Goal: Task Accomplishment & Management: Use online tool/utility

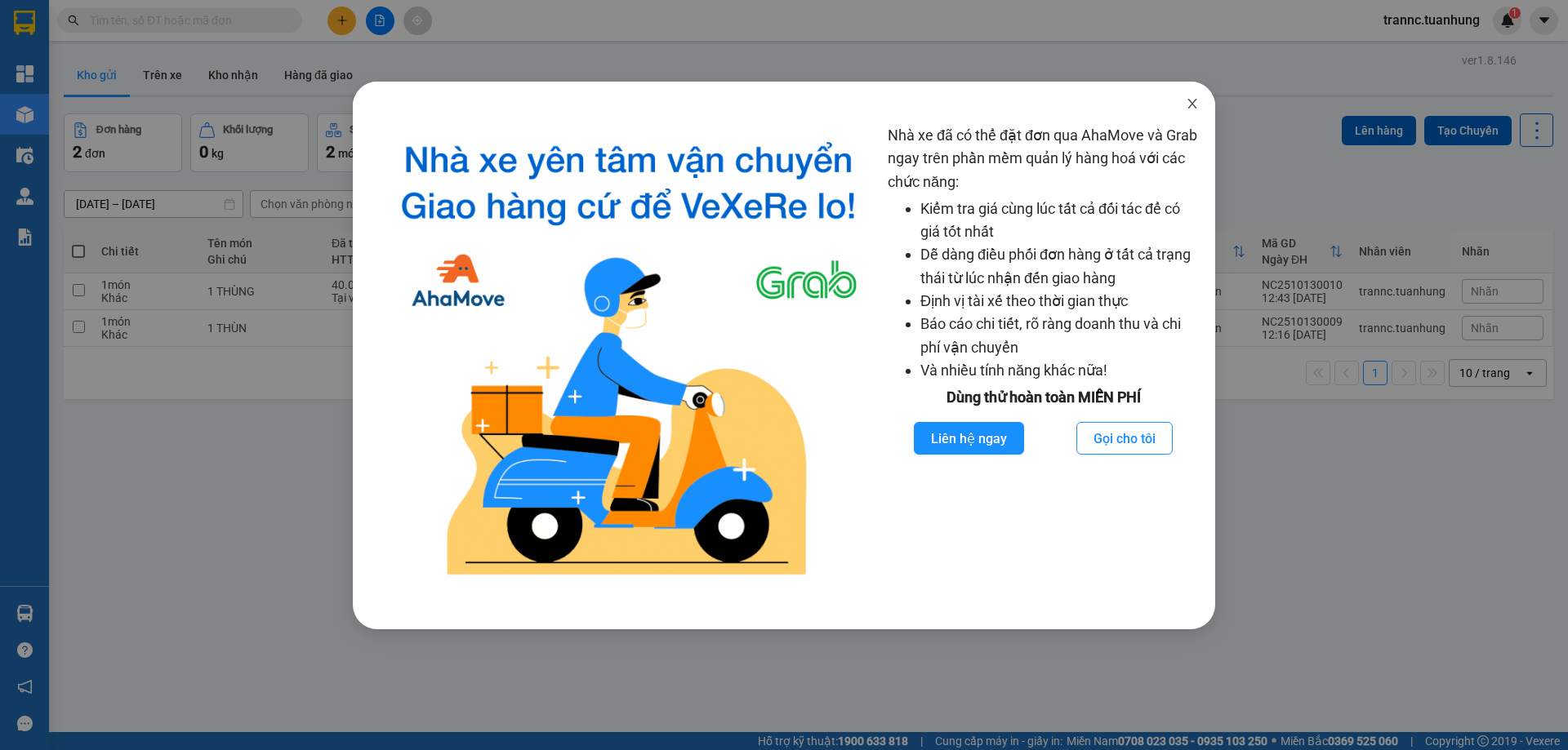
click at [1195, 110] on icon "close" at bounding box center [1192, 103] width 13 height 13
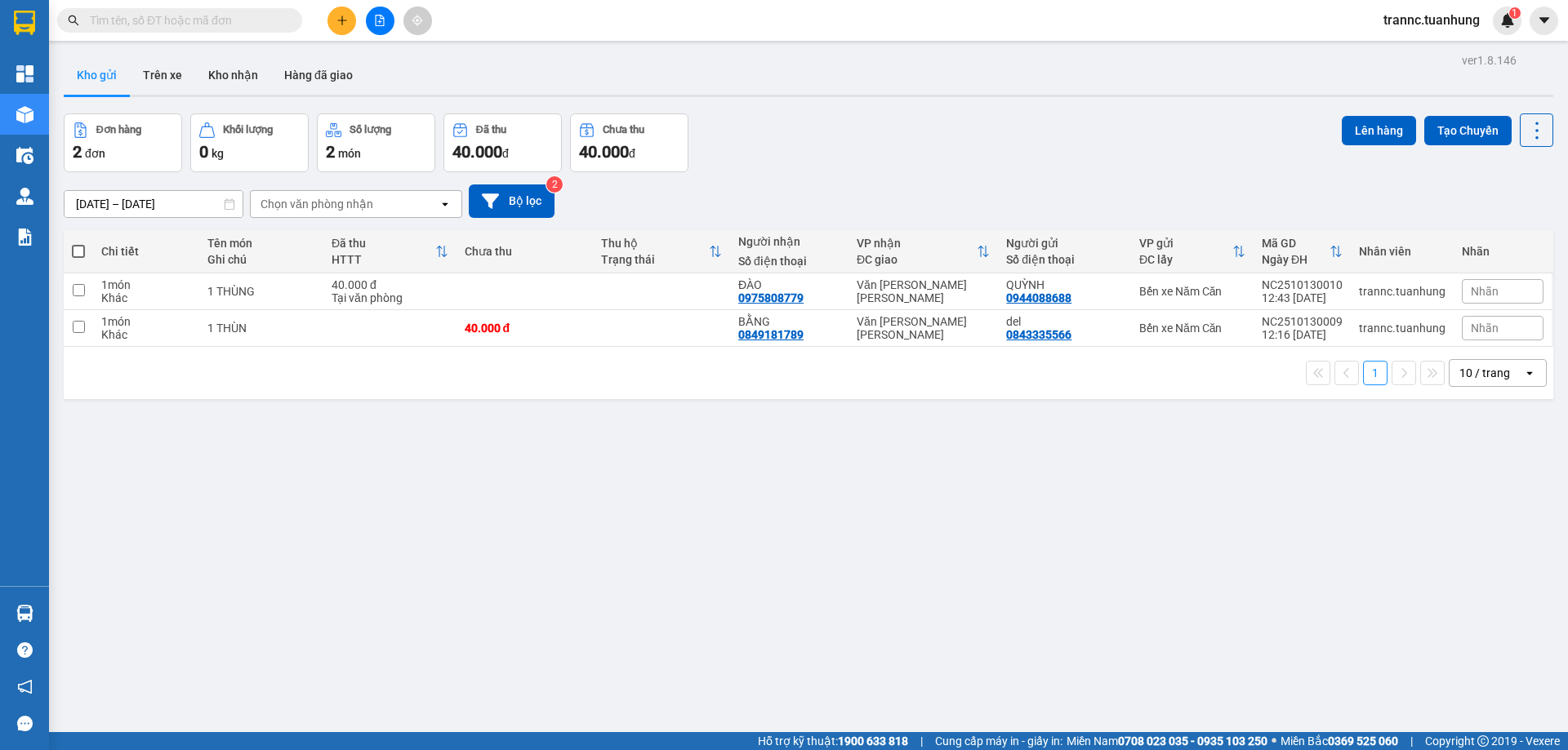
click at [203, 13] on input "text" at bounding box center [185, 21] width 193 height 18
click at [172, 26] on input "text" at bounding box center [185, 21] width 193 height 18
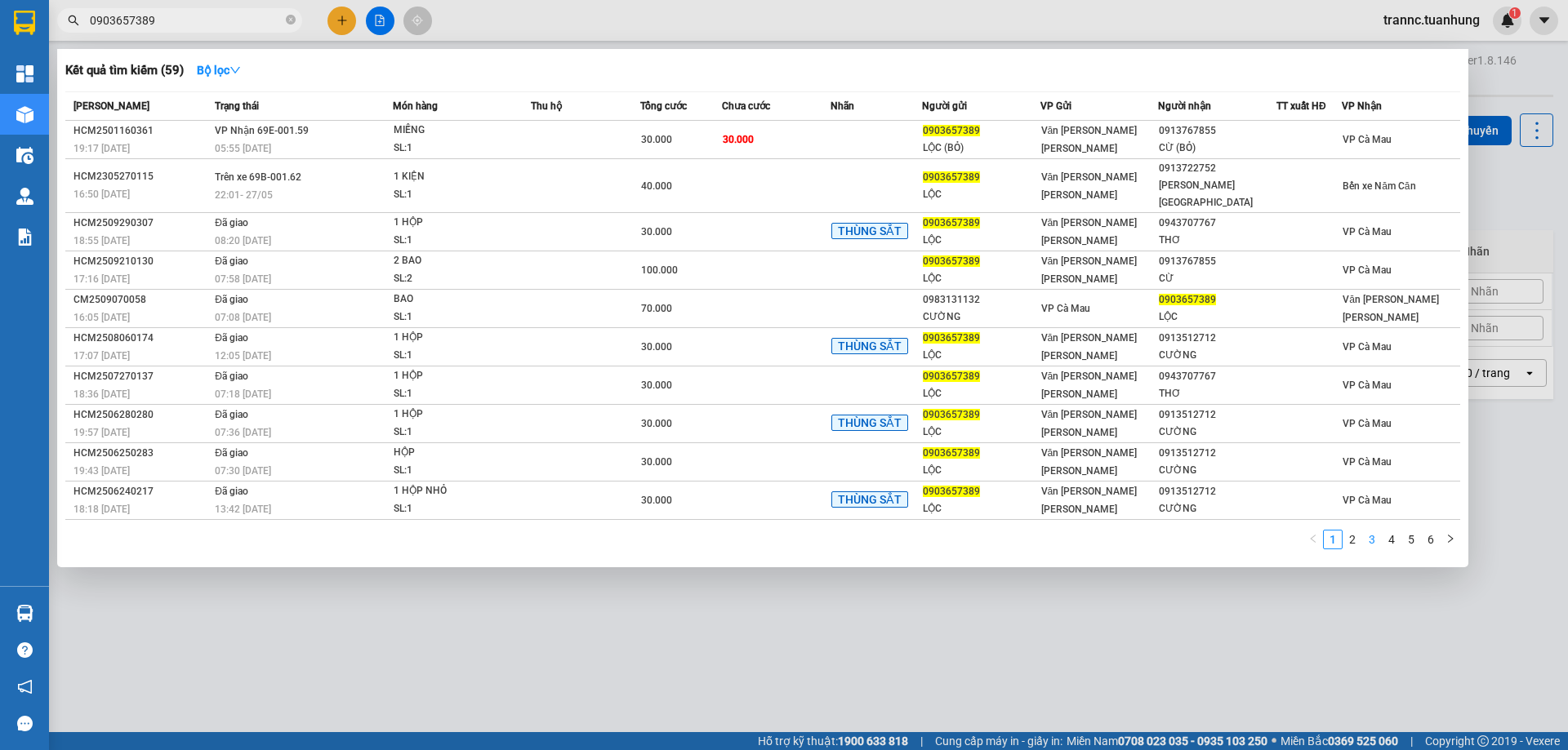
type input "0903657389"
click at [1364, 531] on link "3" at bounding box center [1372, 540] width 18 height 18
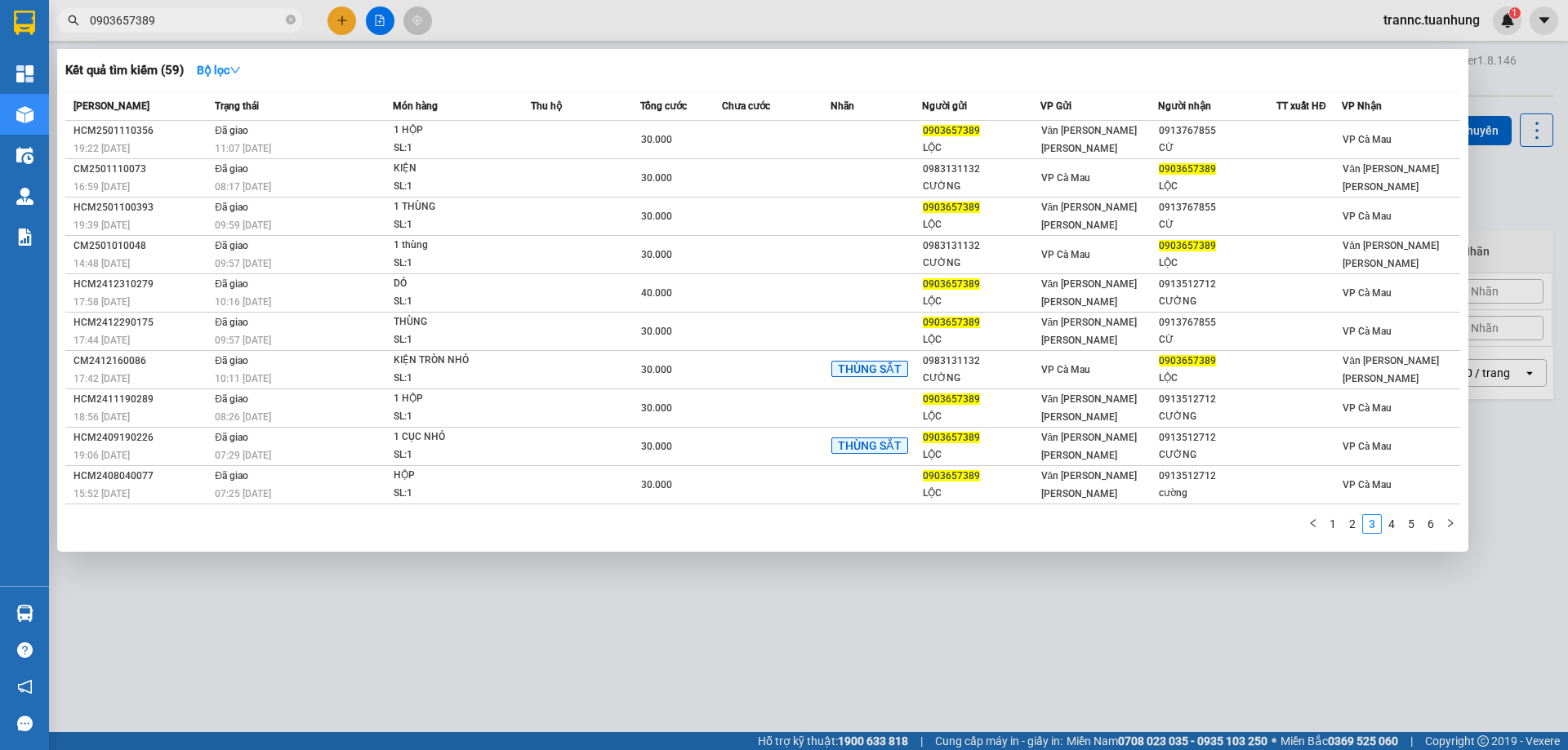
click at [1394, 526] on link "4" at bounding box center [1392, 525] width 18 height 18
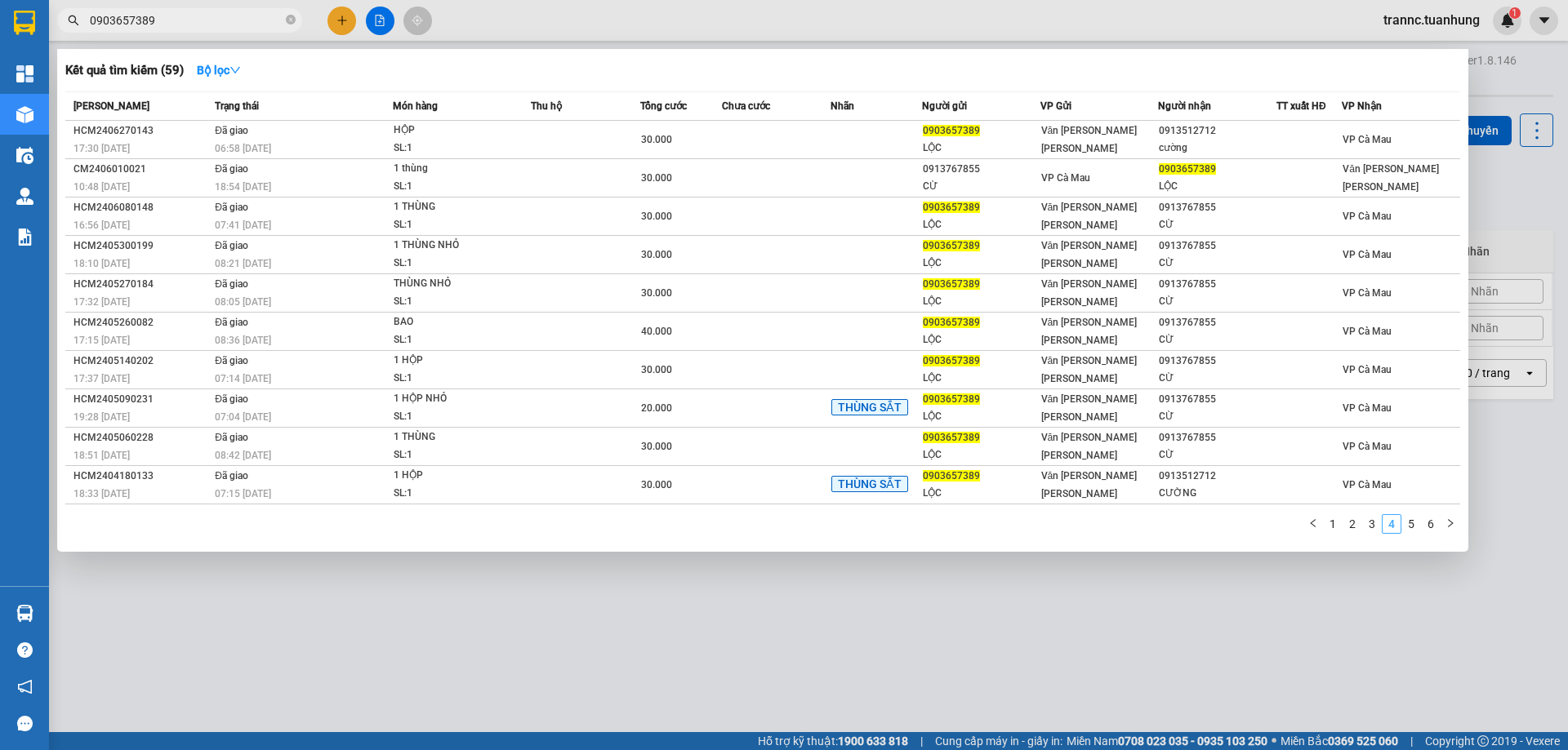
click at [1399, 524] on link "4" at bounding box center [1392, 525] width 18 height 18
click at [1411, 524] on link "5" at bounding box center [1411, 525] width 18 height 18
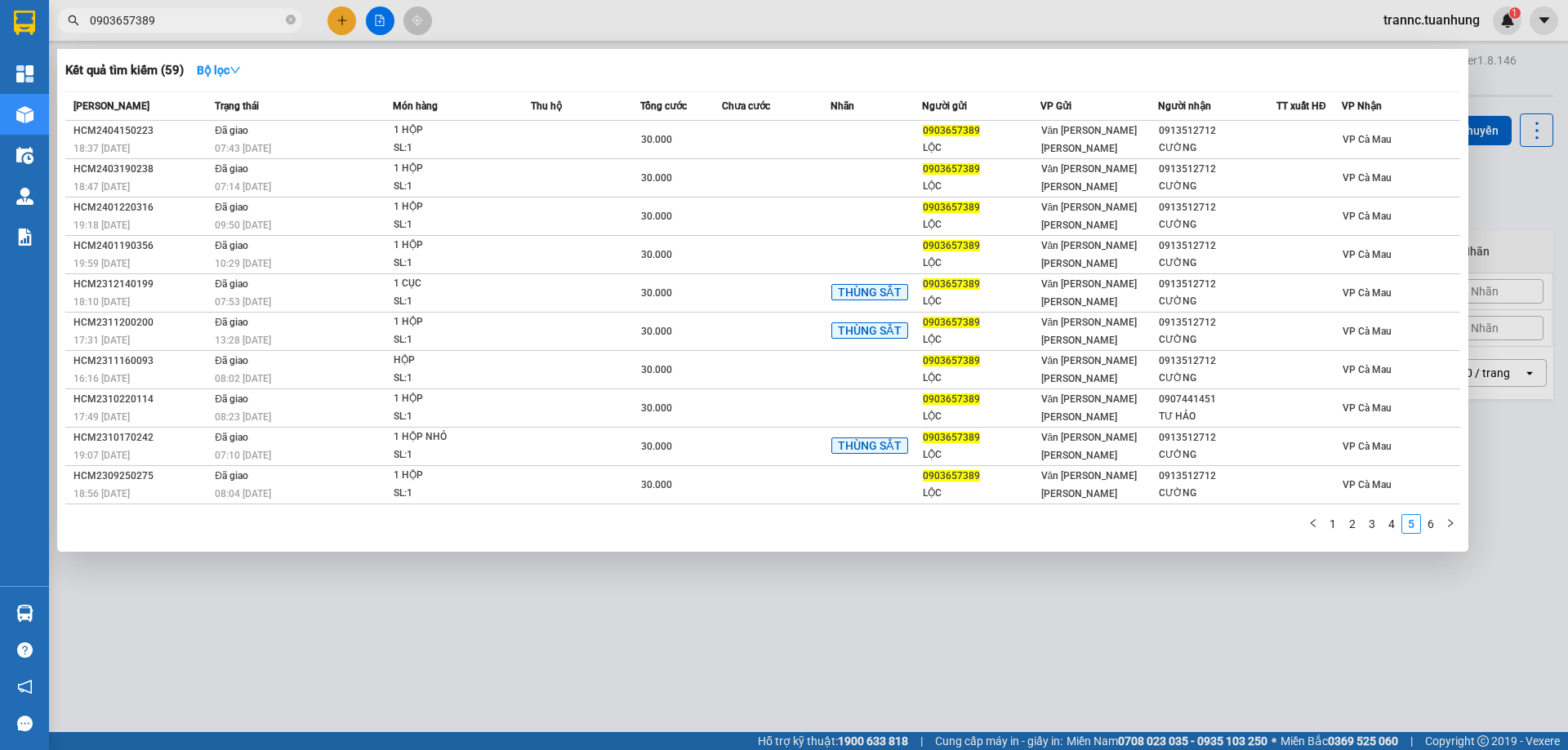
click at [1335, 529] on link "1" at bounding box center [1333, 525] width 18 height 18
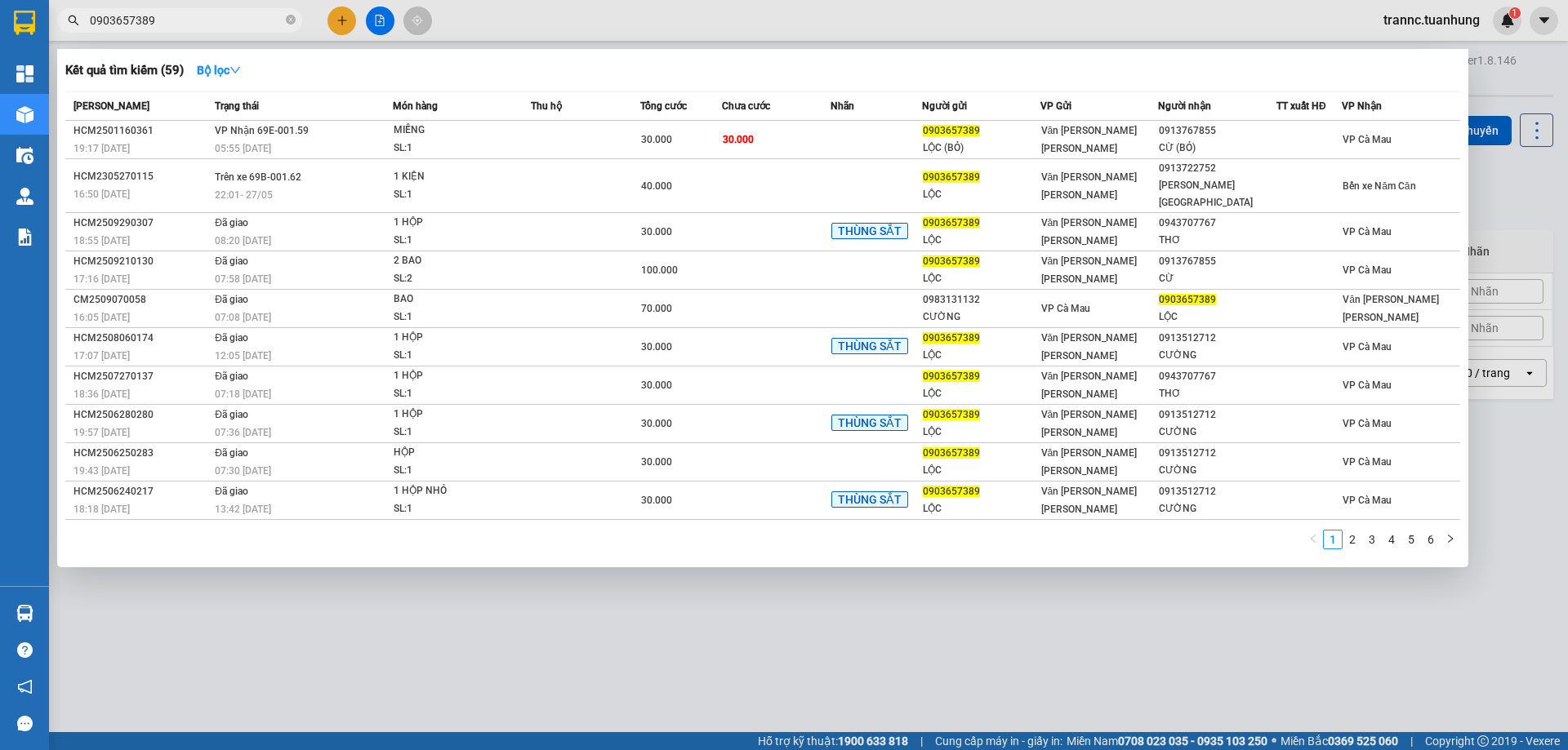
click at [338, 21] on div at bounding box center [784, 375] width 1568 height 750
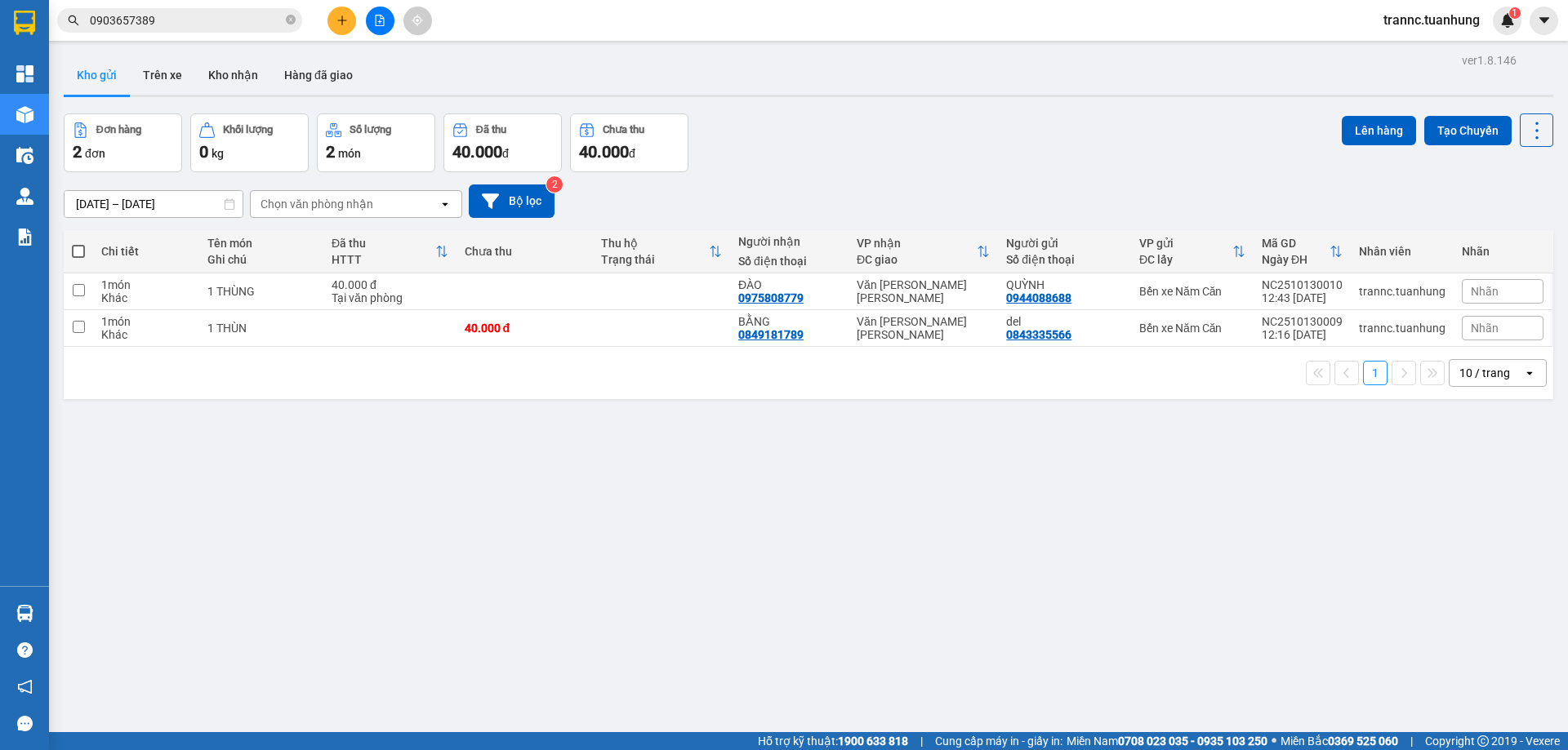
click at [338, 21] on icon "plus" at bounding box center [342, 20] width 12 height 12
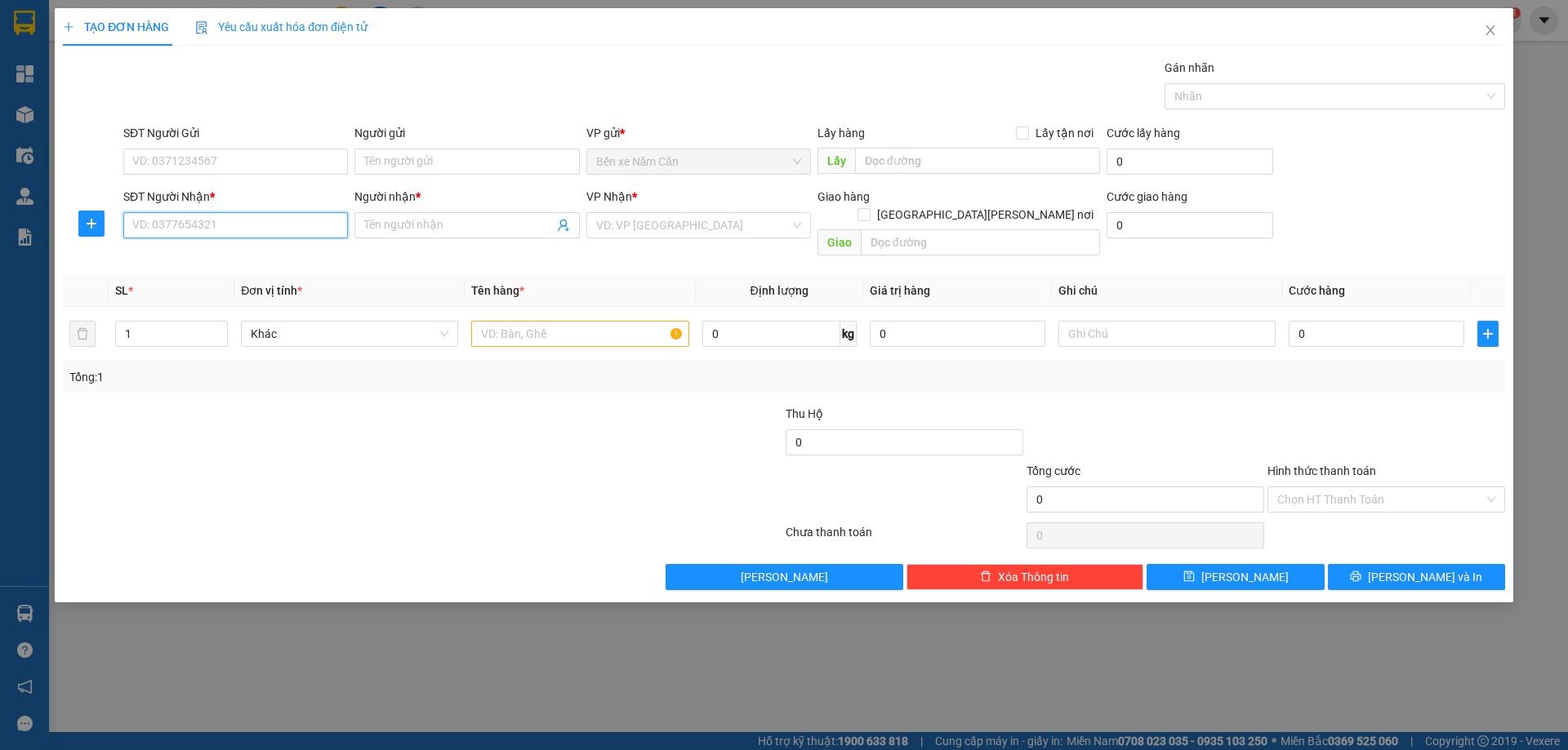
click at [236, 218] on input "SĐT Người Nhận *" at bounding box center [235, 225] width 225 height 26
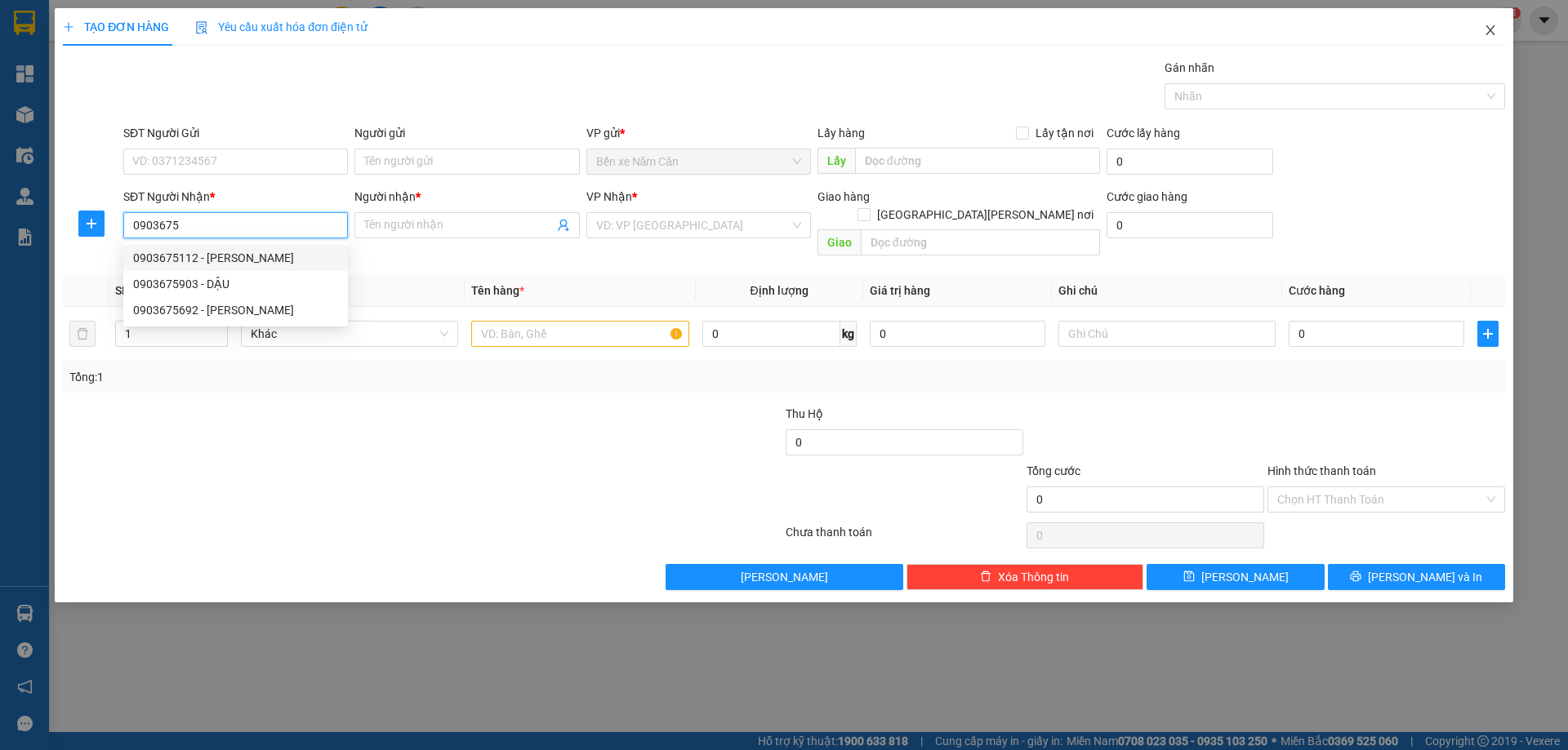
type input "0903675"
click at [1490, 27] on icon "close" at bounding box center [1490, 30] width 13 height 13
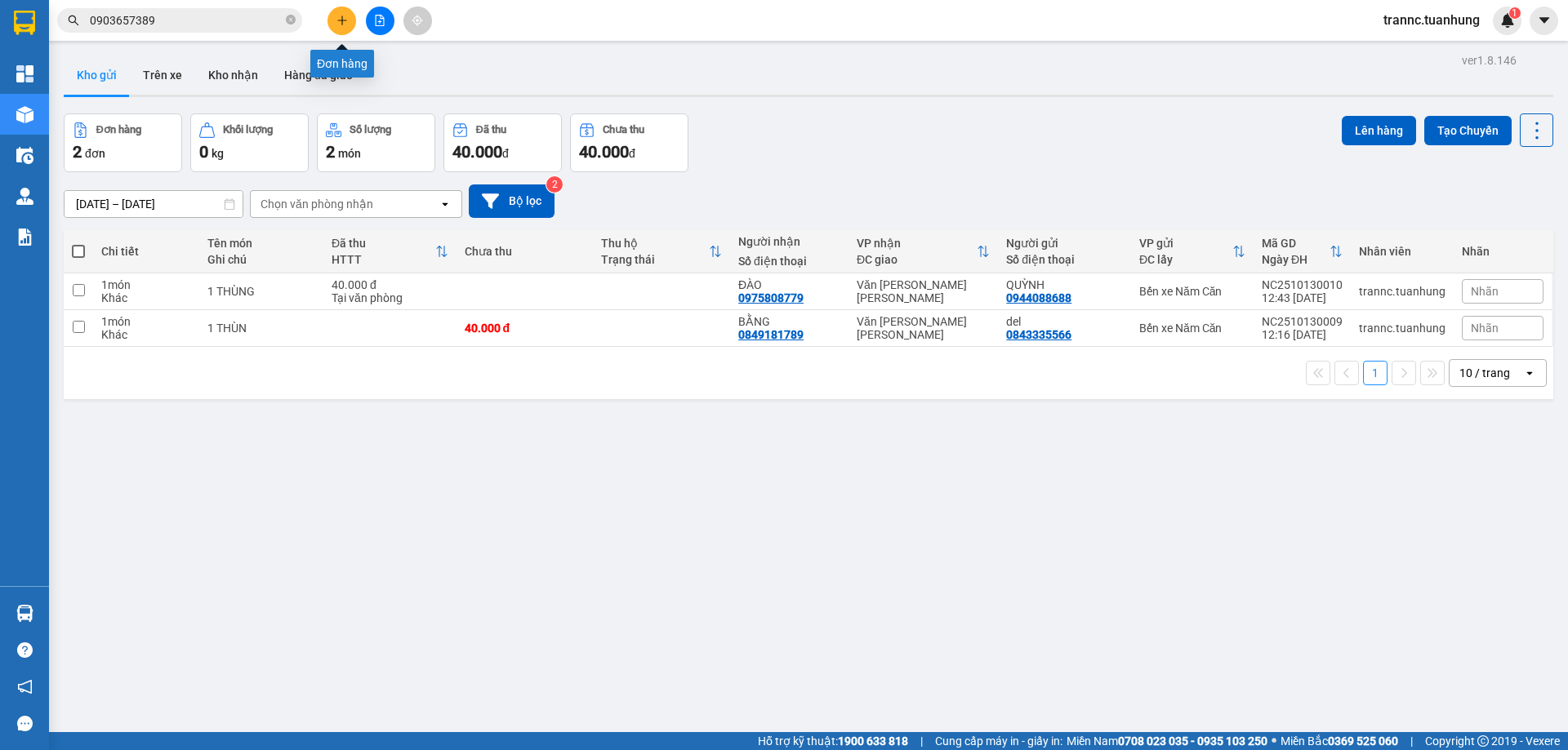
click at [338, 23] on icon "plus" at bounding box center [342, 20] width 12 height 12
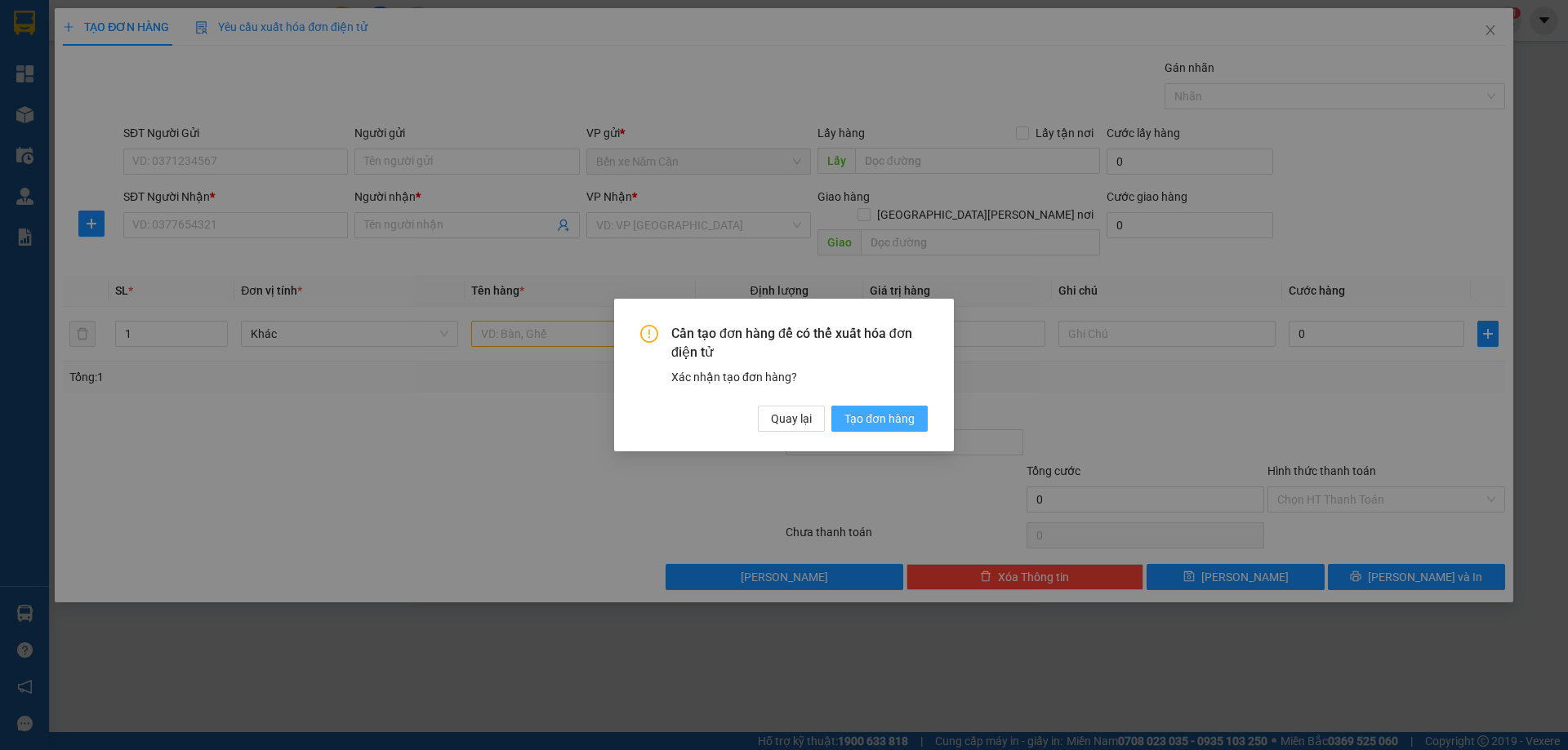
click at [860, 414] on span "Tạo đơn hàng" at bounding box center [879, 419] width 70 height 18
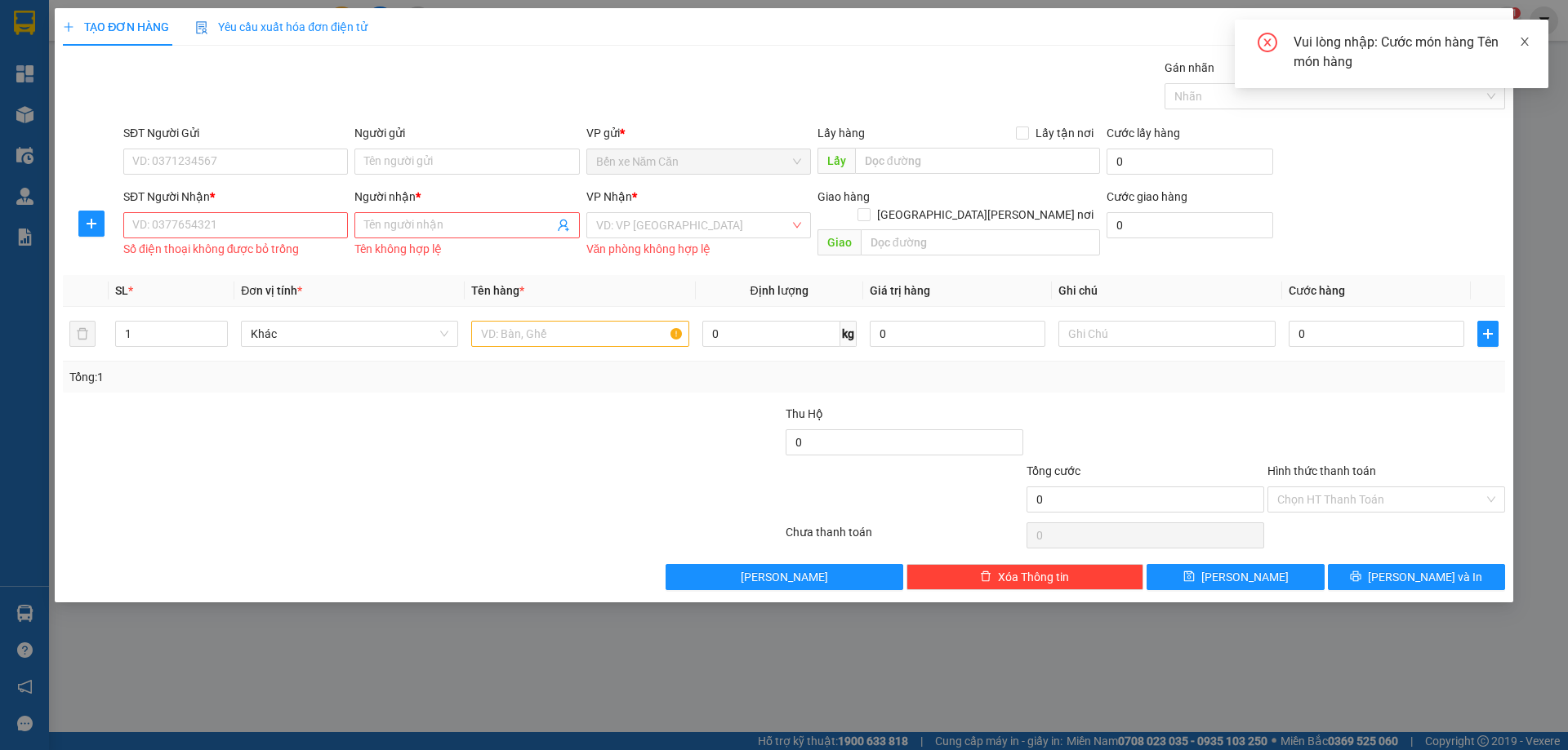
click at [1524, 41] on icon "close" at bounding box center [1524, 41] width 8 height 8
click at [1479, 30] on span "Close" at bounding box center [1490, 31] width 46 height 46
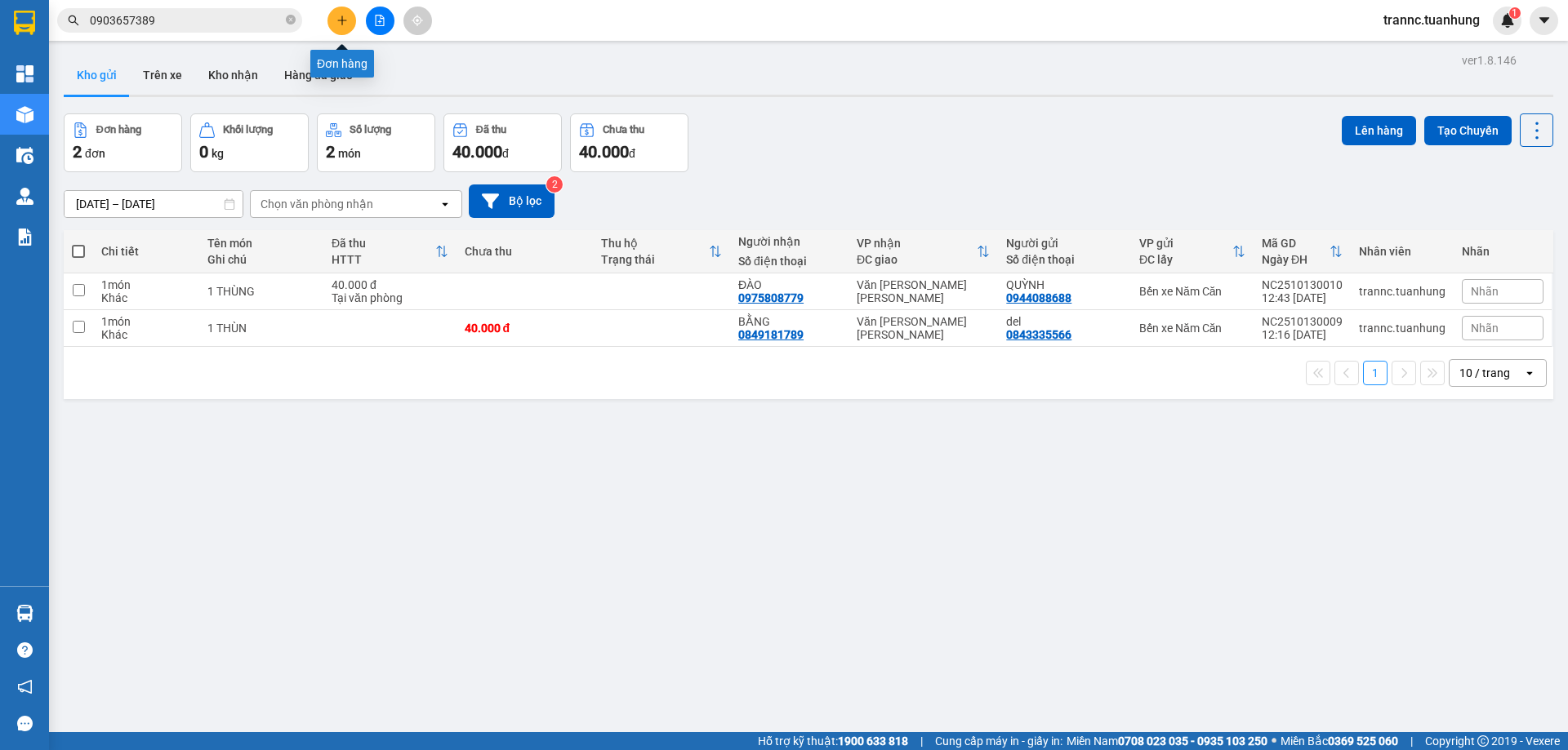
click at [345, 27] on button at bounding box center [341, 20] width 28 height 28
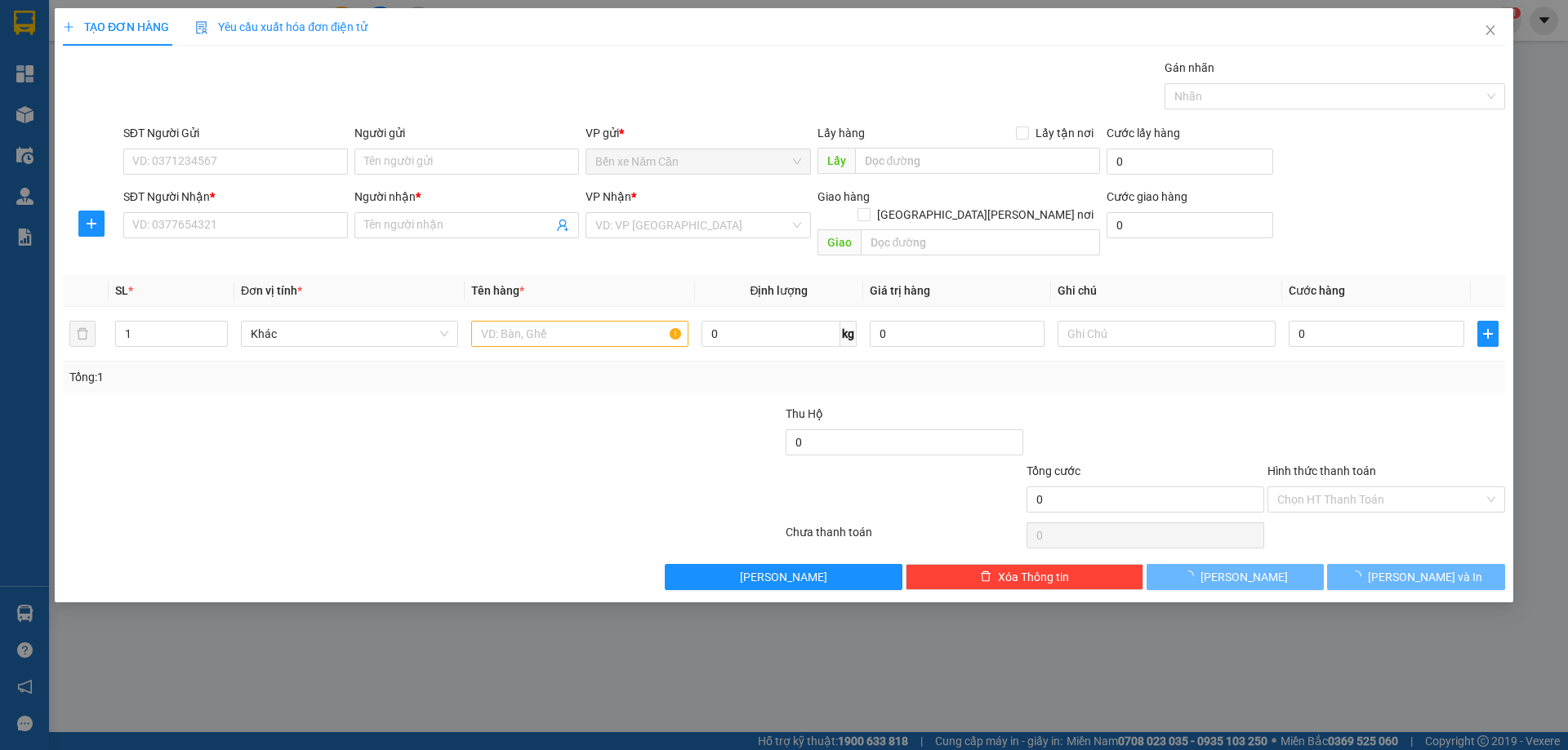
click at [345, 27] on span "Yêu cầu xuất hóa đơn điện tử" at bounding box center [281, 26] width 172 height 13
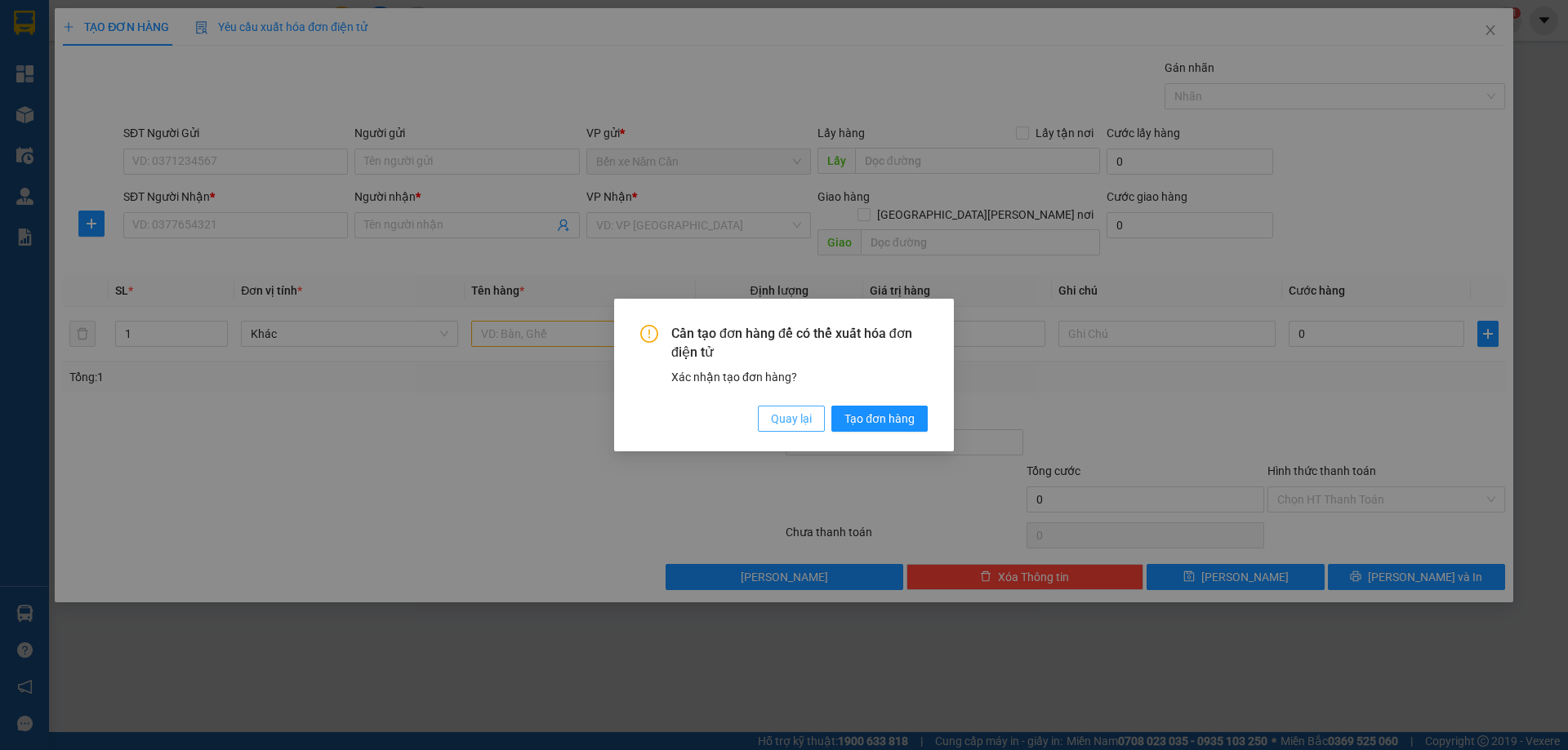
click at [782, 419] on span "Quay lại" at bounding box center [791, 419] width 41 height 18
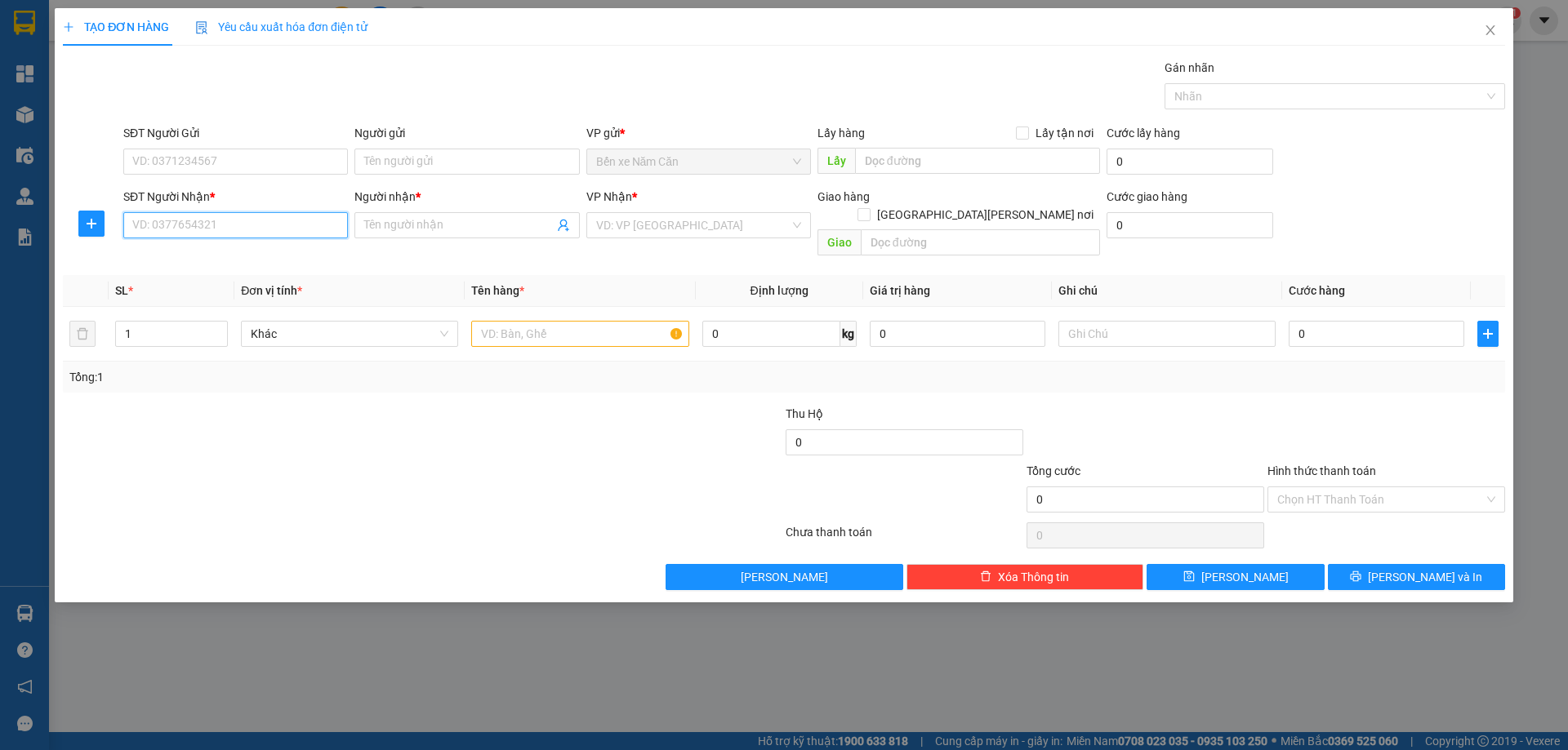
click at [227, 224] on input "SĐT Người Nhận *" at bounding box center [235, 225] width 225 height 26
type input "0903675389"
click at [385, 229] on input "Người nhận *" at bounding box center [458, 225] width 189 height 18
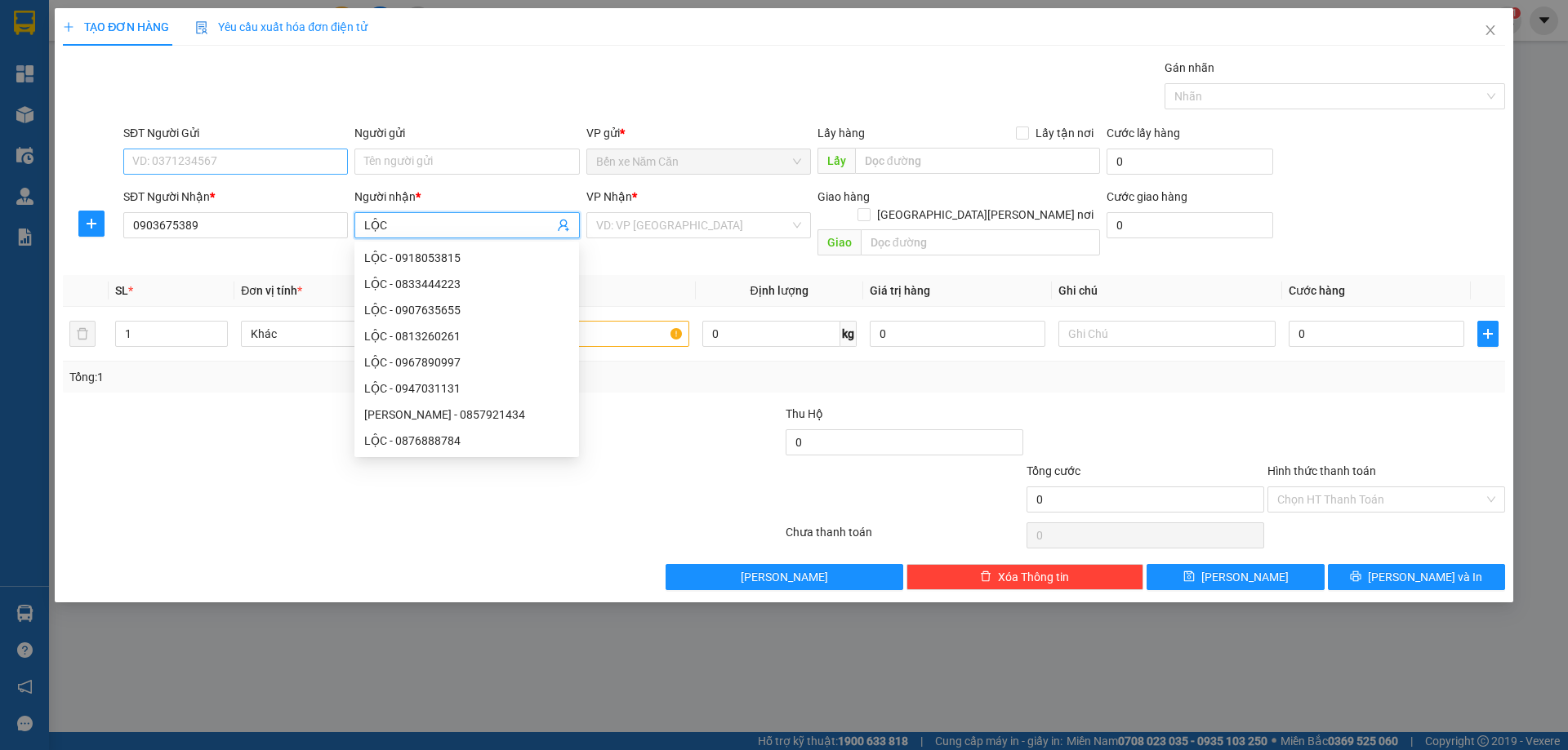
type input "LỘC"
click at [227, 155] on input "SĐT Người Gửi" at bounding box center [235, 161] width 225 height 26
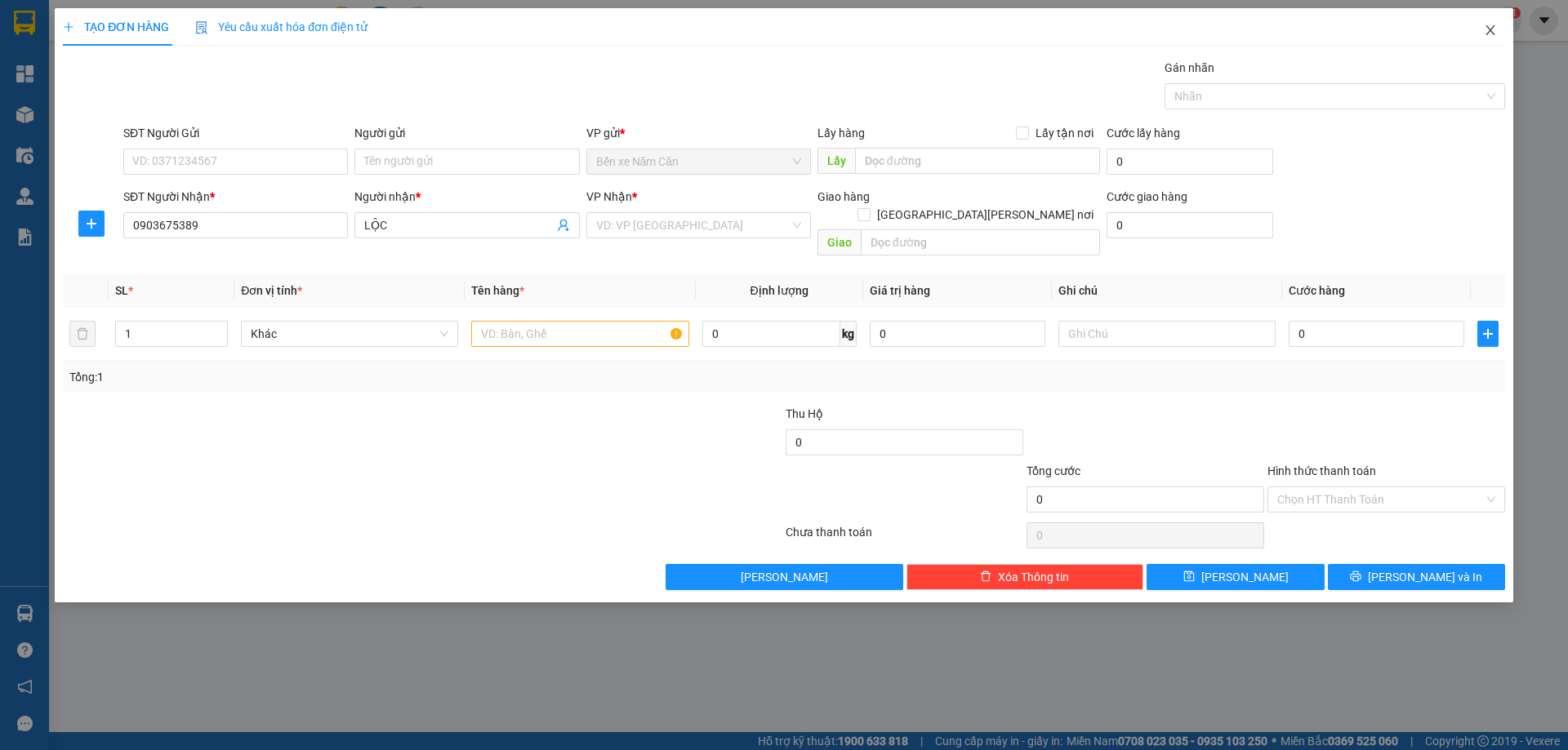
click at [1490, 29] on icon "close" at bounding box center [1490, 30] width 9 height 10
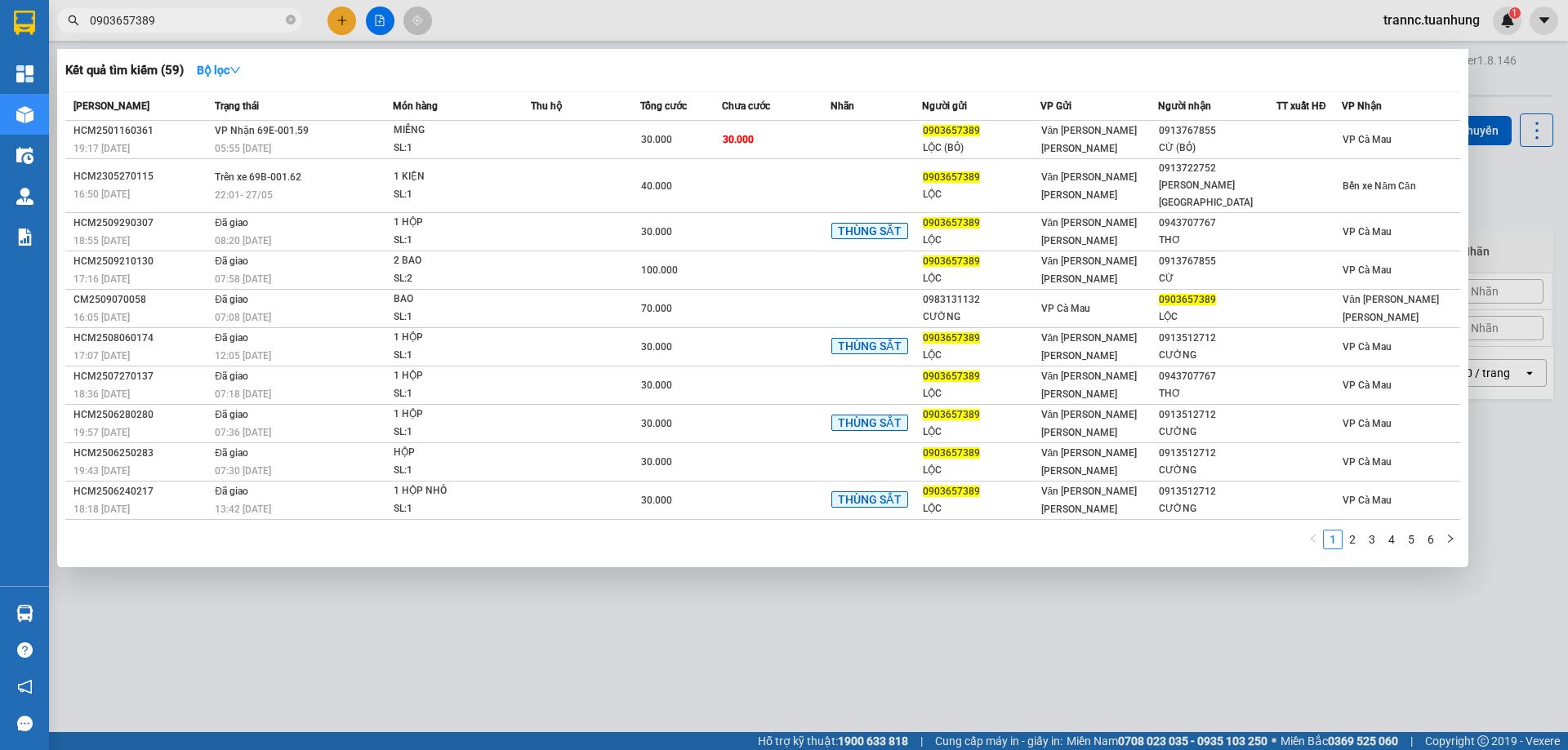
click at [222, 18] on input "0903657389" at bounding box center [185, 21] width 193 height 18
drag, startPoint x: 513, startPoint y: 680, endPoint x: 527, endPoint y: 642, distance: 40.5
click at [514, 676] on div at bounding box center [784, 375] width 1568 height 750
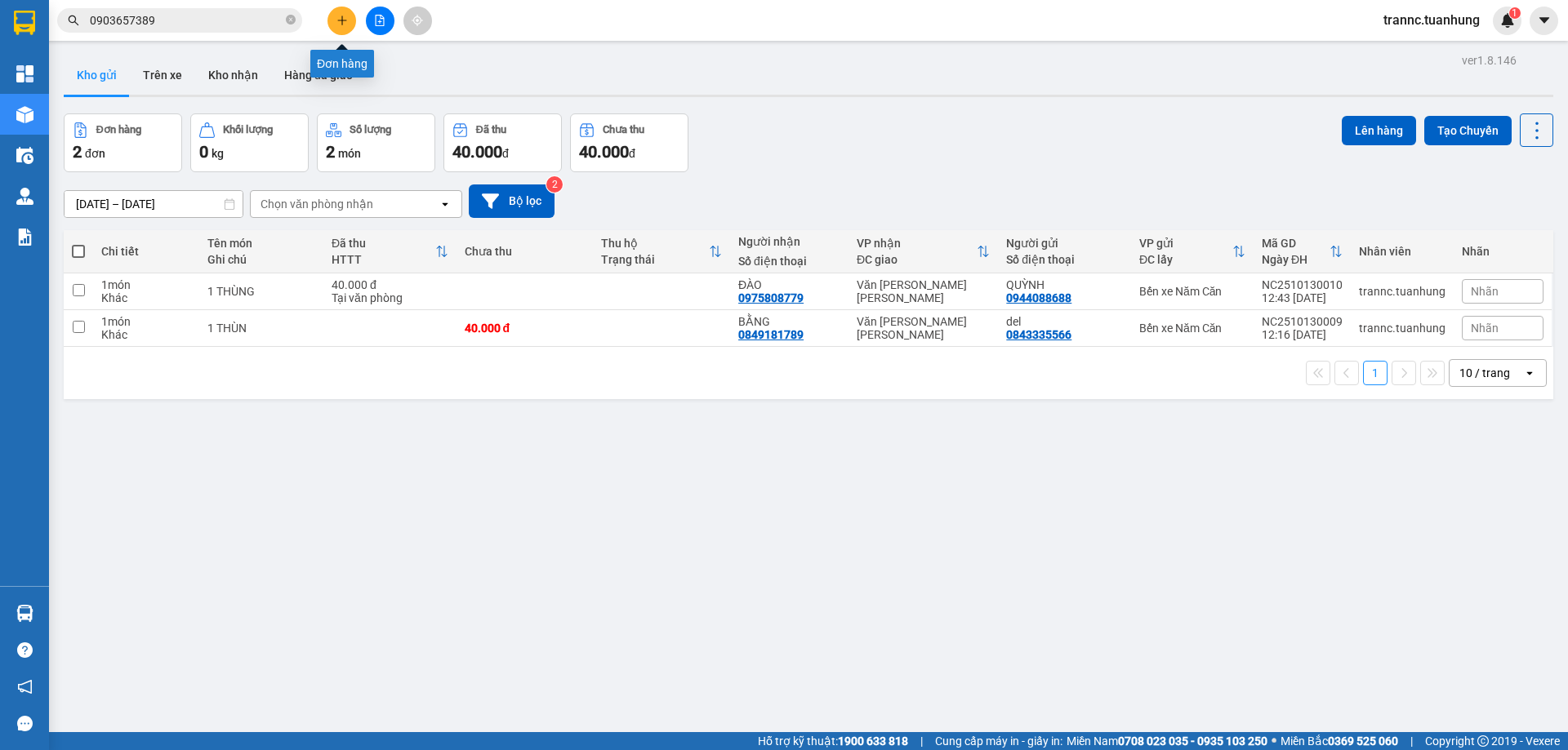
click at [338, 19] on icon "plus" at bounding box center [342, 20] width 12 height 12
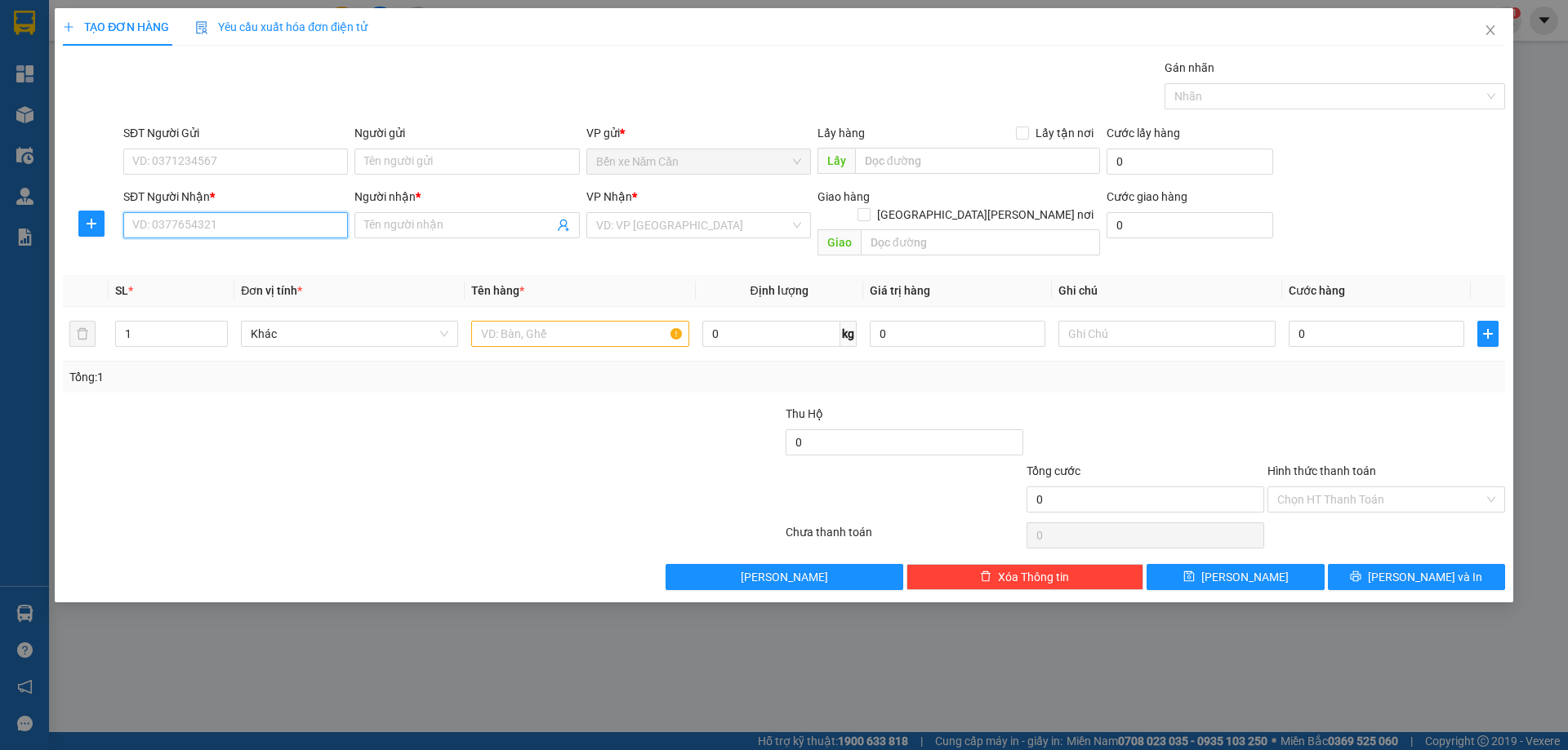
click at [193, 221] on input "SĐT Người Nhận *" at bounding box center [235, 225] width 225 height 26
type input "0903675389"
click at [441, 233] on input "Người nhận *" at bounding box center [458, 225] width 189 height 18
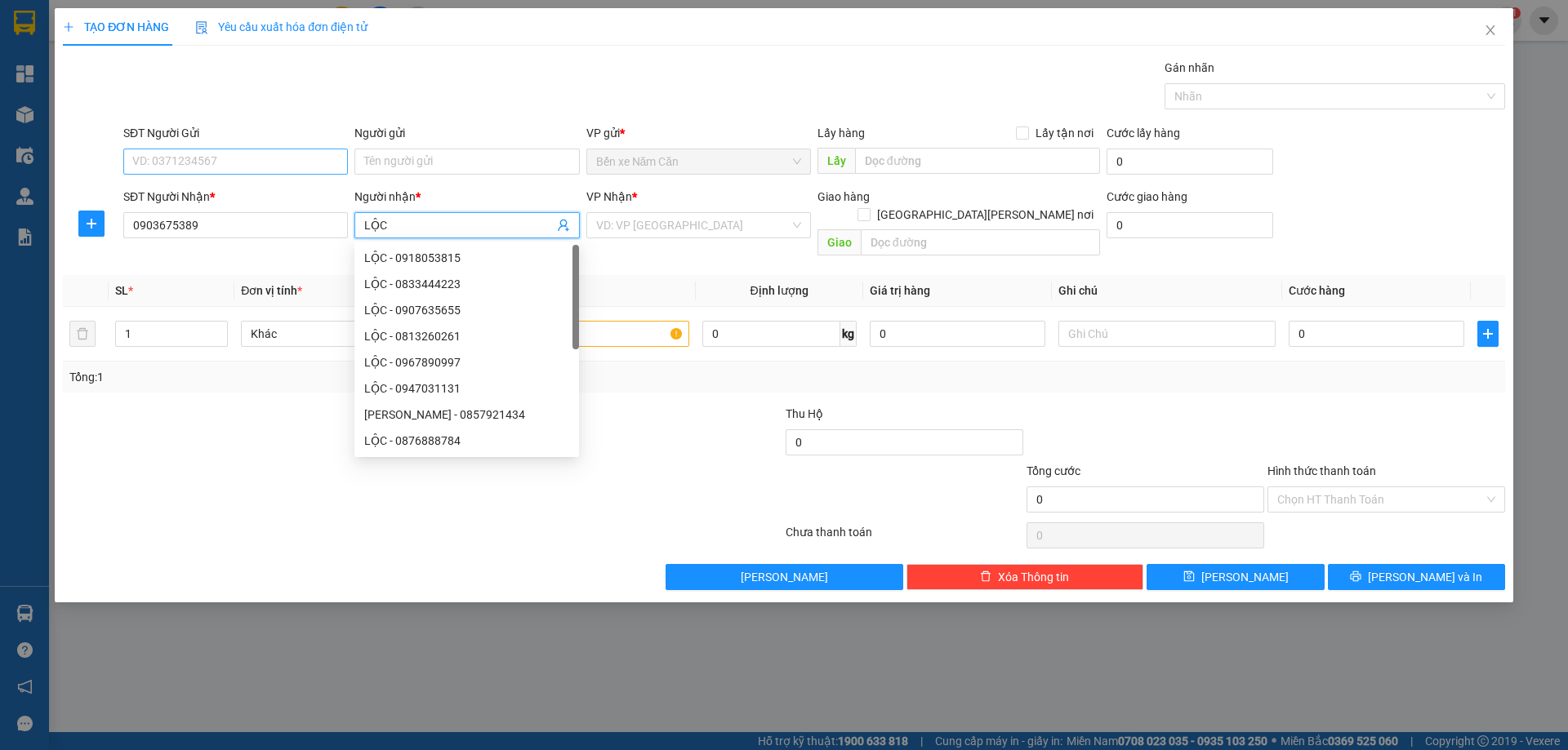
type input "LỘC"
click at [190, 156] on input "SĐT Người Gửi" at bounding box center [235, 161] width 225 height 26
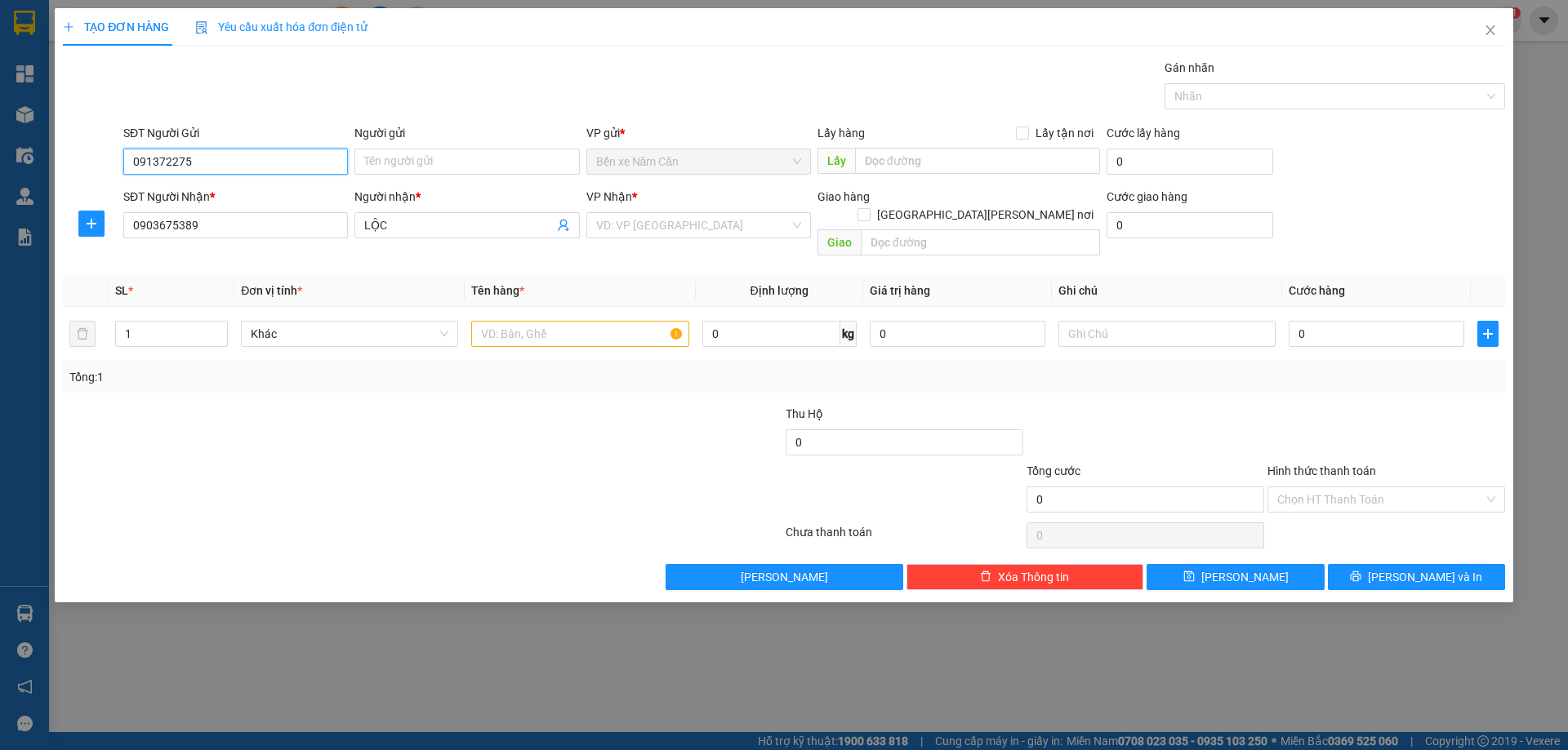
type input "0913722752"
click at [244, 191] on div "0913722752 - LƯƠNG" at bounding box center [235, 194] width 205 height 18
type input "LƯƠNG"
type input "0913722752"
click at [678, 225] on input "search" at bounding box center [693, 224] width 193 height 25
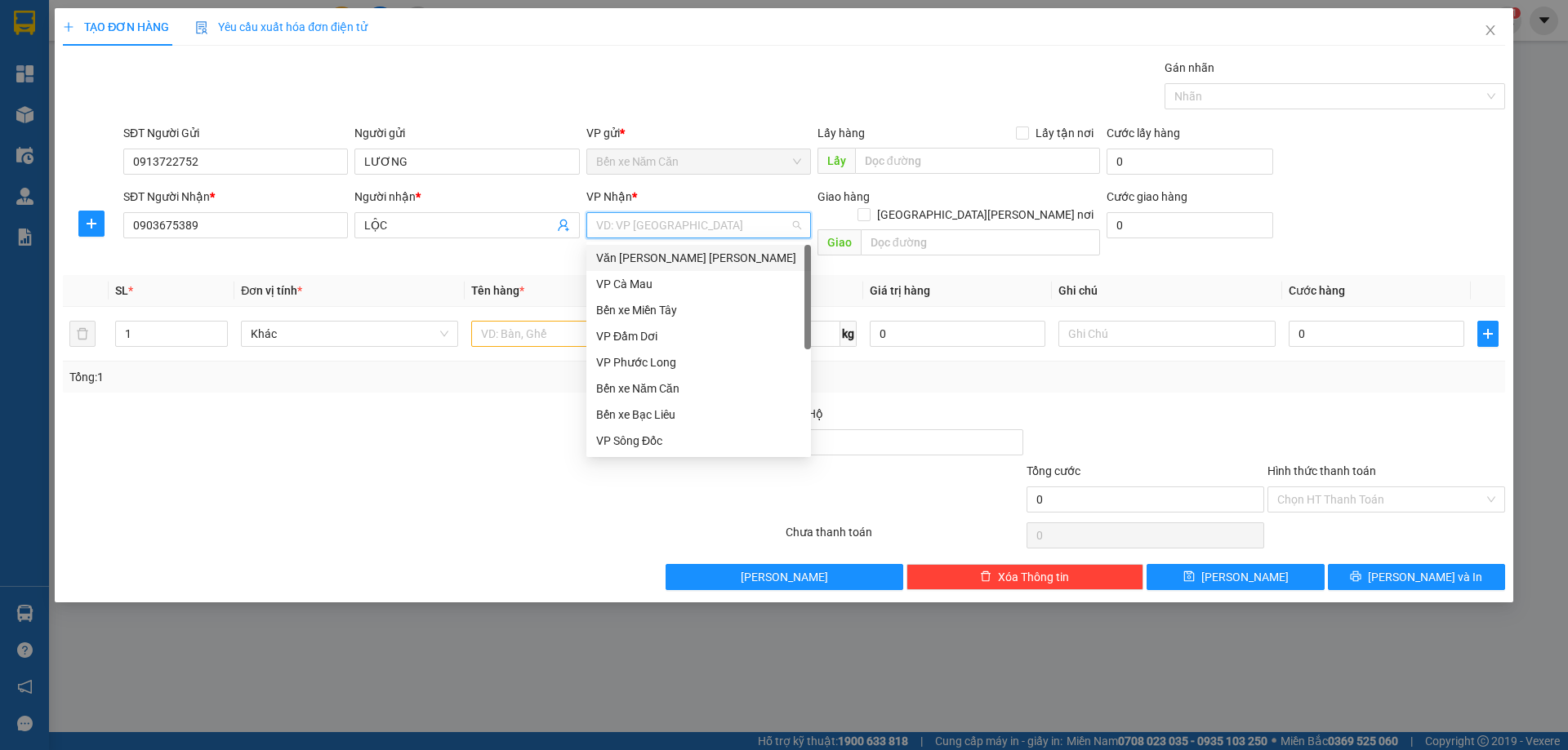
click at [671, 255] on div "Văn phòng [PERSON_NAME]" at bounding box center [698, 258] width 205 height 18
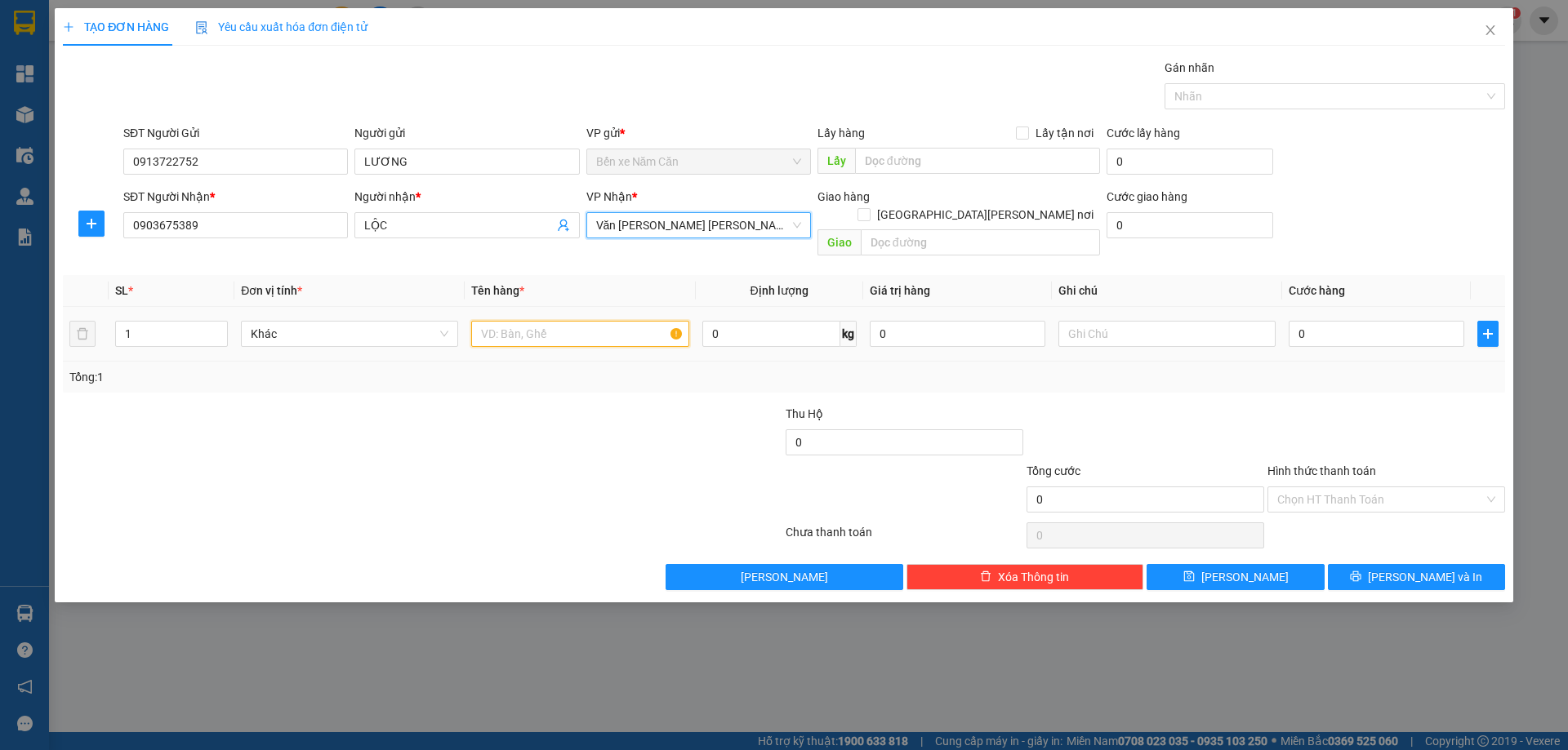
click at [570, 321] on input "text" at bounding box center [580, 334] width 217 height 26
type input "1 KIỆN"
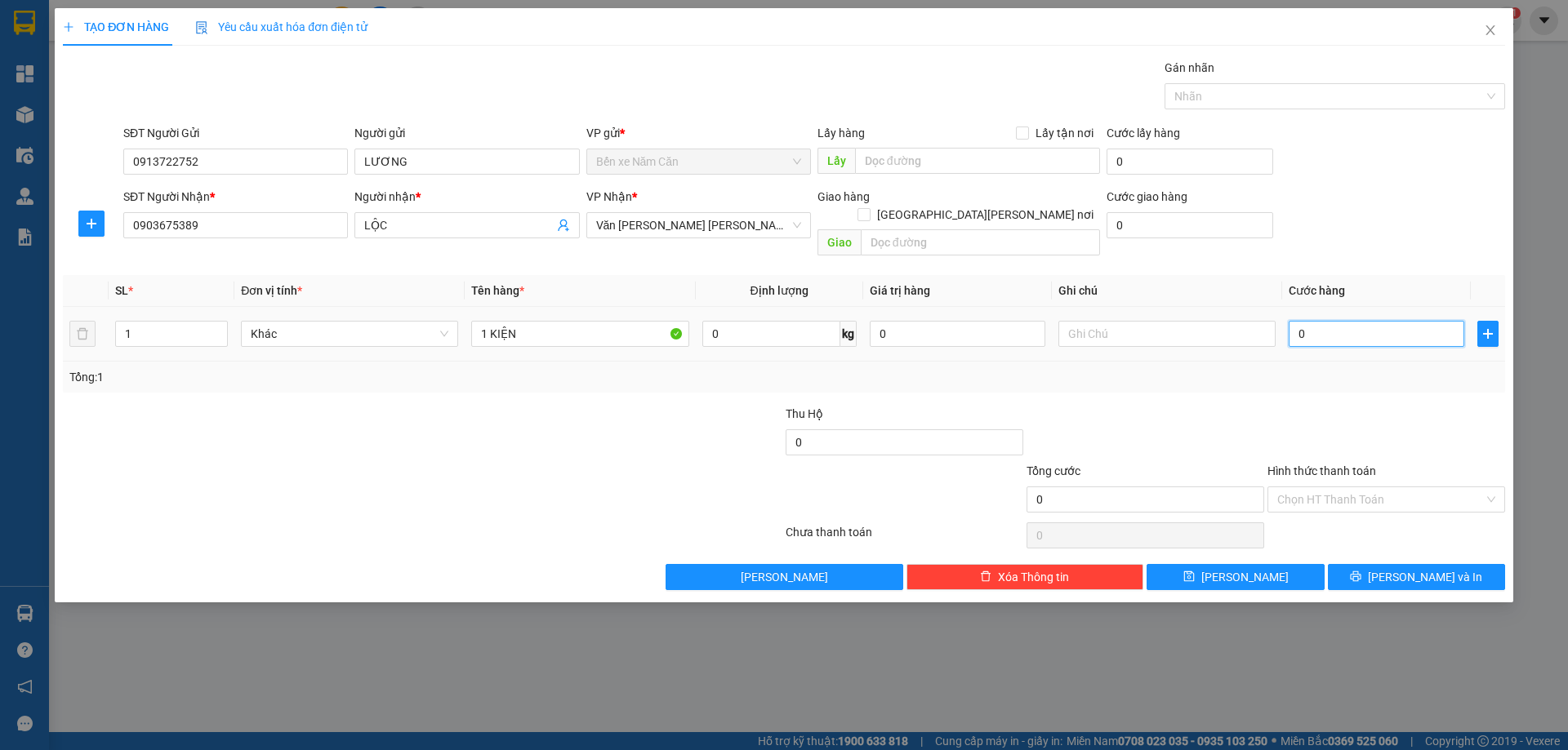
click at [1313, 321] on input "0" at bounding box center [1376, 334] width 175 height 26
type input "4"
type input "40"
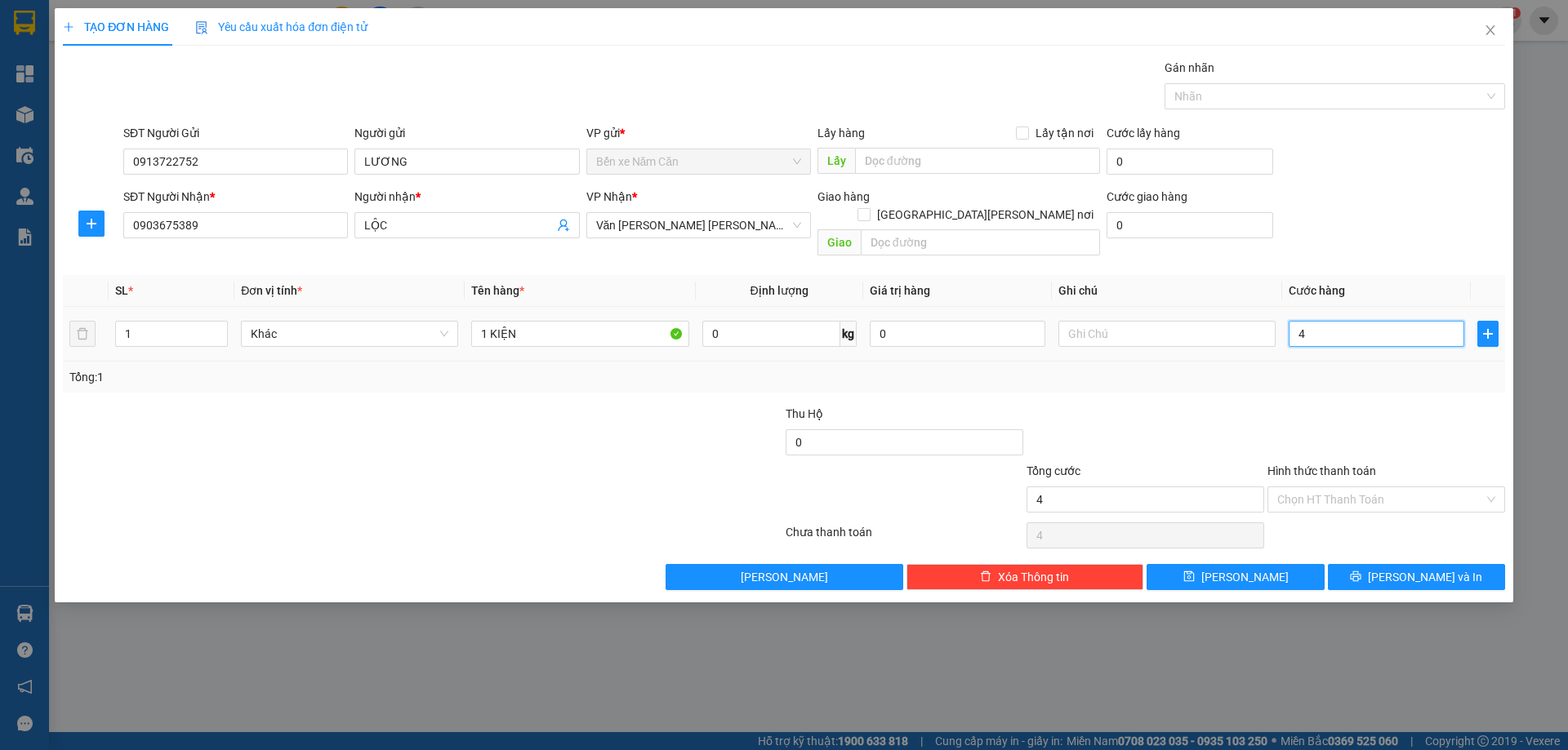
type input "40"
type input "40.000"
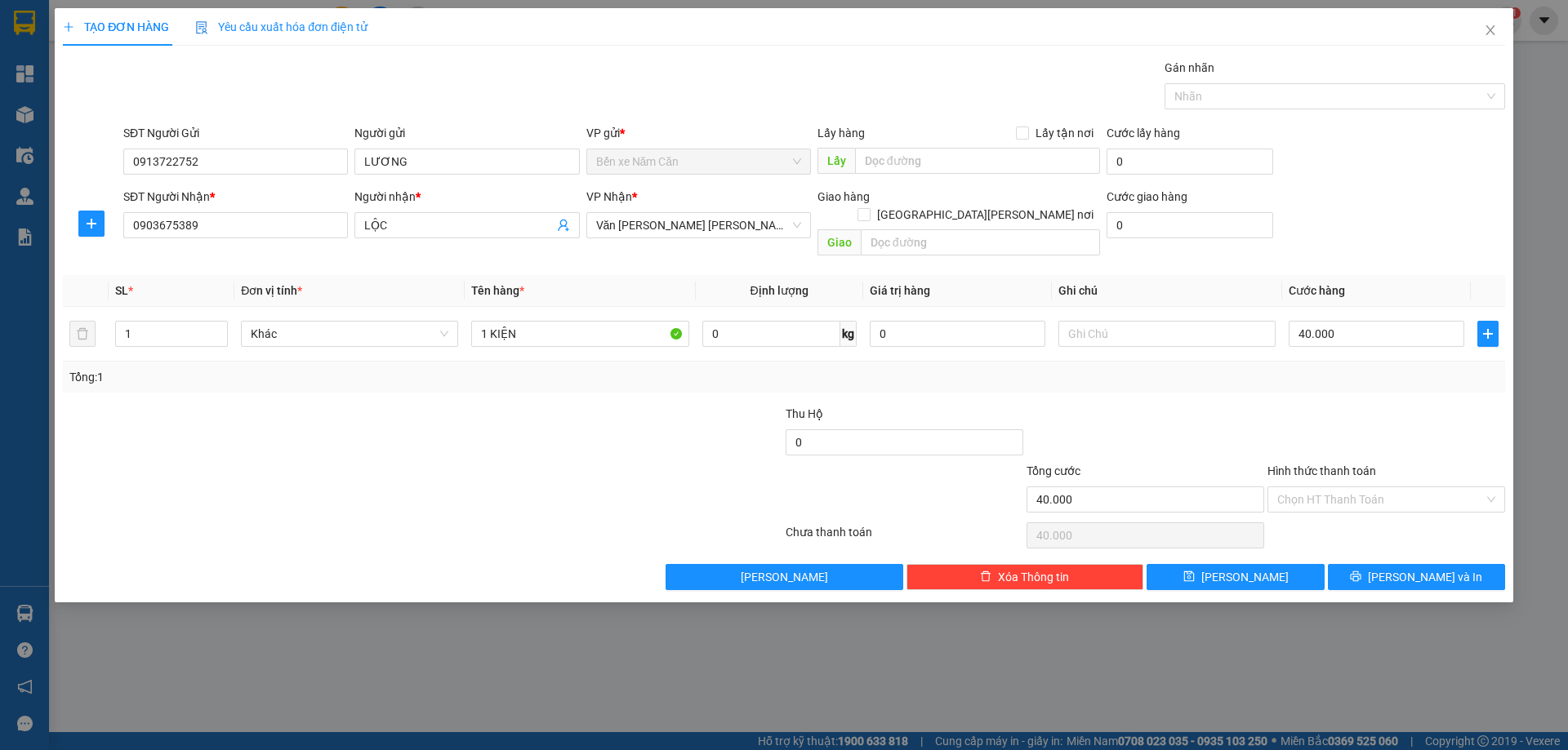
click at [1377, 545] on div "Transit Pickup Surcharge Ids Transit Deliver Surcharge Ids Transit Deliver Surc…" at bounding box center [784, 324] width 1442 height 531
click at [1378, 564] on button "Lưu và In" at bounding box center [1416, 577] width 177 height 26
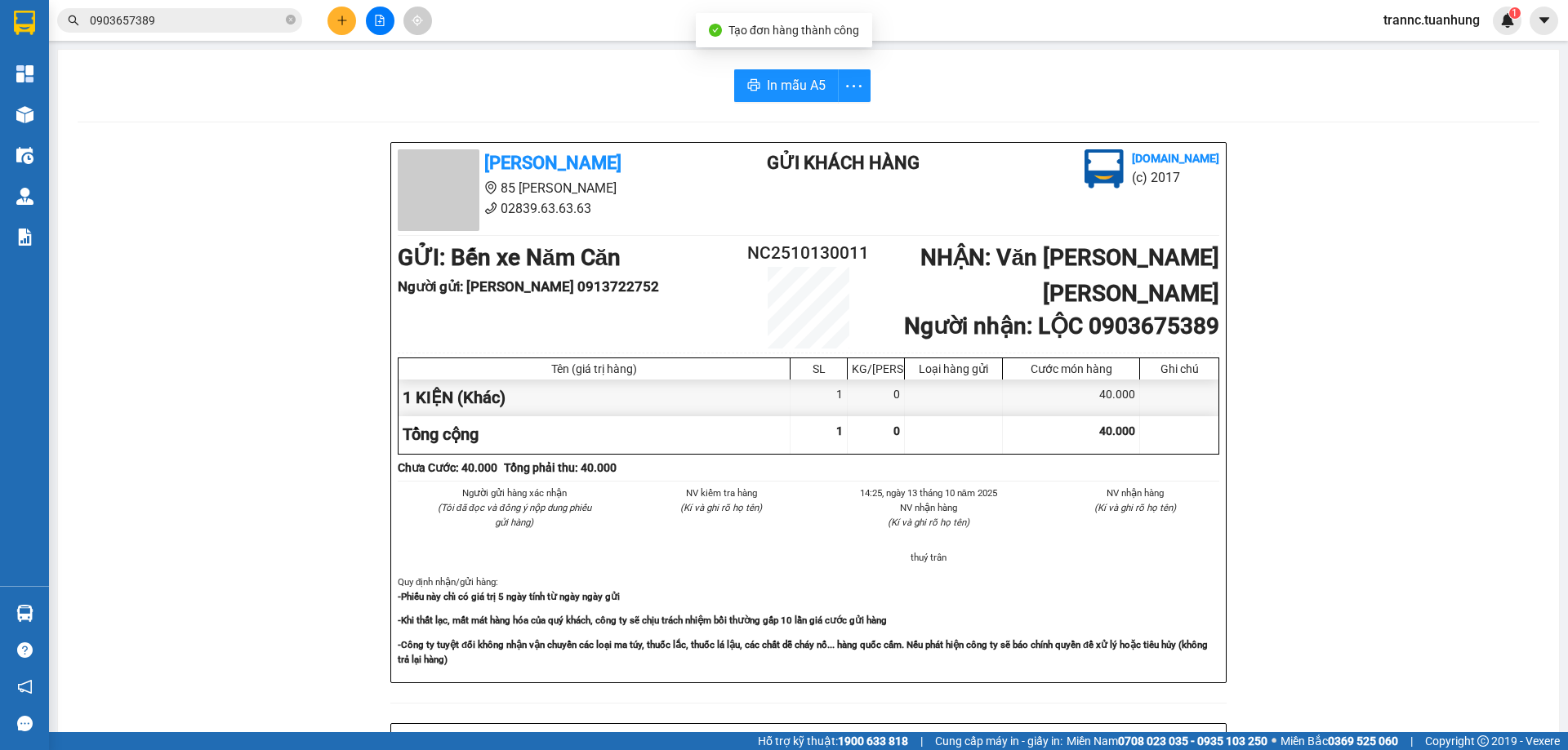
drag, startPoint x: 1413, startPoint y: 631, endPoint x: 957, endPoint y: 159, distance: 656.3
click at [1406, 629] on div "Tuấn Hưng 85 Lý Chiêu Hoàng 02839.63.63.63 Gửi khách hàng Vexere.com (c) 2017 G…" at bounding box center [808, 722] width 1461 height 1159
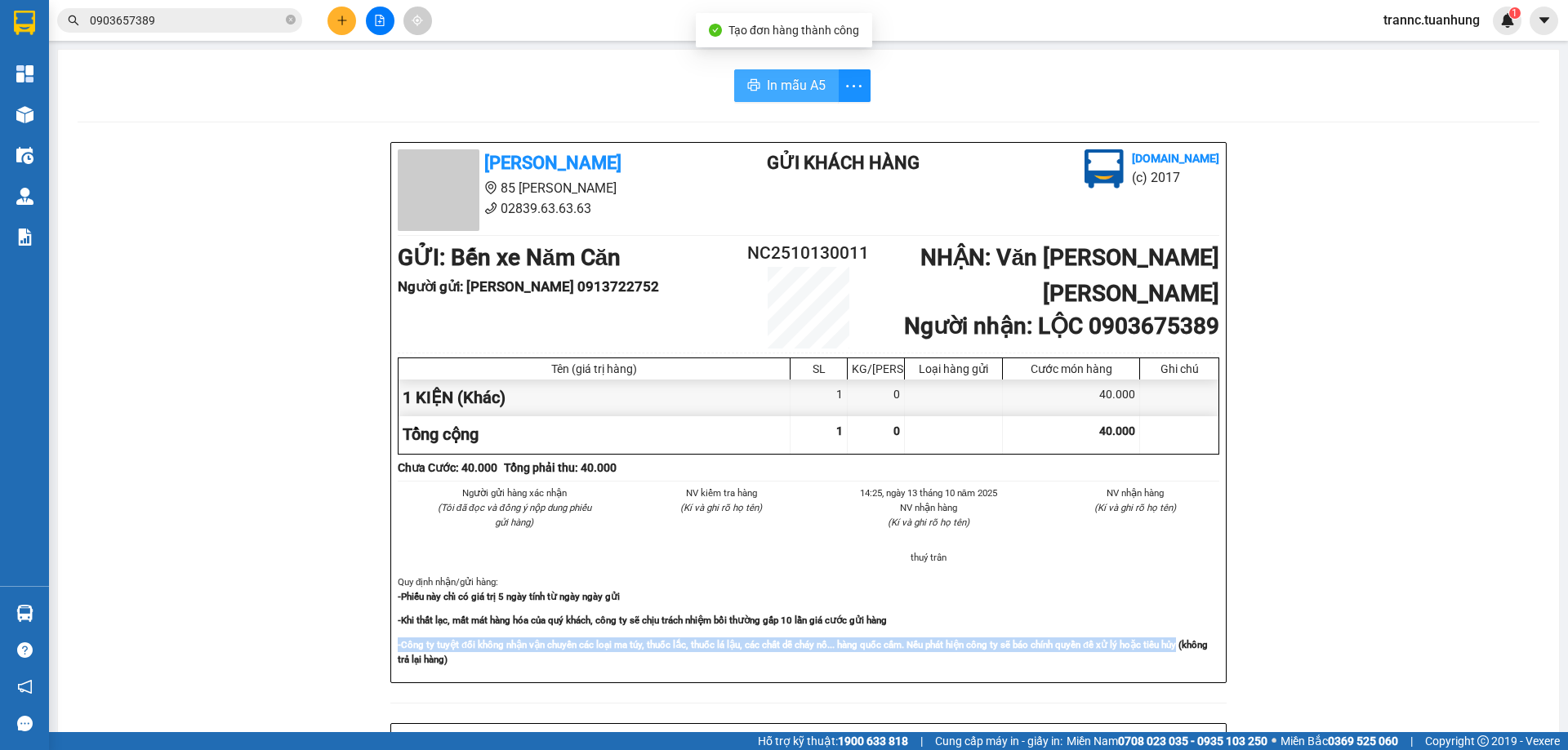
click at [767, 85] on span "In mẫu A5" at bounding box center [796, 85] width 58 height 20
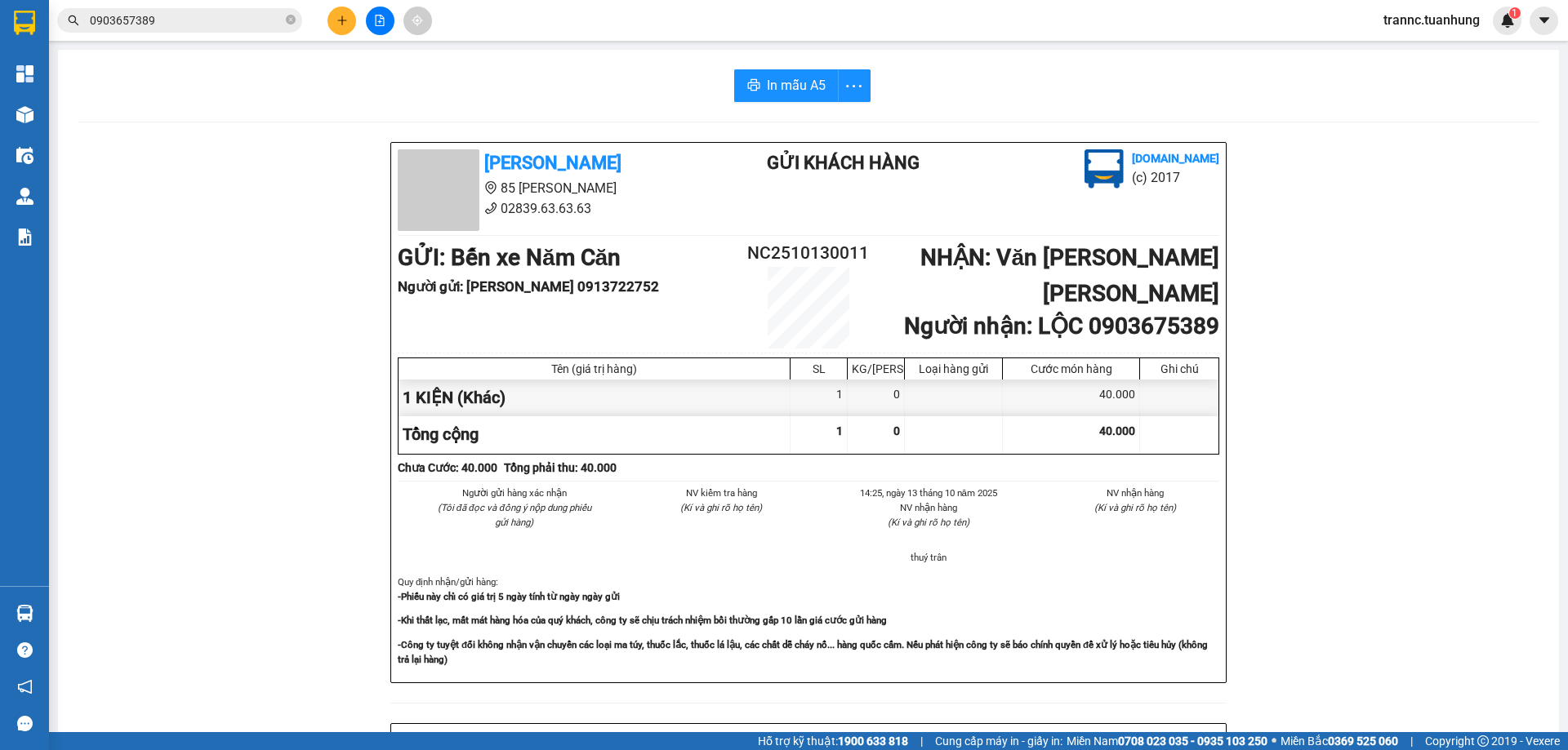
drag, startPoint x: 1252, startPoint y: 456, endPoint x: 361, endPoint y: 130, distance: 948.8
click at [1251, 456] on div "Tuấn Hưng 85 Lý Chiêu Hoàng 02839.63.63.63 Gửi khách hàng Vexere.com (c) 2017 G…" at bounding box center [808, 722] width 1461 height 1159
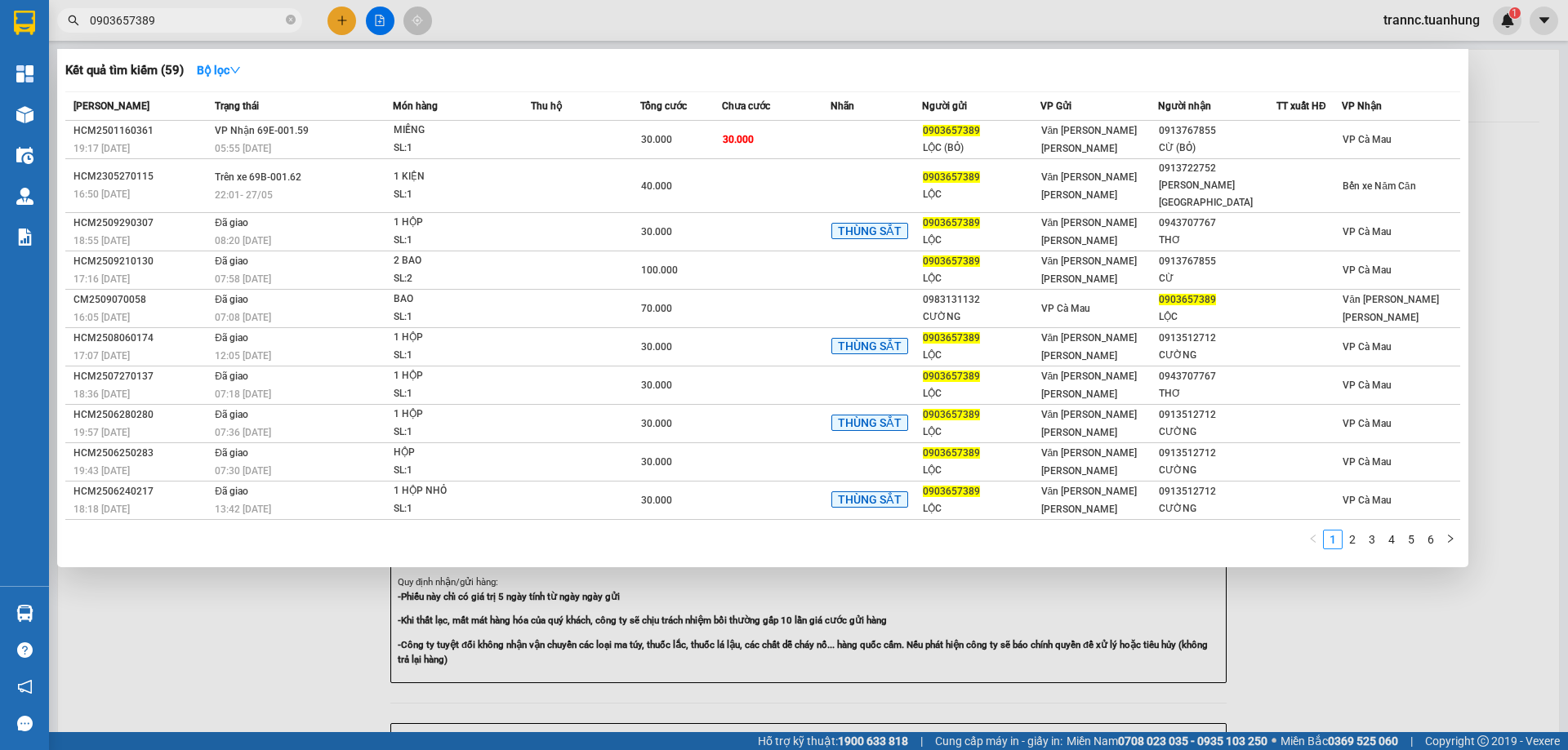
click at [186, 10] on span "0903657389" at bounding box center [180, 20] width 245 height 25
click at [288, 24] on icon "close-circle" at bounding box center [290, 19] width 10 height 10
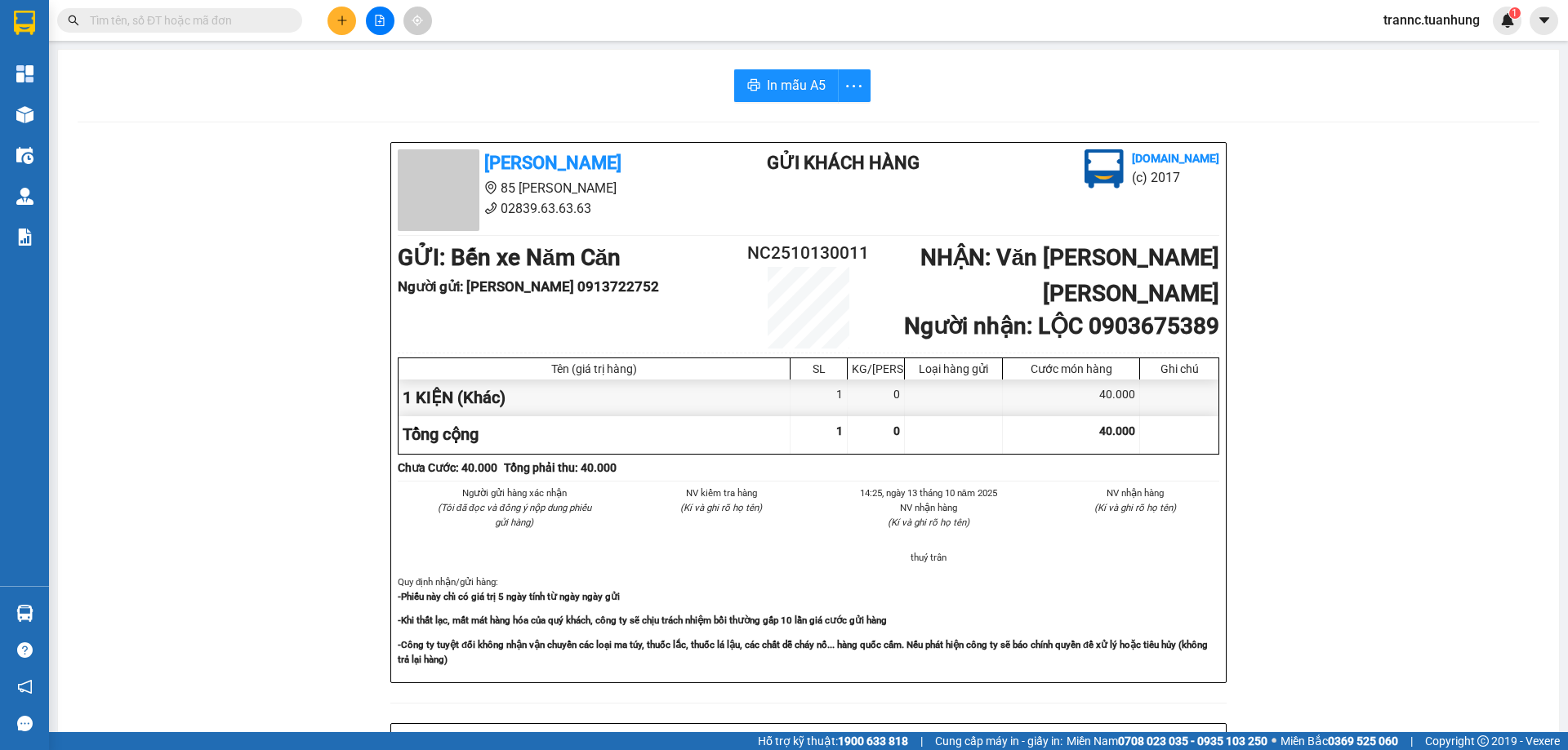
click at [260, 18] on input "text" at bounding box center [185, 21] width 193 height 18
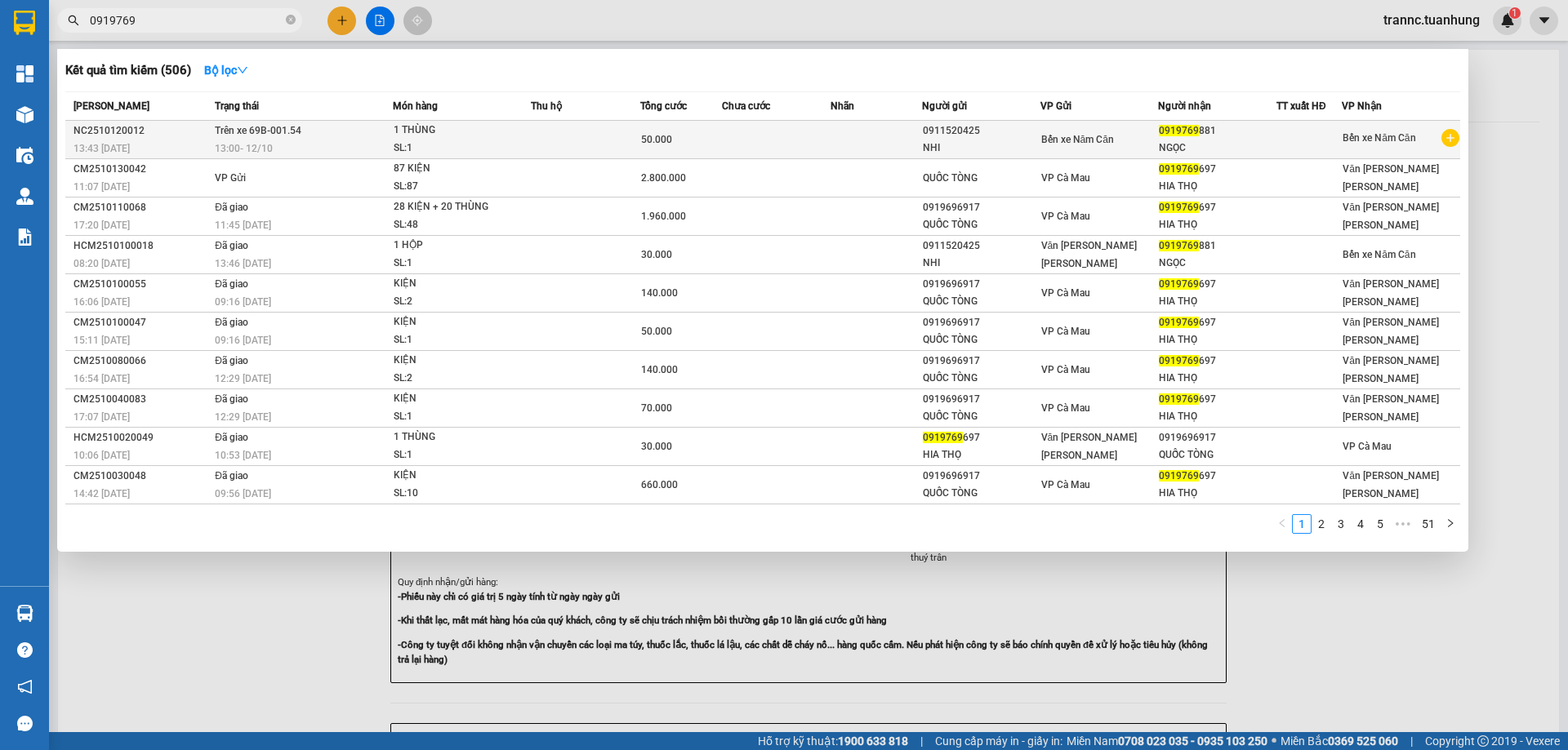
type input "0919769"
click at [1183, 136] on span "0919769" at bounding box center [1178, 130] width 40 height 12
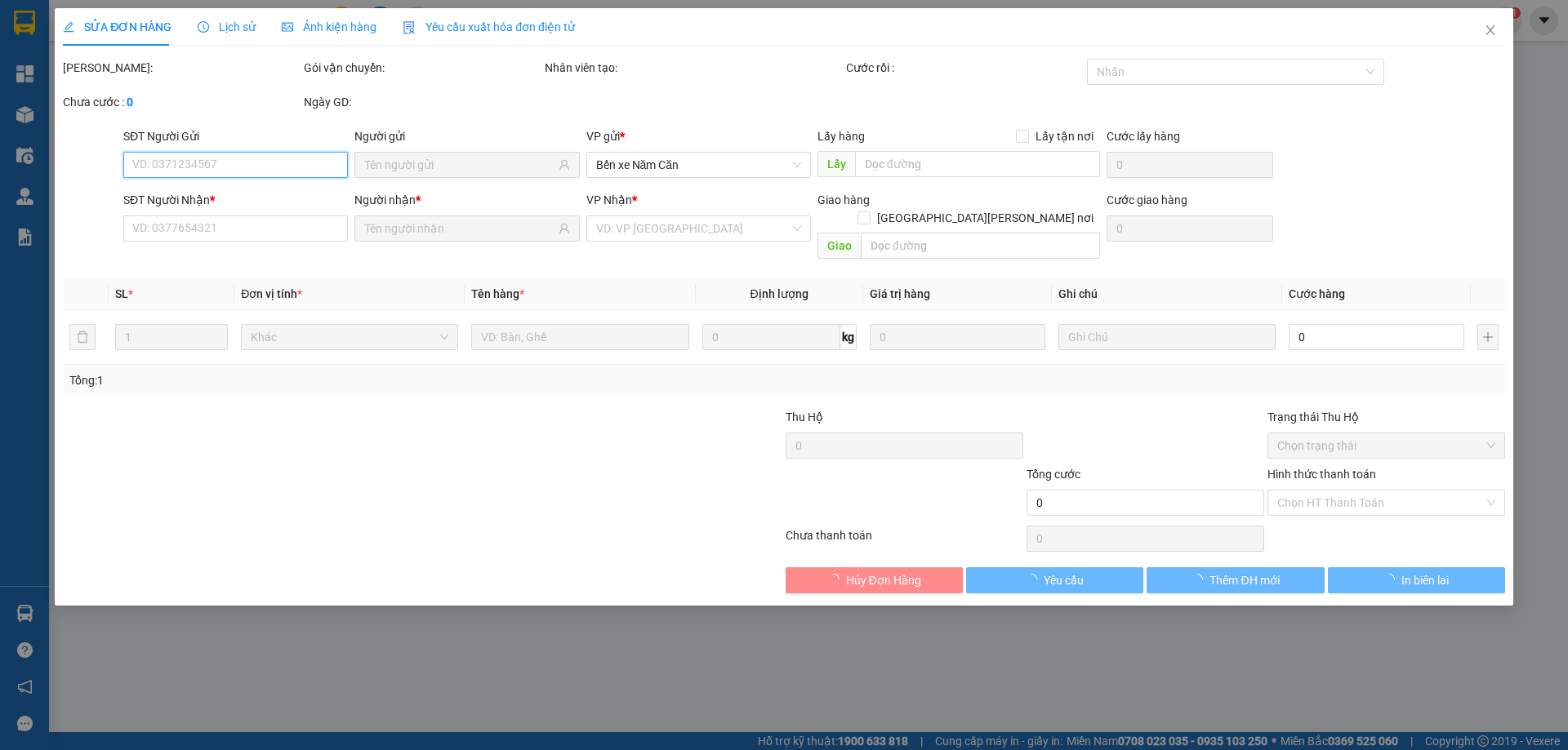
type input "0911520425"
type input "0919769881"
type input "50.000"
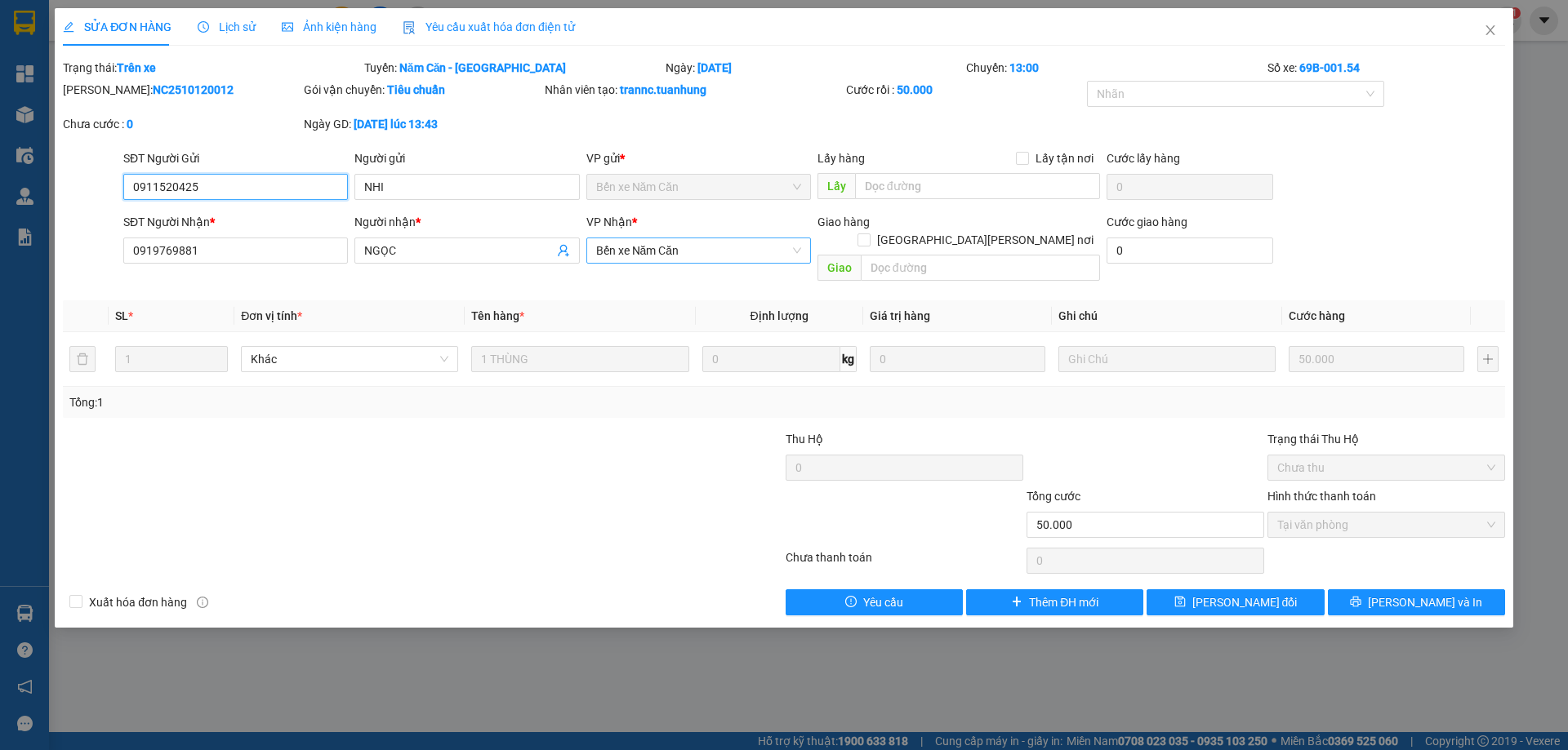
click at [664, 253] on span "Bến xe Năm Căn" at bounding box center [698, 250] width 205 height 25
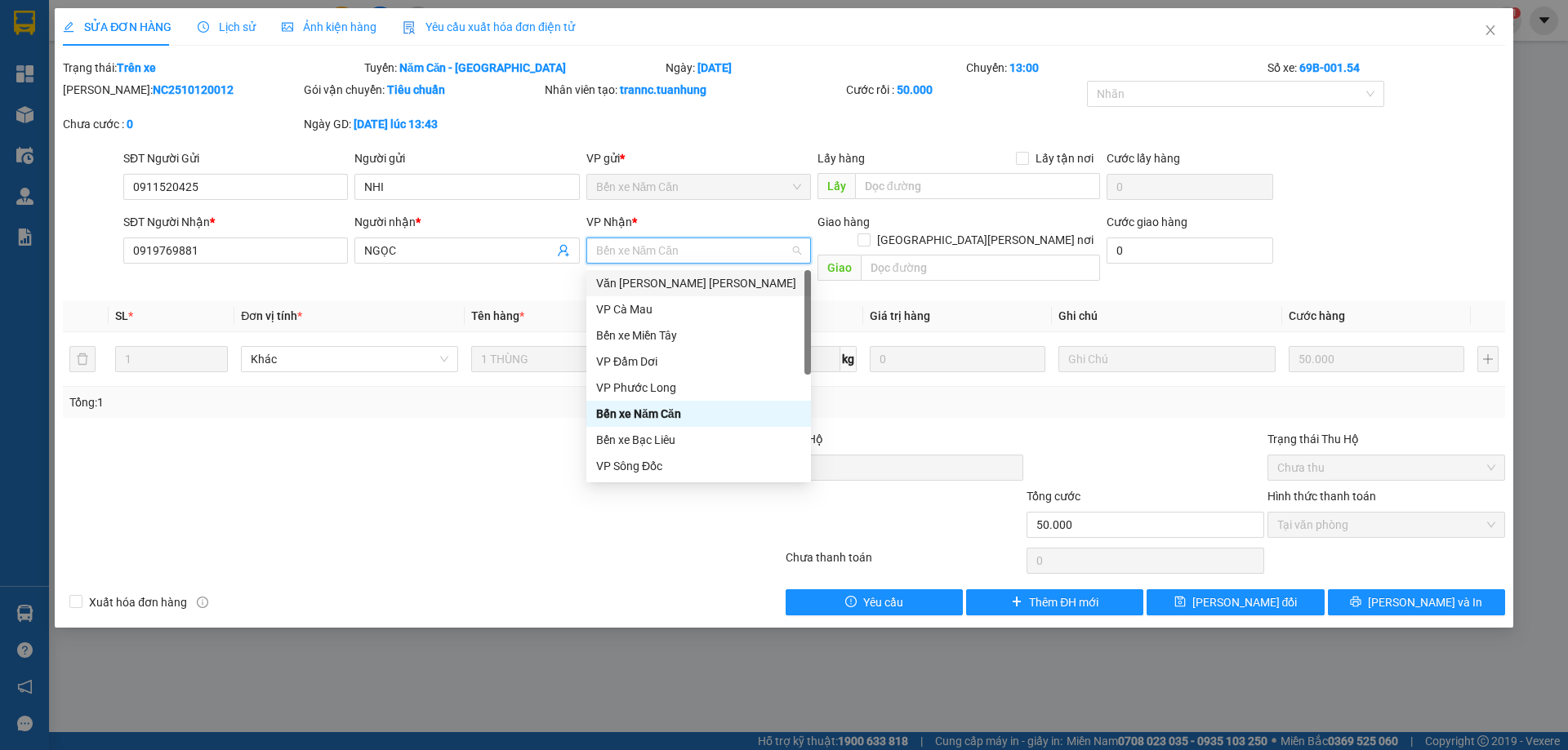
click at [665, 278] on div "Văn phòng [PERSON_NAME]" at bounding box center [698, 284] width 205 height 18
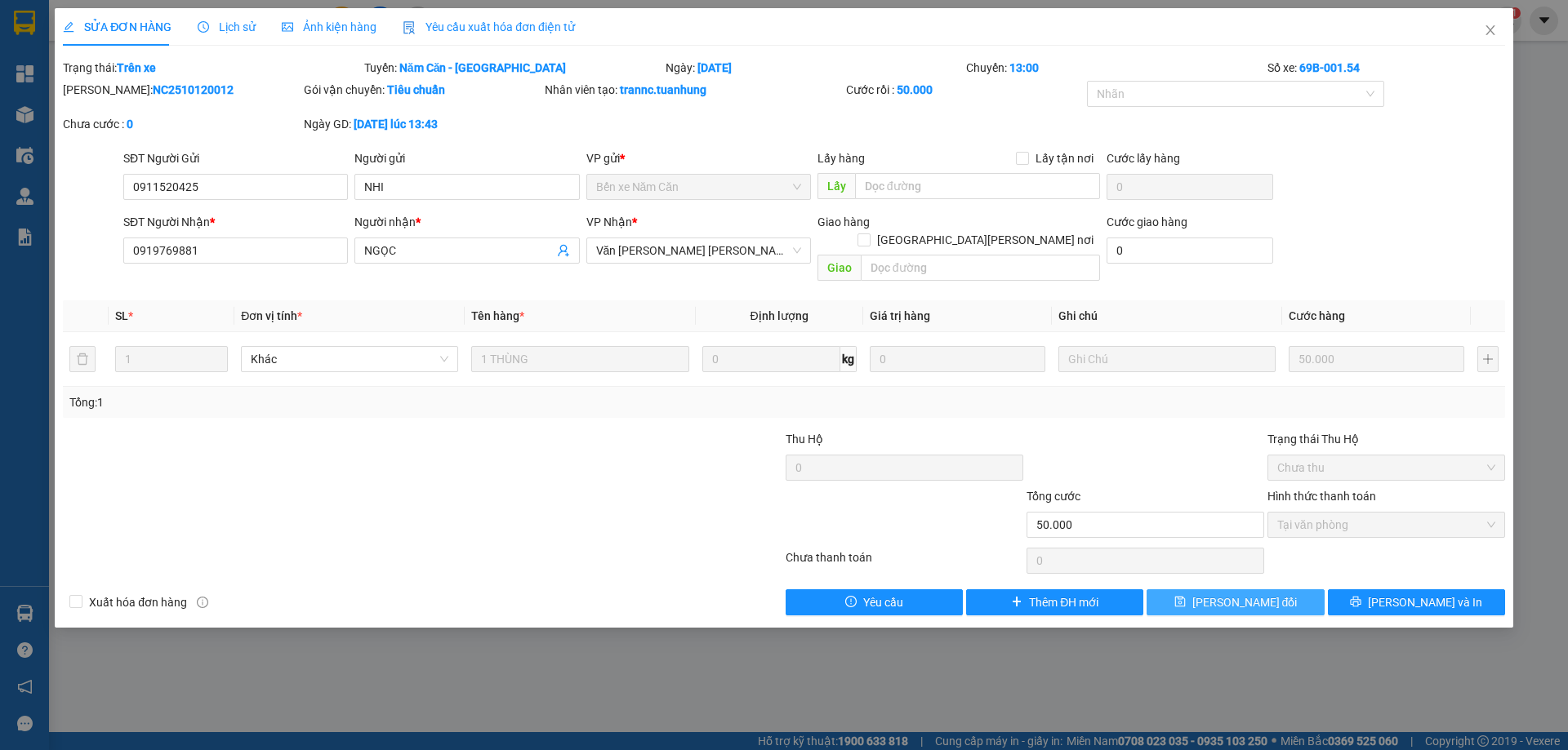
click at [1275, 593] on span "Lưu thay đổi" at bounding box center [1244, 602] width 105 height 18
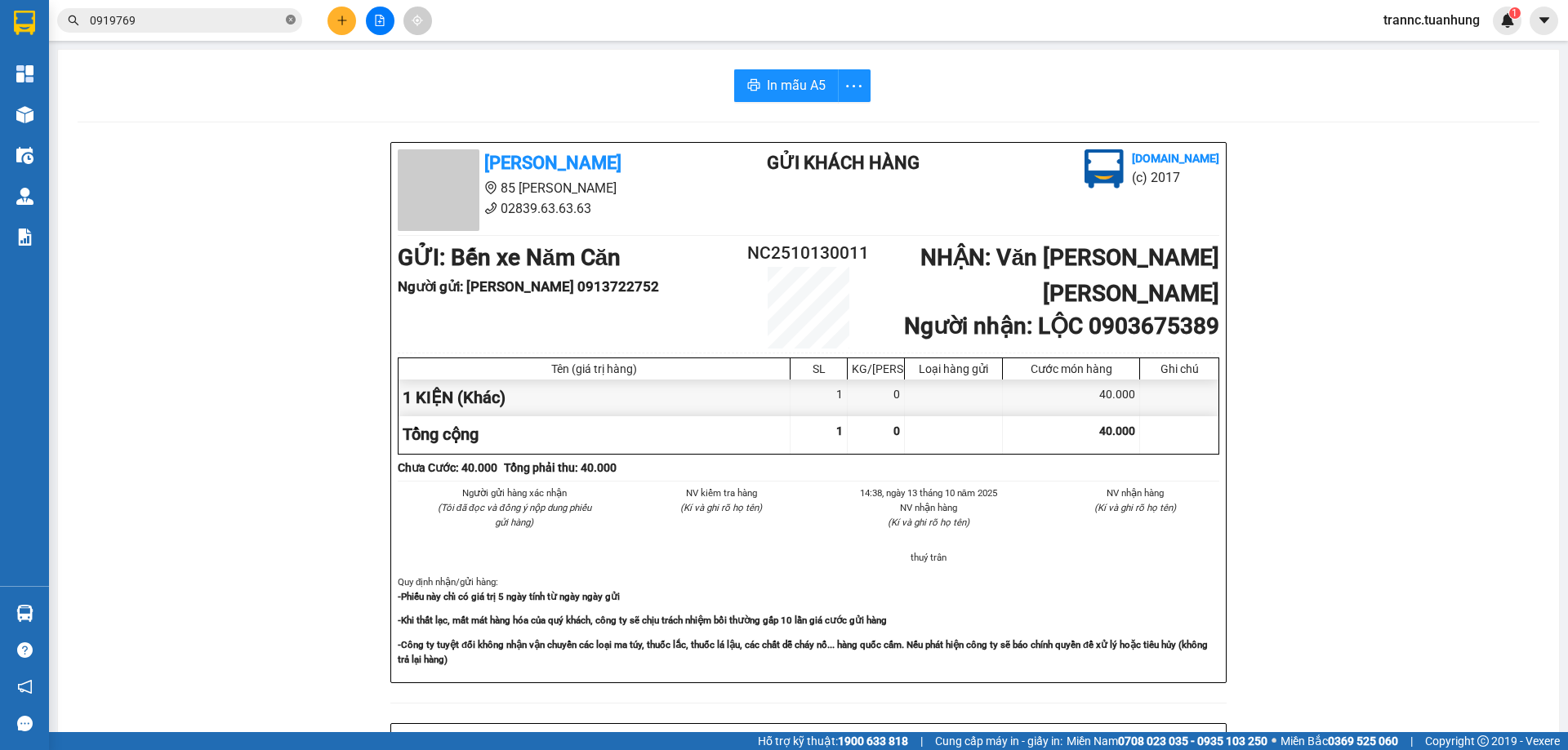
click at [287, 17] on icon "close-circle" at bounding box center [290, 19] width 10 height 10
click at [251, 22] on input "text" at bounding box center [185, 21] width 193 height 18
click at [249, 22] on input "text" at bounding box center [185, 21] width 193 height 18
click at [205, 17] on input "0" at bounding box center [185, 21] width 193 height 18
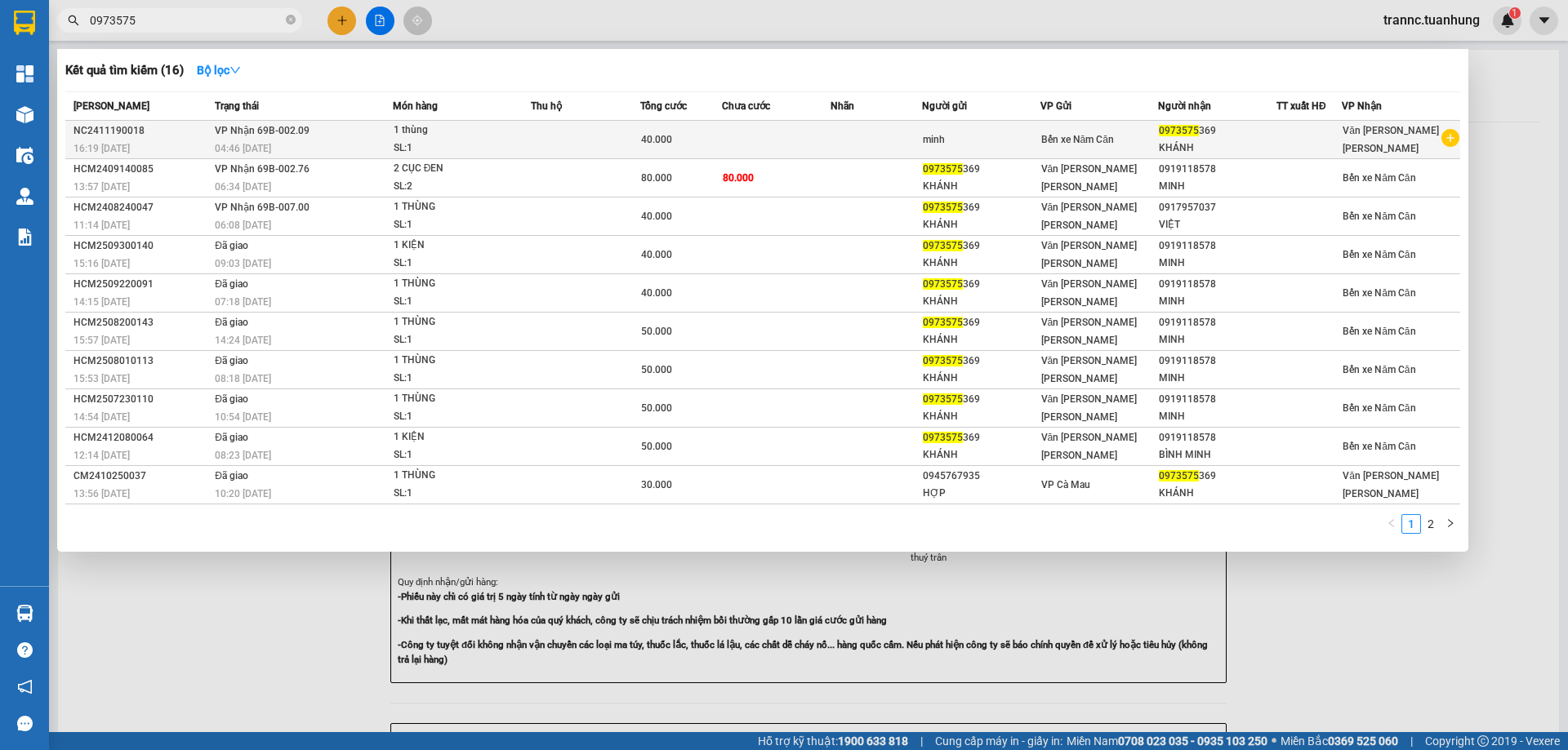
type input "0973575"
click at [1448, 139] on icon "plus-circle" at bounding box center [1450, 138] width 18 height 18
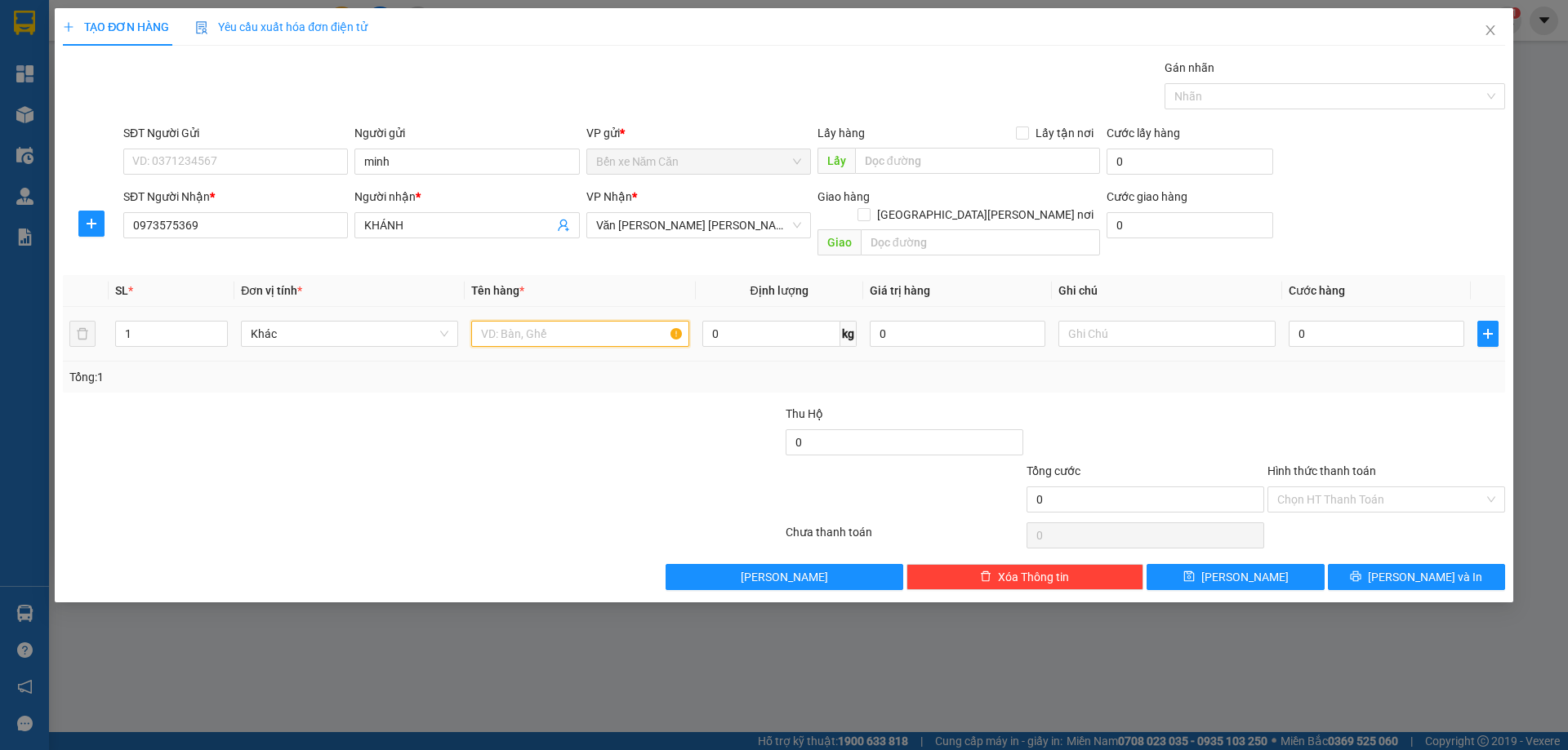
click at [502, 321] on input "text" at bounding box center [580, 334] width 217 height 26
type input "1 THÙNG"
click at [1405, 321] on input "0" at bounding box center [1376, 334] width 175 height 26
type input "4"
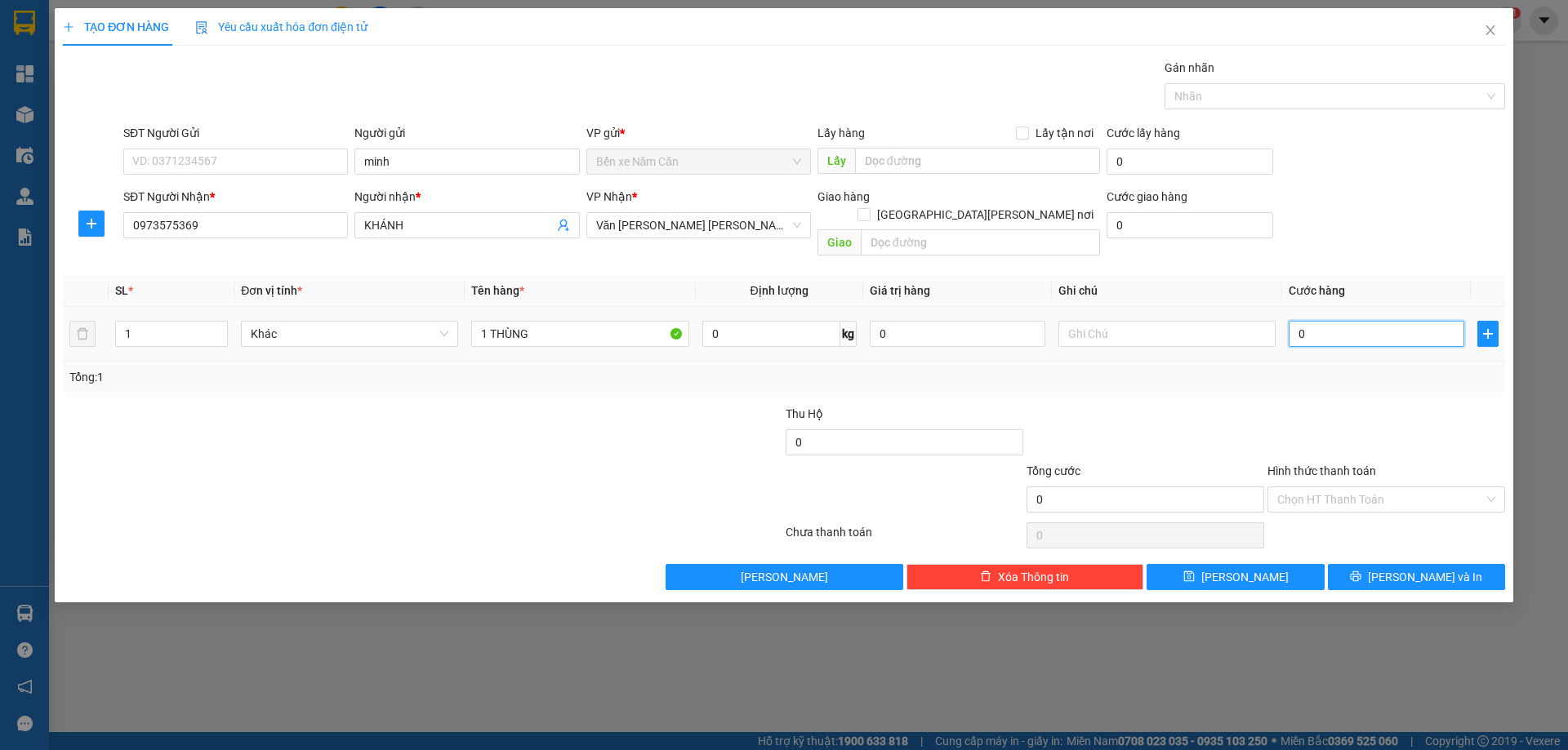
type input "4"
type input "40"
type input "40.000"
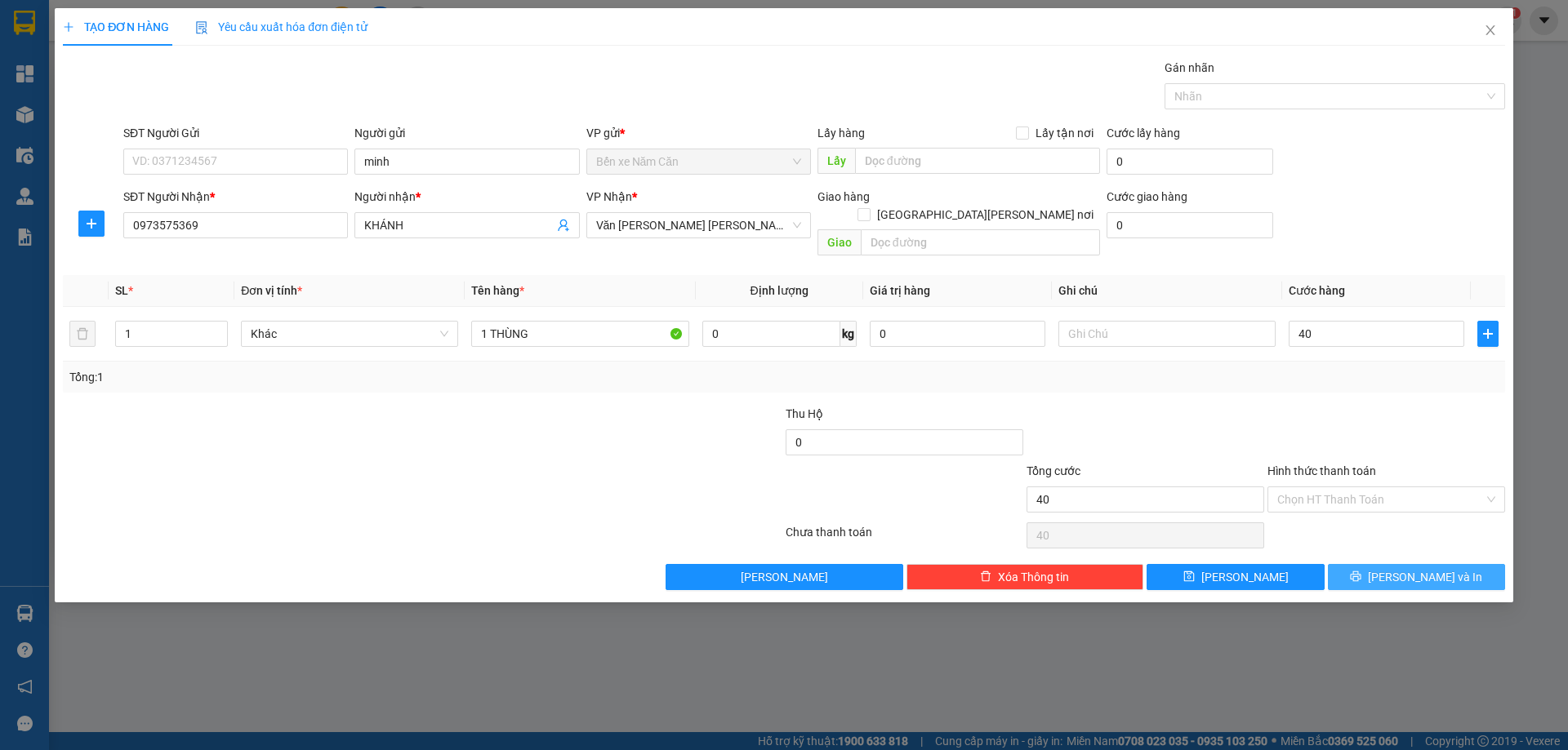
type input "40.000"
click at [1368, 564] on button "Lưu và In" at bounding box center [1416, 577] width 177 height 26
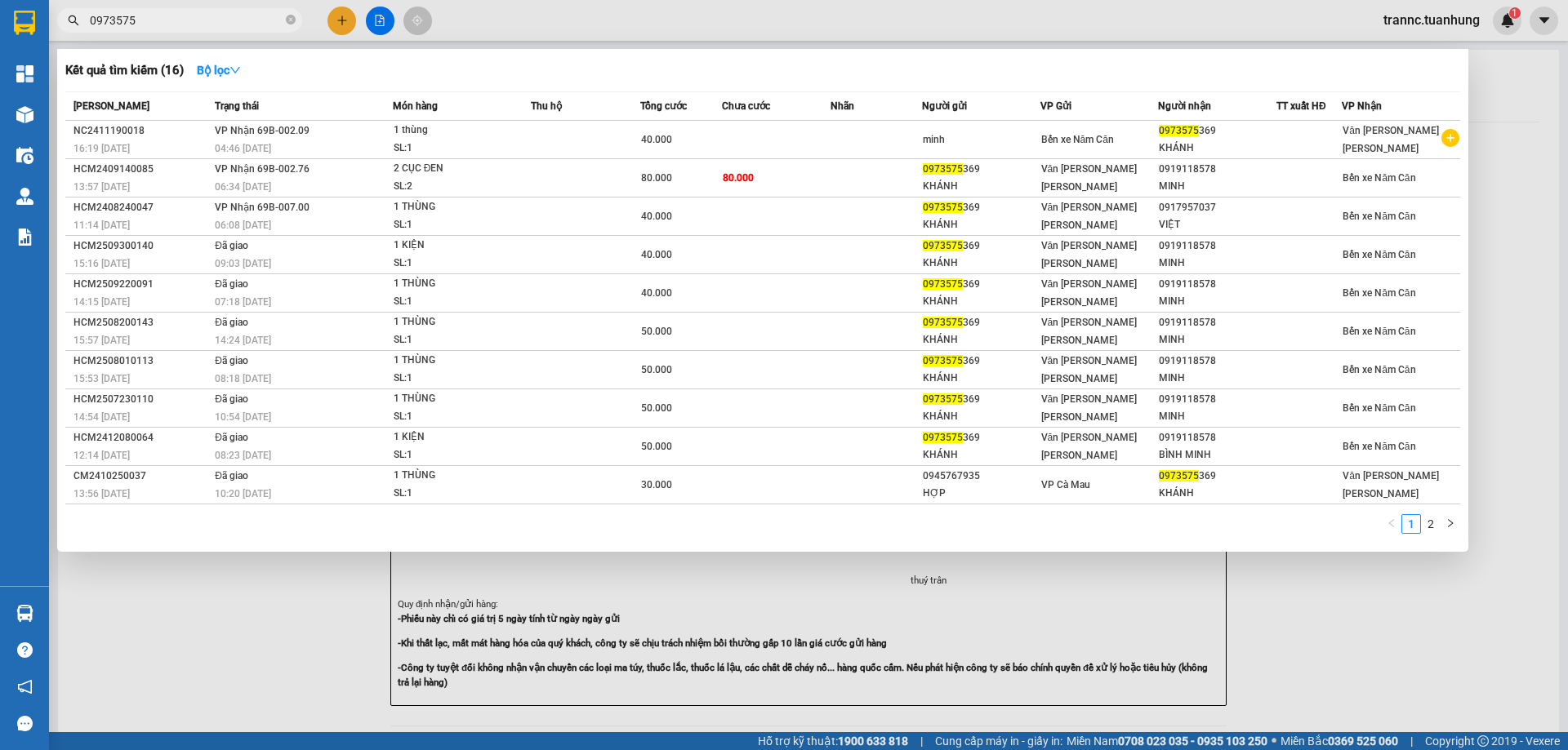
click at [1372, 652] on div at bounding box center [784, 375] width 1568 height 750
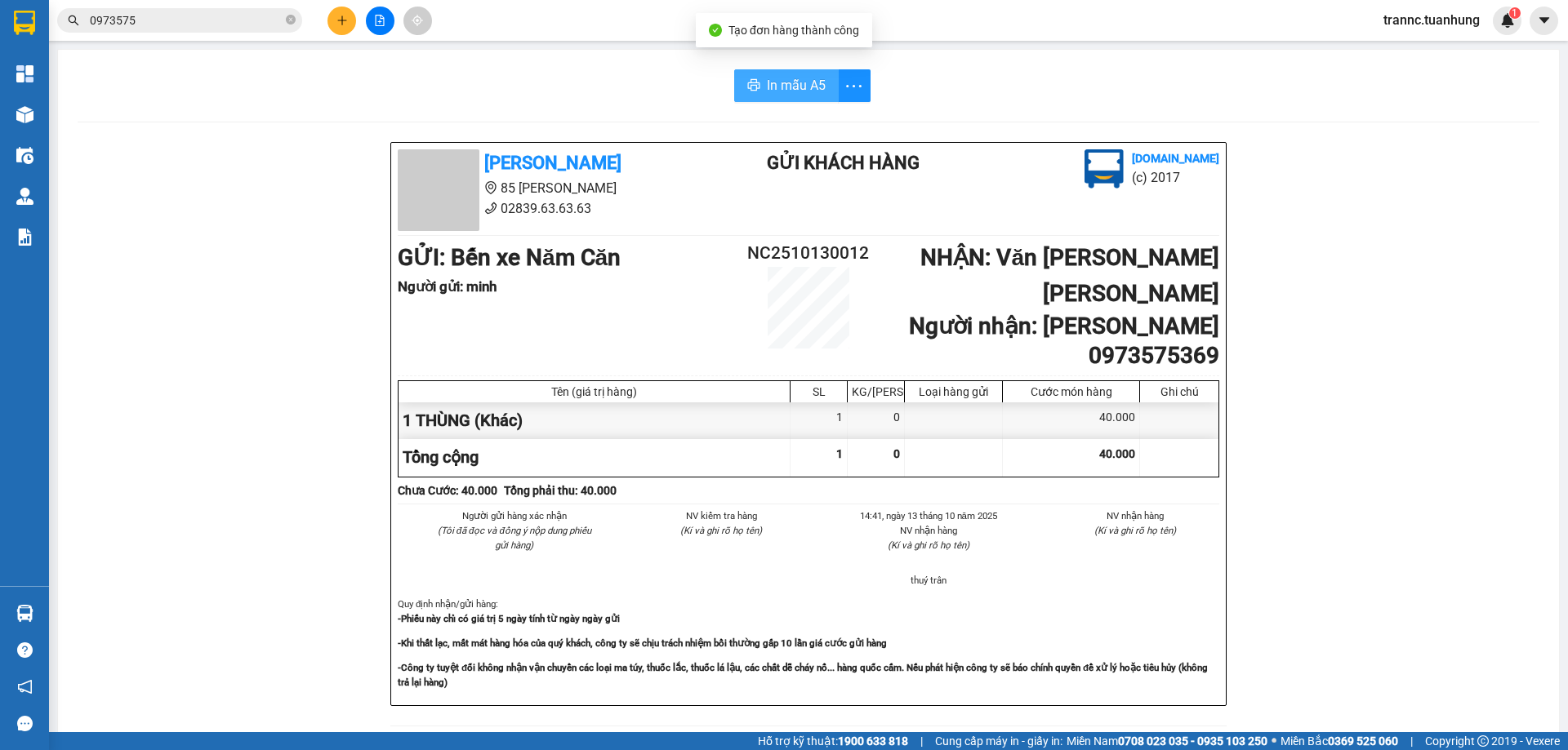
click at [797, 84] on span "In mẫu A5" at bounding box center [796, 85] width 58 height 20
click at [292, 19] on icon "close-circle" at bounding box center [290, 19] width 10 height 10
click at [258, 20] on input "text" at bounding box center [185, 21] width 193 height 18
click at [218, 26] on input "text" at bounding box center [185, 21] width 193 height 18
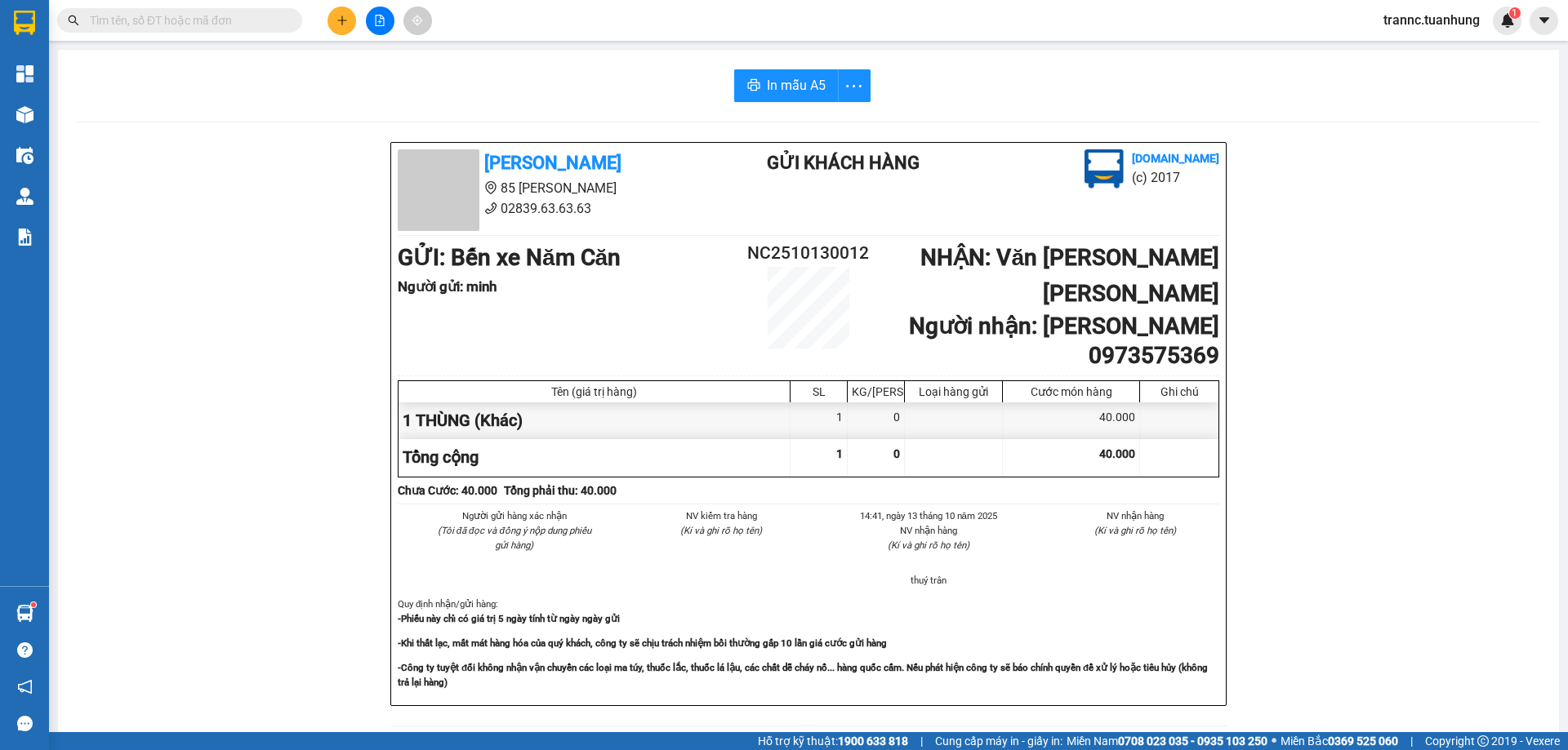
click at [218, 26] on input "text" at bounding box center [185, 21] width 193 height 18
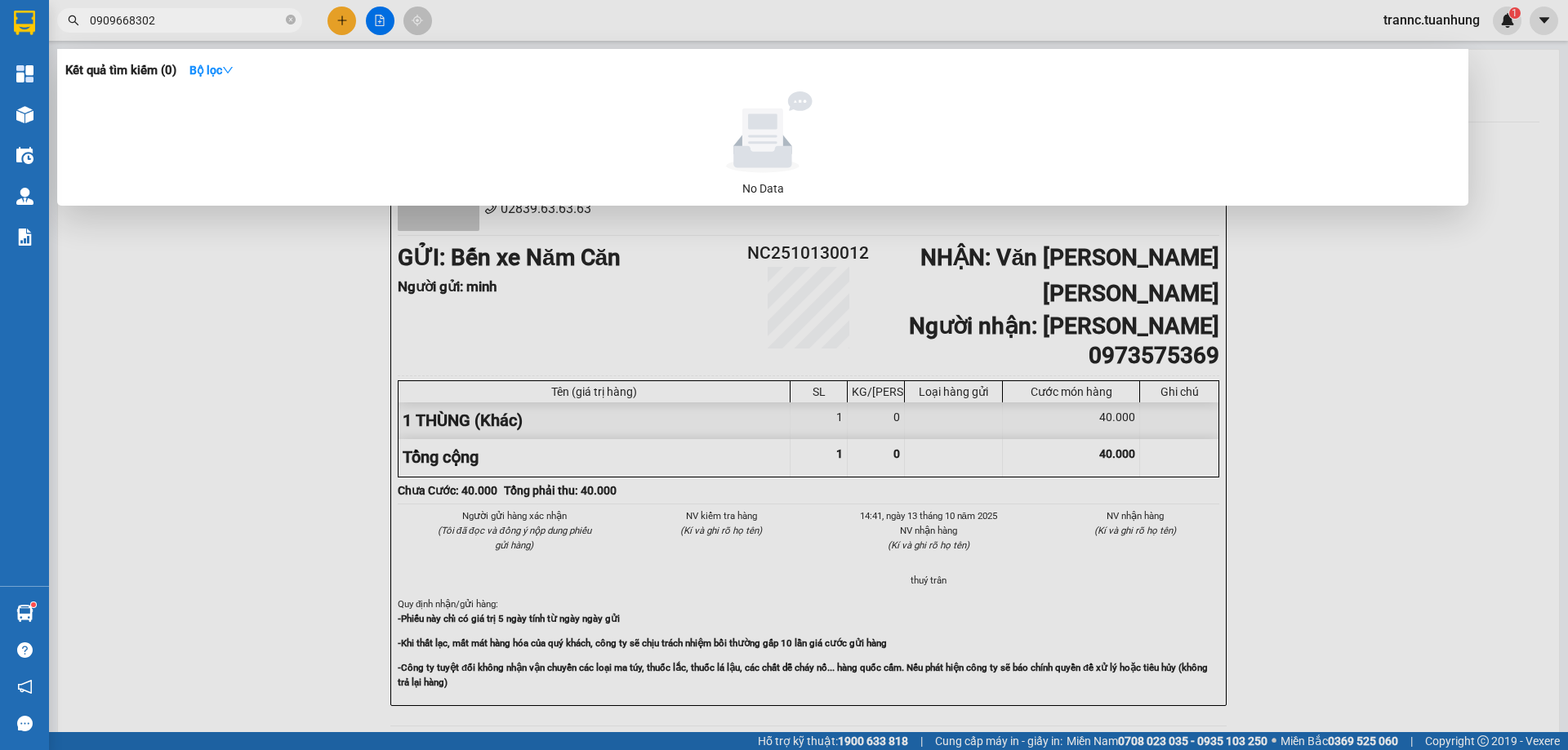
type input "0909668302"
click at [336, 27] on div at bounding box center [784, 375] width 1568 height 750
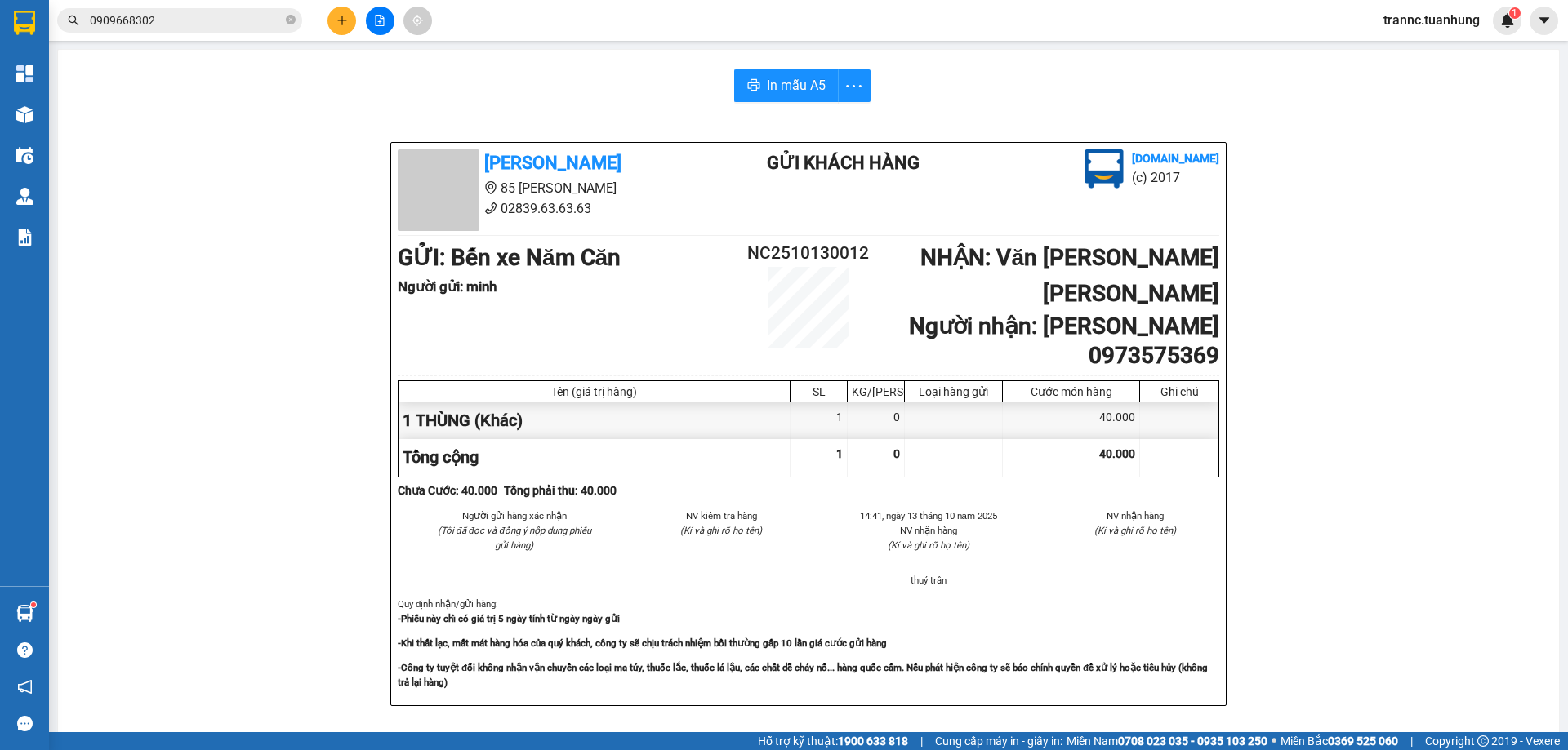
click at [337, 27] on button at bounding box center [341, 20] width 28 height 28
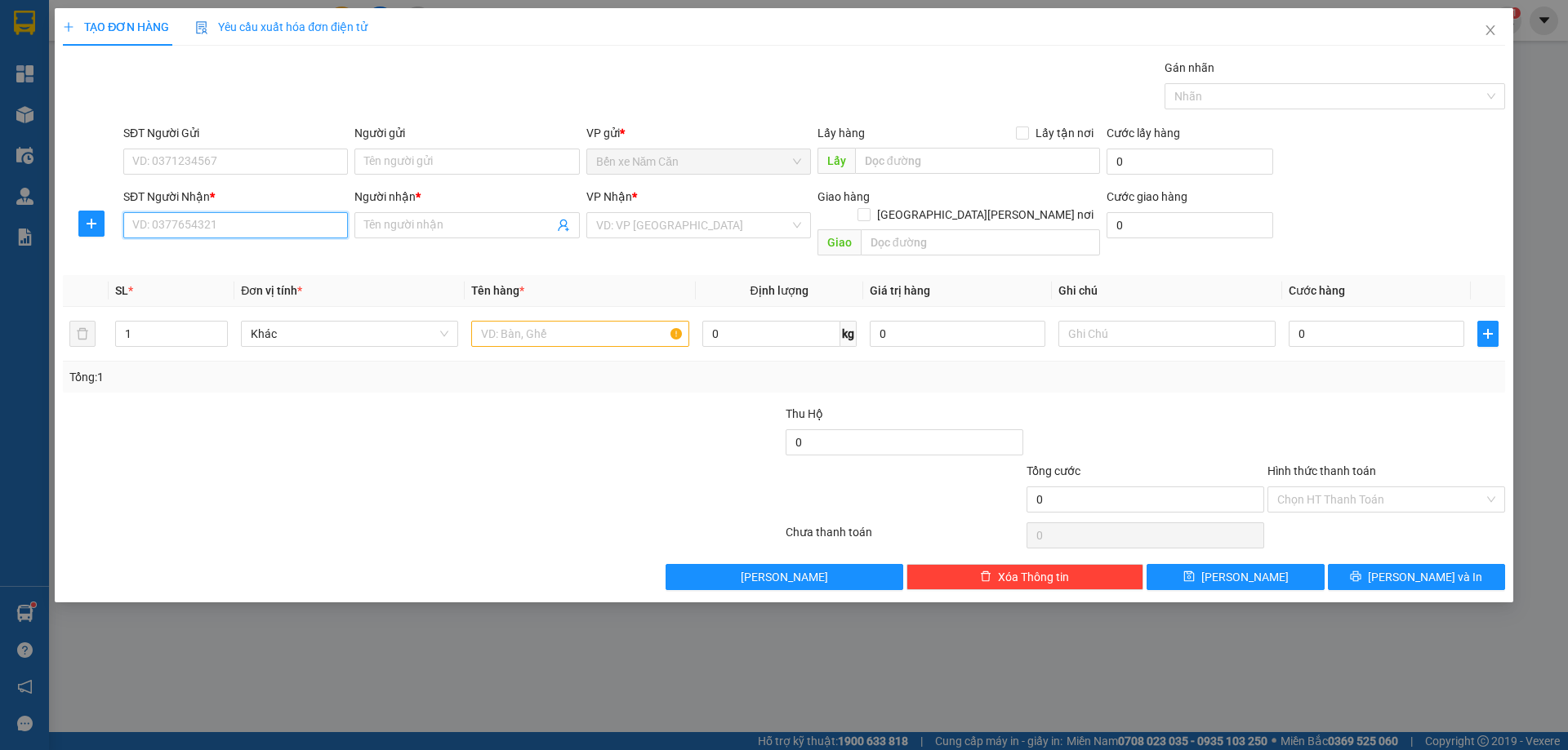
click at [226, 225] on input "SĐT Người Nhận *" at bounding box center [235, 225] width 225 height 26
type input "0909668302"
click at [430, 221] on input "Người nhận *" at bounding box center [458, 225] width 189 height 18
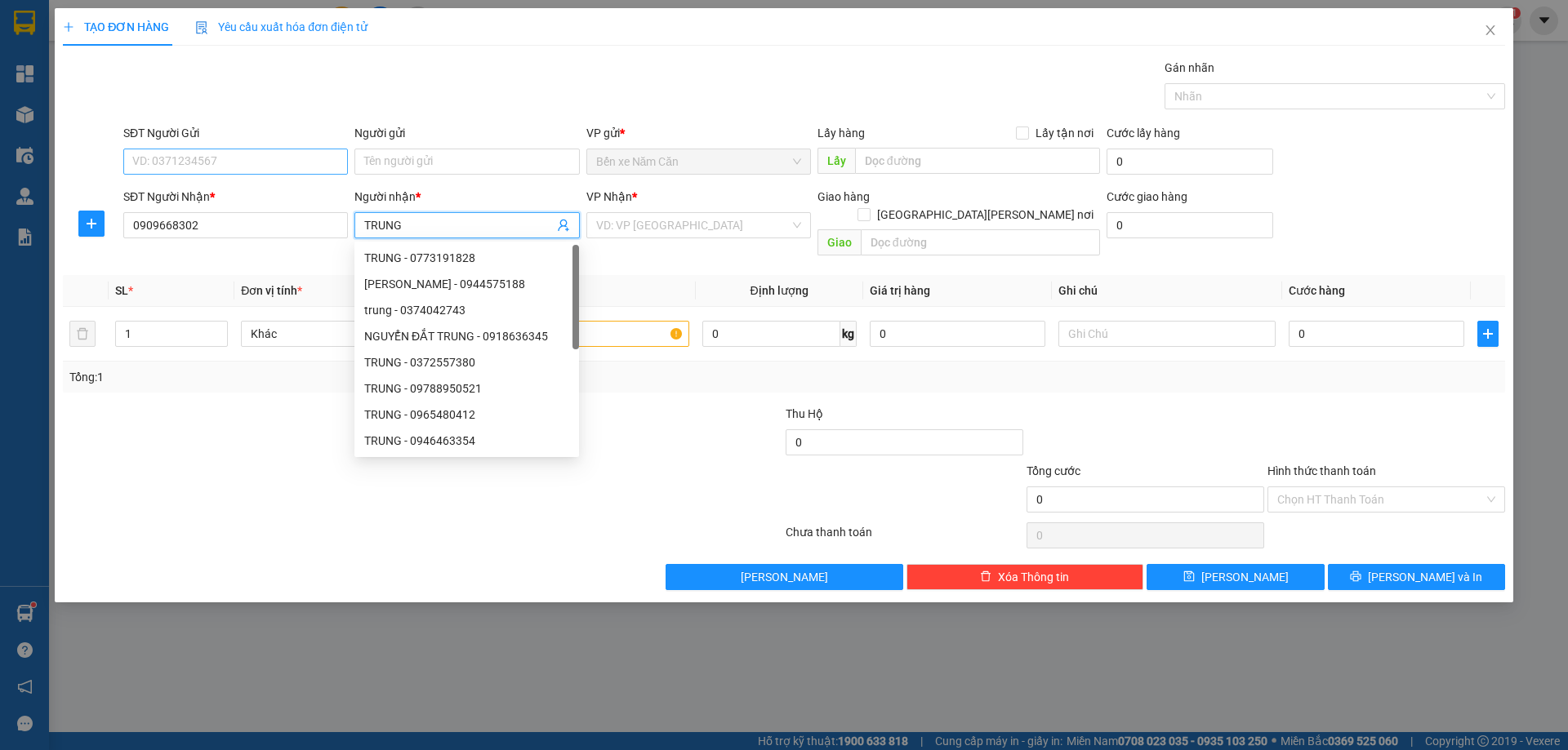
type input "TRUNG"
click at [267, 160] on input "SĐT Người Gửi" at bounding box center [235, 161] width 225 height 26
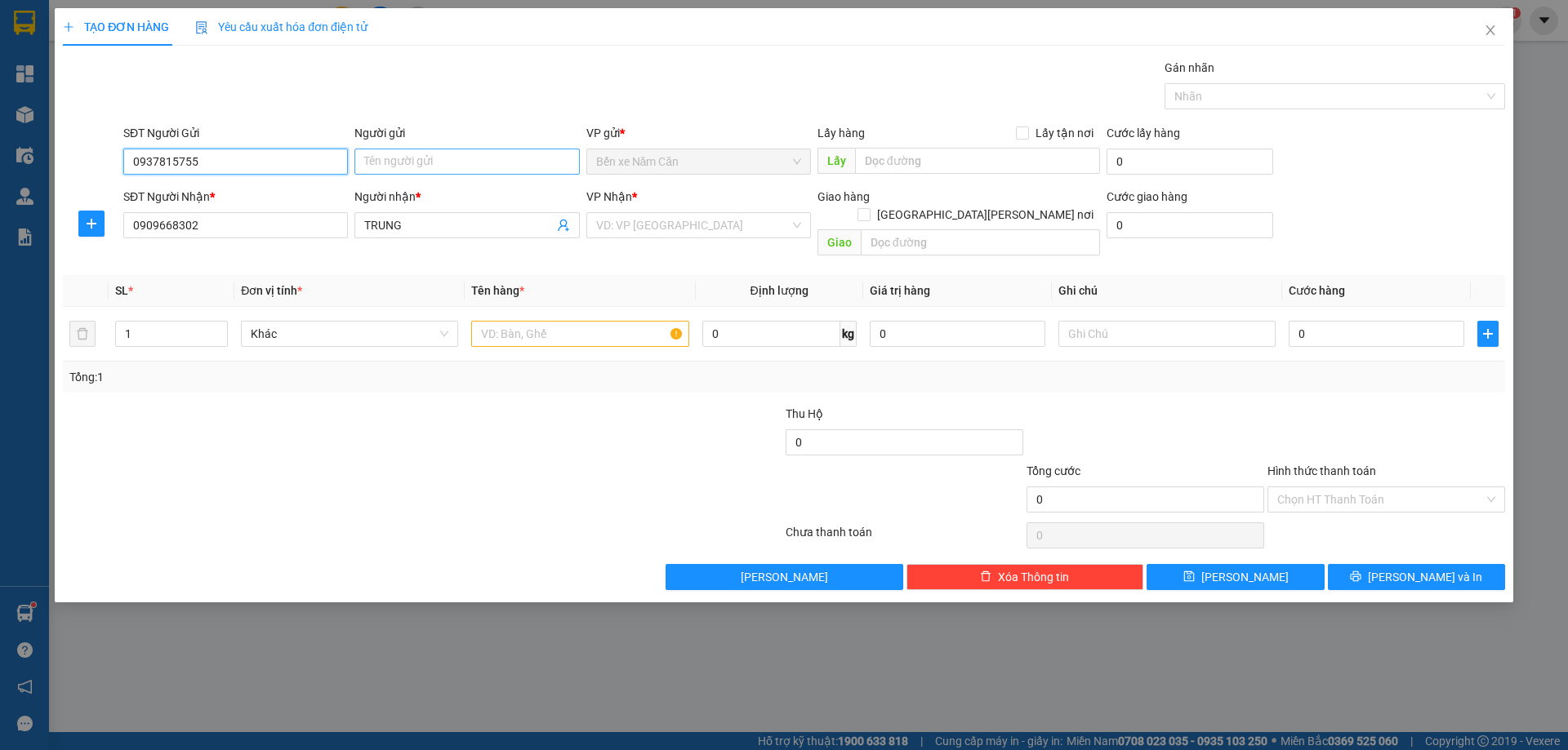
type input "0937815755"
click at [402, 155] on input "Người gửi" at bounding box center [466, 161] width 225 height 26
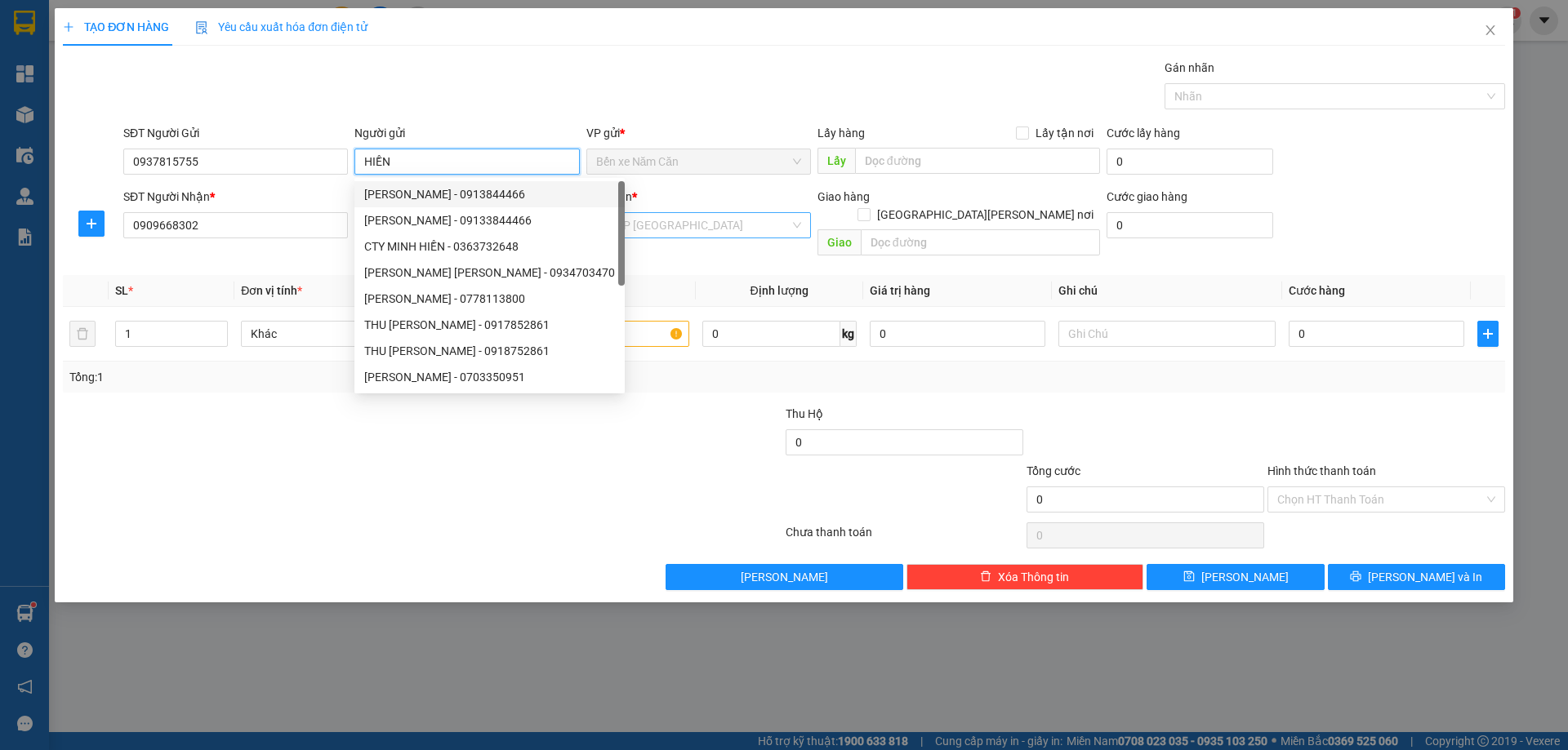
type input "HIỀN"
click at [632, 227] on input "search" at bounding box center [693, 224] width 193 height 25
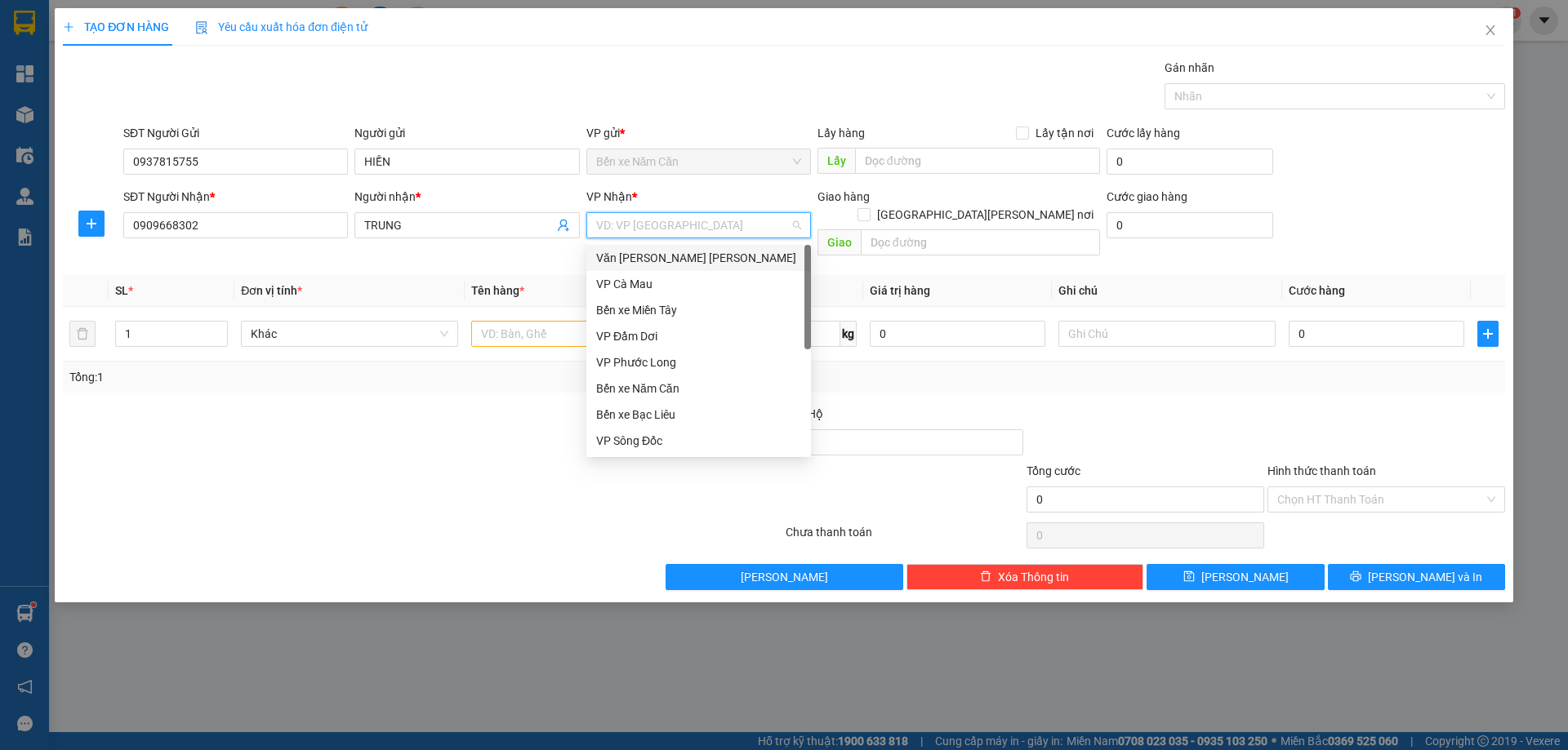
click at [637, 259] on div "Văn phòng [PERSON_NAME]" at bounding box center [698, 258] width 205 height 18
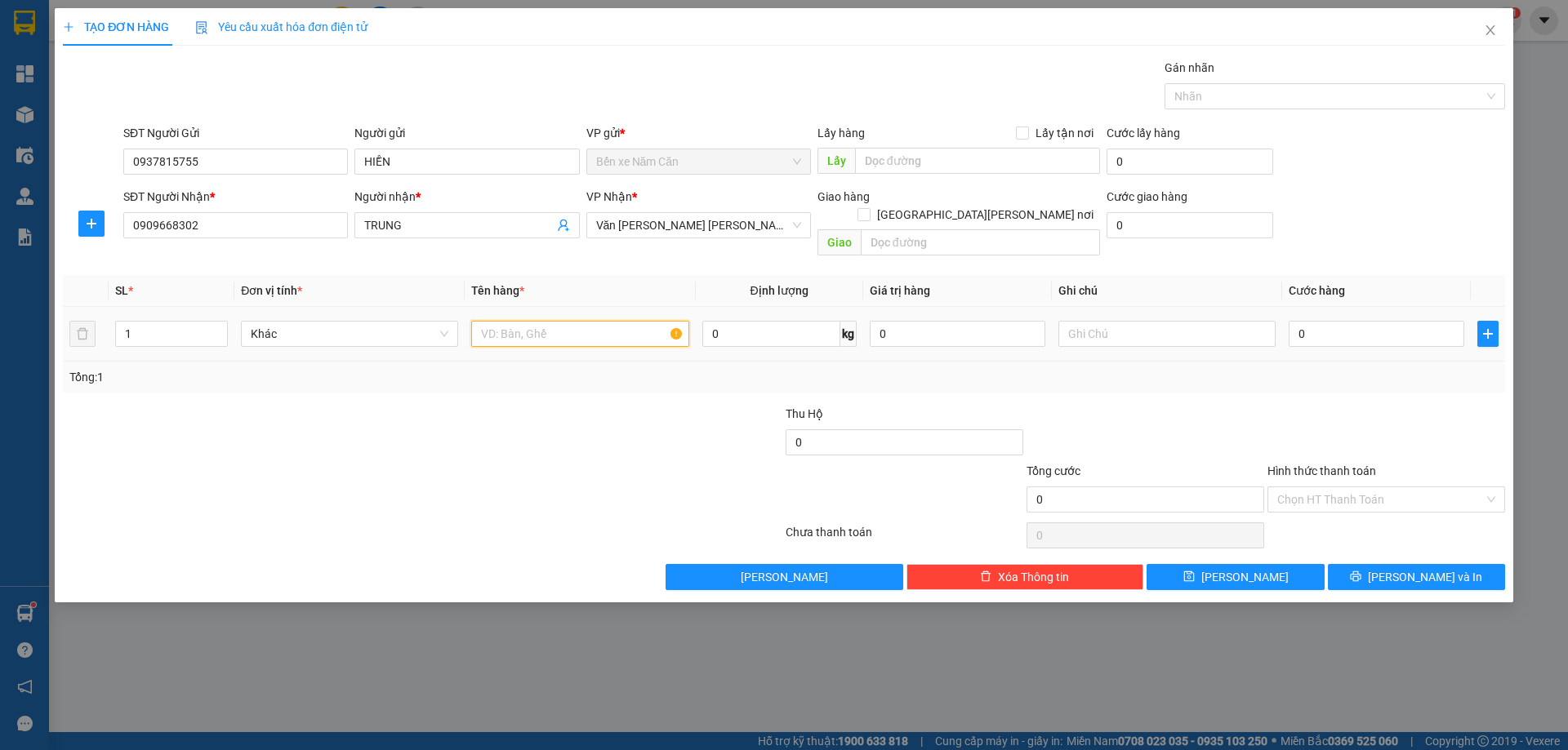
click at [549, 321] on input "text" at bounding box center [580, 334] width 217 height 26
type input "1 KIỆN"
click at [1356, 321] on input "0" at bounding box center [1376, 334] width 175 height 26
type input "4"
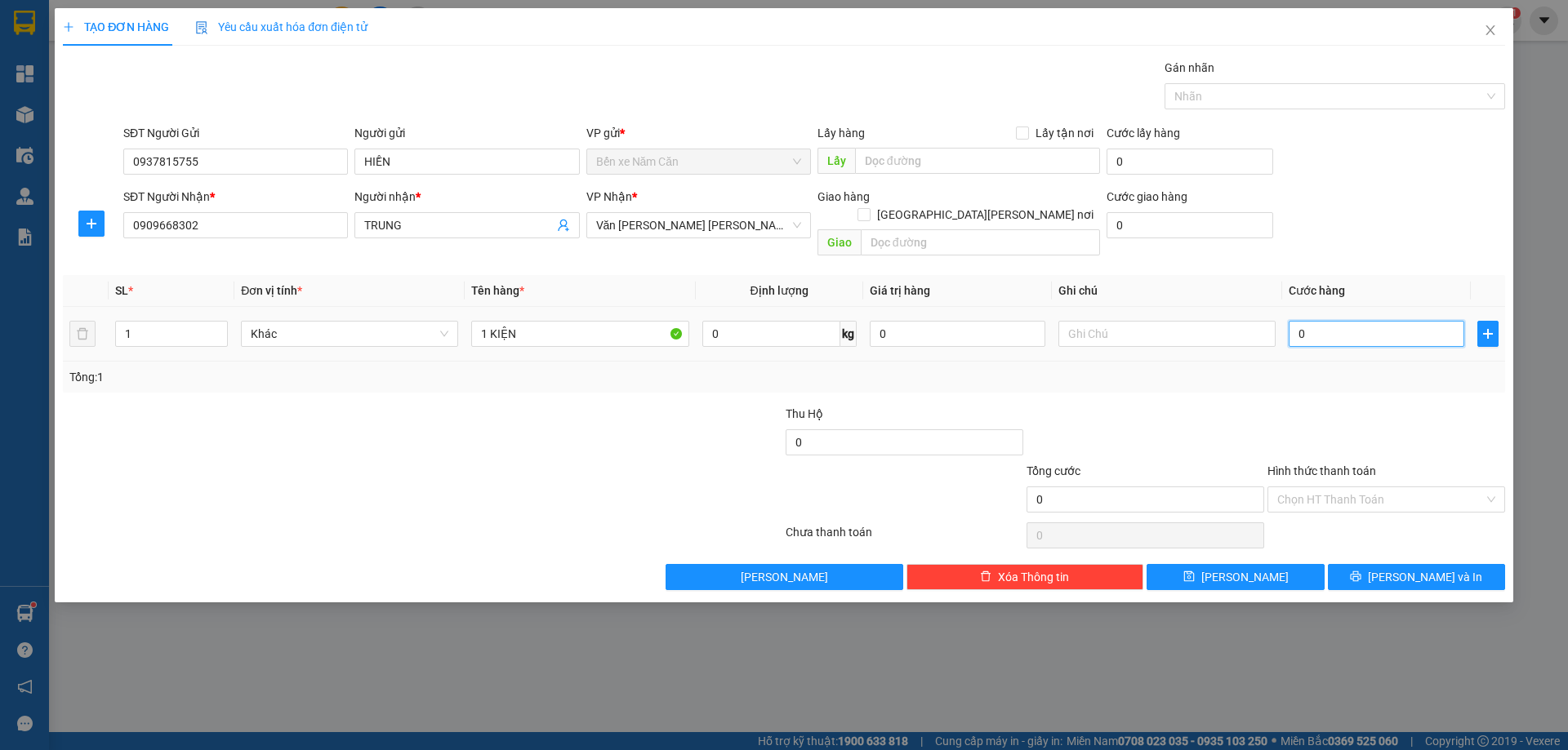
type input "4"
type input "40"
type input "40.000"
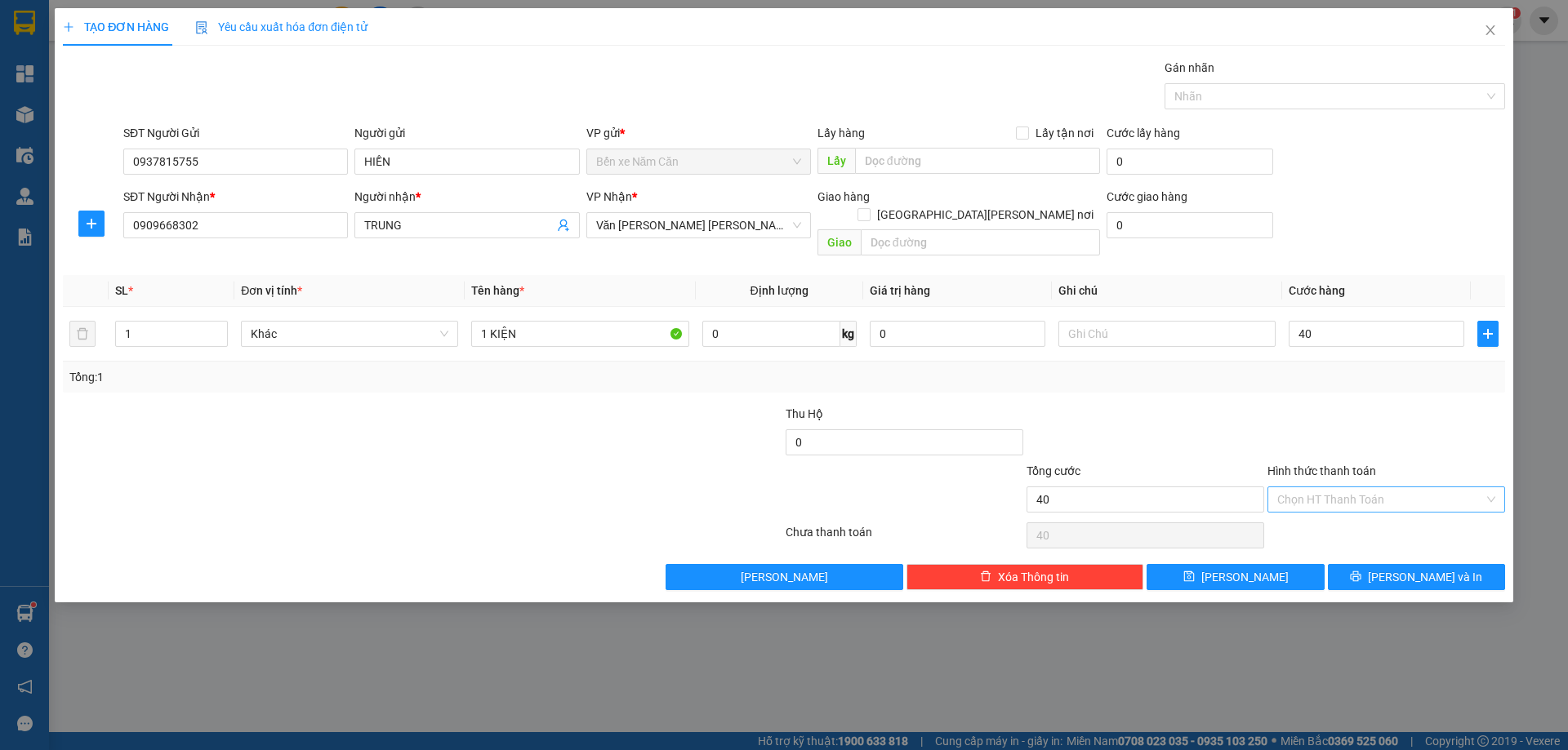
type input "40.000"
click at [1352, 487] on input "Hình thức thanh toán" at bounding box center [1380, 499] width 206 height 25
click at [1340, 511] on div "Tại văn phòng" at bounding box center [1385, 515] width 218 height 18
type input "0"
click at [1371, 564] on button "Lưu và In" at bounding box center [1416, 577] width 177 height 26
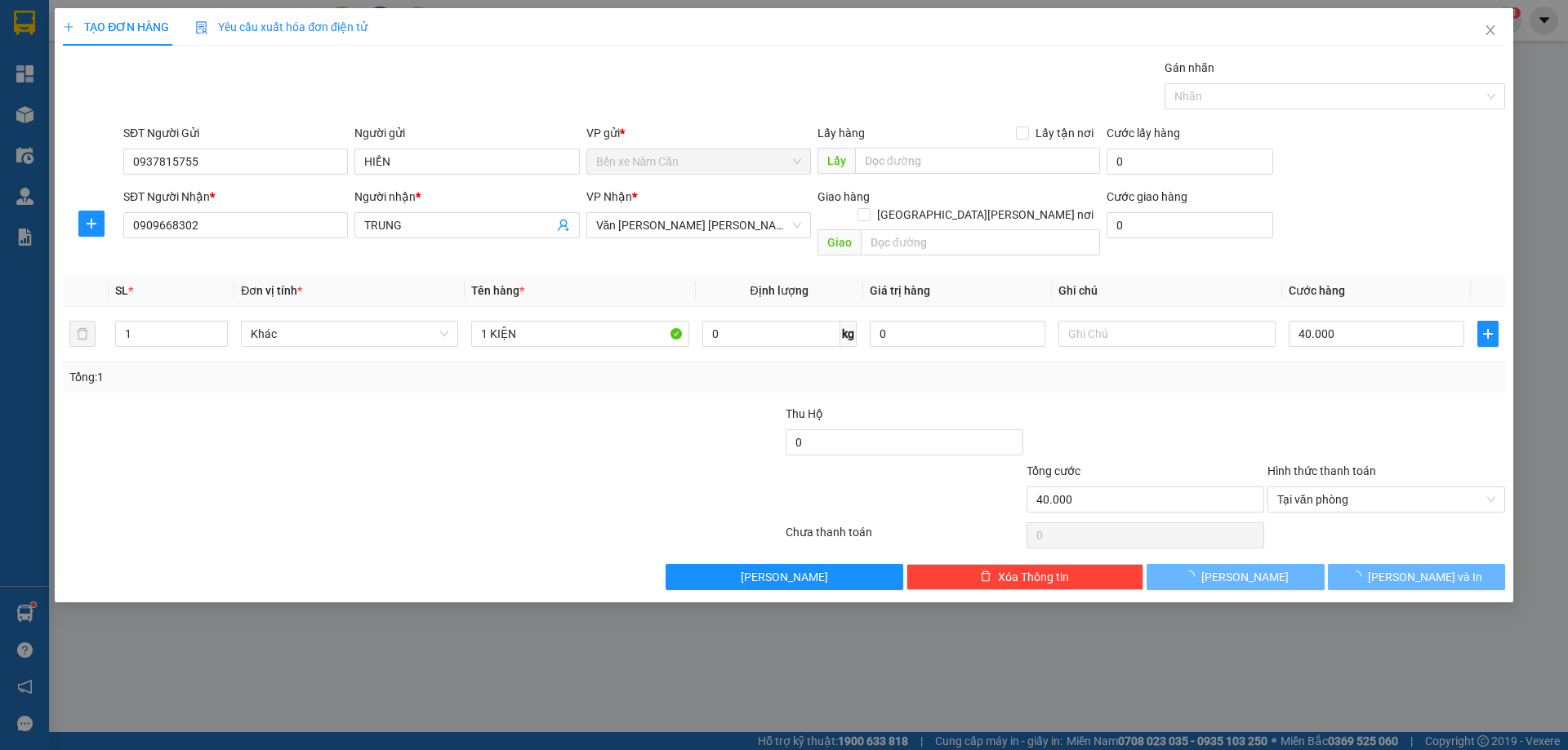
click at [1415, 615] on div "TẠO ĐƠN HÀNG Yêu cầu xuất hóa đơn điện tử Transit Pickup Surcharge Ids Transit …" at bounding box center [784, 375] width 1568 height 750
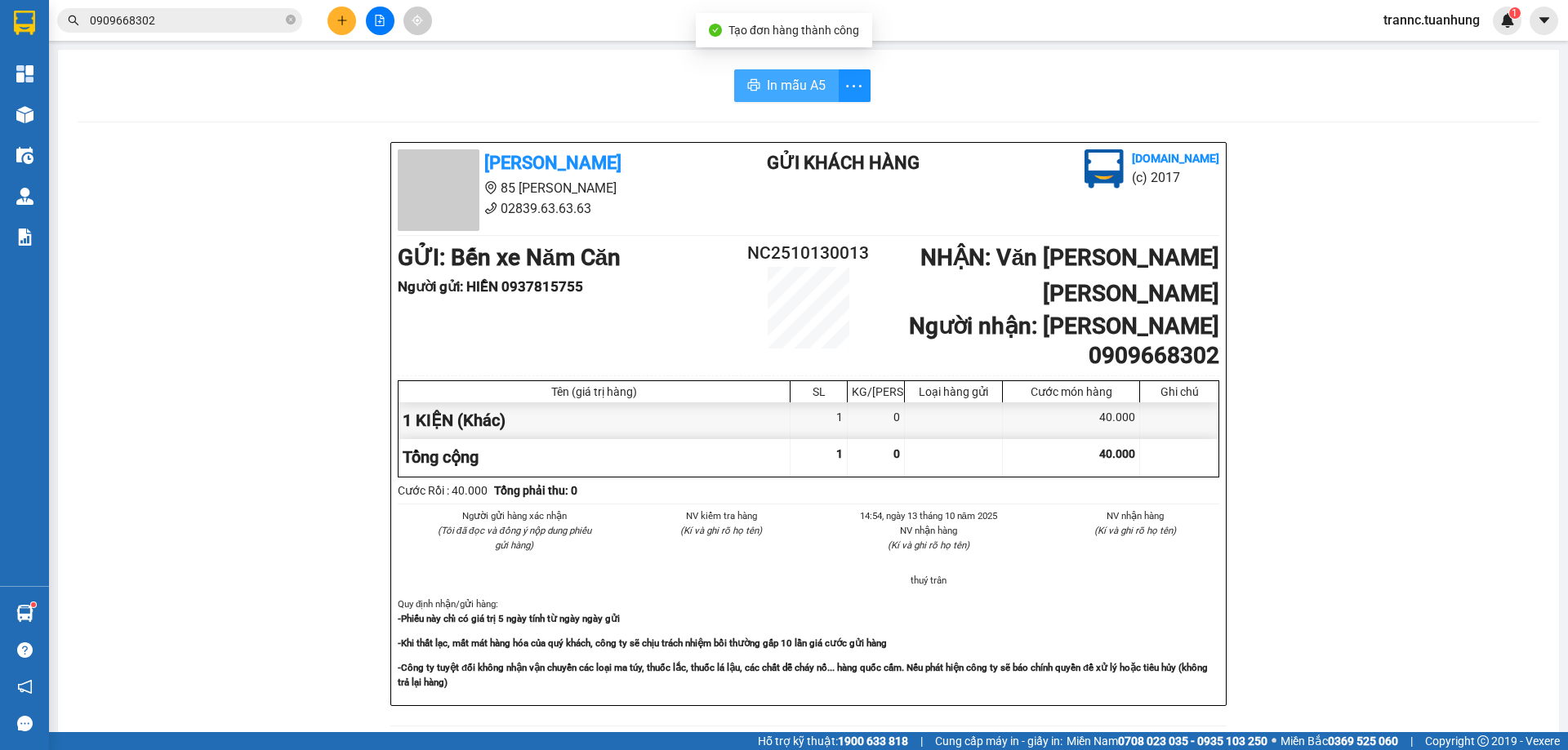
click at [811, 86] on span "In mẫu A5" at bounding box center [796, 85] width 58 height 20
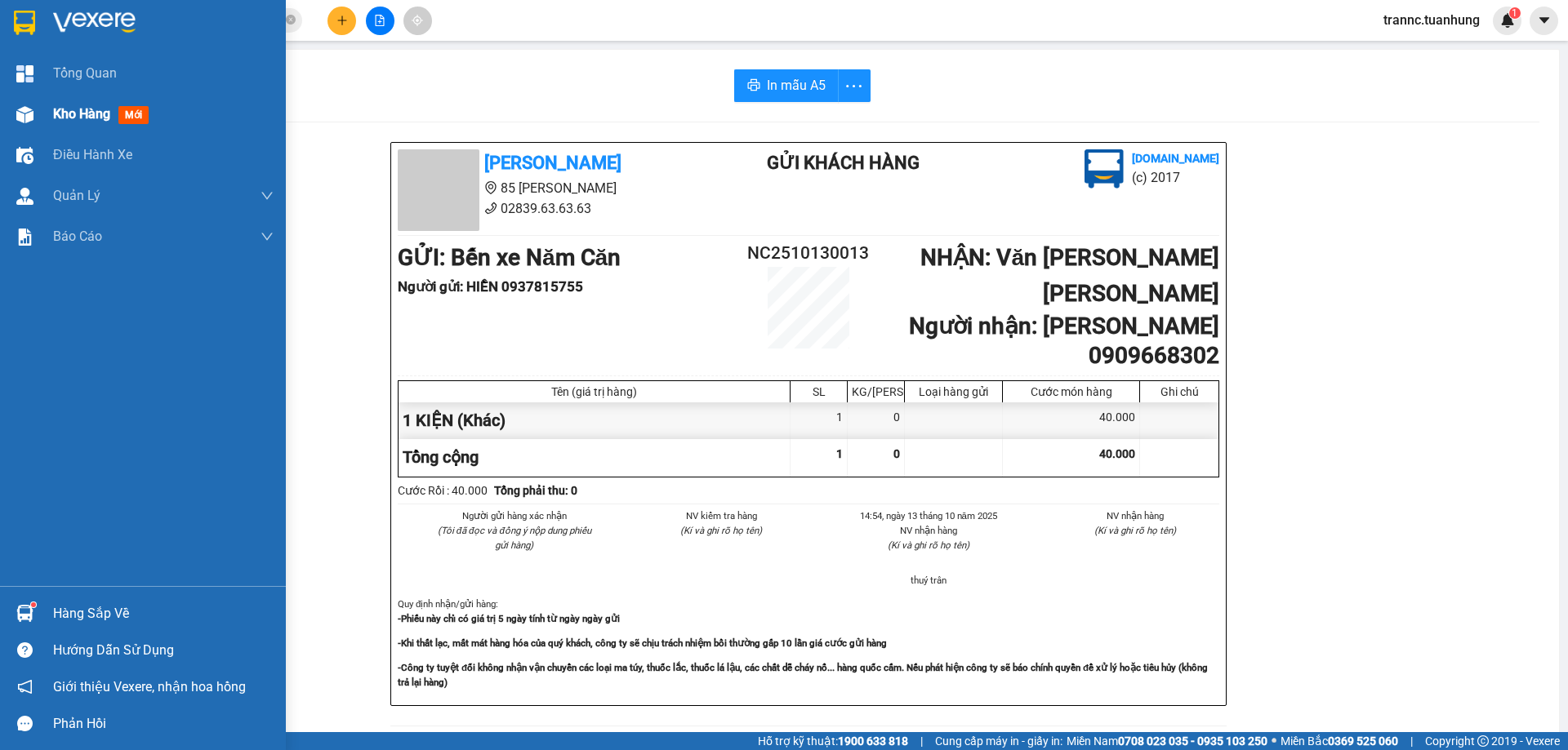
click at [64, 118] on span "Kho hàng" at bounding box center [81, 113] width 57 height 16
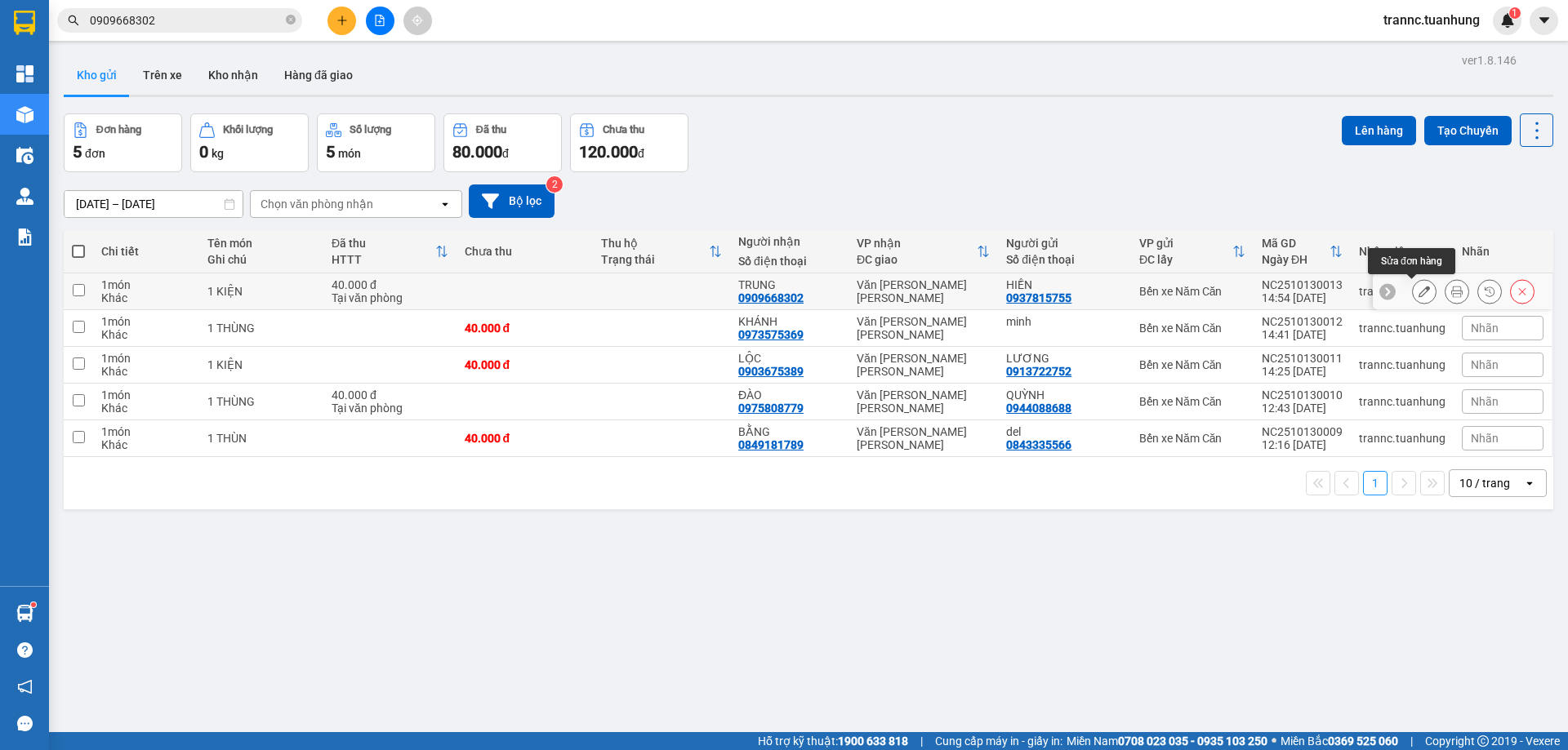
click at [1418, 293] on icon at bounding box center [1424, 291] width 12 height 12
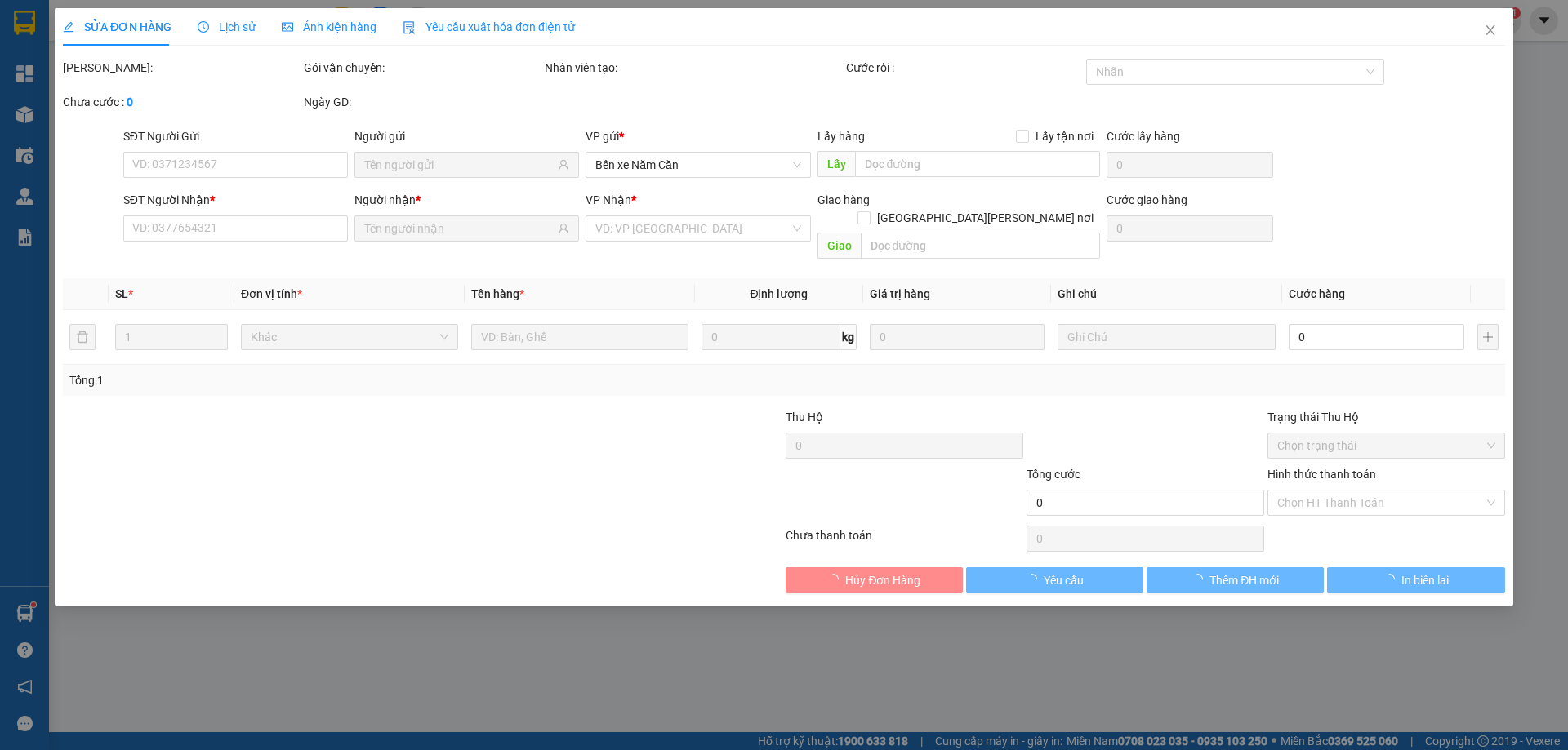
type input "0937815755"
type input "0909668302"
type input "40.000"
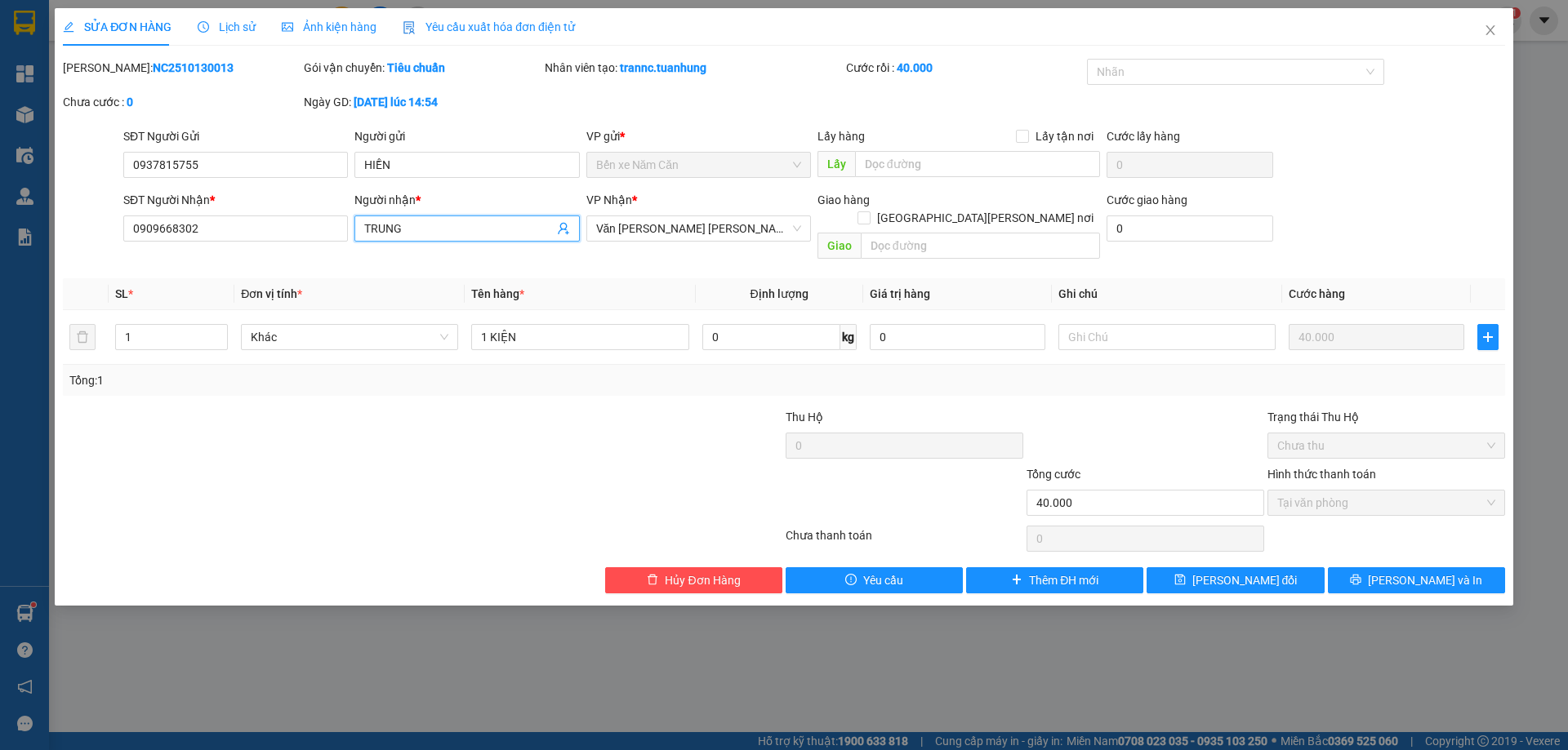
click at [377, 224] on input "TRUNG" at bounding box center [458, 229] width 189 height 18
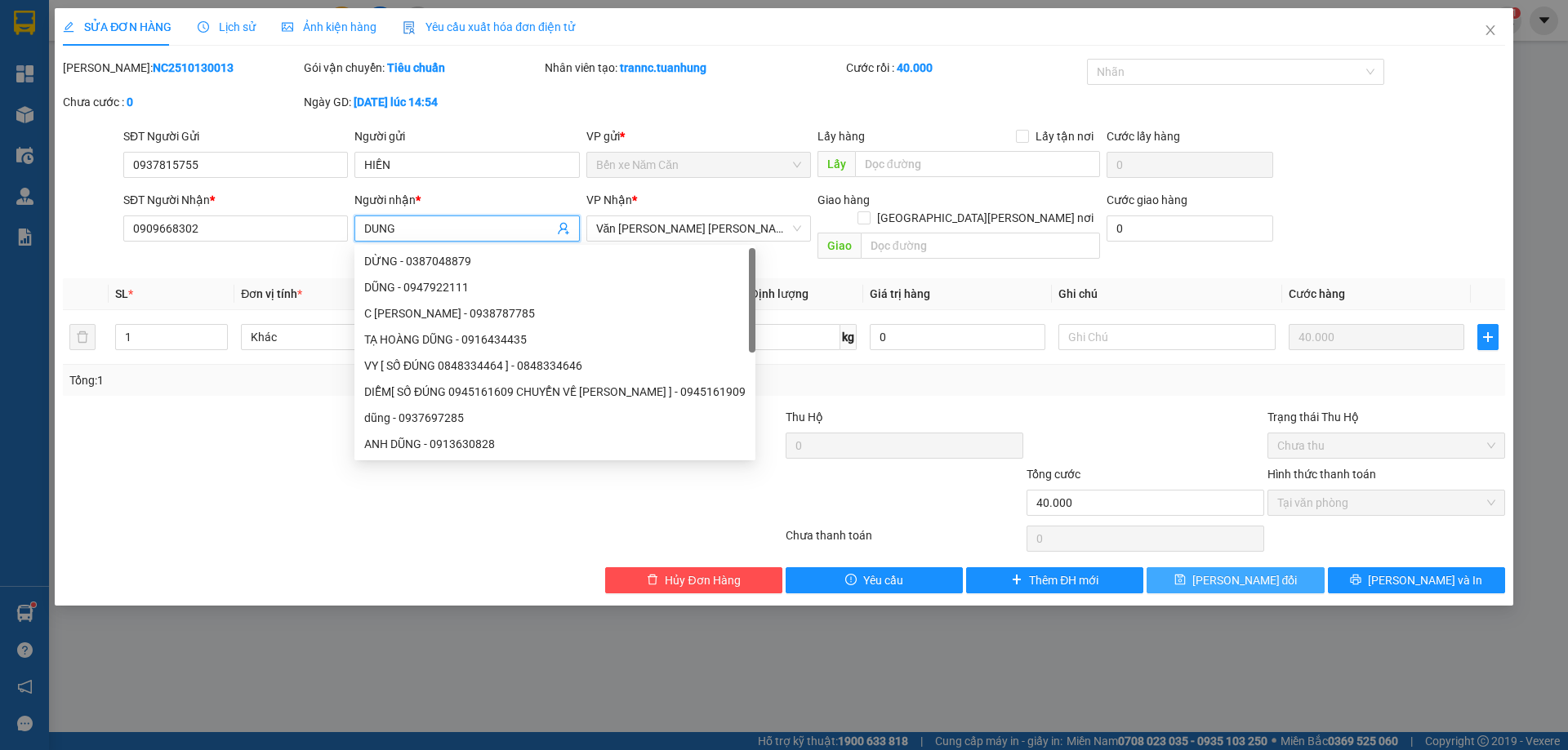
type input "DUNG"
click at [1185, 575] on icon "save" at bounding box center [1179, 580] width 11 height 11
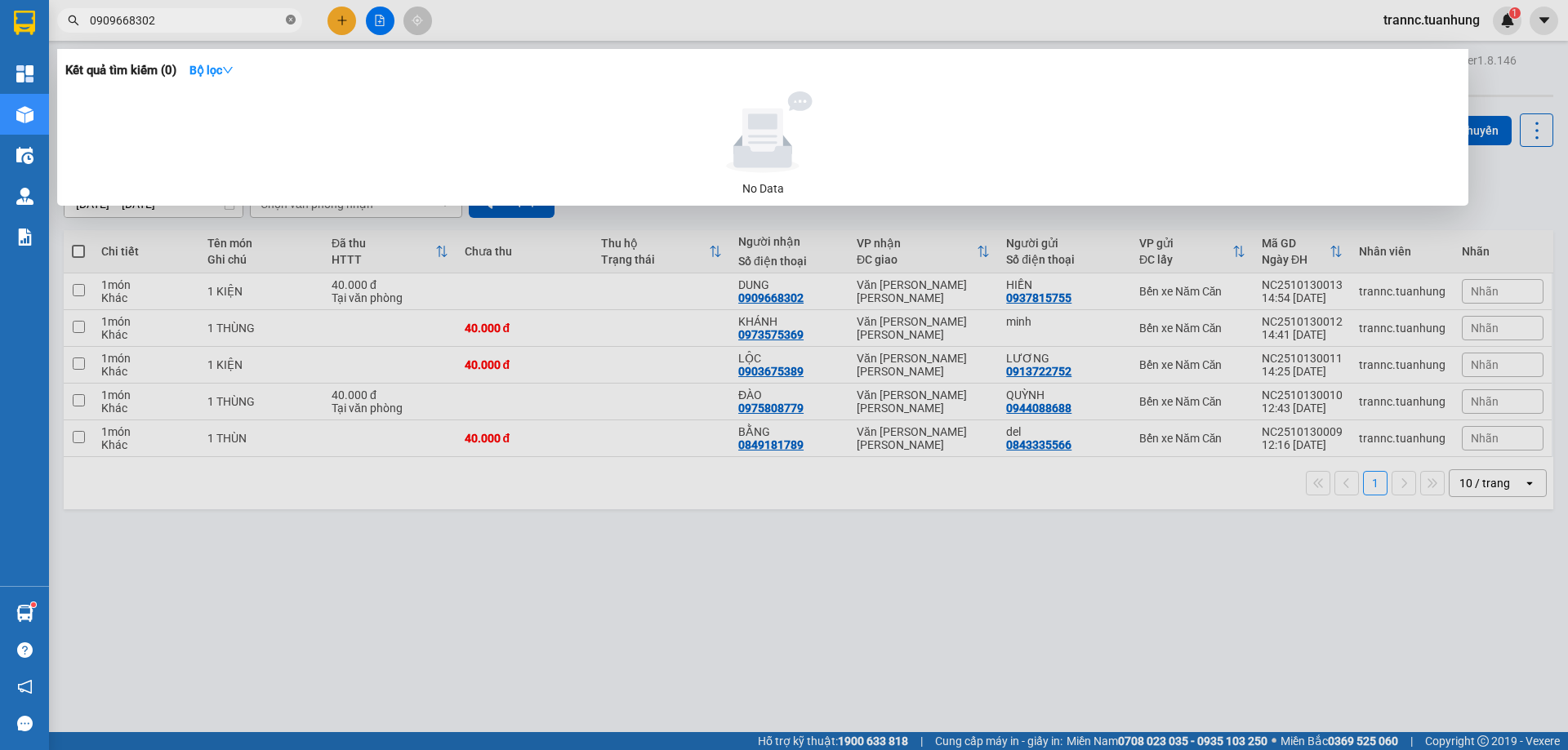
click at [290, 20] on icon "close-circle" at bounding box center [290, 19] width 10 height 10
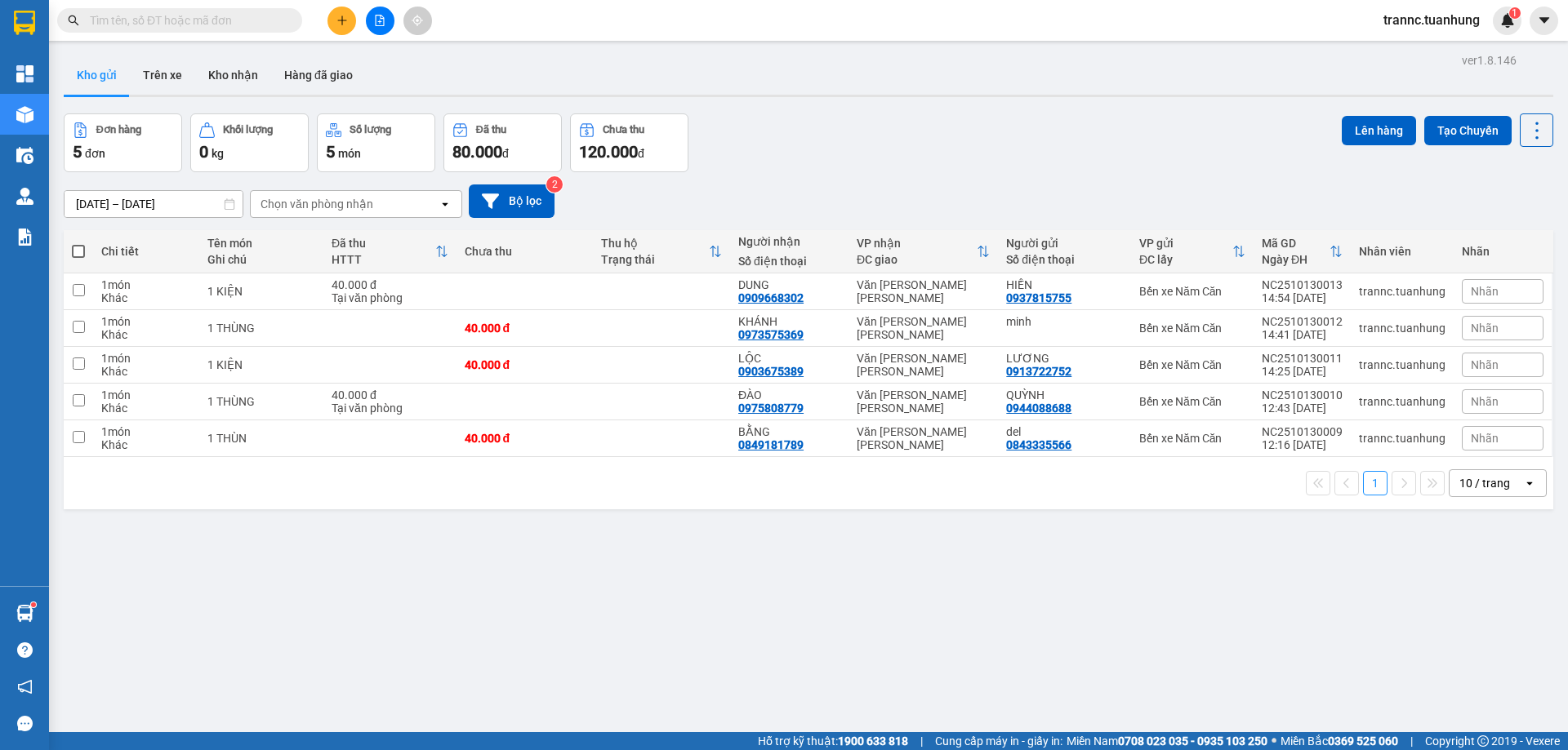
click at [270, 21] on input "text" at bounding box center [185, 21] width 193 height 18
click at [269, 23] on input "text" at bounding box center [185, 21] width 193 height 18
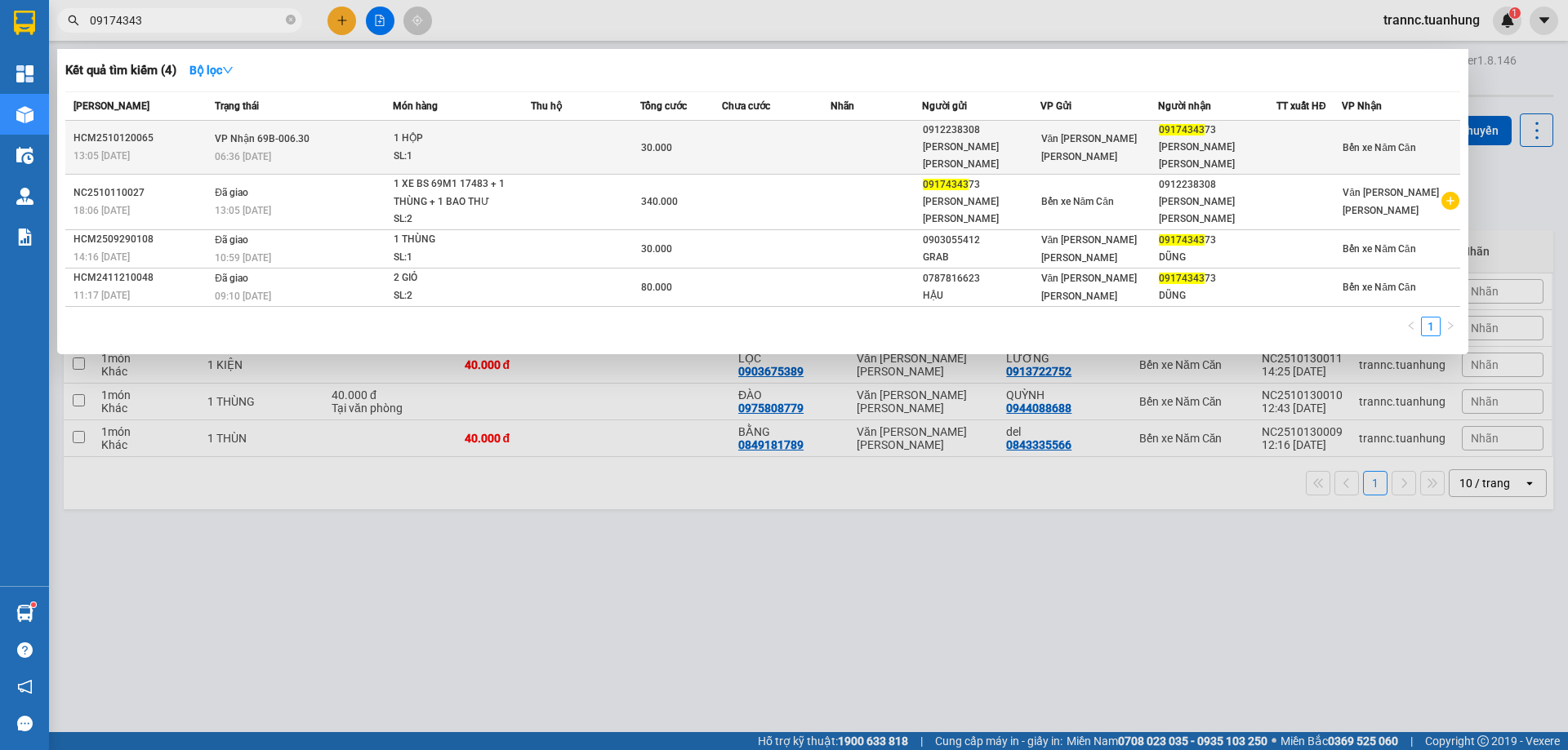
type input "09174343"
click at [458, 130] on div "1 HỘP" at bounding box center [455, 139] width 122 height 18
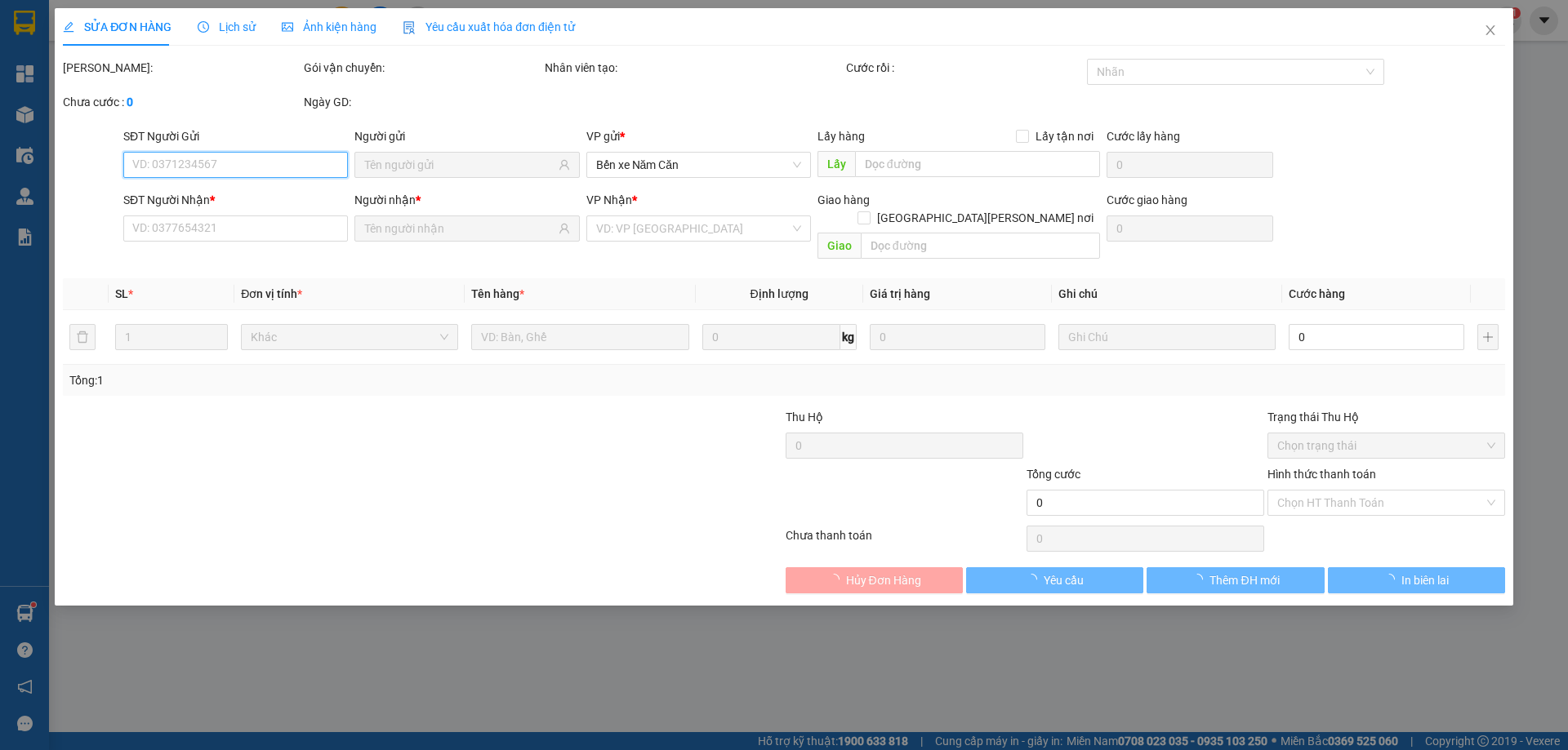
type input "0912238308"
type input "PHẠM THỊ MAI LINH"
type input "0917434373"
type input "PHẠM VĂN DŨNG"
type input "30.000"
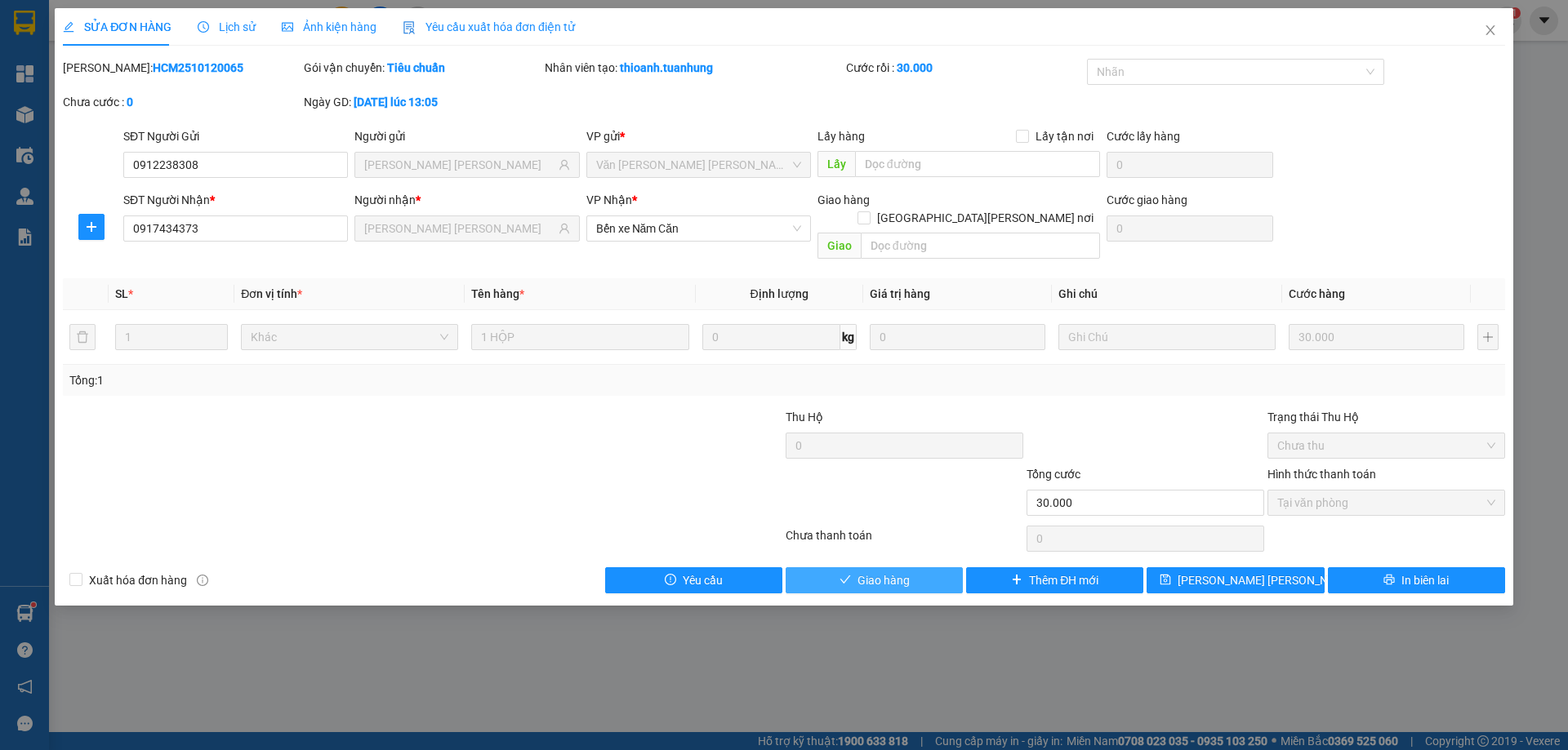
click at [905, 571] on span "Giao hàng" at bounding box center [883, 580] width 52 height 18
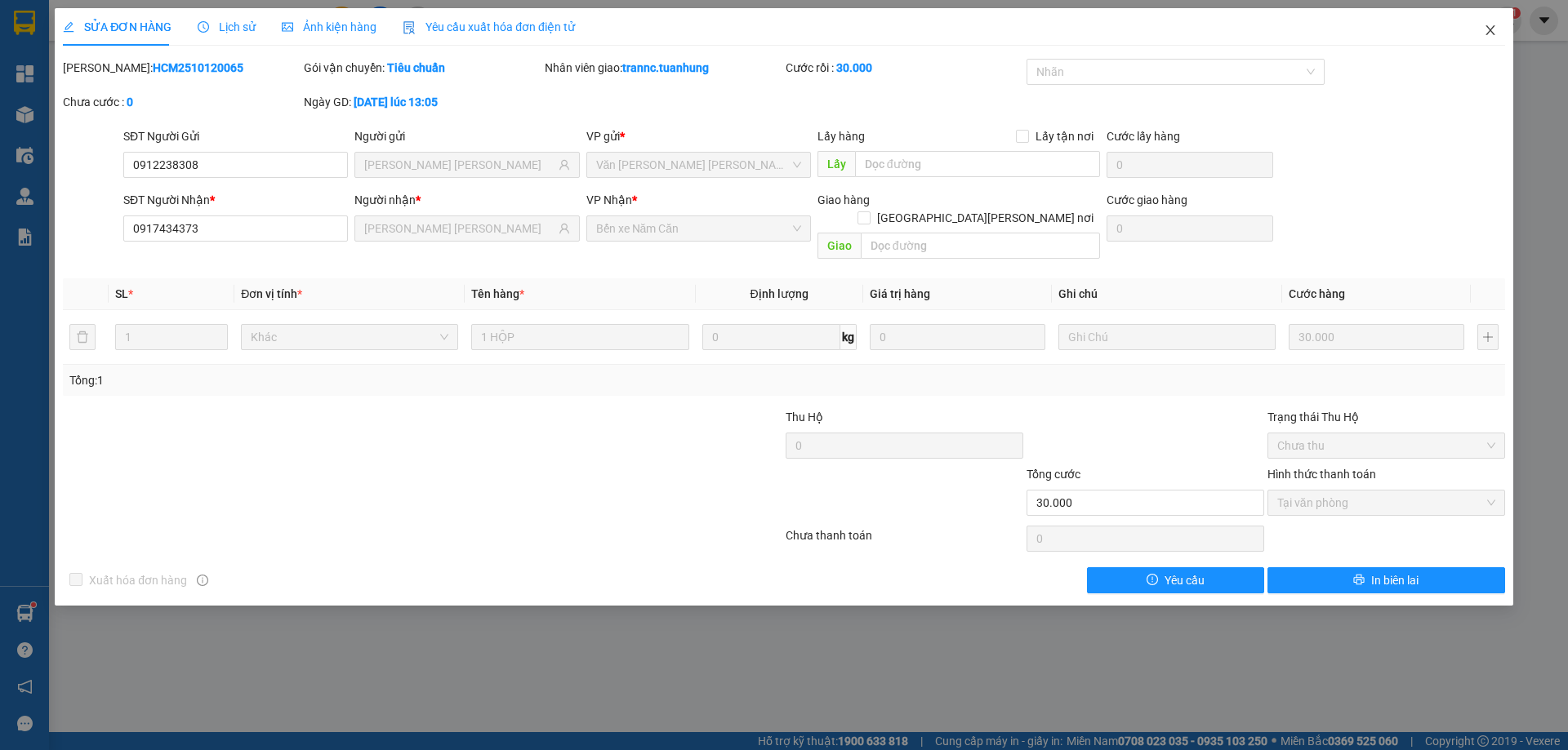
click at [1488, 27] on icon "close" at bounding box center [1490, 30] width 9 height 10
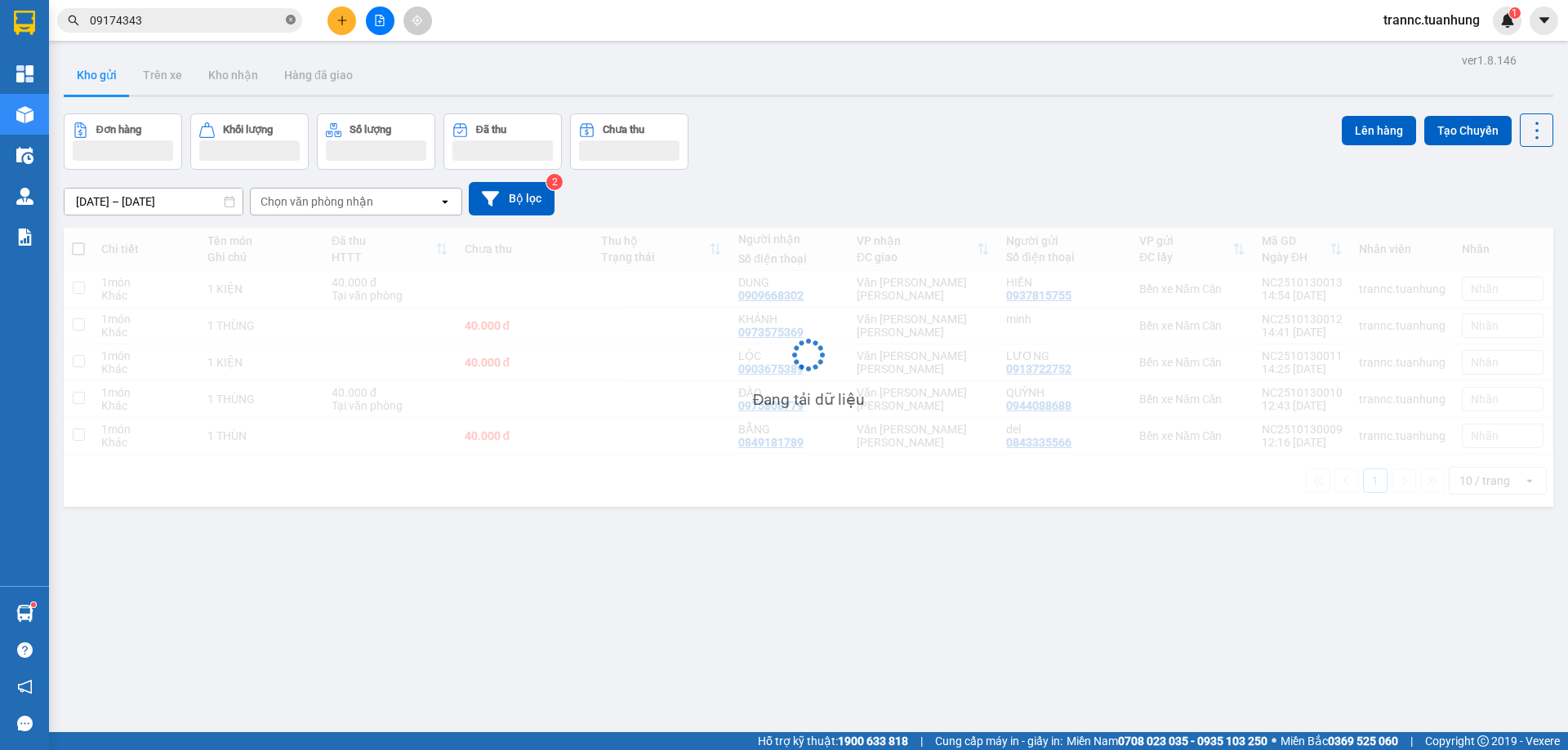
click at [292, 23] on icon "close-circle" at bounding box center [290, 19] width 10 height 10
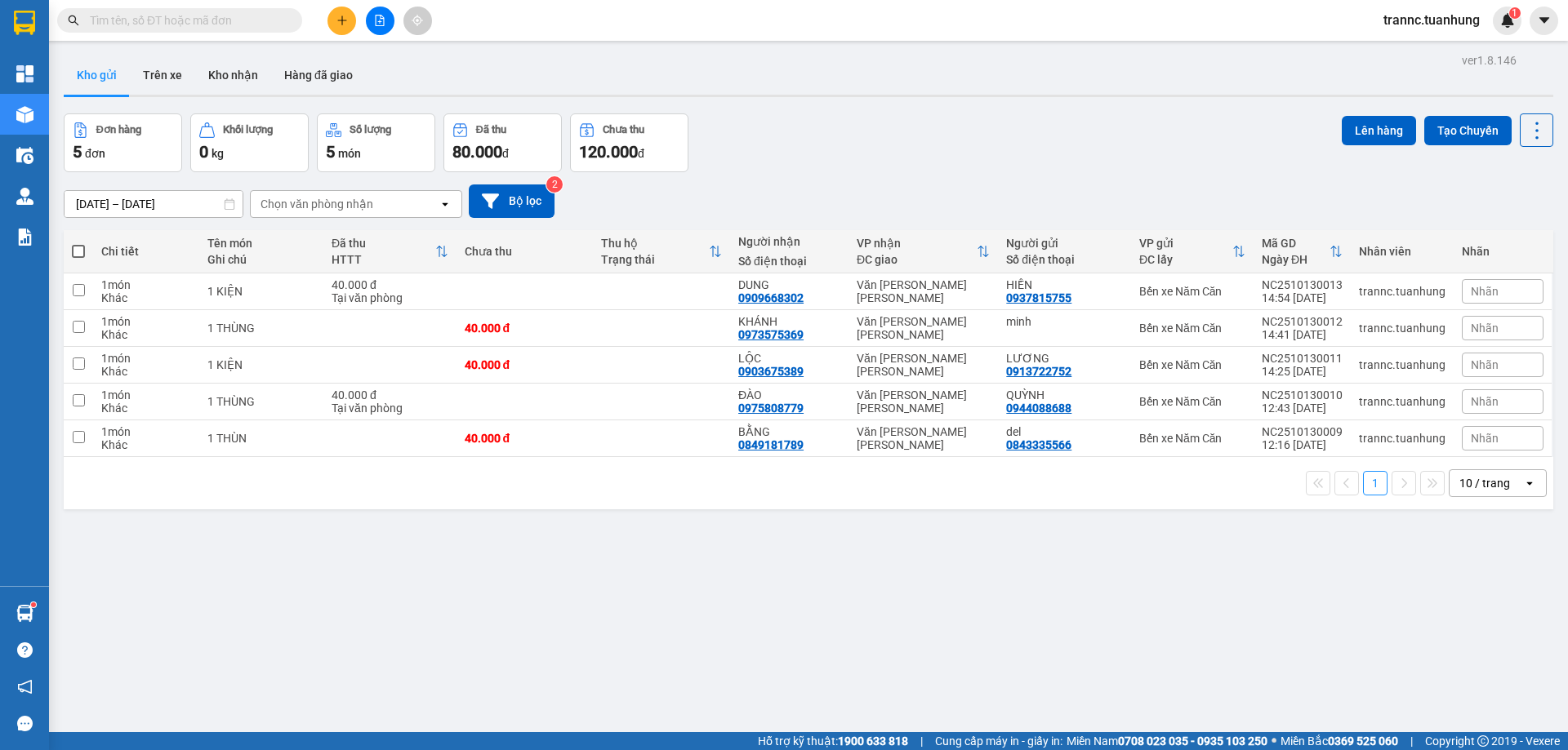
click at [229, 26] on input "text" at bounding box center [185, 21] width 193 height 18
click at [228, 26] on input "text" at bounding box center [185, 21] width 193 height 18
click at [228, 24] on input "text" at bounding box center [185, 21] width 193 height 18
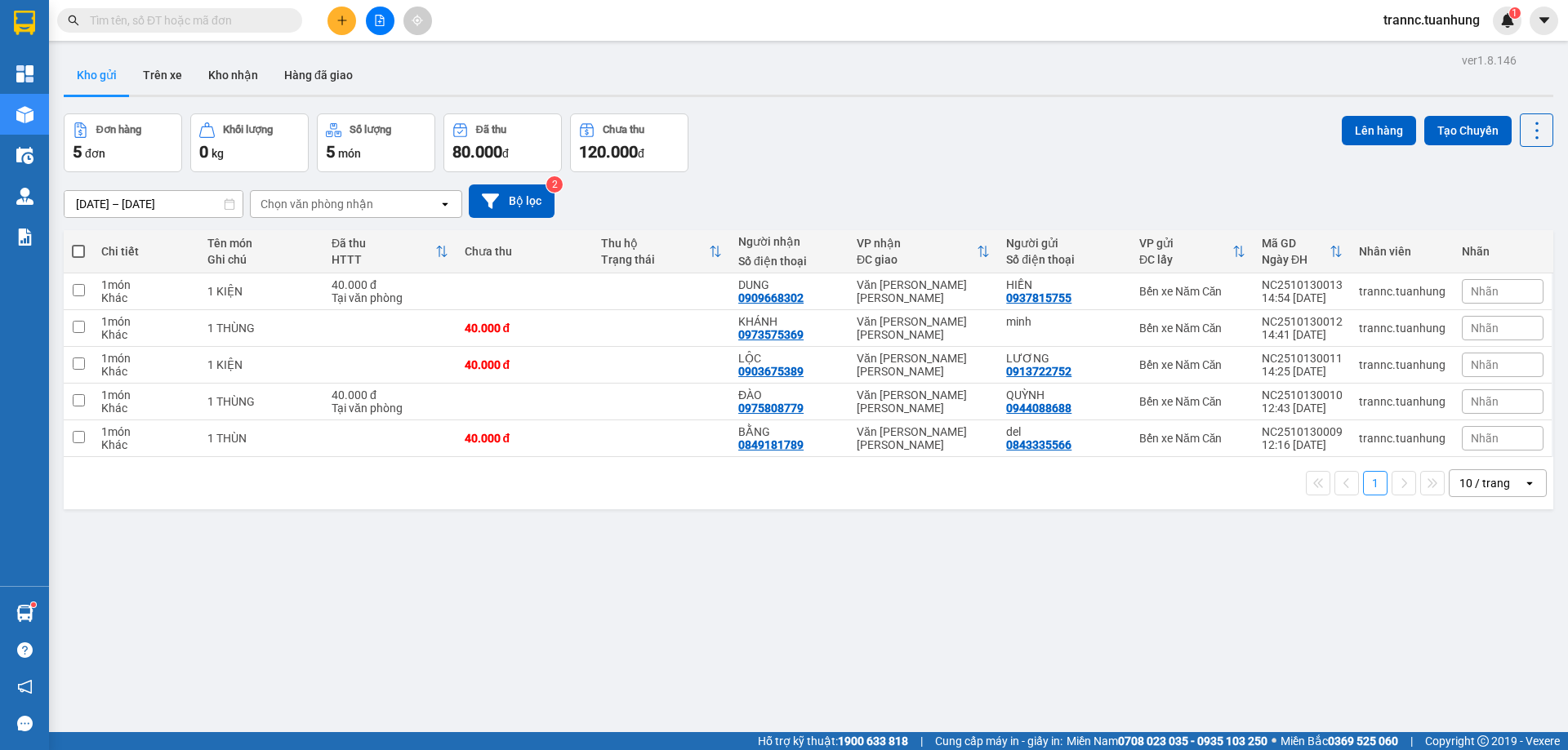
click at [218, 19] on input "text" at bounding box center [185, 21] width 193 height 18
click at [217, 19] on input "text" at bounding box center [185, 21] width 193 height 18
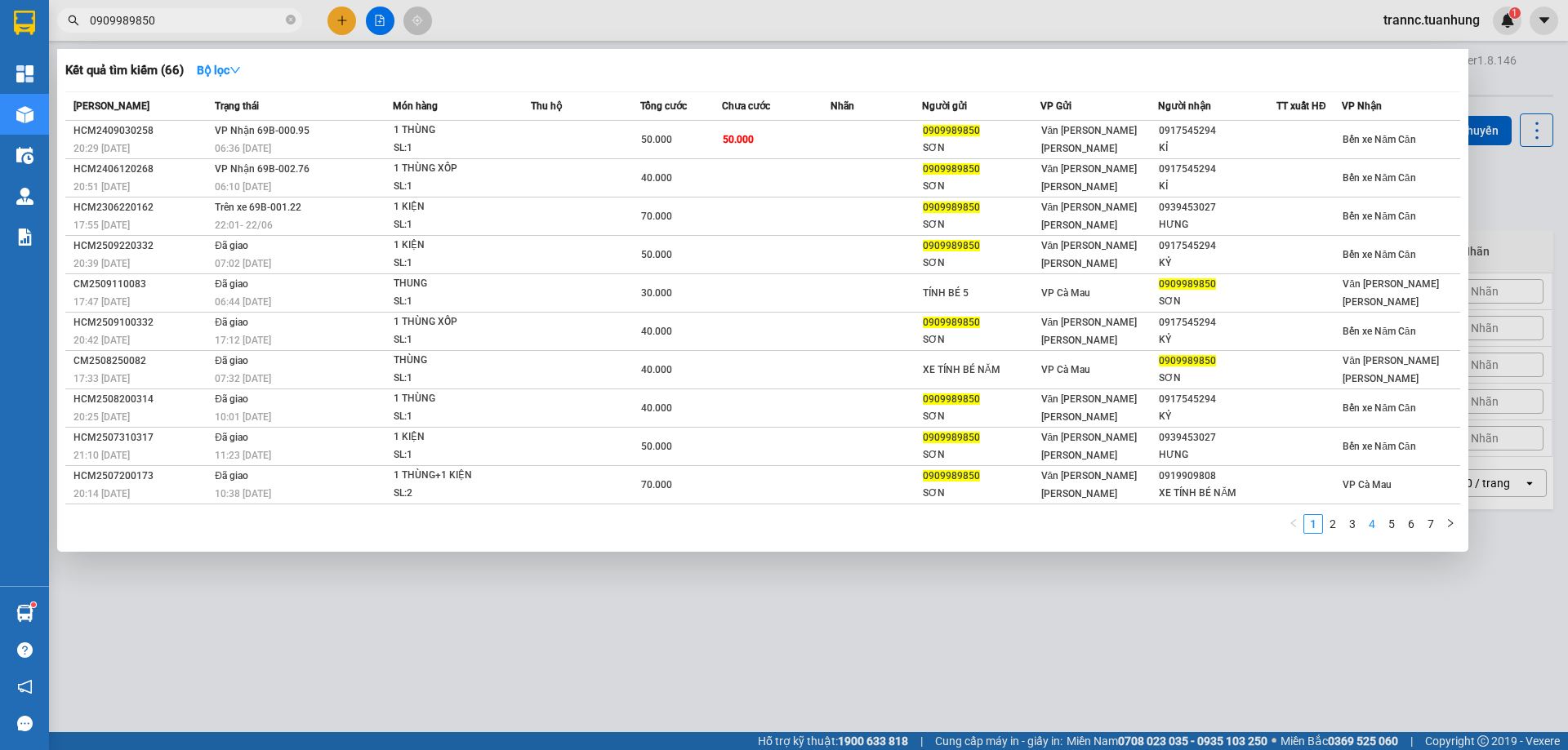
type input "0909989850"
click at [1362, 521] on li "4" at bounding box center [1371, 524] width 19 height 19
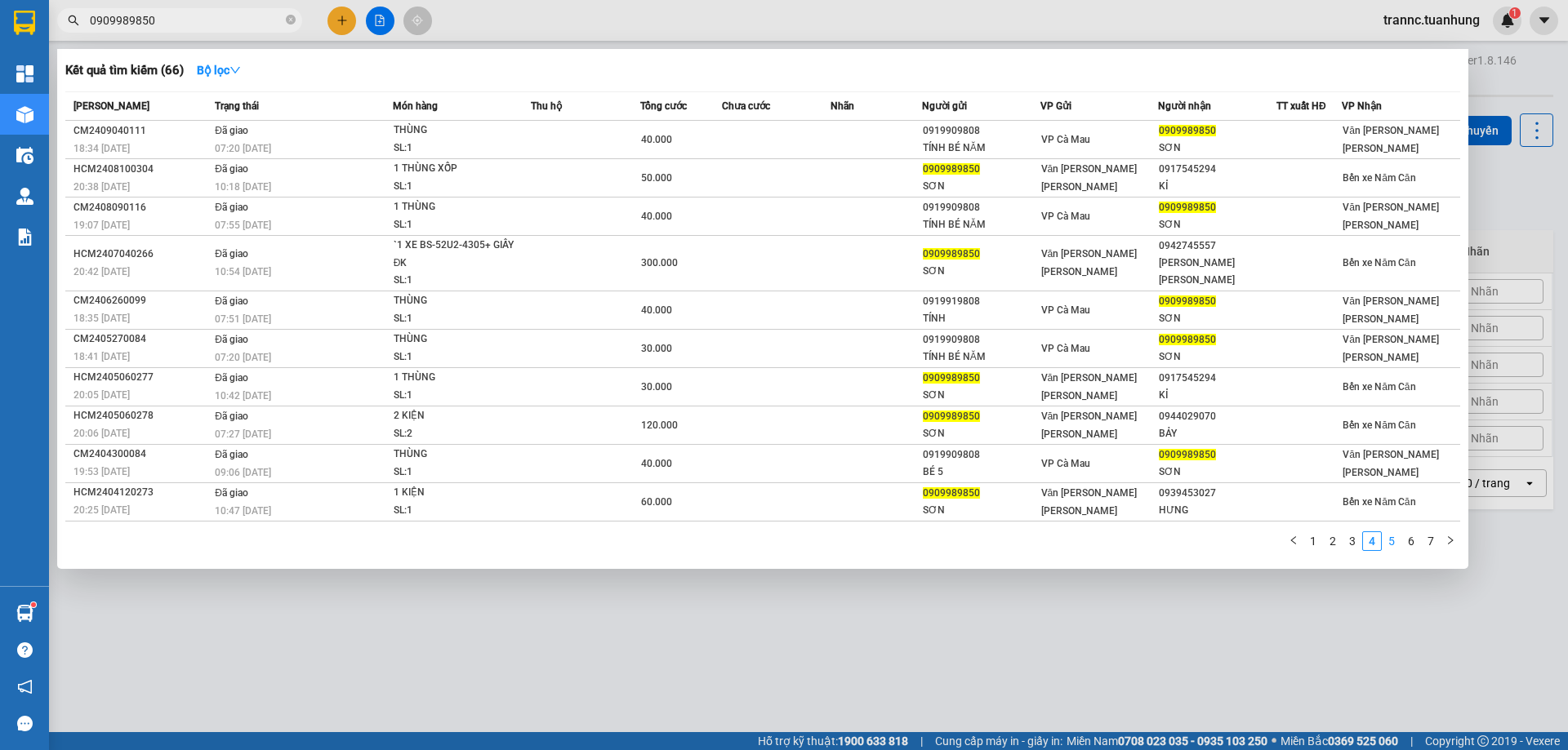
click at [1389, 539] on link "5" at bounding box center [1392, 541] width 18 height 18
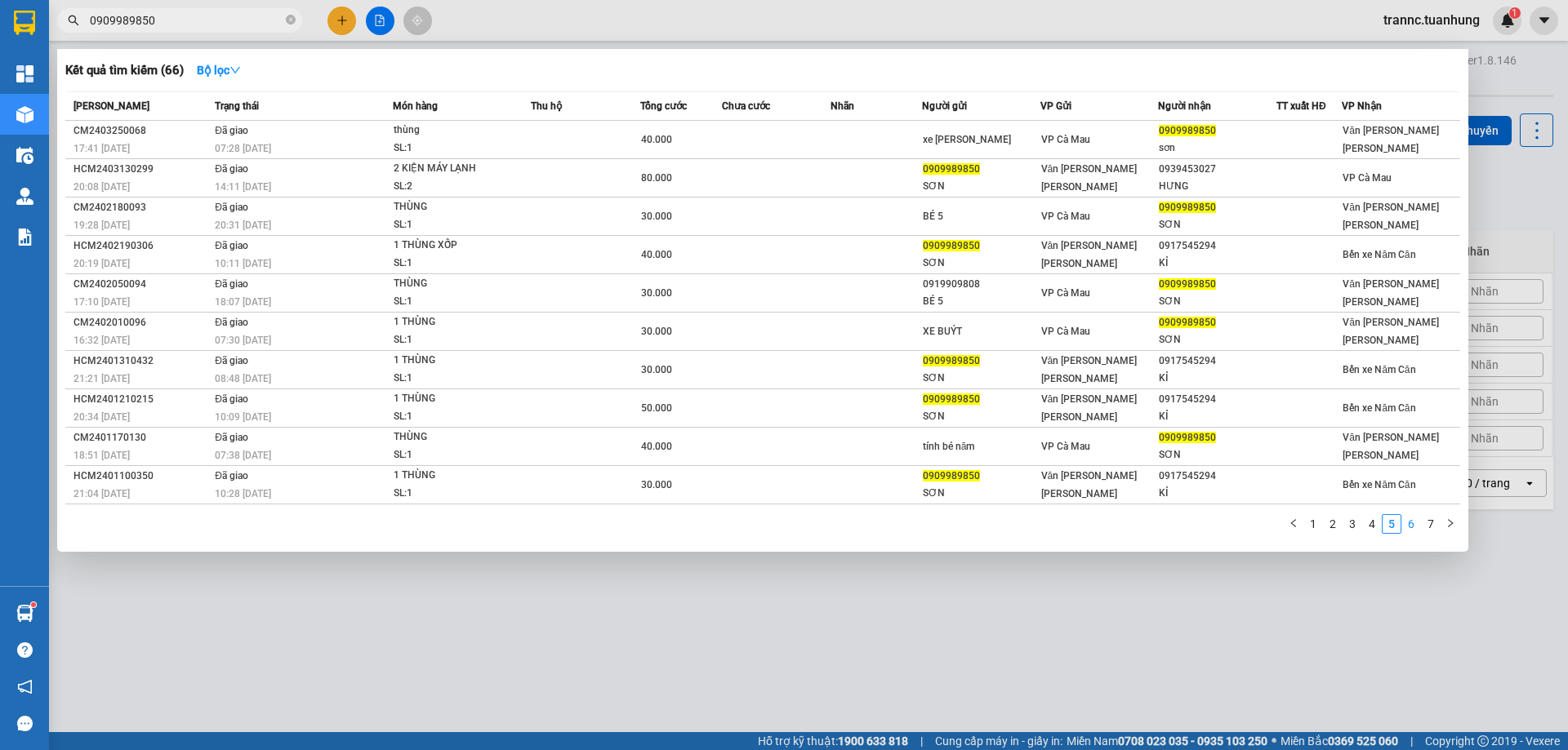
click at [1416, 528] on link "6" at bounding box center [1411, 525] width 18 height 18
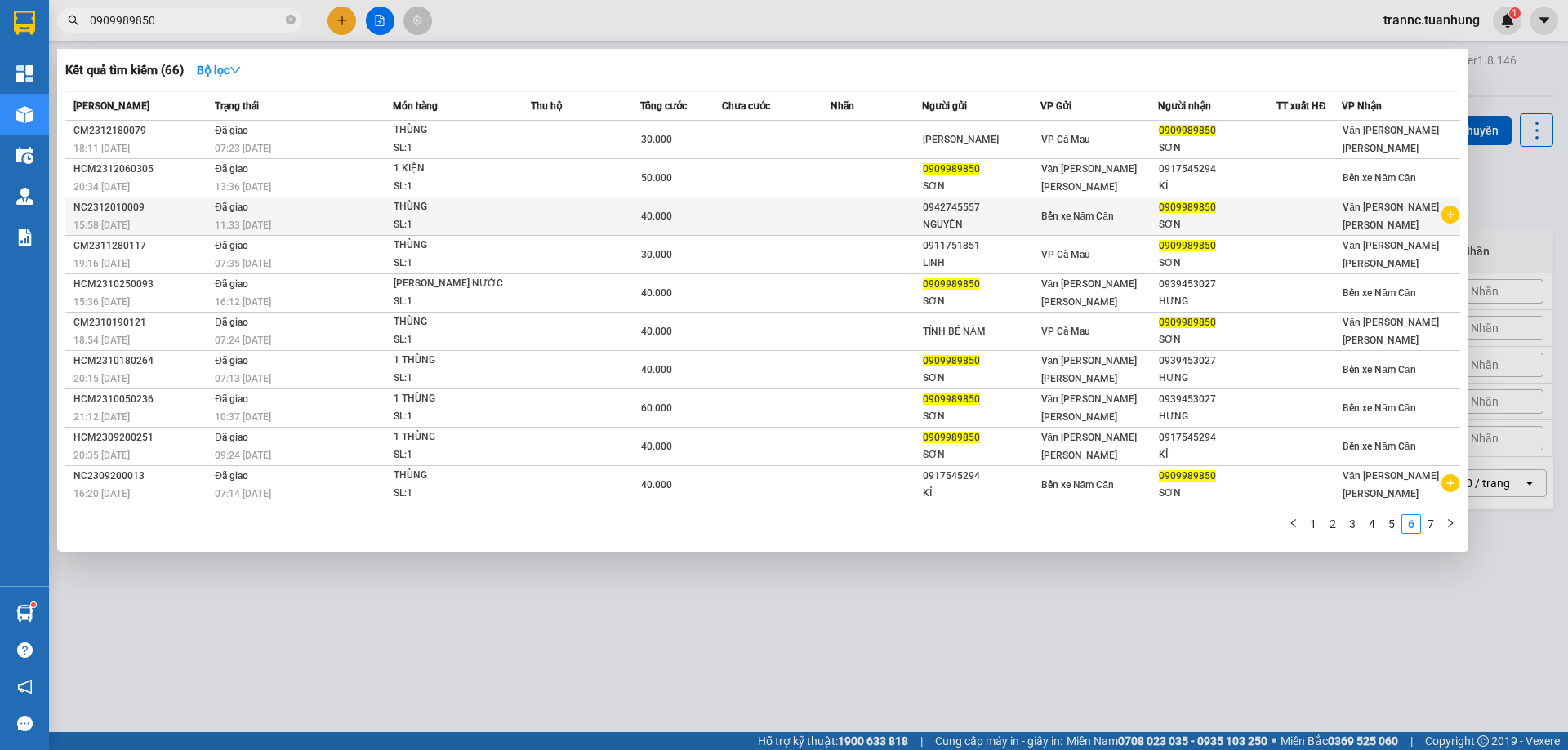
click at [1446, 213] on icon "plus-circle" at bounding box center [1450, 214] width 18 height 18
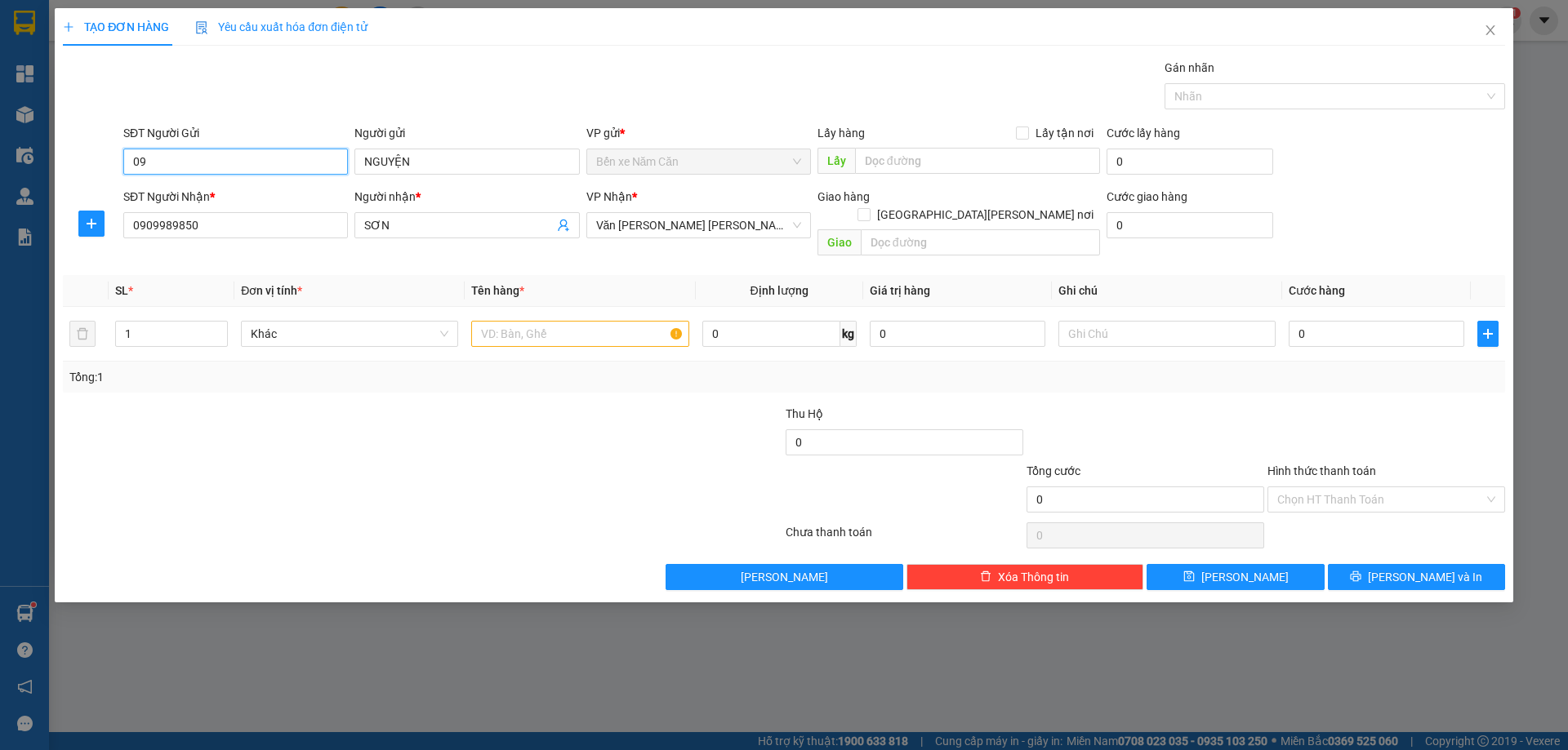
type input "0"
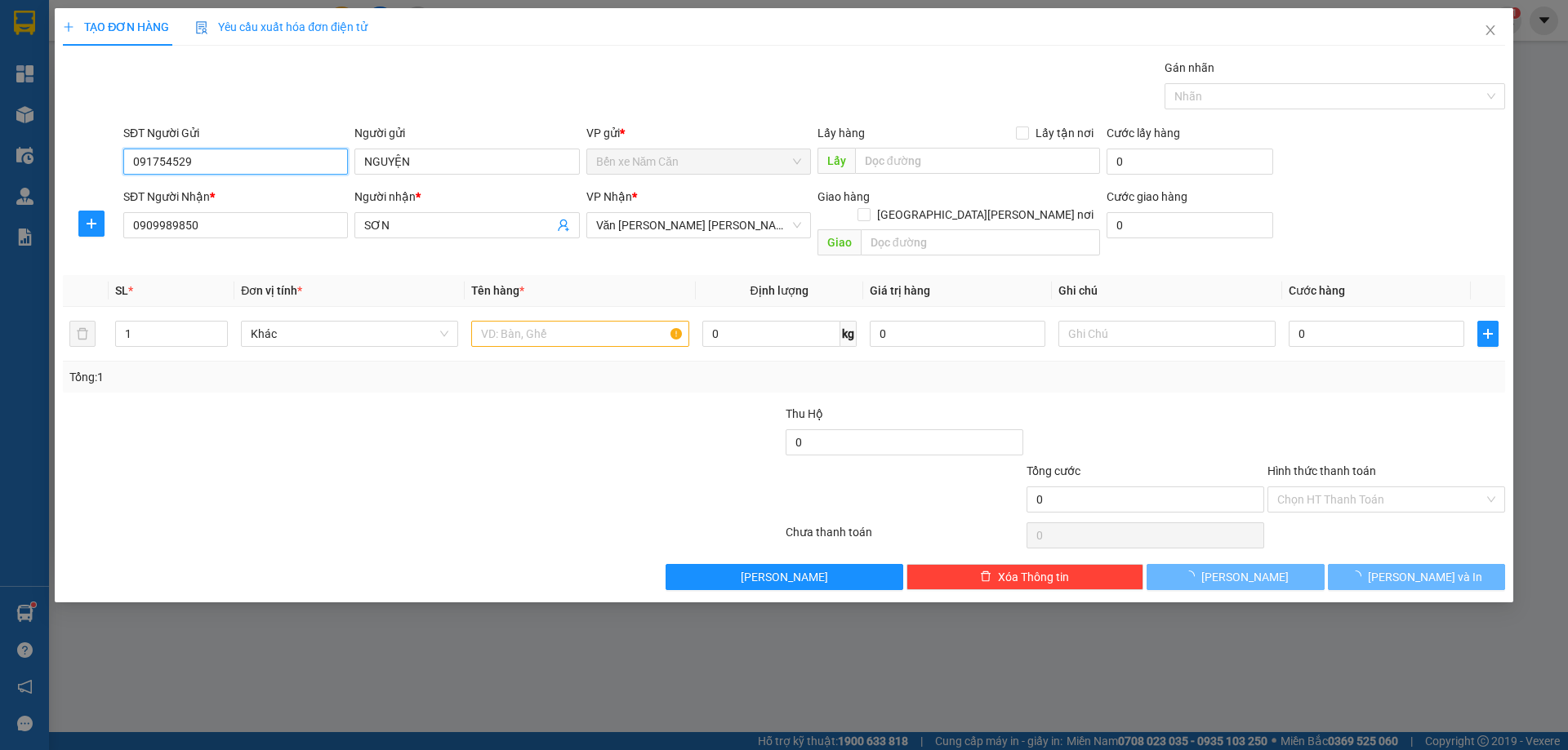
type input "0917545294"
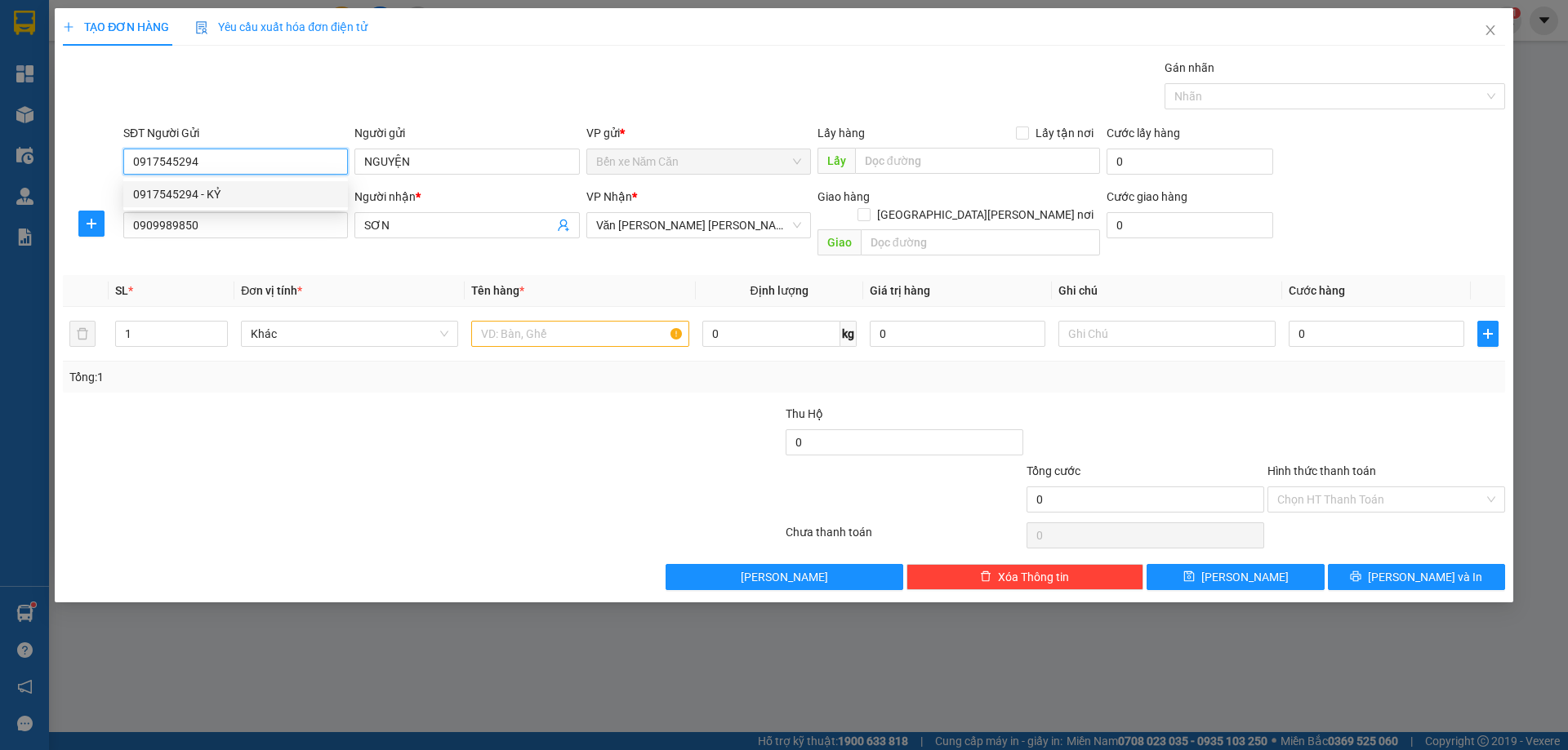
click at [273, 197] on div "0917545294 - KỶ" at bounding box center [235, 194] width 205 height 18
type input "KỶ"
type input "0917545294"
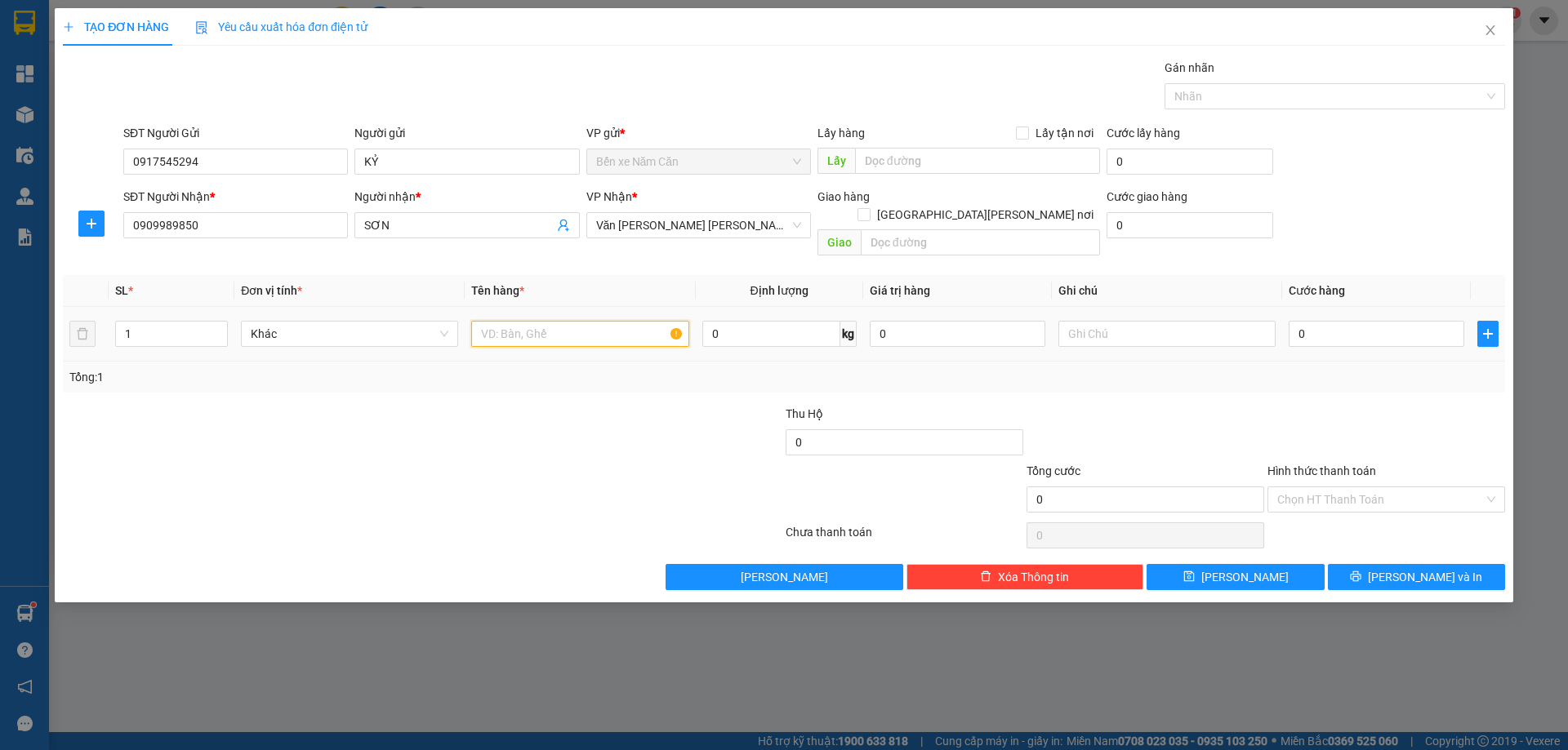
click at [590, 321] on input "text" at bounding box center [580, 334] width 217 height 26
type input "1 THÙNG"
click at [1322, 321] on input "0" at bounding box center [1376, 334] width 175 height 26
type input "4"
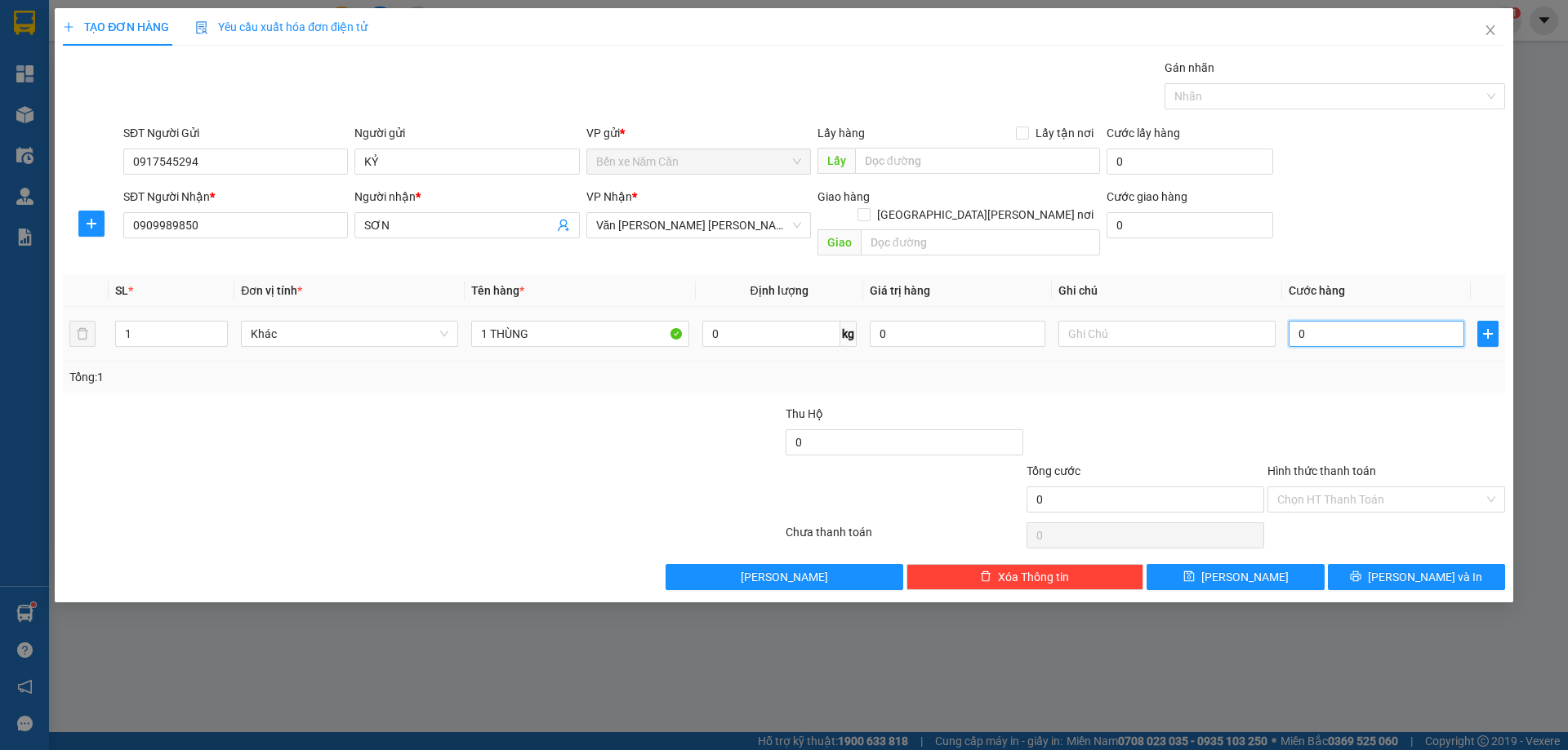
type input "4"
type input "40"
type input "40.000"
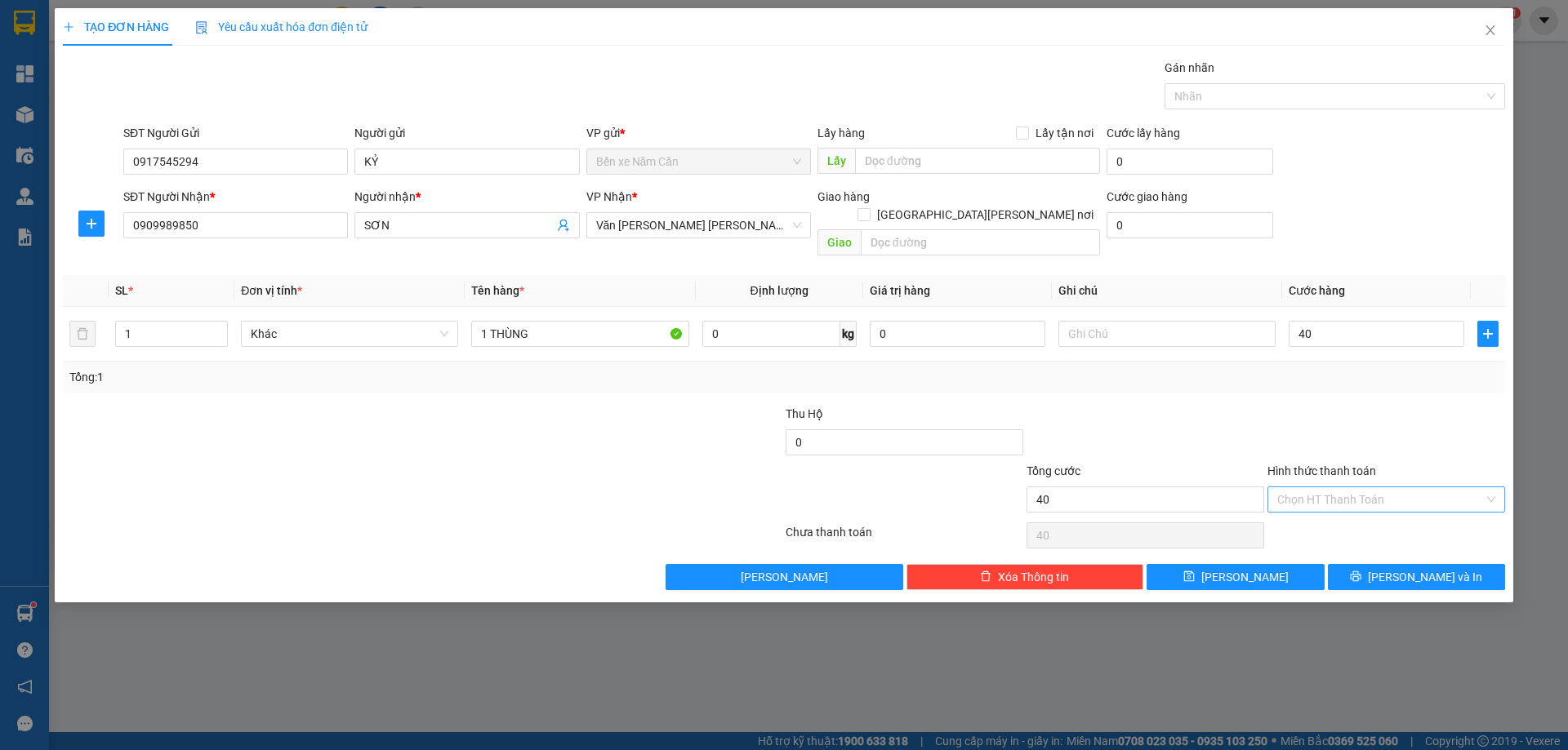
type input "40.000"
click at [1317, 487] on input "Hình thức thanh toán" at bounding box center [1380, 499] width 206 height 25
click at [1317, 503] on div "Tại văn phòng" at bounding box center [1385, 514] width 237 height 26
type input "0"
click at [1368, 568] on button "Lưu và In" at bounding box center [1416, 577] width 177 height 26
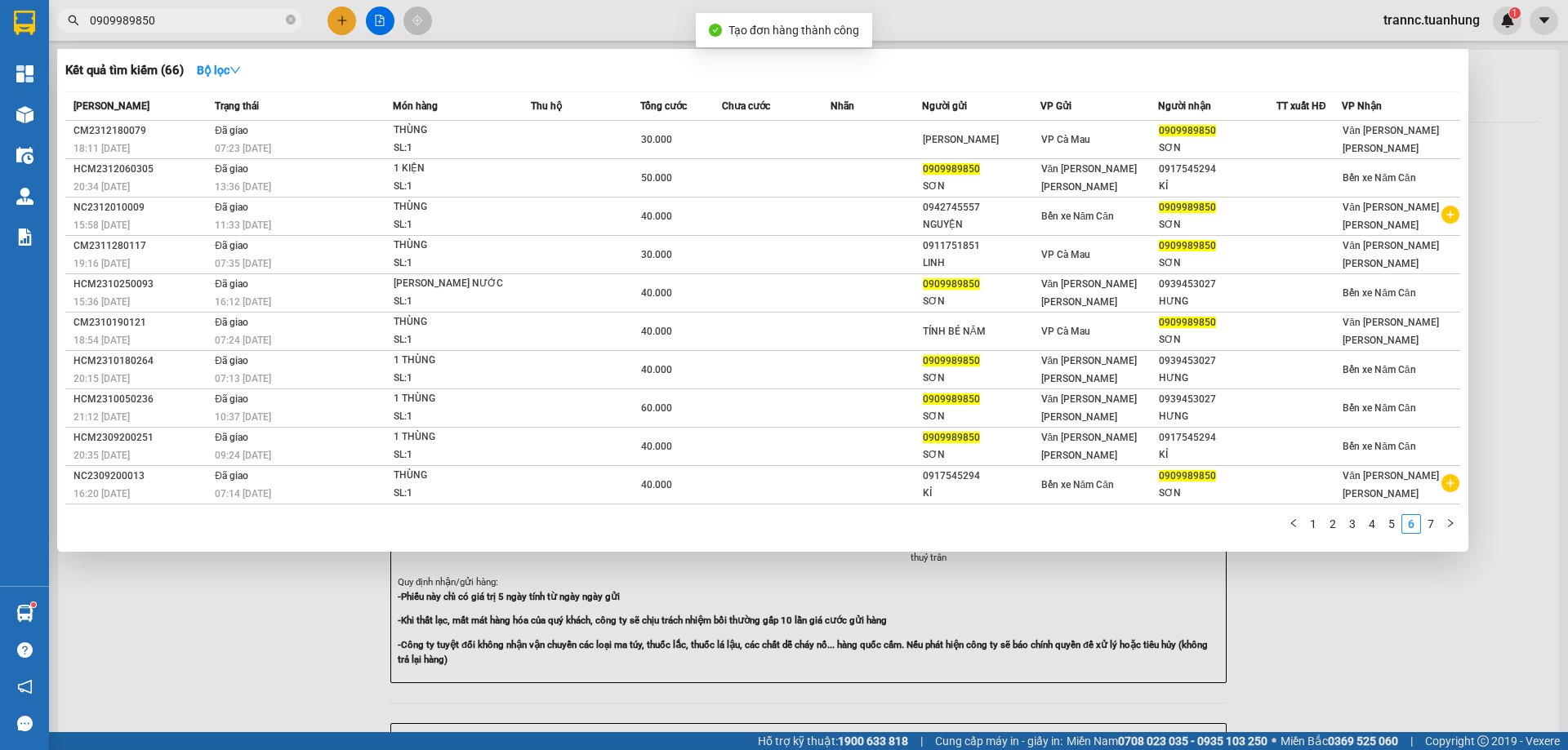
drag, startPoint x: 1350, startPoint y: 630, endPoint x: 1202, endPoint y: 467, distance: 220.2
click at [1346, 628] on div at bounding box center [784, 375] width 1568 height 750
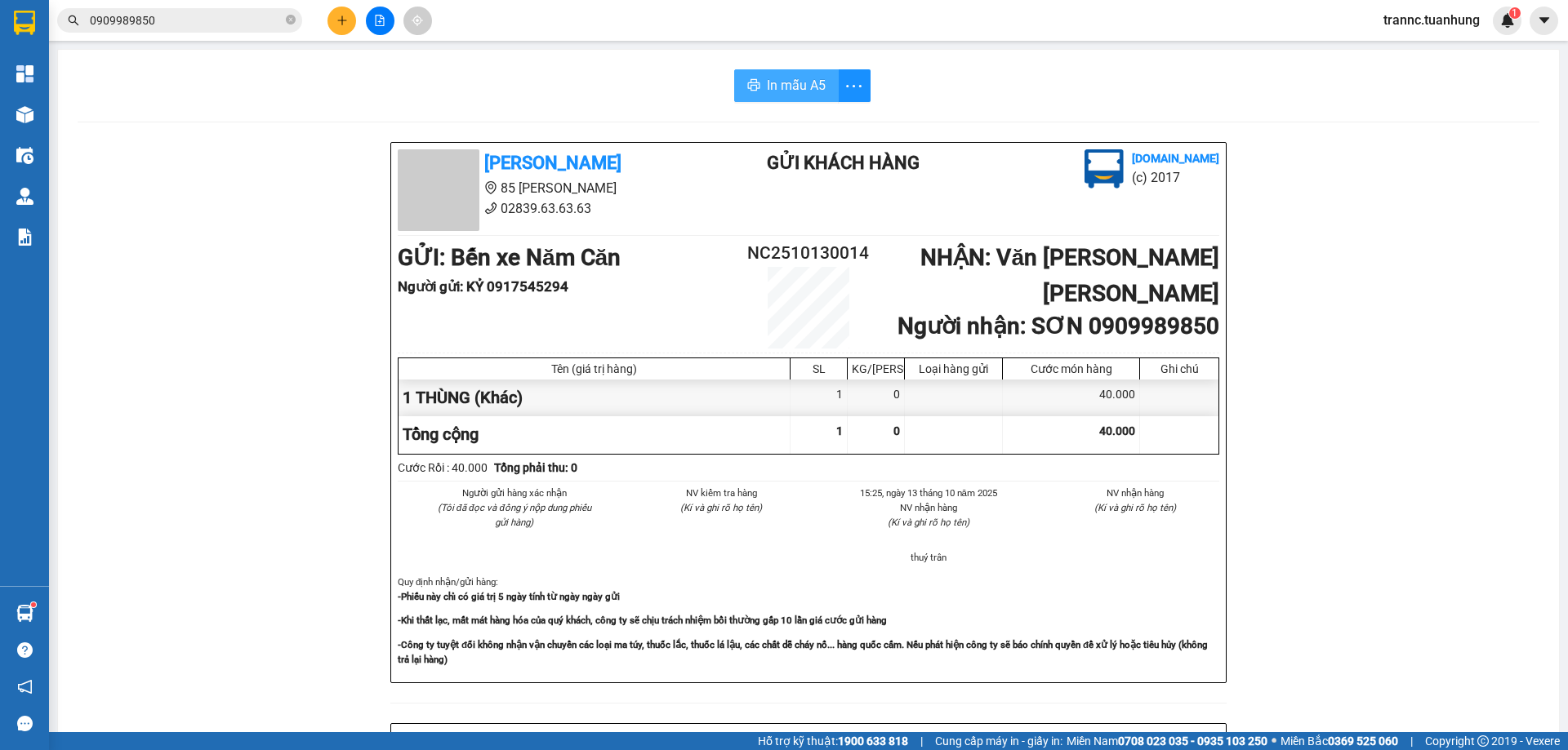
click at [747, 81] on icon "printer" at bounding box center [754, 85] width 13 height 13
drag, startPoint x: 115, startPoint y: 468, endPoint x: 108, endPoint y: 154, distance: 314.1
click at [115, 464] on div "Tuấn Hưng 85 Lý Chiêu Hoàng 02839.63.63.63 Gửi khách hàng Vexere.com (c) 2017 G…" at bounding box center [808, 722] width 1461 height 1159
click at [197, 21] on input "0909989850" at bounding box center [185, 21] width 193 height 18
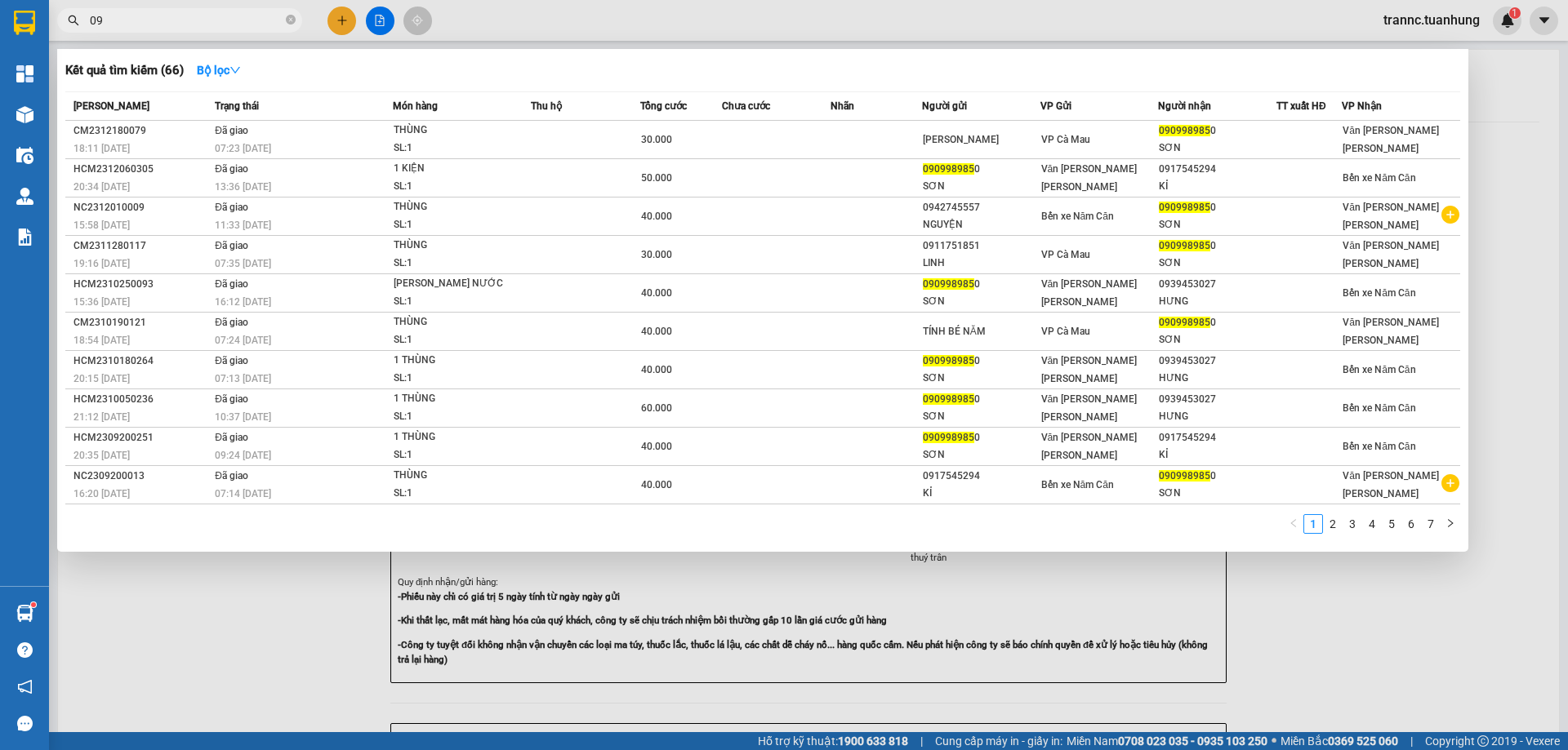
type input "0"
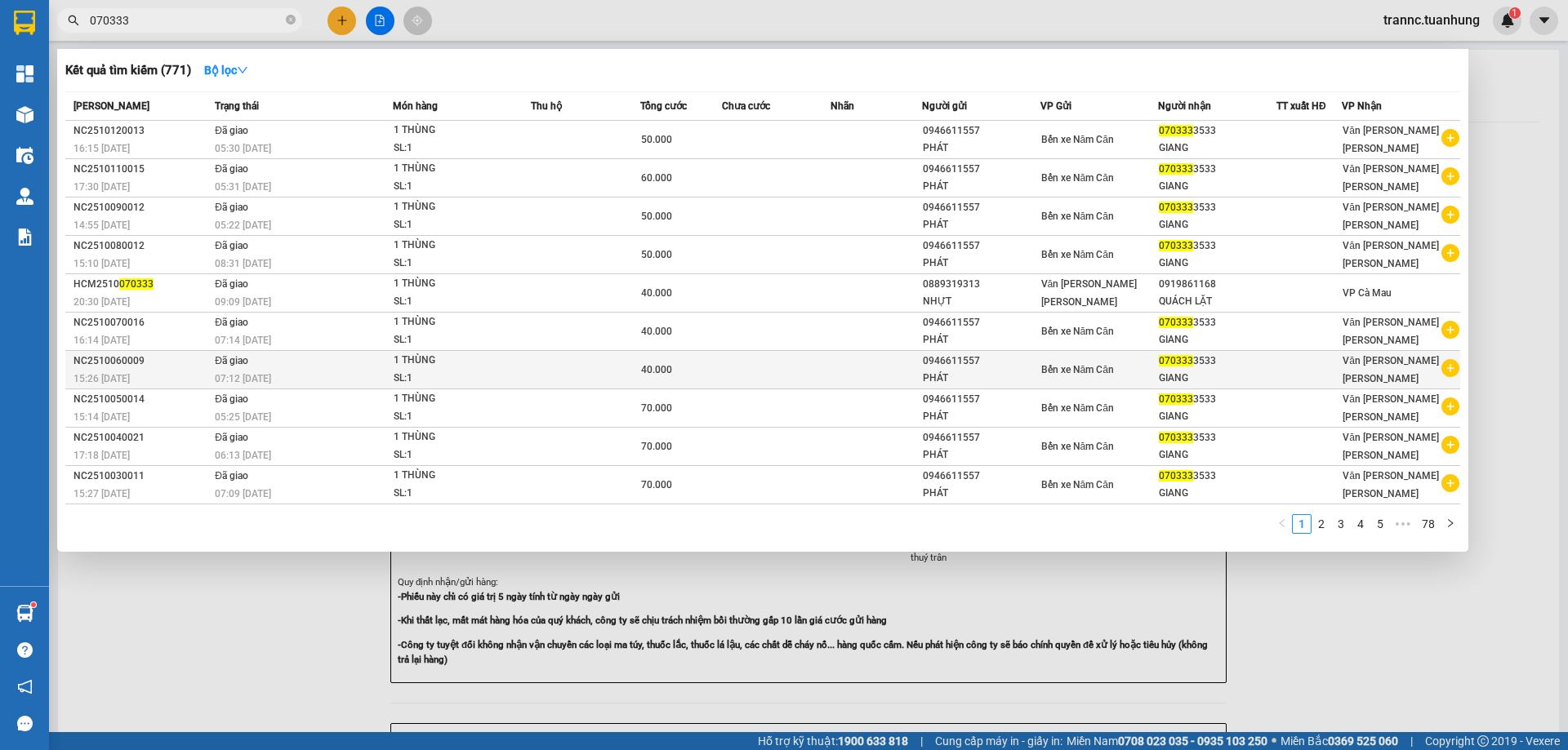
type input "070333"
click at [1453, 372] on icon "plus-circle" at bounding box center [1450, 369] width 18 height 18
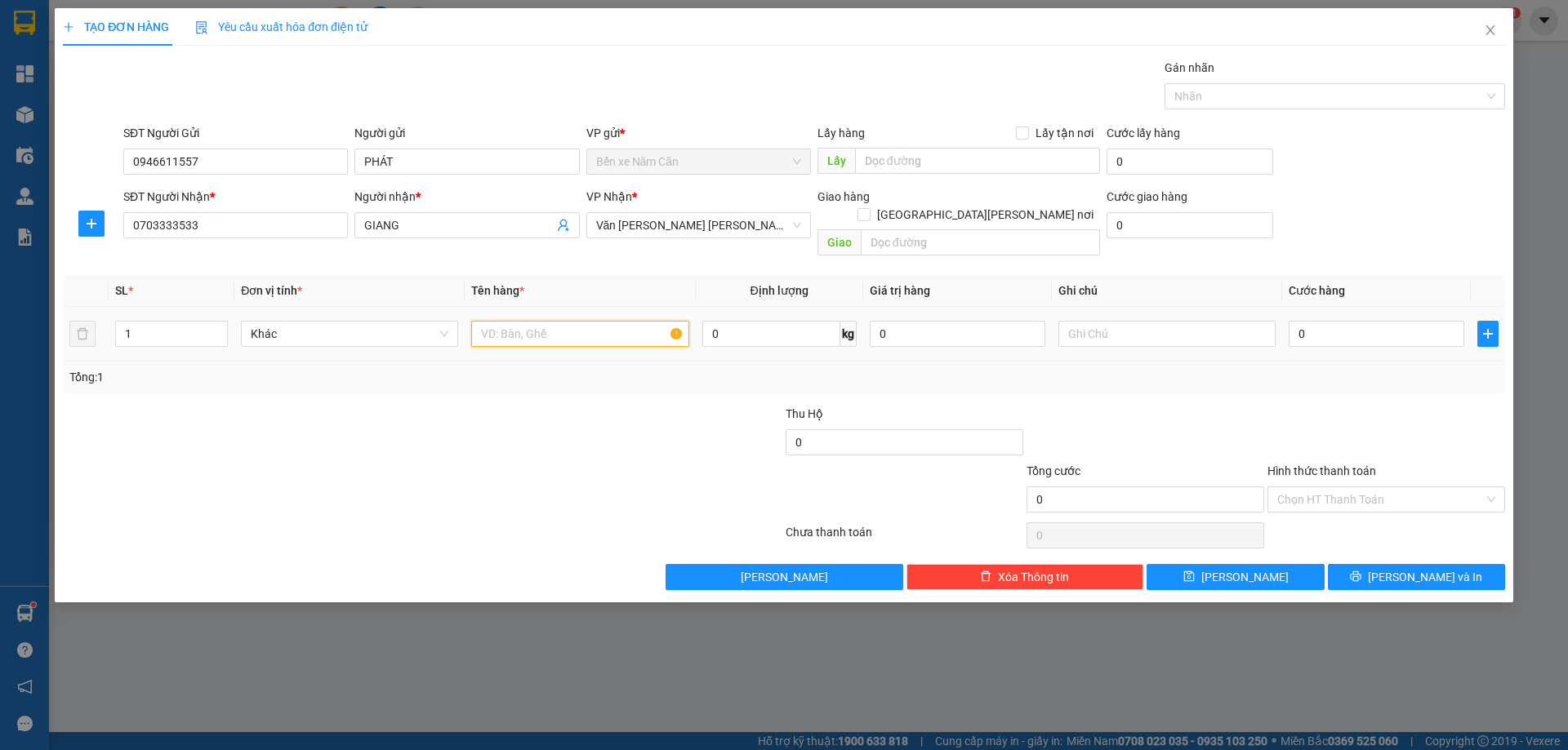
click at [608, 325] on input "text" at bounding box center [580, 334] width 217 height 26
type input "1 THÙNG"
click at [1313, 321] on input "0" at bounding box center [1376, 334] width 175 height 26
type input "6"
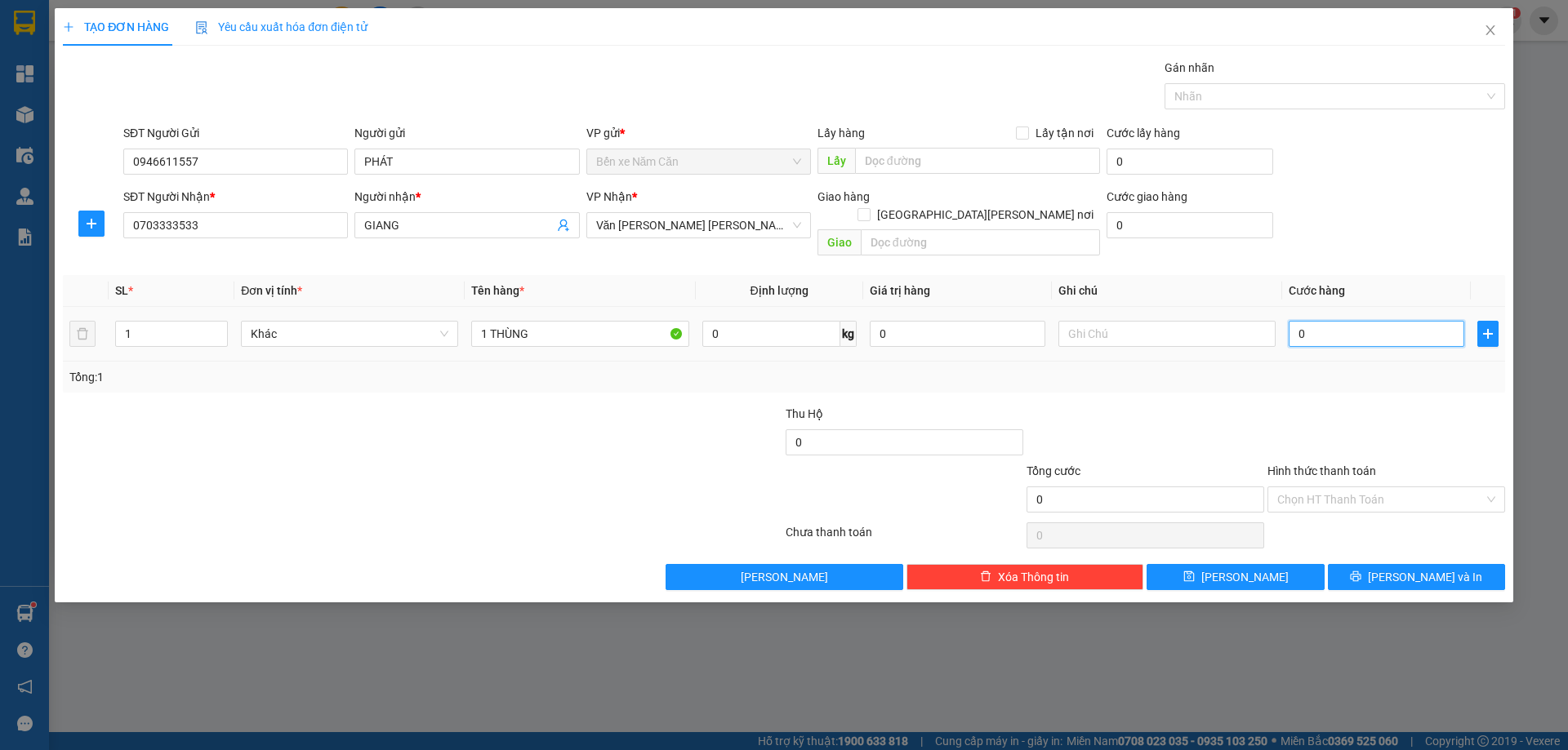
type input "6"
type input "60"
type input "60.000"
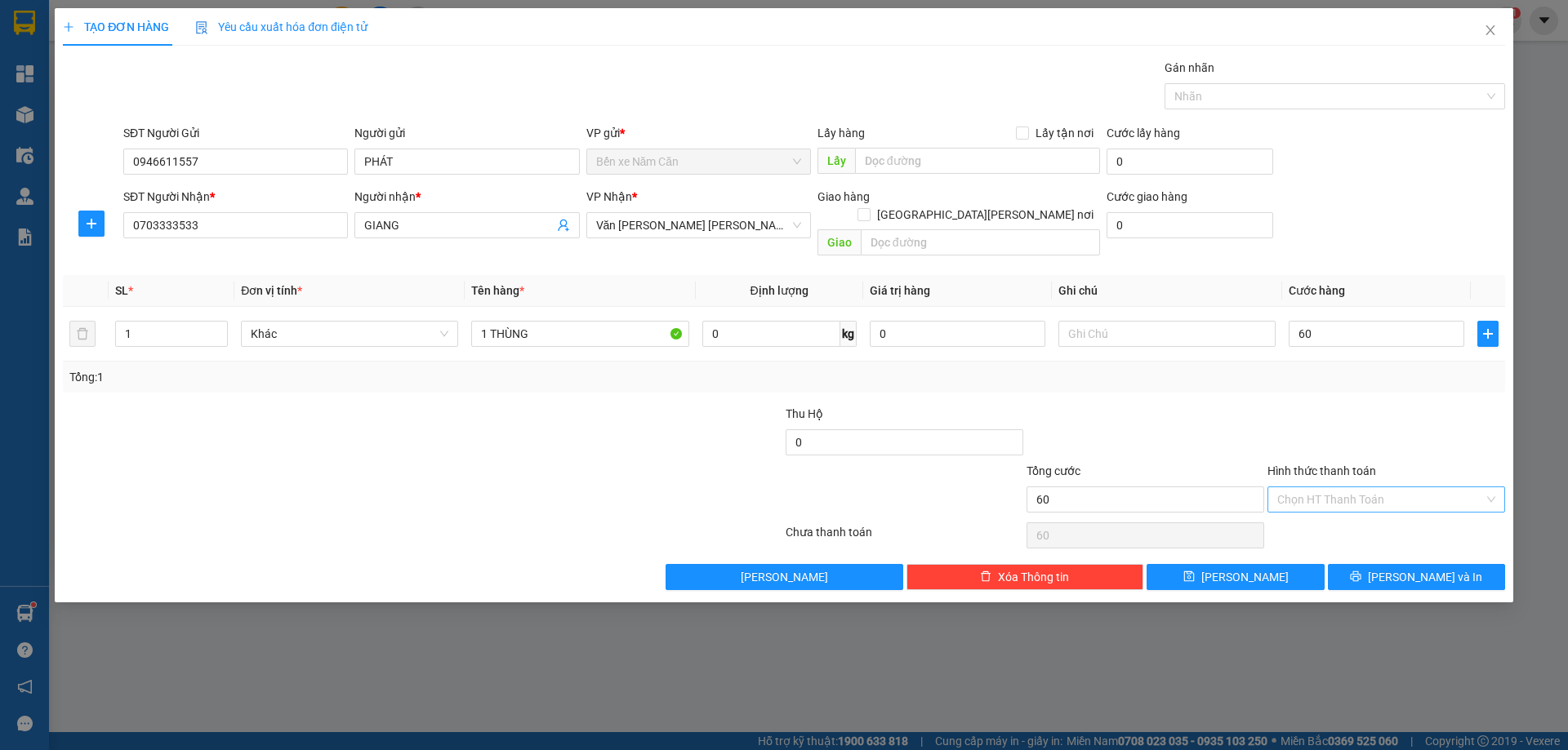
type input "60.000"
click at [1331, 487] on input "Hình thức thanh toán" at bounding box center [1380, 499] width 206 height 25
click at [1338, 515] on div "Tại văn phòng" at bounding box center [1385, 515] width 218 height 18
type input "0"
click at [1361, 570] on icon "printer" at bounding box center [1355, 576] width 12 height 12
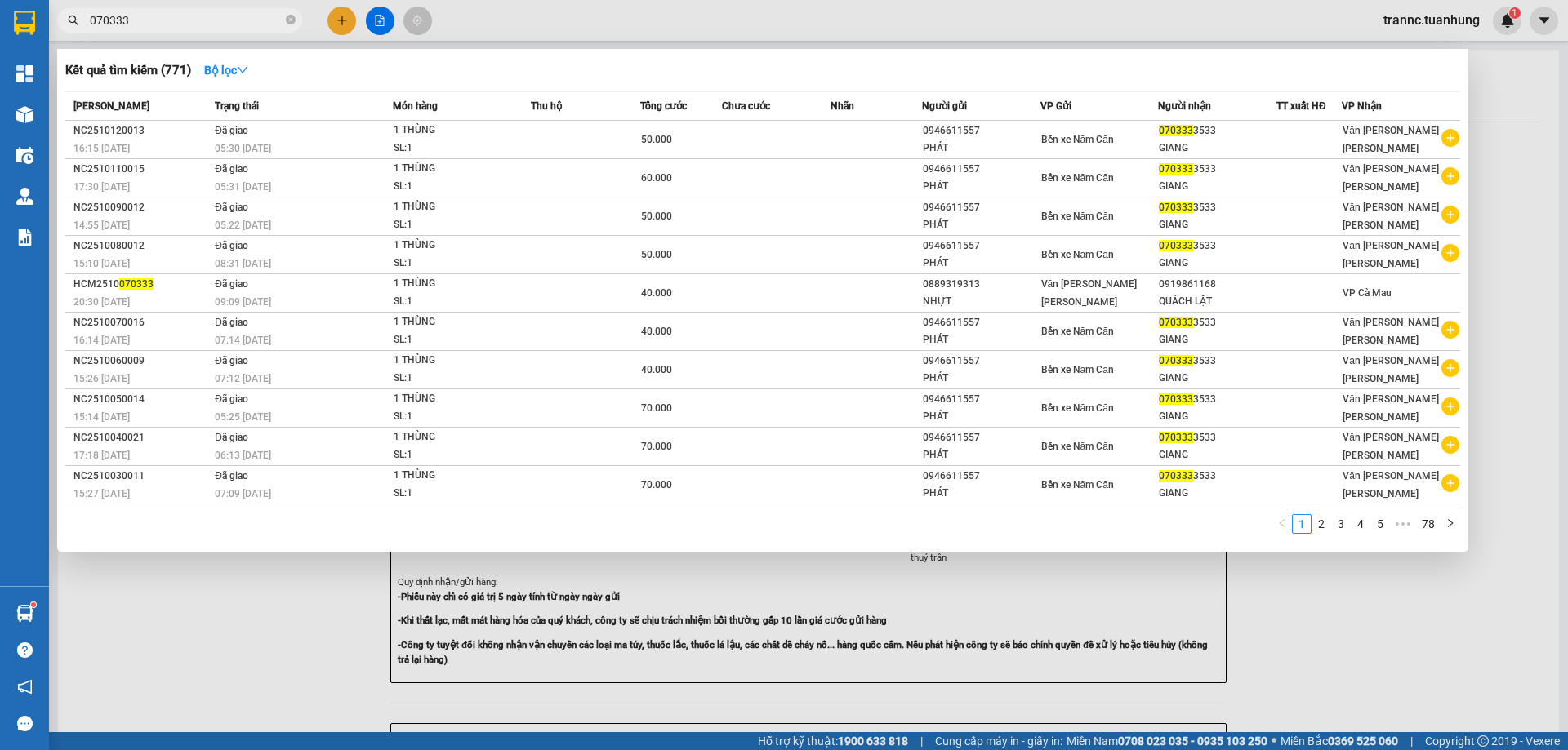
drag, startPoint x: 1399, startPoint y: 653, endPoint x: 1039, endPoint y: 300, distance: 504.2
click at [1399, 651] on div at bounding box center [784, 375] width 1568 height 750
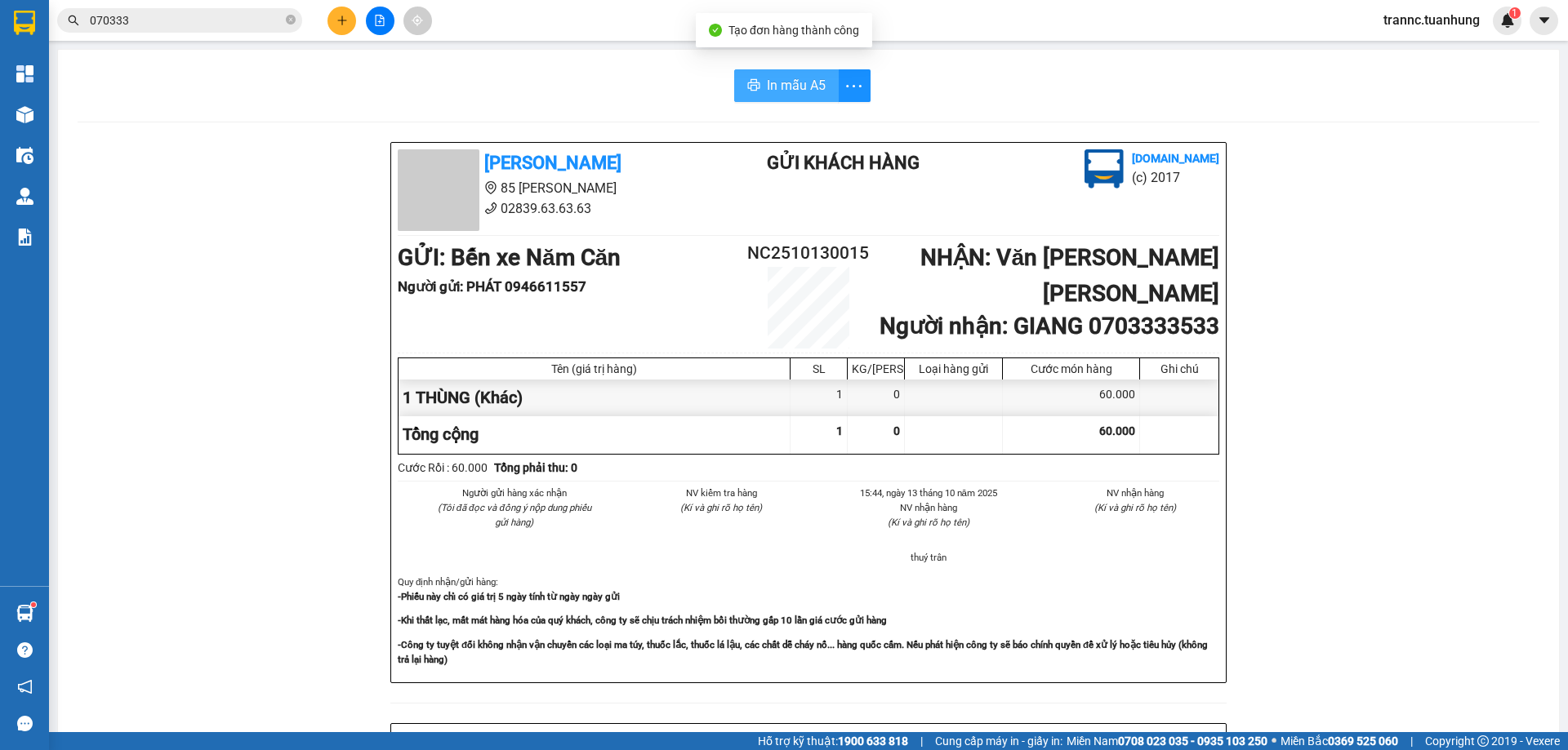
click at [741, 81] on button "In mẫu A5" at bounding box center [786, 86] width 105 height 33
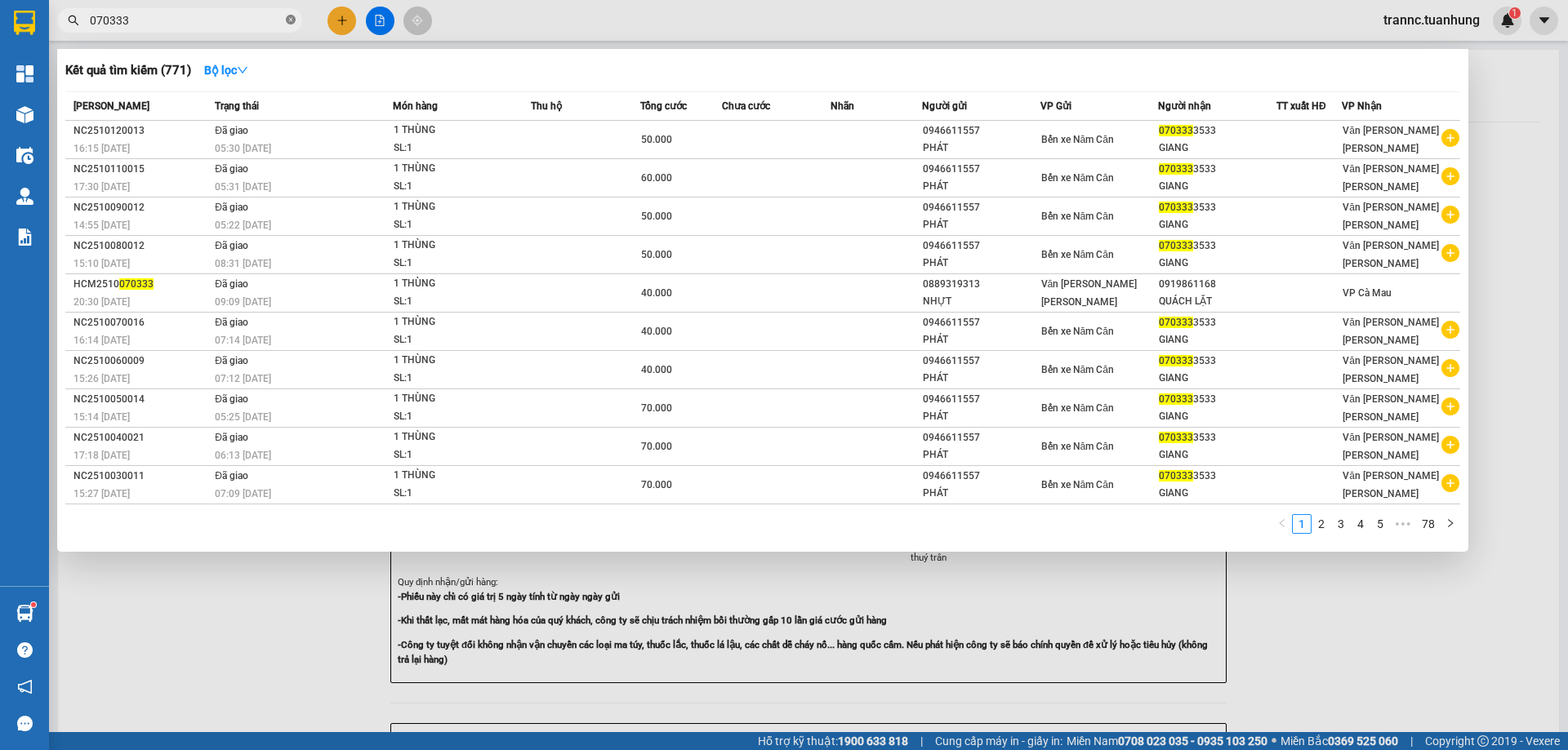
click at [289, 20] on icon "close-circle" at bounding box center [290, 19] width 10 height 10
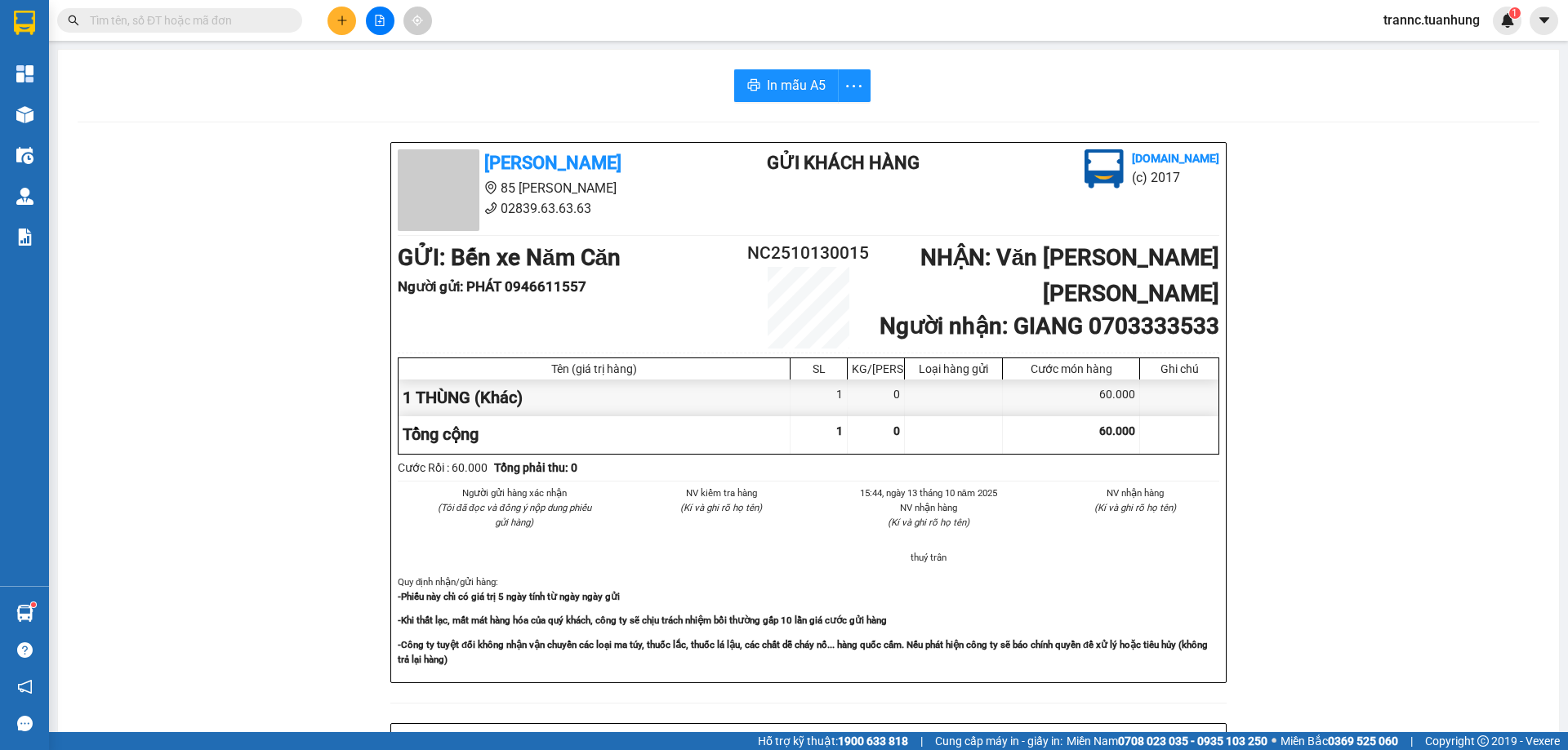
click at [257, 19] on input "text" at bounding box center [185, 21] width 193 height 18
click at [256, 19] on input "text" at bounding box center [185, 21] width 193 height 18
click at [236, 18] on input "text" at bounding box center [185, 21] width 193 height 18
click at [235, 18] on input "text" at bounding box center [185, 21] width 193 height 18
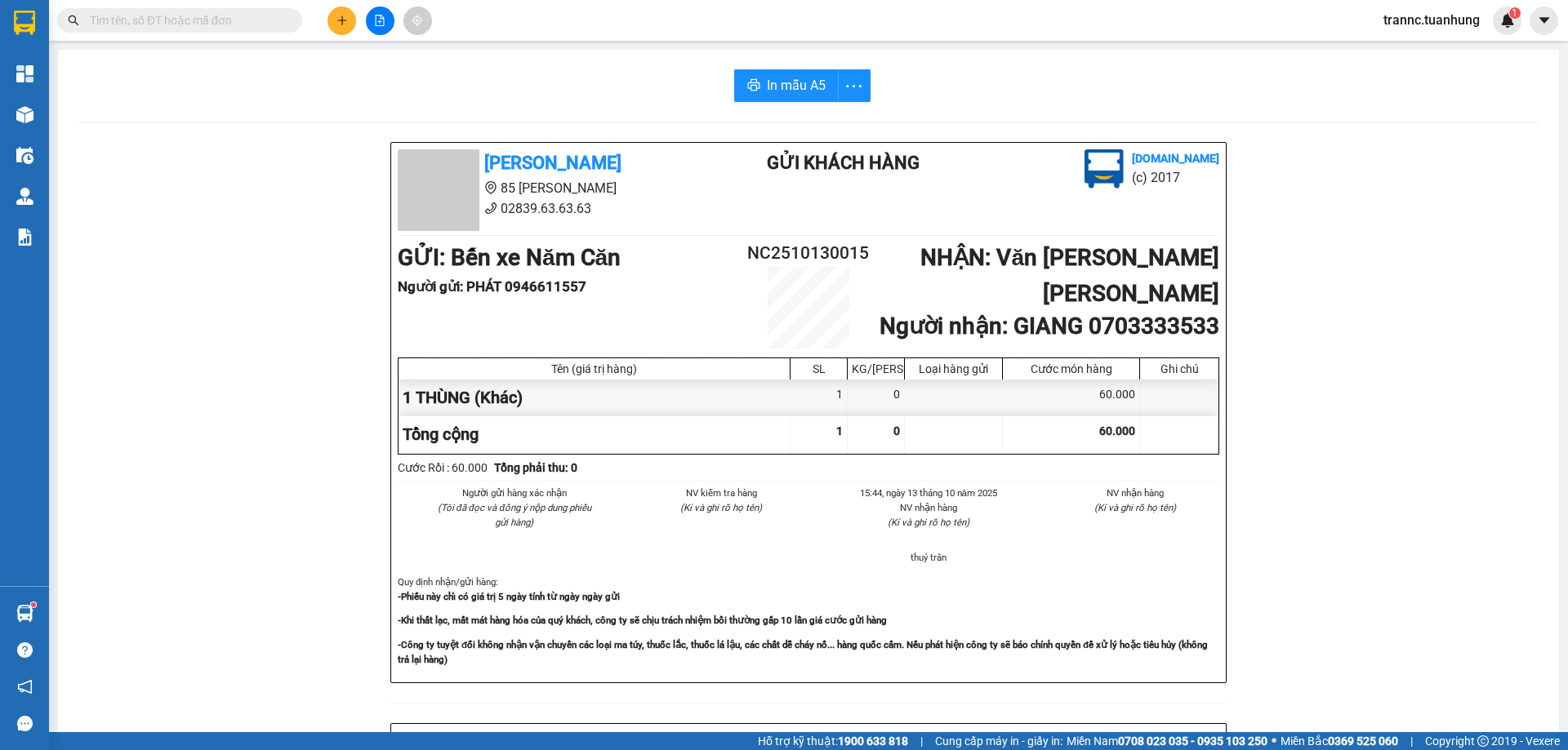
click at [235, 18] on input "text" at bounding box center [185, 21] width 193 height 18
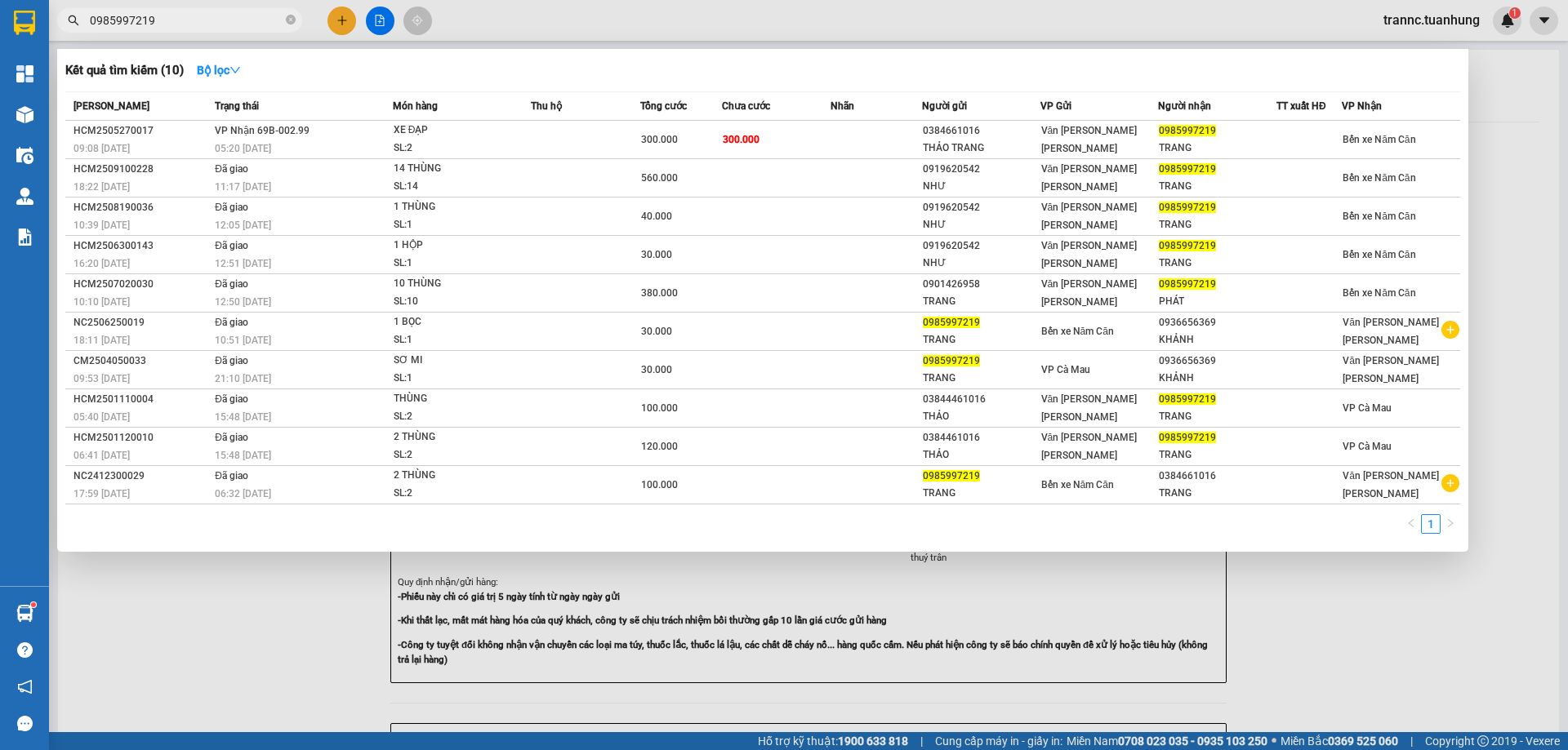
type input "0985997219"
click at [333, 22] on div at bounding box center [784, 375] width 1568 height 750
click at [333, 22] on button at bounding box center [341, 20] width 28 height 28
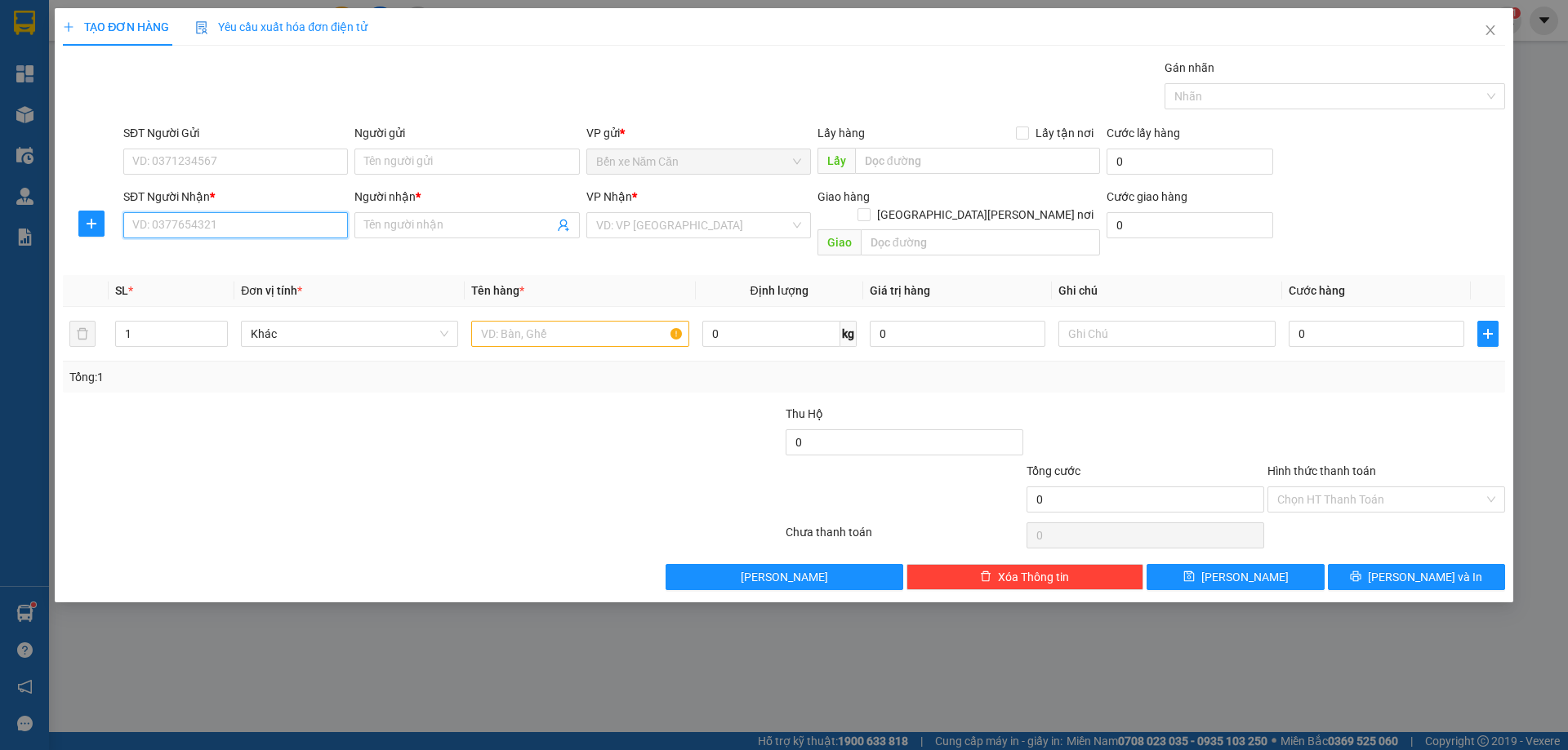
click at [177, 222] on input "SĐT Người Nhận *" at bounding box center [235, 225] width 225 height 26
click at [235, 256] on div "0985997219 - TRANG" at bounding box center [235, 258] width 205 height 18
type input "0985997219"
type input "TRANG"
click at [630, 229] on span "Bến xe Năm Căn" at bounding box center [698, 224] width 205 height 25
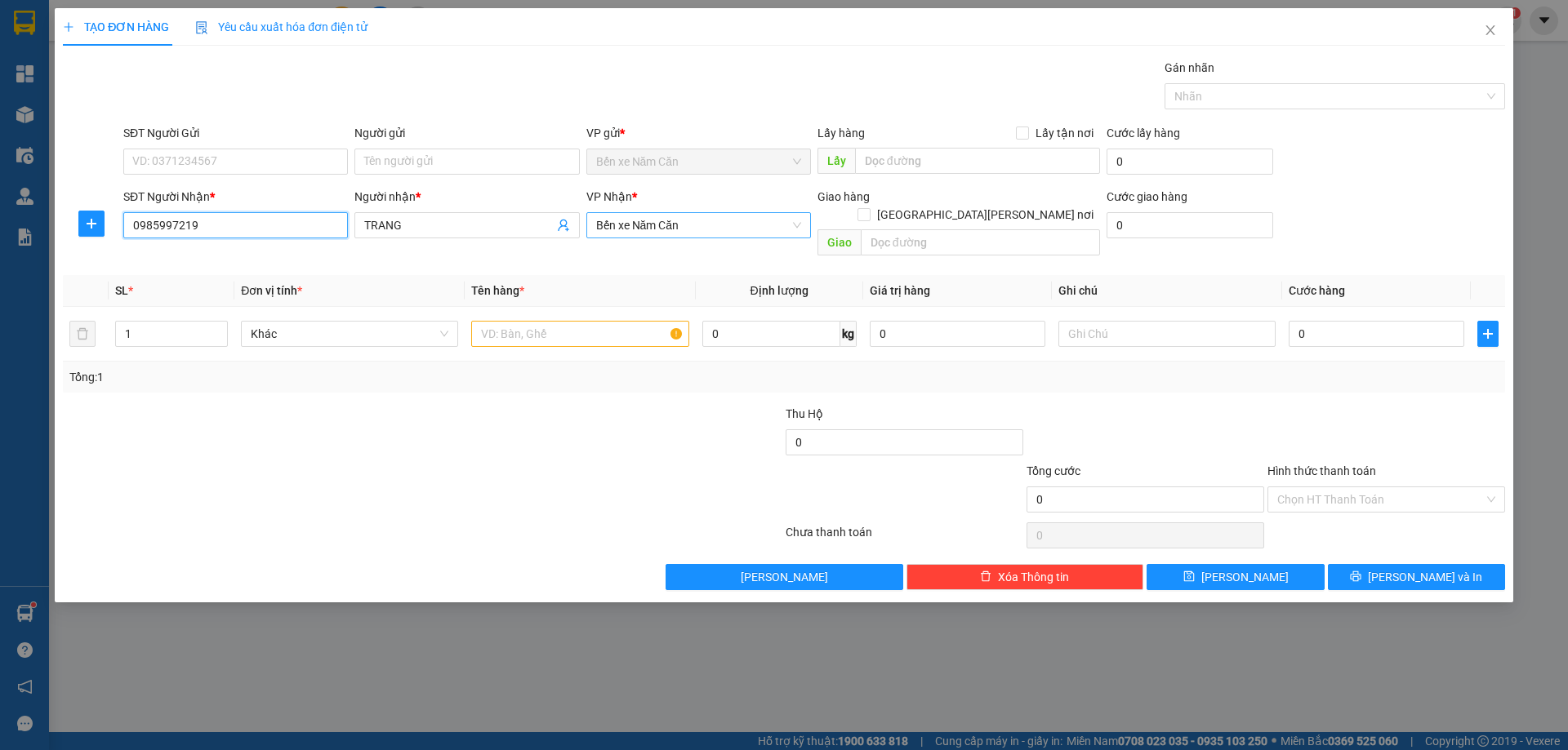
type input "0985997219"
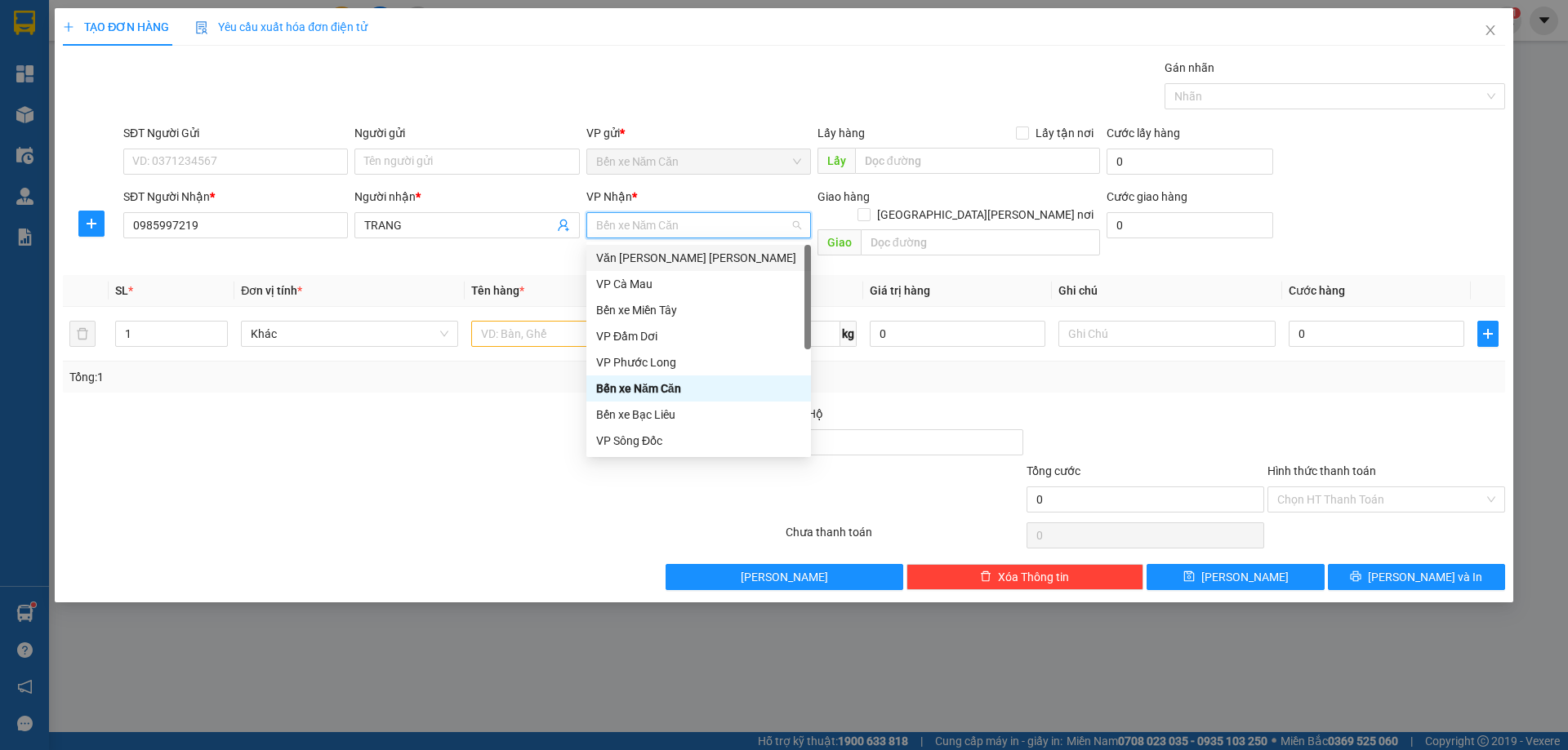
click at [632, 259] on div "Văn phòng [PERSON_NAME]" at bounding box center [698, 258] width 205 height 18
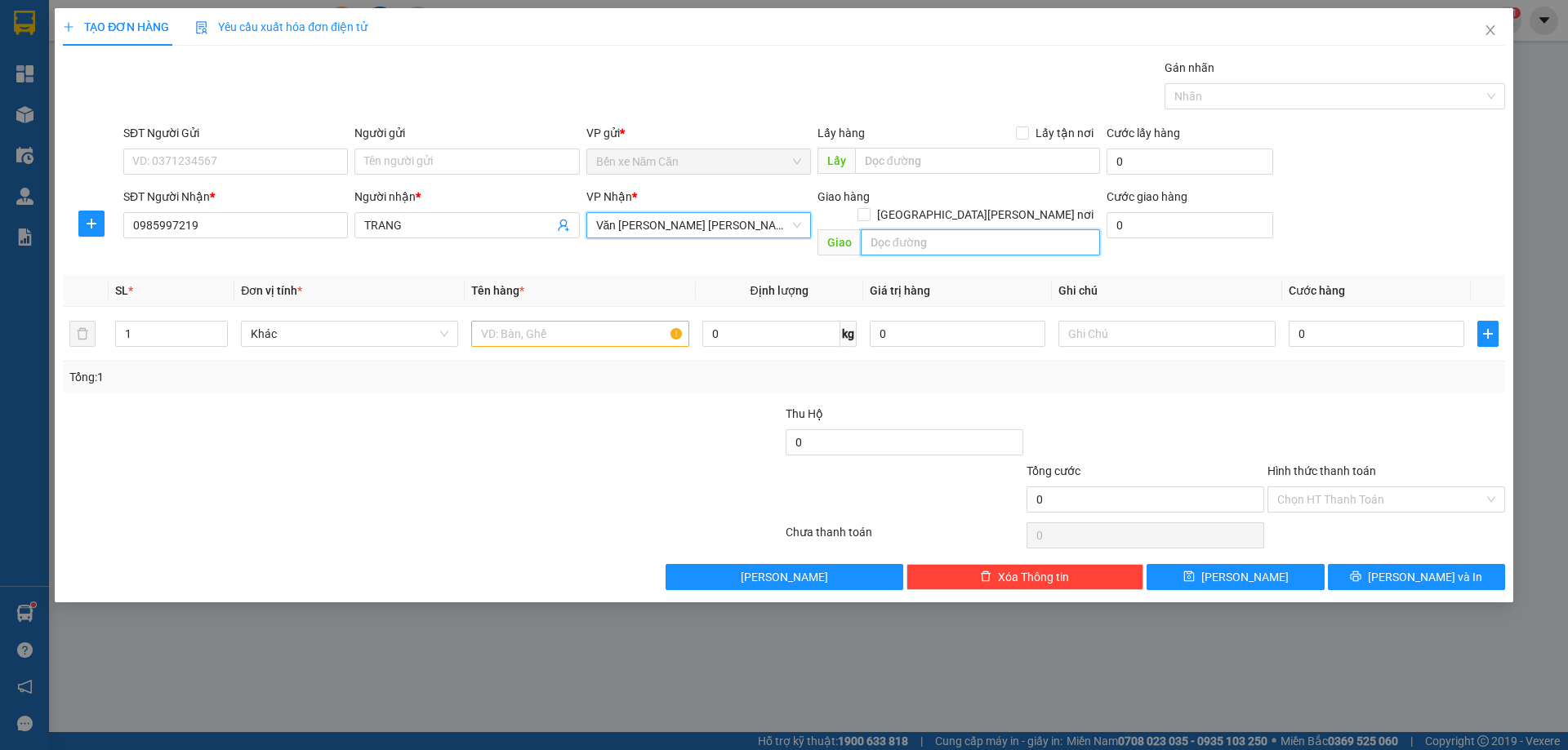
click at [903, 229] on input "text" at bounding box center [980, 242] width 239 height 26
type input "51/34 TRẦN THỊ TRỌNG P15 TÂN BÌNH"
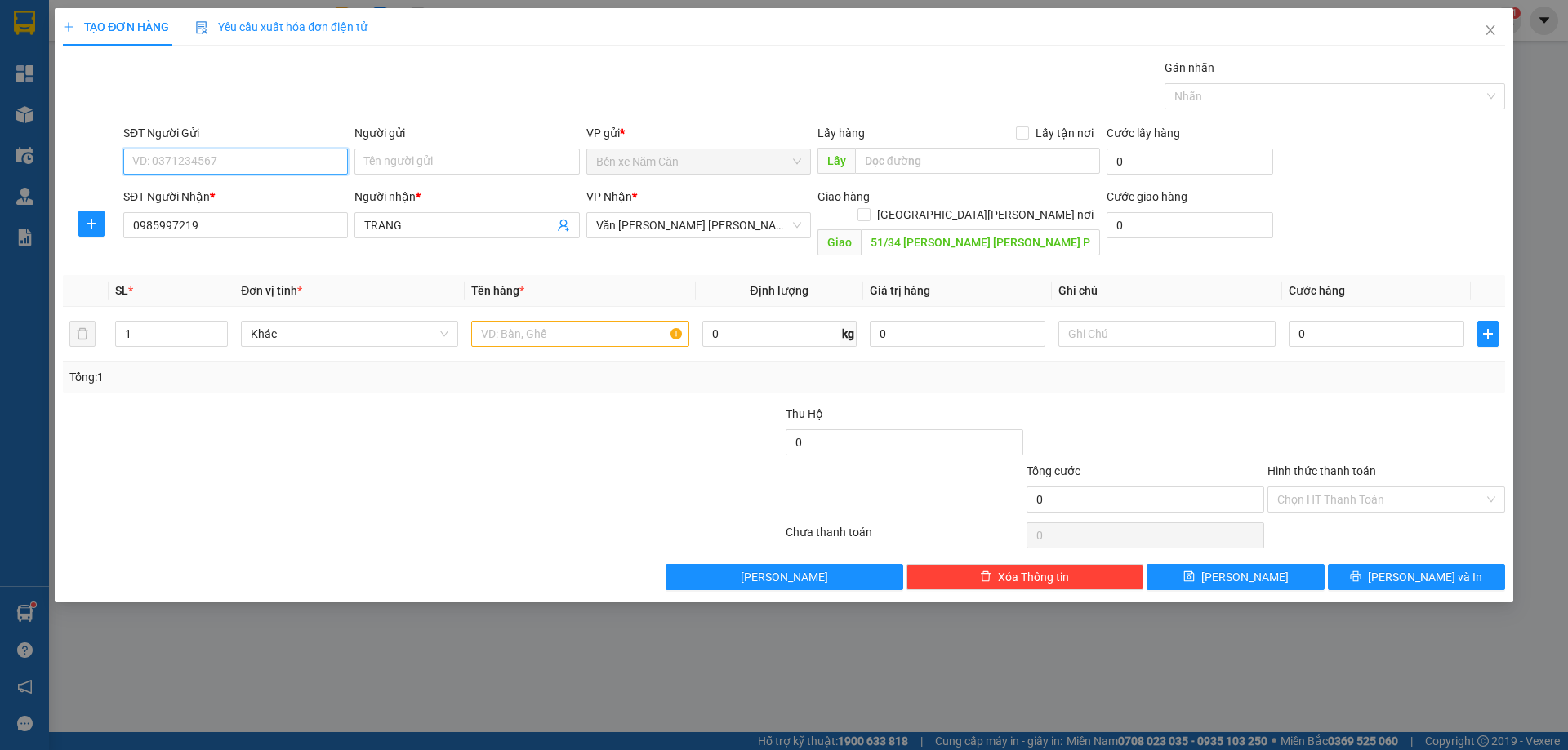
click at [247, 160] on input "SĐT Người Gửi" at bounding box center [235, 161] width 225 height 26
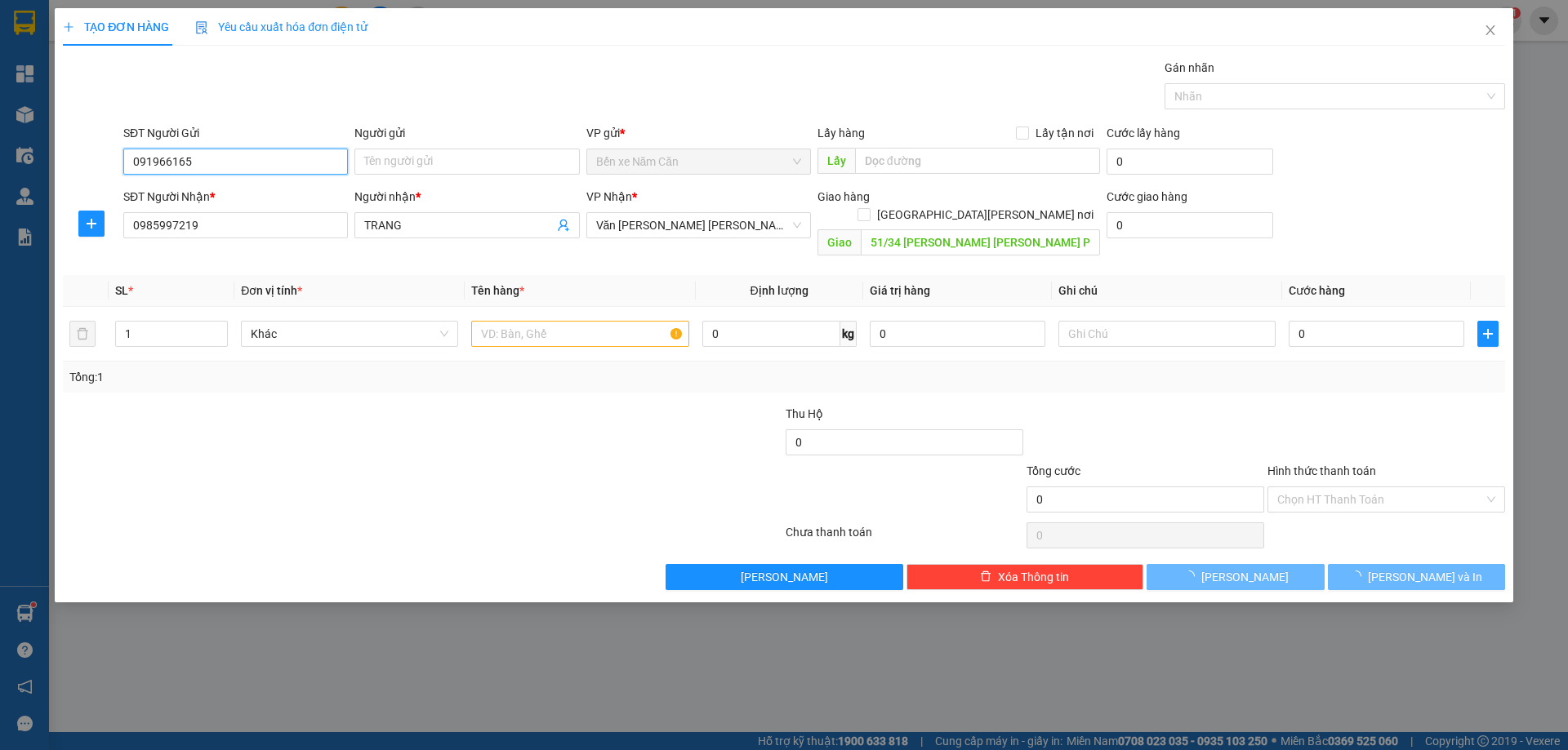
type input "0919661658"
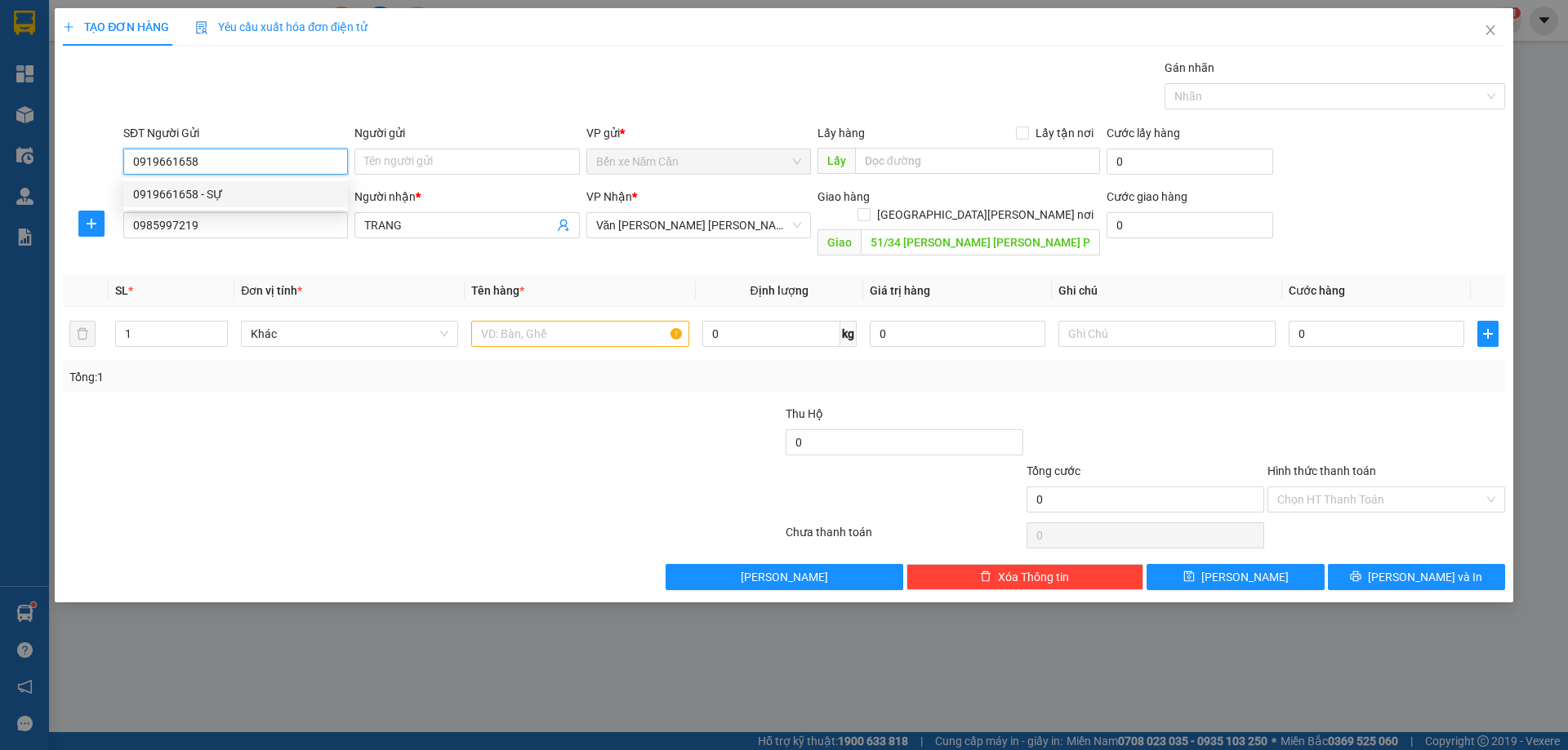
click at [246, 197] on div "0919661658 - SỰ" at bounding box center [235, 194] width 205 height 18
type input "SỰ"
type input "0919661658"
click at [506, 321] on input "text" at bounding box center [580, 334] width 217 height 26
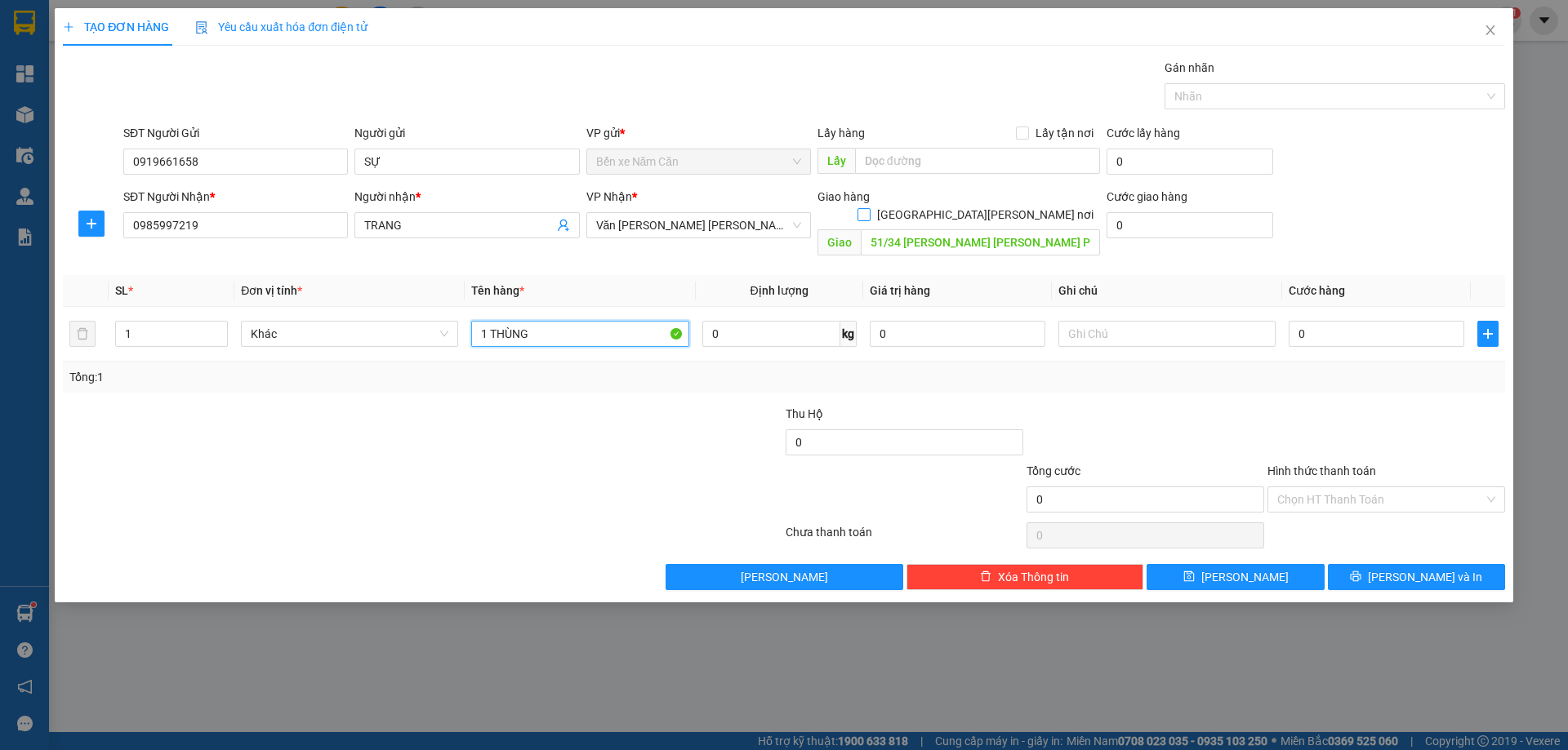
type input "1 THÙNG"
click at [869, 208] on input "Giao tận nơi" at bounding box center [862, 214] width 12 height 12
checkbox input "true"
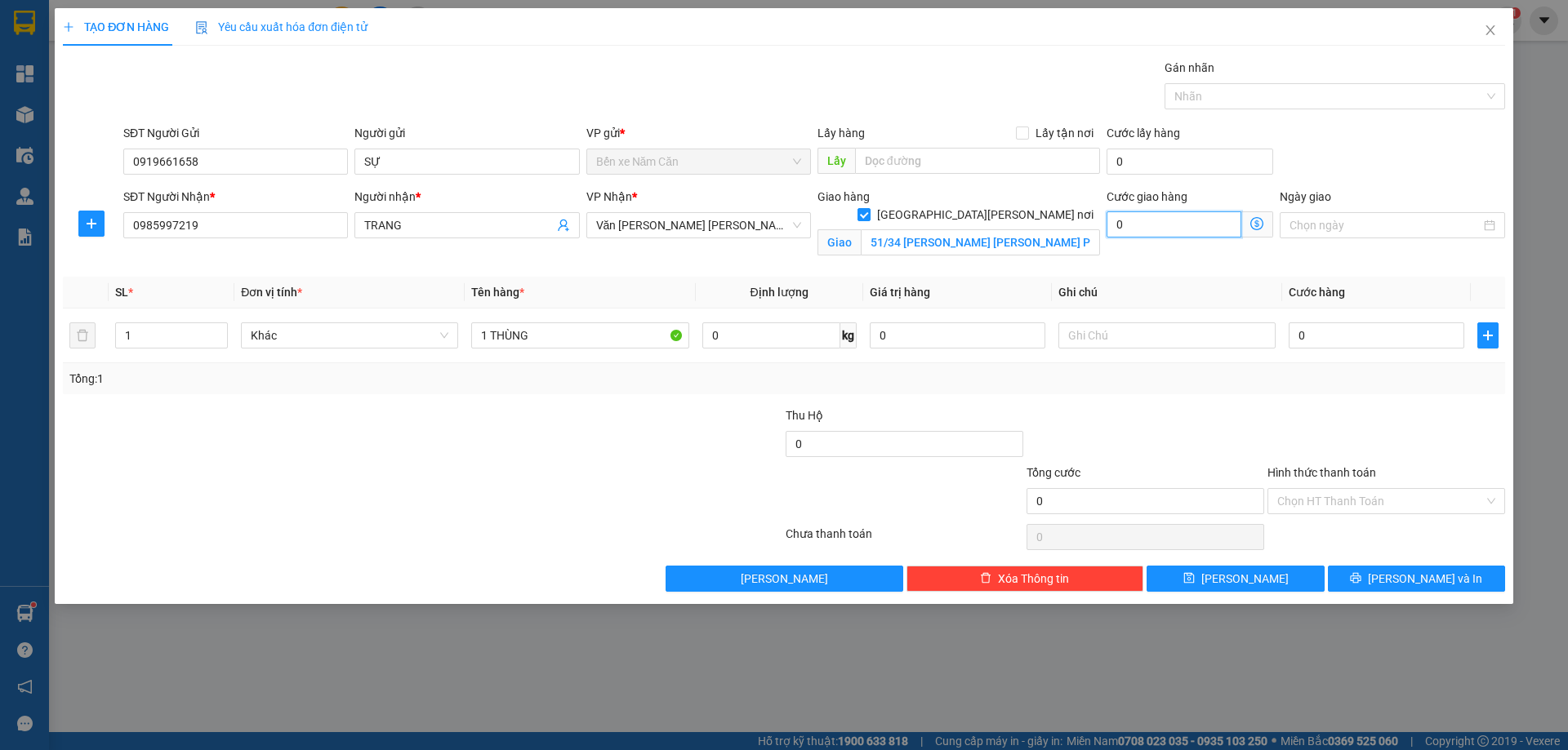
click at [1168, 228] on input "0" at bounding box center [1174, 224] width 135 height 26
type input "7"
type input "70"
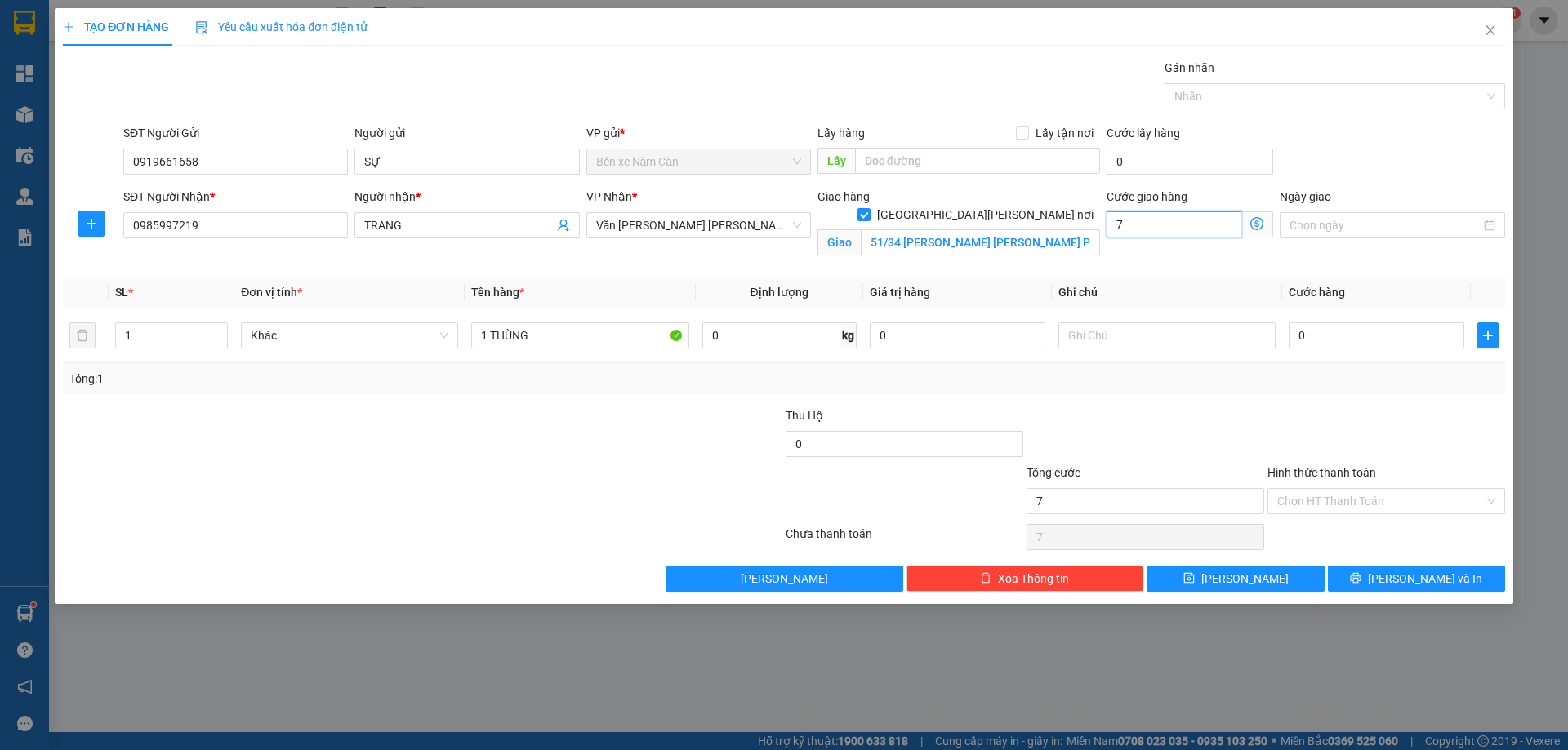
type input "70"
type input "70.000"
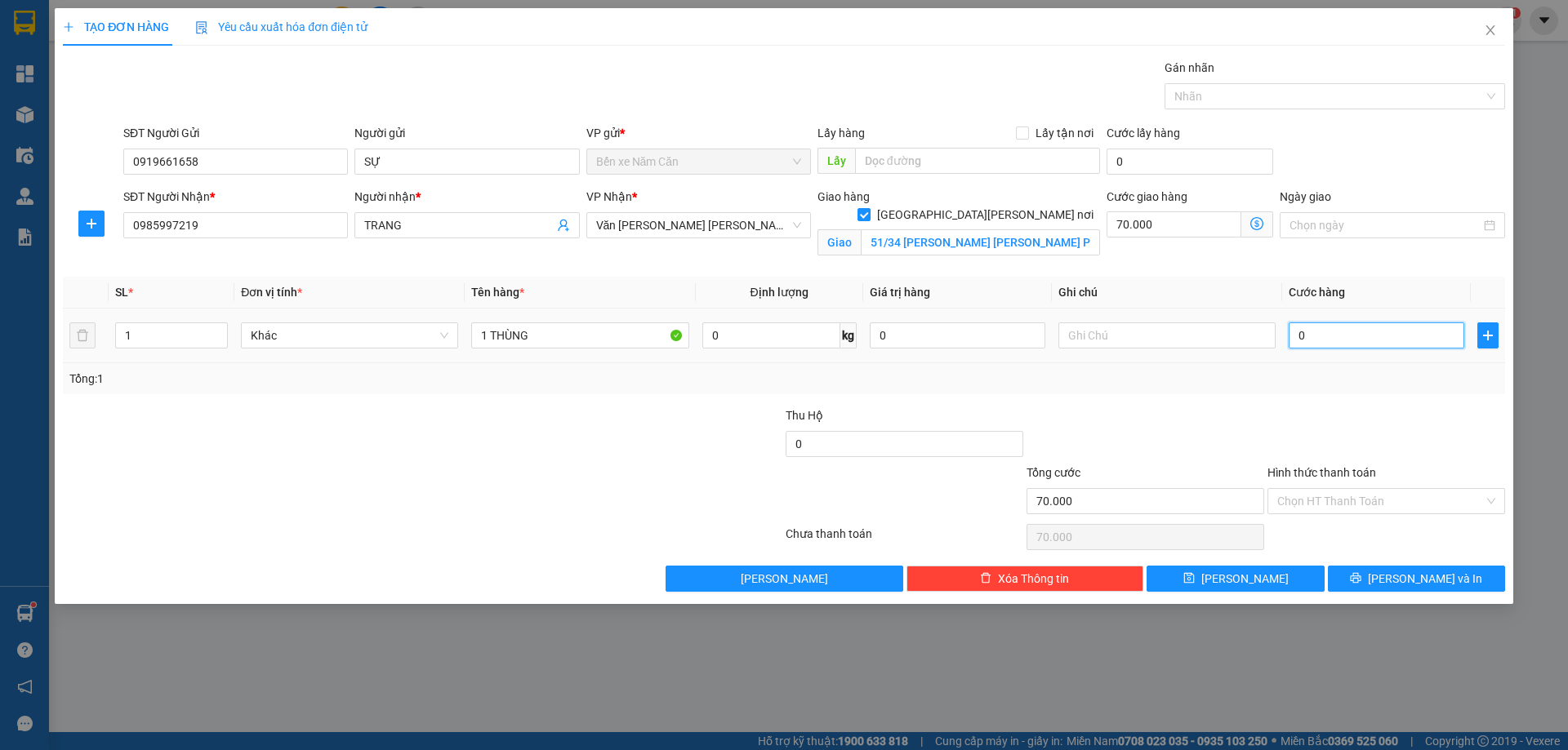
click at [1373, 334] on input "0" at bounding box center [1376, 335] width 175 height 26
type input "3"
type input "70.003"
type input "30"
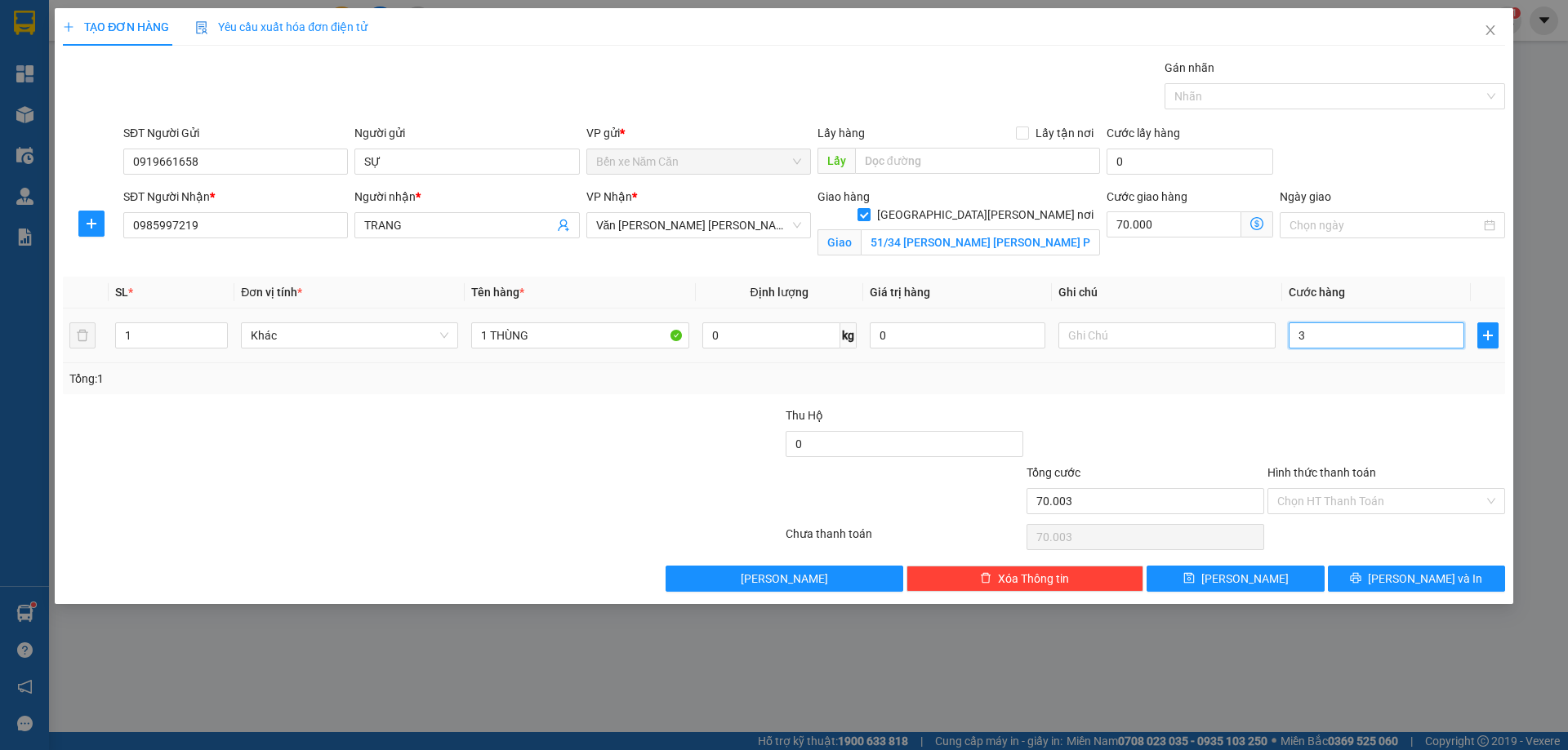
type input "70.030"
type input "30.000"
type input "100.000"
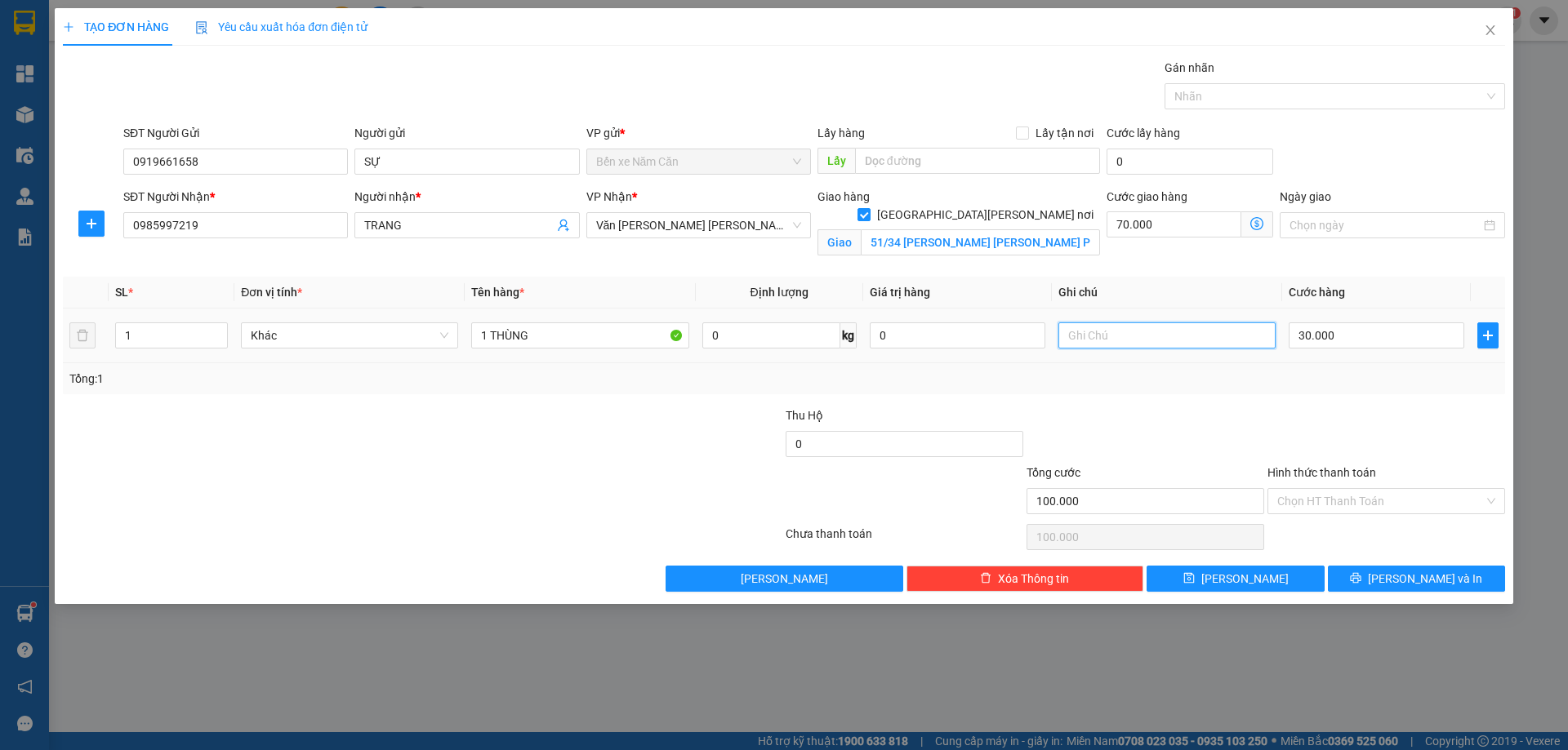
click at [1112, 328] on input "text" at bounding box center [1166, 335] width 217 height 26
click at [1109, 334] on input "GIAO TẬ NƠI" at bounding box center [1166, 335] width 217 height 26
type input "GIAO TẬN NƠI"
click at [1335, 493] on input "Hình thức thanh toán" at bounding box center [1380, 501] width 206 height 25
click at [1392, 418] on div at bounding box center [1386, 435] width 241 height 57
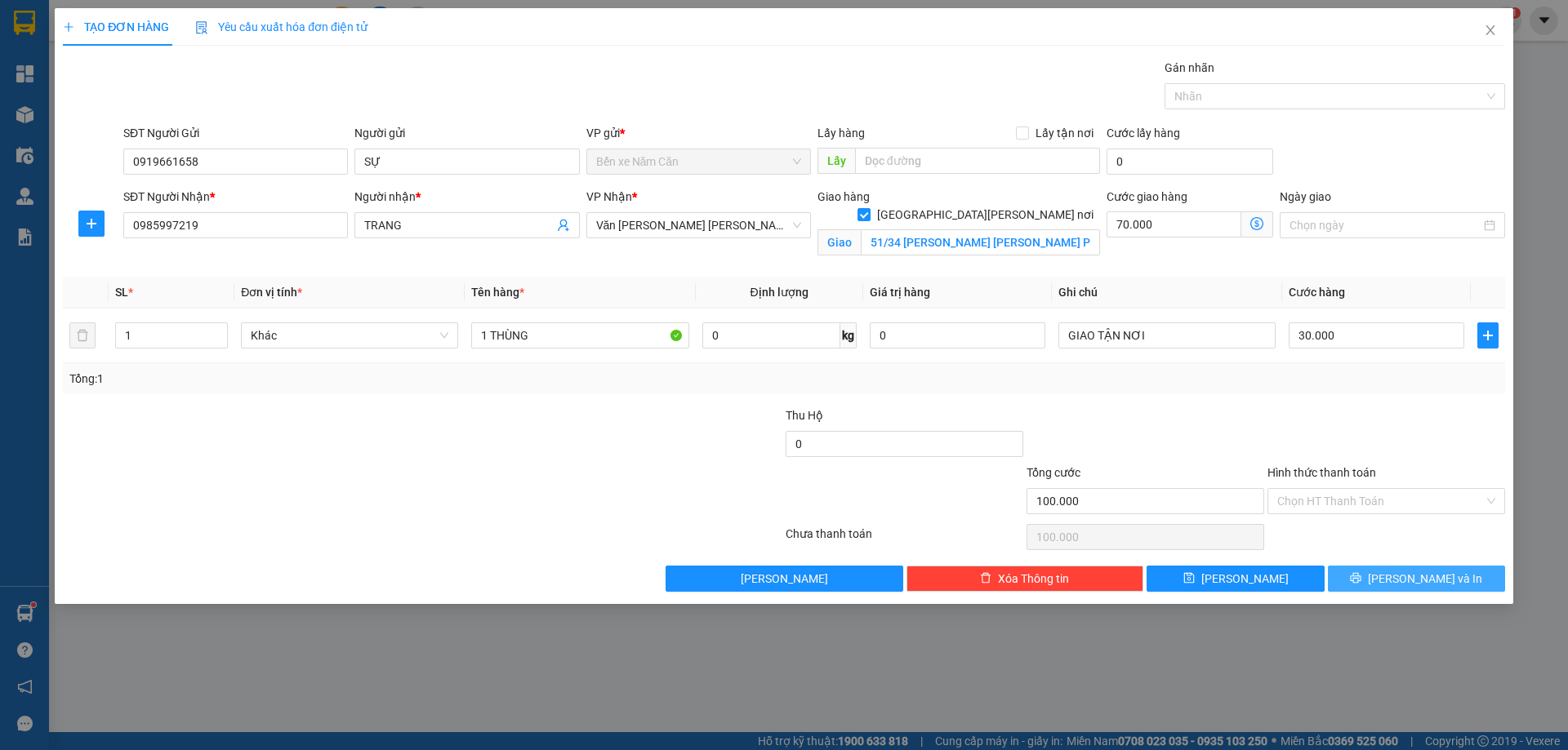
click at [1422, 576] on span "Lưu và In" at bounding box center [1424, 578] width 114 height 18
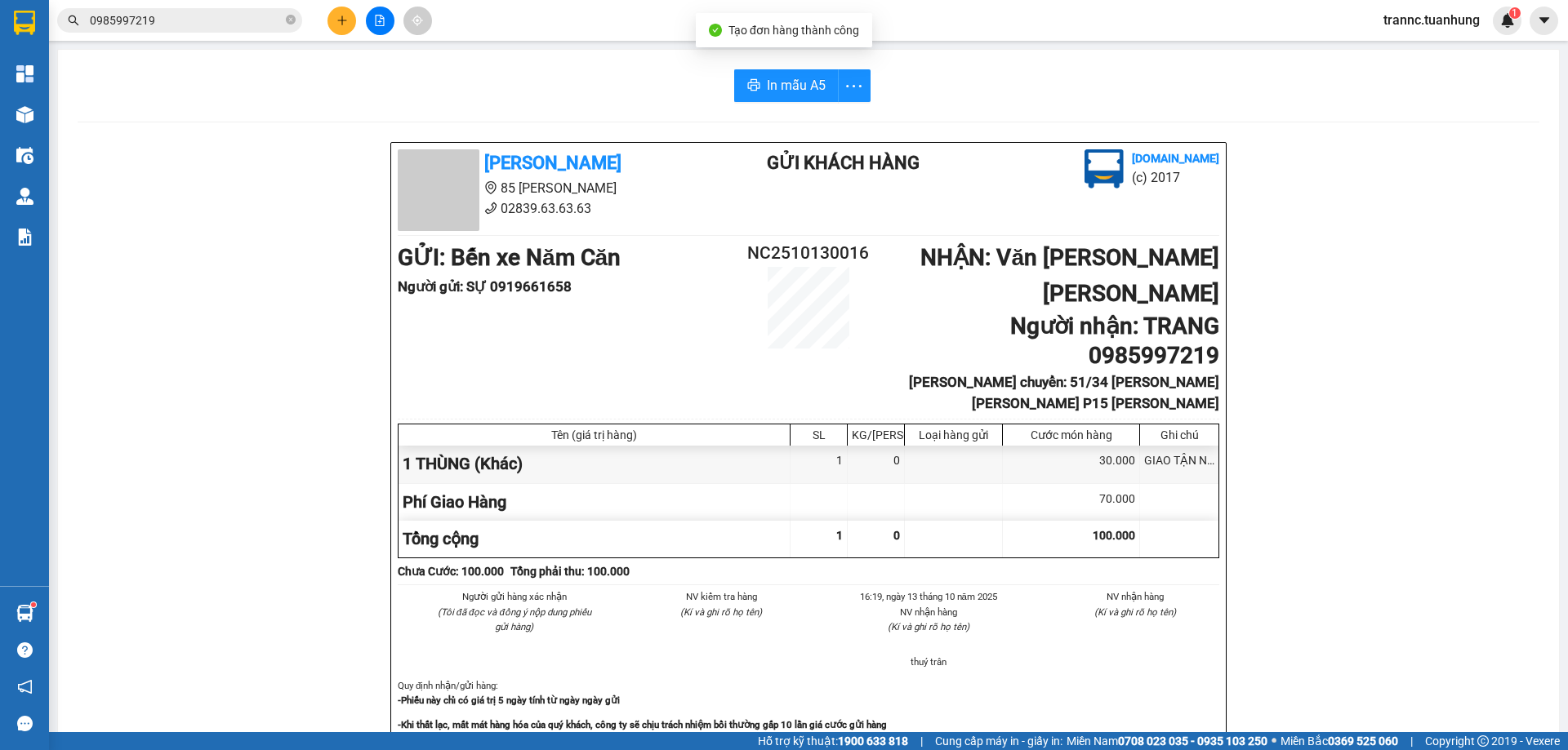
click at [802, 74] on button "In mẫu A5" at bounding box center [786, 86] width 105 height 33
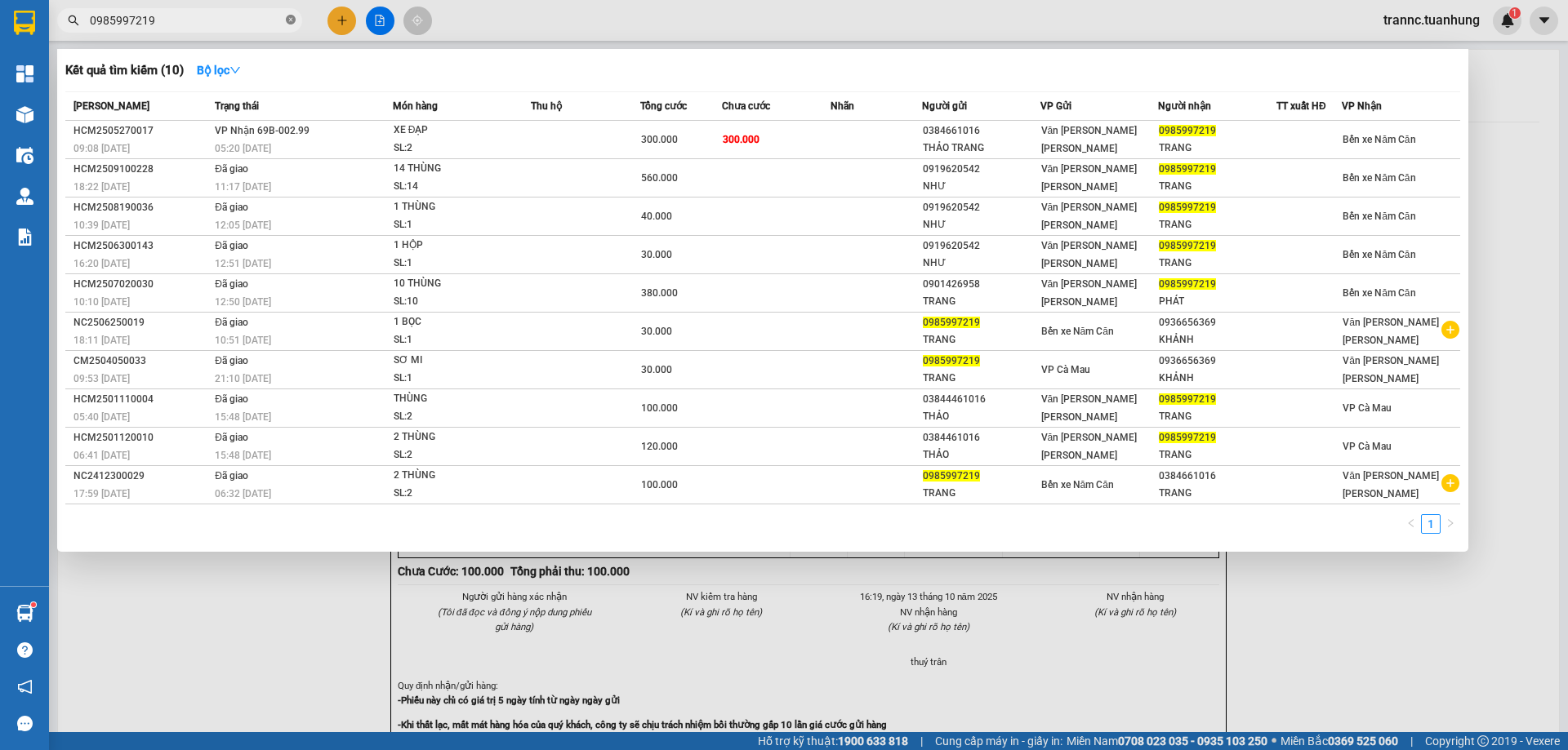
click at [287, 19] on span "0985997219" at bounding box center [180, 20] width 245 height 25
click at [289, 18] on icon "close-circle" at bounding box center [290, 19] width 10 height 10
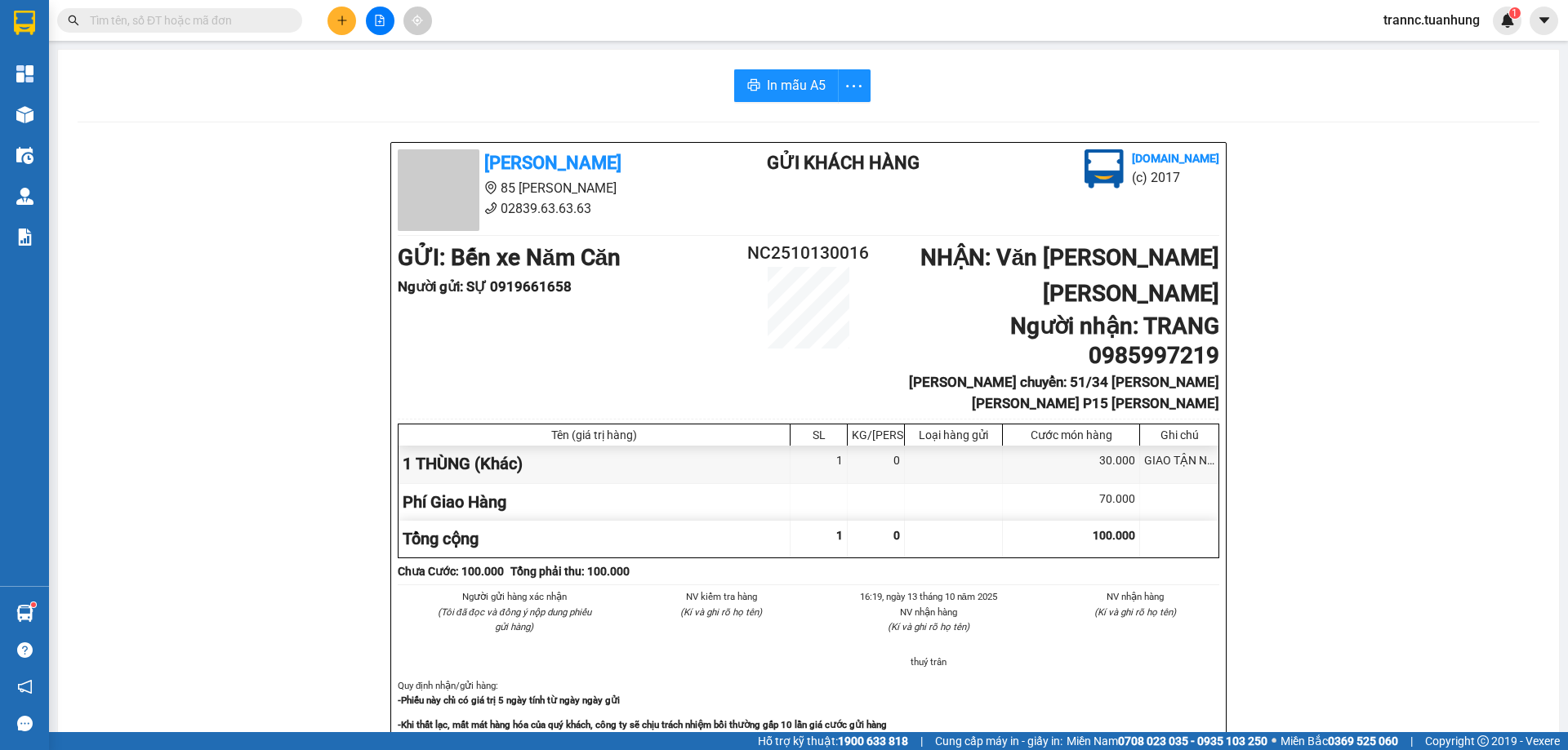
click at [266, 19] on input "text" at bounding box center [185, 21] width 193 height 18
click at [259, 24] on input "text" at bounding box center [185, 21] width 193 height 18
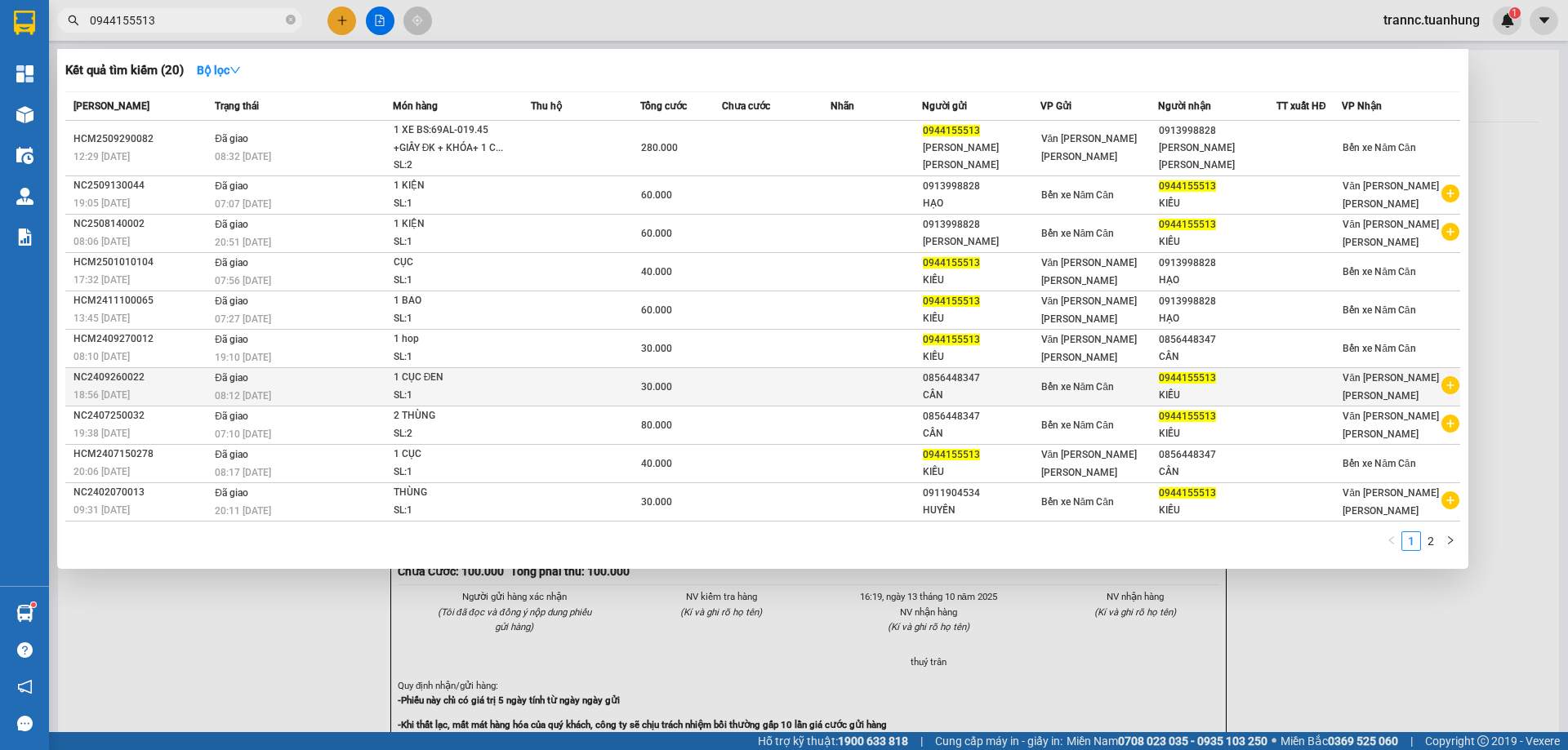
type input "0944155513"
click at [1453, 385] on icon "plus-circle" at bounding box center [1450, 385] width 18 height 18
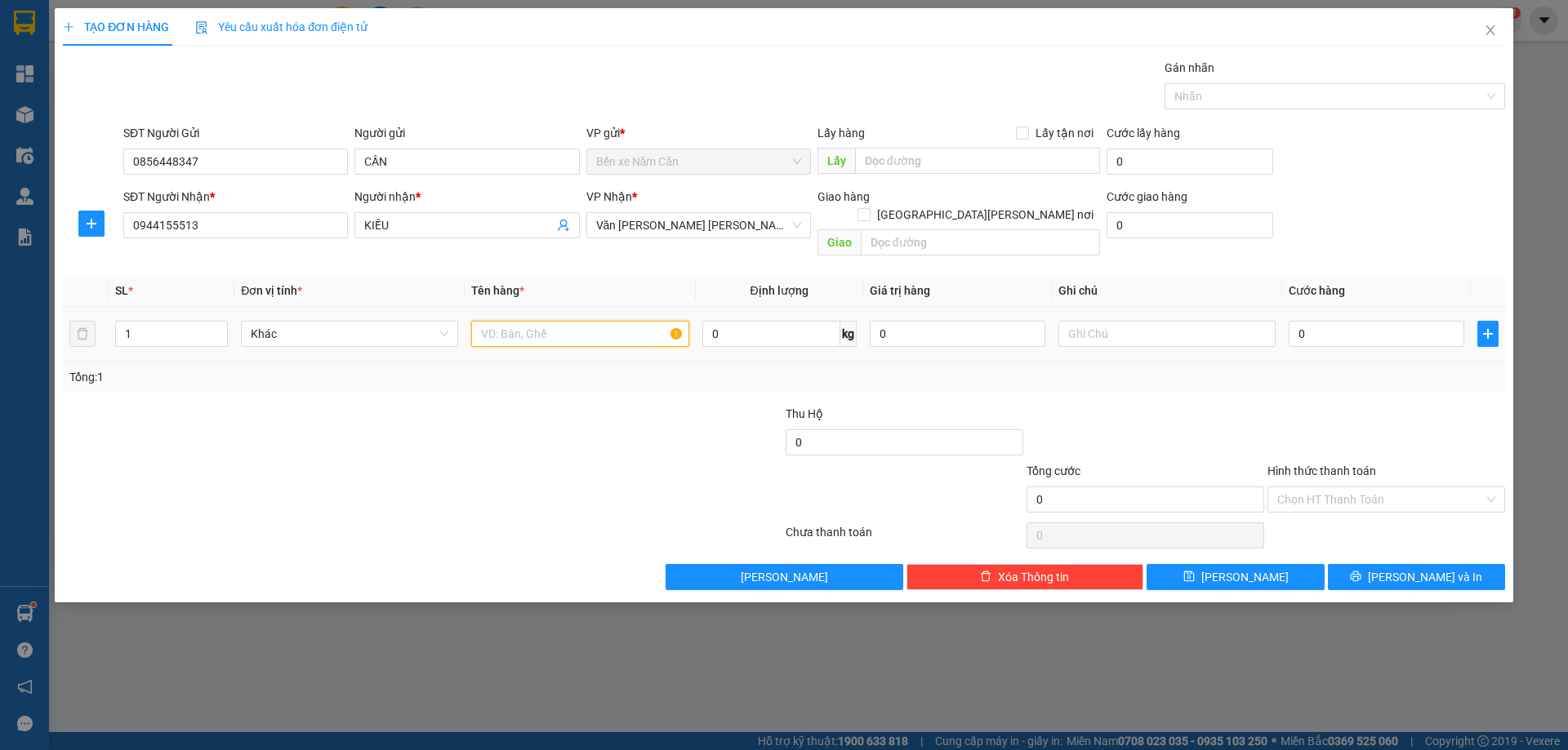
drag, startPoint x: 572, startPoint y: 314, endPoint x: 580, endPoint y: 307, distance: 10.6
click at [571, 321] on input "text" at bounding box center [580, 334] width 217 height 26
type input "1 BỌC"
click at [1325, 321] on input "0" at bounding box center [1376, 334] width 175 height 26
type input "3"
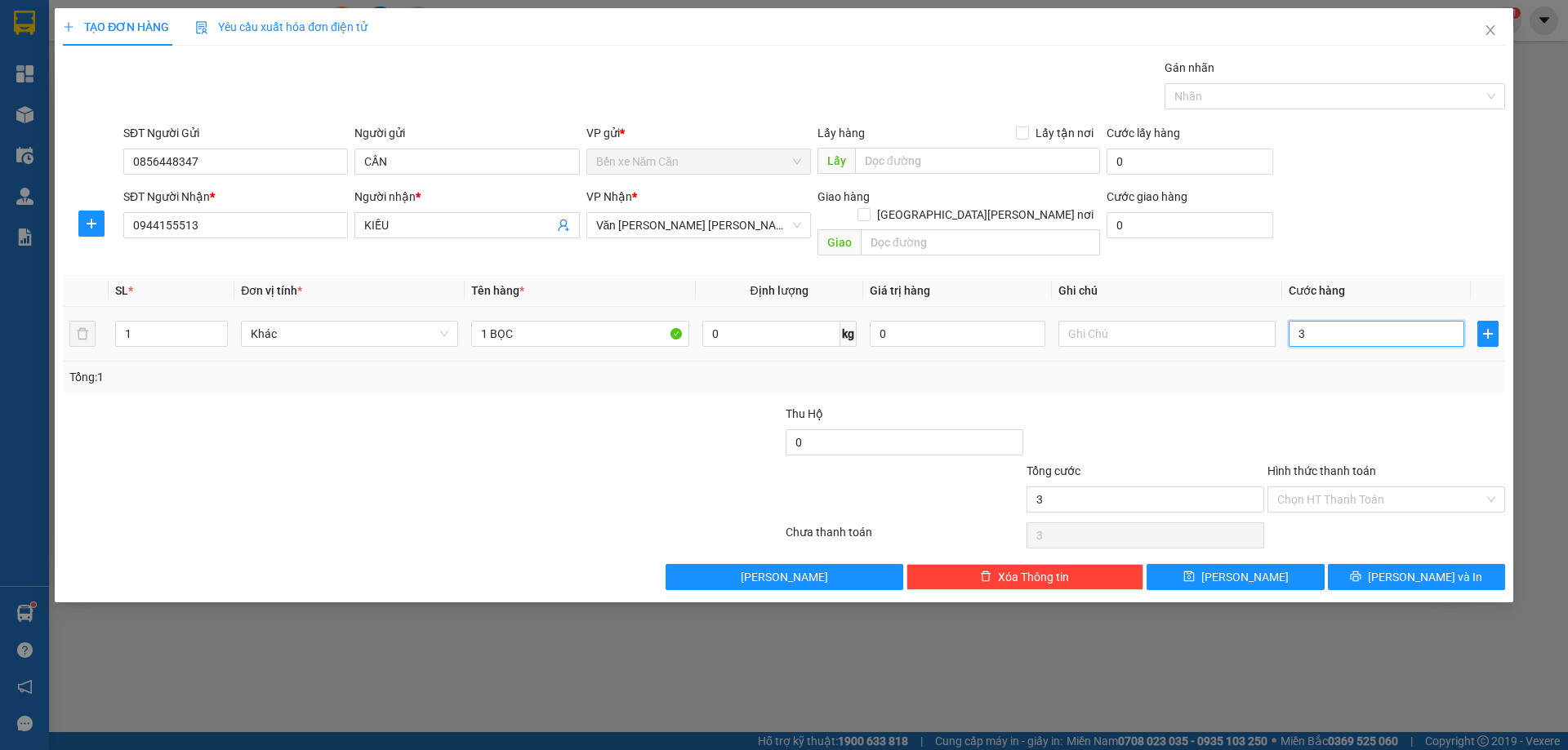
type input "3"
type input "30"
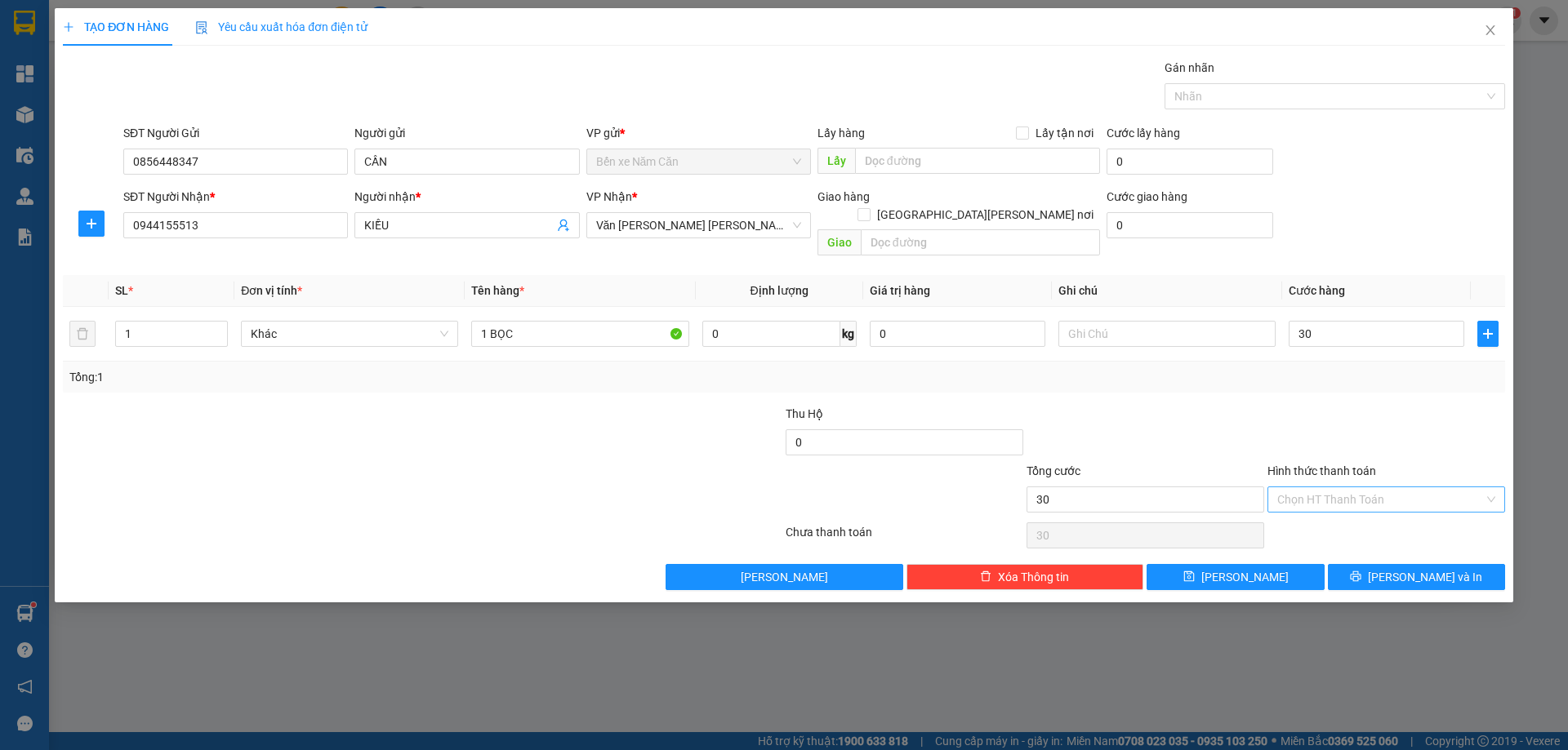
type input "30.000"
click at [1320, 487] on input "Hình thức thanh toán" at bounding box center [1380, 499] width 206 height 25
click at [1321, 507] on div "Tại văn phòng" at bounding box center [1385, 515] width 218 height 18
type input "0"
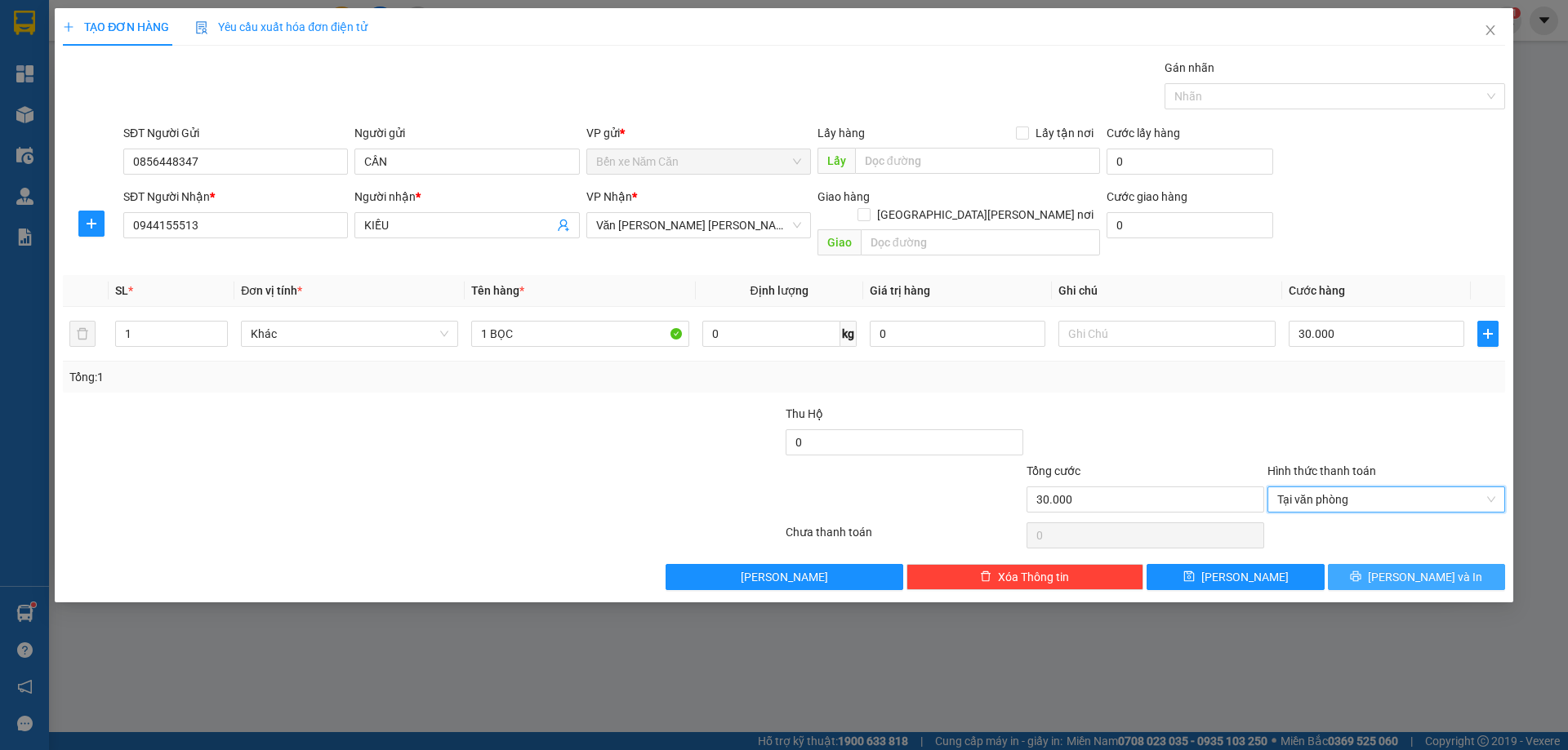
click at [1375, 564] on button "Lưu và In" at bounding box center [1416, 577] width 177 height 26
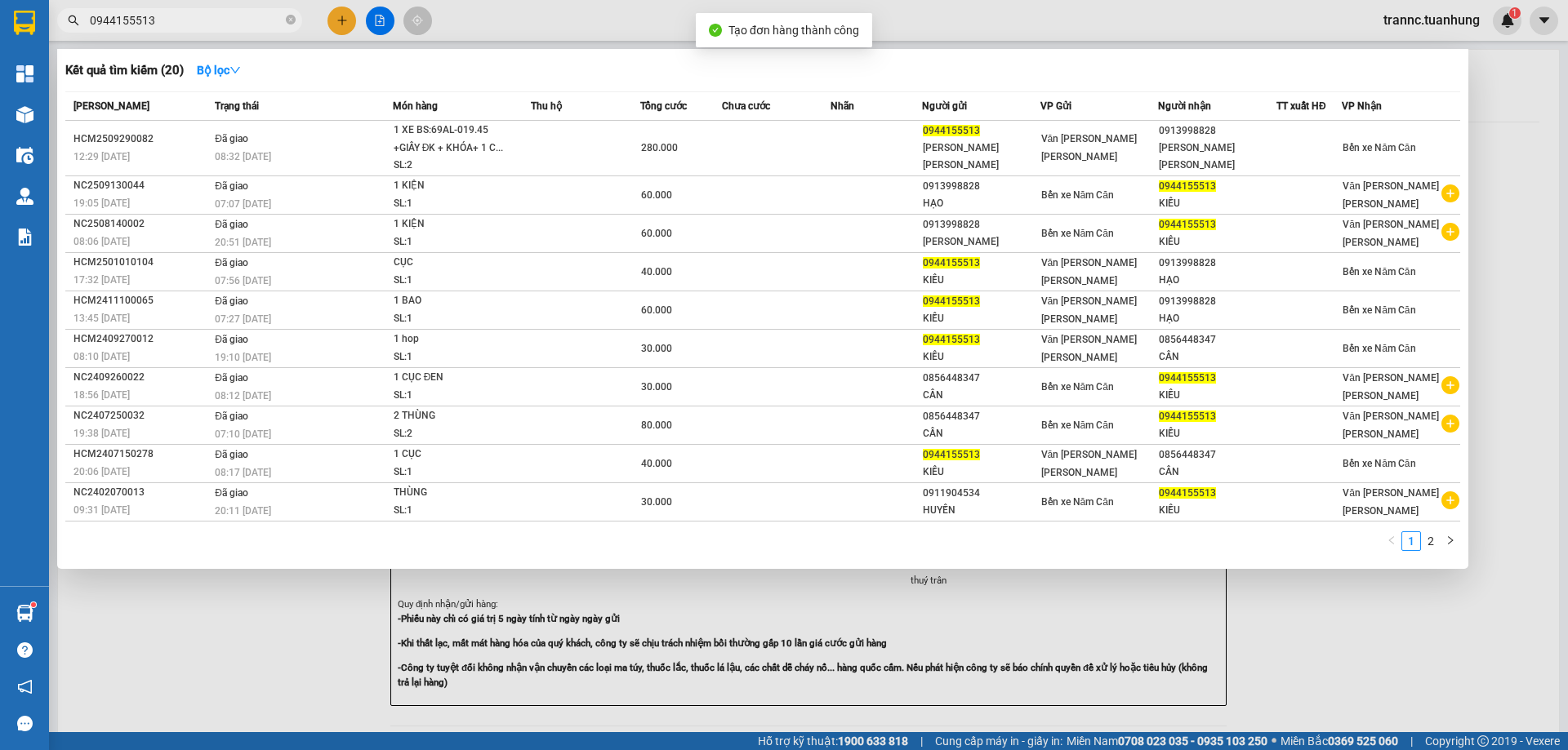
click at [1438, 677] on div at bounding box center [784, 375] width 1568 height 750
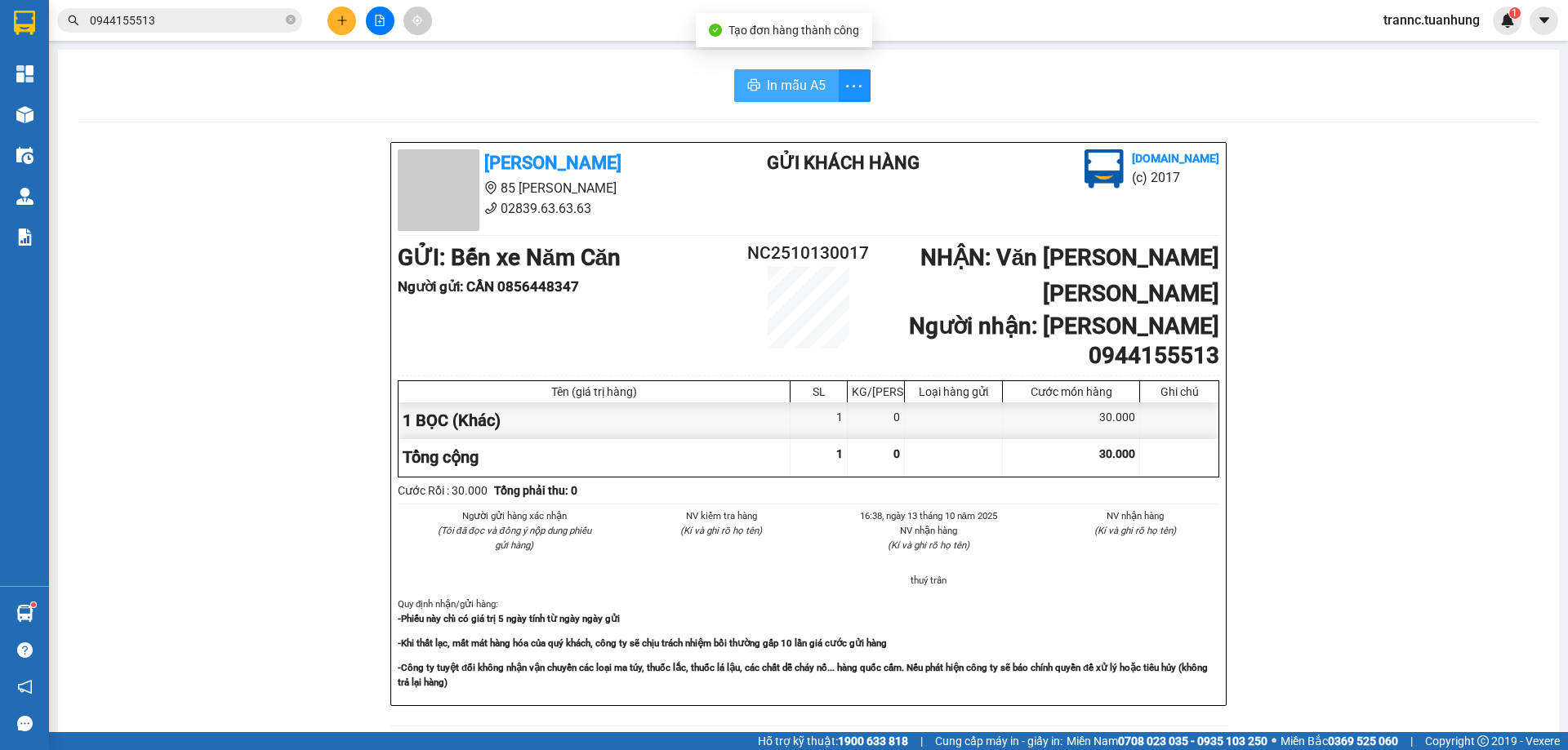
click at [778, 82] on span "In mẫu A5" at bounding box center [796, 85] width 58 height 20
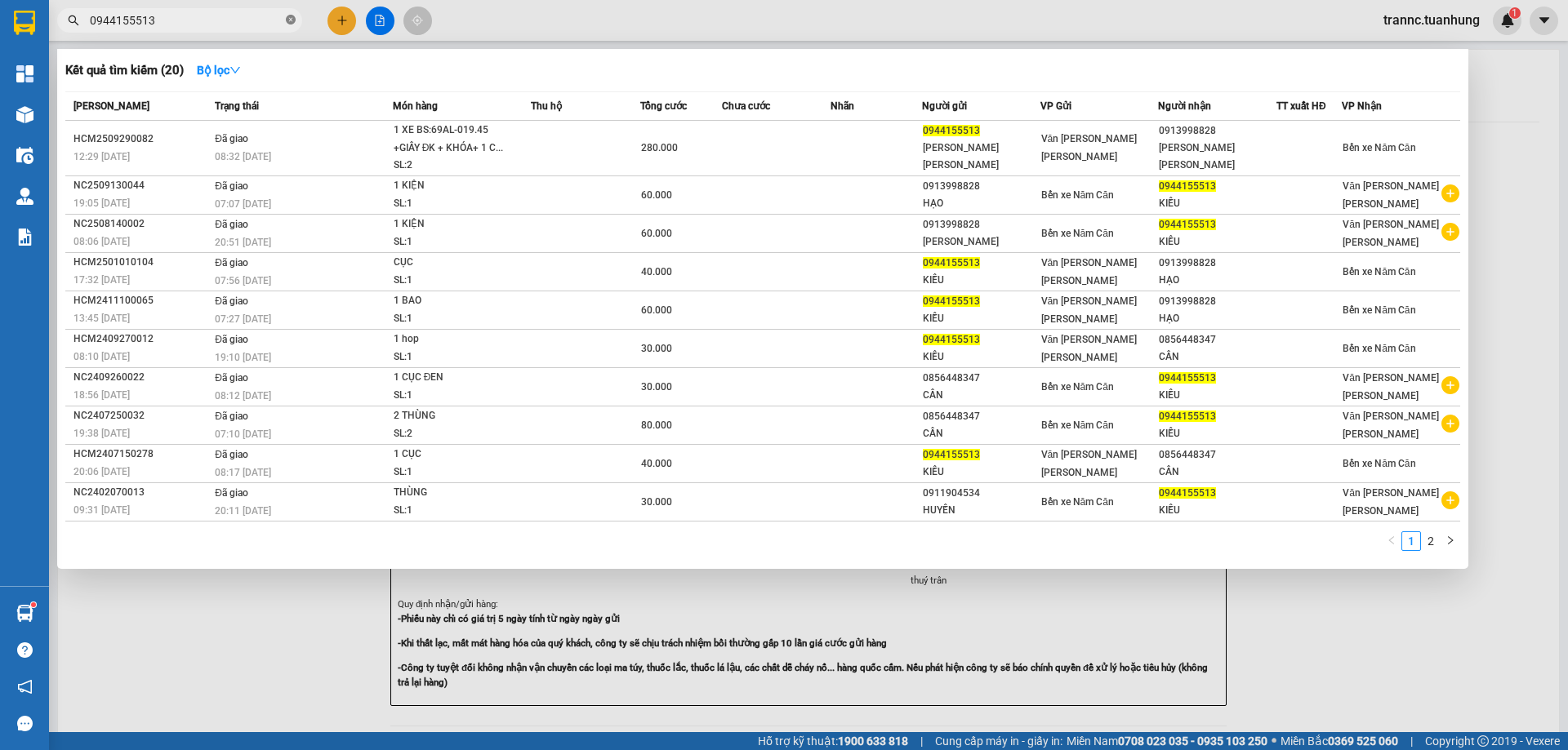
click at [287, 16] on icon "close-circle" at bounding box center [290, 19] width 10 height 10
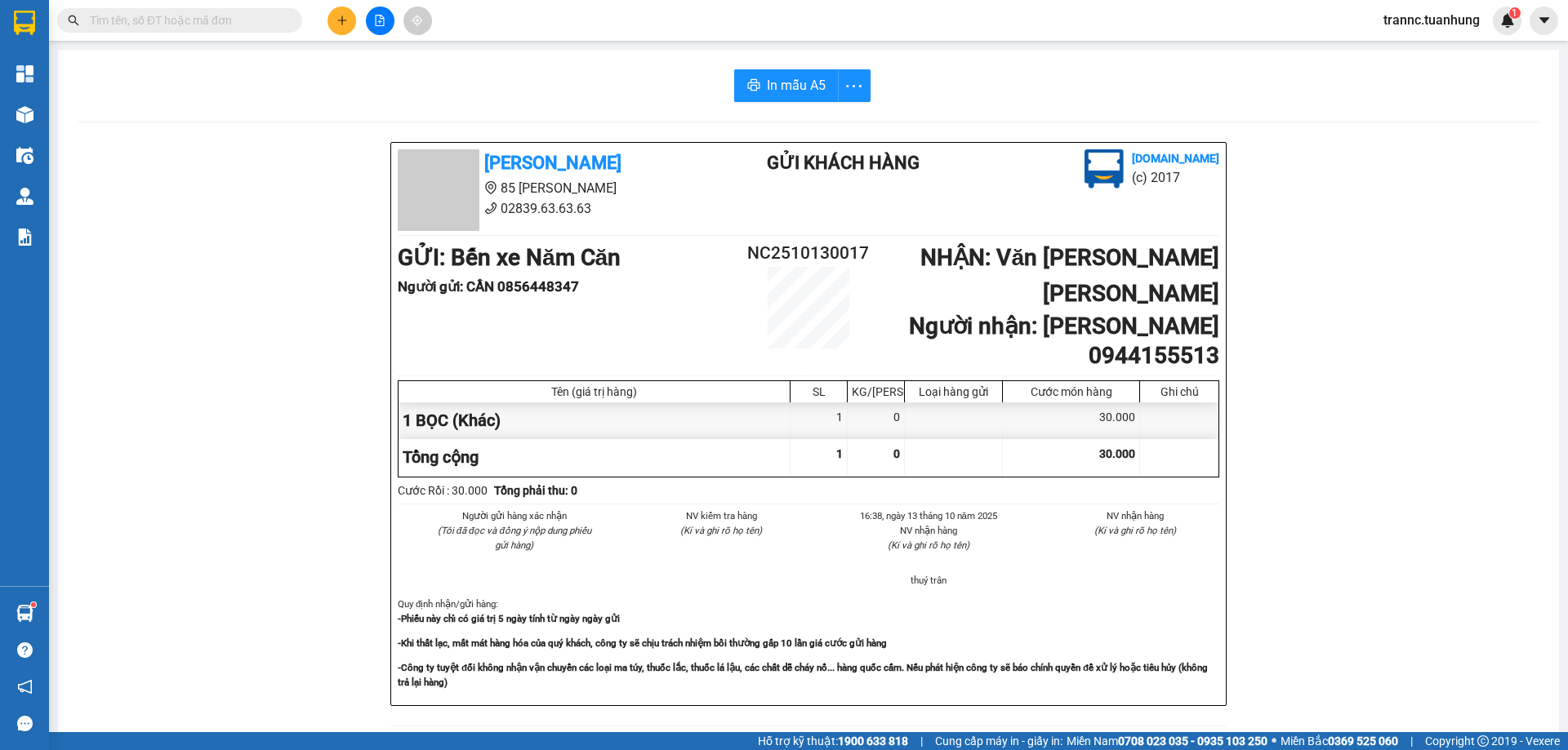
click at [209, 16] on input "text" at bounding box center [185, 21] width 193 height 18
click at [209, 16] on input "text" at bounding box center [185, 21] width 193 height 18
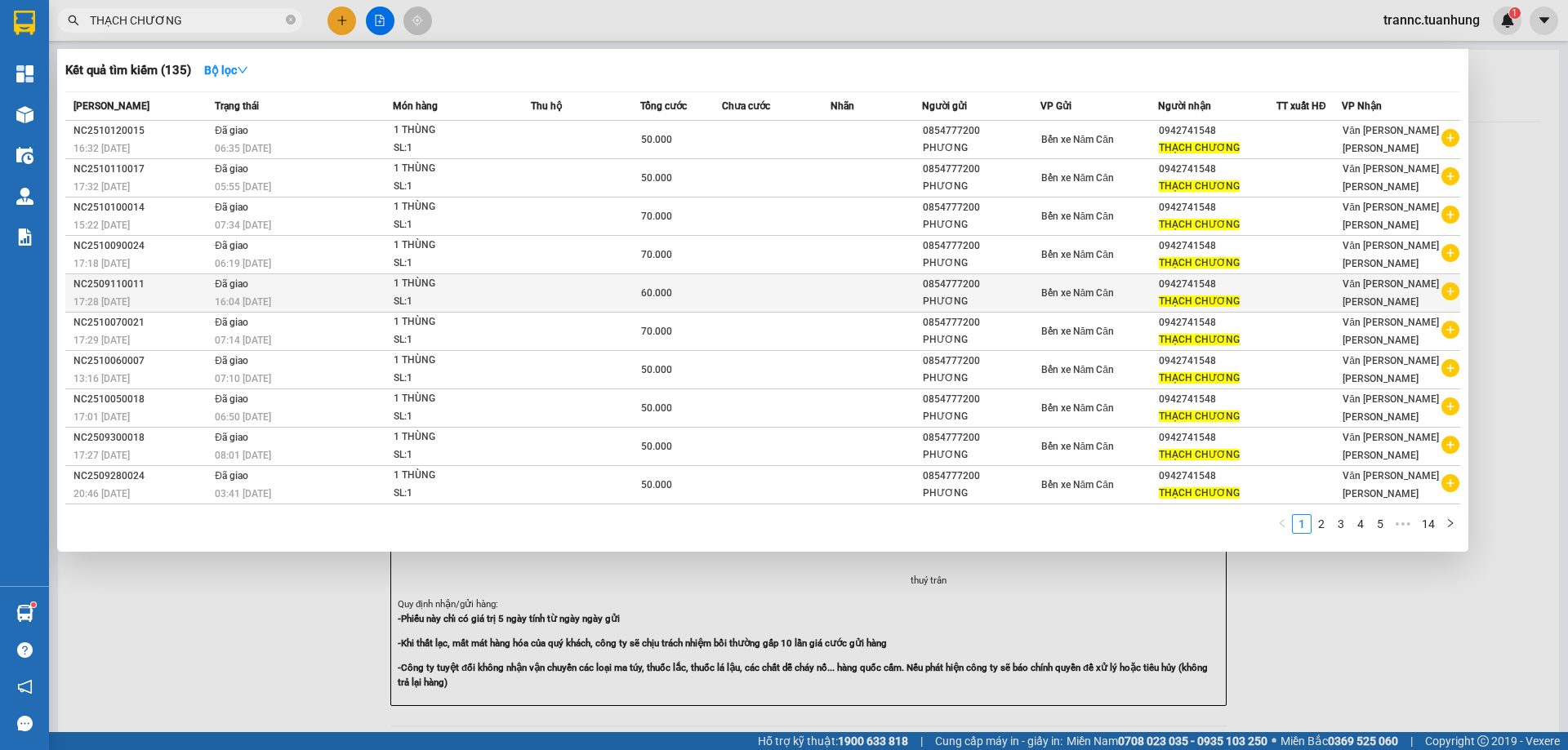
type input "THẠCH CHƯƠNG"
click at [1449, 290] on icon "plus-circle" at bounding box center [1450, 292] width 18 height 18
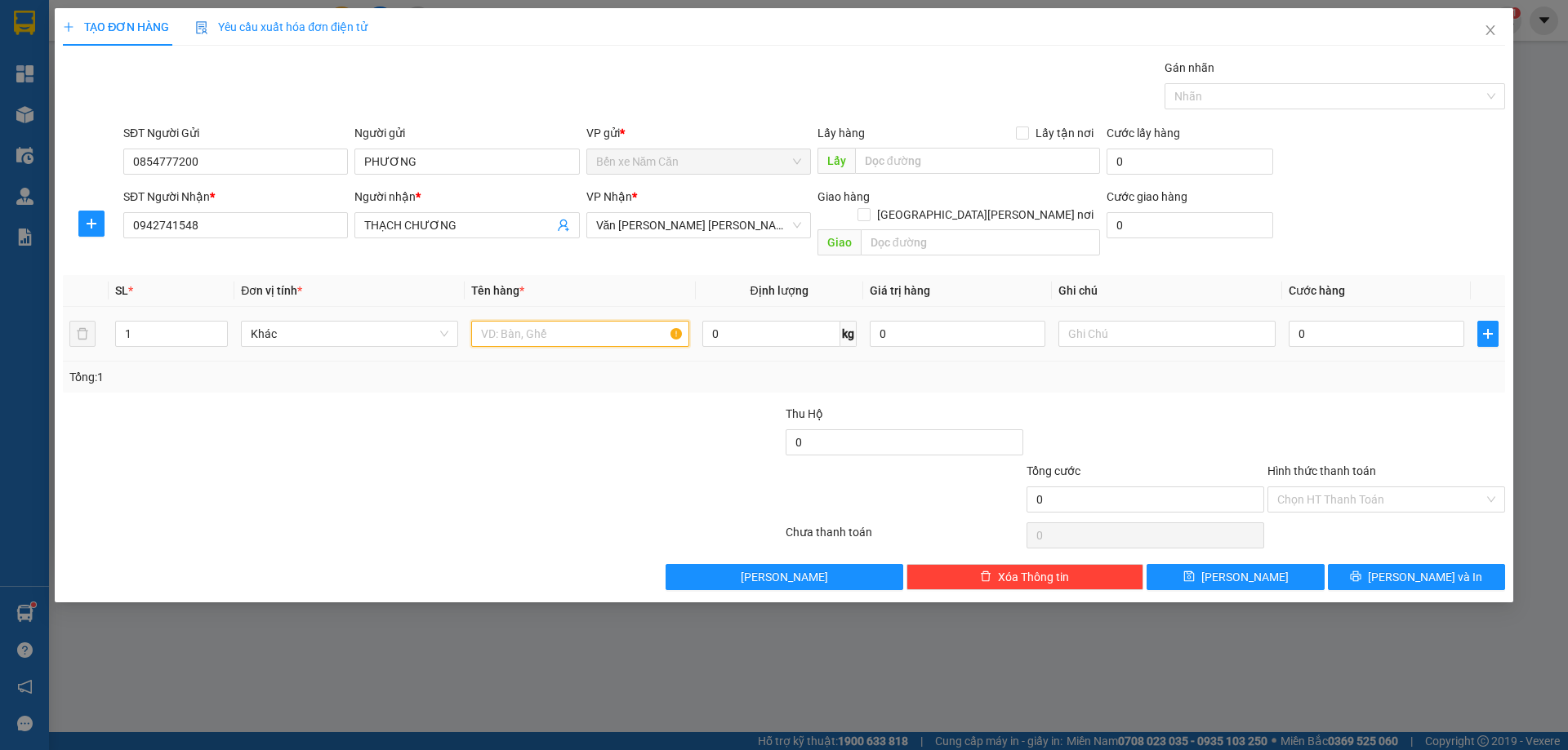
click at [567, 322] on input "text" at bounding box center [580, 334] width 217 height 26
type input "1 THÙNG"
click at [1331, 321] on input "0" at bounding box center [1376, 334] width 175 height 26
type input "4"
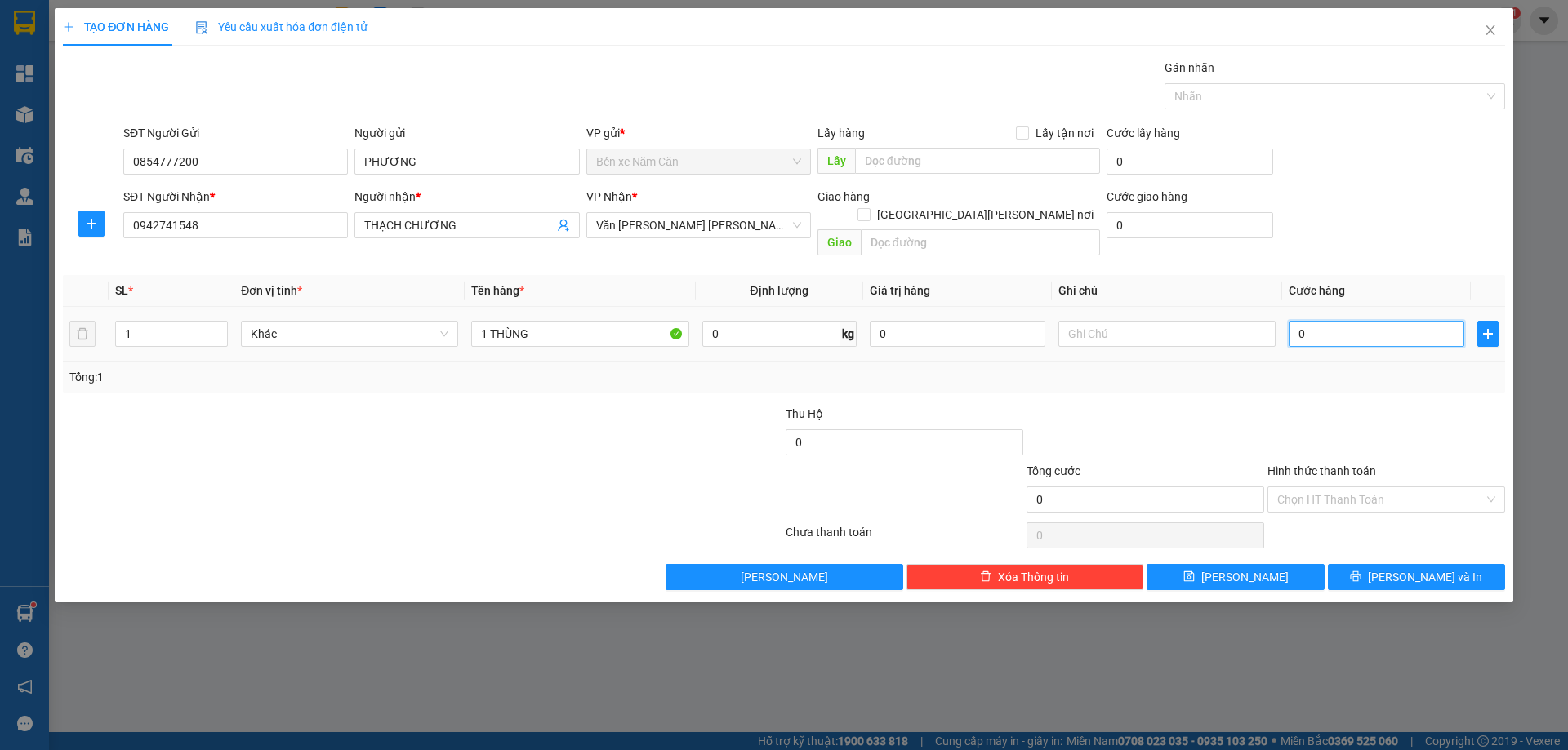
type input "4"
type input "40"
type input "40.000"
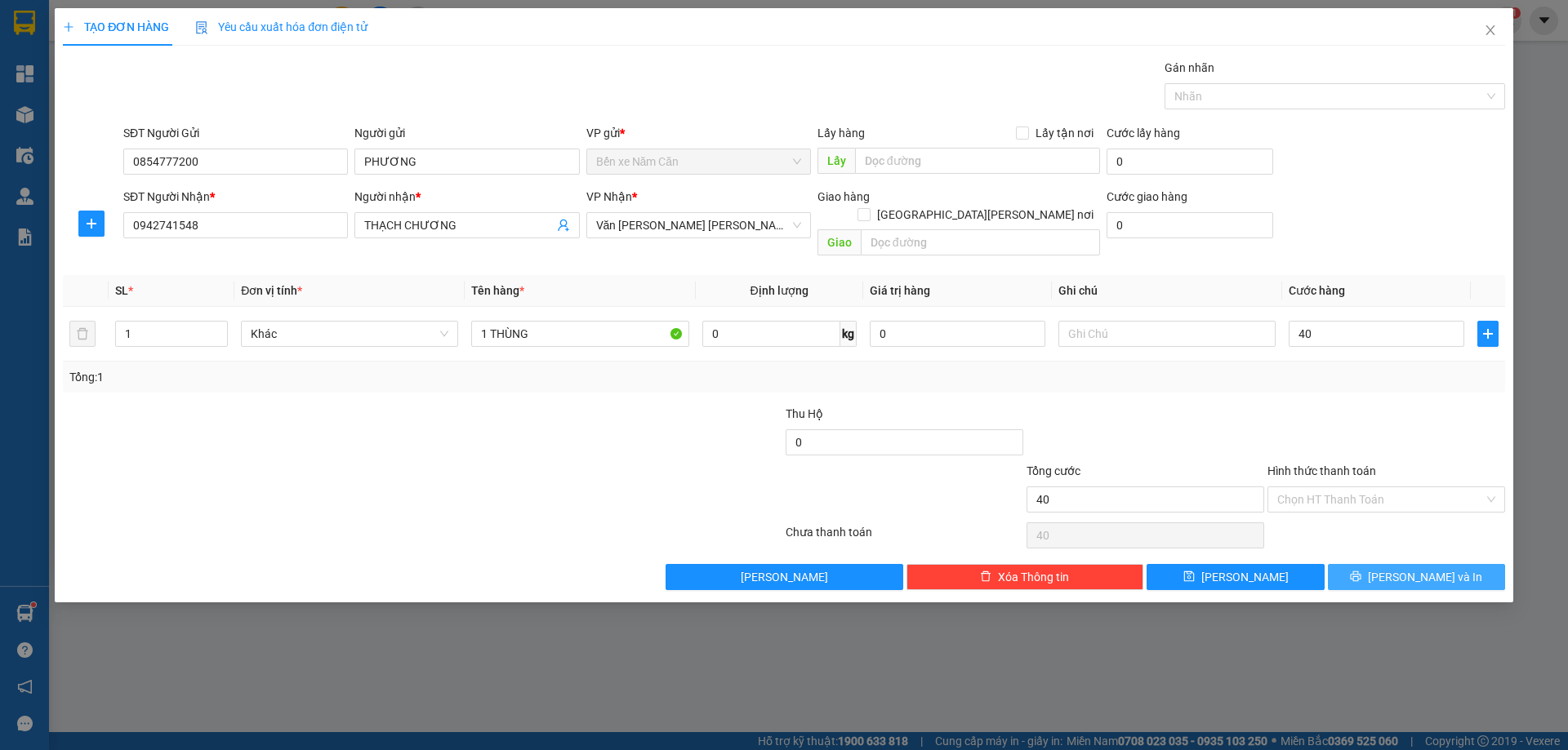
type input "40.000"
click at [1384, 564] on button "Lưu và In" at bounding box center [1416, 577] width 177 height 26
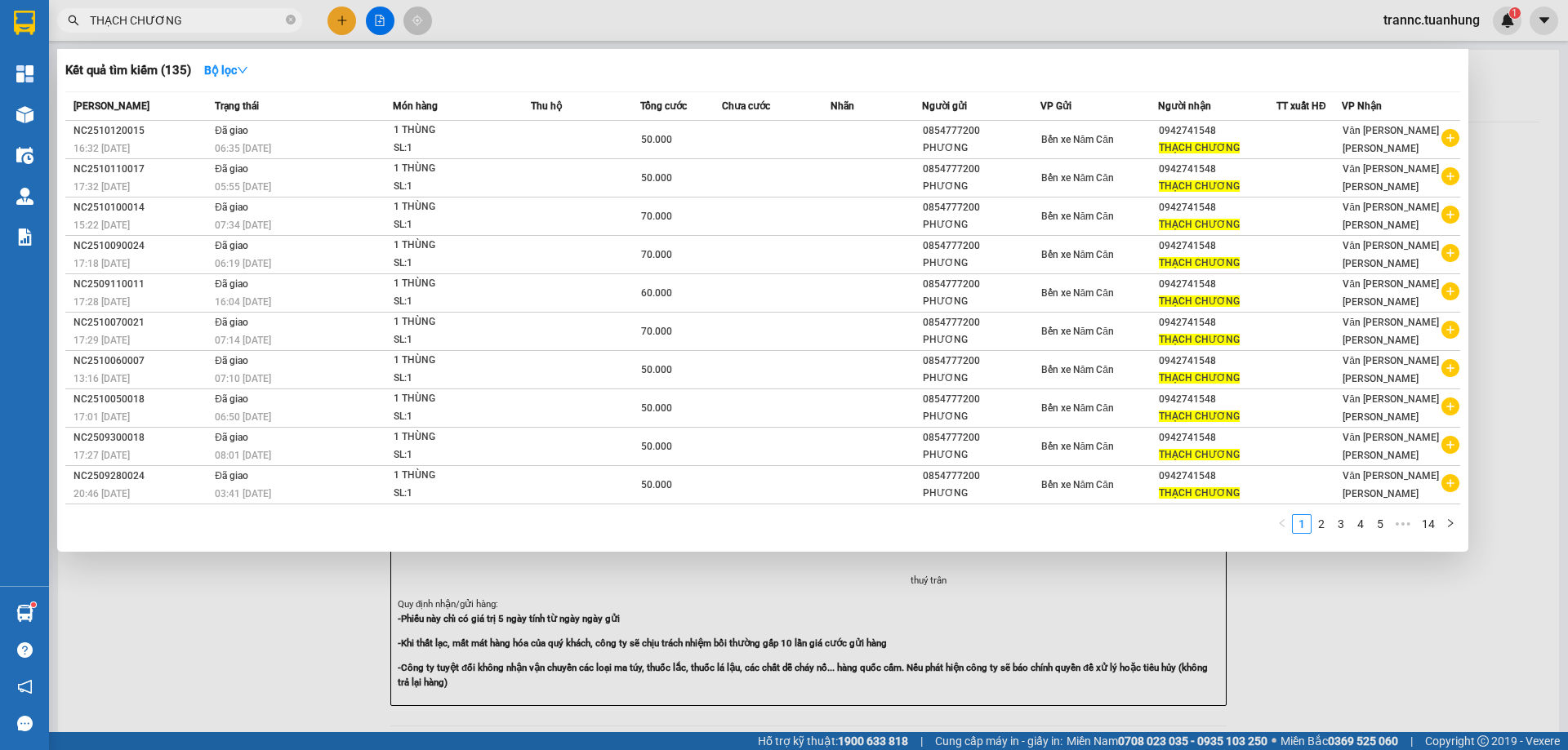
drag, startPoint x: 1393, startPoint y: 701, endPoint x: 1166, endPoint y: 378, distance: 394.8
click at [1372, 667] on div at bounding box center [784, 375] width 1568 height 750
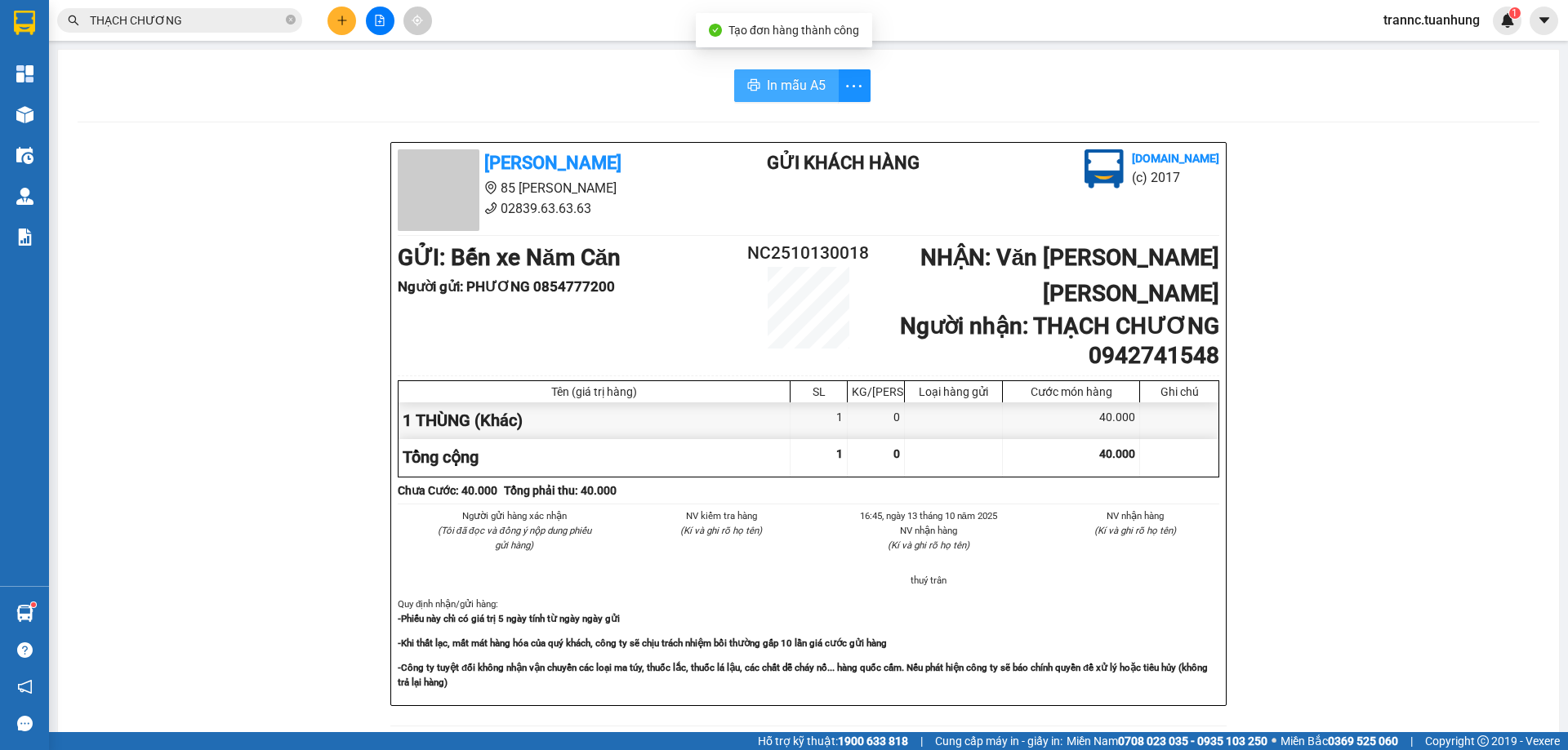
click at [772, 84] on span "In mẫu A5" at bounding box center [796, 85] width 58 height 20
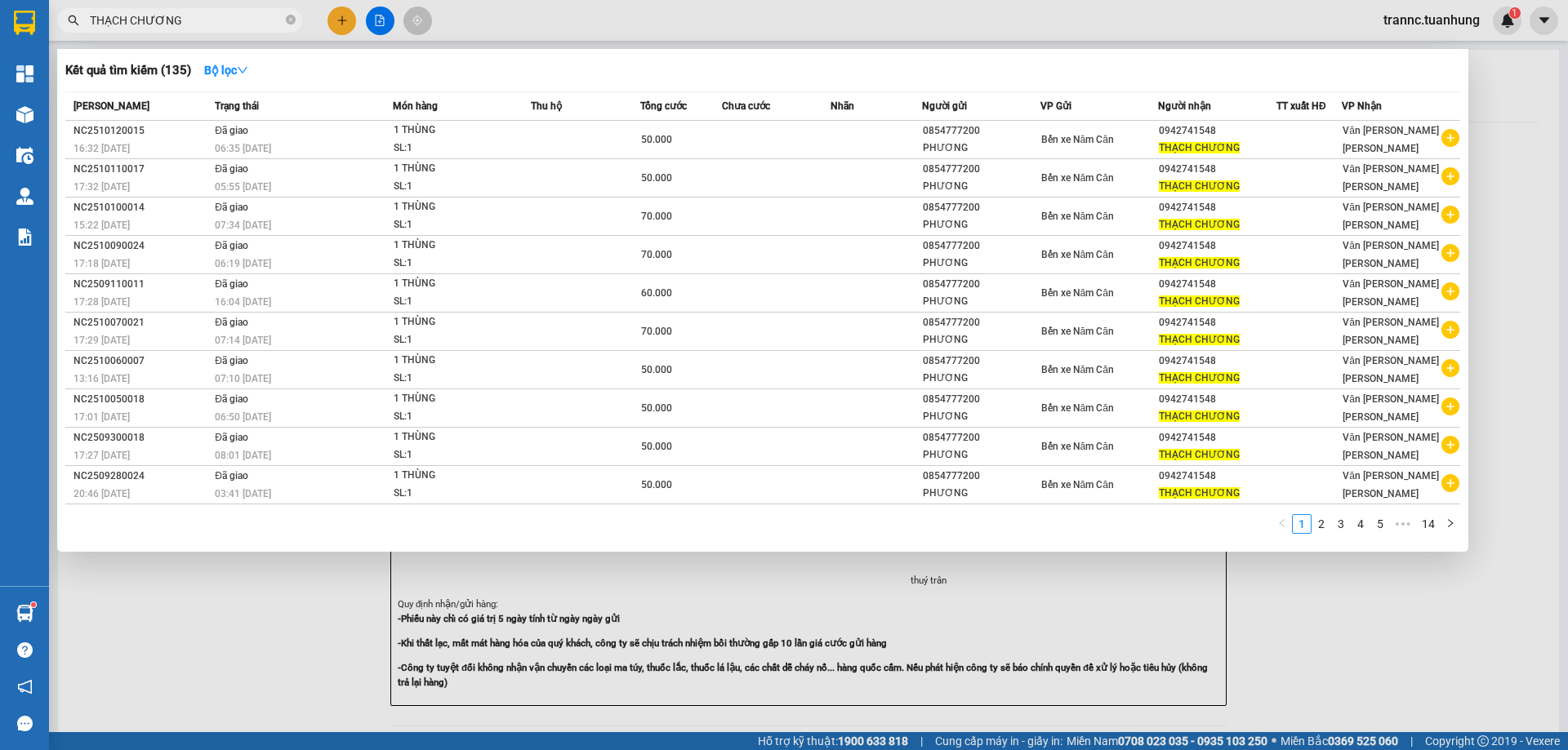
drag, startPoint x: 291, startPoint y: 20, endPoint x: 269, endPoint y: 16, distance: 22.4
click at [287, 20] on icon "close-circle" at bounding box center [290, 19] width 10 height 10
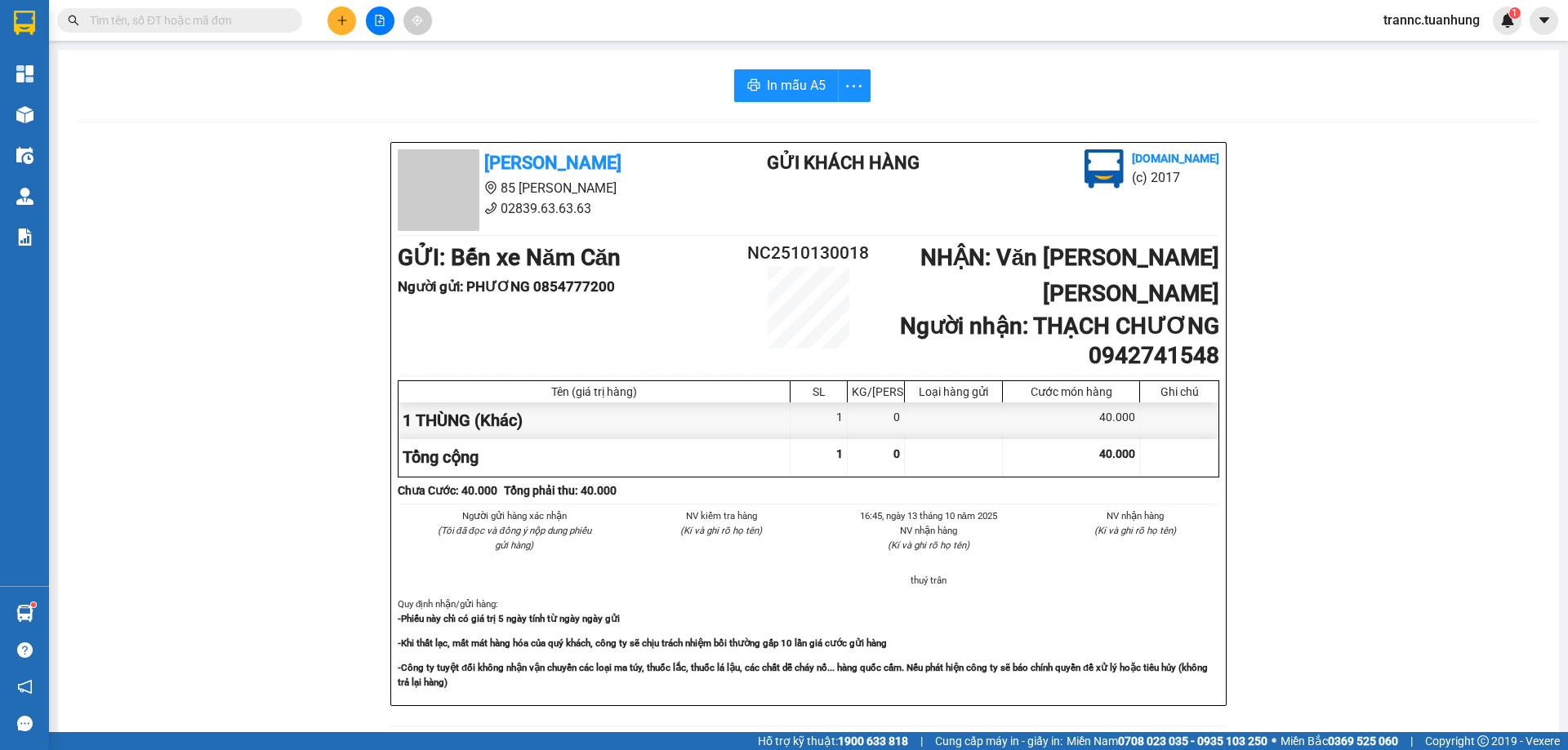
click at [263, 14] on input "text" at bounding box center [185, 21] width 193 height 18
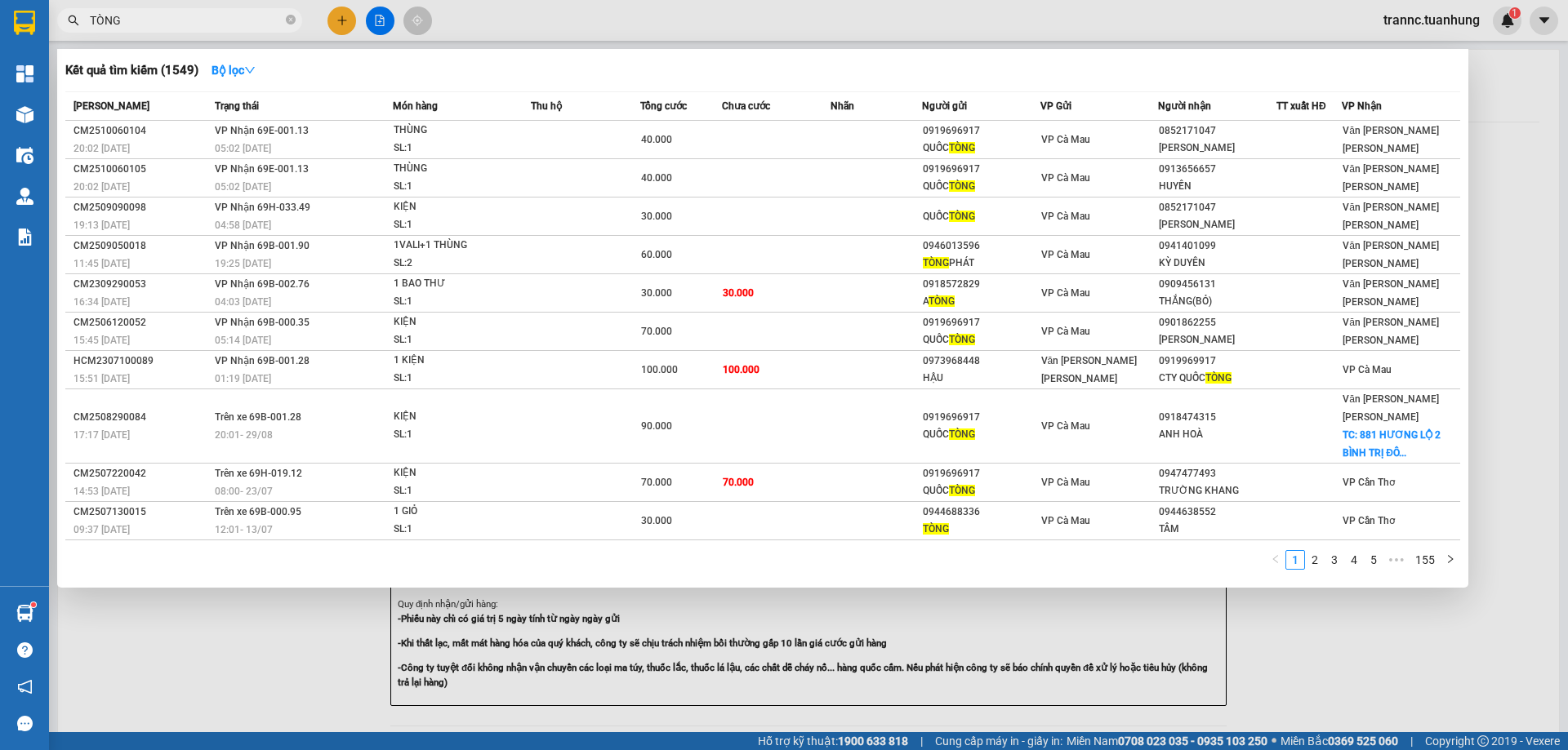
type input "TÒNG"
click at [1329, 551] on link "3" at bounding box center [1334, 560] width 18 height 18
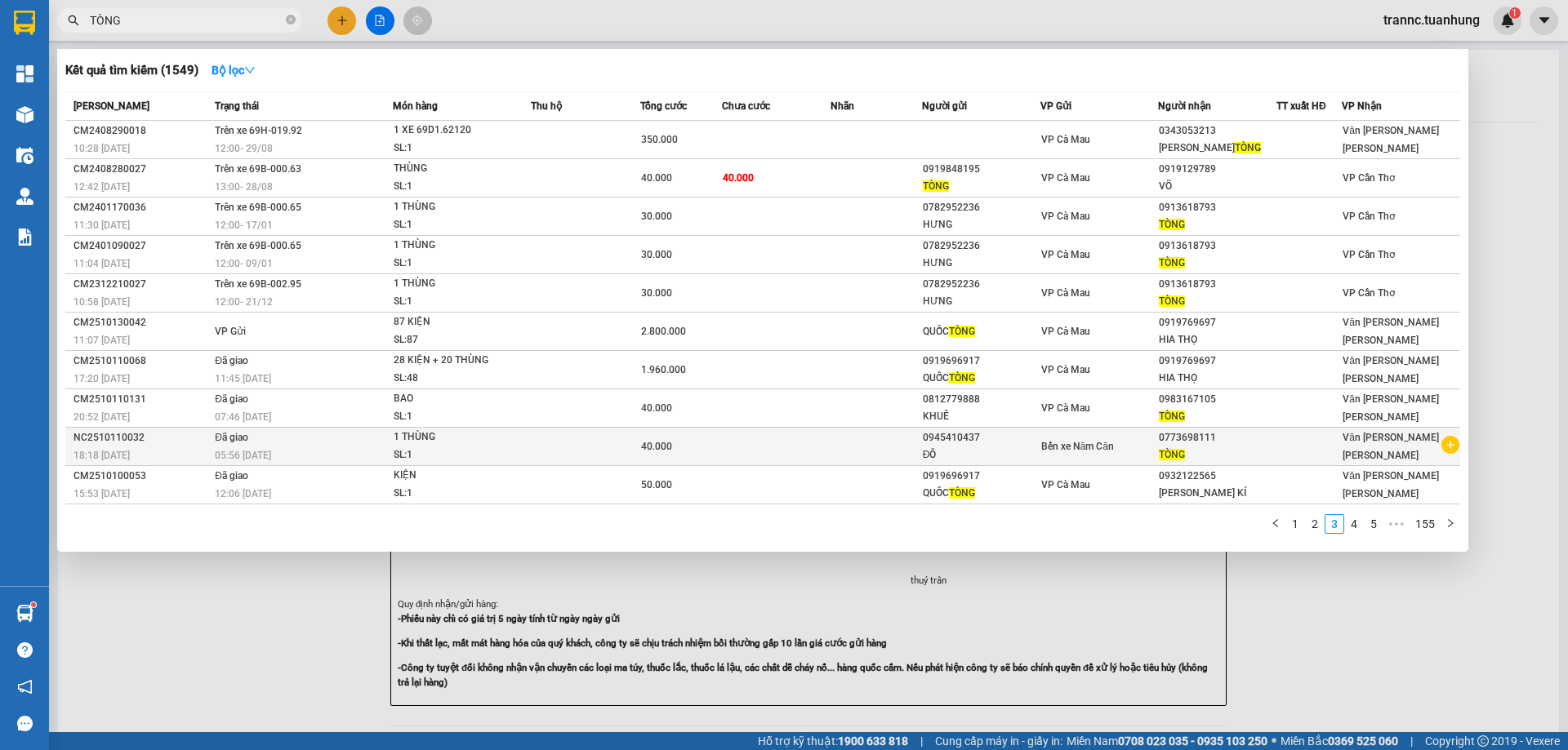
click at [1451, 449] on icon "plus-circle" at bounding box center [1450, 445] width 18 height 18
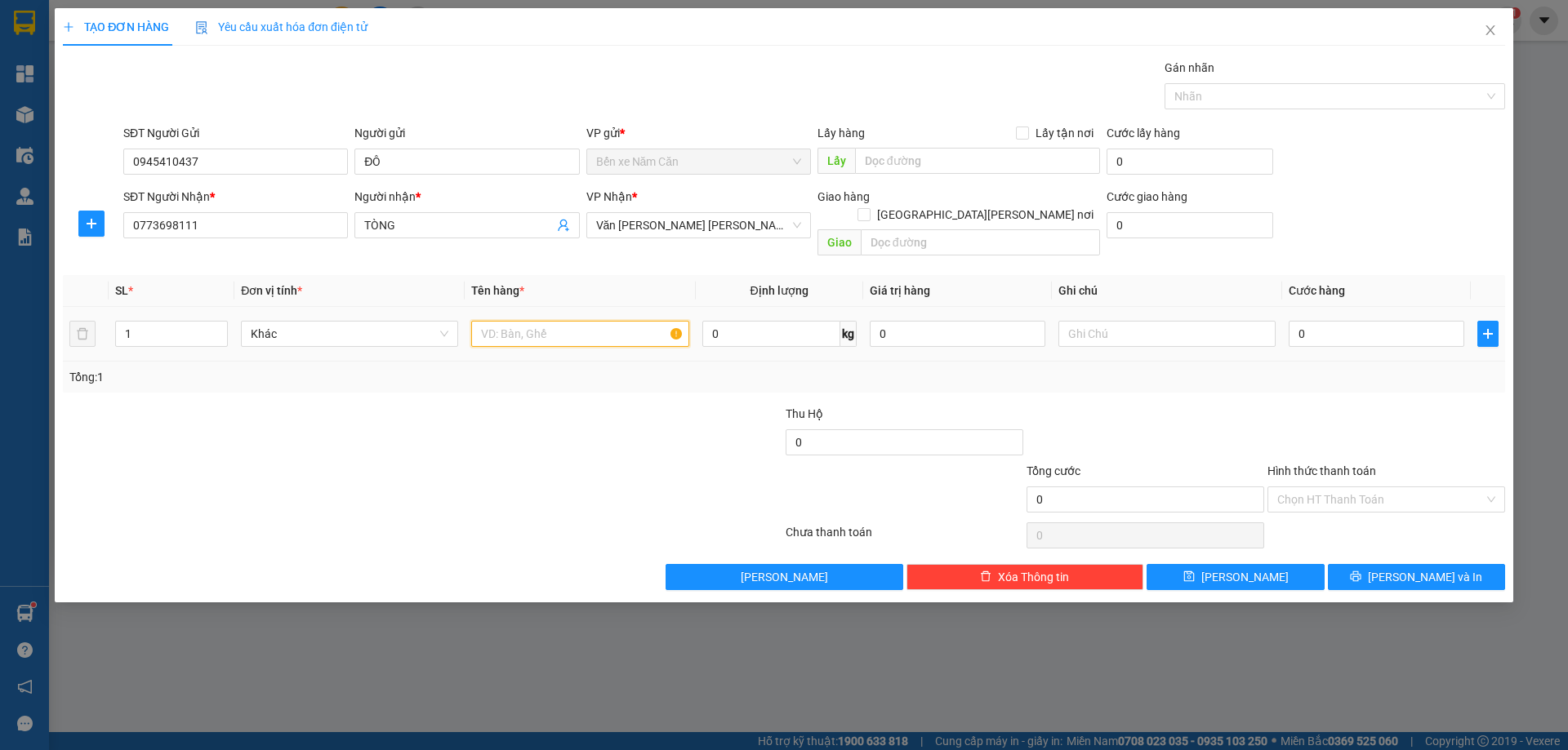
click at [595, 321] on input "text" at bounding box center [580, 334] width 217 height 26
type input "1 THÙNG"
click at [1390, 321] on input "0" at bounding box center [1376, 334] width 175 height 26
type input "4"
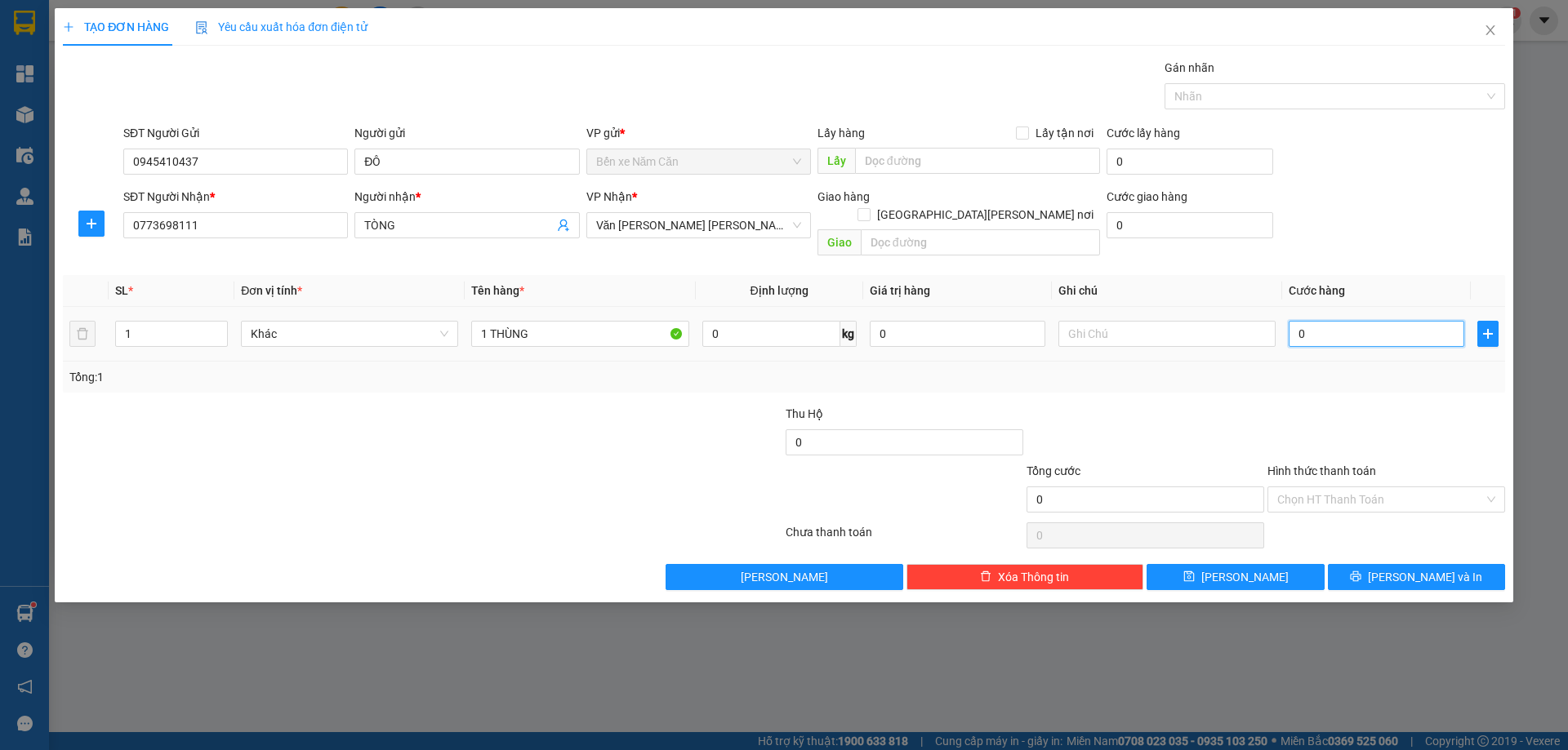
type input "4"
type input "40"
type input "40.000"
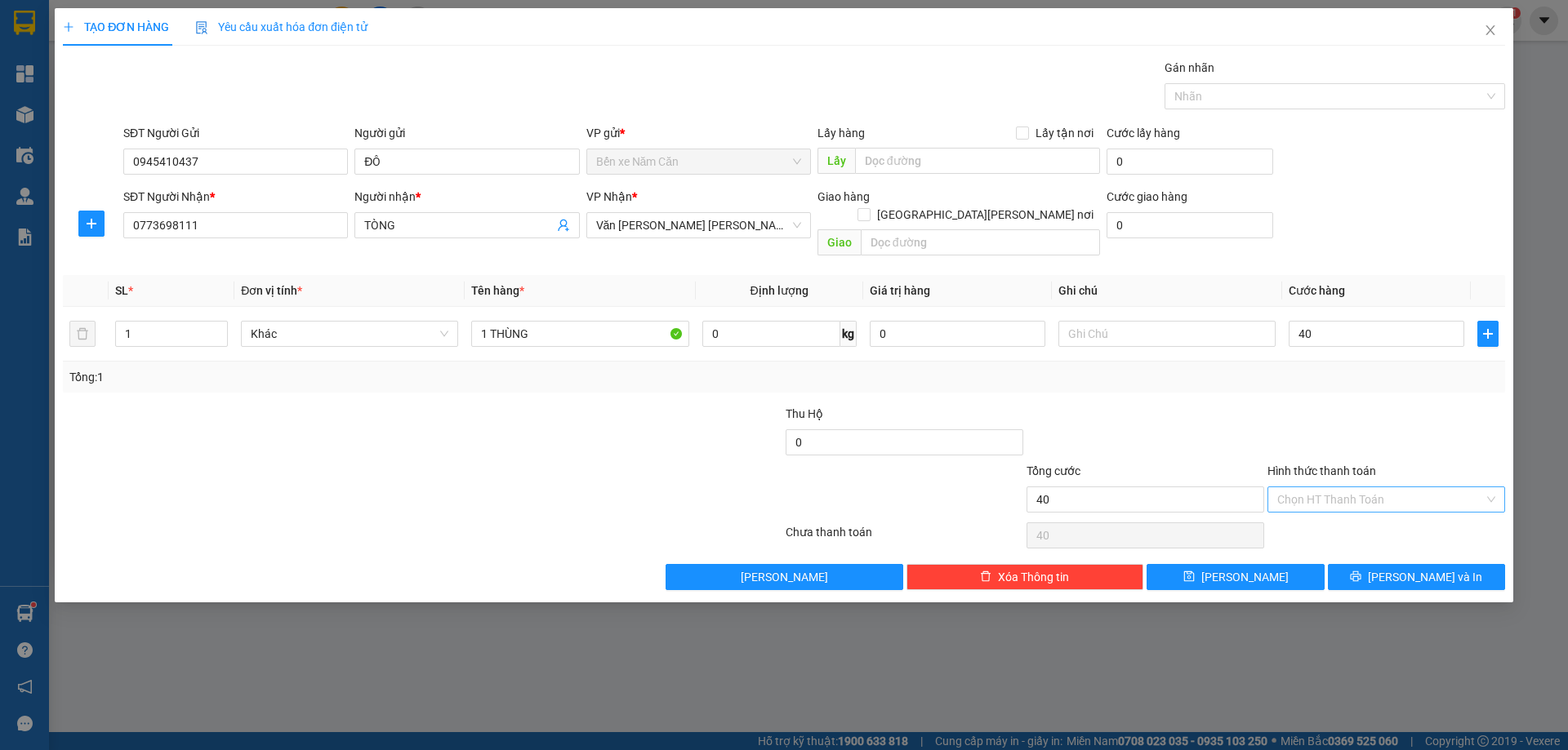
type input "40.000"
click at [1322, 487] on input "Hình thức thanh toán" at bounding box center [1380, 499] width 206 height 25
click at [1309, 516] on div "Tại văn phòng" at bounding box center [1385, 515] width 218 height 18
type input "0"
click at [1373, 564] on button "Lưu và In" at bounding box center [1416, 577] width 177 height 26
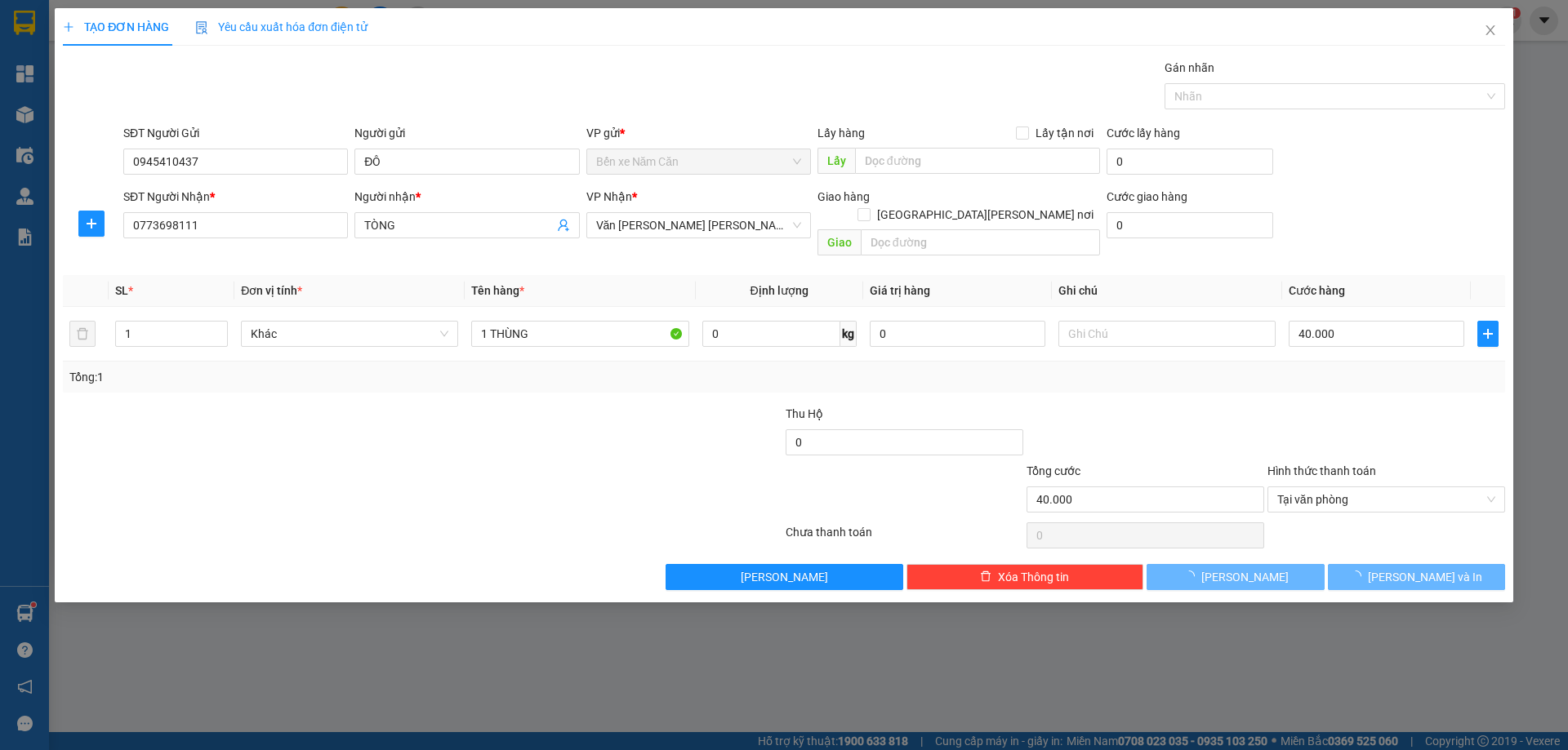
click at [1417, 662] on div at bounding box center [784, 375] width 1568 height 750
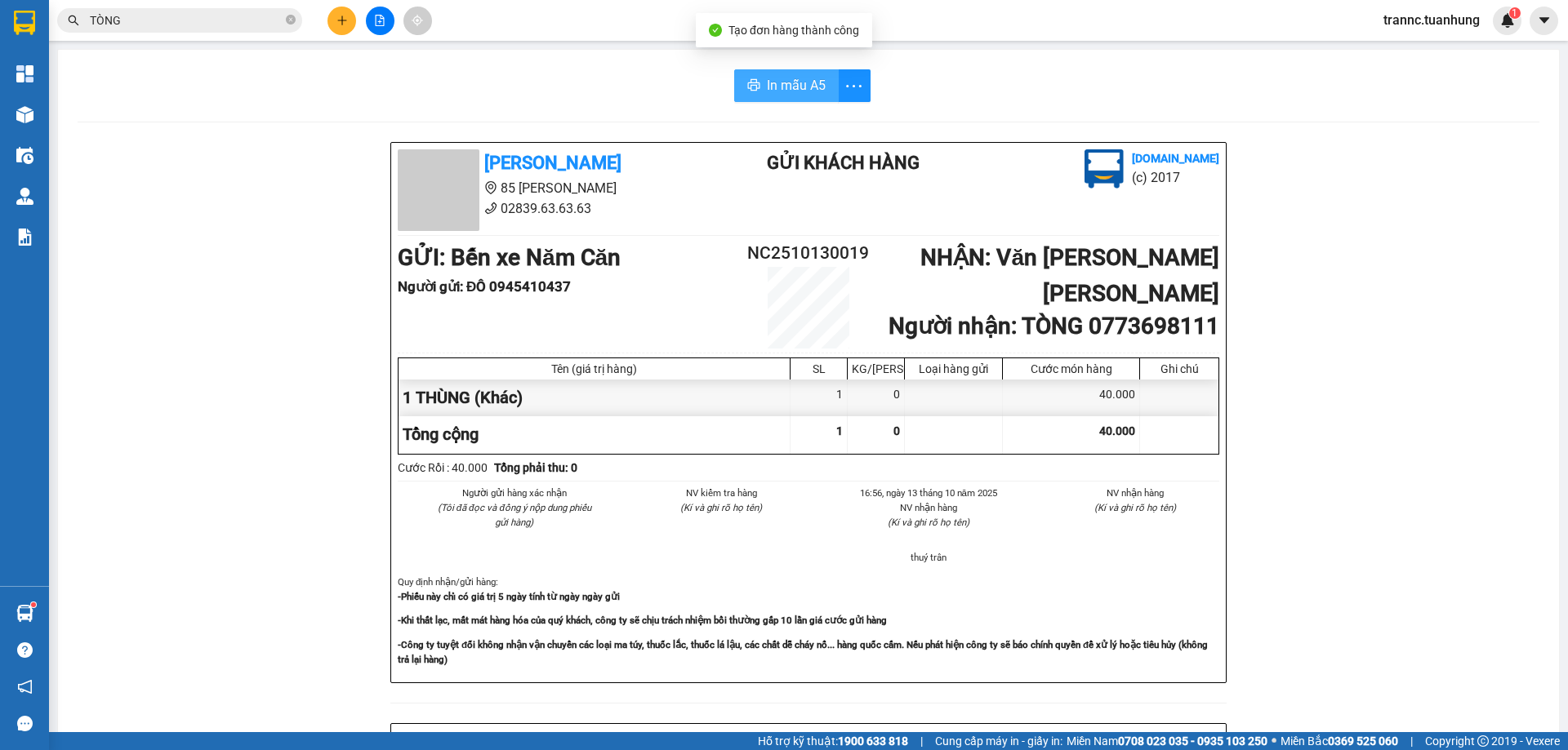
click at [785, 89] on span "In mẫu A5" at bounding box center [796, 85] width 58 height 20
click at [570, 65] on div "In mẫu A5 Tuấn Hưng 85 Lý Chiêu Hoàng 02839.63.63.63 Gửi khách hàng Vexere.com …" at bounding box center [809, 685] width 1500 height 1271
click at [290, 16] on icon "close-circle" at bounding box center [290, 19] width 10 height 10
click at [274, 17] on input "text" at bounding box center [185, 21] width 193 height 18
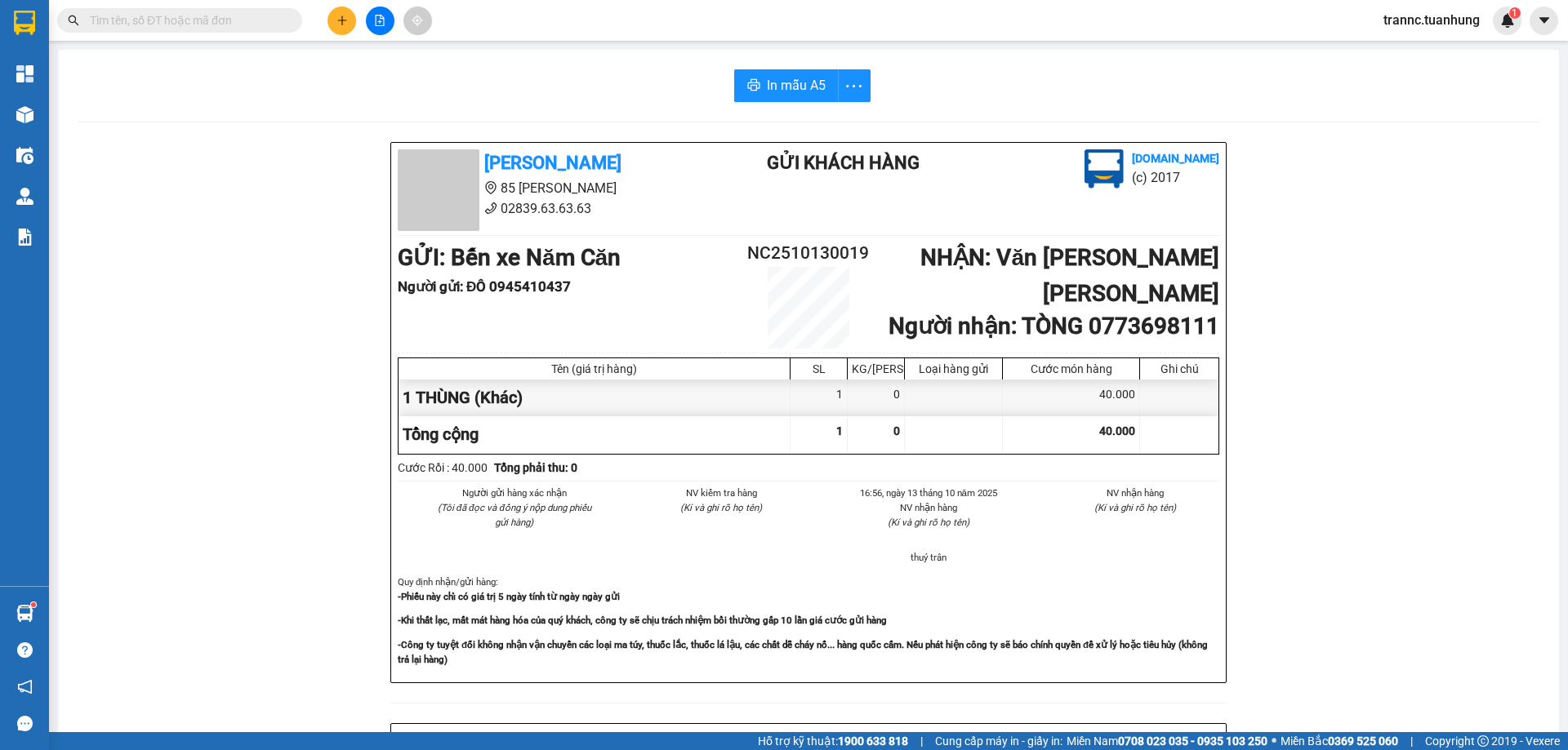
click at [215, 18] on input "text" at bounding box center [185, 21] width 193 height 18
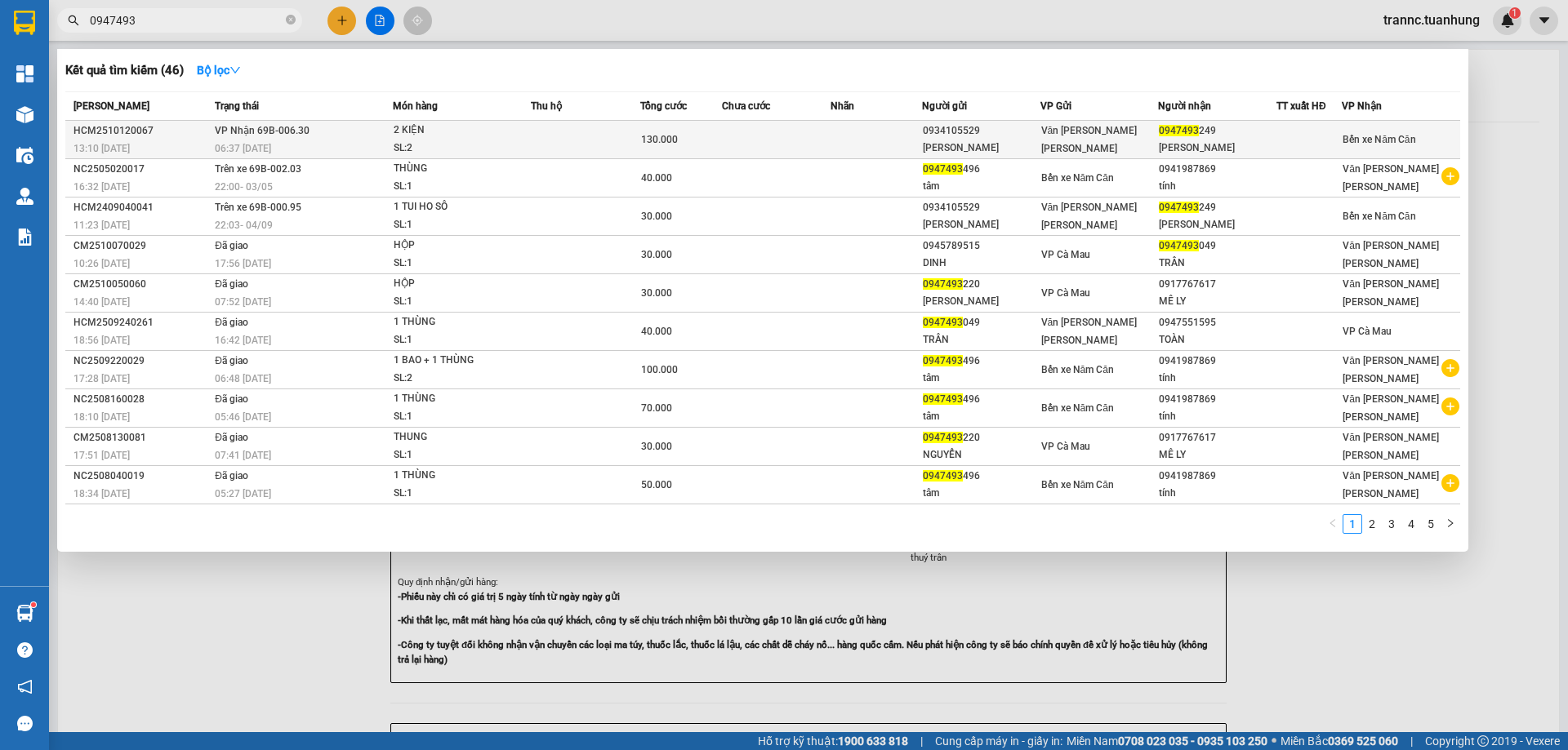
type input "0947493"
click at [819, 128] on td at bounding box center [777, 140] width 110 height 38
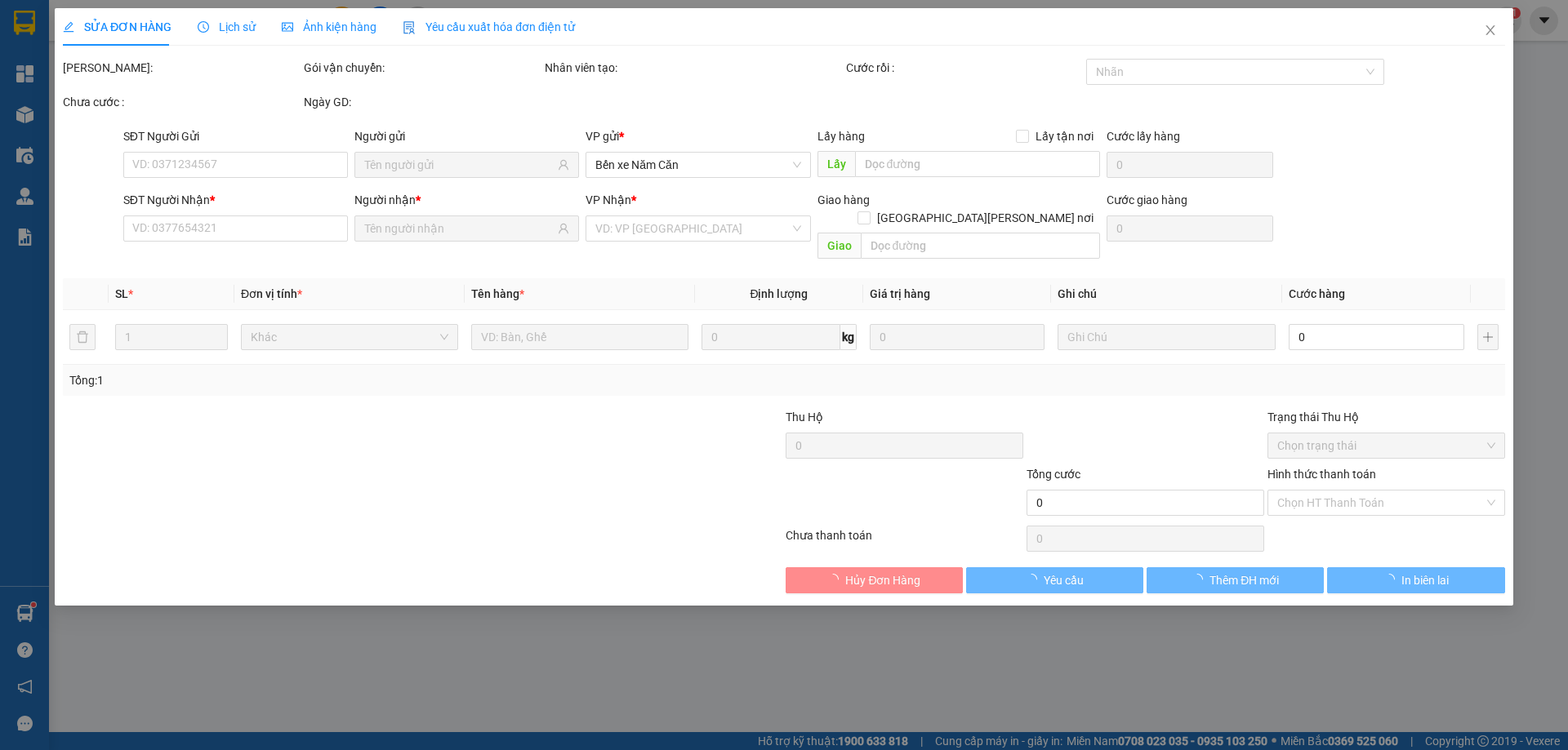
type input "0934105529"
type input "NGỌC CƠ"
type input "0947493249"
type input "NGỌC ĐIỆP"
type input "130.000"
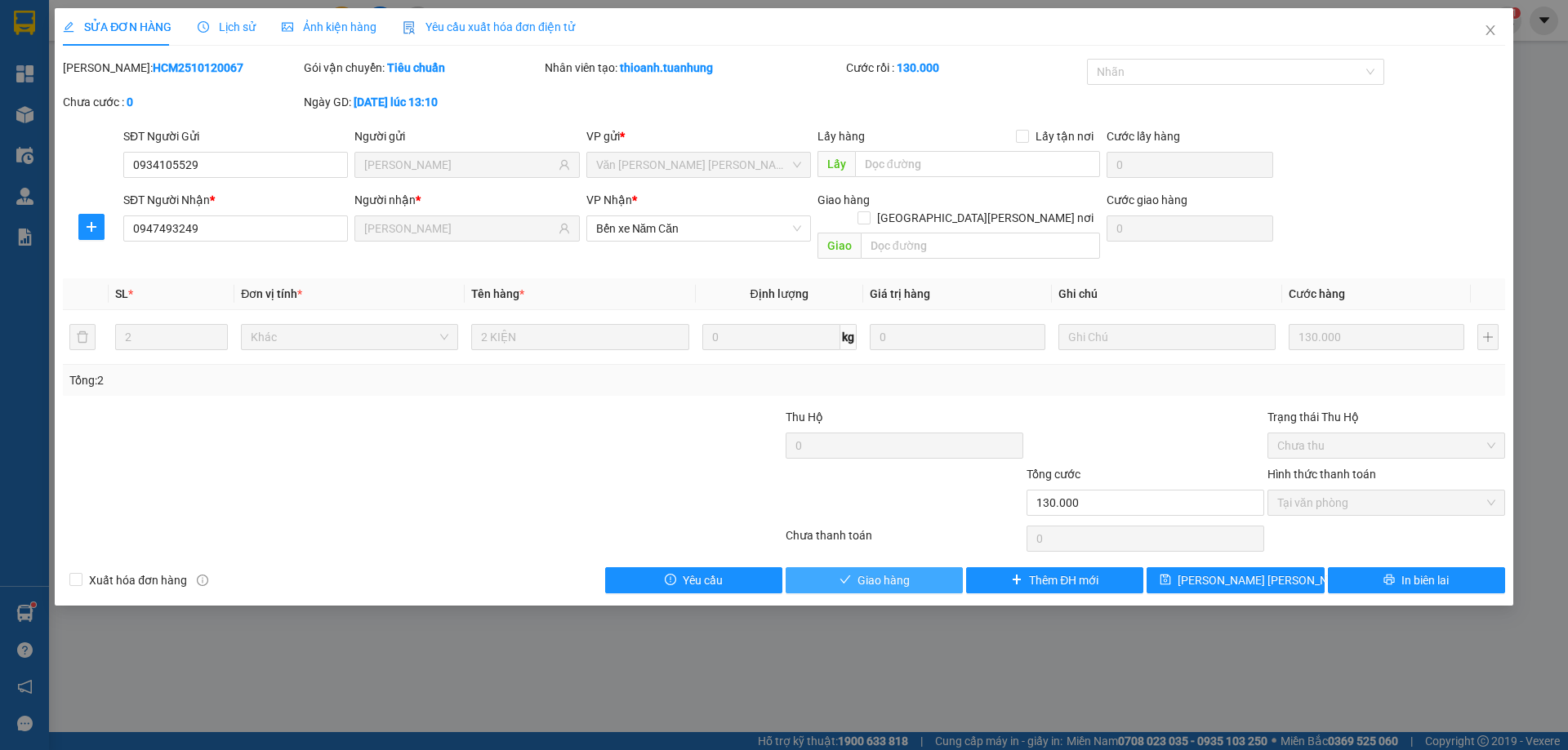
click at [859, 571] on span "Giao hàng" at bounding box center [883, 580] width 52 height 18
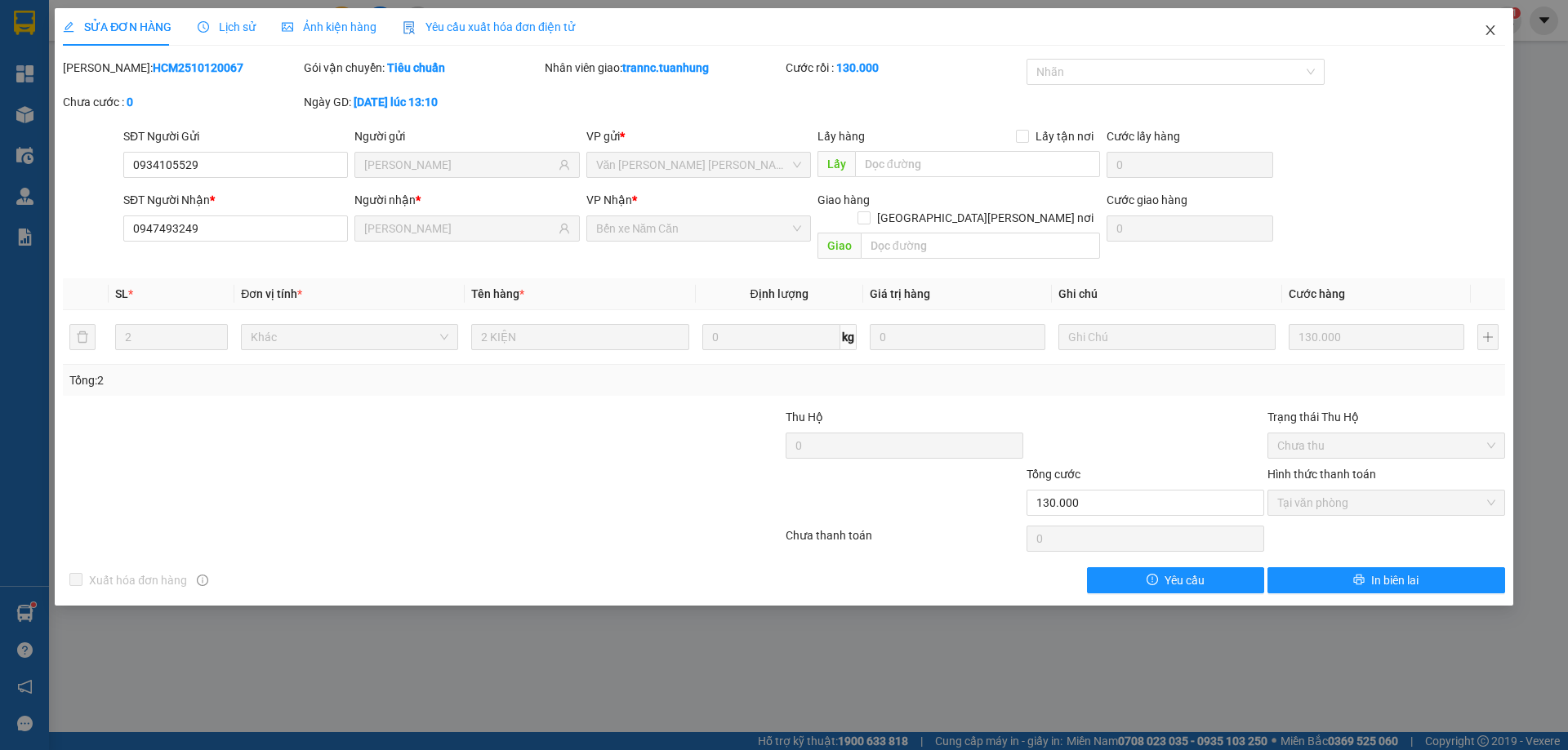
click at [1487, 32] on icon "close" at bounding box center [1490, 30] width 13 height 13
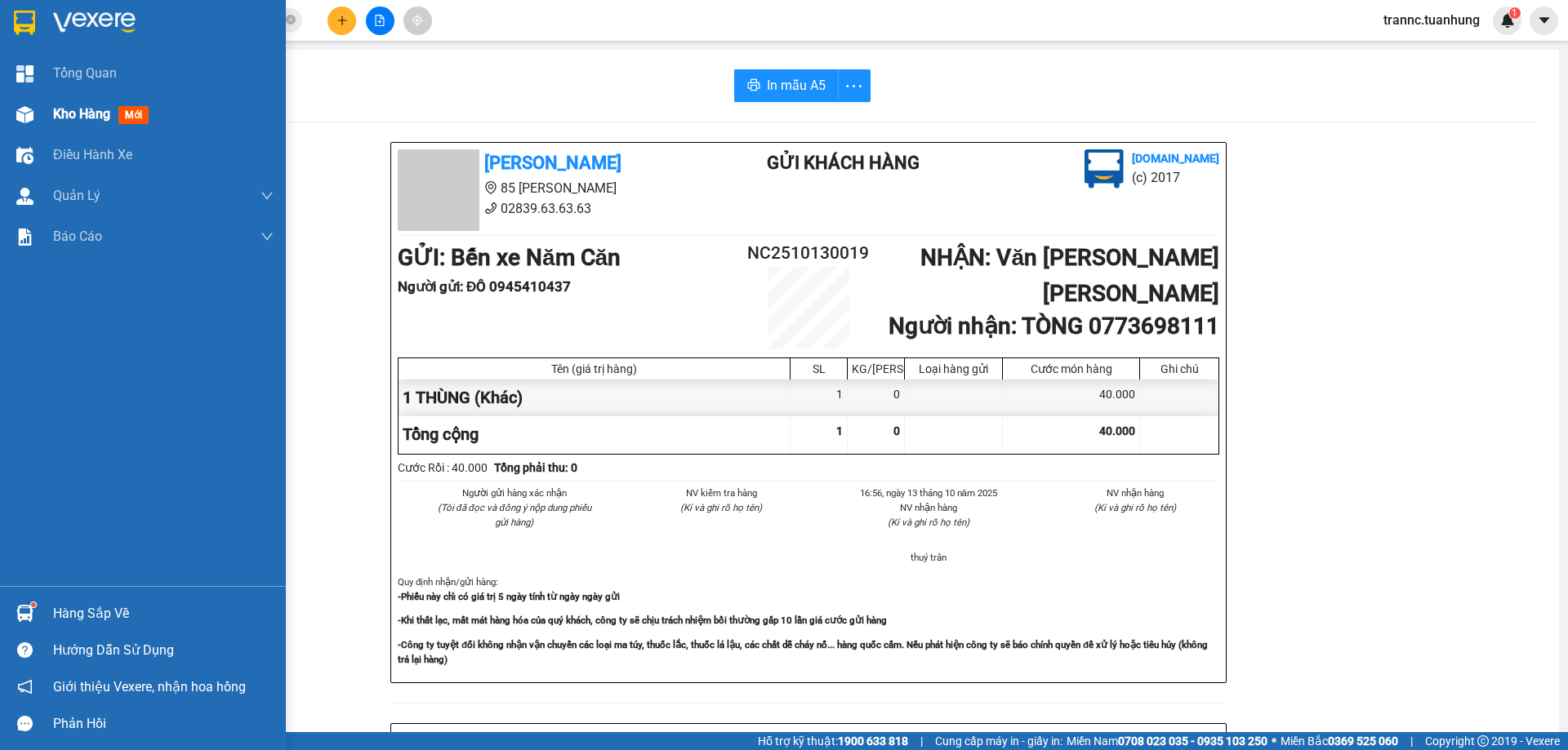
click at [63, 118] on span "Kho hàng" at bounding box center [81, 113] width 57 height 16
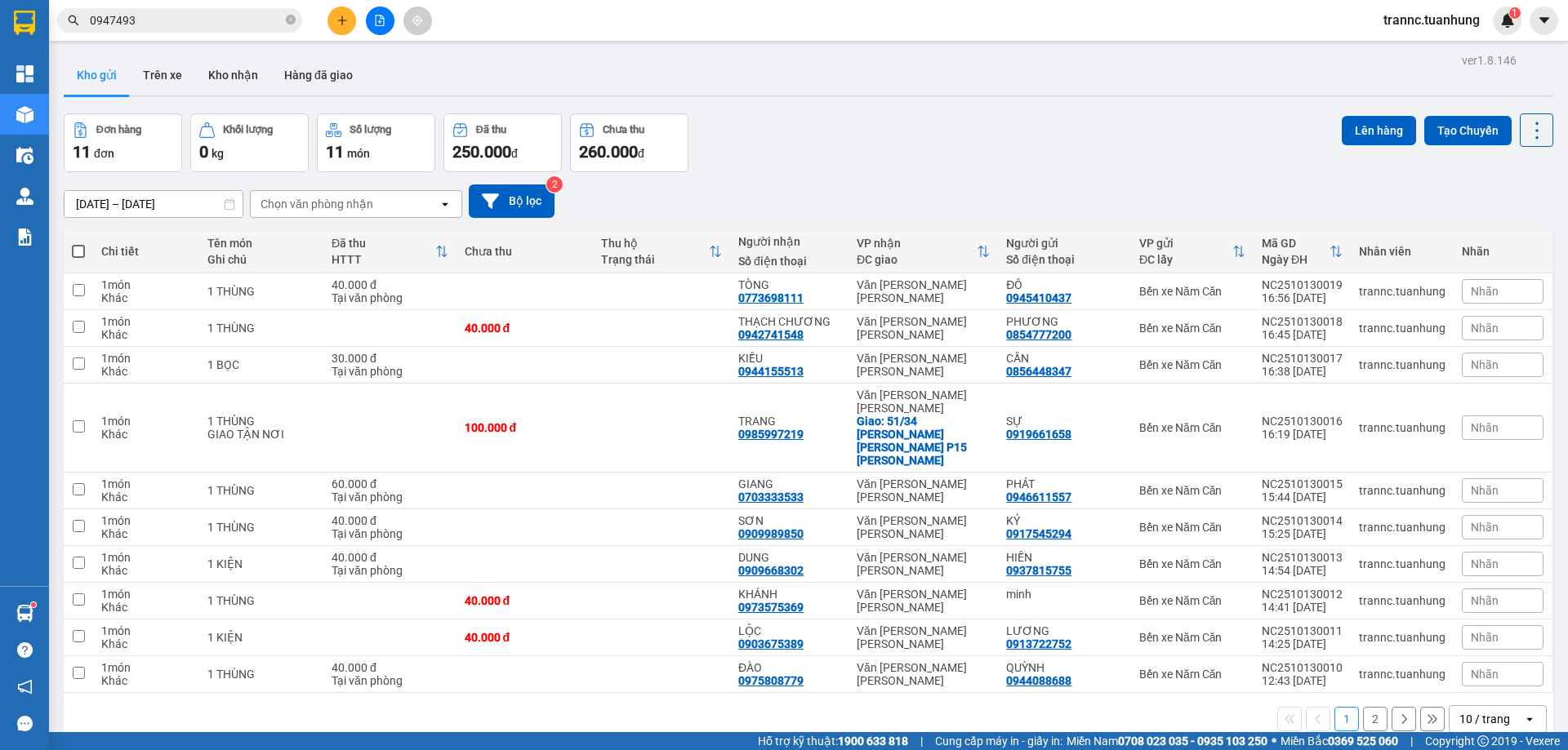
click at [78, 244] on label at bounding box center [78, 252] width 13 height 16
click at [78, 244] on input "checkbox" at bounding box center [78, 244] width 0 height 0
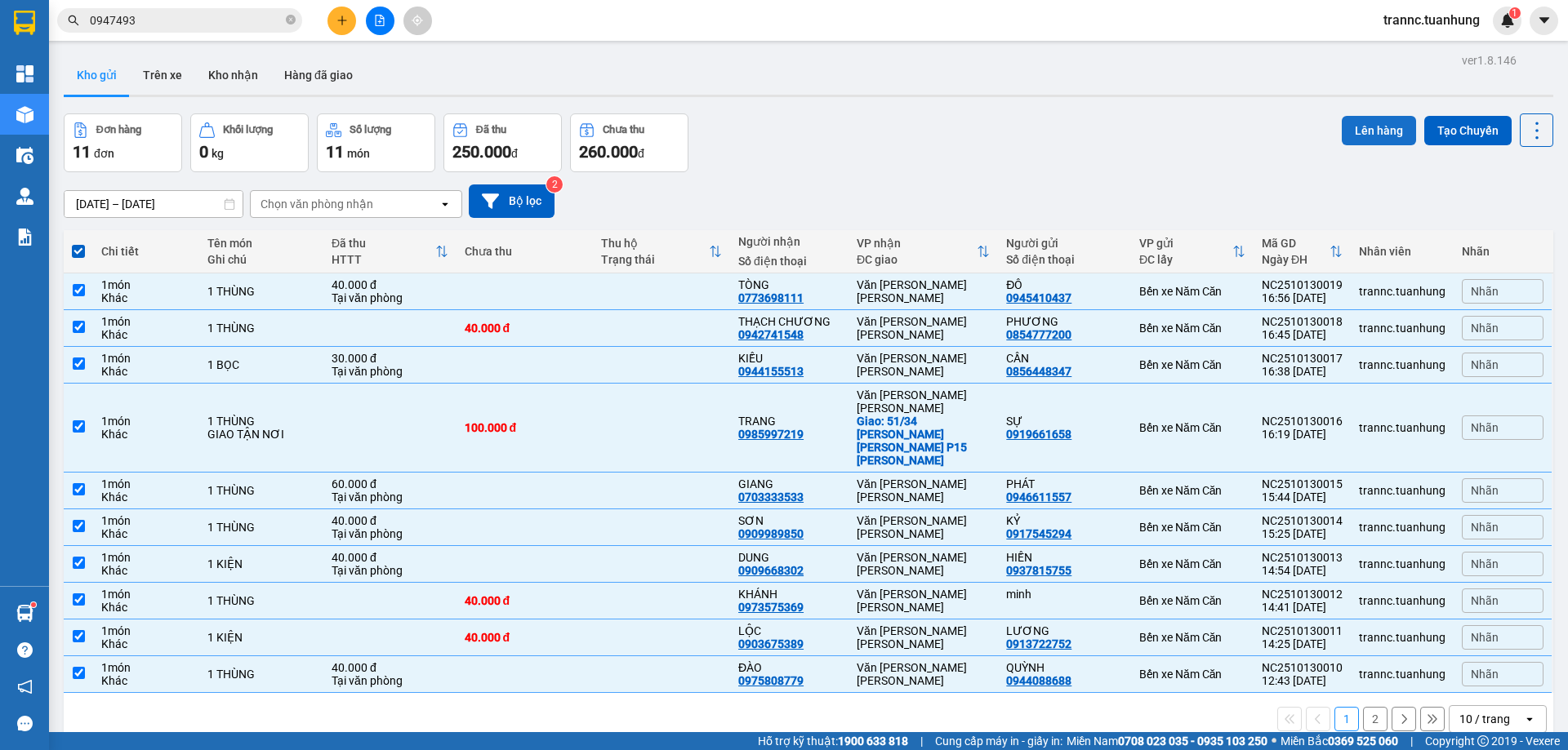
click at [1365, 138] on button "Lên hàng" at bounding box center [1378, 130] width 74 height 29
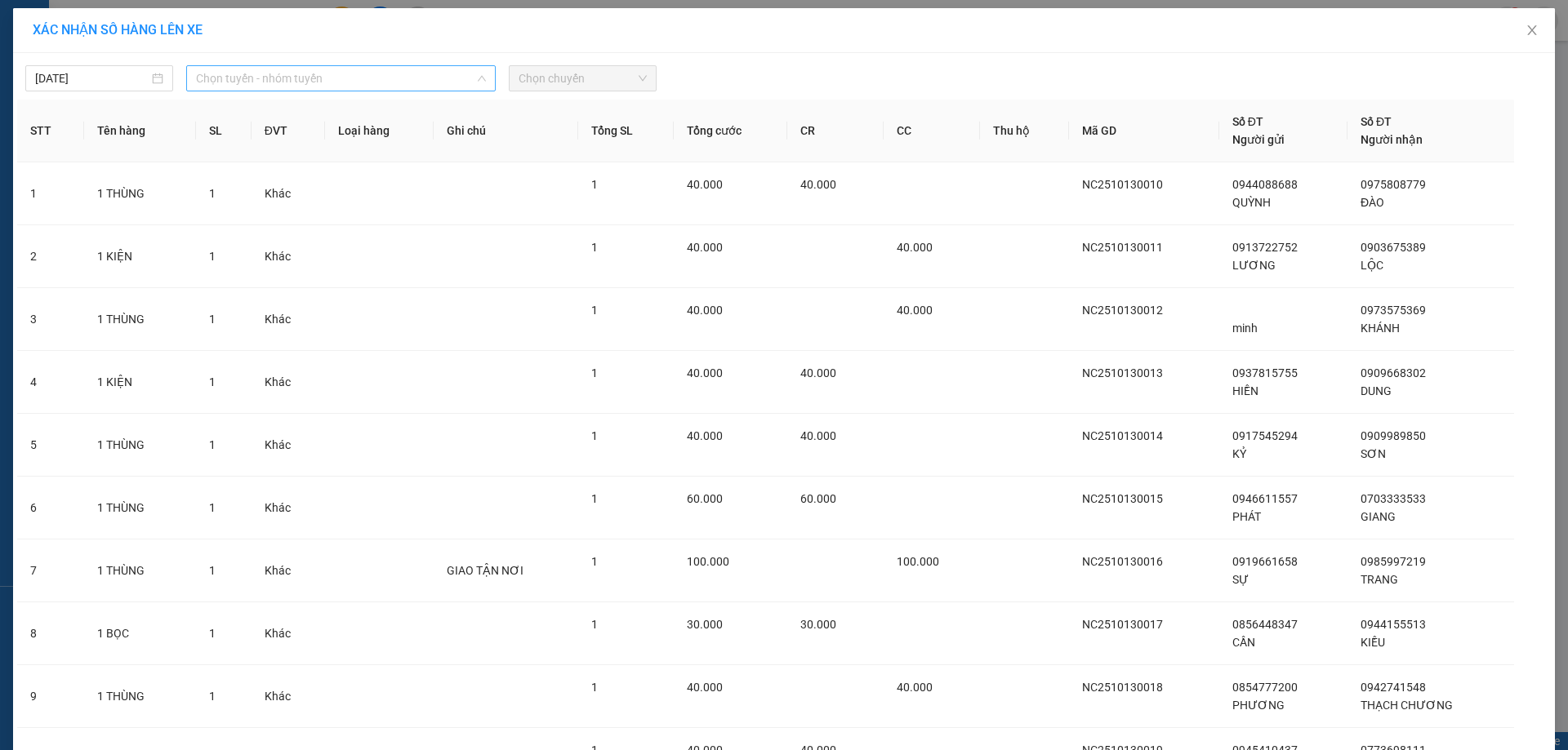
click at [289, 83] on span "Chọn tuyến - nhóm tuyến" at bounding box center [341, 78] width 290 height 25
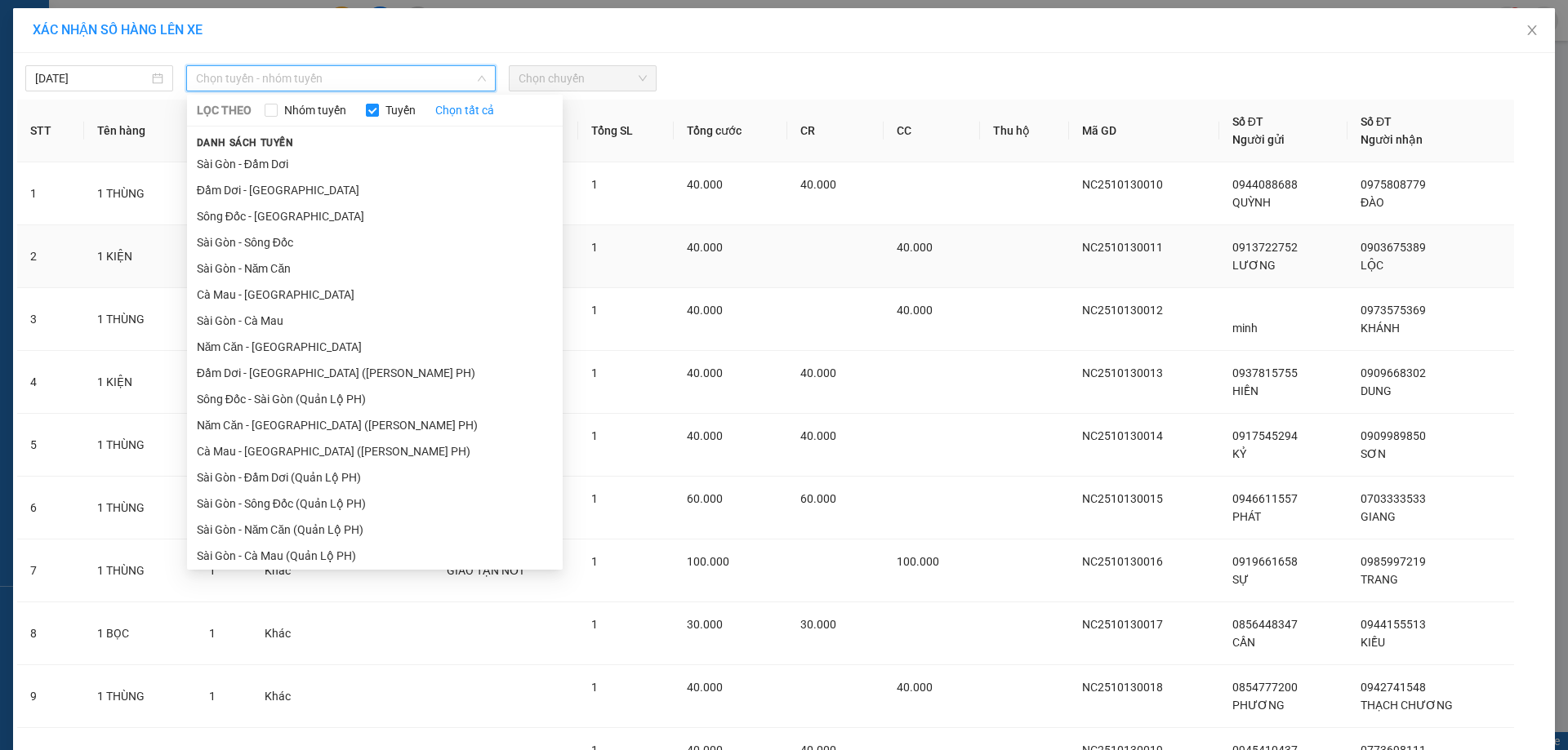
drag, startPoint x: 257, startPoint y: 349, endPoint x: 319, endPoint y: 261, distance: 107.6
click at [261, 345] on li "Năm Căn - [GEOGRAPHIC_DATA]" at bounding box center [375, 347] width 376 height 26
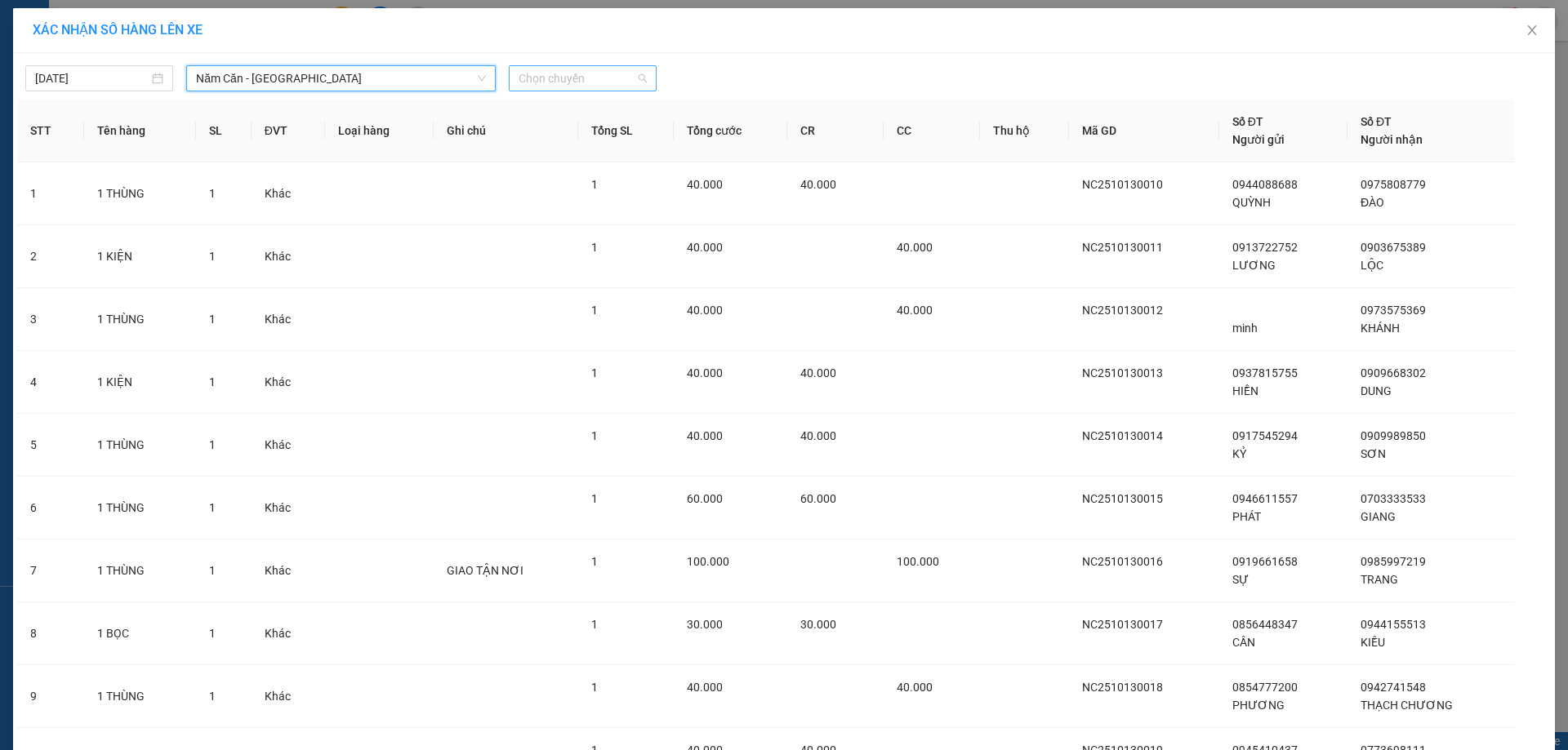
click at [545, 81] on span "Chọn chuyến" at bounding box center [582, 78] width 128 height 25
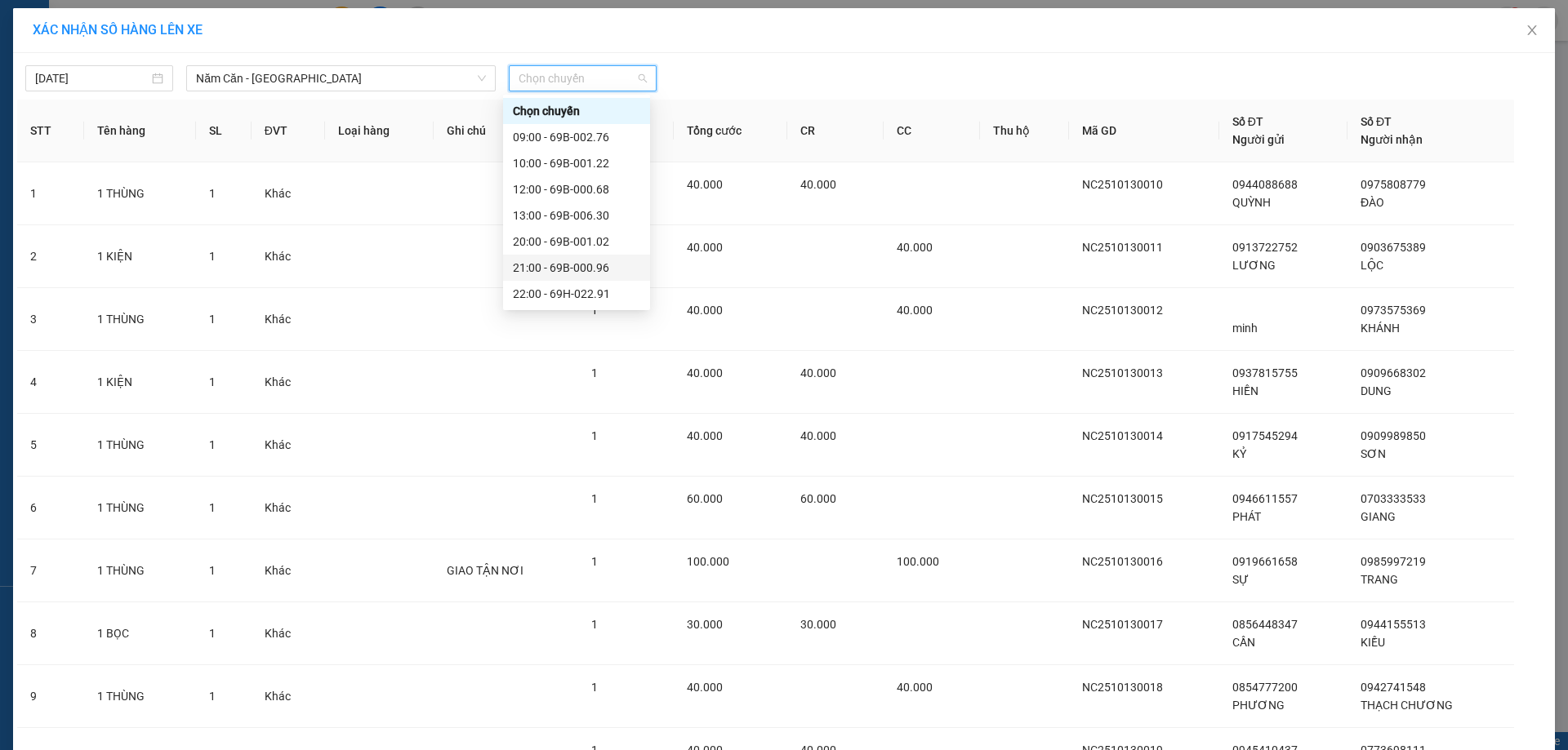
click at [586, 259] on div "21:00 - 69B-000.96" at bounding box center [577, 268] width 128 height 18
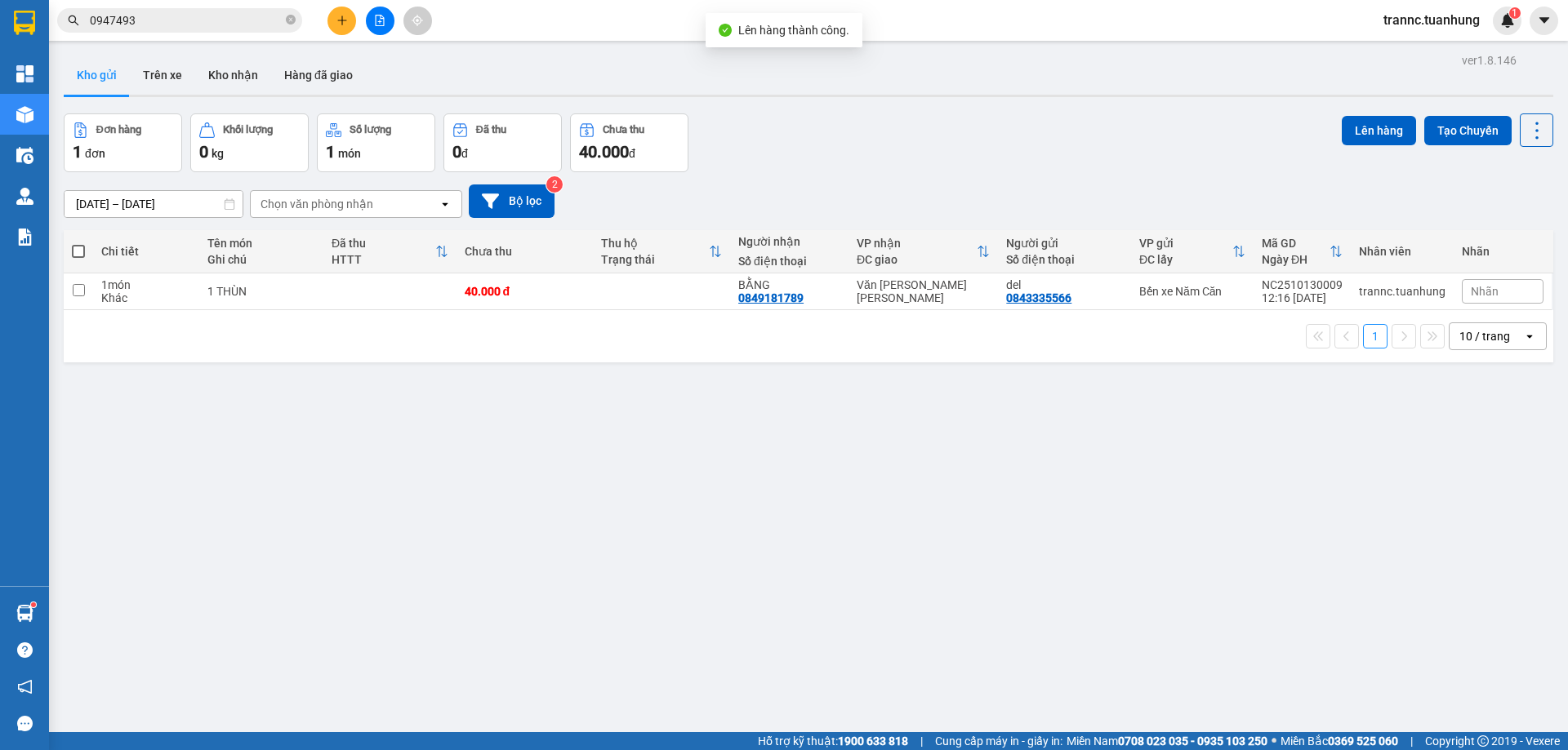
click at [84, 251] on span at bounding box center [78, 251] width 13 height 13
click at [78, 244] on input "checkbox" at bounding box center [78, 244] width 0 height 0
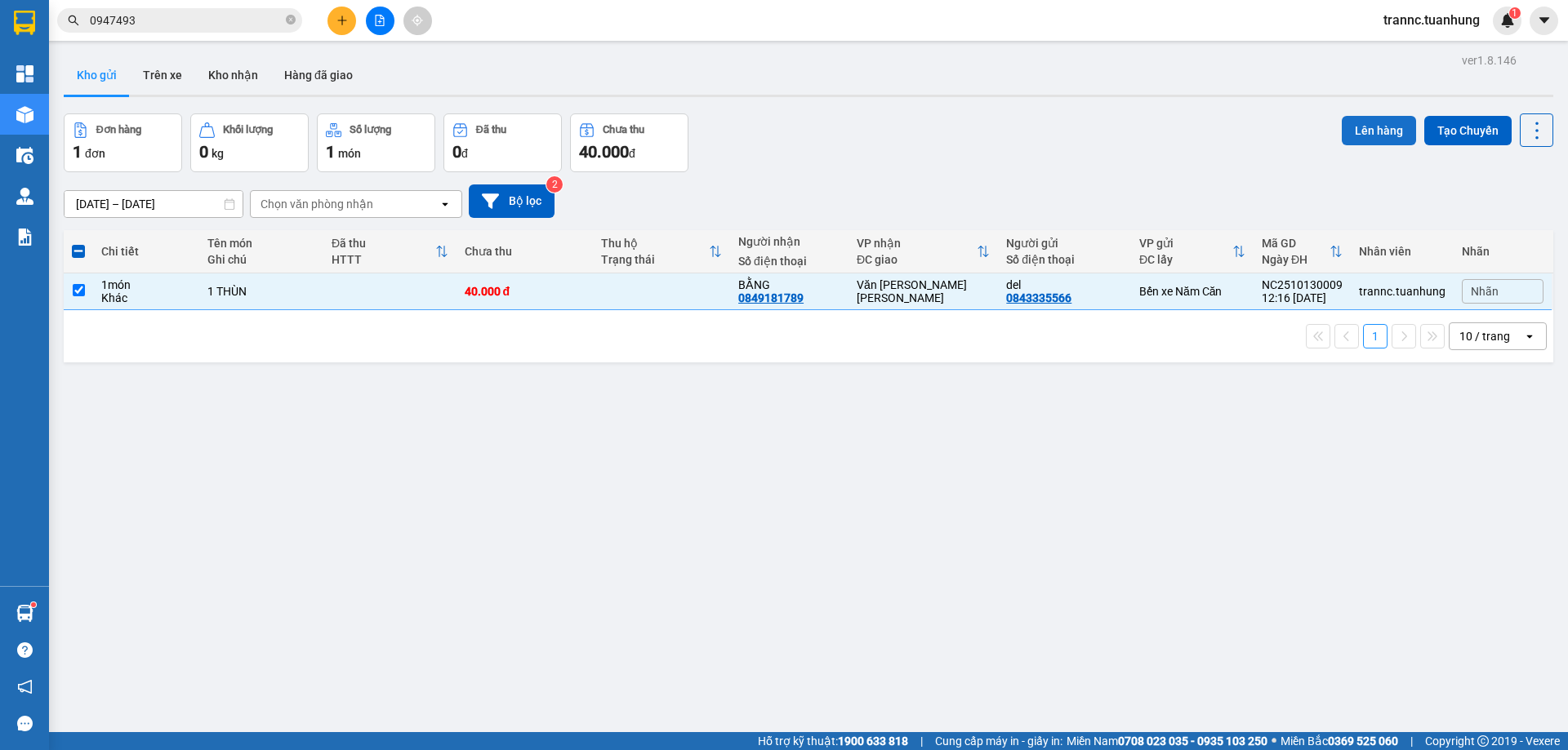
click at [1342, 127] on button "Lên hàng" at bounding box center [1378, 130] width 74 height 29
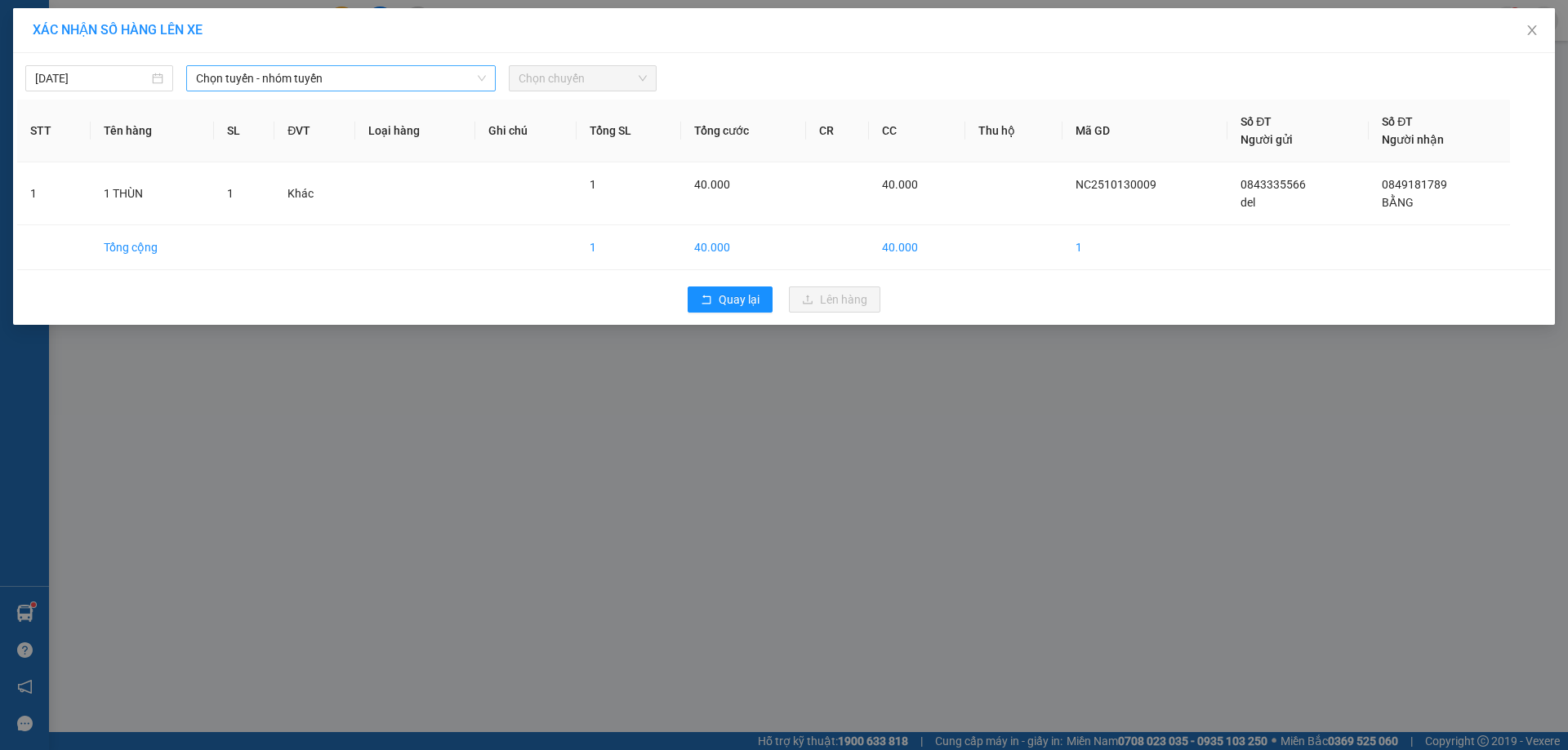
click at [273, 82] on span "Chọn tuyến - nhóm tuyến" at bounding box center [341, 78] width 290 height 25
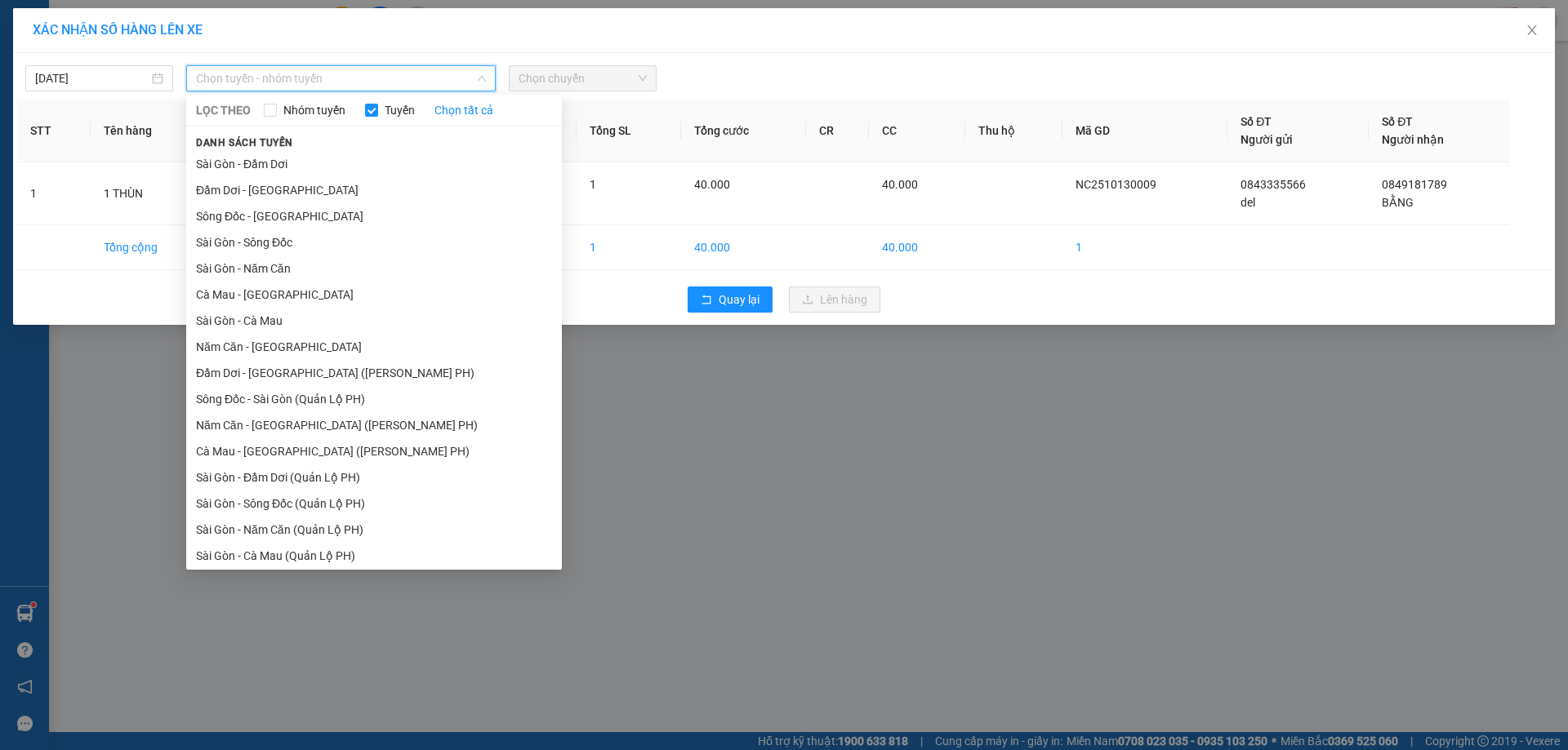
drag, startPoint x: 227, startPoint y: 343, endPoint x: 251, endPoint y: 313, distance: 38.4
click at [230, 339] on li "Năm Căn - [GEOGRAPHIC_DATA]" at bounding box center [374, 347] width 376 height 26
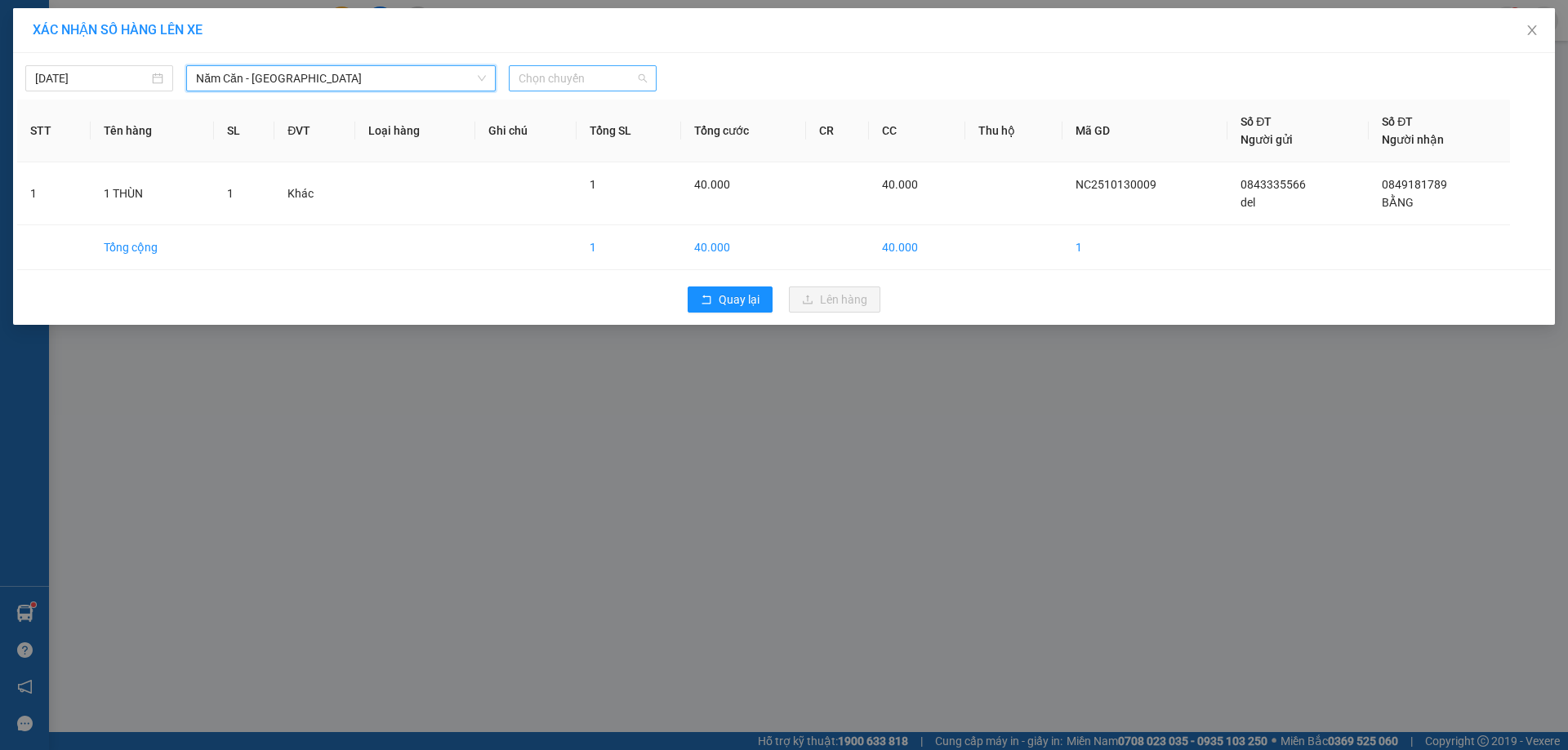
click at [597, 84] on span "Chọn chuyến" at bounding box center [582, 78] width 128 height 25
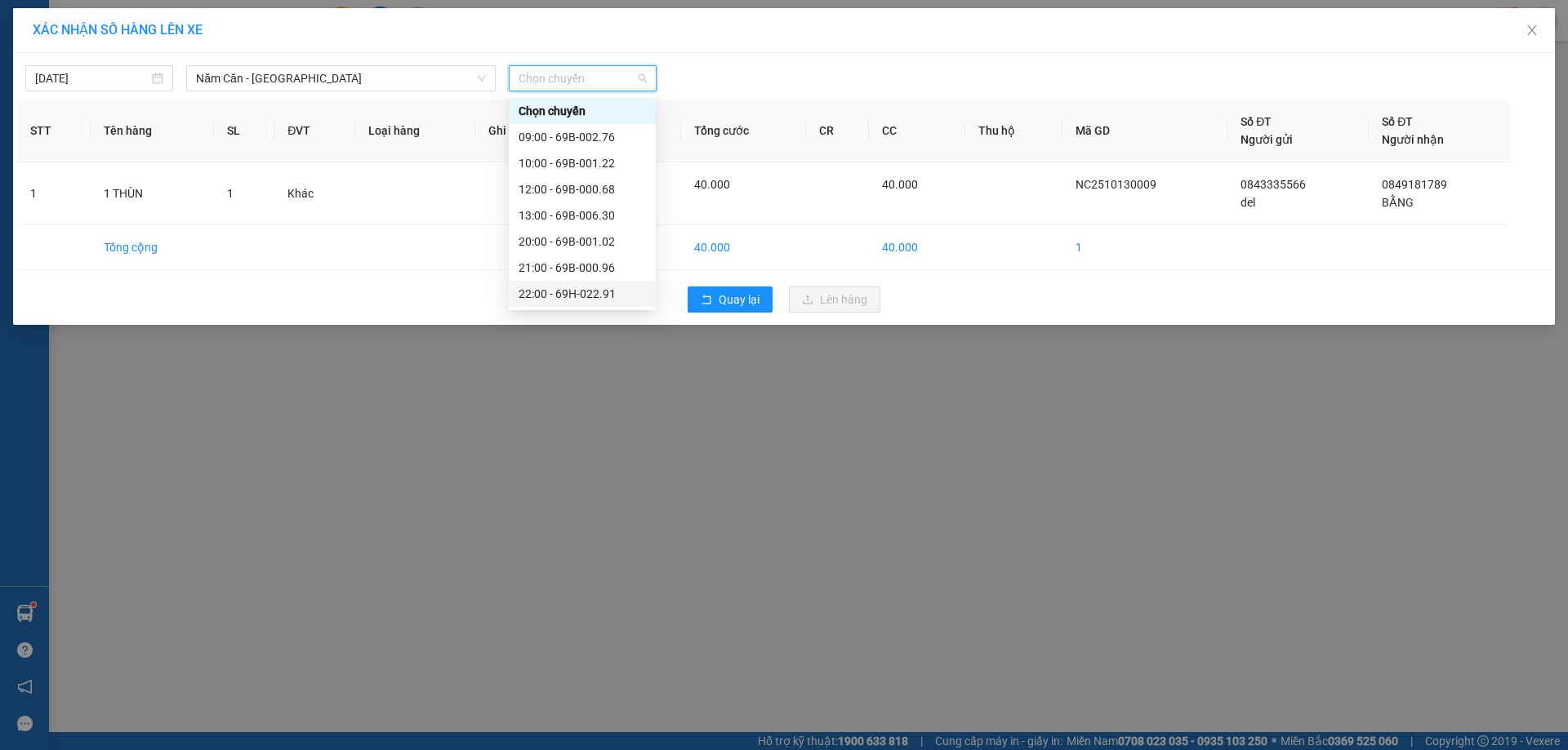
click at [555, 285] on div "22:00 - 69H-022.91" at bounding box center [582, 294] width 128 height 18
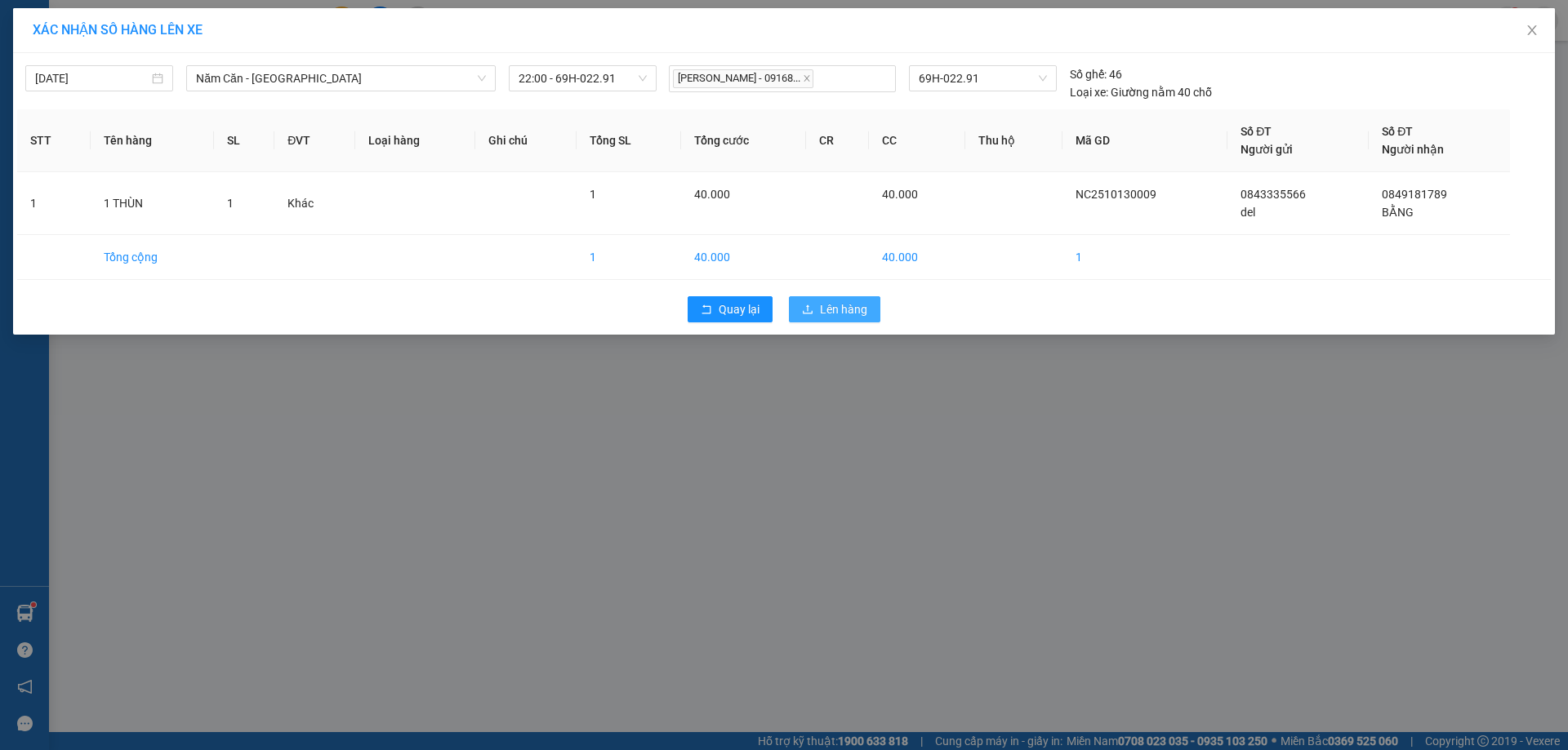
click at [802, 312] on icon "upload" at bounding box center [808, 309] width 12 height 12
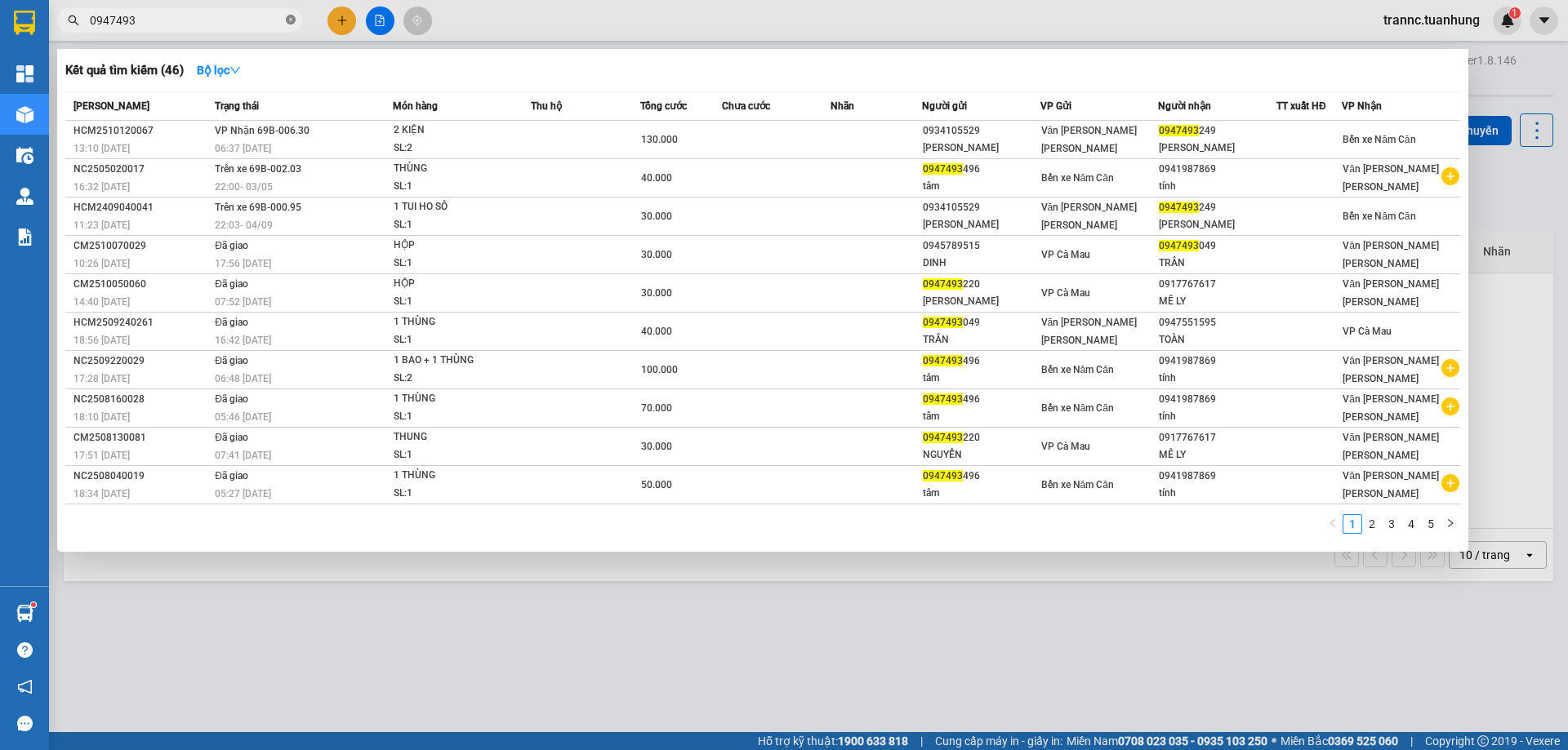
click at [287, 17] on icon "close-circle" at bounding box center [290, 19] width 10 height 10
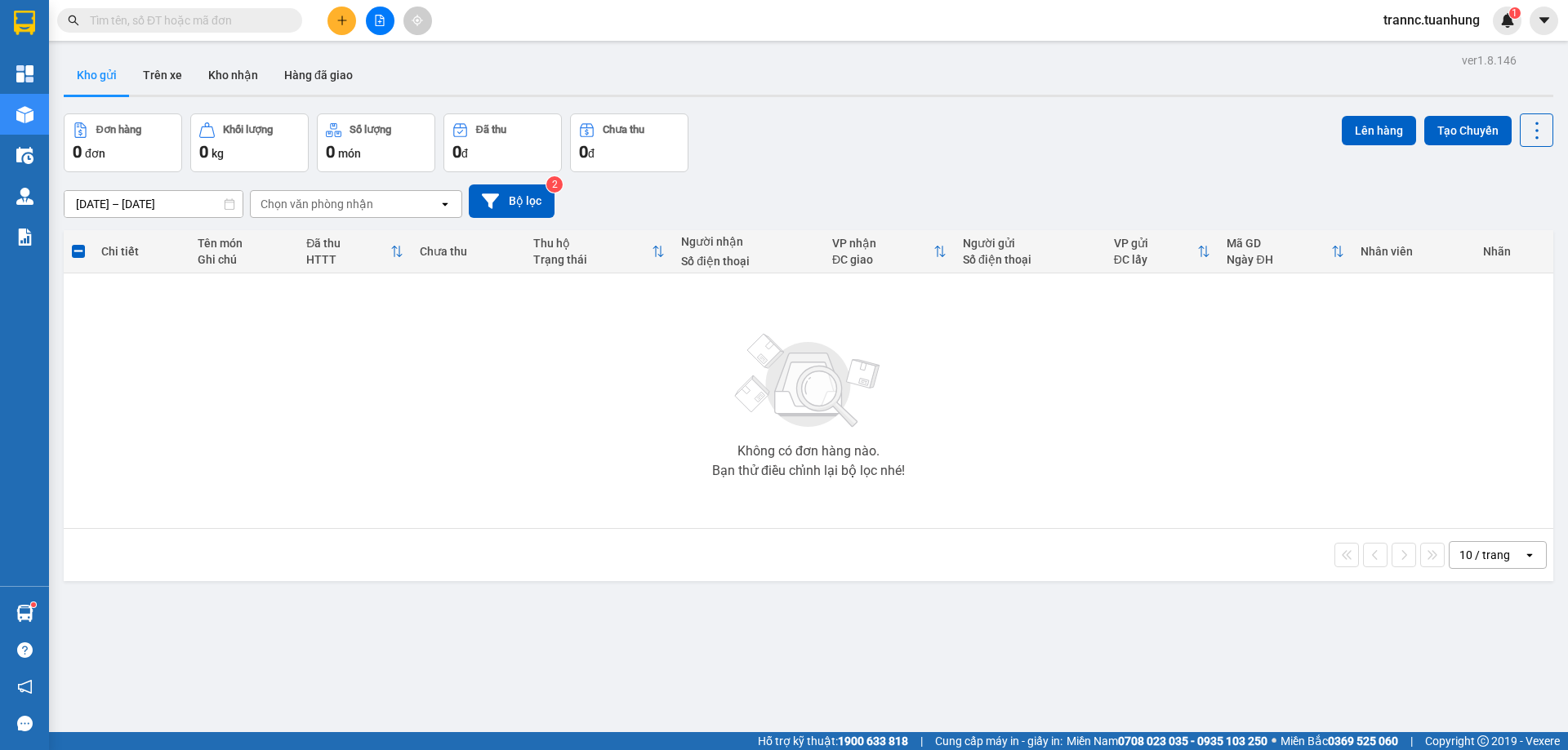
click at [261, 17] on input "text" at bounding box center [185, 21] width 193 height 18
click at [116, 20] on input "text" at bounding box center [185, 21] width 193 height 18
click at [257, 22] on input "text" at bounding box center [185, 21] width 193 height 18
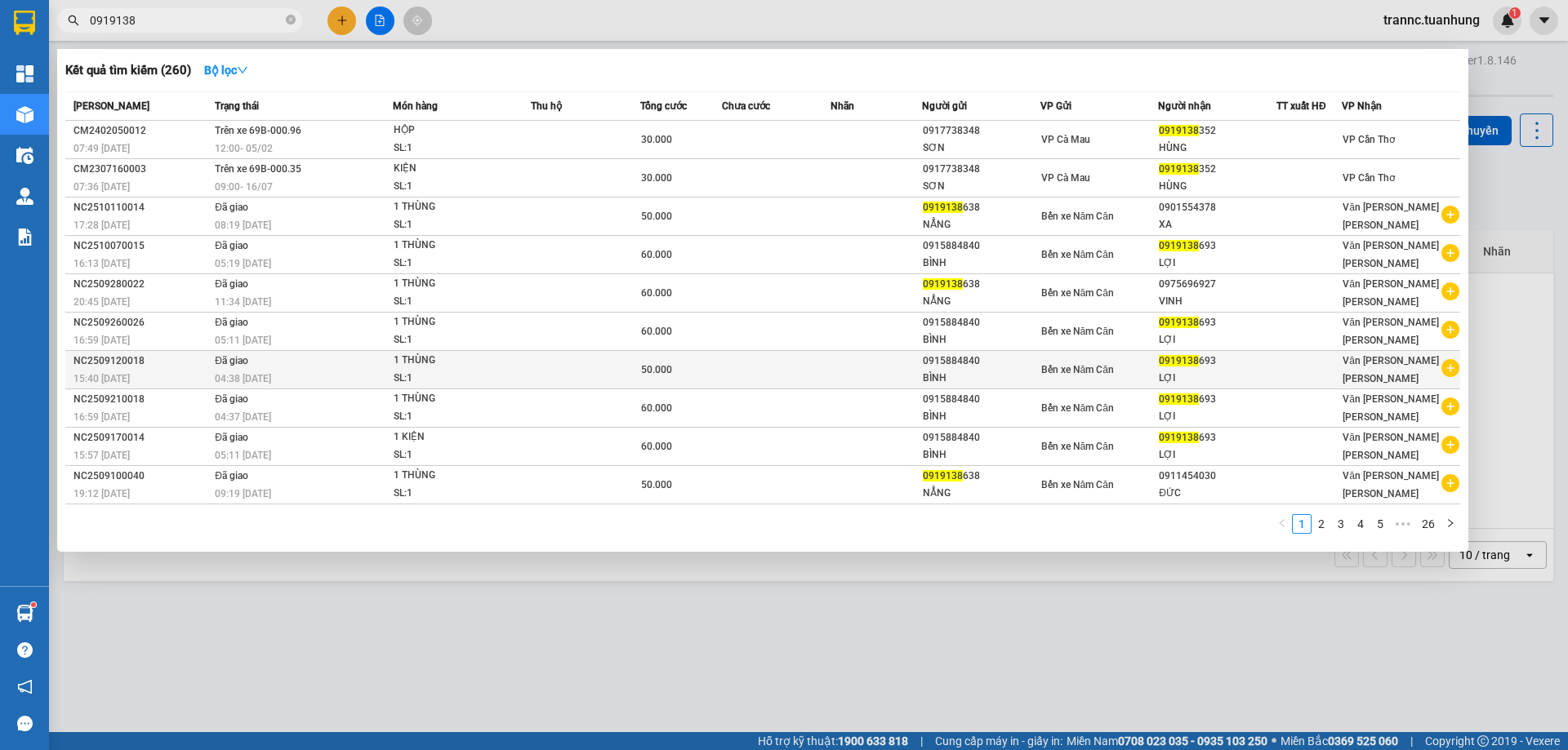
type input "0919138"
click at [1446, 371] on icon "plus-circle" at bounding box center [1450, 369] width 18 height 18
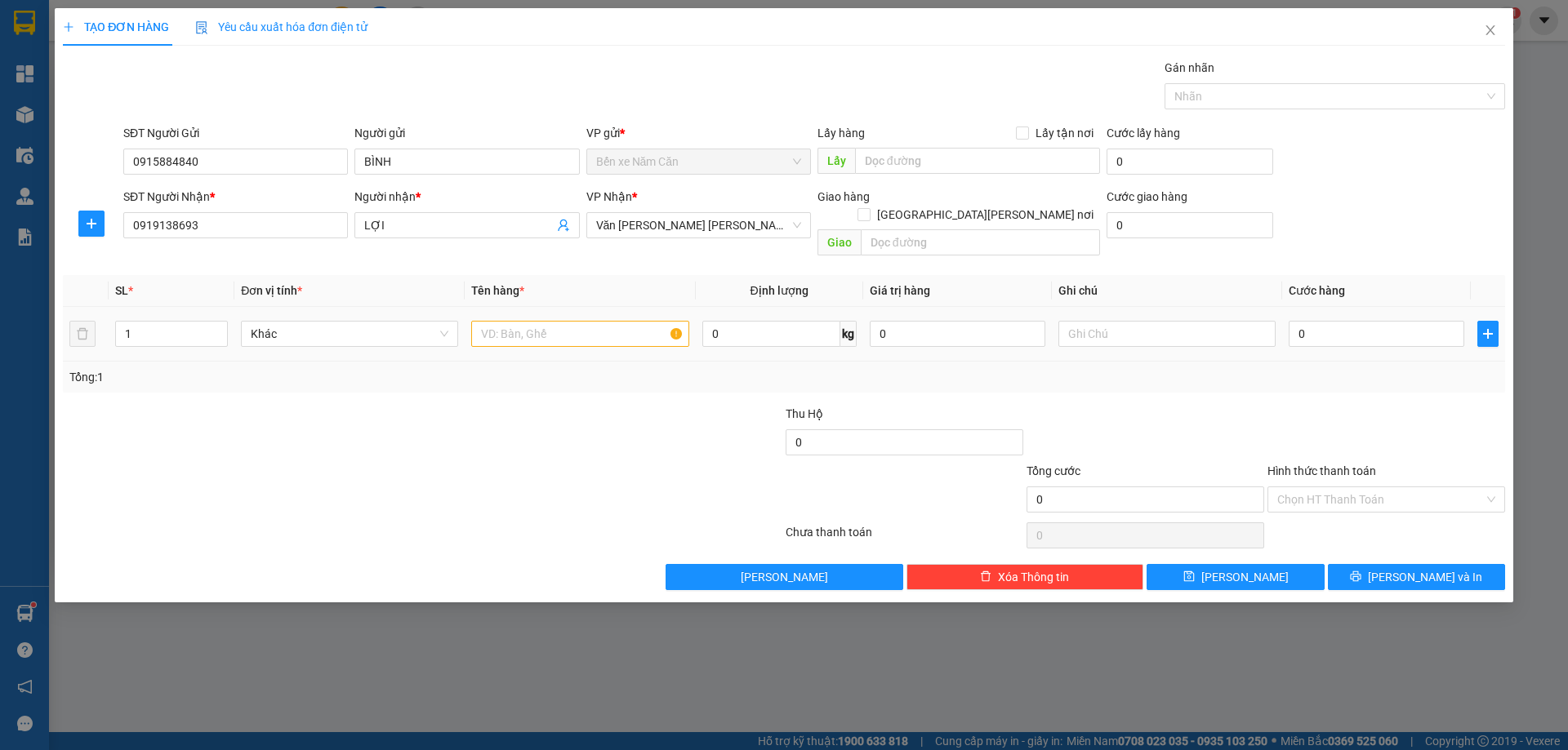
click at [519, 318] on div at bounding box center [580, 334] width 217 height 33
click at [531, 321] on input "text" at bounding box center [580, 334] width 217 height 26
type input "1 THÙNG"
click at [1315, 321] on input "0" at bounding box center [1376, 334] width 175 height 26
type input "6"
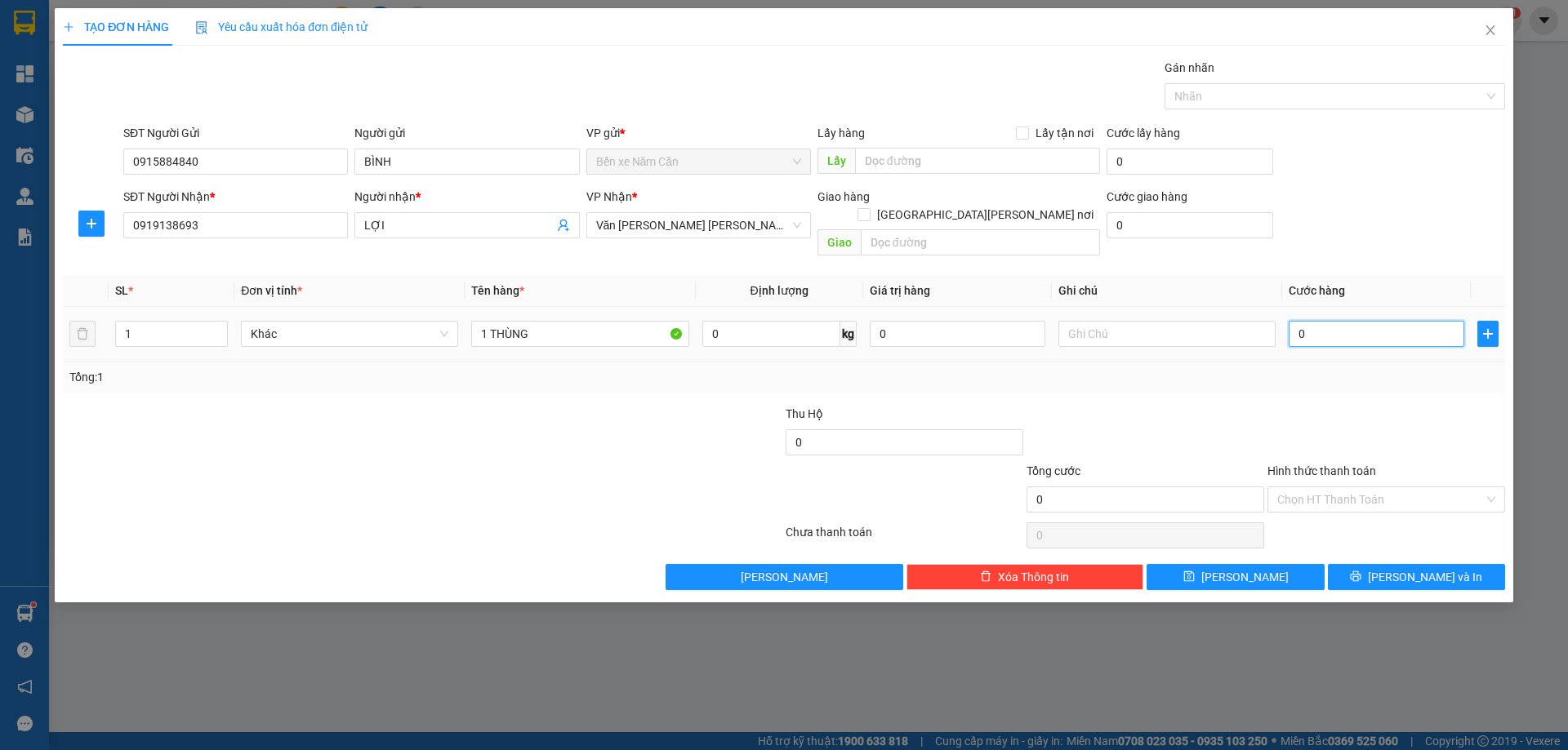
type input "6"
type input "60"
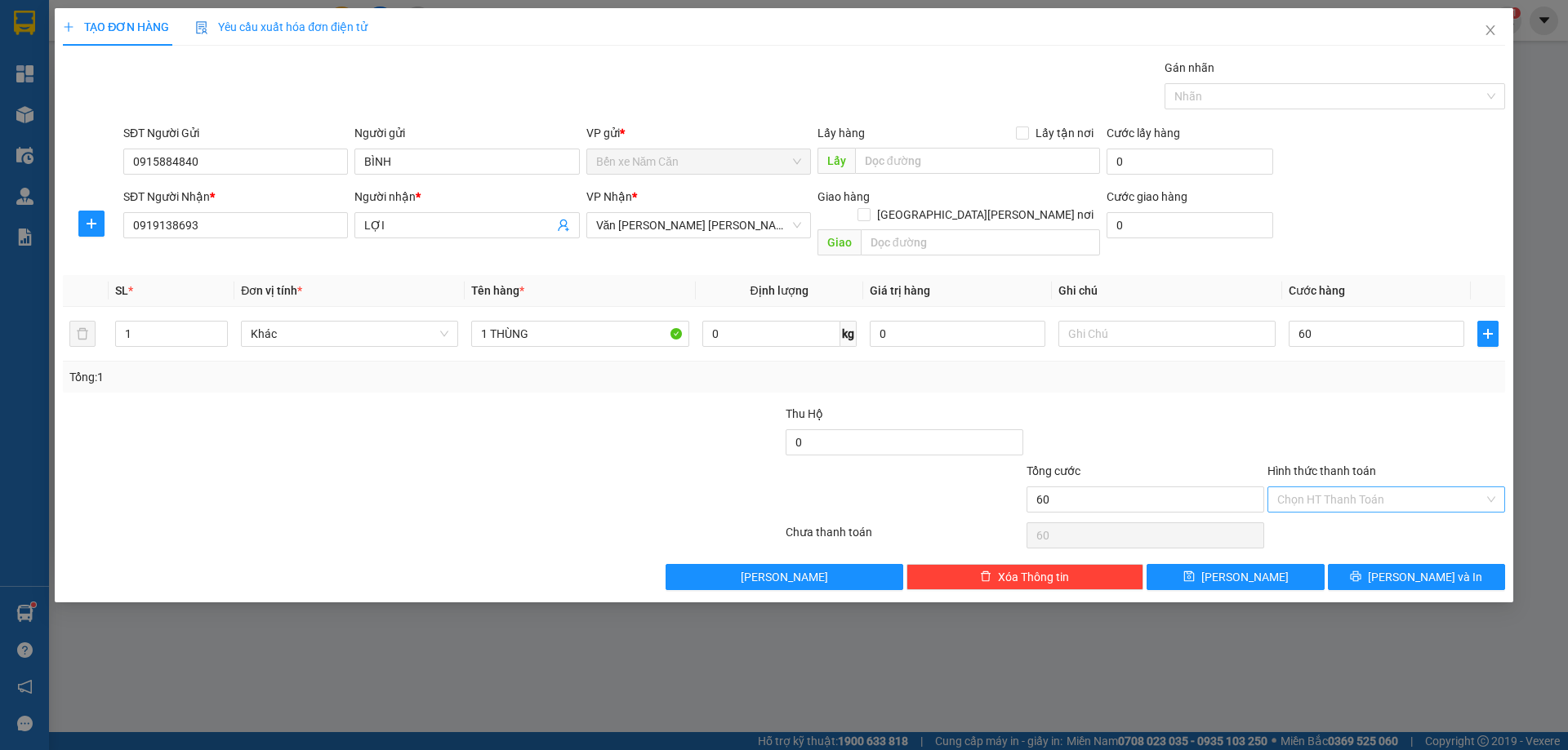
type input "60.000"
click at [1322, 487] on input "Hình thức thanh toán" at bounding box center [1380, 499] width 206 height 25
click at [1313, 516] on div "Tại văn phòng" at bounding box center [1385, 515] width 218 height 18
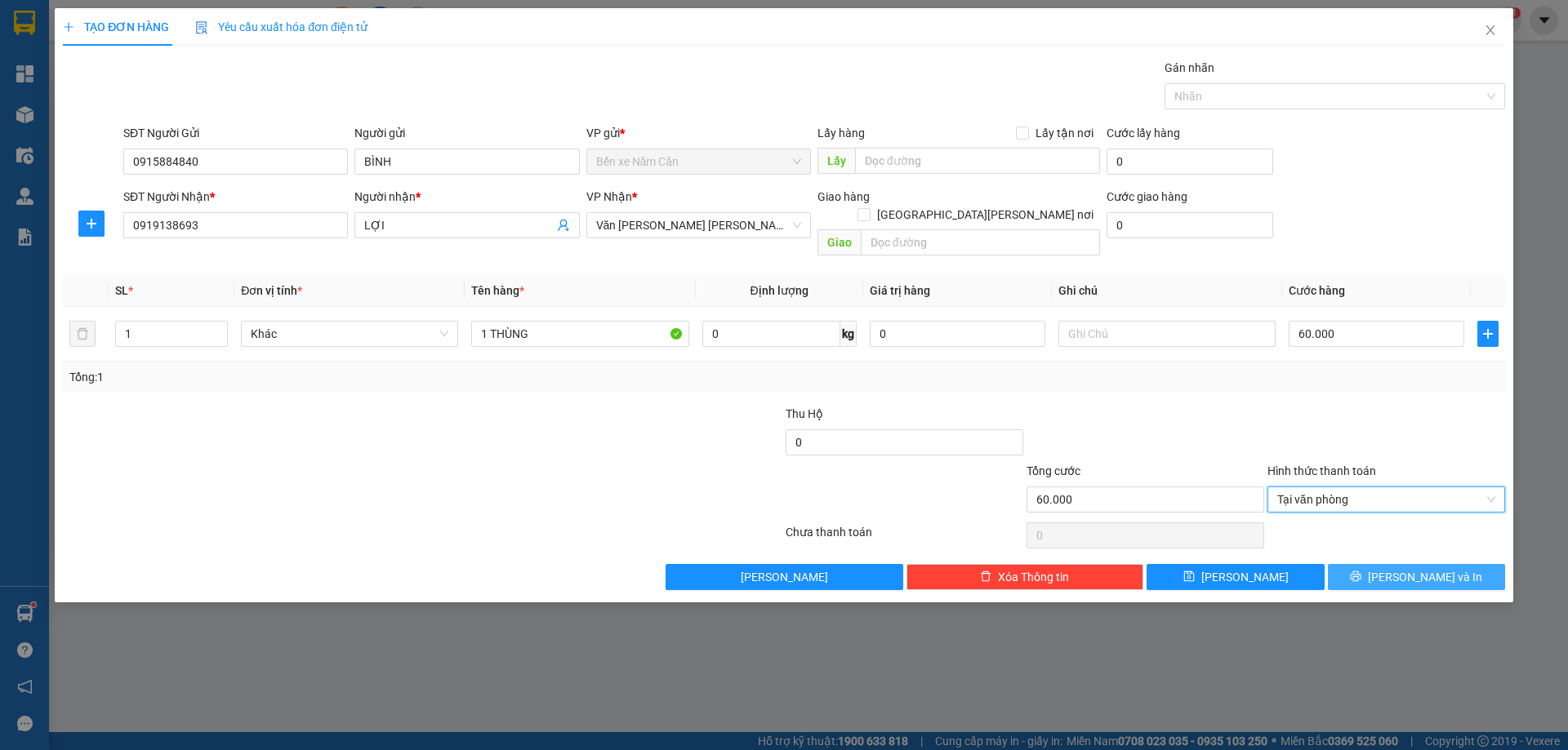
click at [1385, 564] on button "Lưu và In" at bounding box center [1416, 577] width 177 height 26
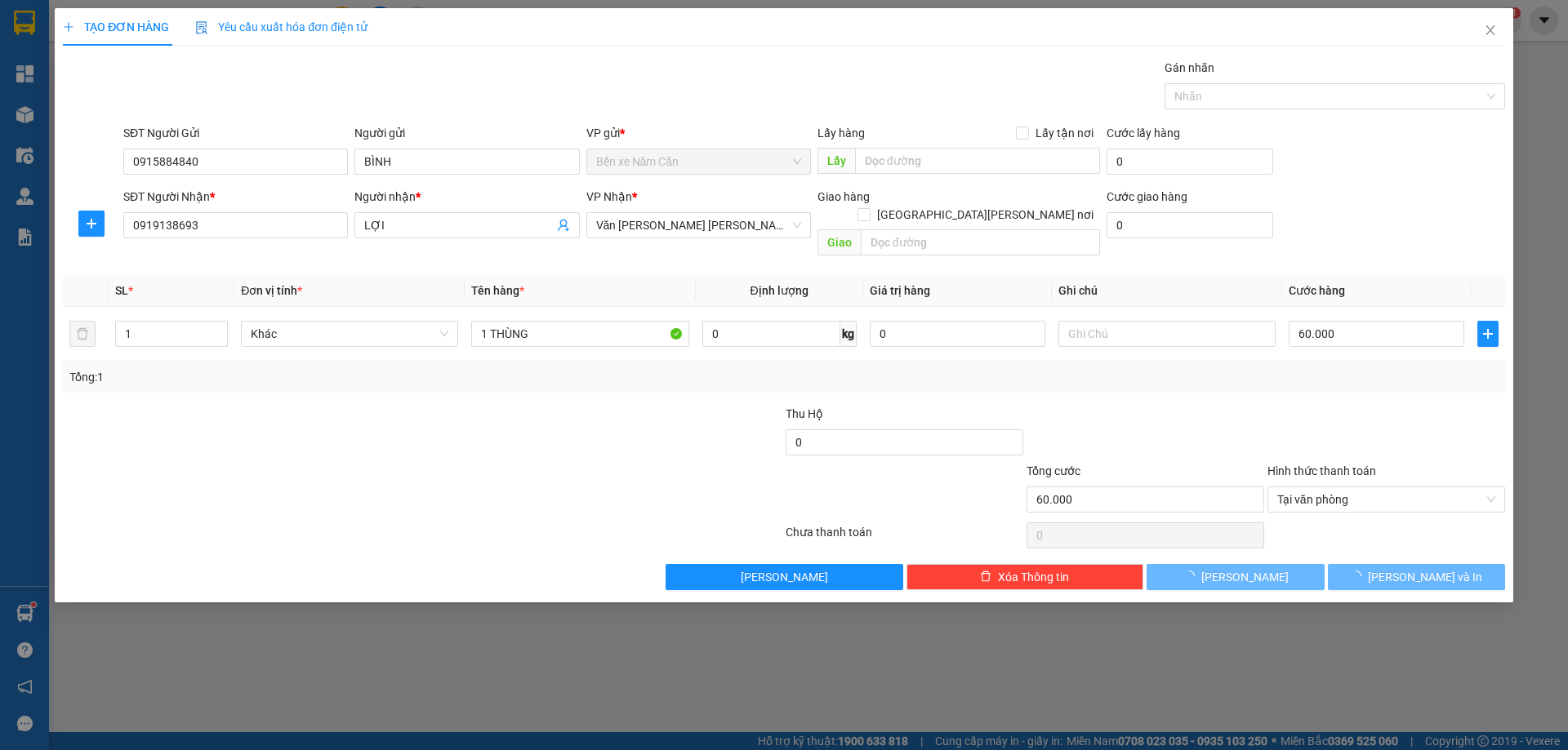
drag, startPoint x: 1406, startPoint y: 658, endPoint x: 794, endPoint y: 180, distance: 776.5
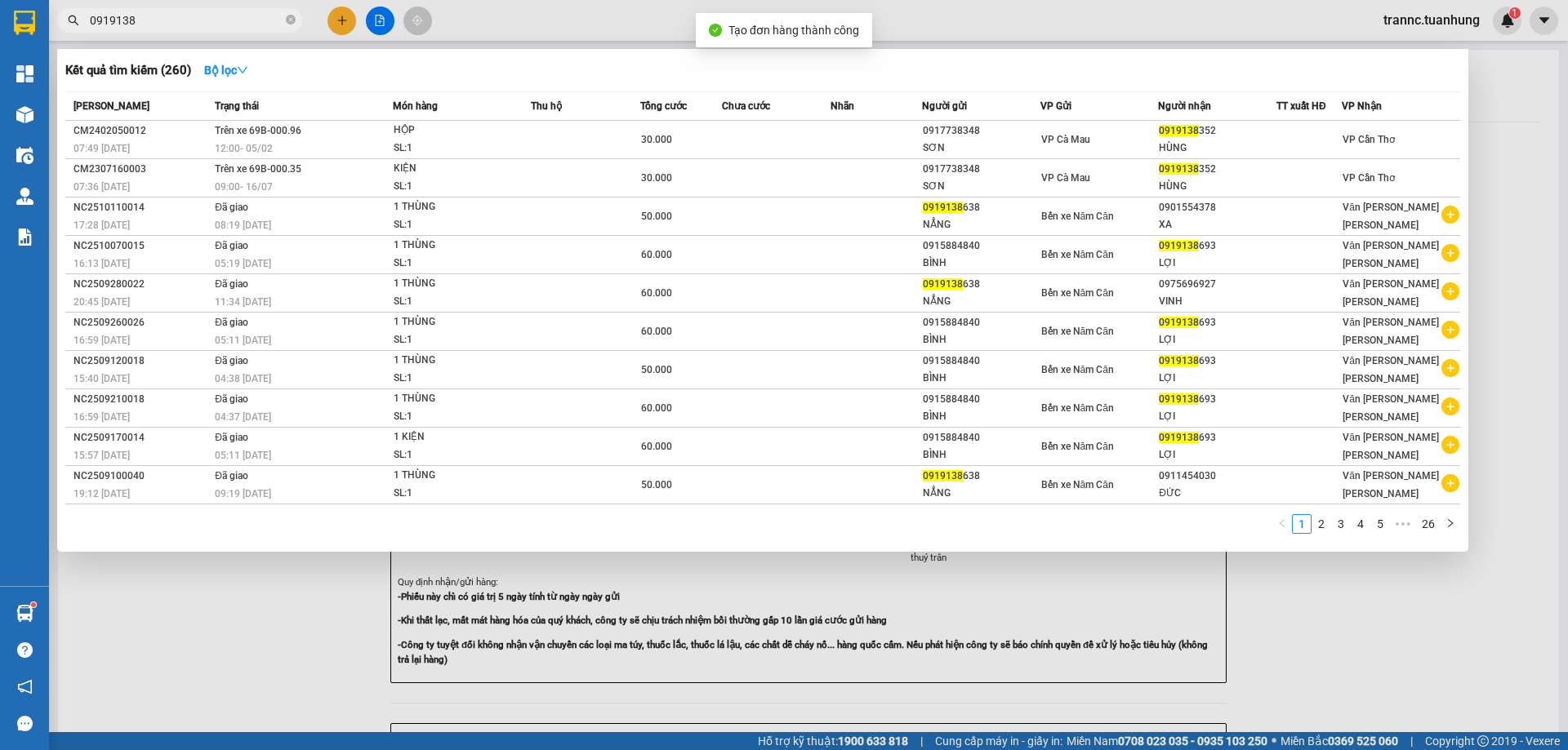
drag, startPoint x: 1384, startPoint y: 701, endPoint x: 1035, endPoint y: 175, distance: 631.3
click at [1363, 666] on div at bounding box center [784, 375] width 1568 height 750
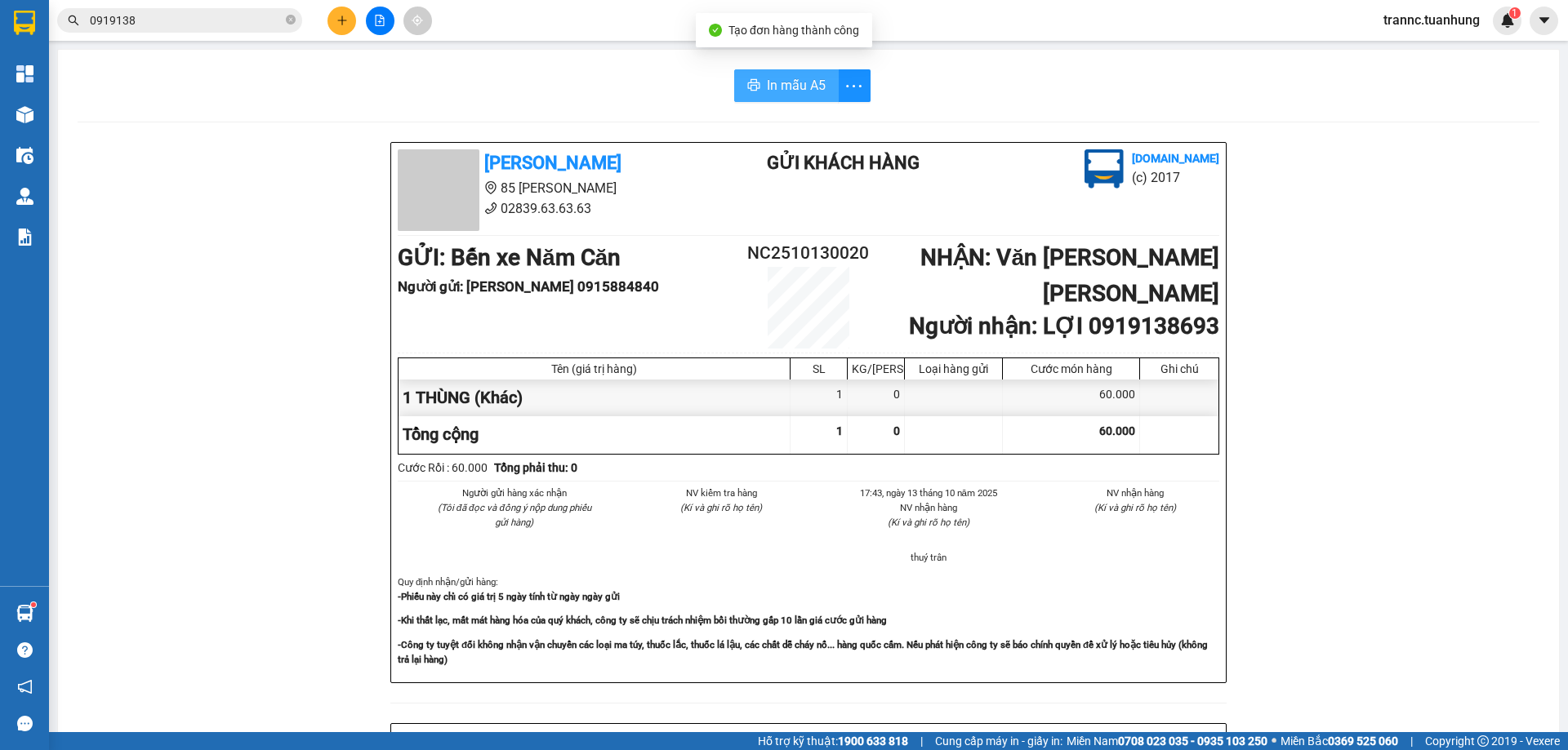
click at [808, 84] on span "In mẫu A5" at bounding box center [796, 85] width 58 height 20
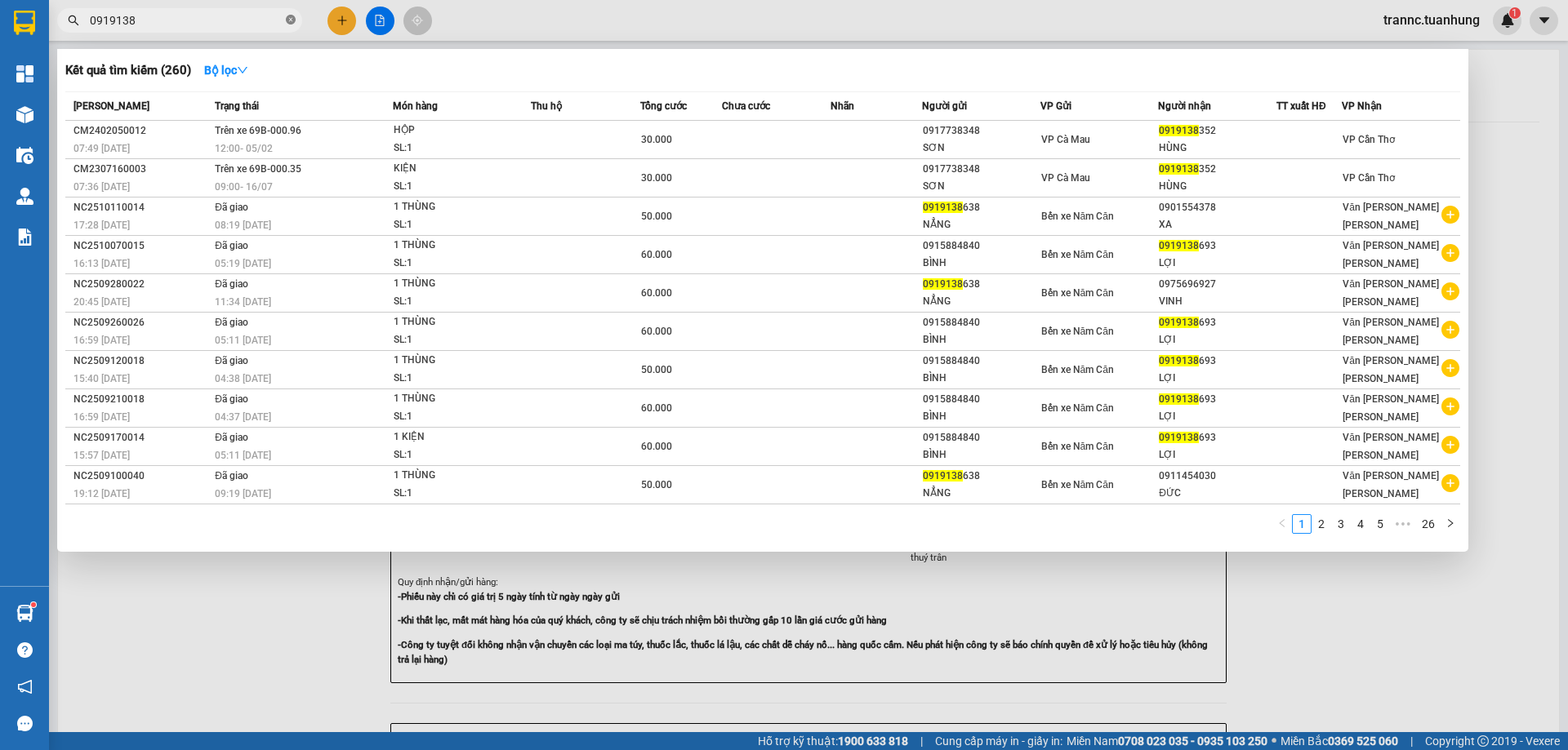
click at [290, 21] on icon "close-circle" at bounding box center [290, 19] width 10 height 10
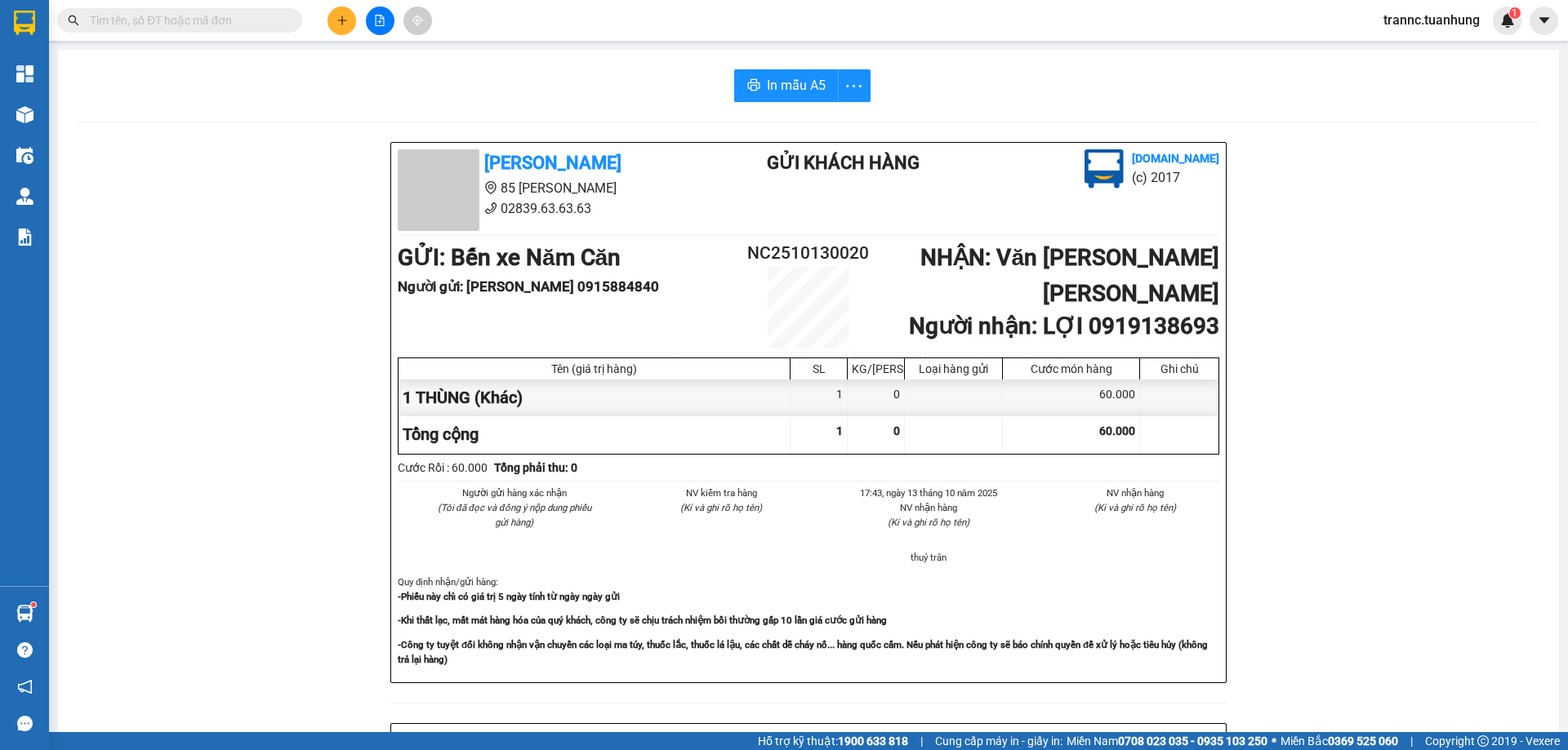
click at [232, 15] on input "text" at bounding box center [185, 21] width 193 height 18
click at [339, 29] on button at bounding box center [341, 20] width 28 height 28
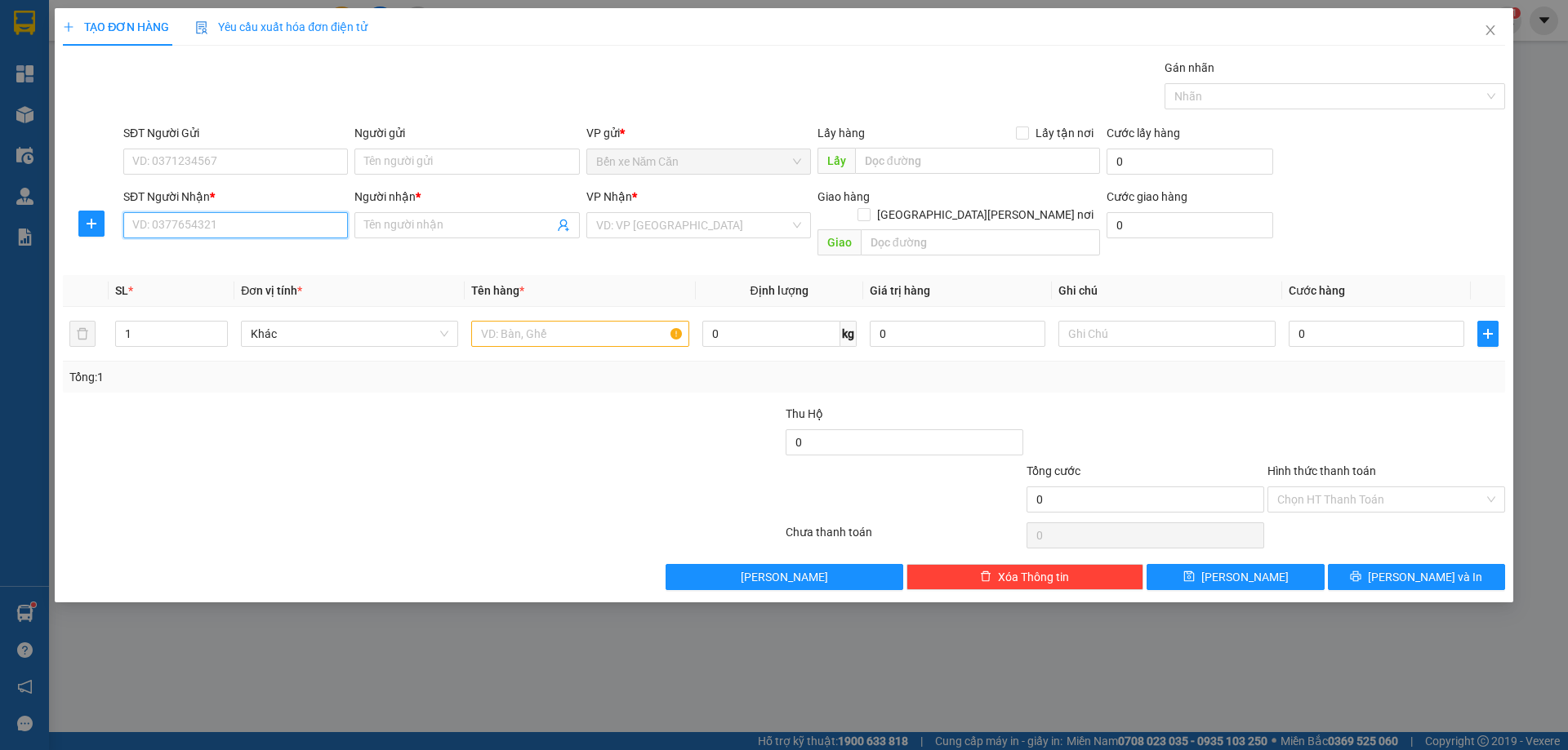
click at [249, 217] on input "SĐT Người Nhận *" at bounding box center [235, 225] width 225 height 26
click at [269, 258] on div "0919598277 - LABO CÁT TƯỜNG" at bounding box center [235, 258] width 205 height 18
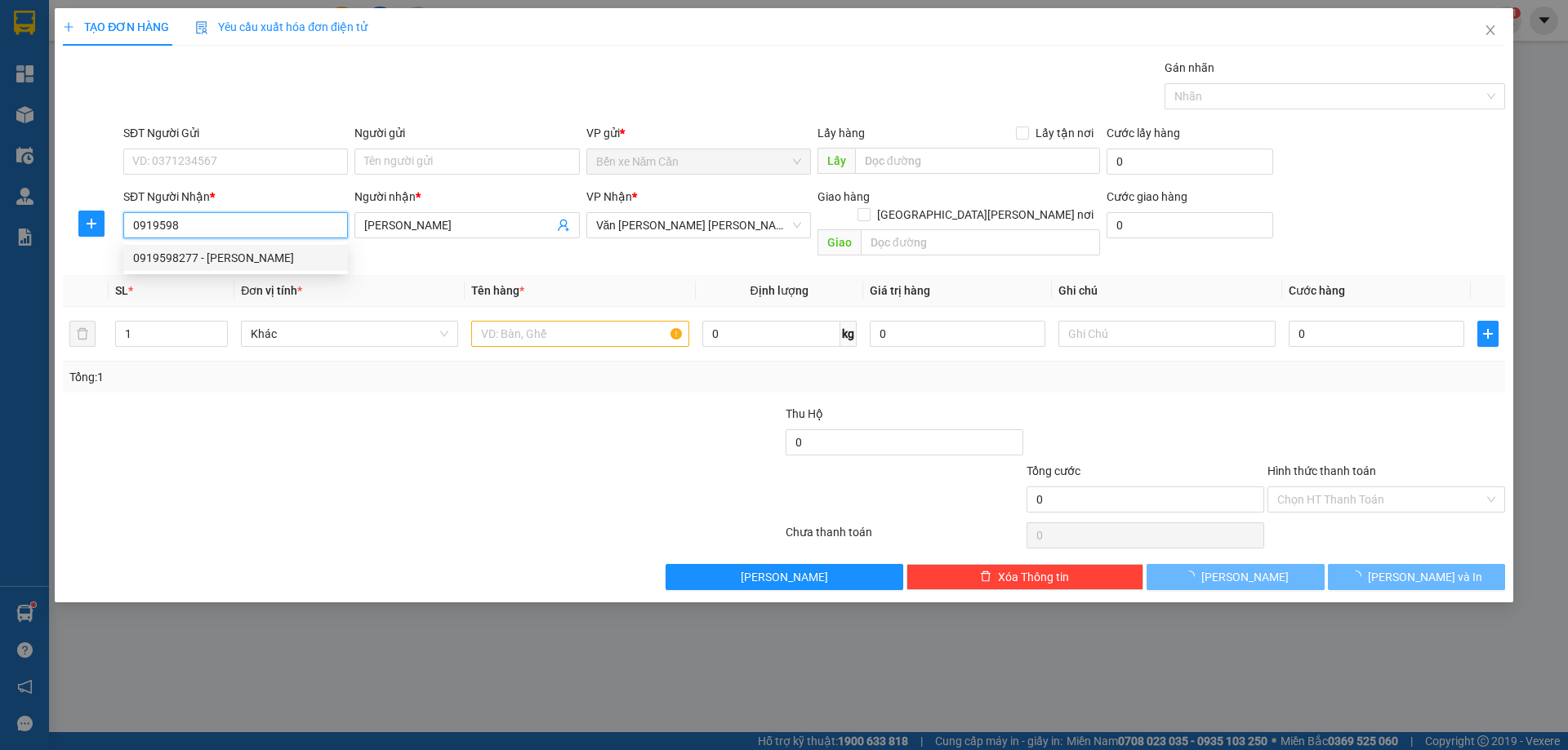
type input "0919598277"
type input "LABO CÁT TƯỜNG"
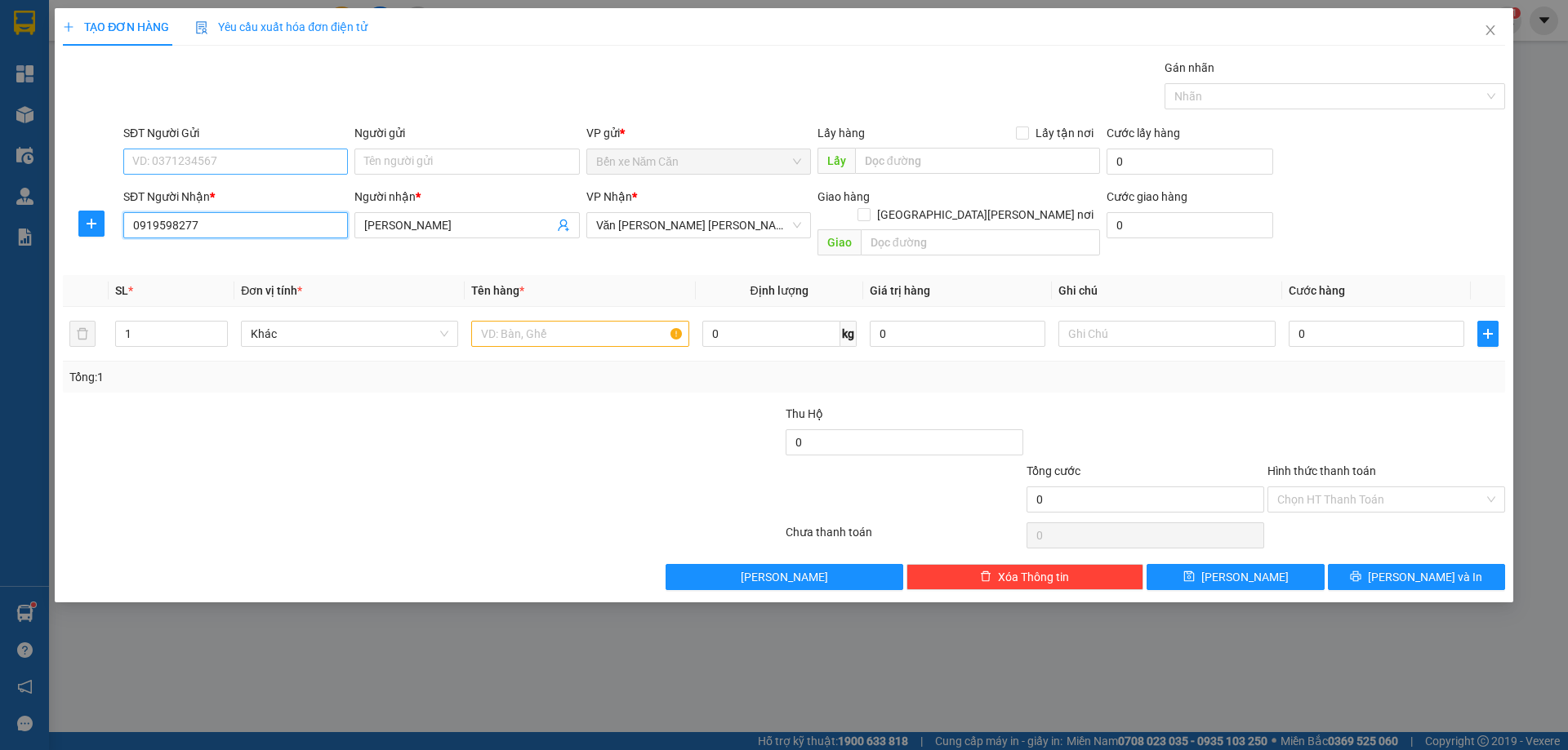
type input "0919598277"
click at [202, 164] on input "SĐT Người Gửi" at bounding box center [235, 161] width 225 height 26
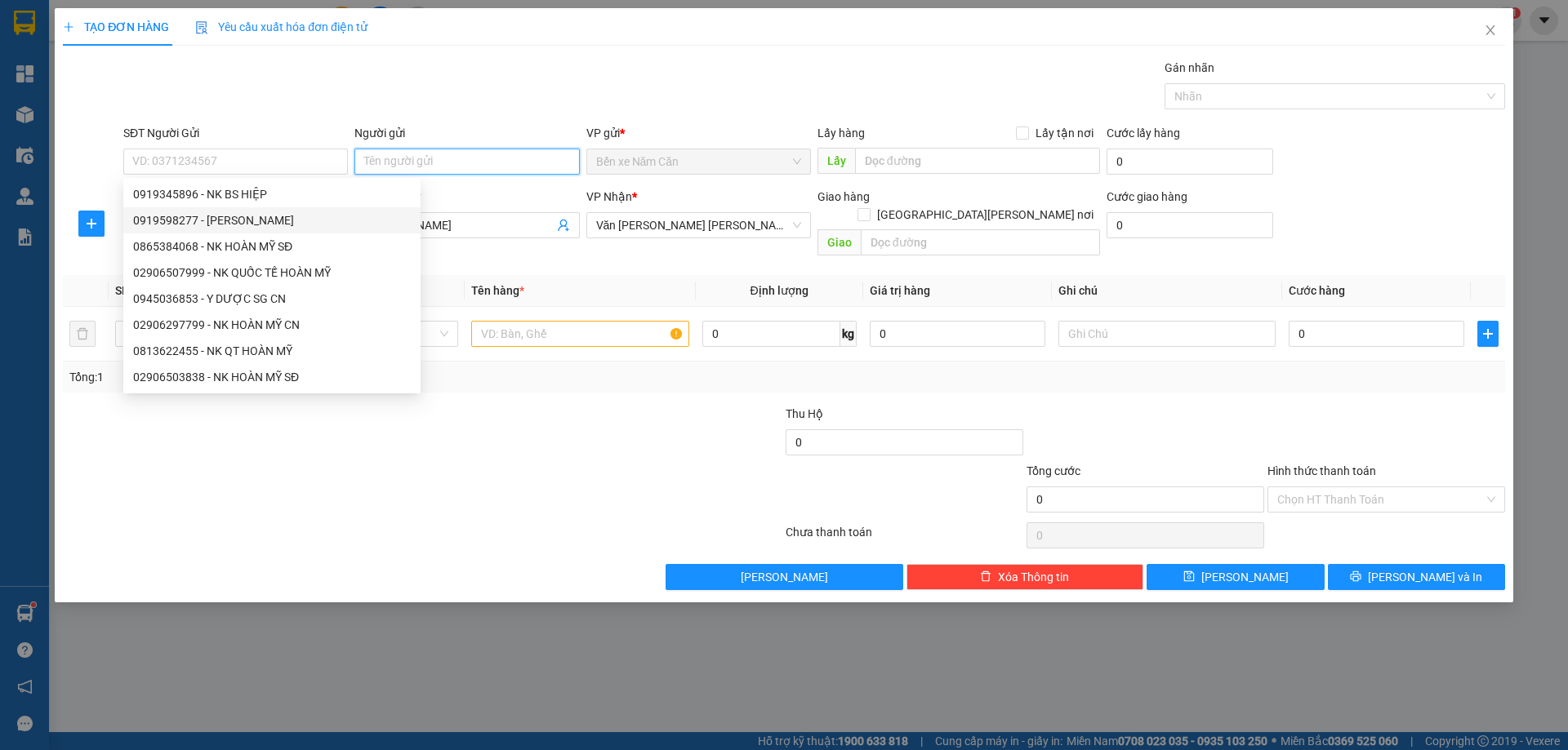
click at [389, 167] on input "Người gửi" at bounding box center [466, 161] width 225 height 26
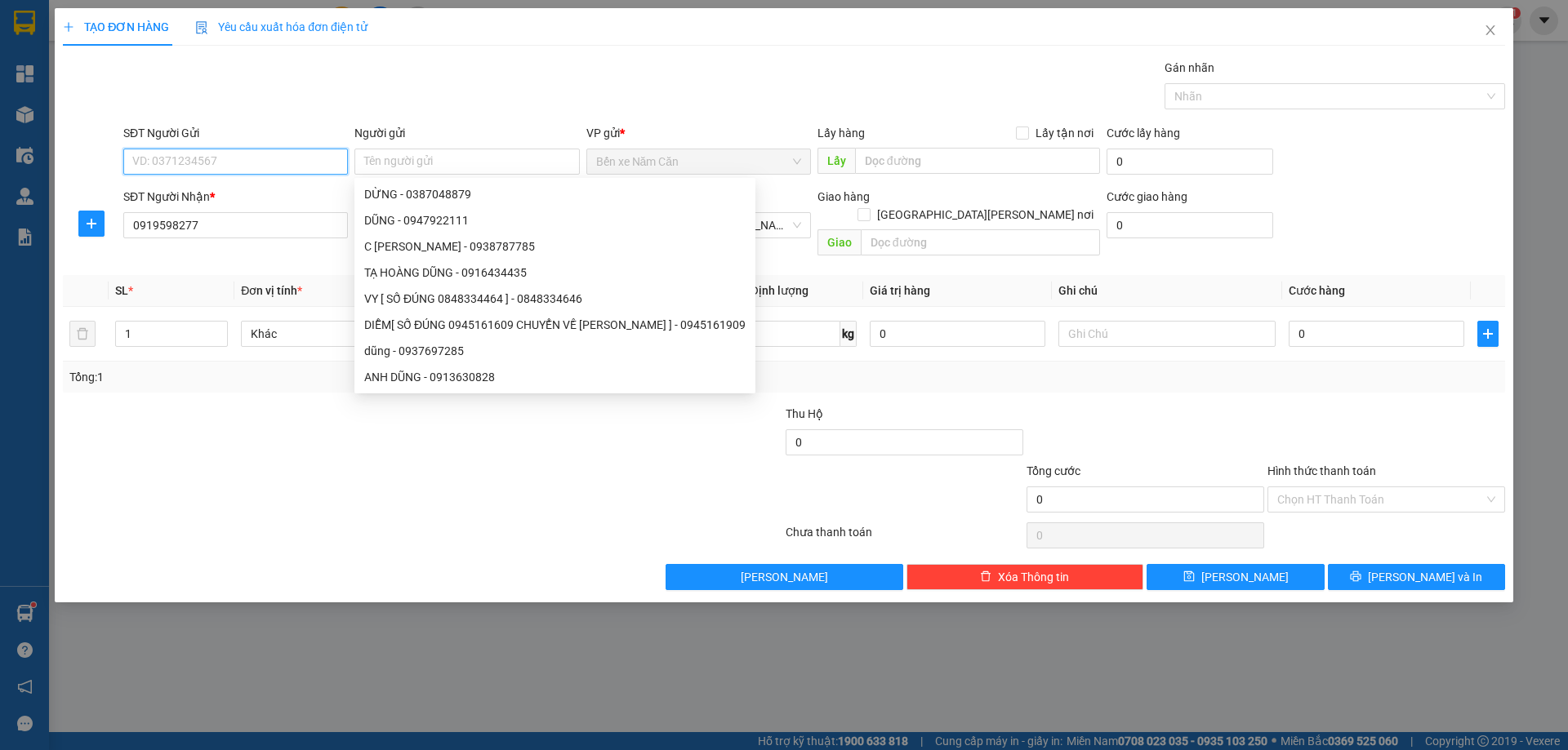
click at [248, 153] on input "SĐT Người Gửi" at bounding box center [235, 161] width 225 height 26
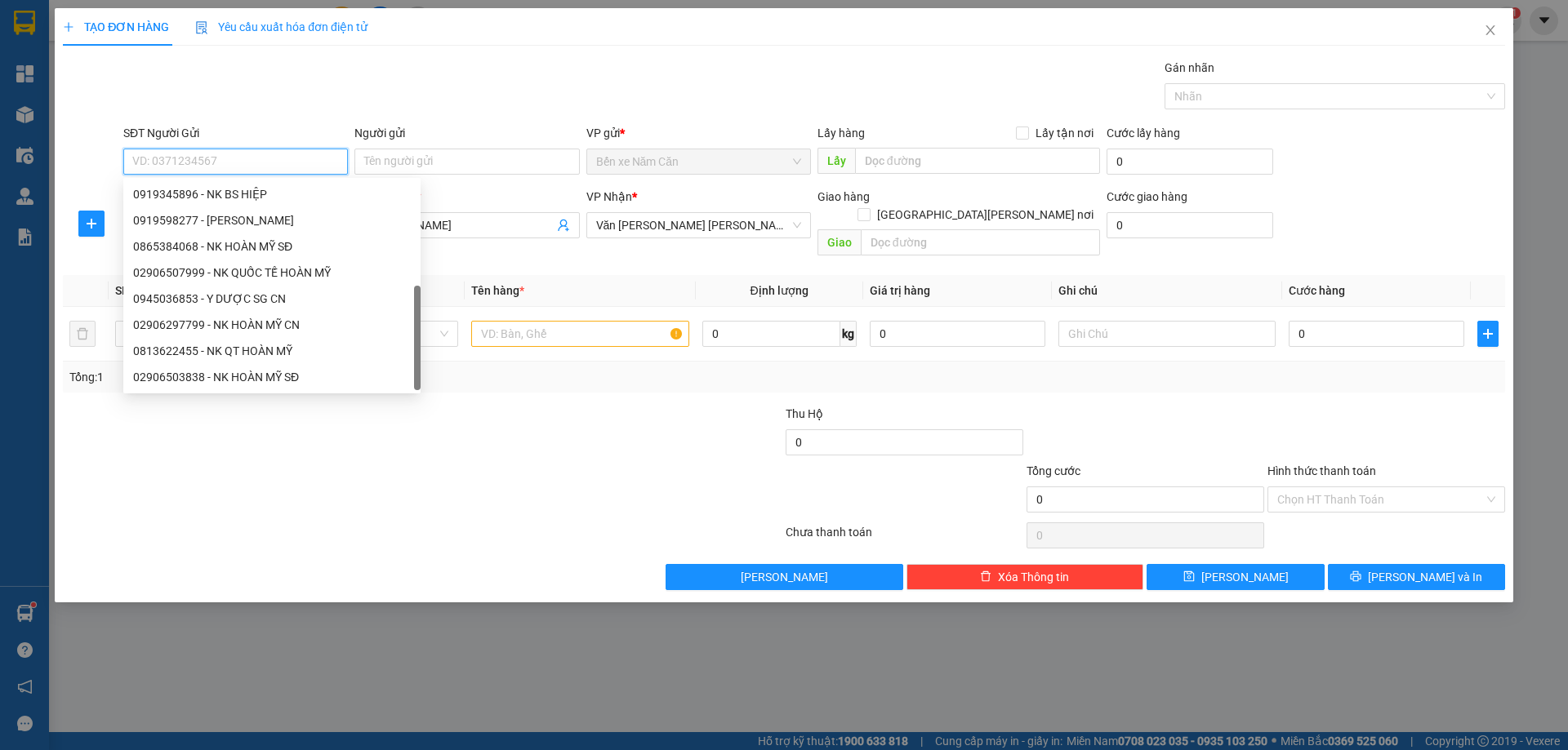
click at [285, 394] on div "02906514444 - NK HOÀN MỸ NC" at bounding box center [272, 403] width 277 height 18
type input "02906514444"
type input "NK HOÀN MỸ NC"
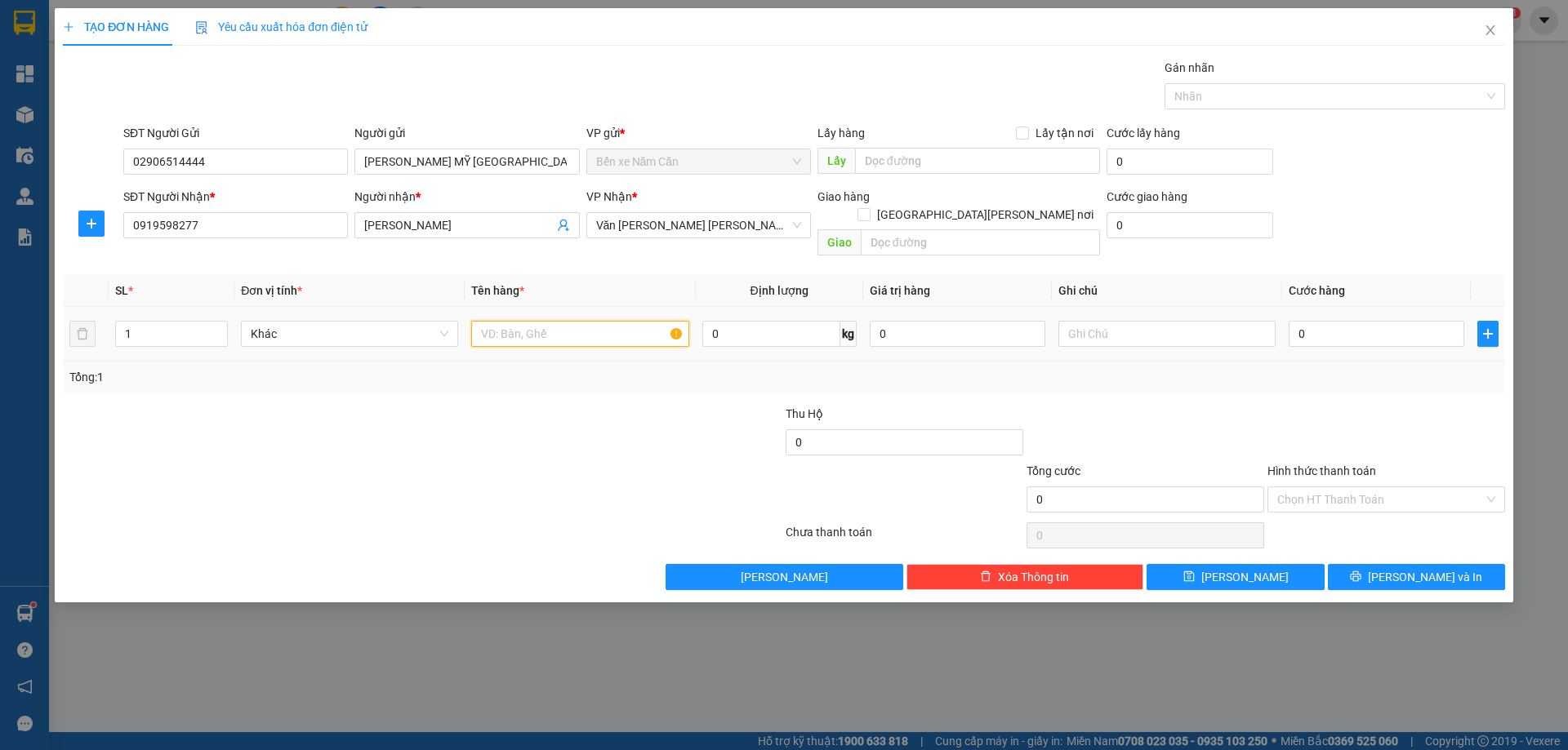
click at [583, 321] on input "text" at bounding box center [580, 334] width 217 height 26
type input "1 HỘP"
click at [1334, 321] on input "0" at bounding box center [1376, 334] width 175 height 26
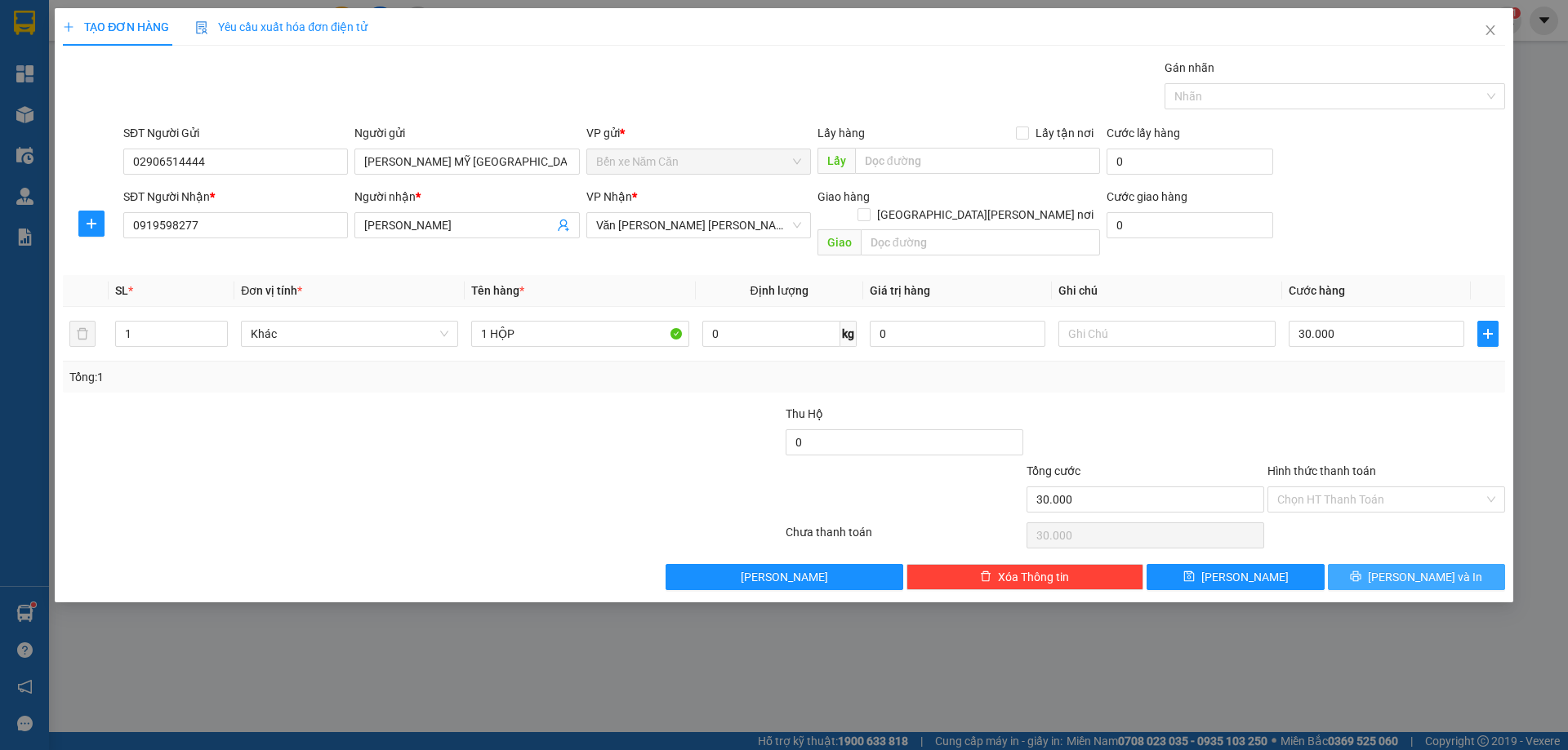
click at [1361, 570] on icon "printer" at bounding box center [1355, 576] width 12 height 12
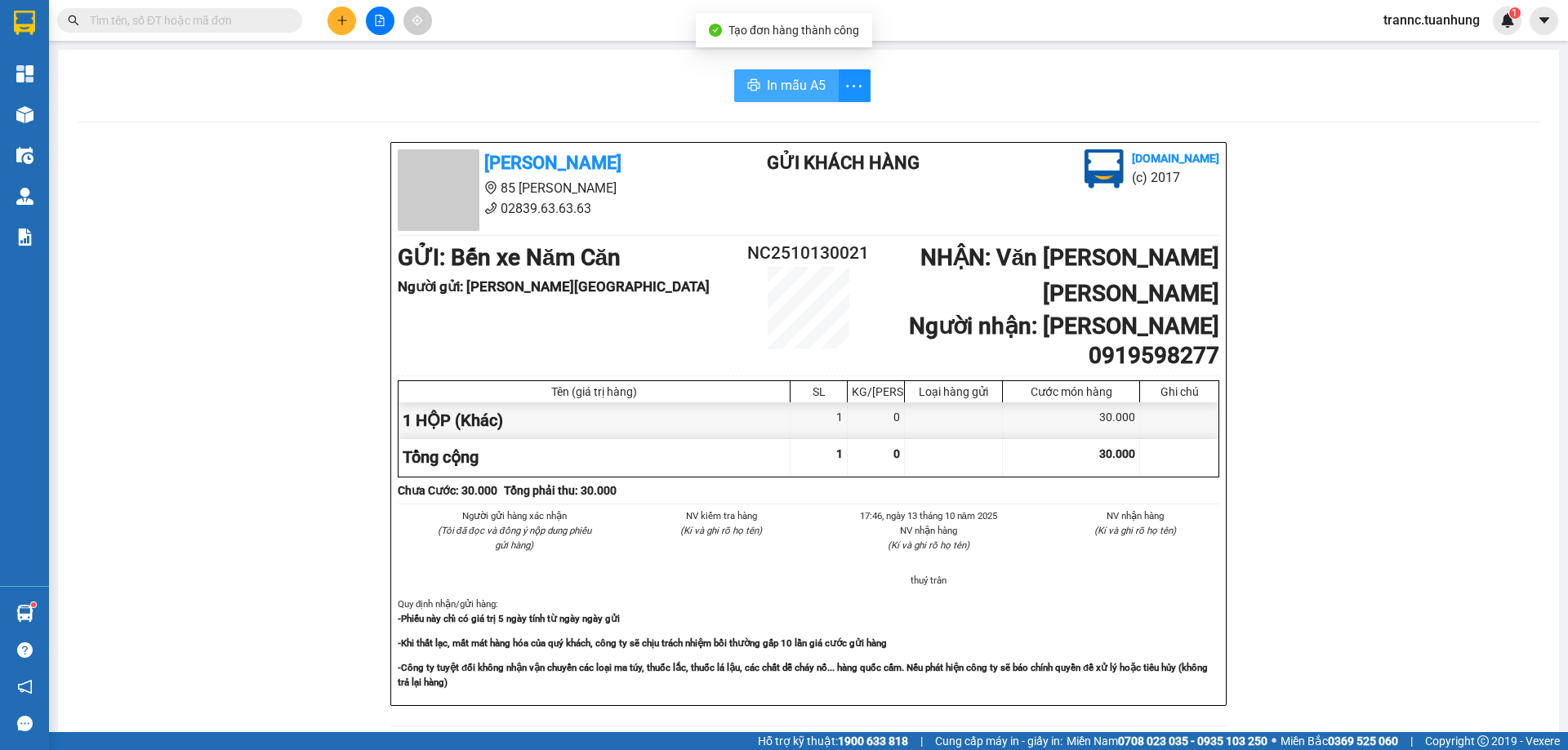
click at [768, 85] on span "In mẫu A5" at bounding box center [796, 85] width 58 height 20
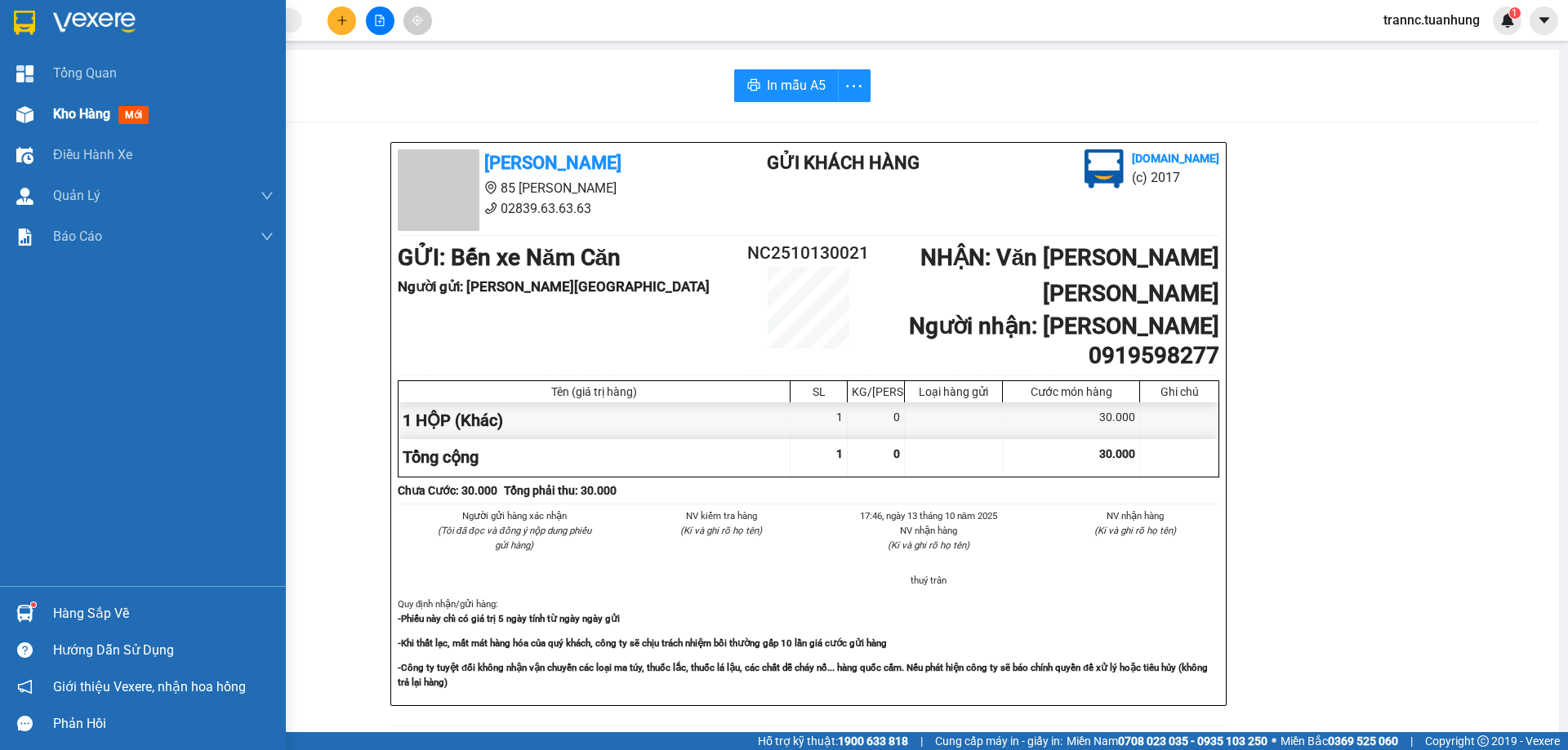
click at [139, 114] on span "mới" at bounding box center [133, 115] width 30 height 18
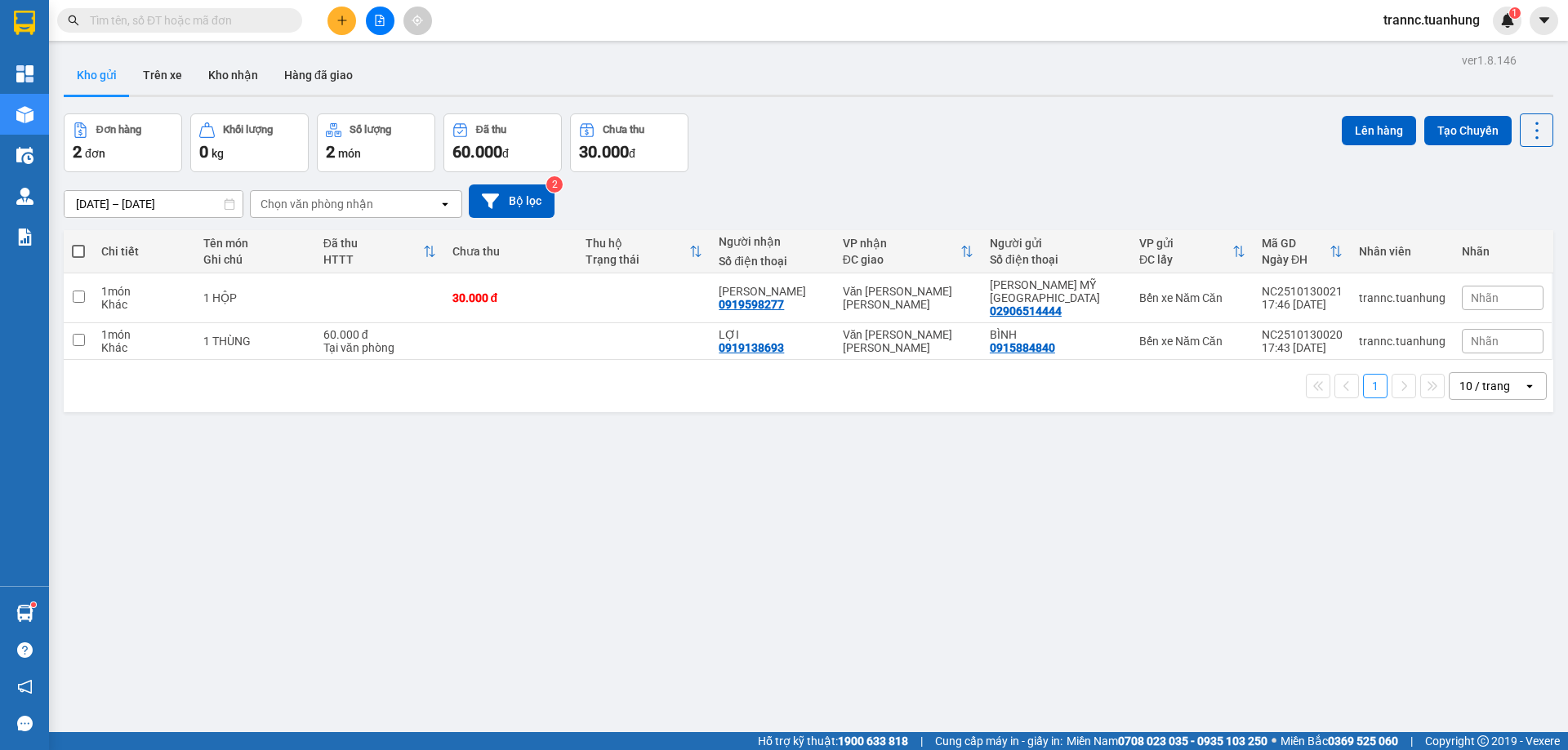
click at [280, 21] on input "text" at bounding box center [185, 21] width 193 height 18
click at [213, 21] on input "text" at bounding box center [185, 21] width 193 height 18
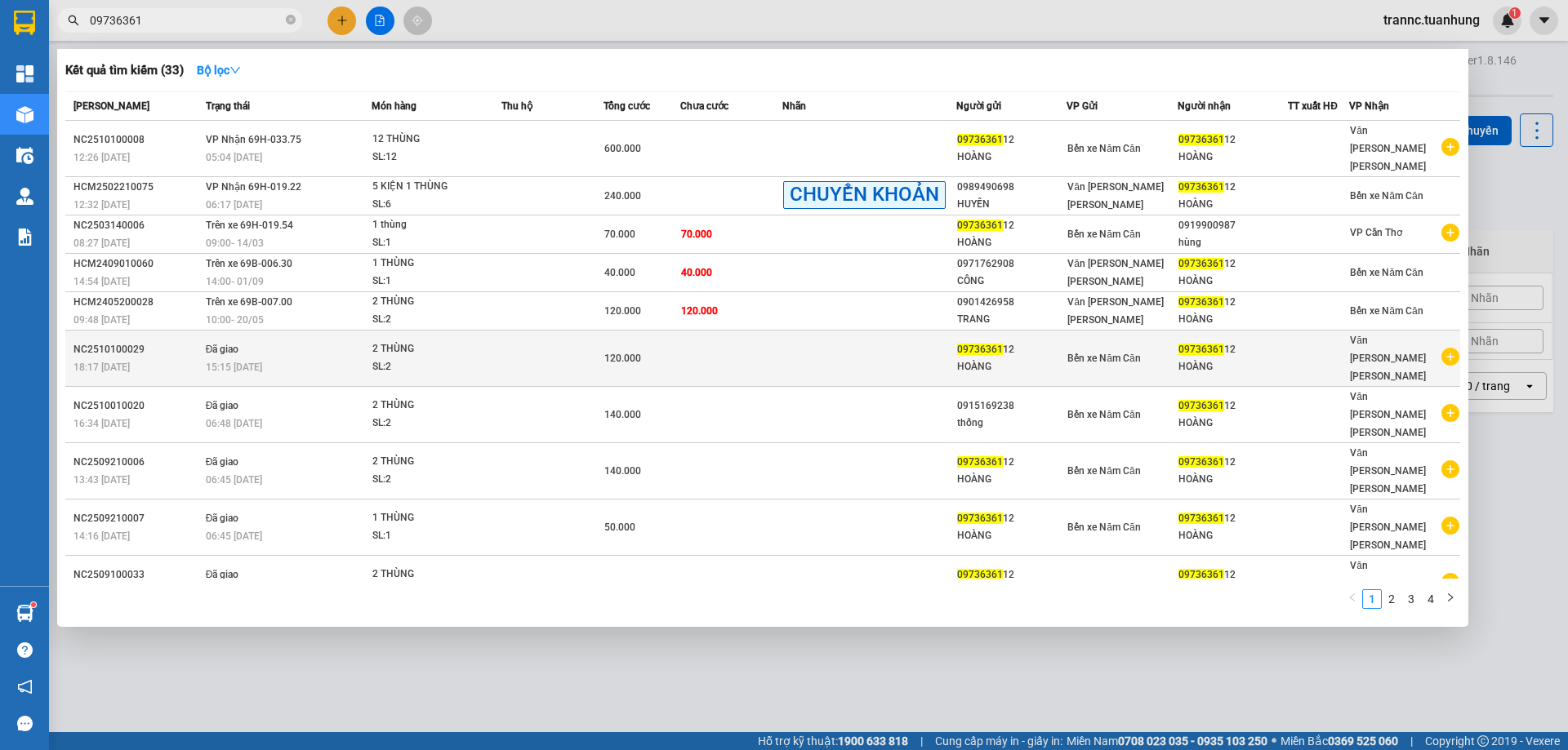
type input "09736361"
click at [1448, 348] on icon "plus-circle" at bounding box center [1450, 357] width 18 height 18
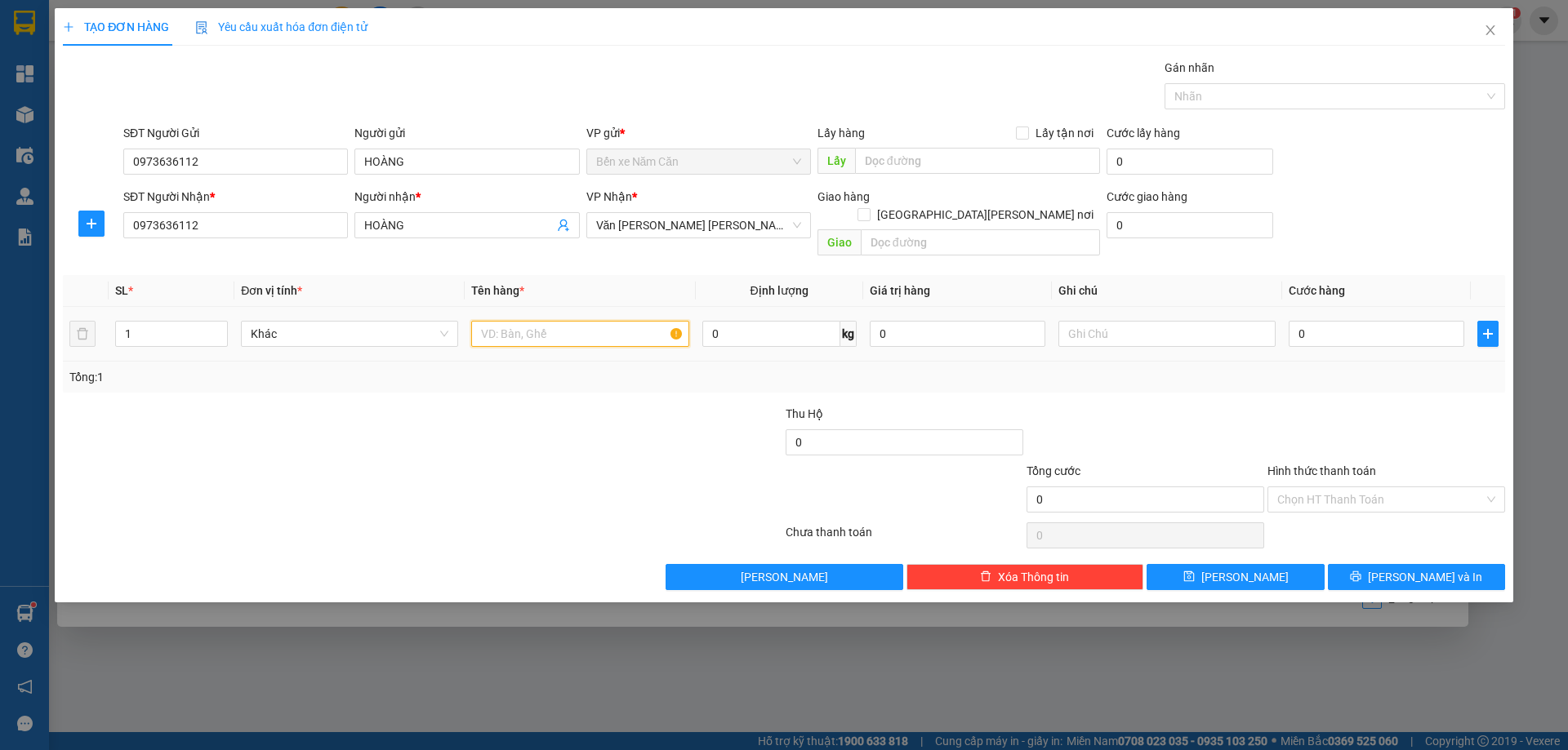
click at [538, 321] on input "text" at bounding box center [580, 334] width 217 height 26
type input "4 THÙNG"
click at [157, 321] on input "1" at bounding box center [172, 333] width 111 height 25
type input "4"
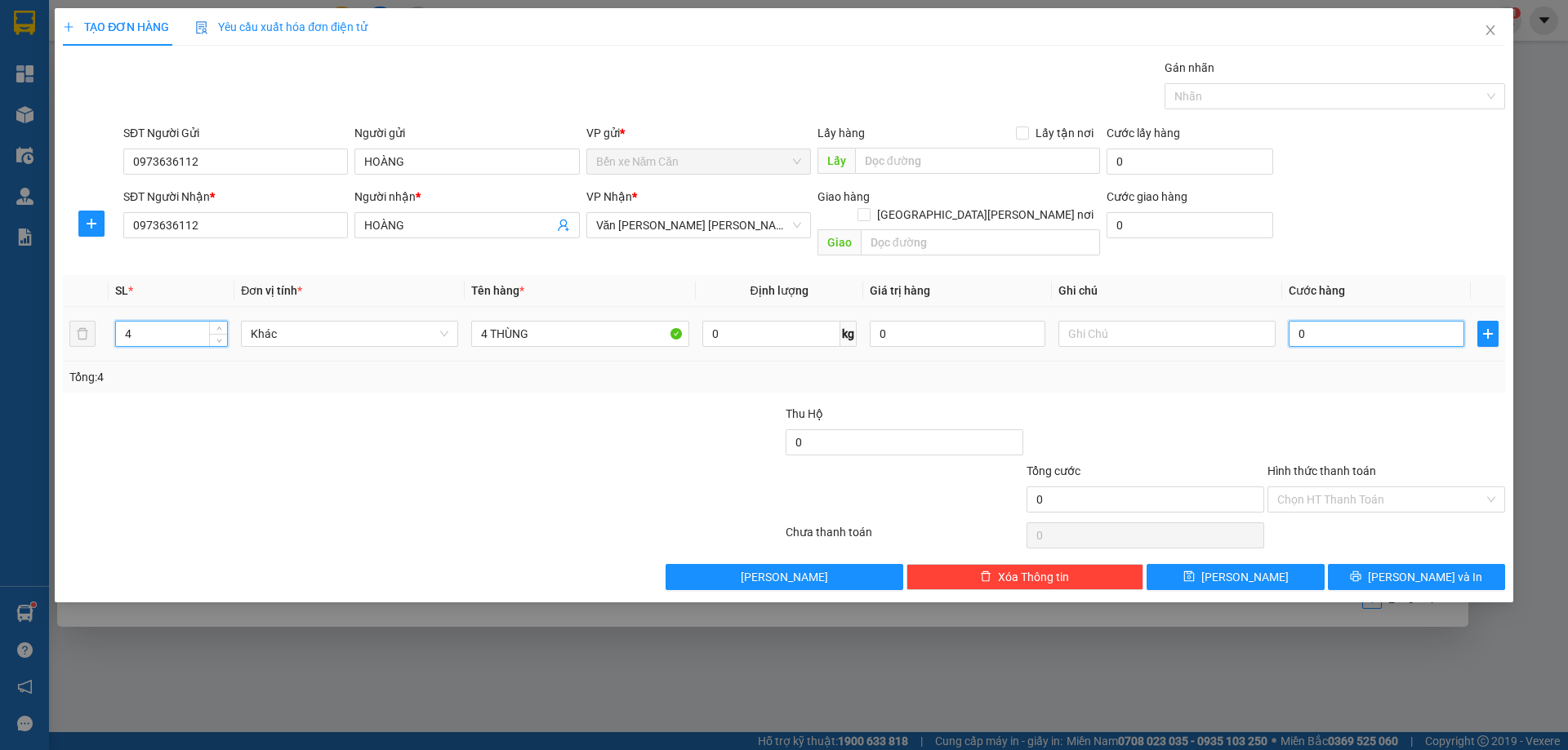
click at [1324, 321] on input "0" at bounding box center [1376, 334] width 175 height 26
type input "2"
type input "24"
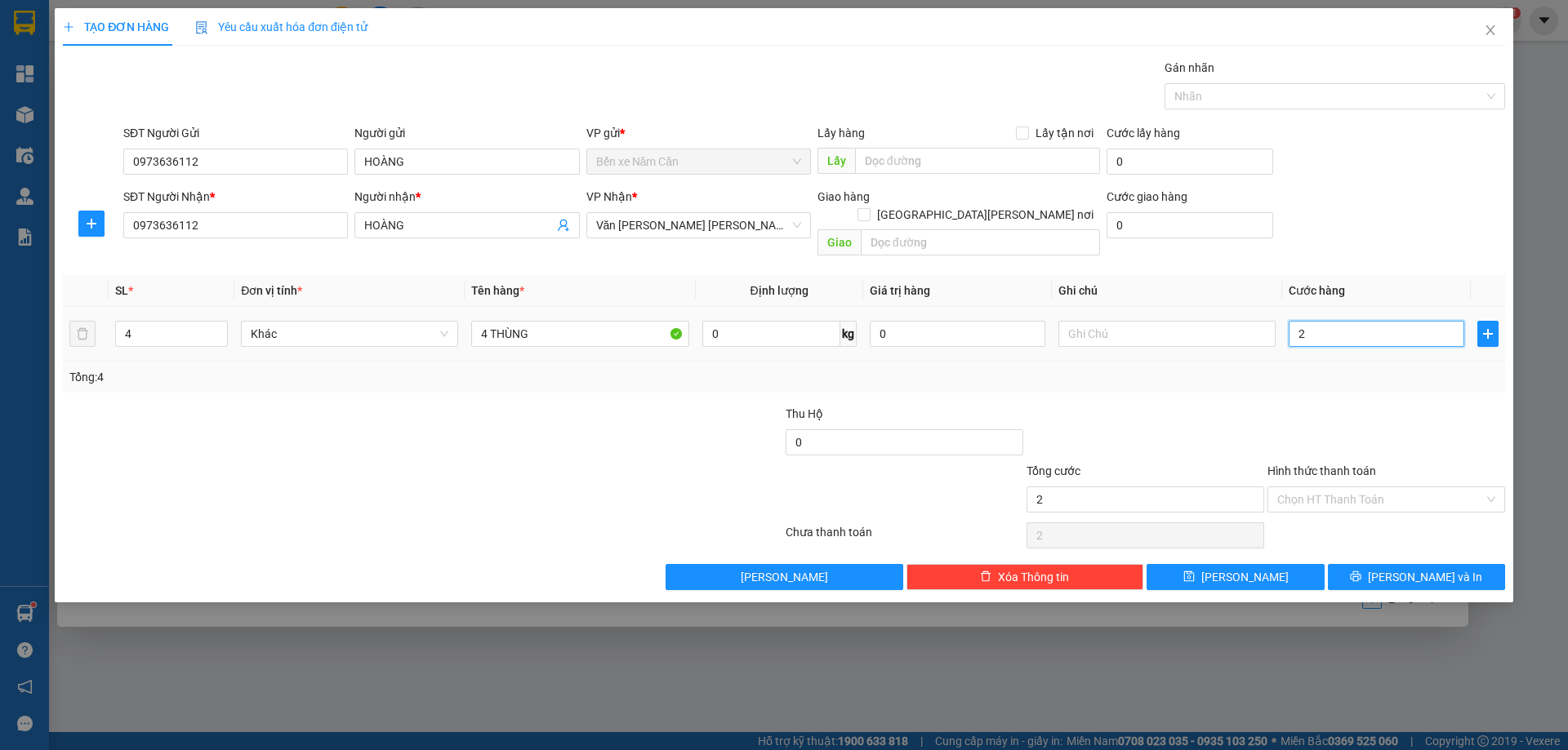
type input "24"
type input "240"
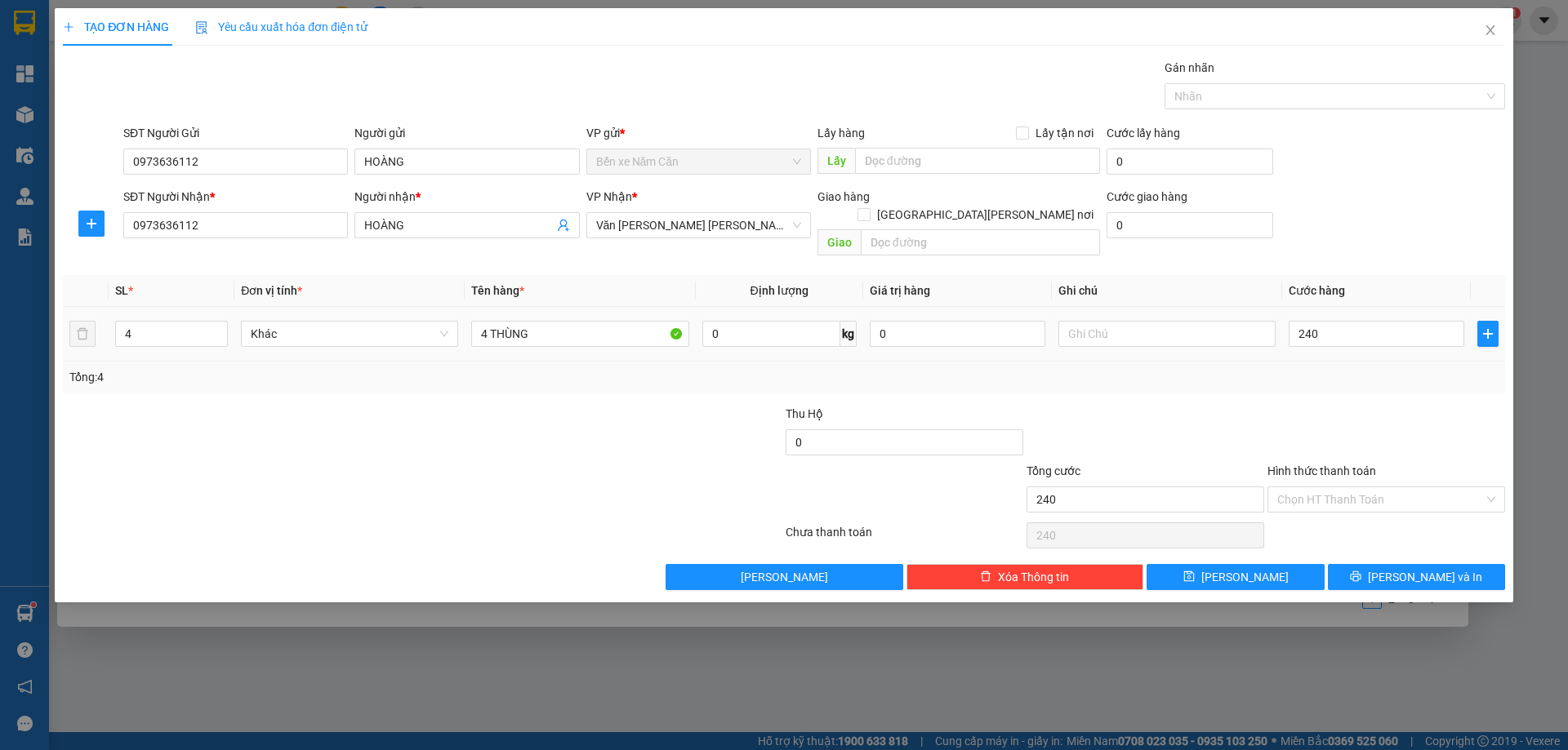
type input "240.000"
click at [1367, 405] on div at bounding box center [1386, 433] width 241 height 57
click at [1442, 568] on span "Lưu và In" at bounding box center [1424, 578] width 114 height 18
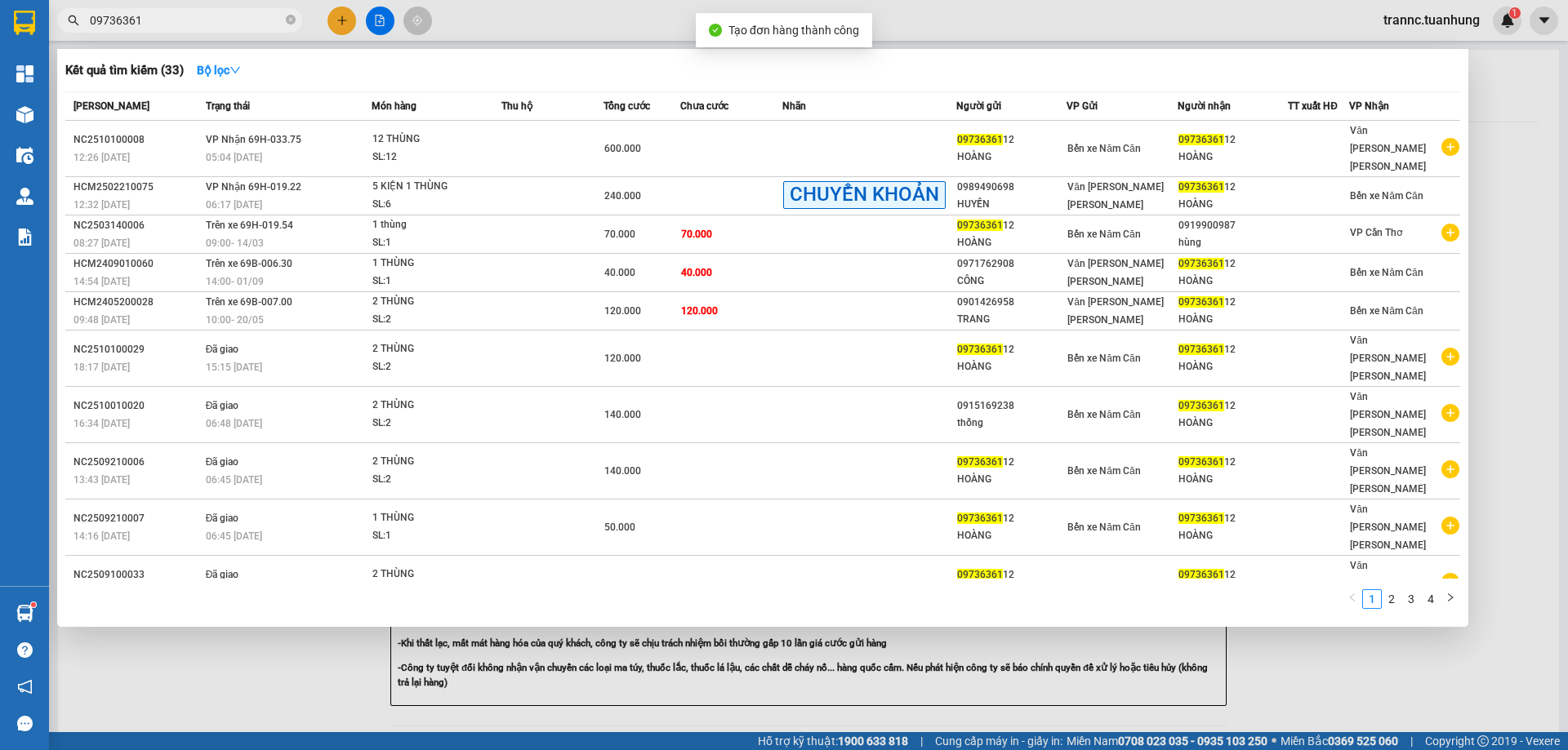
click at [1479, 639] on div at bounding box center [784, 375] width 1568 height 750
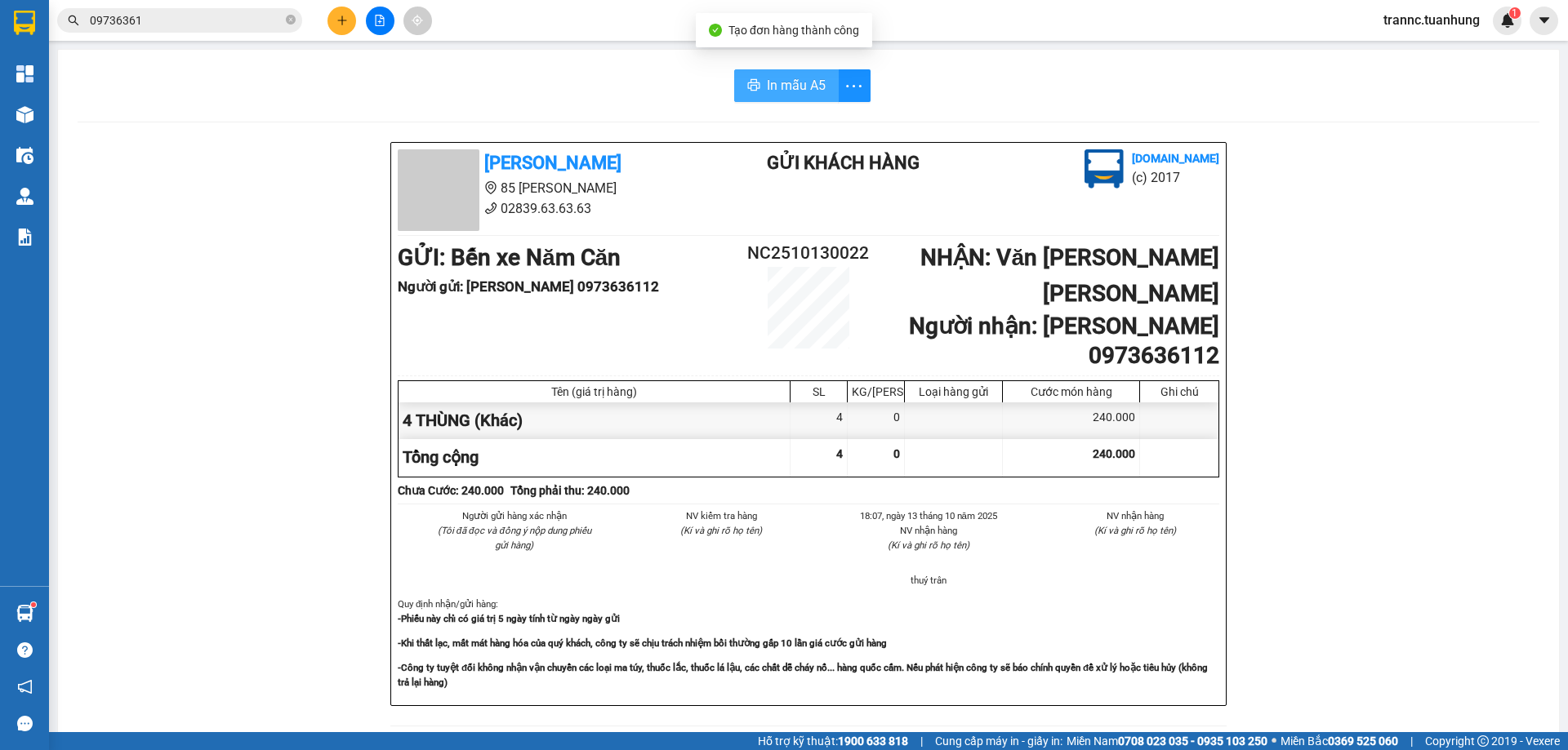
click at [803, 90] on span "In mẫu A5" at bounding box center [796, 85] width 58 height 20
click at [605, 93] on div "In mẫu A5" at bounding box center [808, 86] width 1461 height 33
click at [252, 27] on input "09736361" at bounding box center [185, 21] width 193 height 18
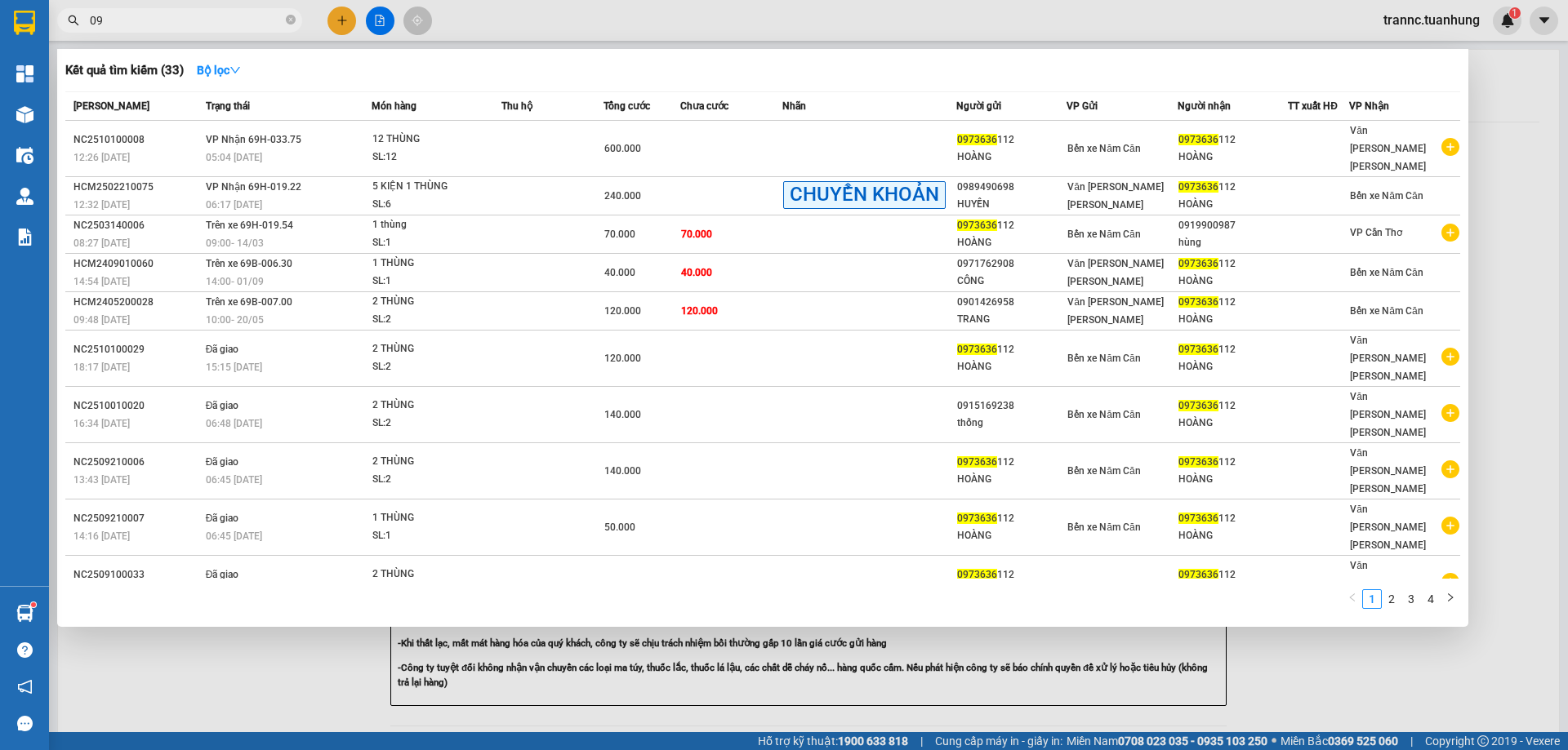
type input "0"
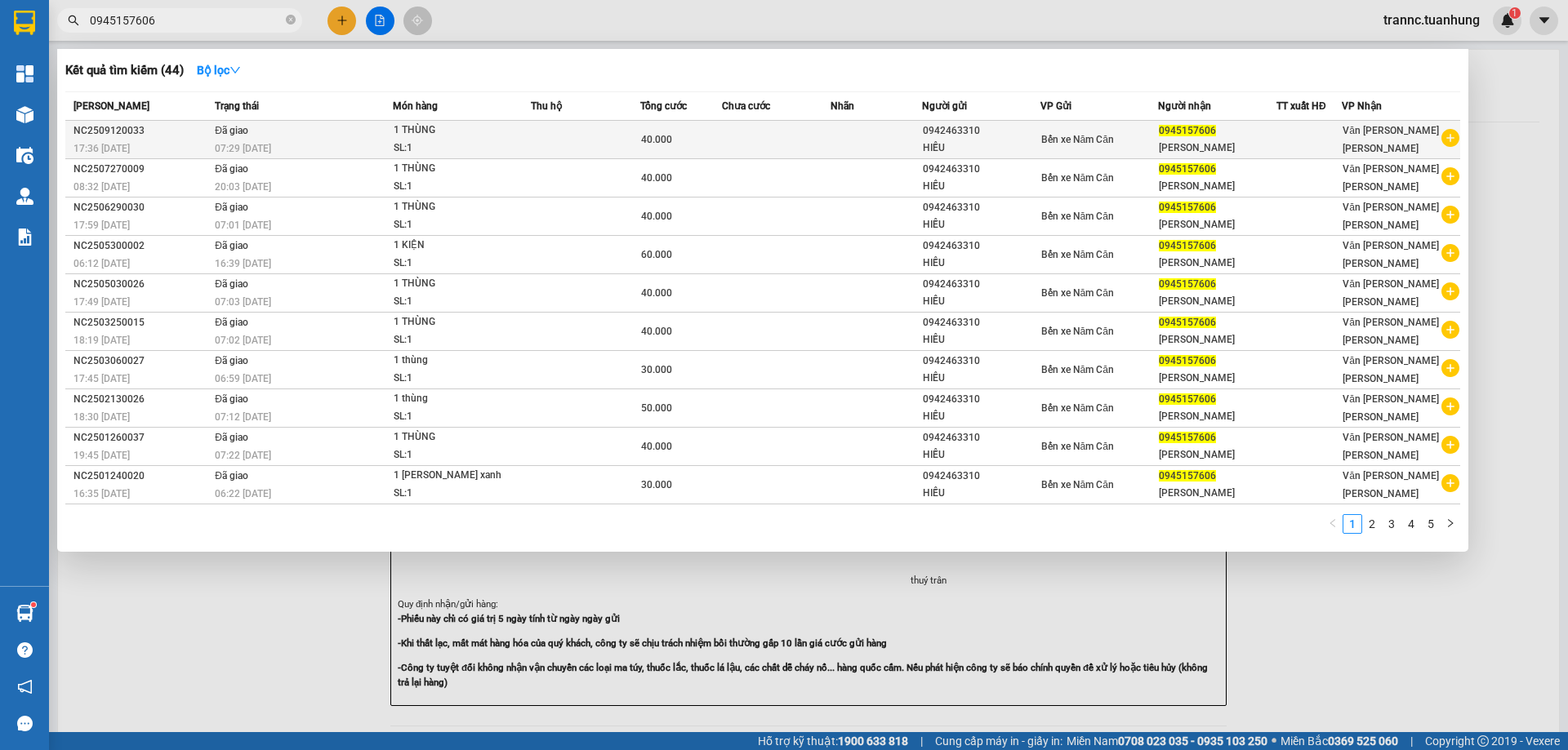
type input "0945157606"
click at [1455, 140] on icon "plus-circle" at bounding box center [1450, 138] width 18 height 18
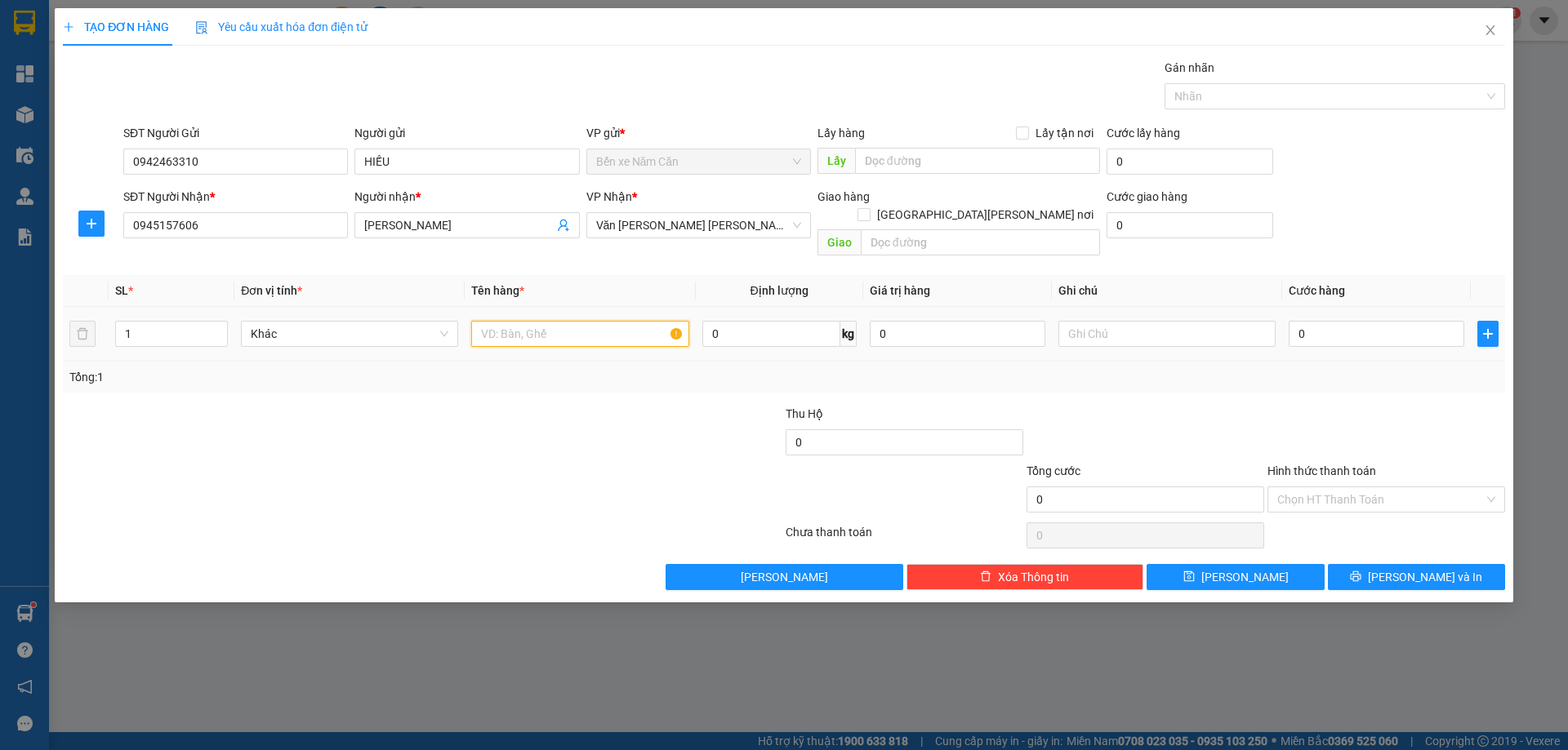
click at [559, 321] on input "text" at bounding box center [580, 334] width 217 height 26
type input "1 THÙNG"
click at [1366, 321] on input "0" at bounding box center [1376, 334] width 175 height 26
type input "5"
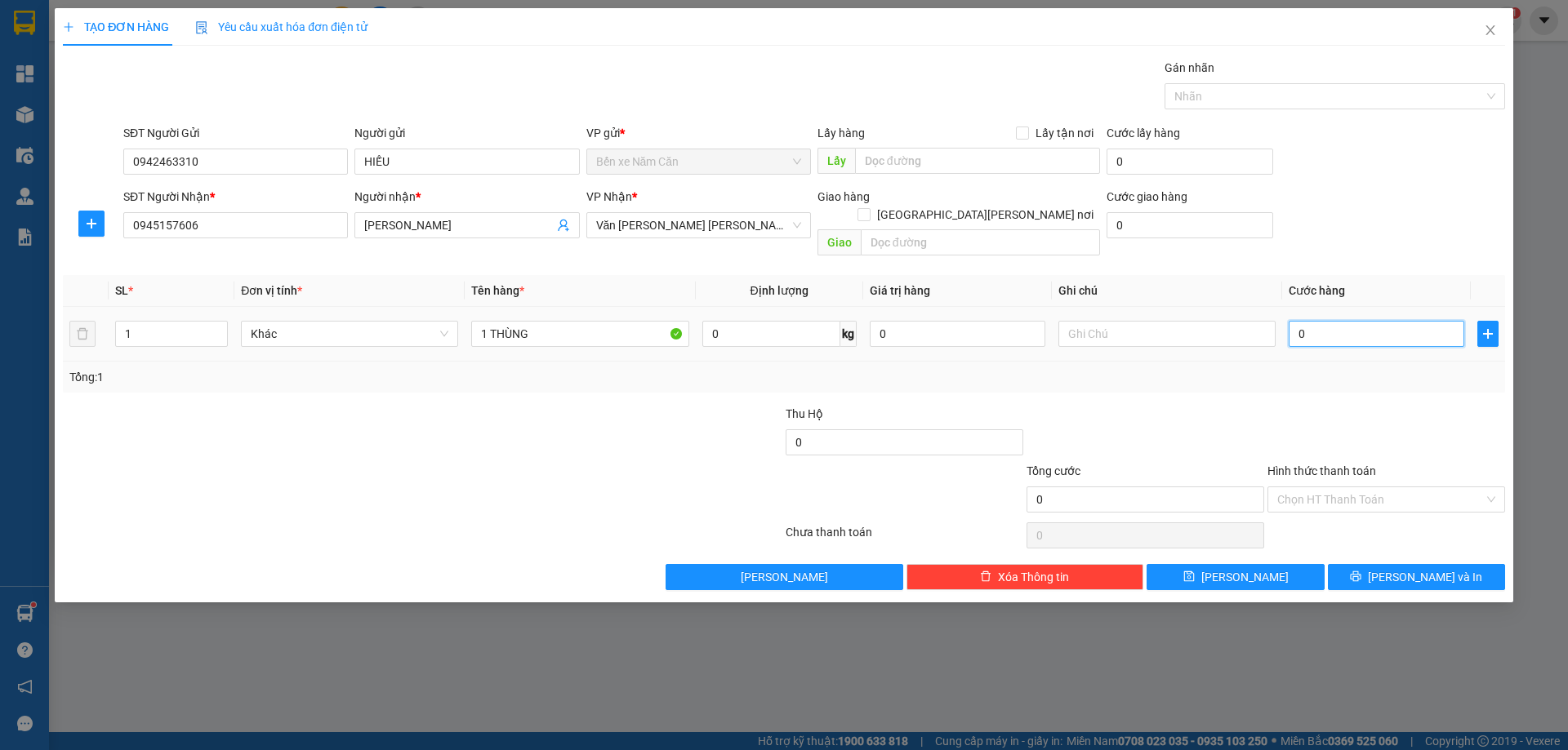
type input "5"
type input "50"
type input "50.000"
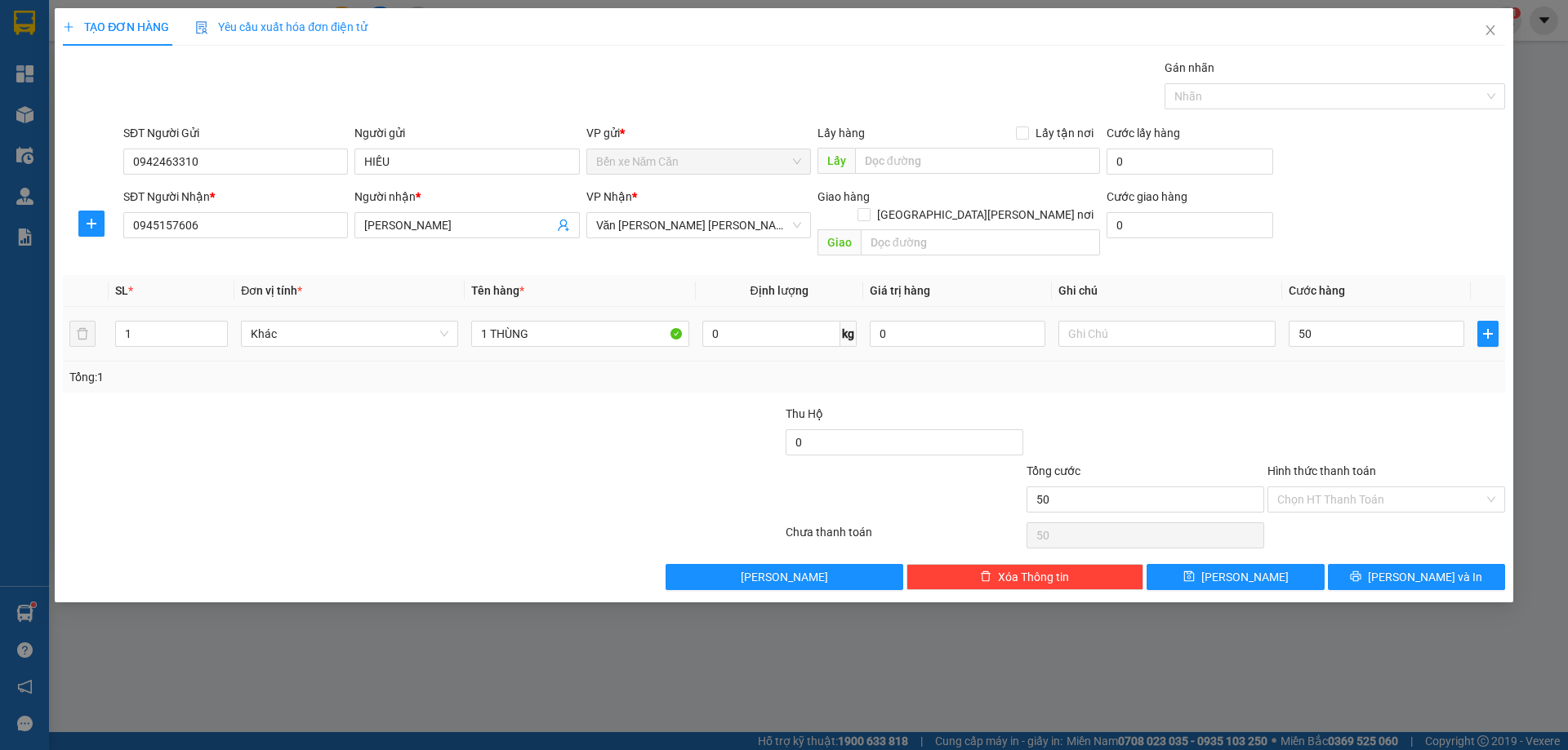
type input "50.000"
click at [1449, 368] on div "Tổng: 1" at bounding box center [784, 377] width 1429 height 18
click at [1299, 487] on input "Hình thức thanh toán" at bounding box center [1380, 499] width 206 height 25
click at [1315, 505] on div "Tại văn phòng" at bounding box center [1385, 515] width 218 height 18
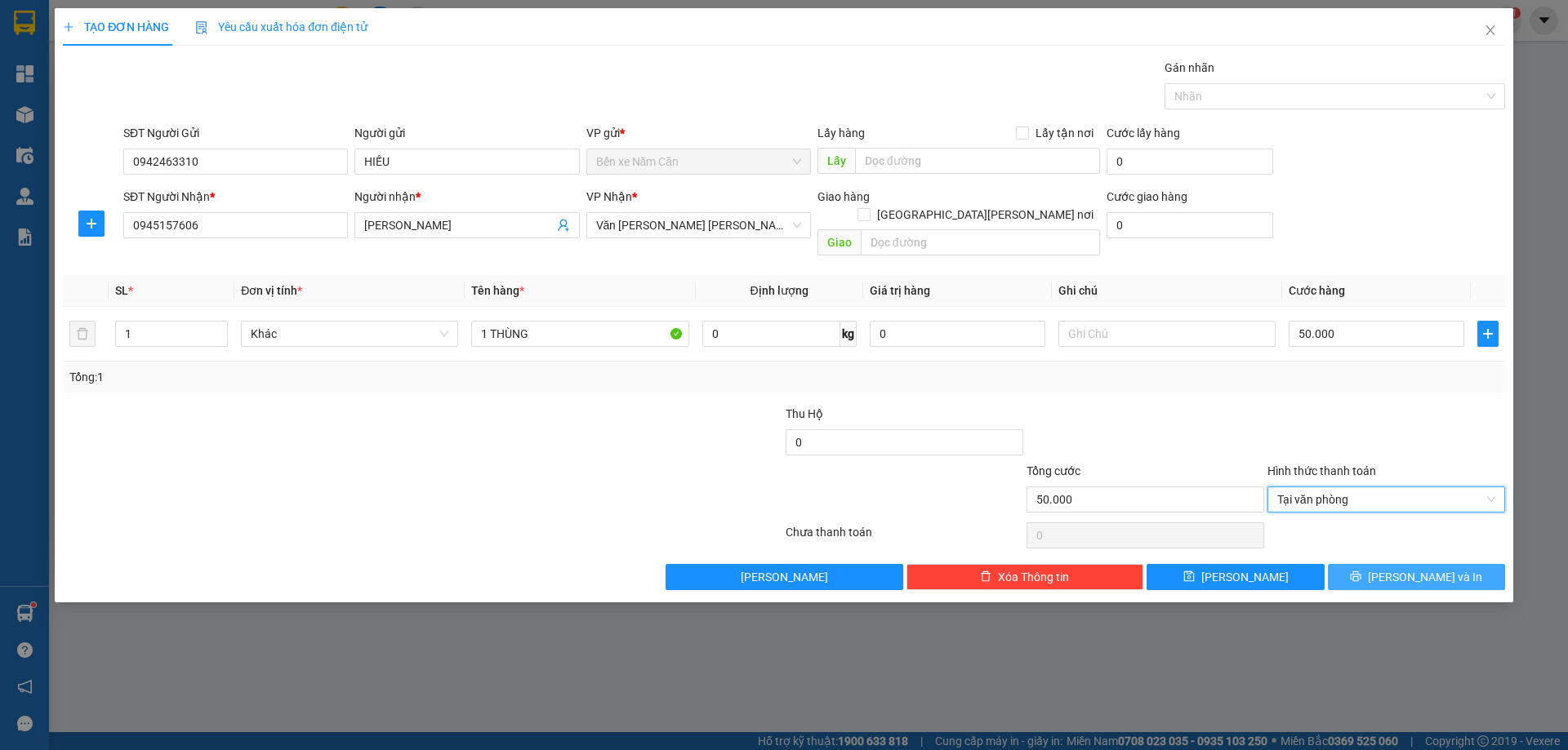
click at [1375, 564] on button "Lưu và In" at bounding box center [1416, 577] width 177 height 26
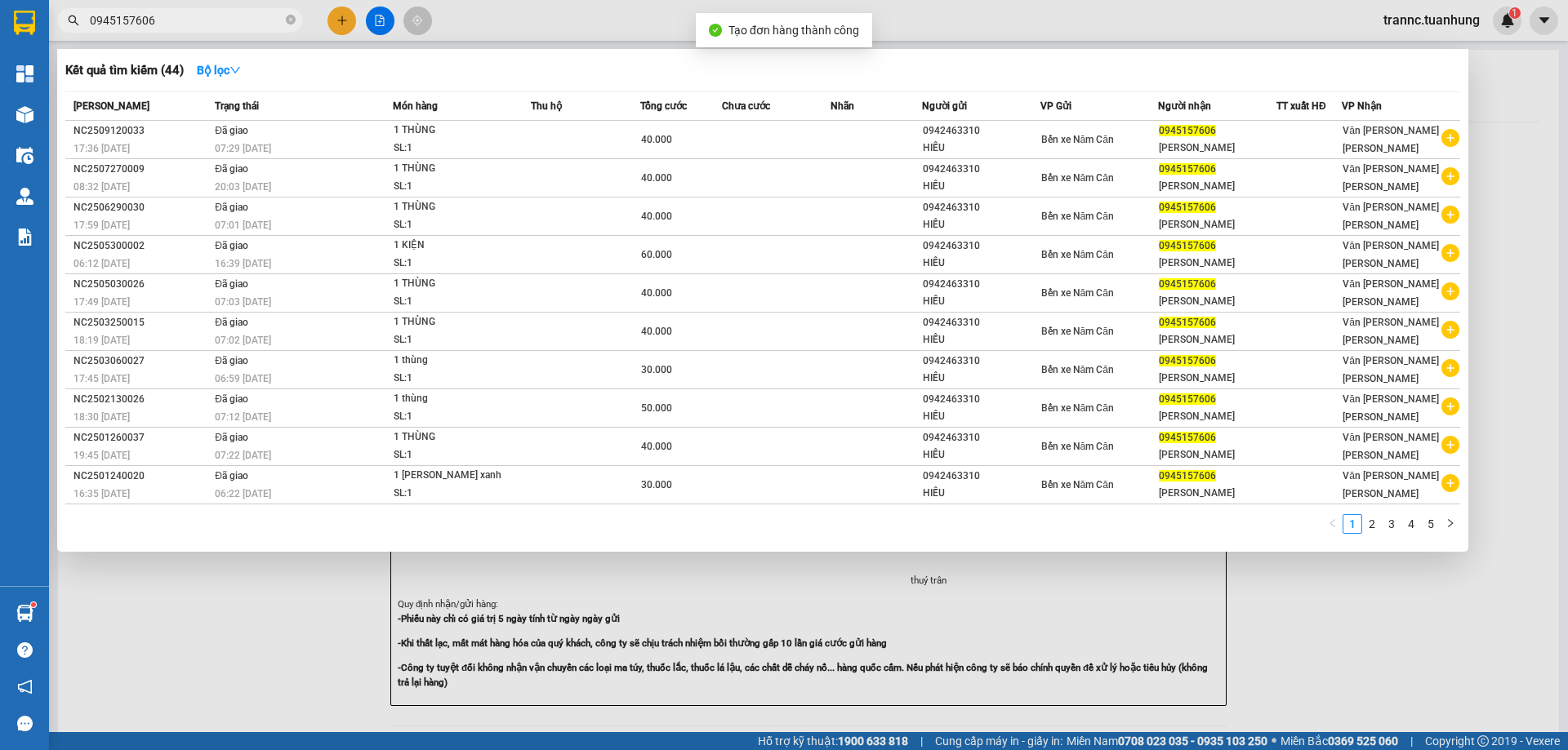
drag, startPoint x: 1366, startPoint y: 570, endPoint x: 950, endPoint y: 283, distance: 505.4
click at [1367, 569] on div at bounding box center [784, 375] width 1568 height 750
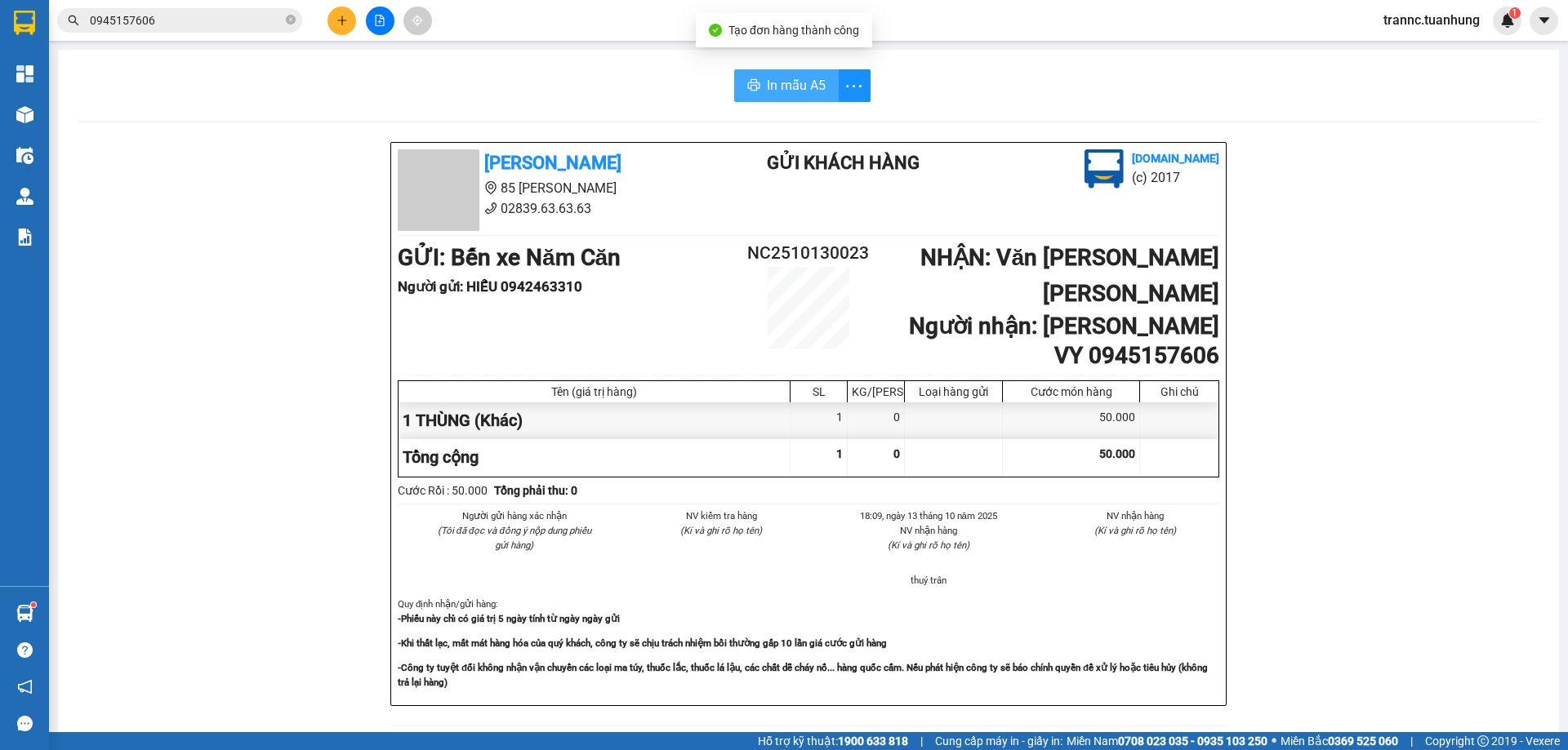
click at [767, 81] on span "In mẫu A5" at bounding box center [796, 85] width 58 height 20
click at [669, 108] on div "In mẫu A5 Tuấn Hưng 85 Lý Chiêu Hoàng 02839.63.63.63 Gửi khách hàng Vexere.com …" at bounding box center [809, 697] width 1500 height 1294
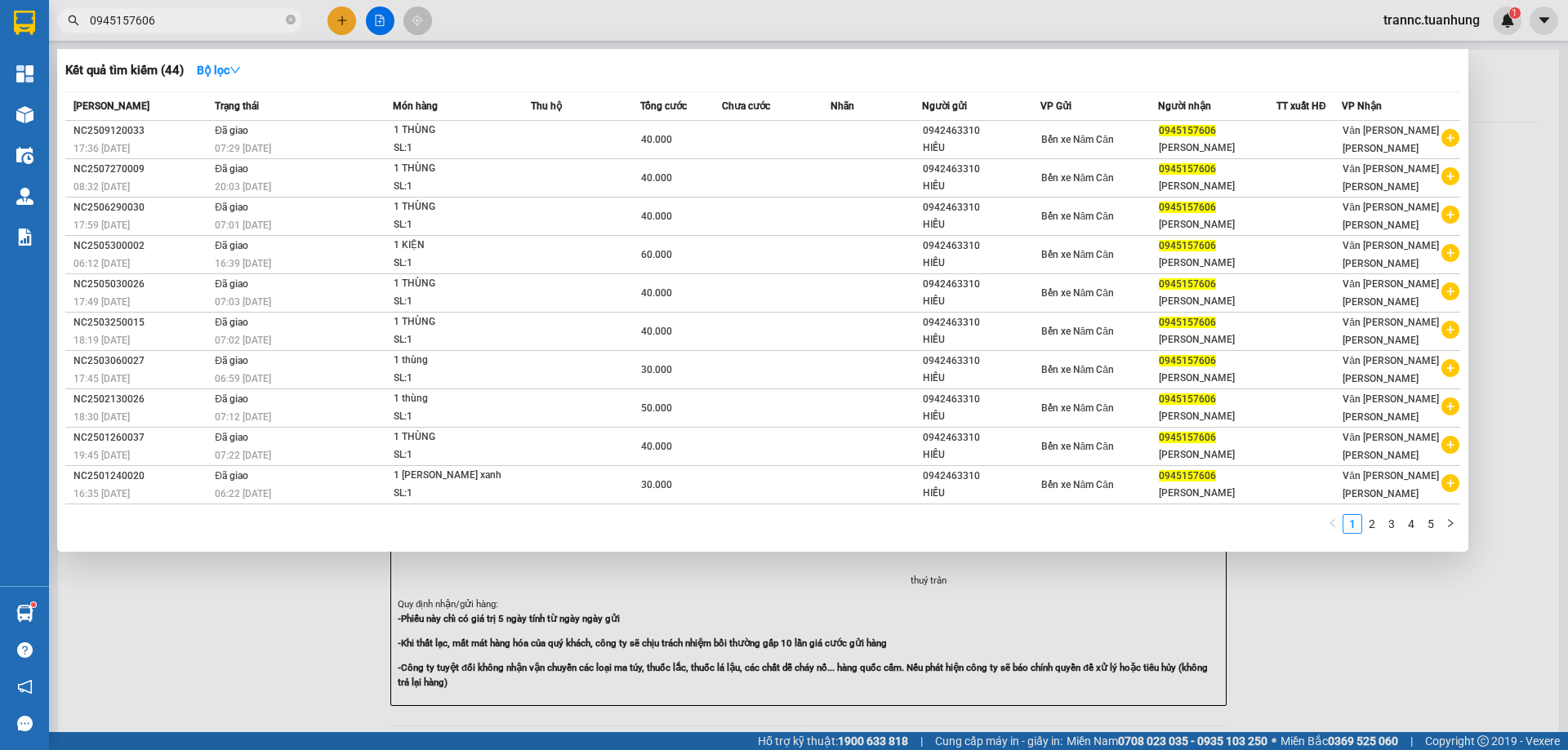
click at [219, 18] on input "0945157606" at bounding box center [185, 21] width 193 height 18
type input "0"
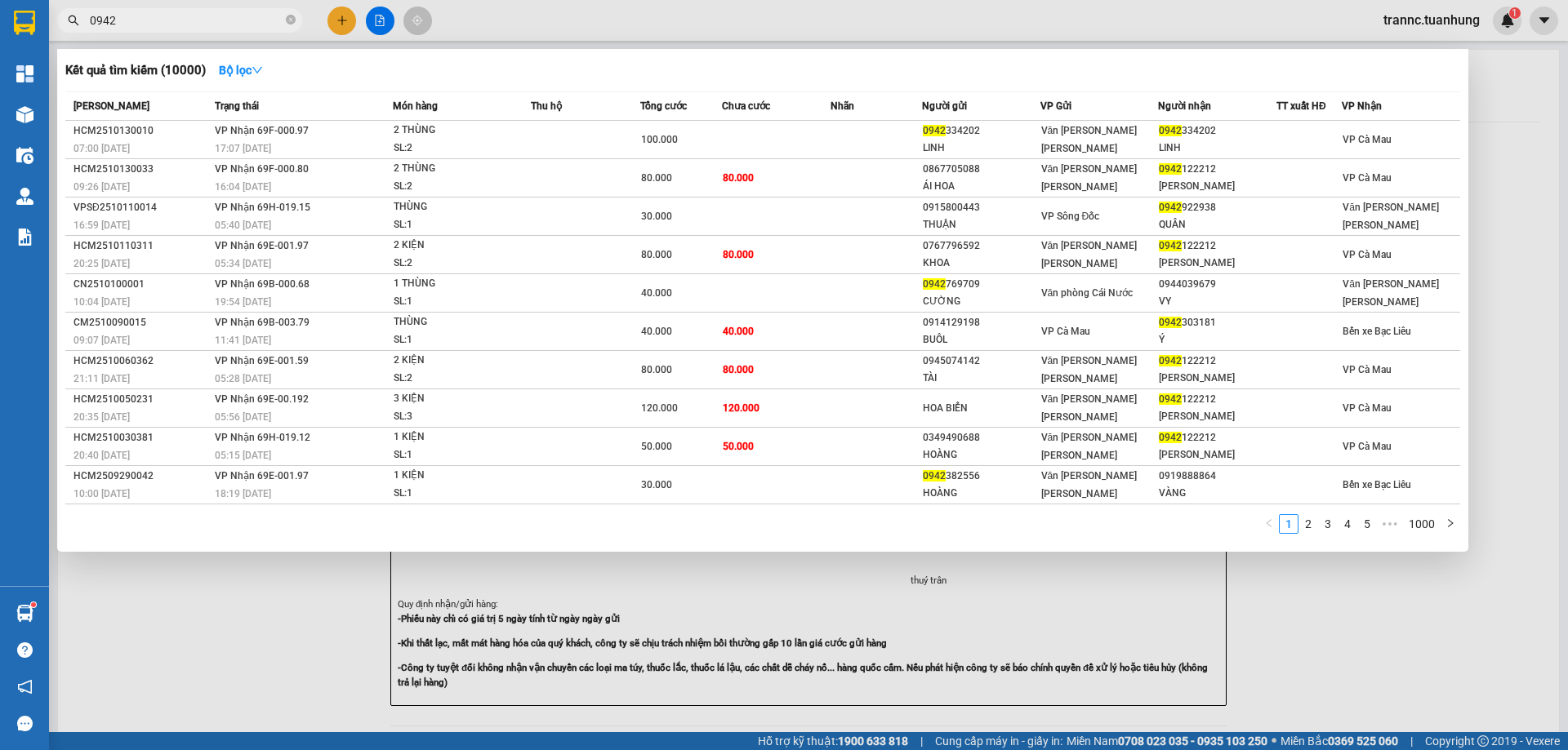
click at [253, 597] on div at bounding box center [784, 375] width 1568 height 750
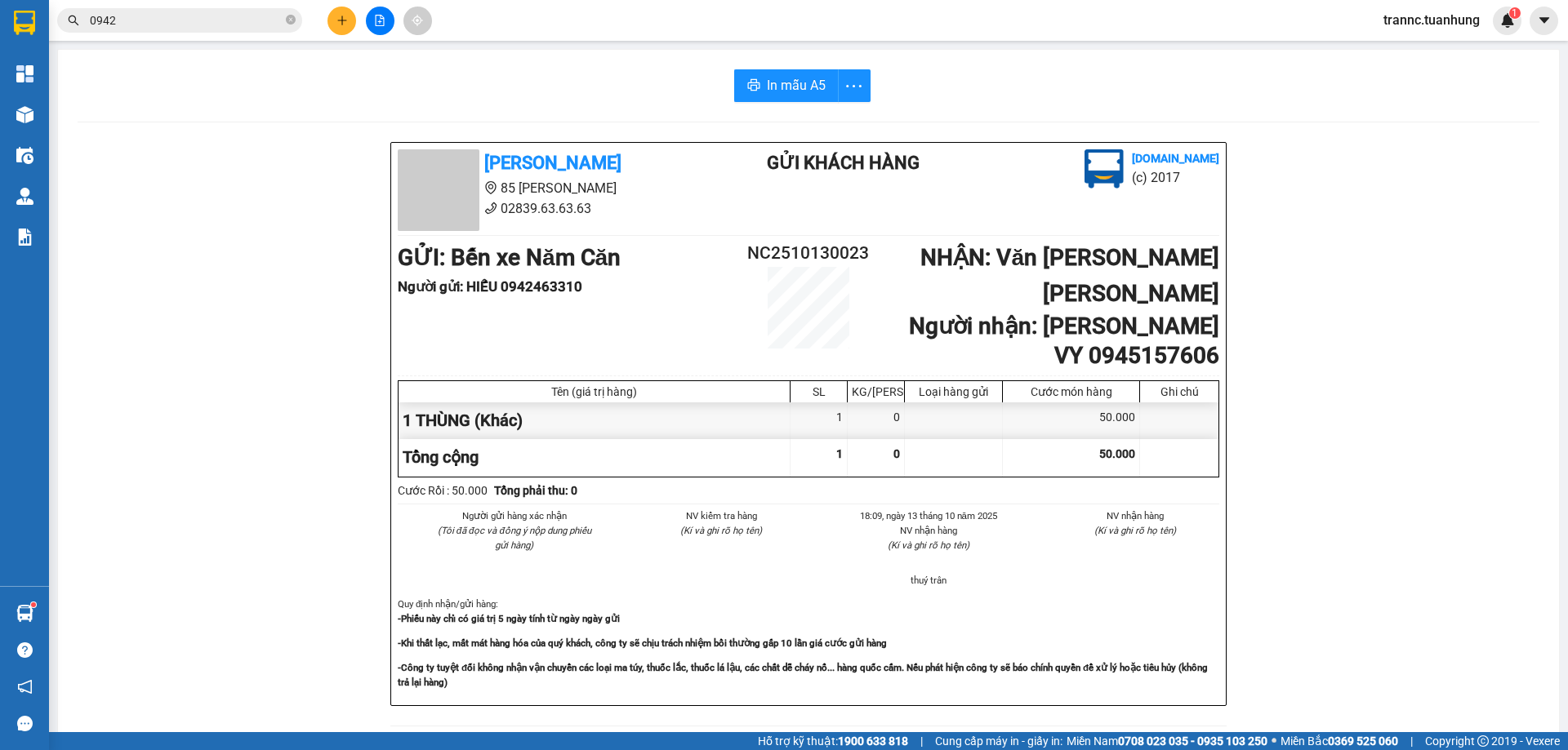
click at [154, 30] on span "0942" at bounding box center [180, 20] width 245 height 25
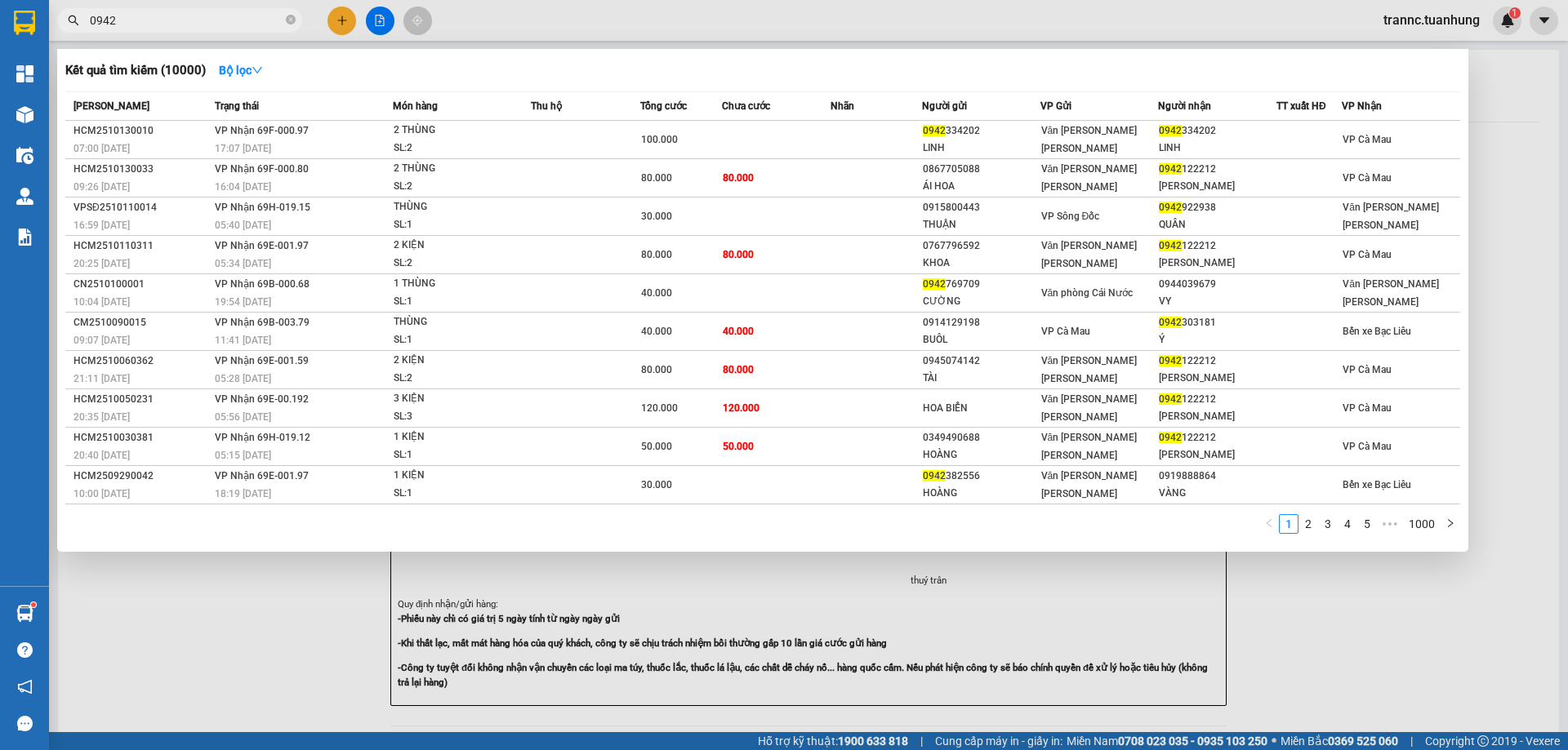
click at [150, 18] on input "0942" at bounding box center [185, 21] width 193 height 18
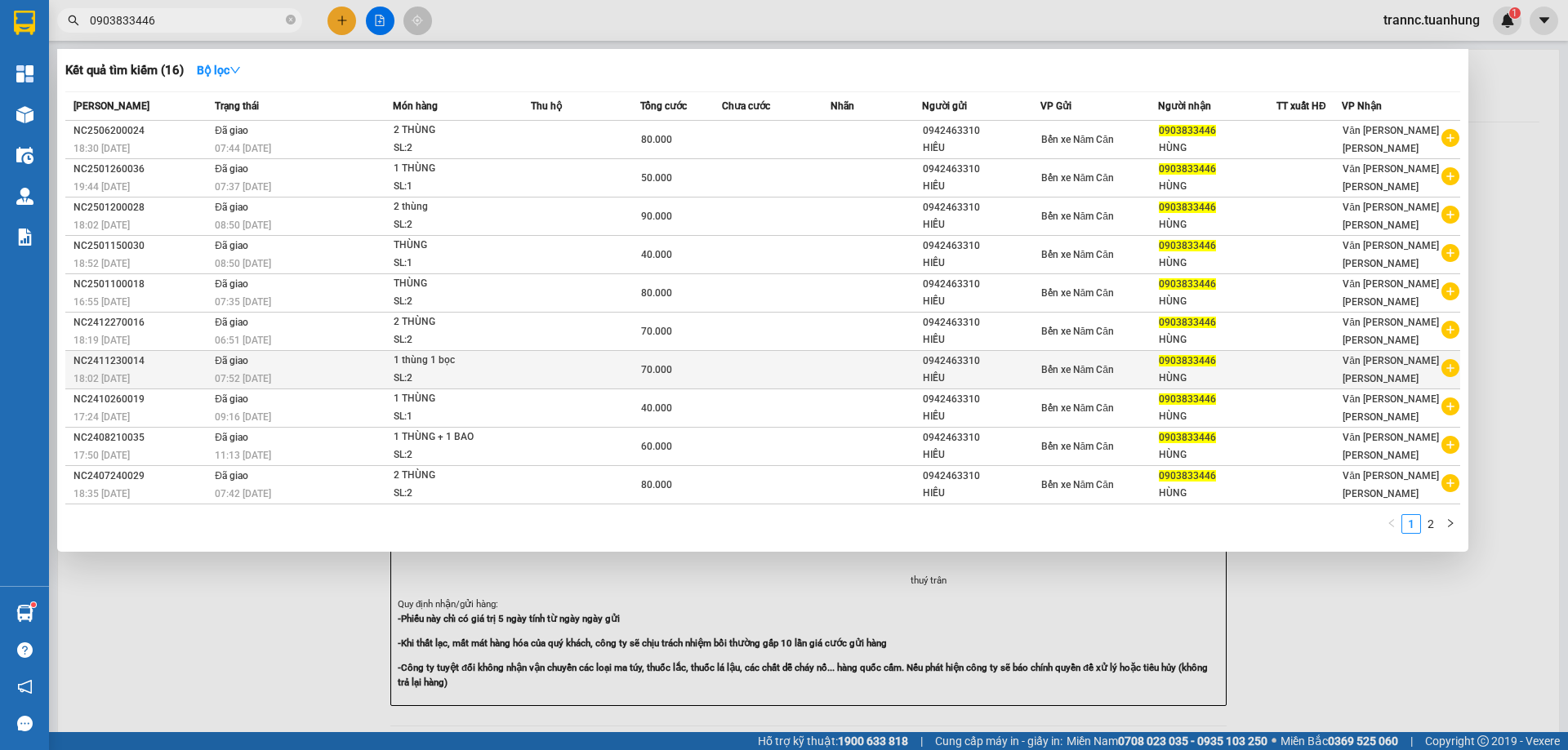
click at [1453, 362] on icon "plus-circle" at bounding box center [1450, 369] width 18 height 18
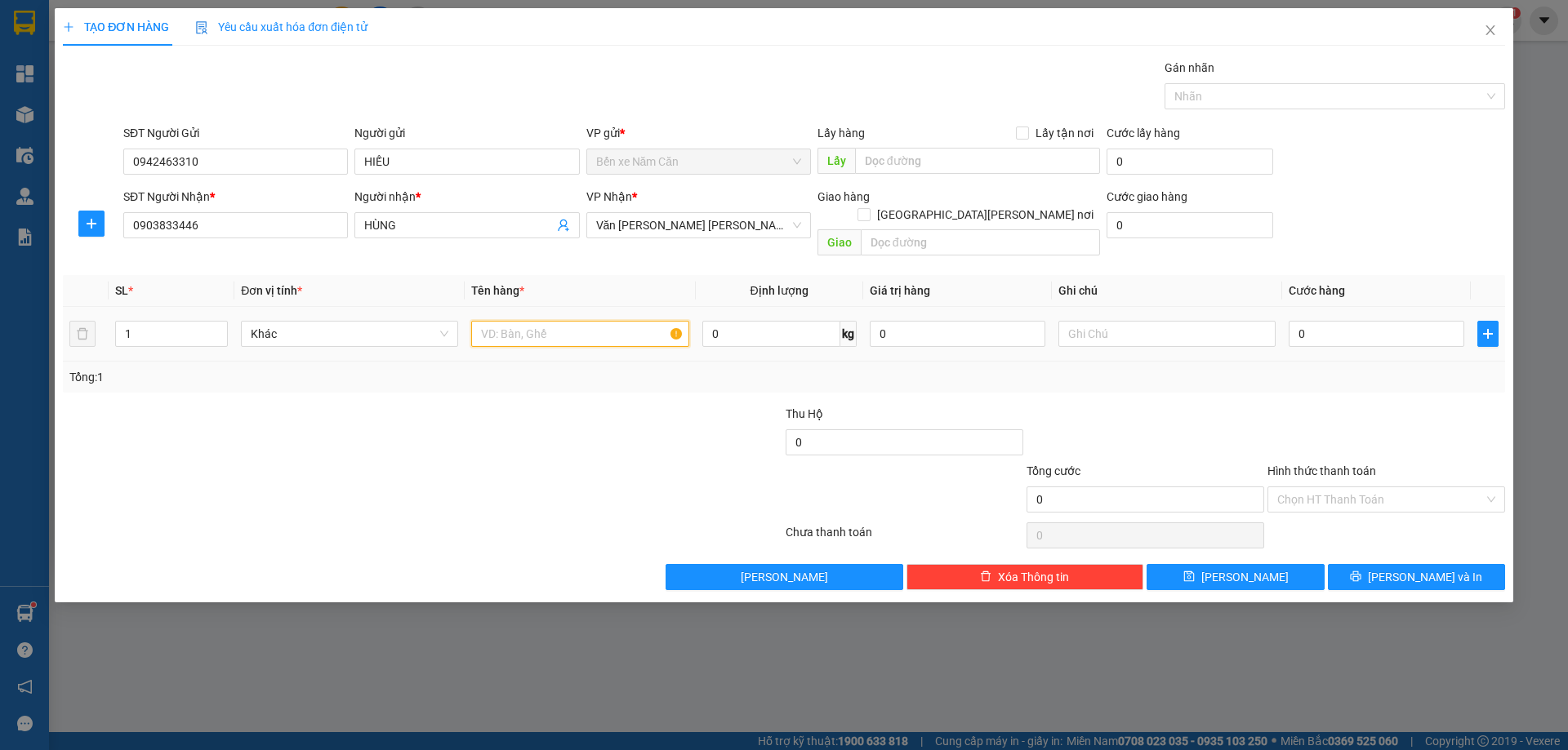
click at [581, 324] on input "text" at bounding box center [580, 334] width 217 height 26
click at [1341, 321] on input "0" at bounding box center [1376, 334] width 175 height 26
click at [1353, 464] on label "Hình thức thanh toán" at bounding box center [1321, 471] width 109 height 13
click at [1353, 487] on input "Hình thức thanh toán" at bounding box center [1380, 499] width 206 height 25
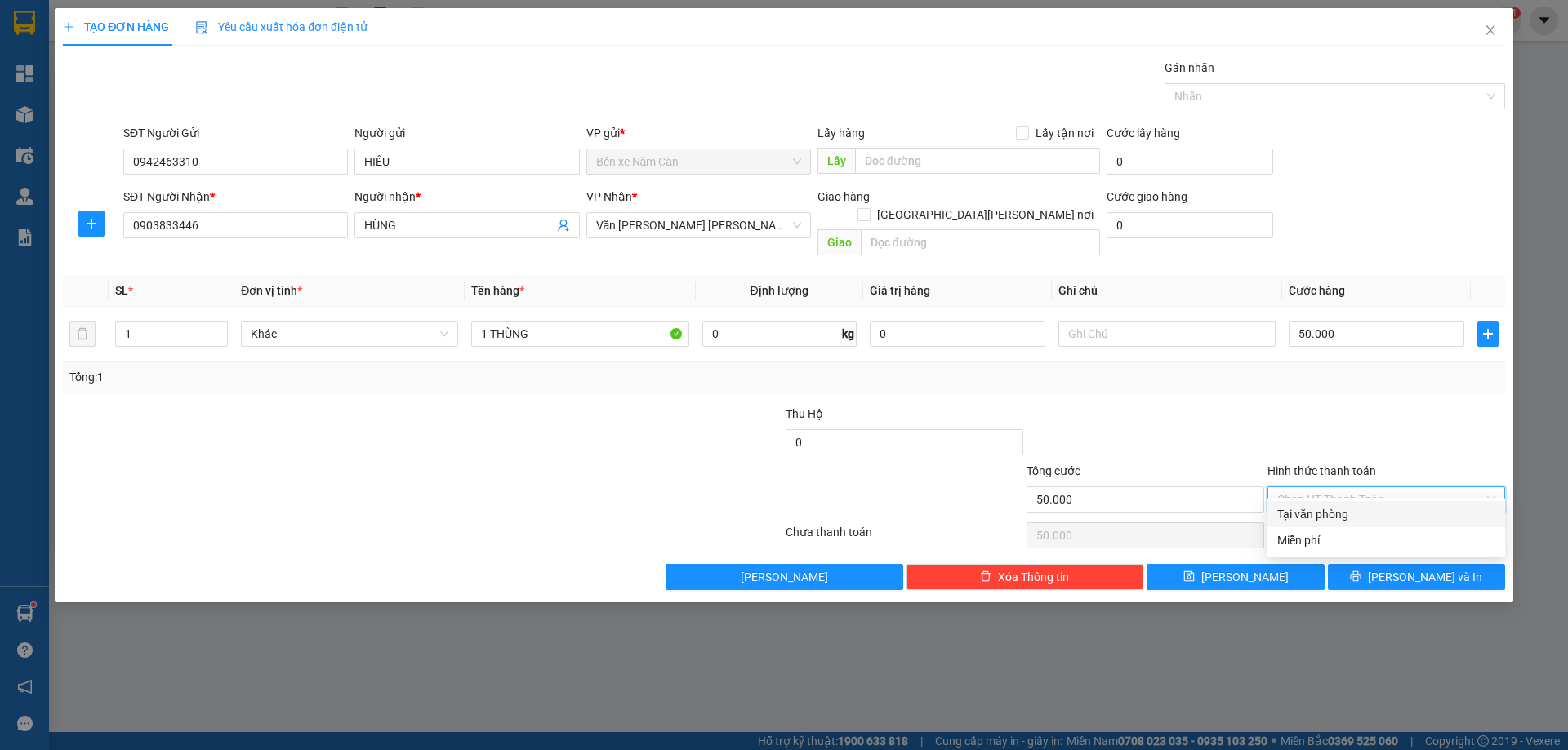
click at [1364, 487] on input "Hình thức thanh toán" at bounding box center [1380, 499] width 206 height 25
click at [1359, 514] on div "Tại văn phòng" at bounding box center [1385, 515] width 218 height 18
click at [1361, 570] on icon "printer" at bounding box center [1355, 576] width 12 height 12
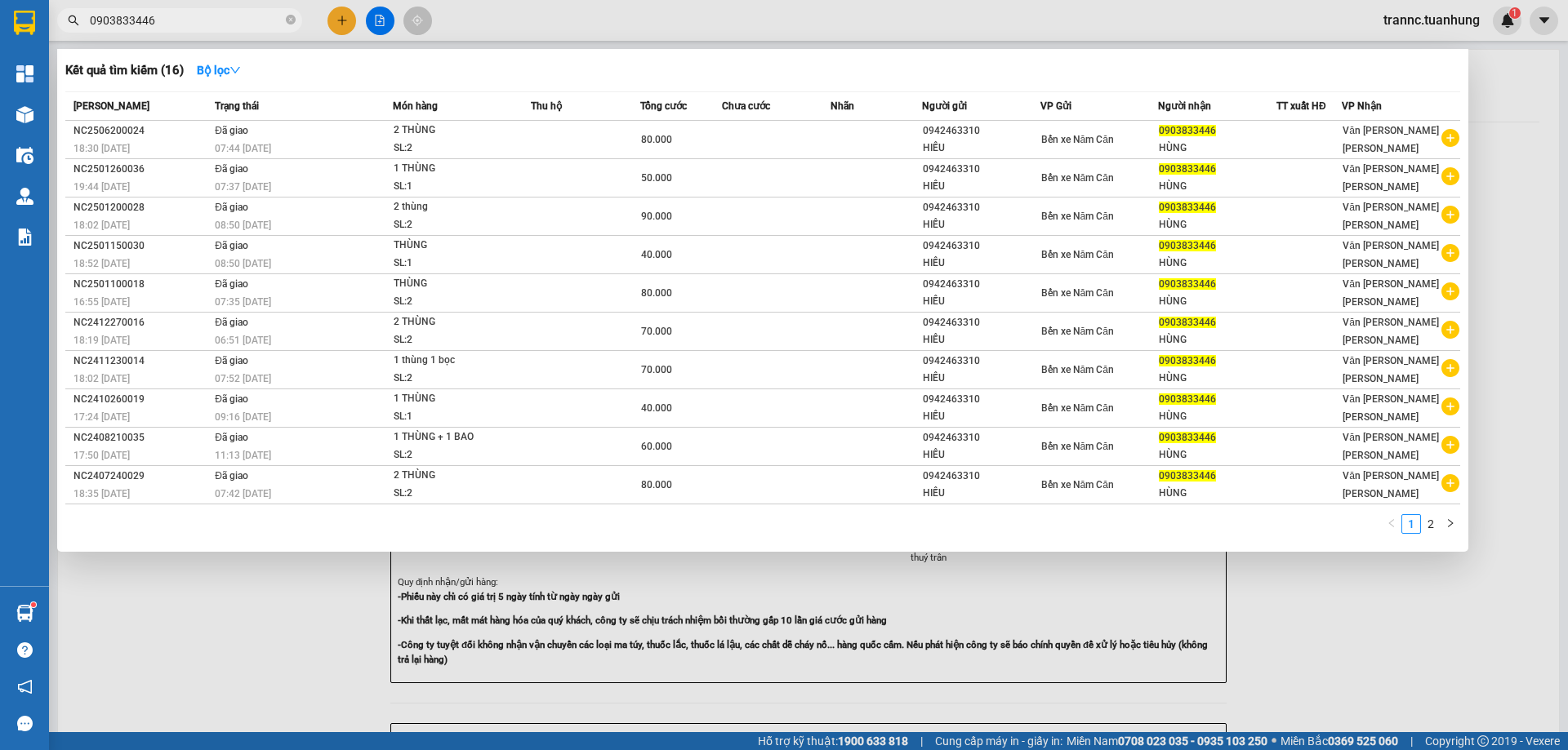
click at [1419, 634] on div at bounding box center [784, 375] width 1568 height 750
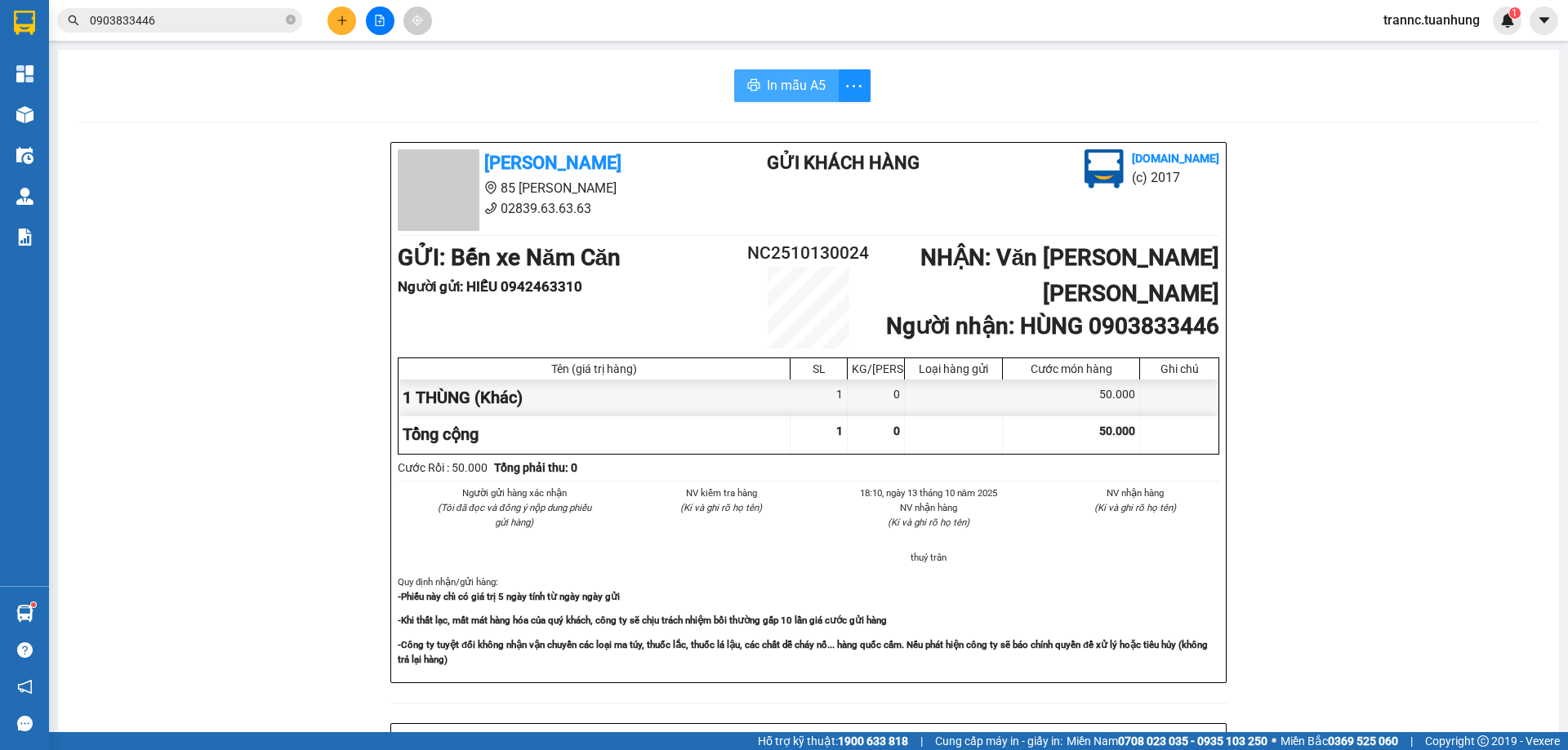
click at [780, 92] on span "In mẫu A5" at bounding box center [796, 85] width 58 height 20
click at [288, 21] on icon "close-circle" at bounding box center [290, 19] width 10 height 10
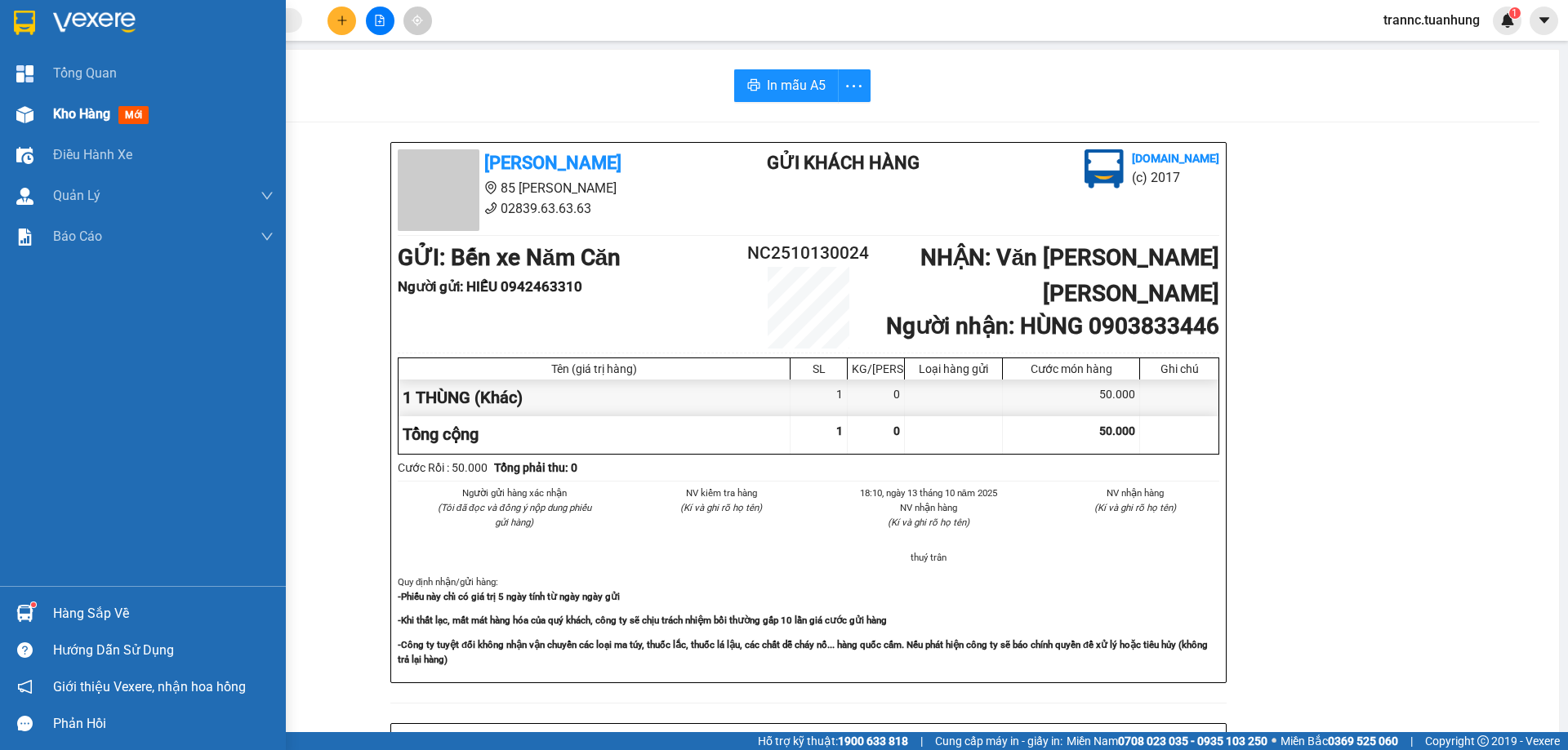
click at [137, 112] on span "mới" at bounding box center [133, 115] width 30 height 18
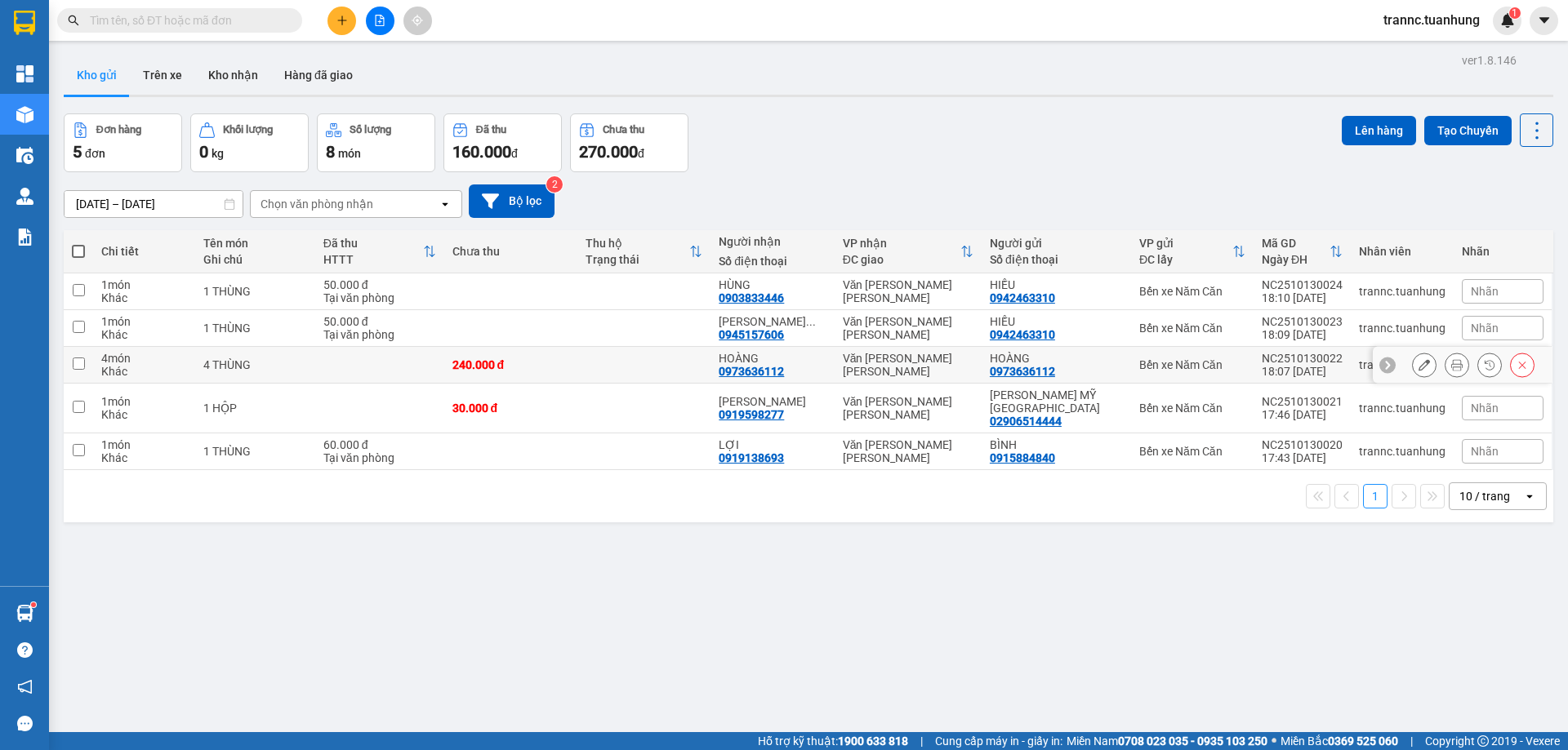
click at [223, 370] on div "4 THÙNG" at bounding box center [256, 365] width 104 height 13
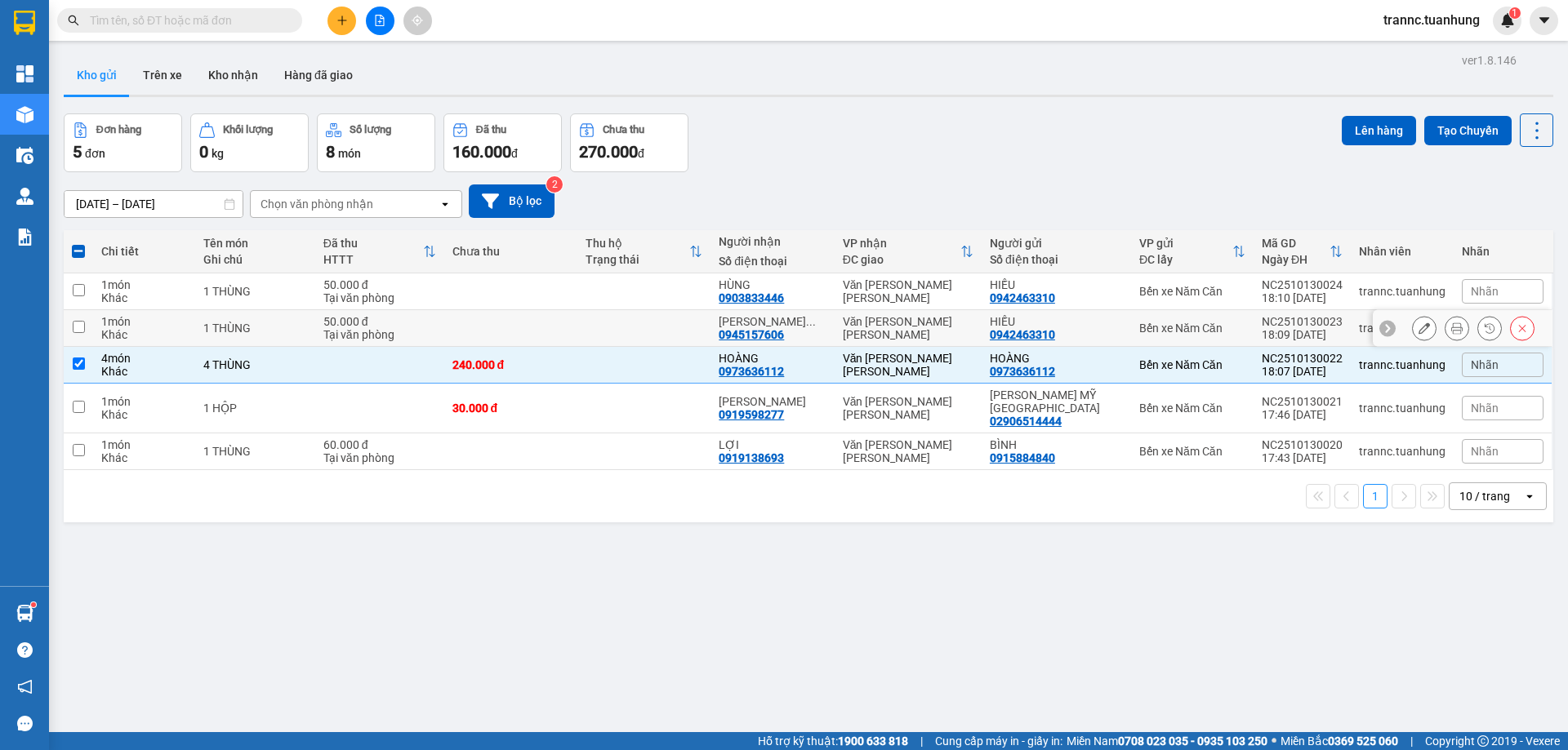
click at [231, 325] on div "1 THÙNG" at bounding box center [256, 328] width 104 height 13
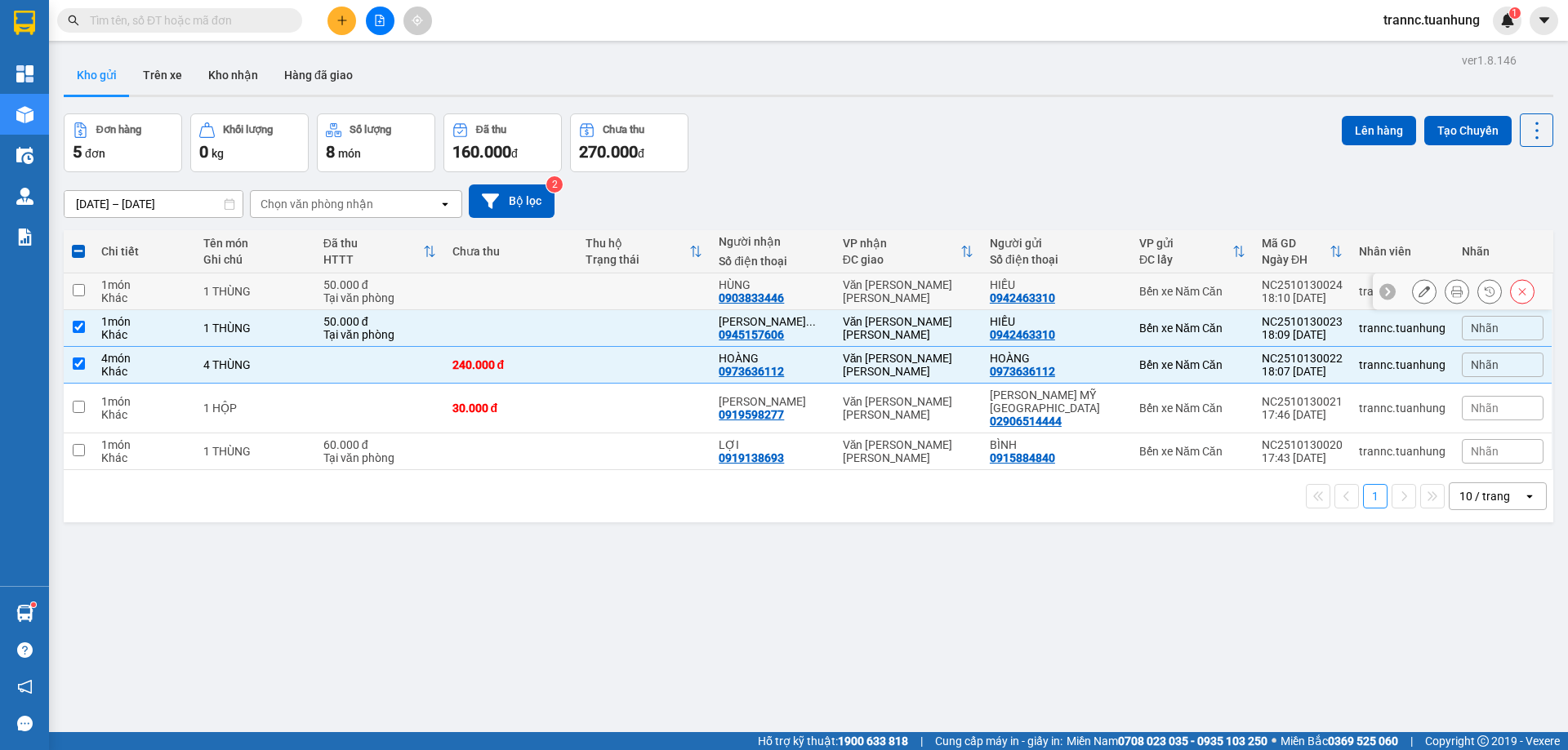
click at [260, 268] on th "Tên món Ghi chú" at bounding box center [256, 251] width 120 height 43
click at [263, 288] on div "1 THÙNG" at bounding box center [256, 291] width 104 height 13
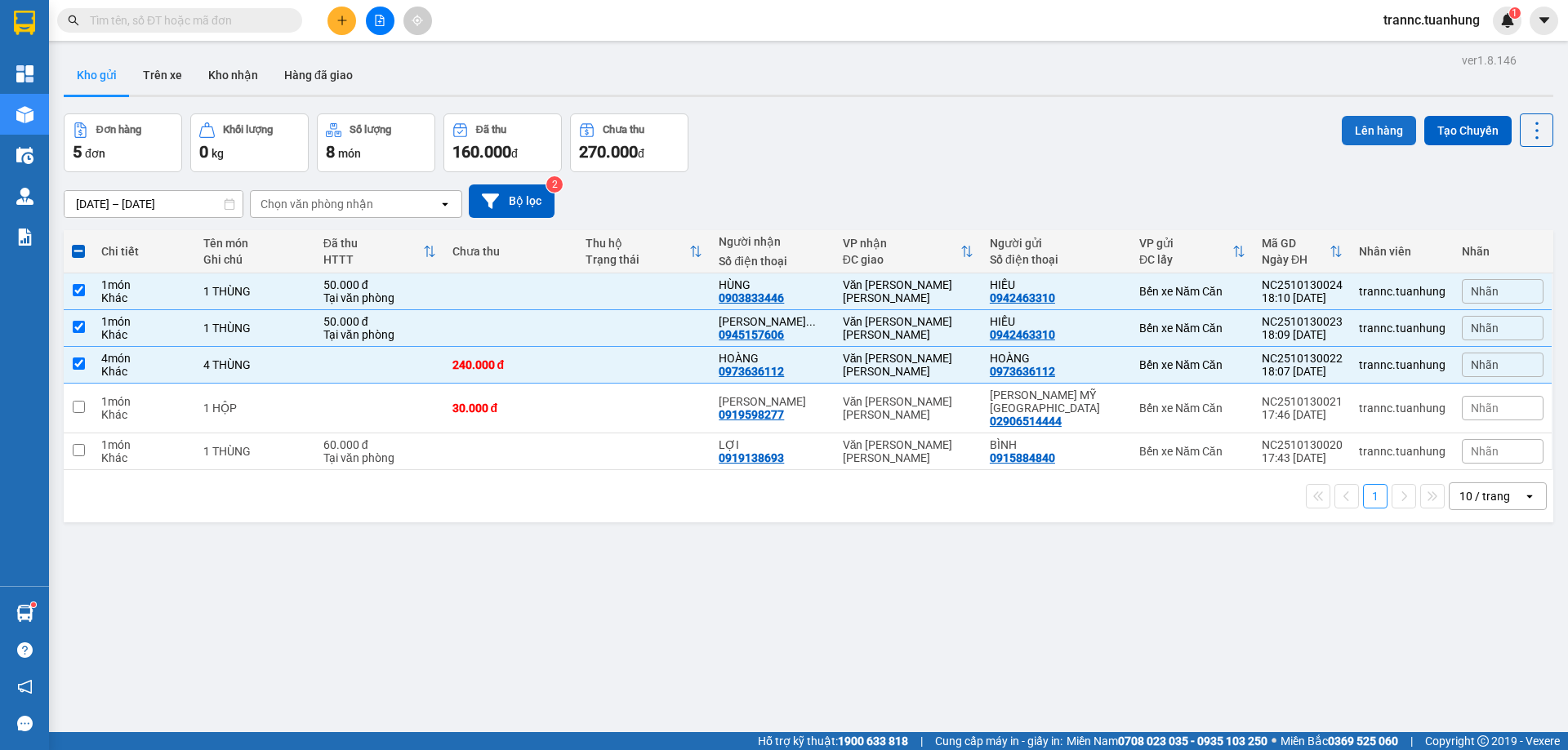
click at [1358, 126] on button "Lên hàng" at bounding box center [1378, 130] width 74 height 29
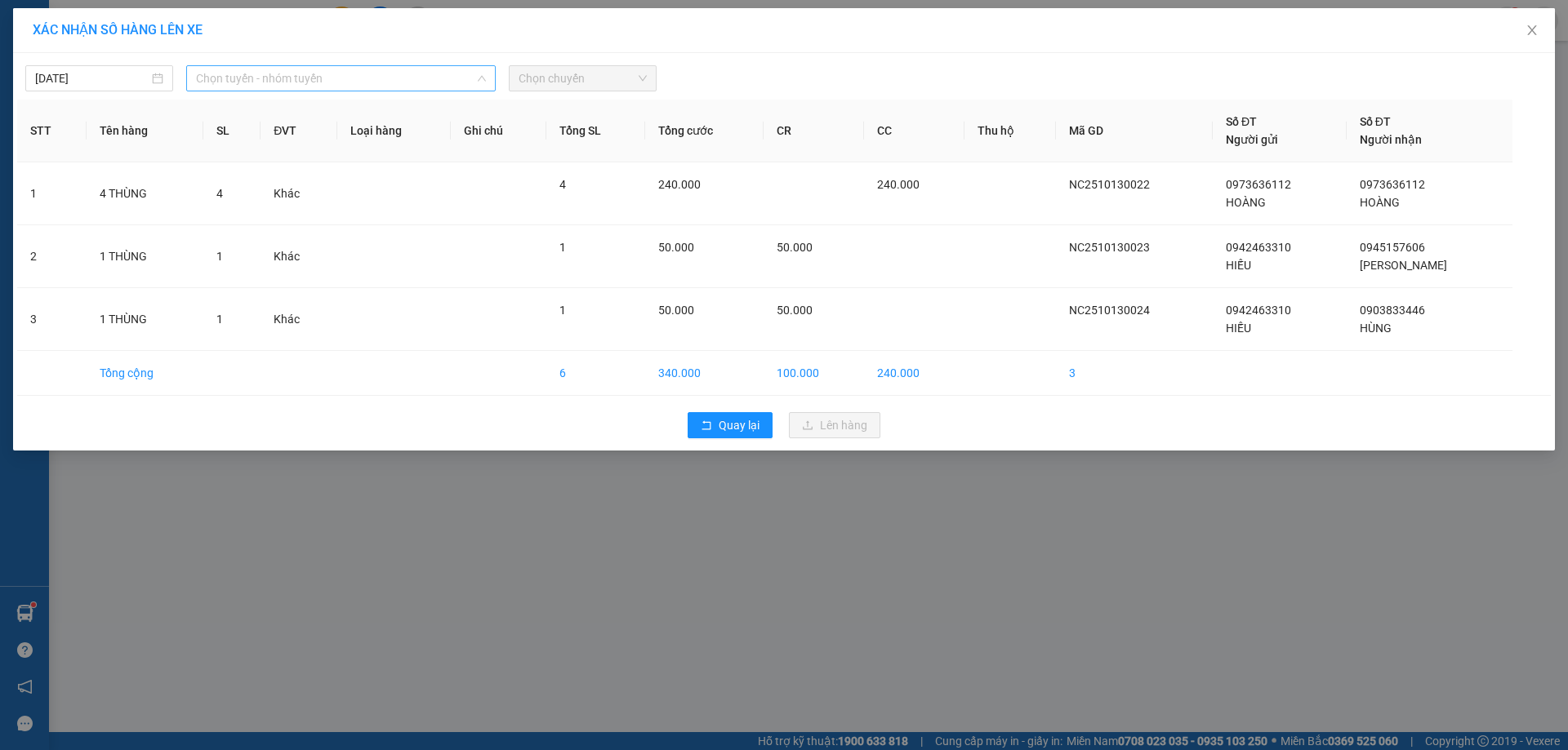
click at [311, 81] on span "Chọn tuyến - nhóm tuyến" at bounding box center [341, 78] width 290 height 25
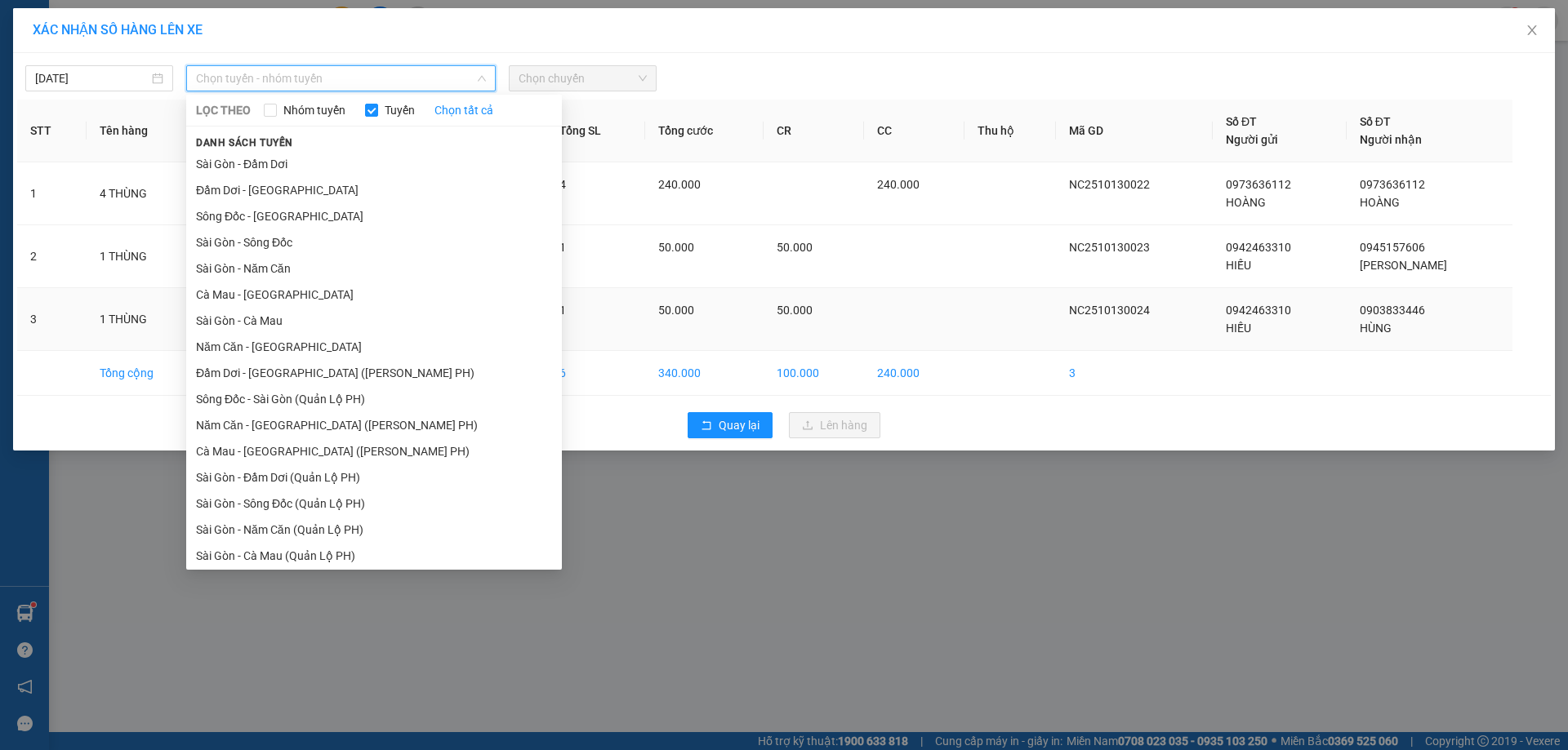
click at [243, 343] on li "Năm Căn - [GEOGRAPHIC_DATA]" at bounding box center [374, 347] width 376 height 26
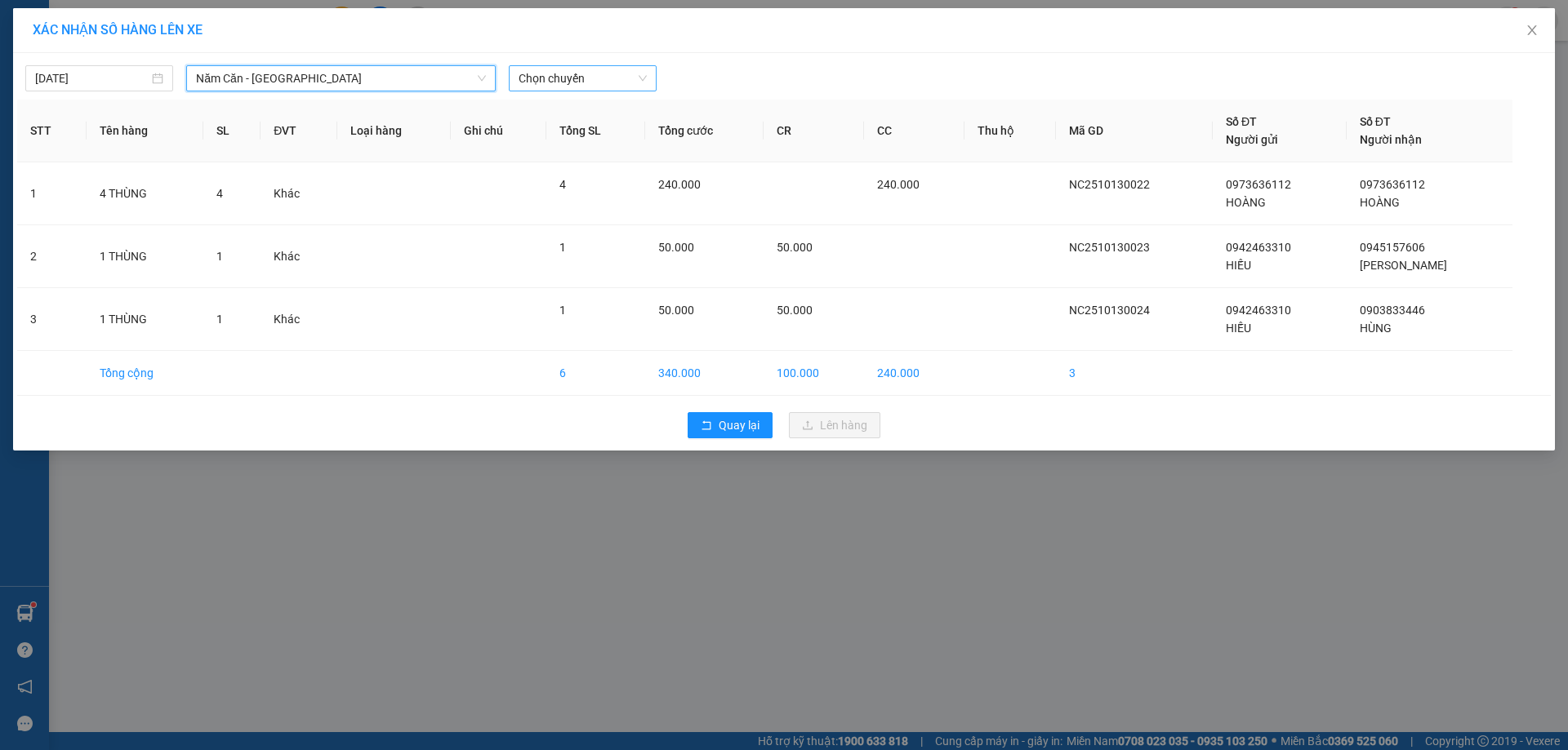
click at [547, 74] on span "Chọn chuyến" at bounding box center [582, 78] width 128 height 25
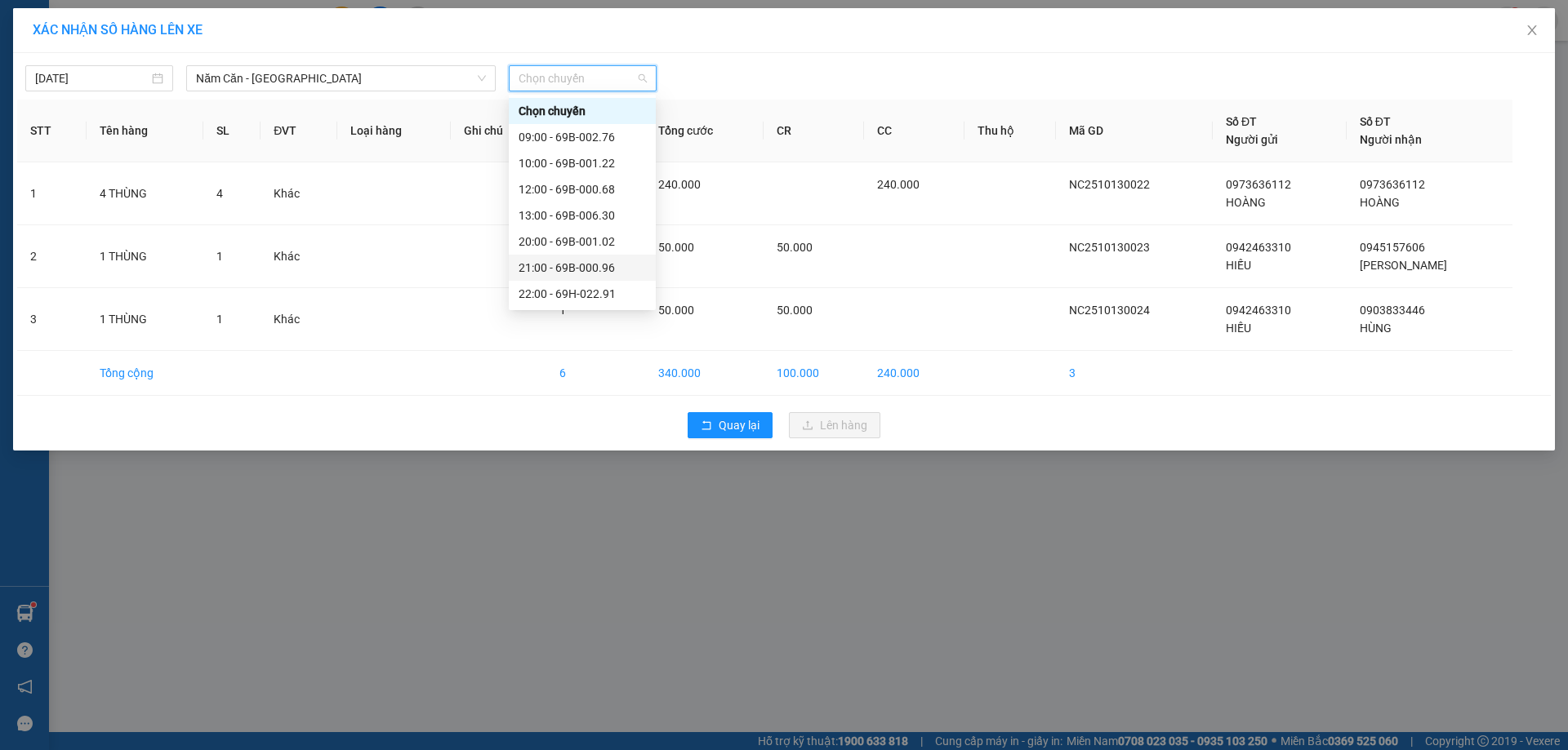
click at [613, 263] on div "21:00 - 69B-000.96" at bounding box center [582, 268] width 128 height 18
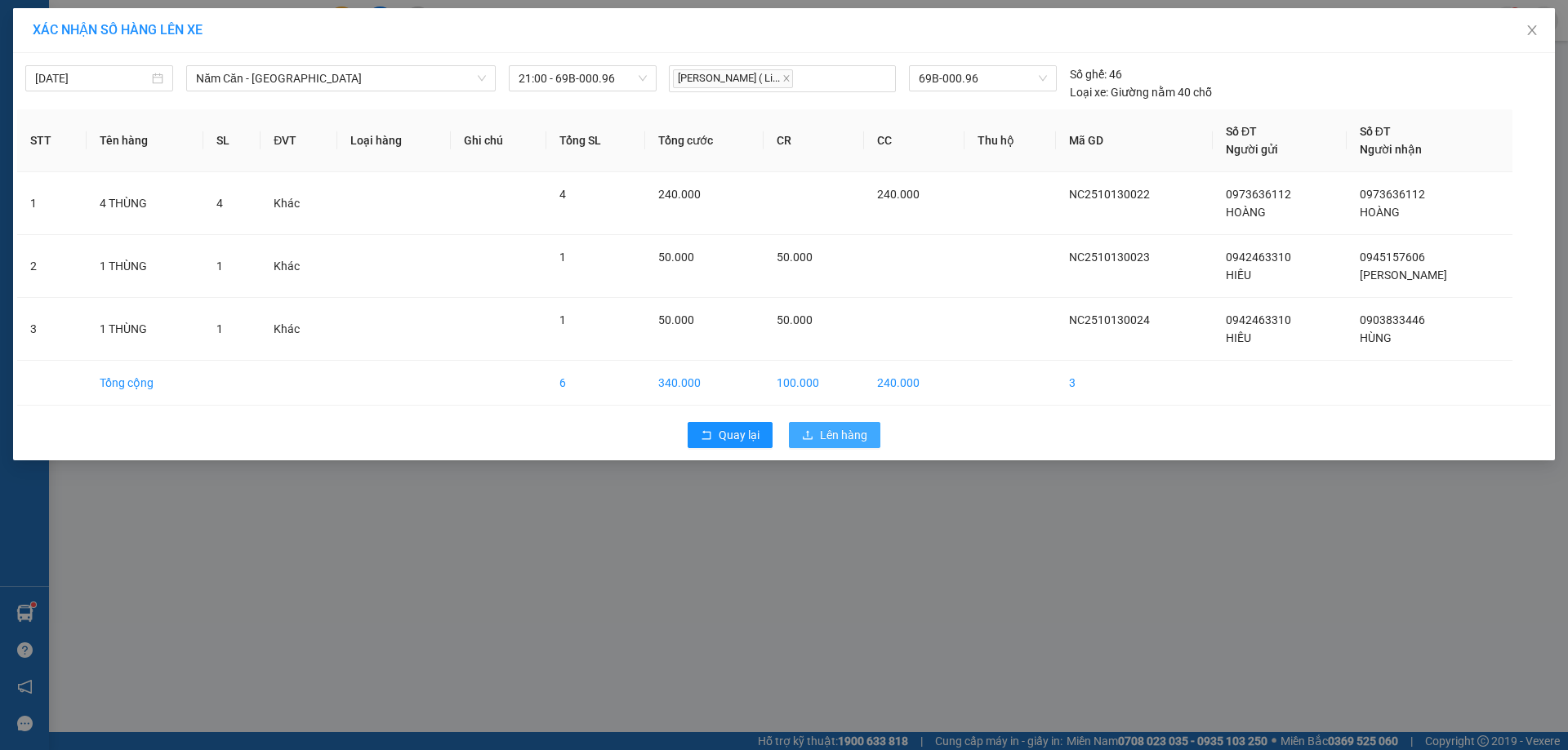
click at [849, 433] on span "Lên hàng" at bounding box center [843, 435] width 47 height 18
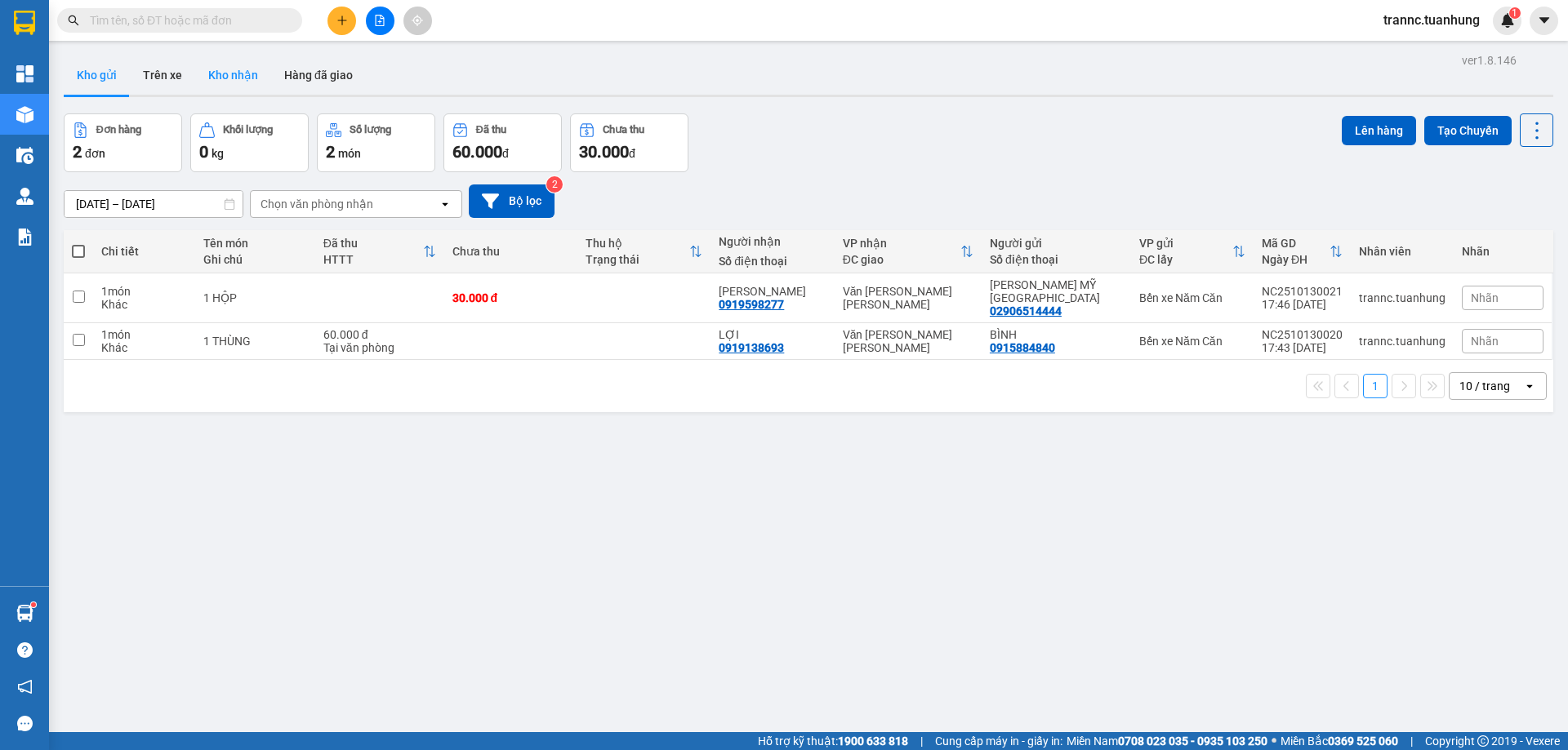
click at [221, 76] on button "Kho nhận" at bounding box center [233, 75] width 76 height 39
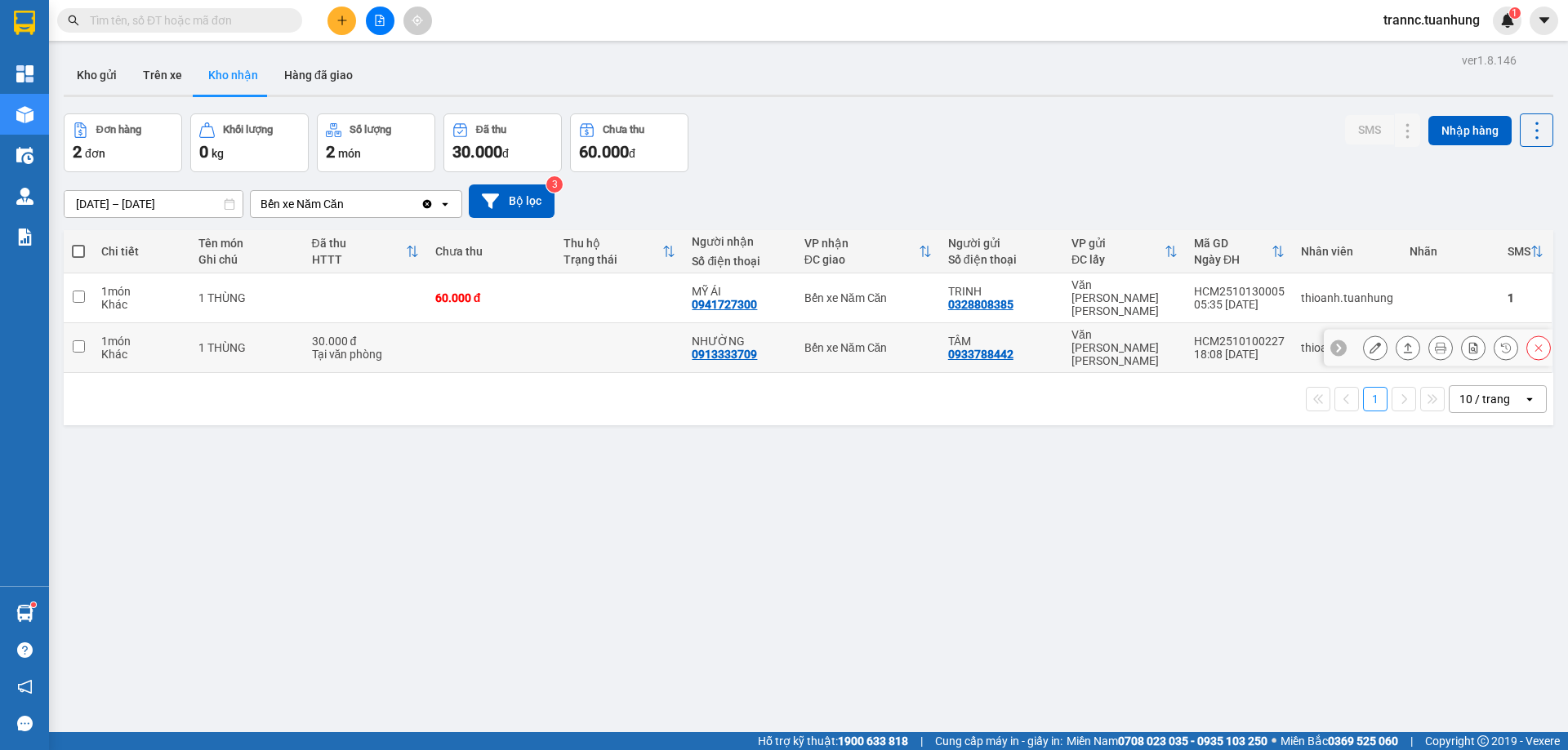
click at [652, 325] on td at bounding box center [619, 348] width 128 height 50
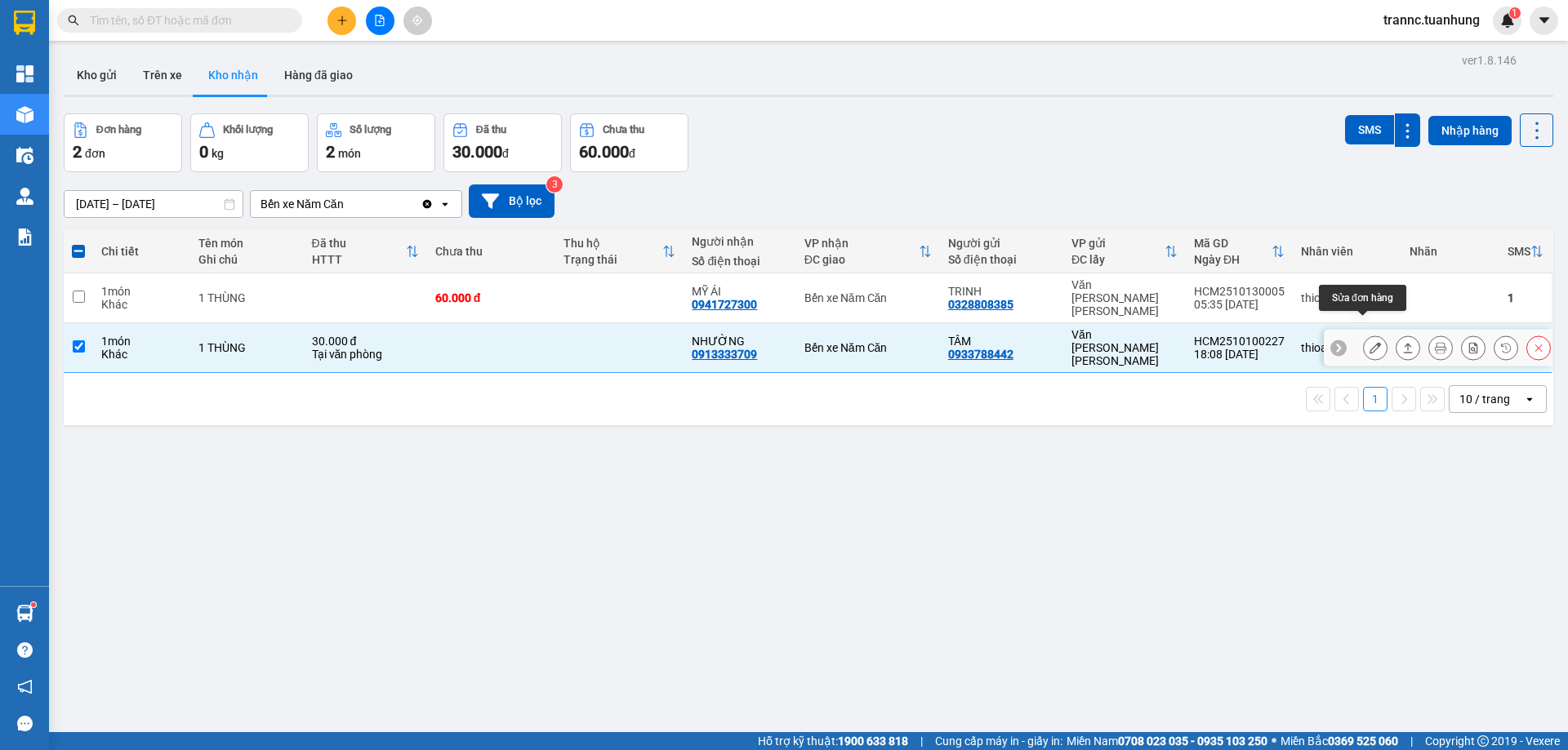
click at [1369, 342] on icon at bounding box center [1375, 348] width 12 height 12
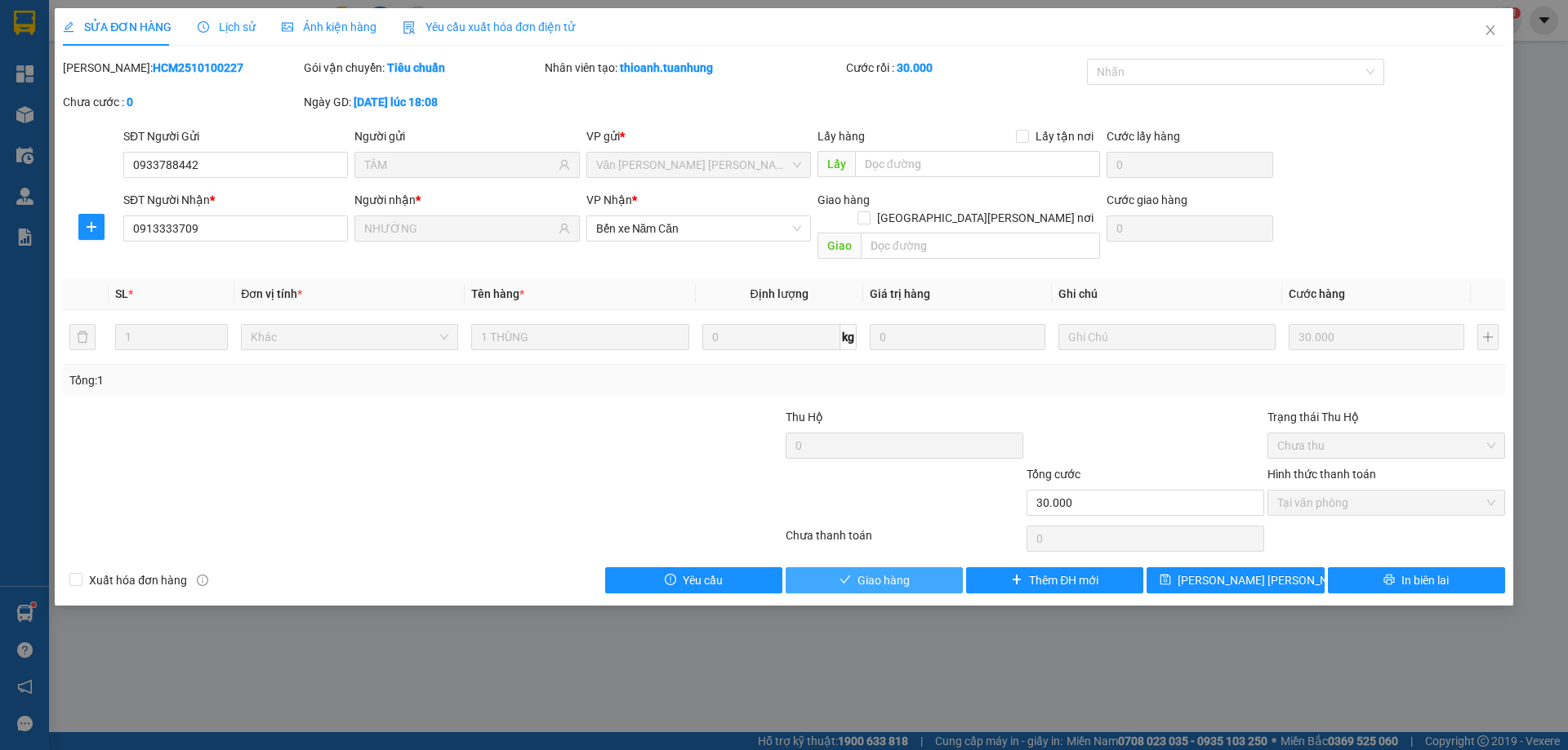
click at [883, 571] on span "Giao hàng" at bounding box center [883, 580] width 52 height 18
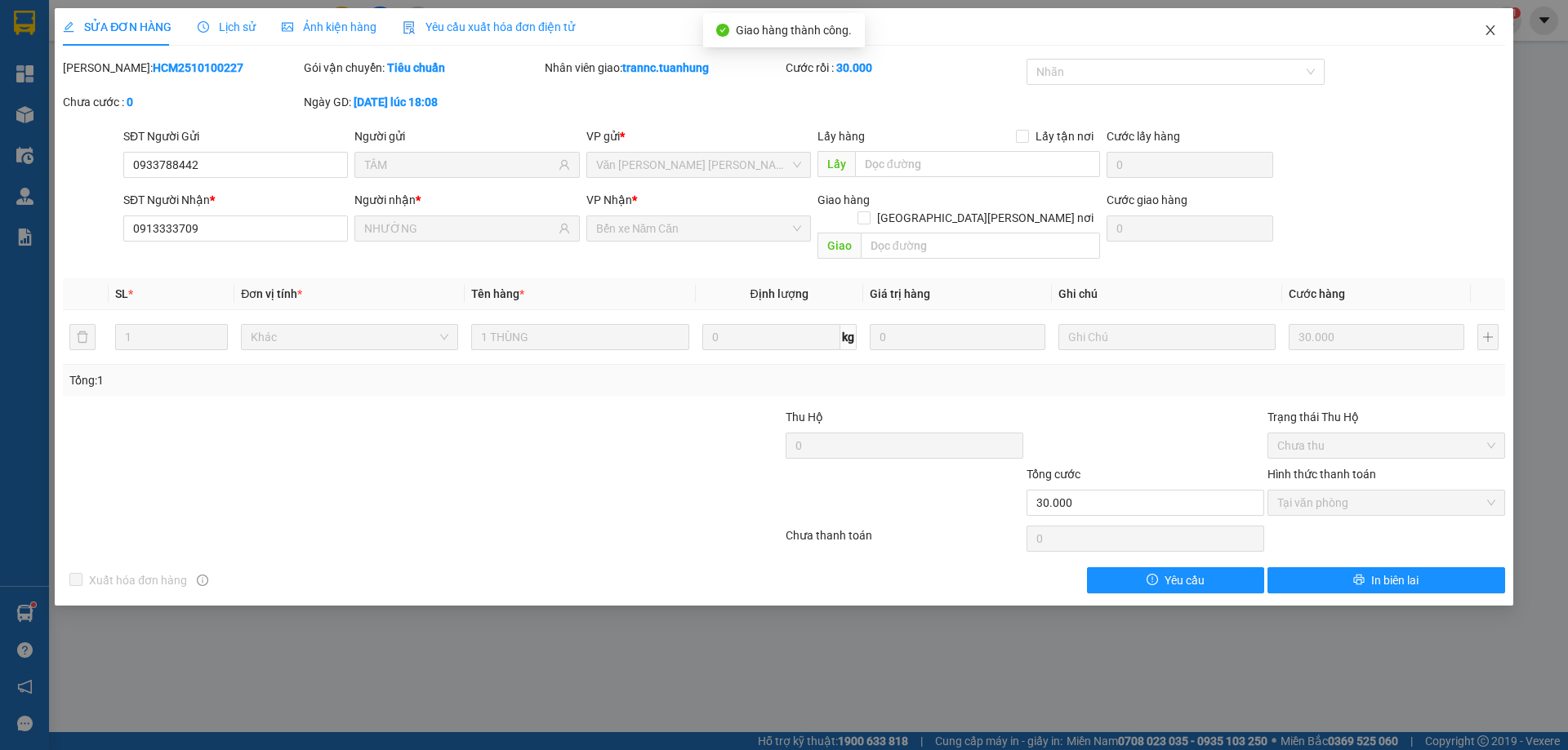
click at [1489, 27] on icon "close" at bounding box center [1490, 30] width 13 height 13
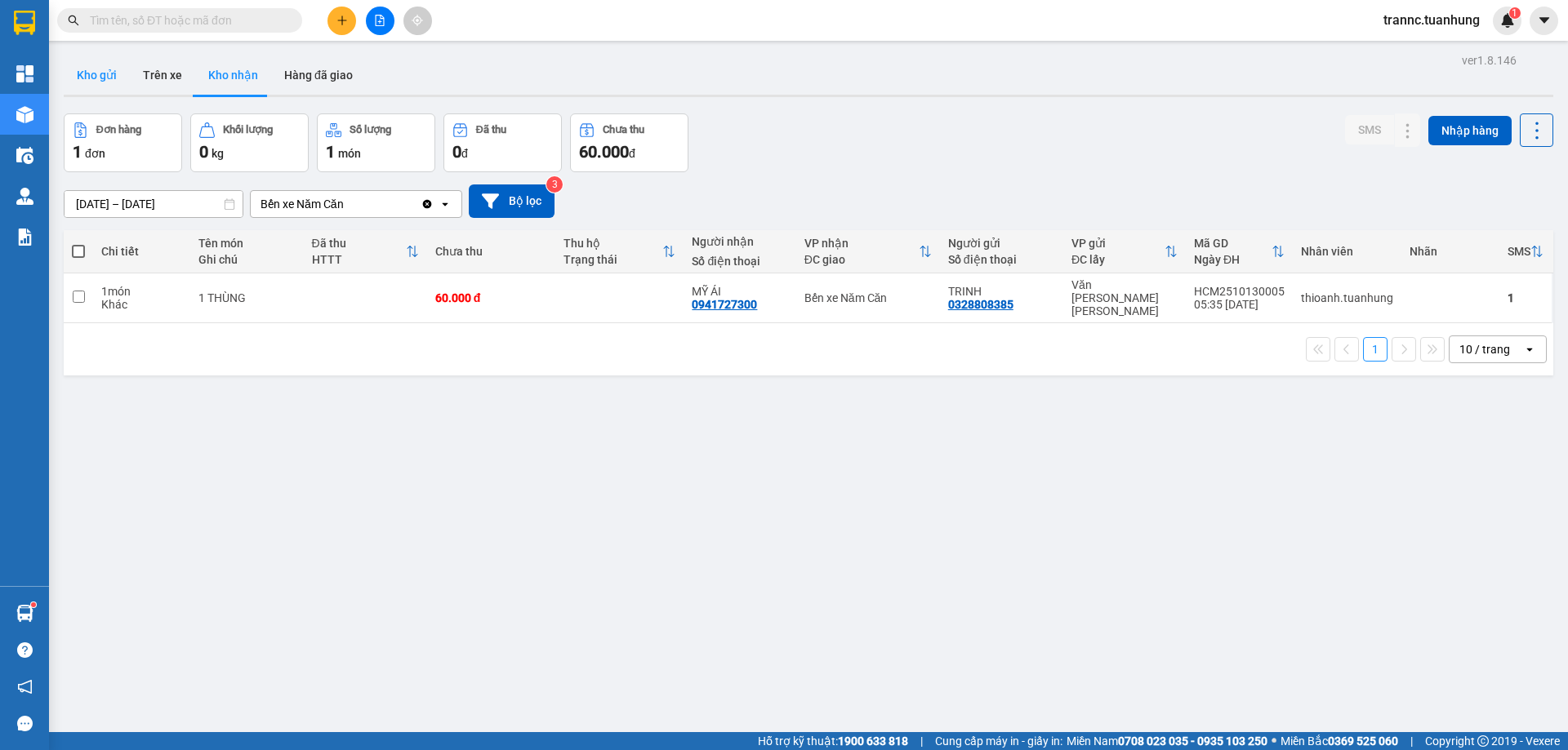
click at [108, 82] on button "Kho gửi" at bounding box center [97, 75] width 66 height 39
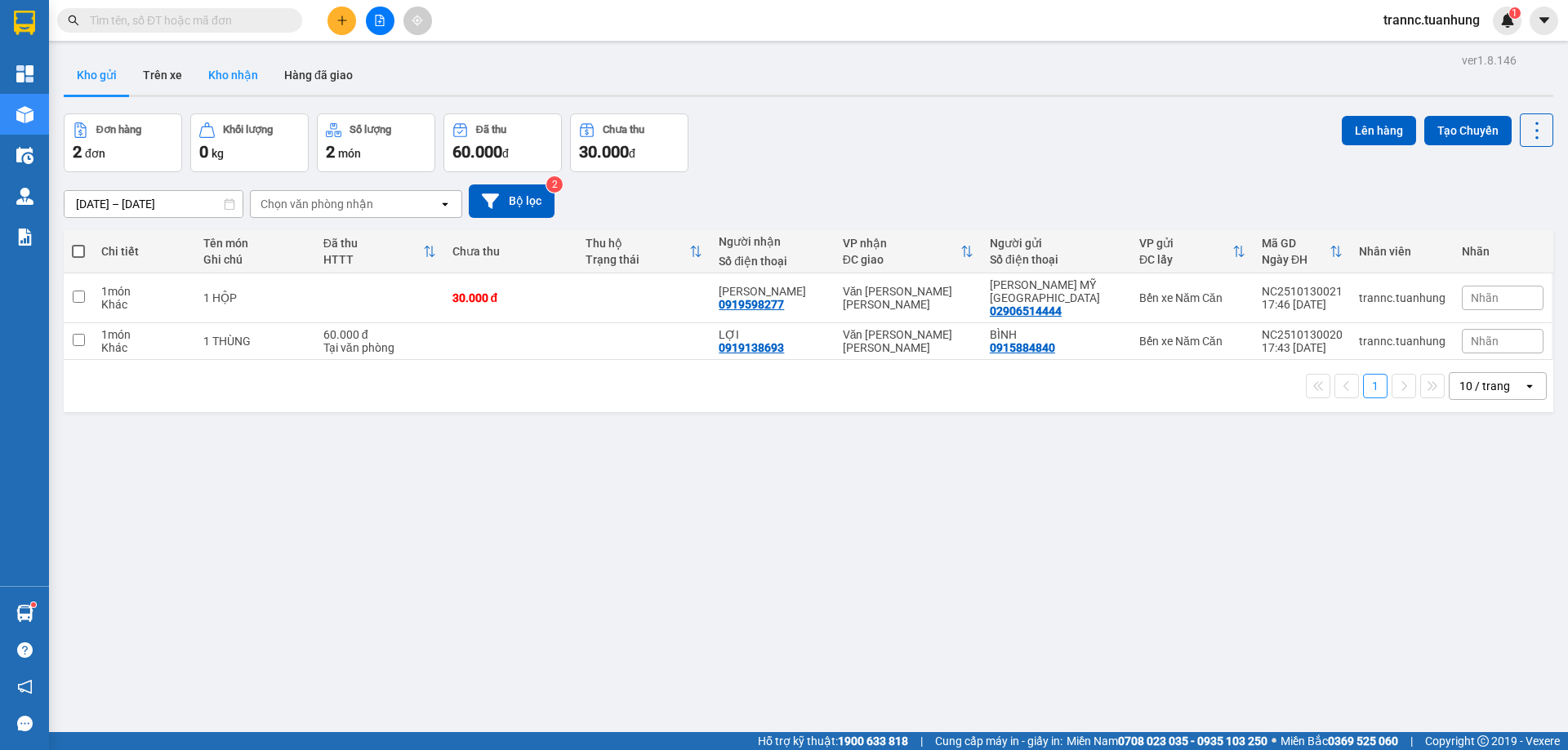
click at [246, 81] on button "Kho nhận" at bounding box center [233, 75] width 76 height 39
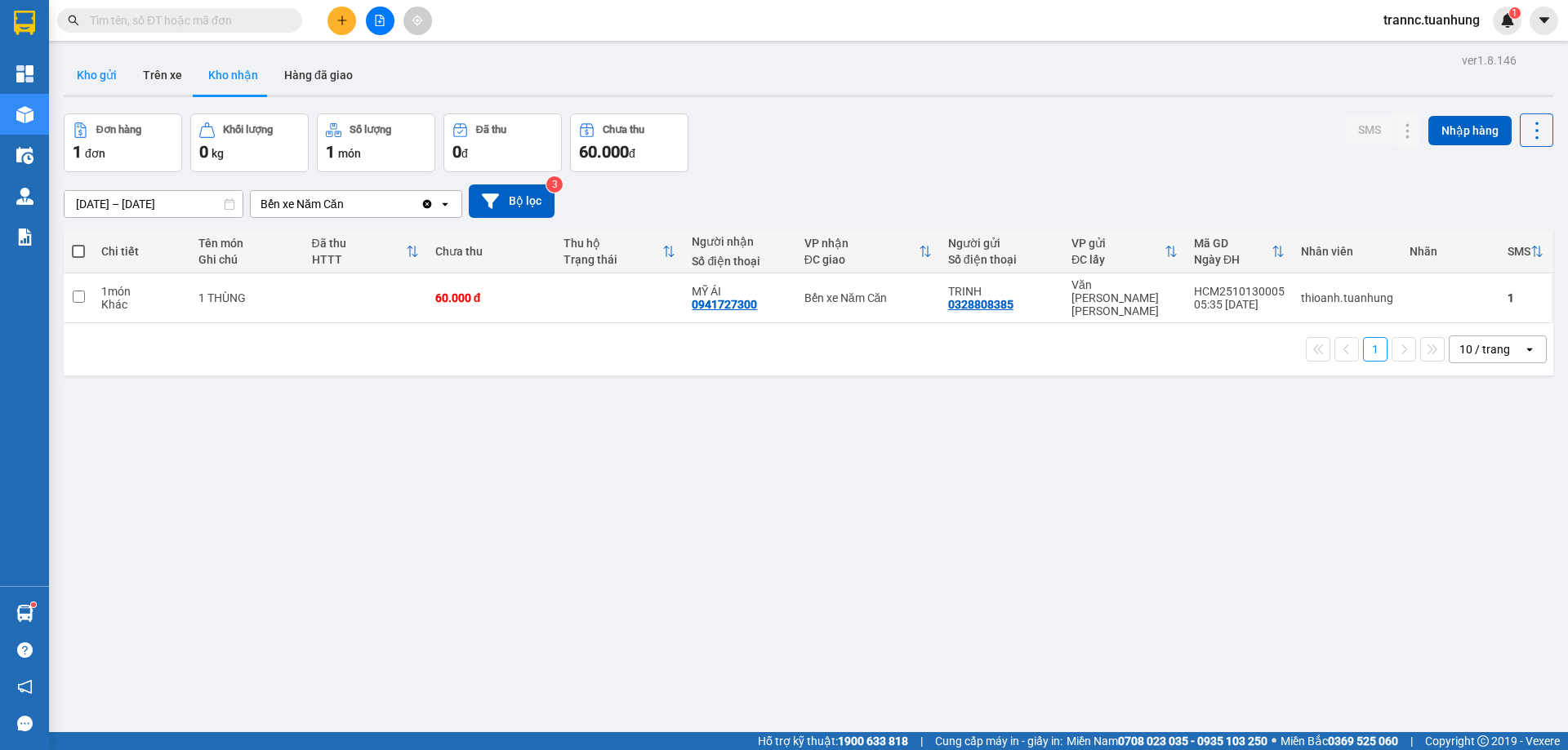
click at [88, 69] on button "Kho gửi" at bounding box center [97, 75] width 66 height 39
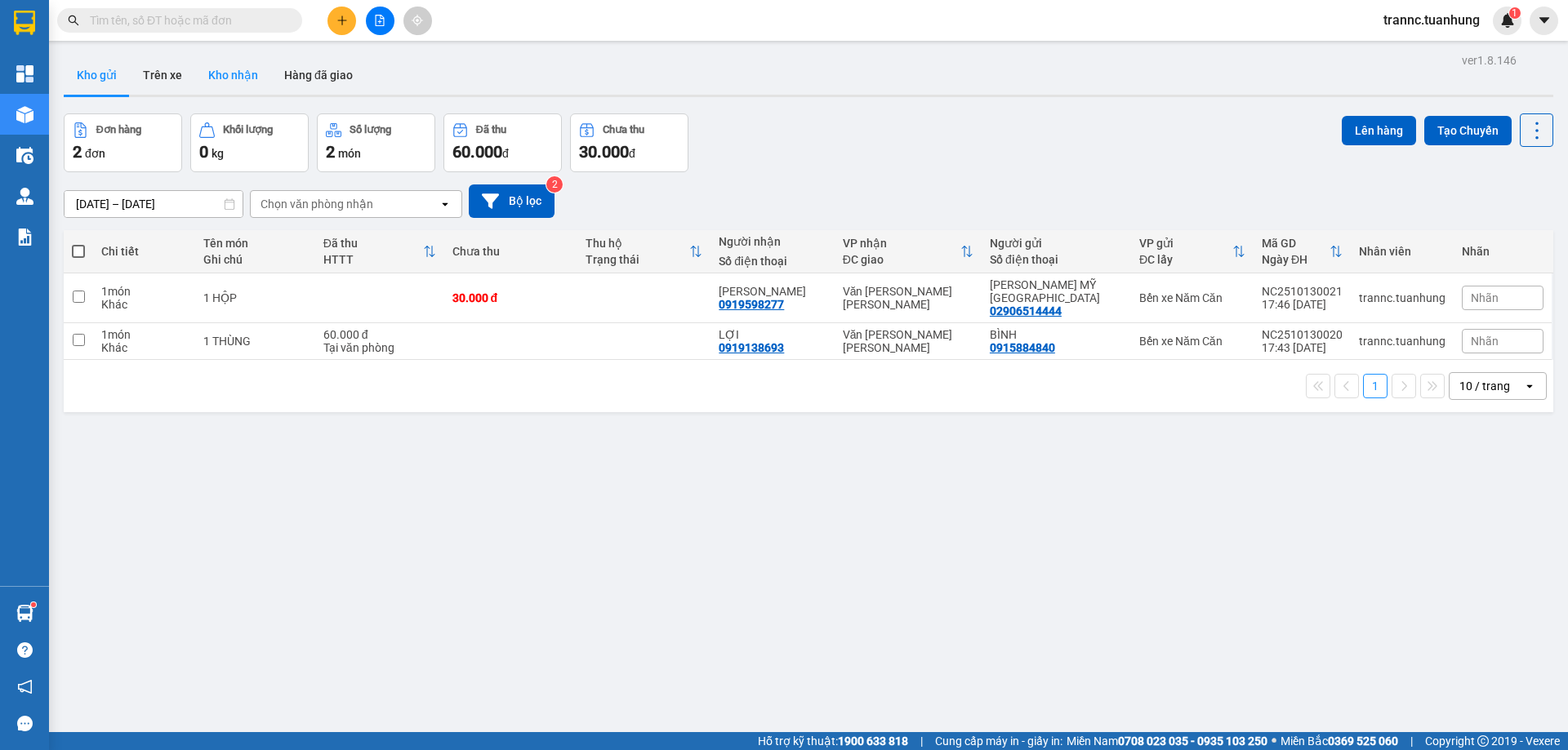
click at [236, 89] on button "Kho nhận" at bounding box center [233, 75] width 76 height 39
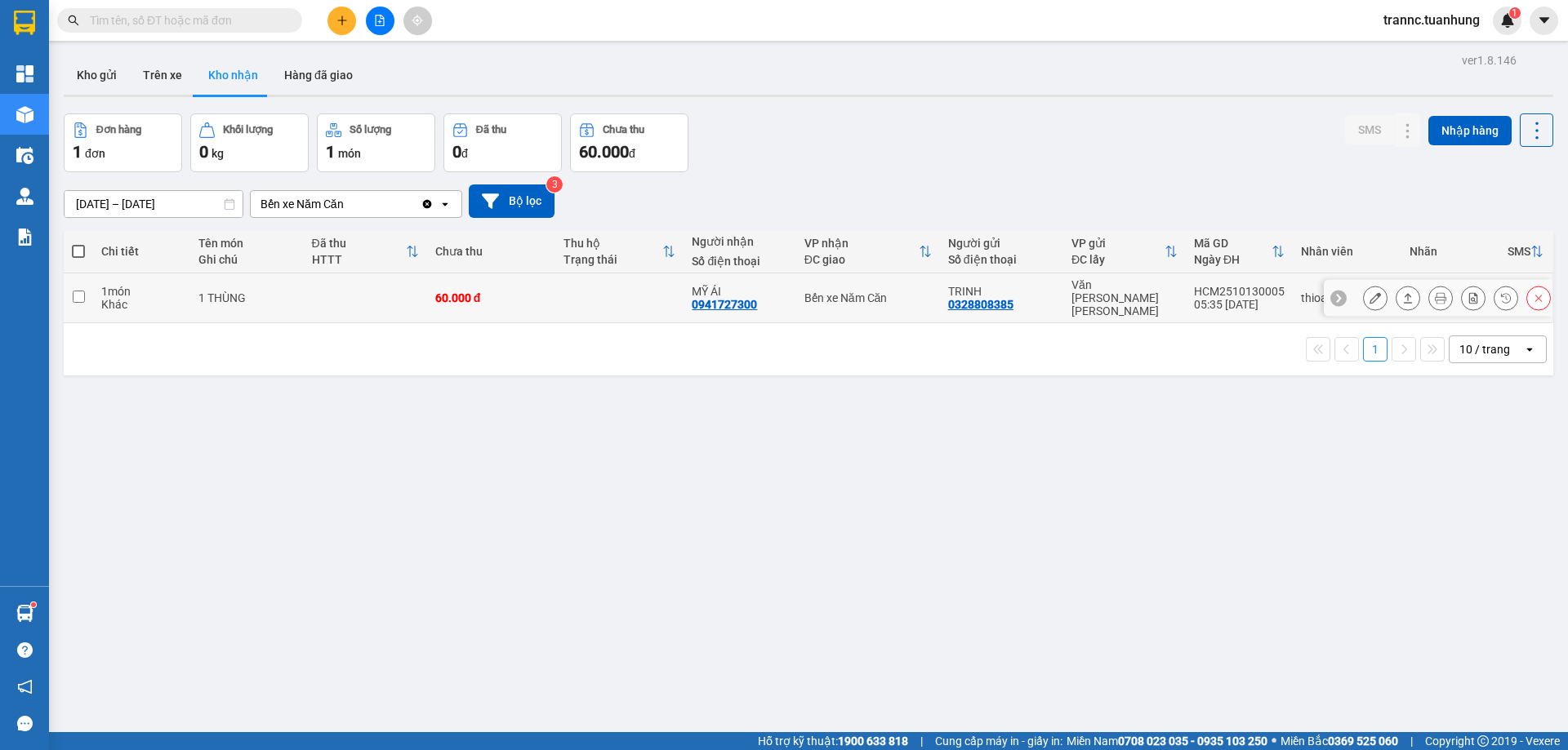
click at [765, 297] on div "MỸ ÁI 0941727300" at bounding box center [739, 297] width 96 height 26
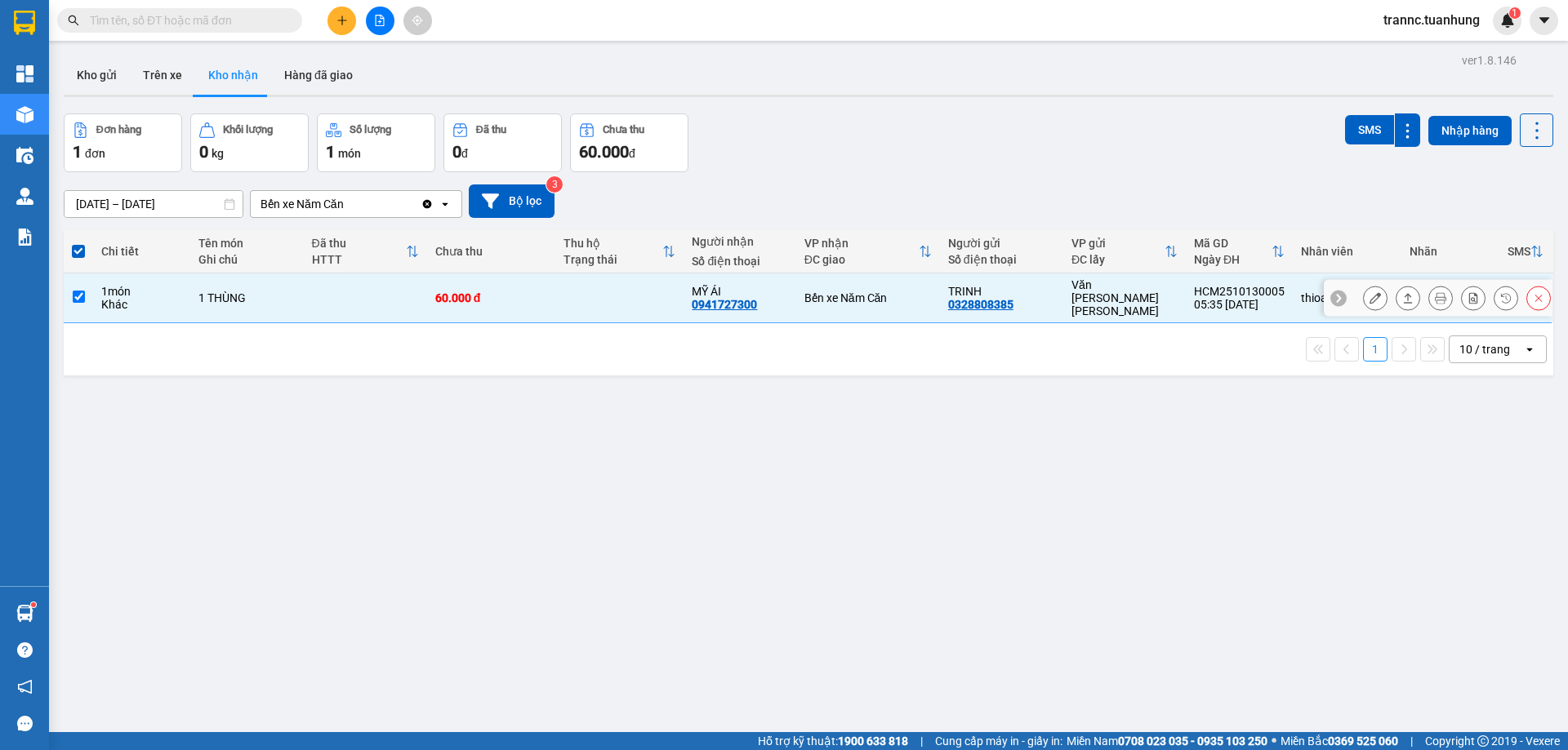
click at [777, 295] on div "MỸ ÁI 0941727300" at bounding box center [739, 297] width 96 height 26
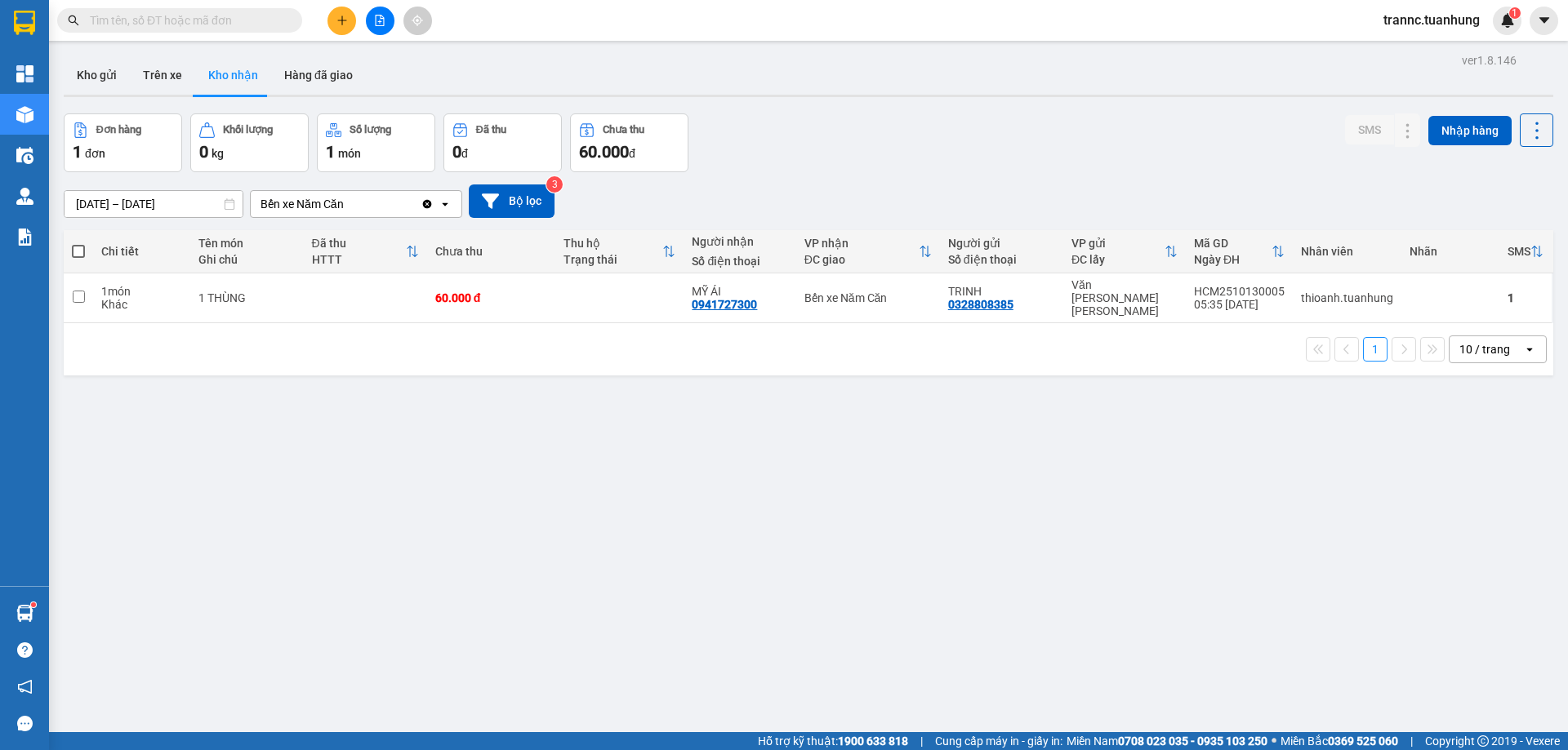
click at [212, 22] on input "text" at bounding box center [185, 21] width 193 height 18
click at [346, 22] on icon "plus" at bounding box center [342, 20] width 12 height 12
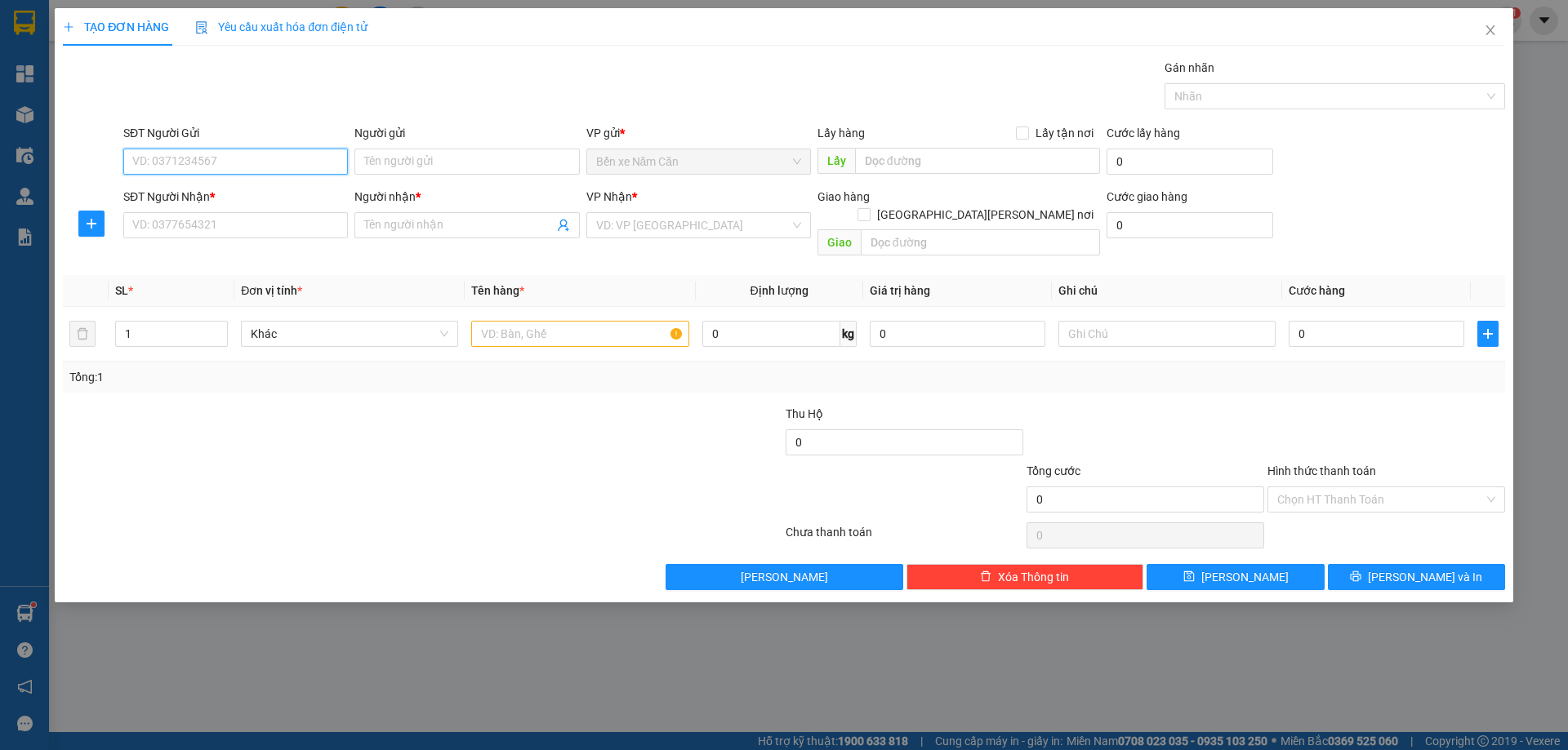
click at [231, 165] on input "SĐT Người Gửi" at bounding box center [235, 161] width 225 height 26
click at [222, 229] on input "SĐT Người Nhận *" at bounding box center [235, 225] width 225 height 26
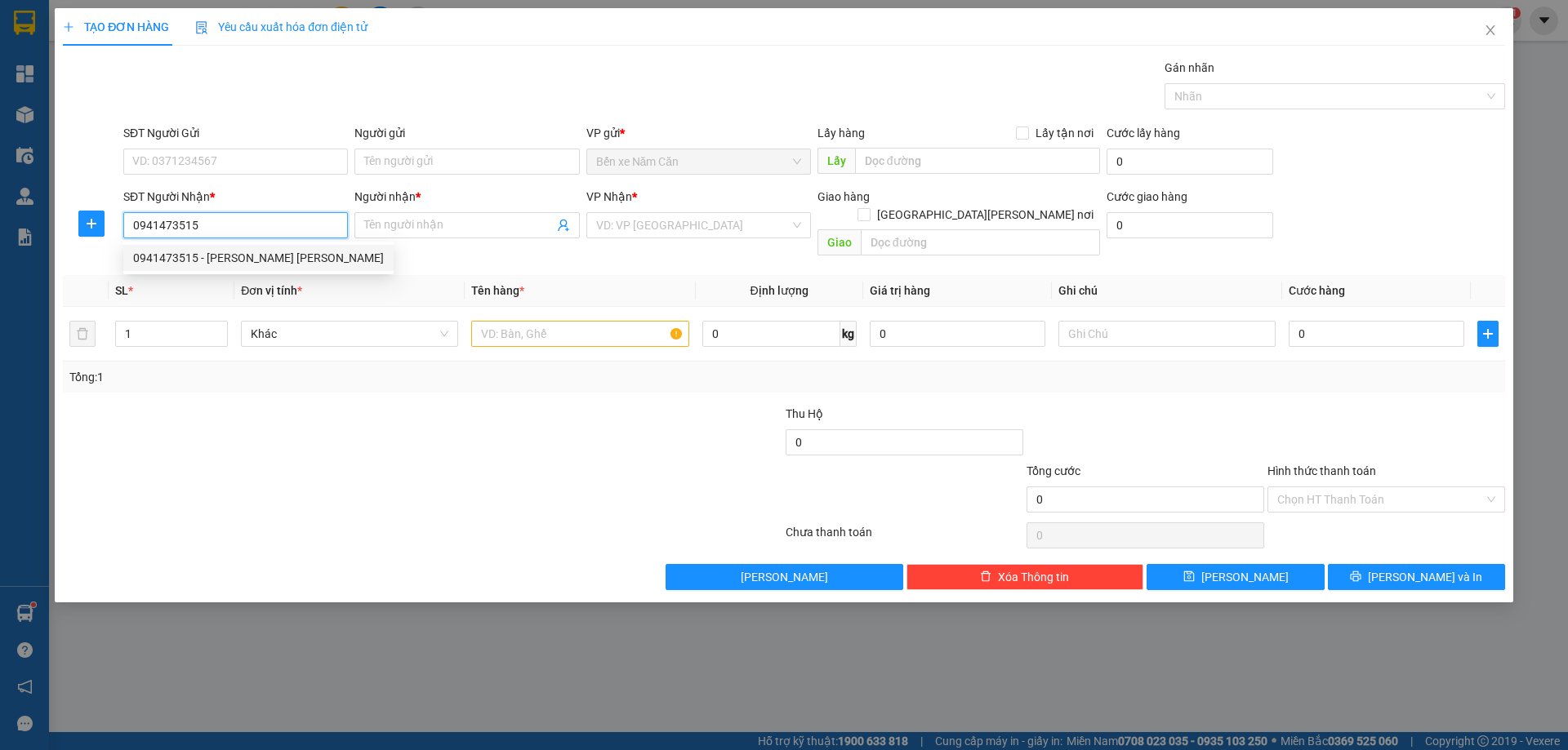
click at [237, 262] on div "0941473515 - NGUYỄN TRỌNG PHÚC" at bounding box center [258, 258] width 251 height 18
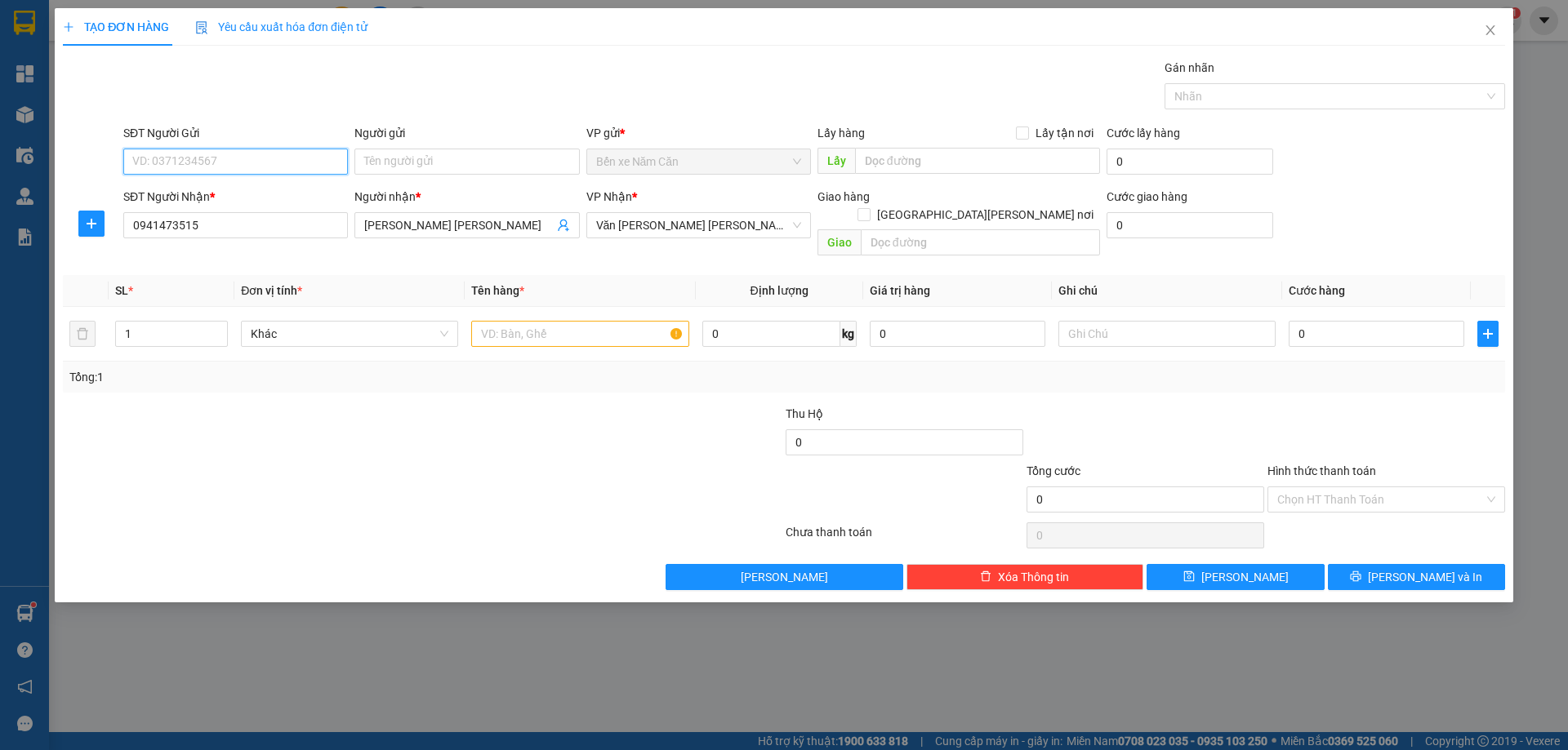
click at [218, 166] on input "SĐT Người Gửi" at bounding box center [235, 161] width 225 height 26
click at [246, 218] on div "0941473515 - NGUYỄN TRỌNG PHÚC" at bounding box center [258, 221] width 251 height 18
click at [516, 321] on input "text" at bounding box center [580, 334] width 217 height 26
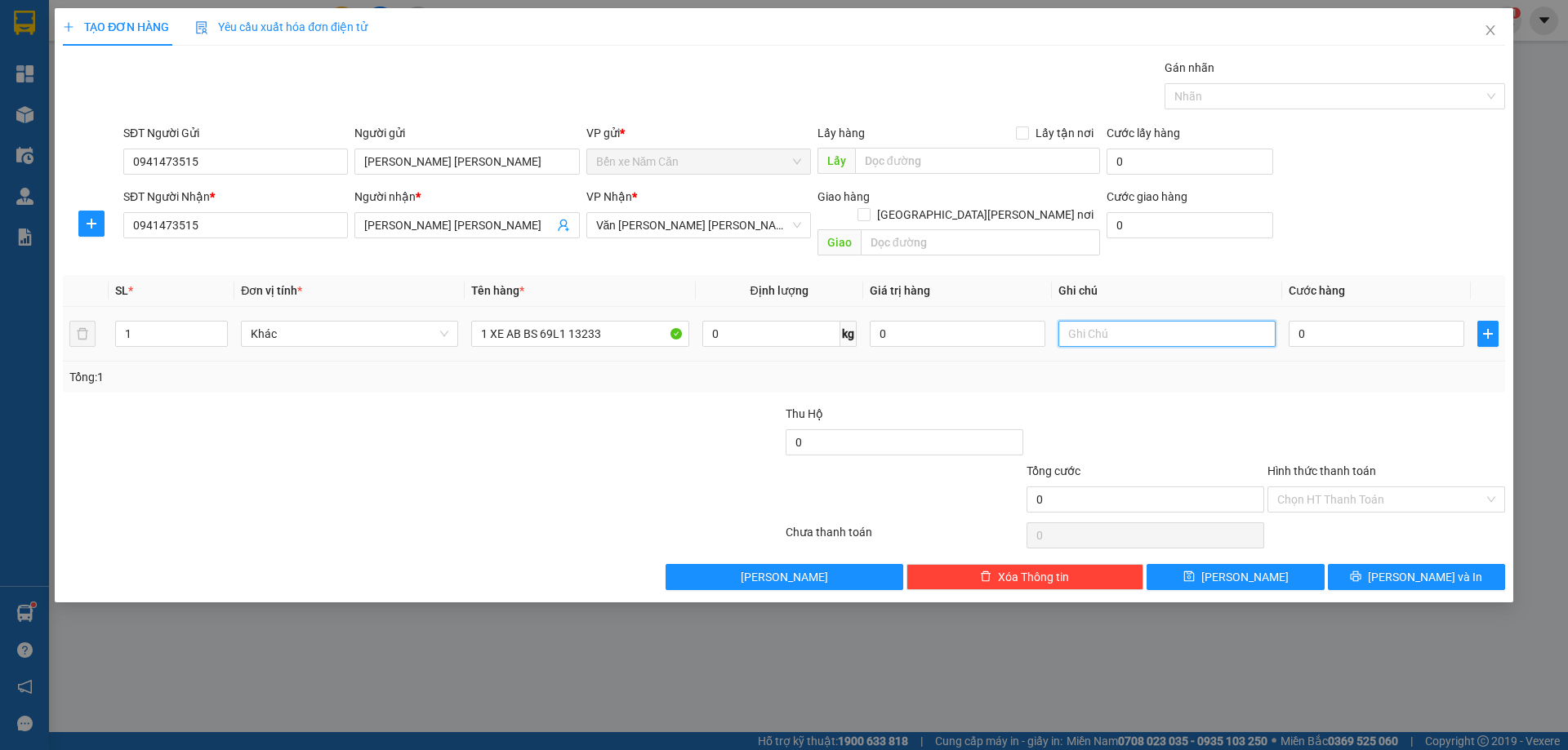
click at [1143, 321] on input "text" at bounding box center [1166, 334] width 217 height 26
click at [1330, 321] on input "0" at bounding box center [1376, 334] width 175 height 26
click at [1329, 370] on div "Tổng: 1" at bounding box center [784, 377] width 1442 height 31
click at [1362, 487] on input "Hình thức thanh toán" at bounding box center [1380, 499] width 206 height 25
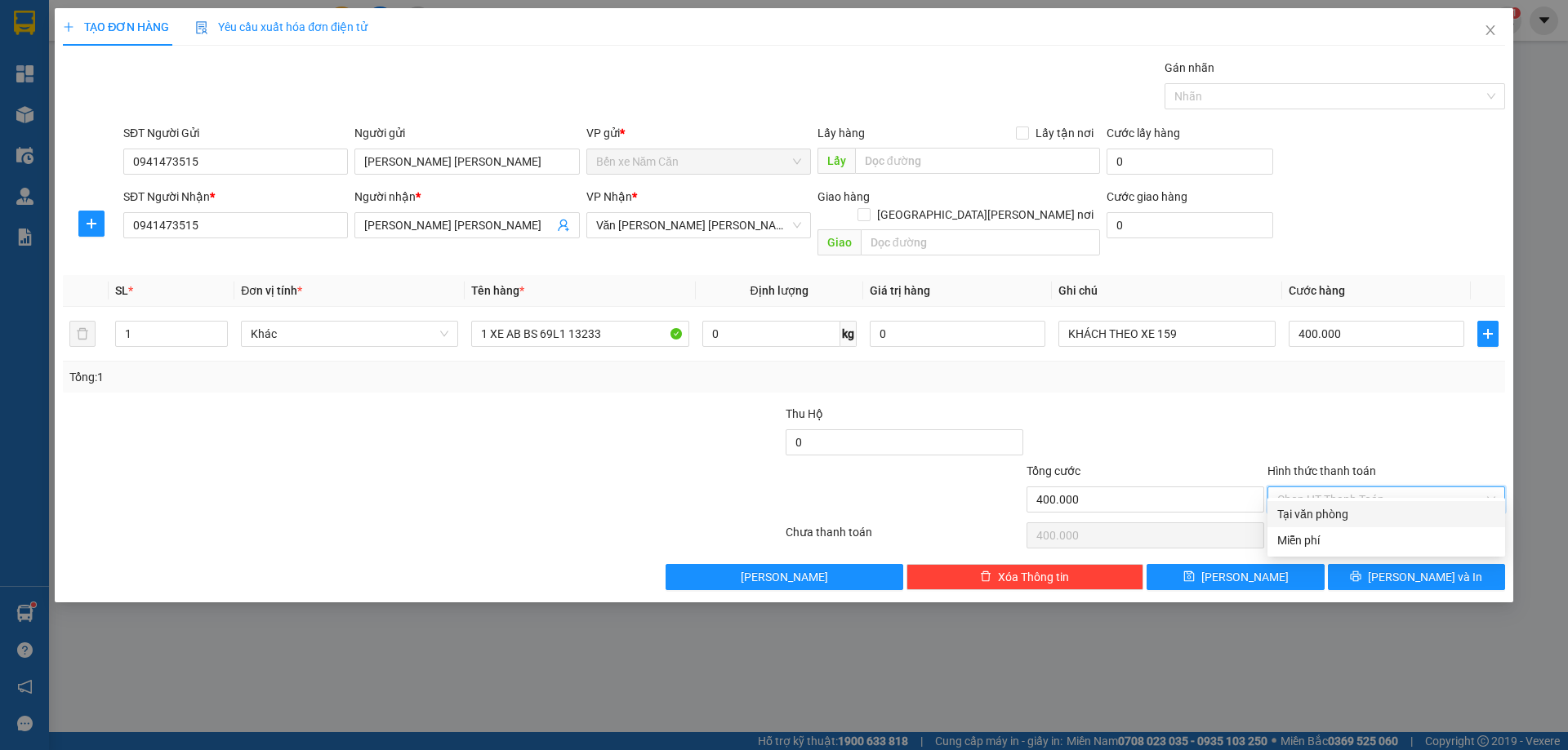
click at [1389, 509] on div "Tại văn phòng" at bounding box center [1385, 515] width 218 height 18
click at [1410, 568] on span "Lưu và In" at bounding box center [1424, 578] width 114 height 18
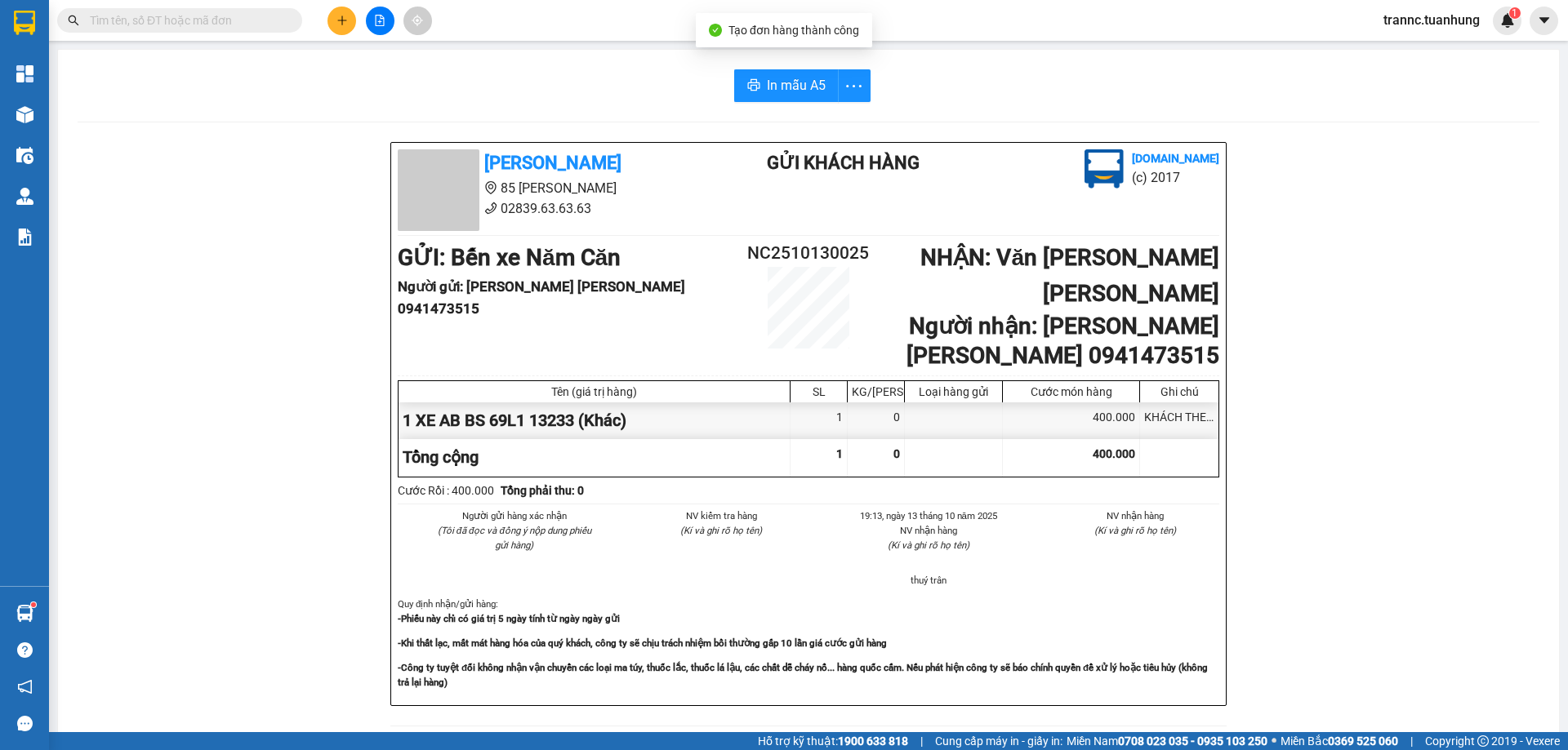
click at [810, 80] on span "In mẫu A5" at bounding box center [796, 85] width 58 height 20
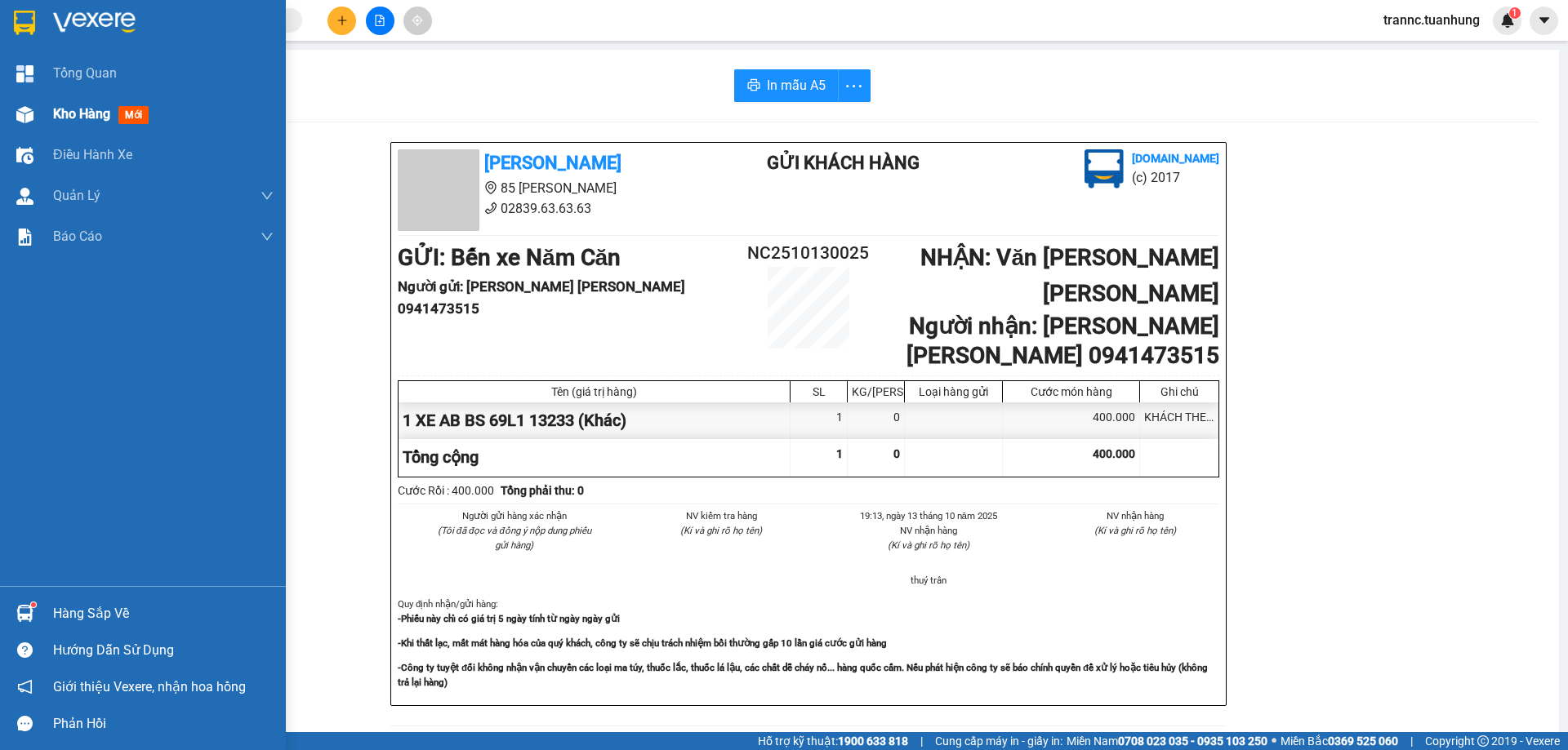
click at [31, 120] on img at bounding box center [25, 114] width 17 height 17
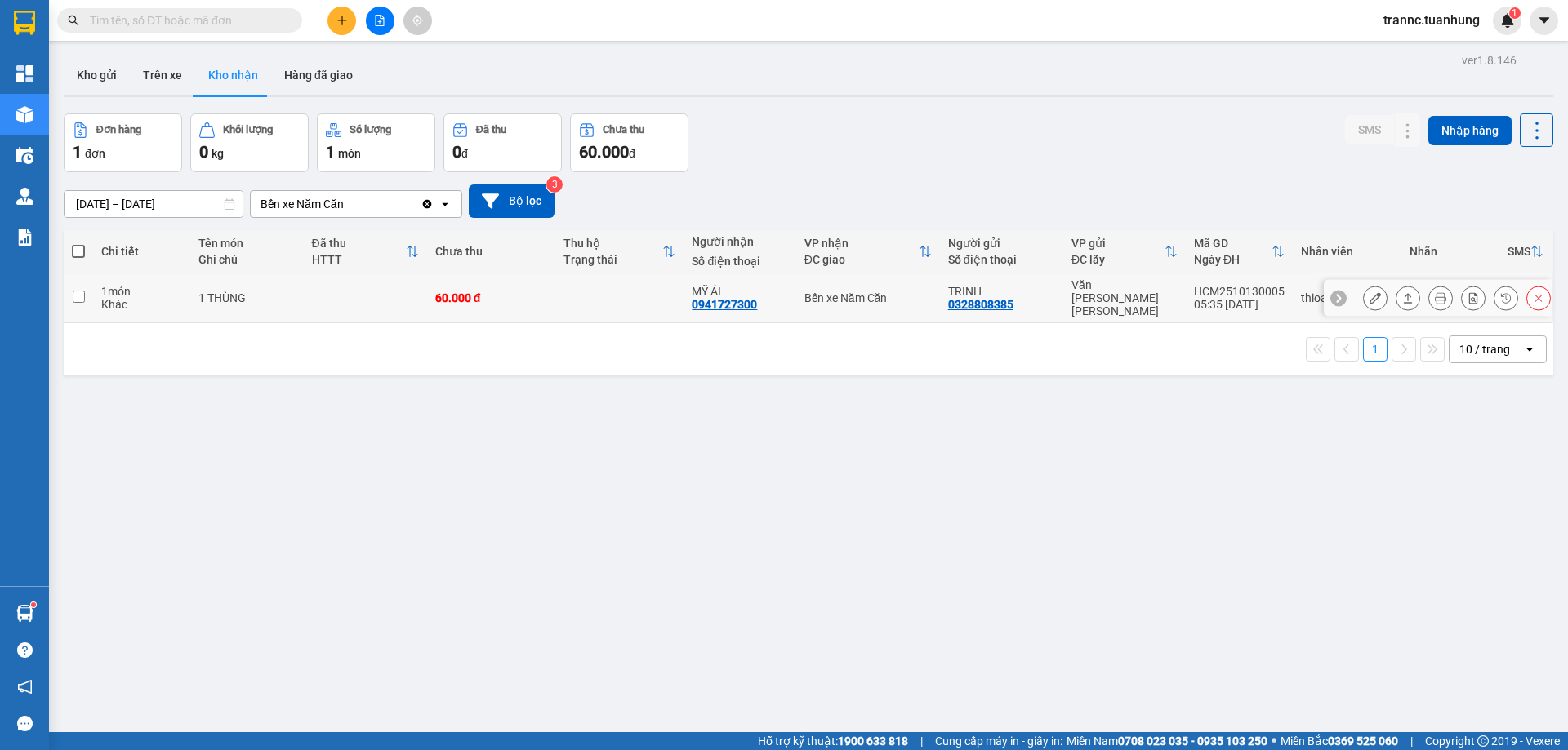
click at [611, 297] on td at bounding box center [619, 298] width 128 height 50
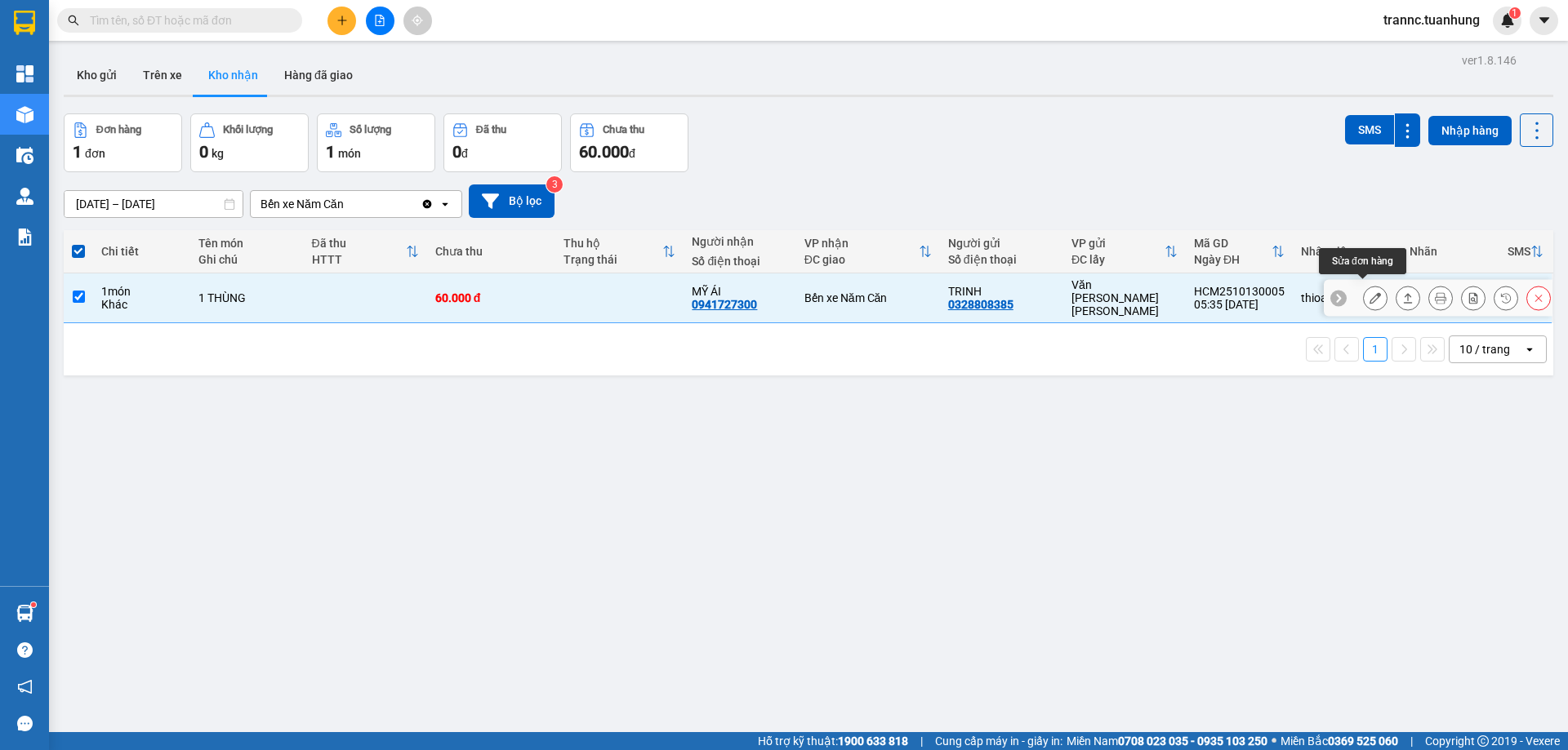
click at [1368, 297] on button at bounding box center [1375, 297] width 23 height 28
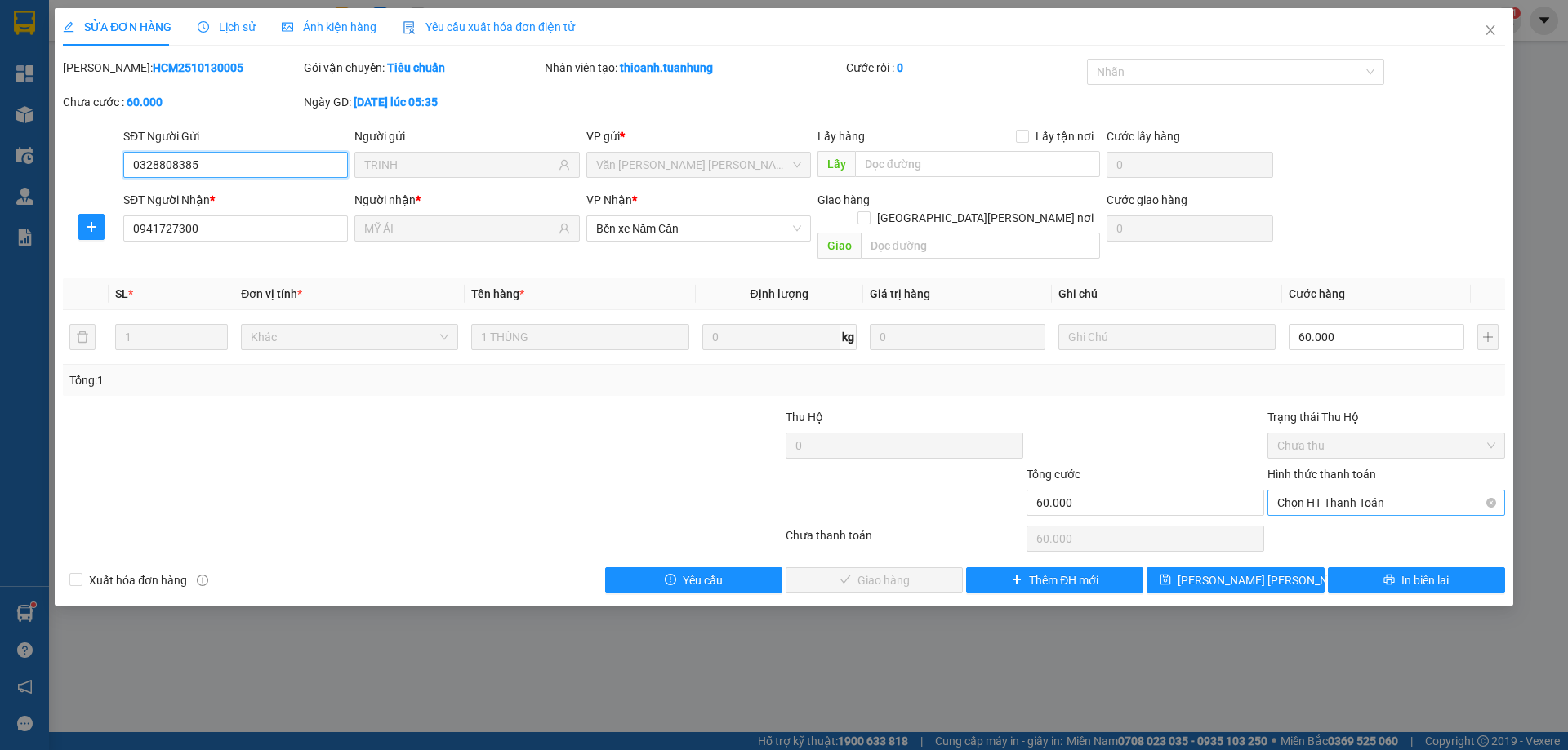
click at [1336, 491] on span "Chọn HT Thanh Toán" at bounding box center [1385, 503] width 218 height 25
click at [1335, 511] on div "Tại văn phòng" at bounding box center [1385, 517] width 218 height 18
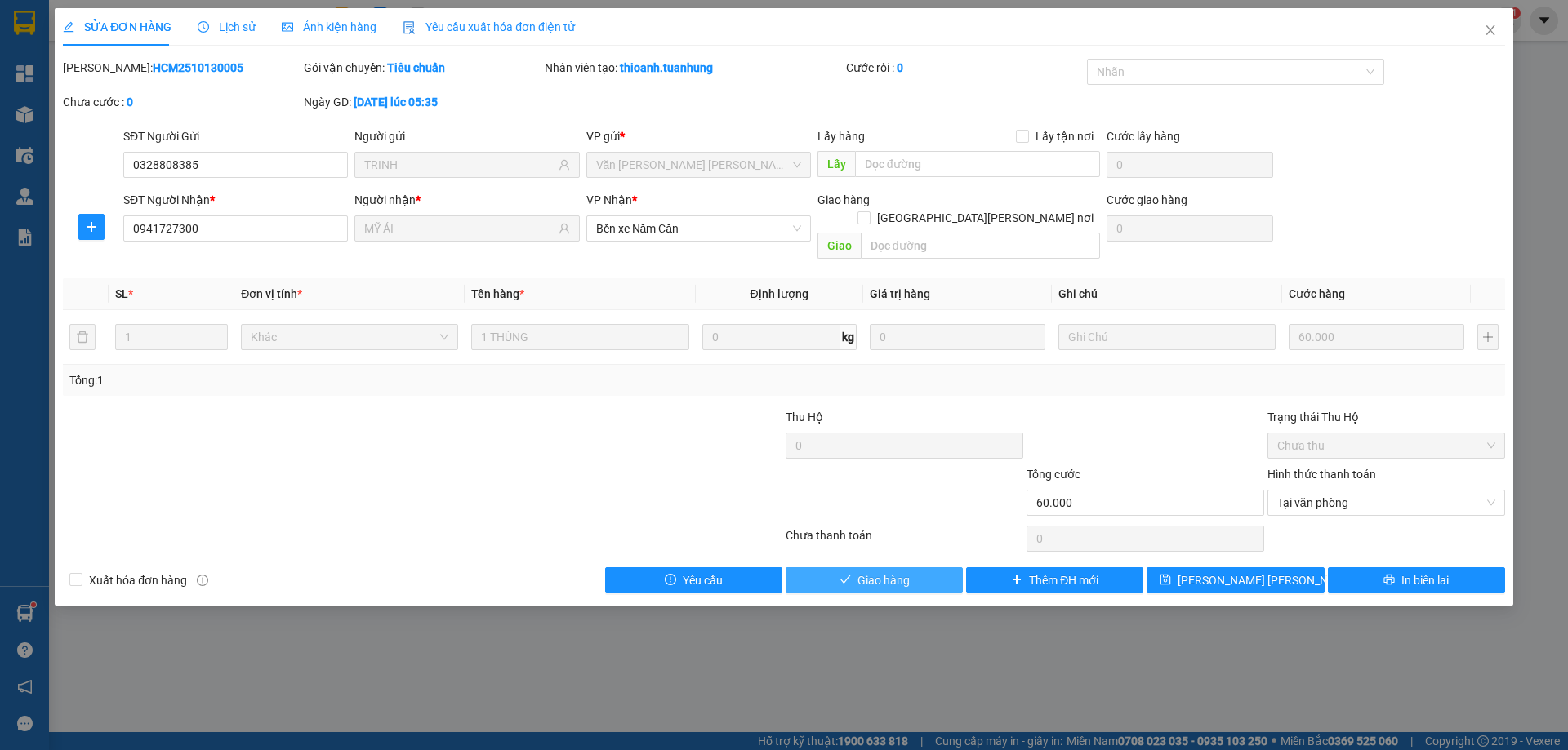
click at [904, 571] on span "Giao hàng" at bounding box center [883, 580] width 52 height 18
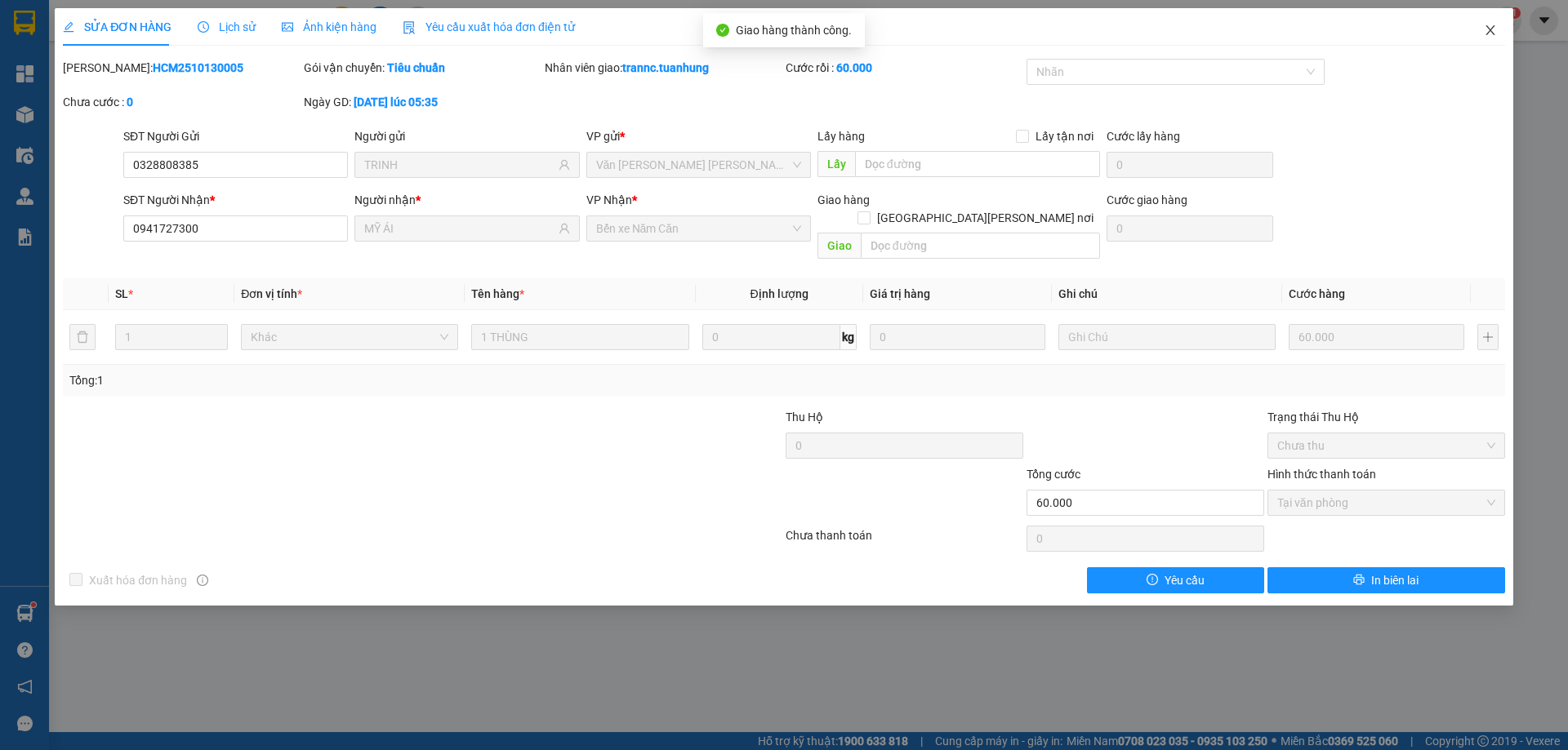
click at [1500, 37] on span "Close" at bounding box center [1490, 31] width 46 height 46
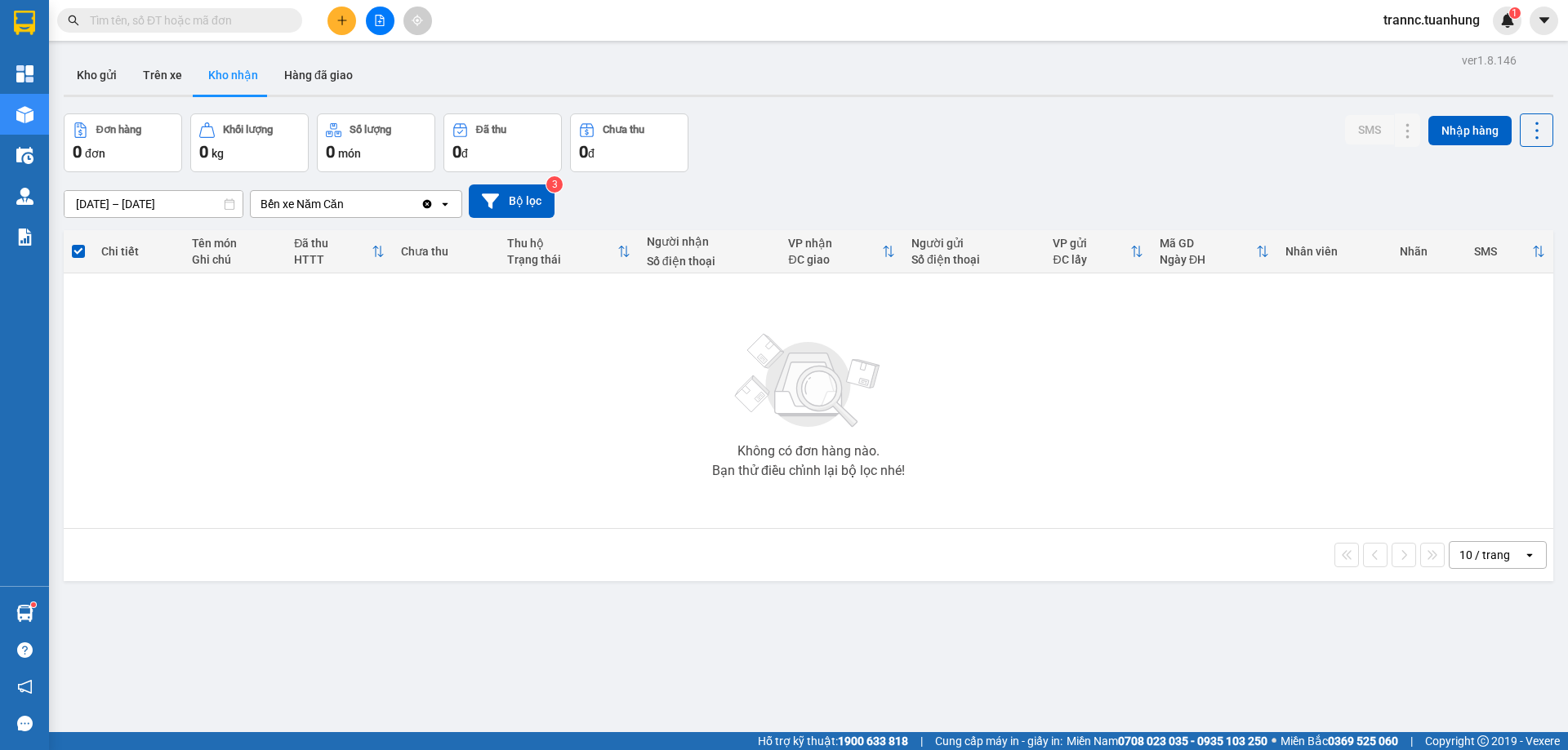
click at [214, 20] on input "text" at bounding box center [185, 21] width 193 height 18
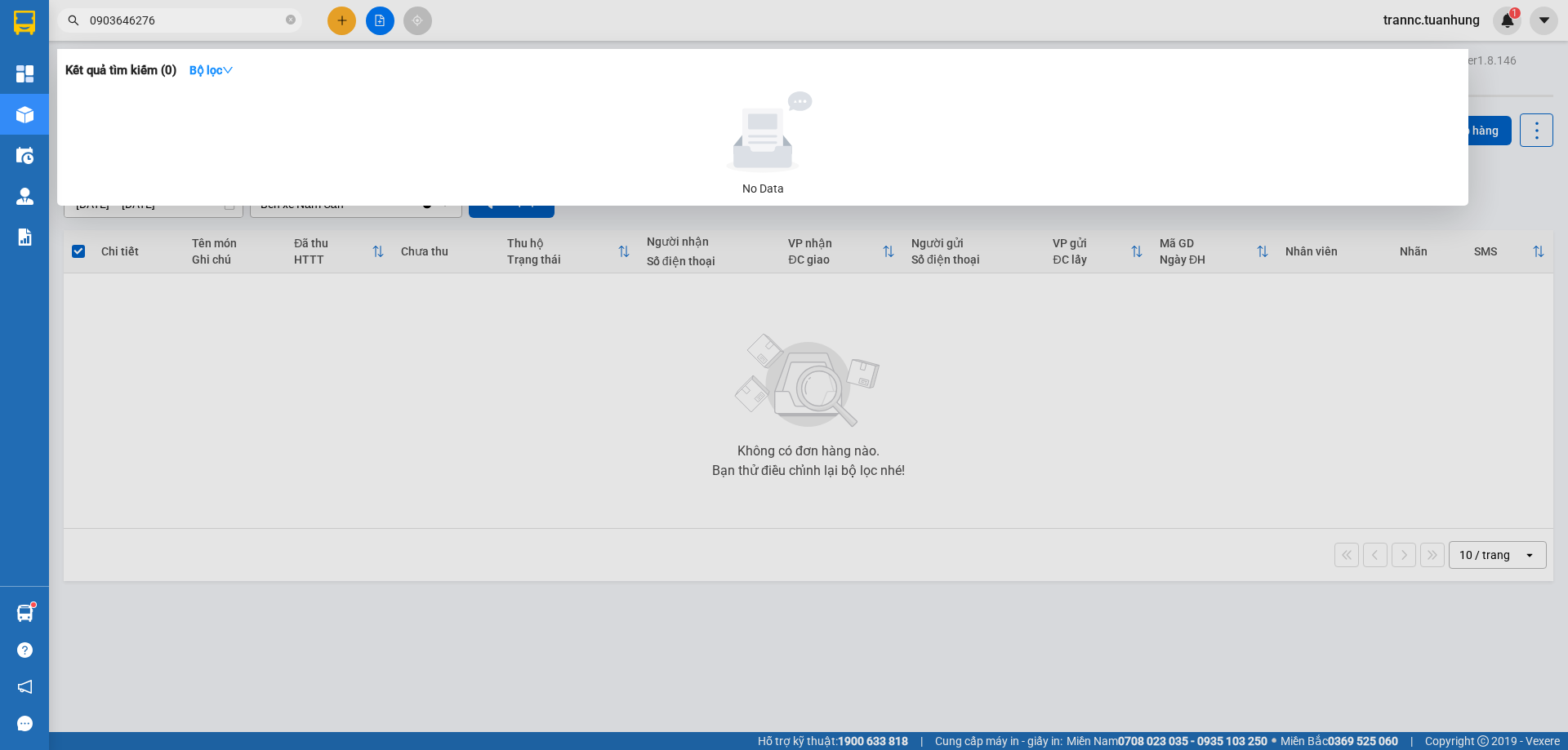
drag, startPoint x: 173, startPoint y: 23, endPoint x: 89, endPoint y: 31, distance: 84.4
click at [89, 31] on span "0903646276" at bounding box center [180, 20] width 245 height 25
click at [337, 23] on div at bounding box center [784, 375] width 1568 height 750
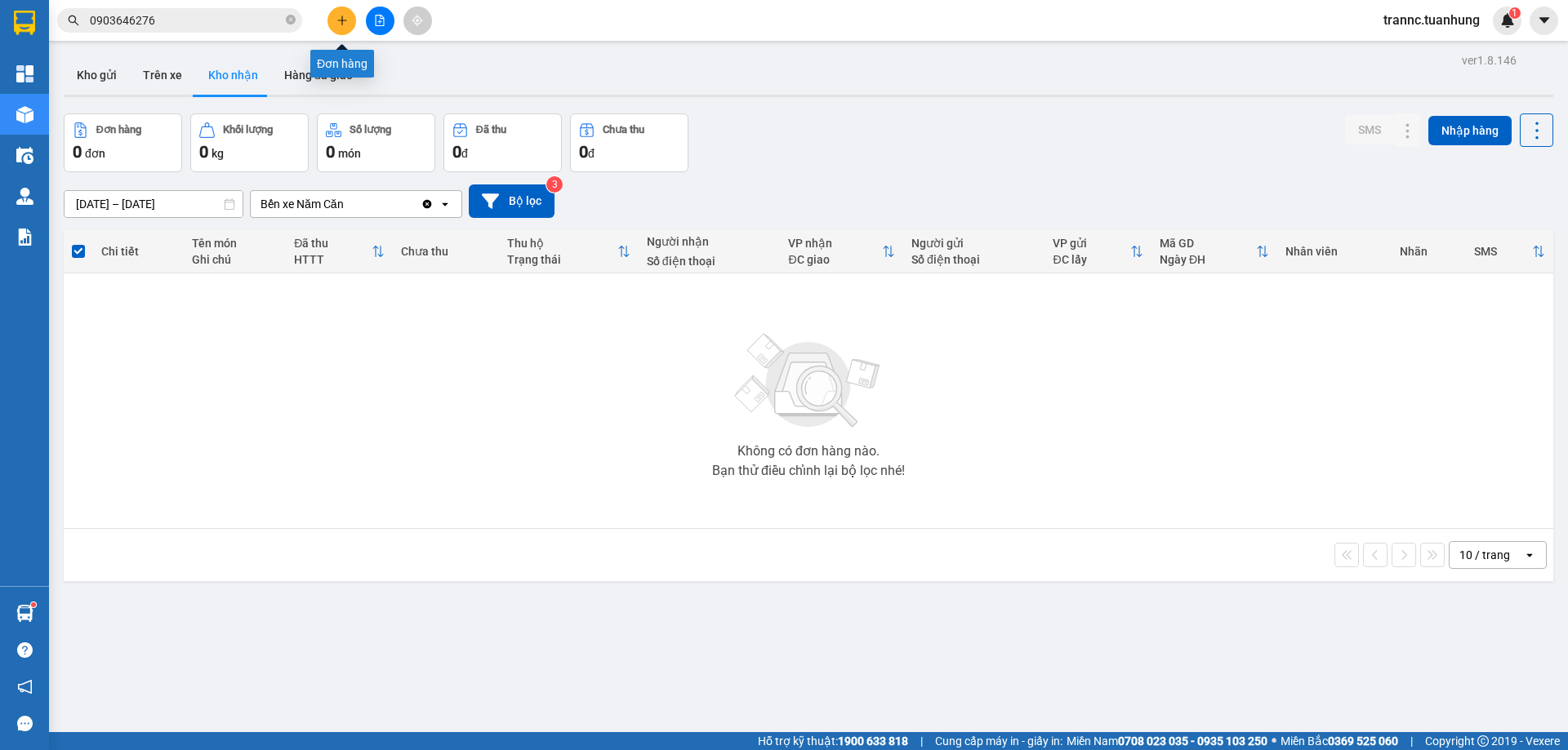
click at [337, 23] on icon "plus" at bounding box center [342, 20] width 12 height 12
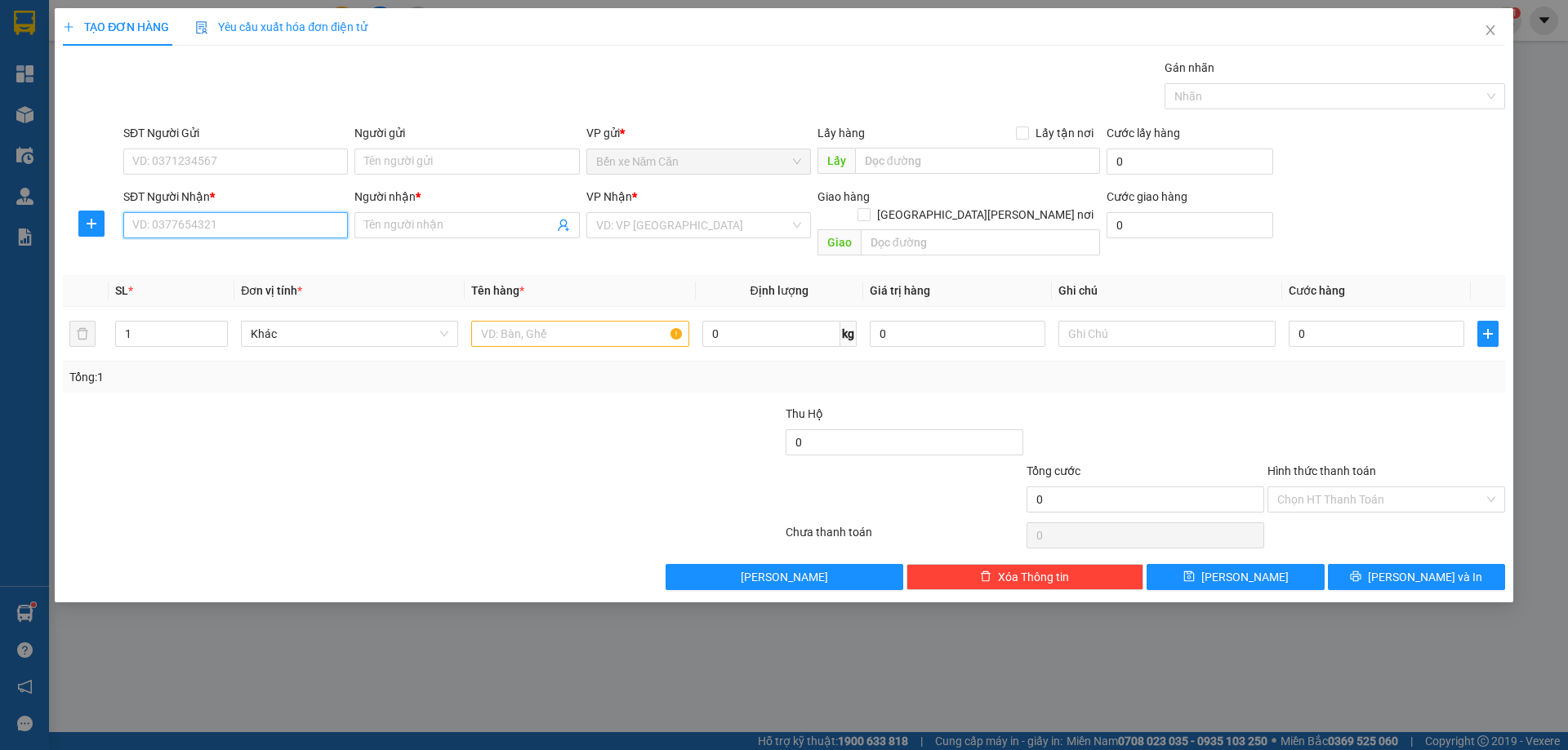
click at [283, 231] on input "SĐT Người Nhận *" at bounding box center [235, 225] width 225 height 26
paste input "0903646276"
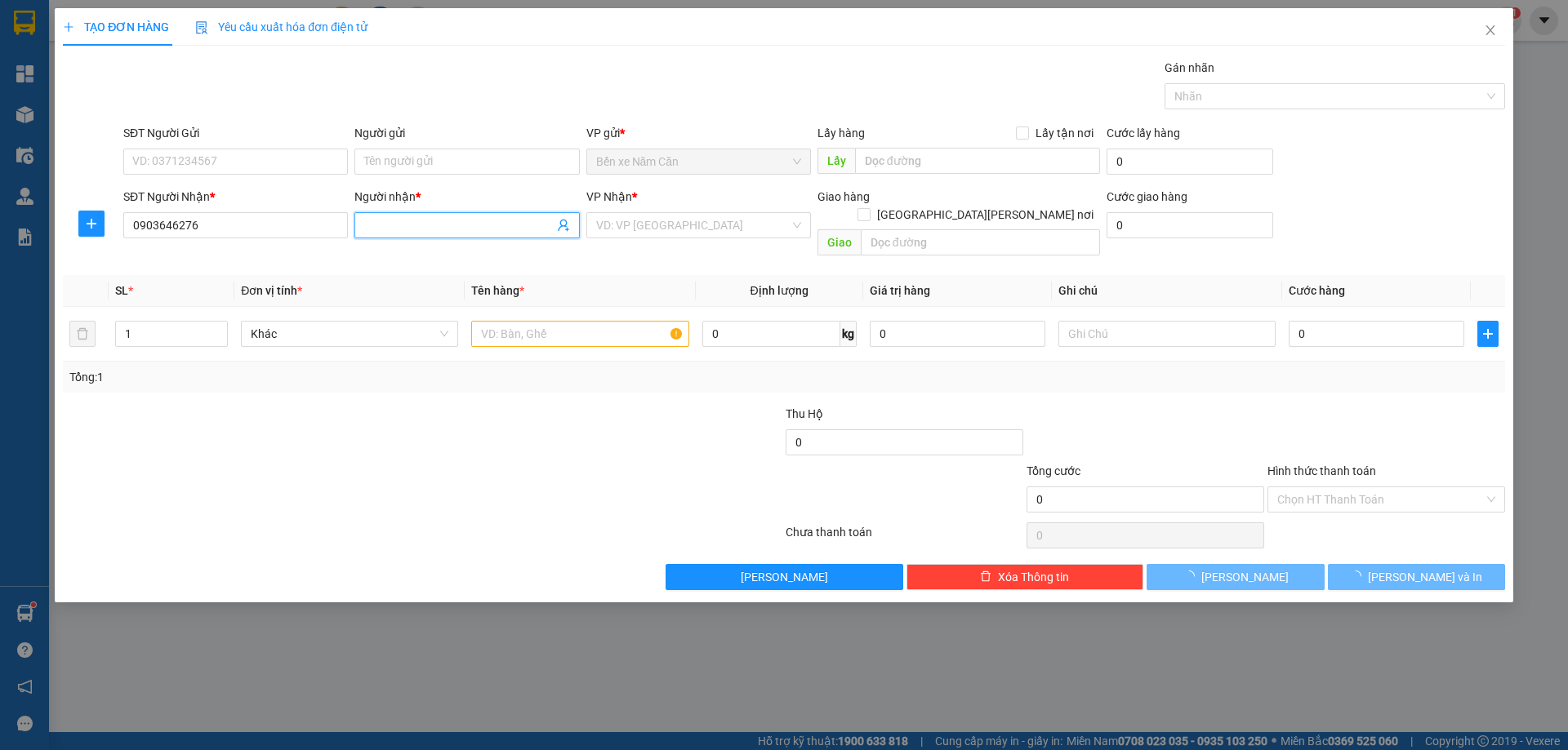
click at [373, 226] on input "Người nhận *" at bounding box center [458, 225] width 189 height 18
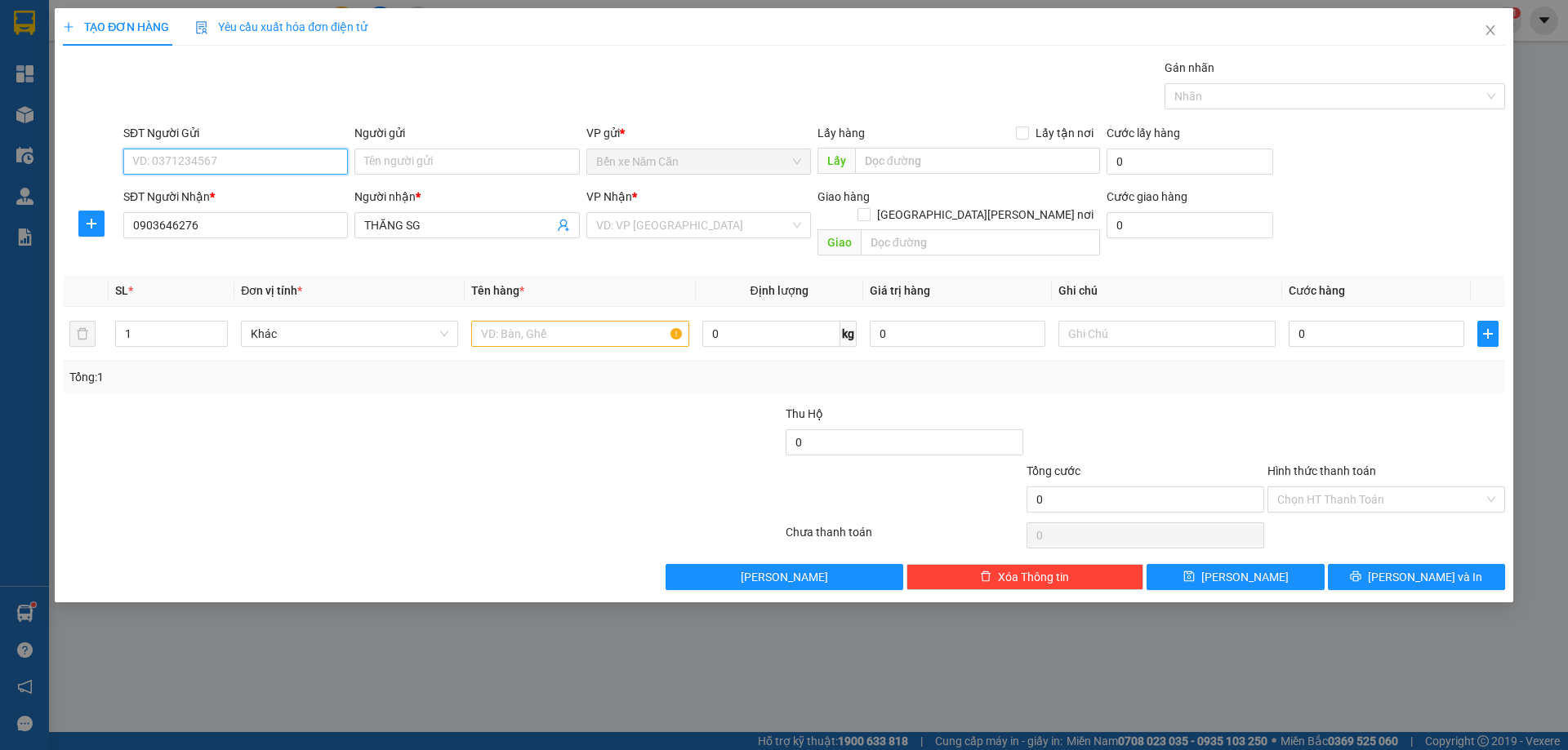
click at [293, 168] on input "SĐT Người Gửi" at bounding box center [235, 161] width 225 height 26
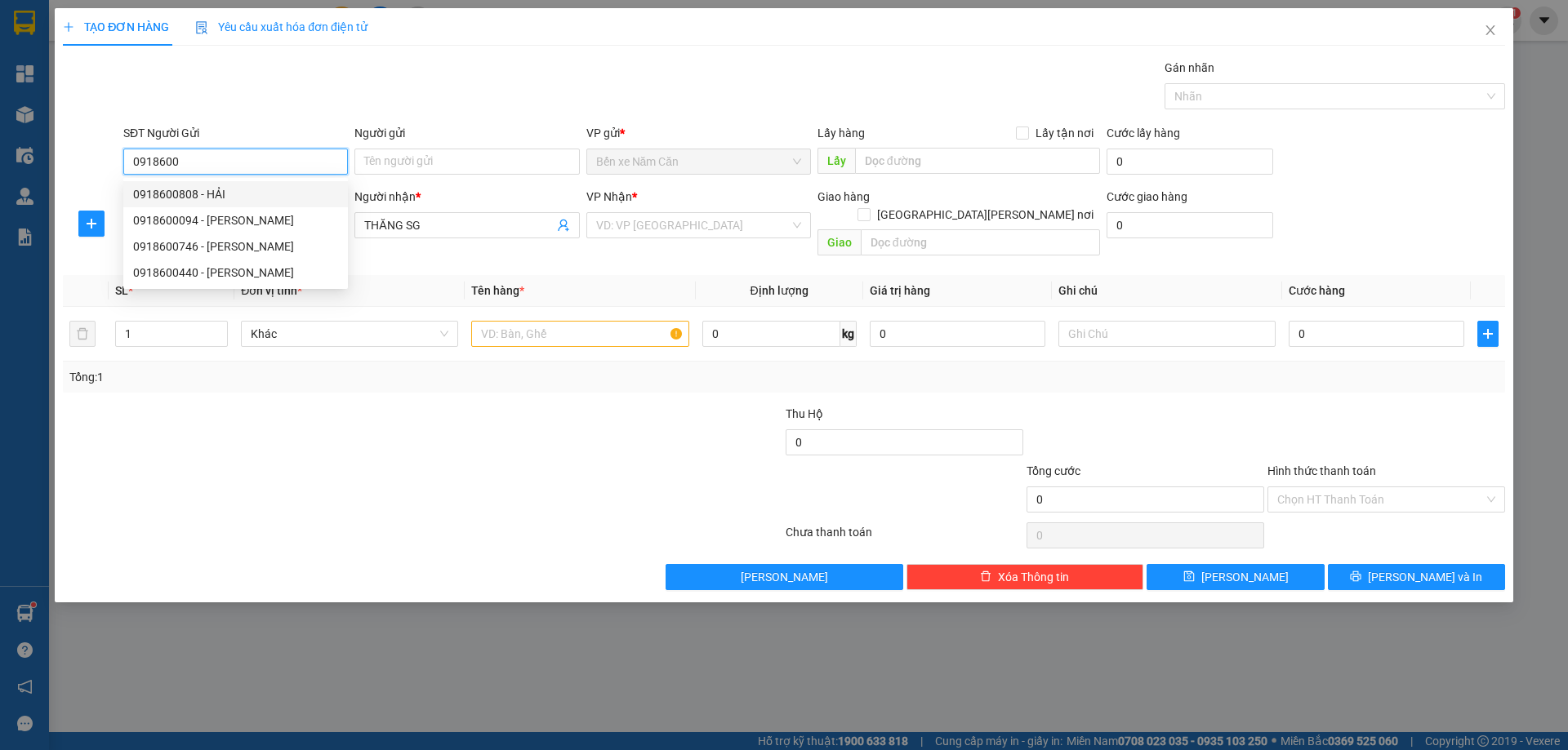
click at [214, 187] on div "0918600808 - HẢI" at bounding box center [235, 194] width 205 height 18
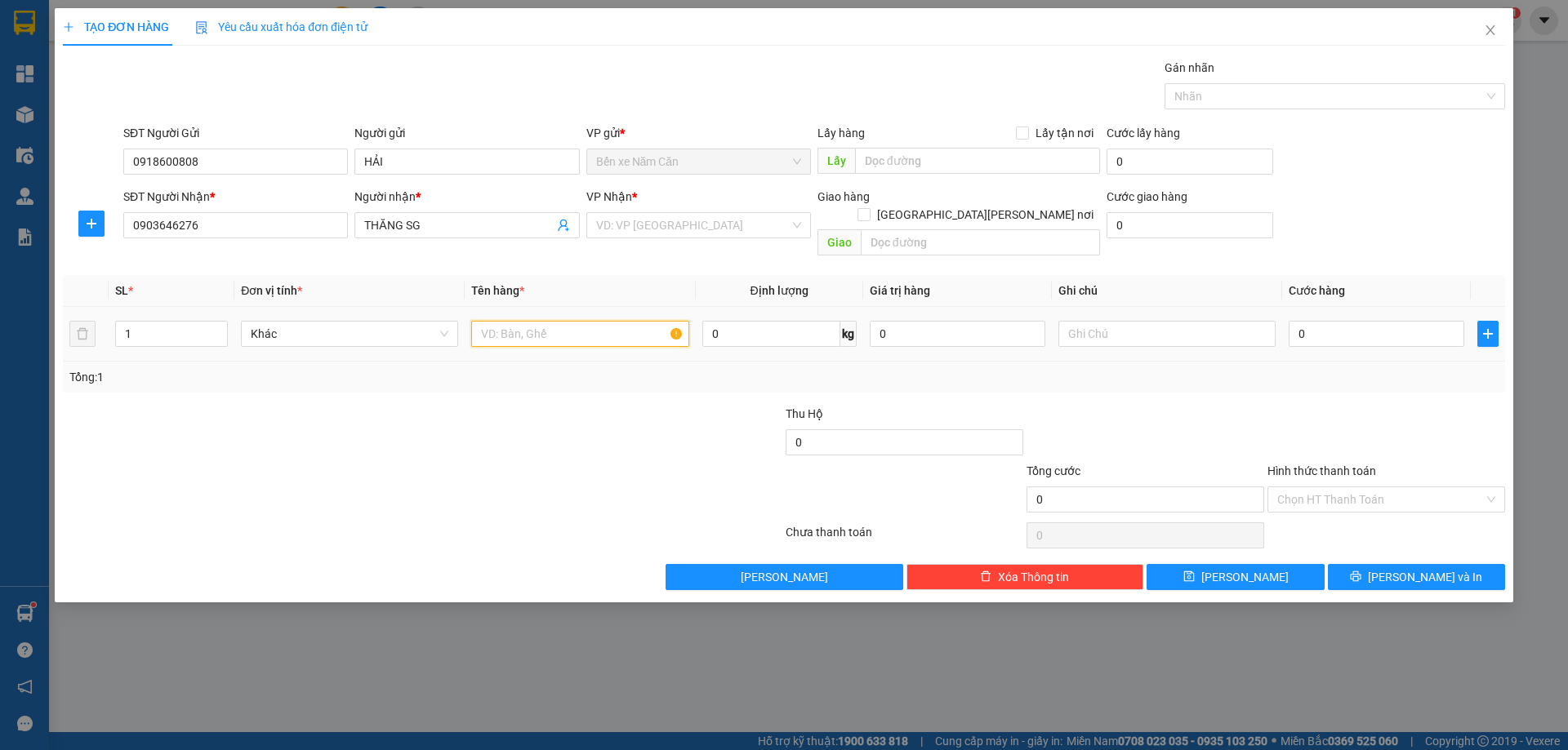
click at [495, 321] on input "text" at bounding box center [580, 334] width 217 height 26
click at [1343, 321] on input "0" at bounding box center [1376, 334] width 175 height 26
click at [1349, 368] on div "Tổng: 1" at bounding box center [784, 377] width 1429 height 18
click at [675, 214] on input "search" at bounding box center [693, 224] width 193 height 25
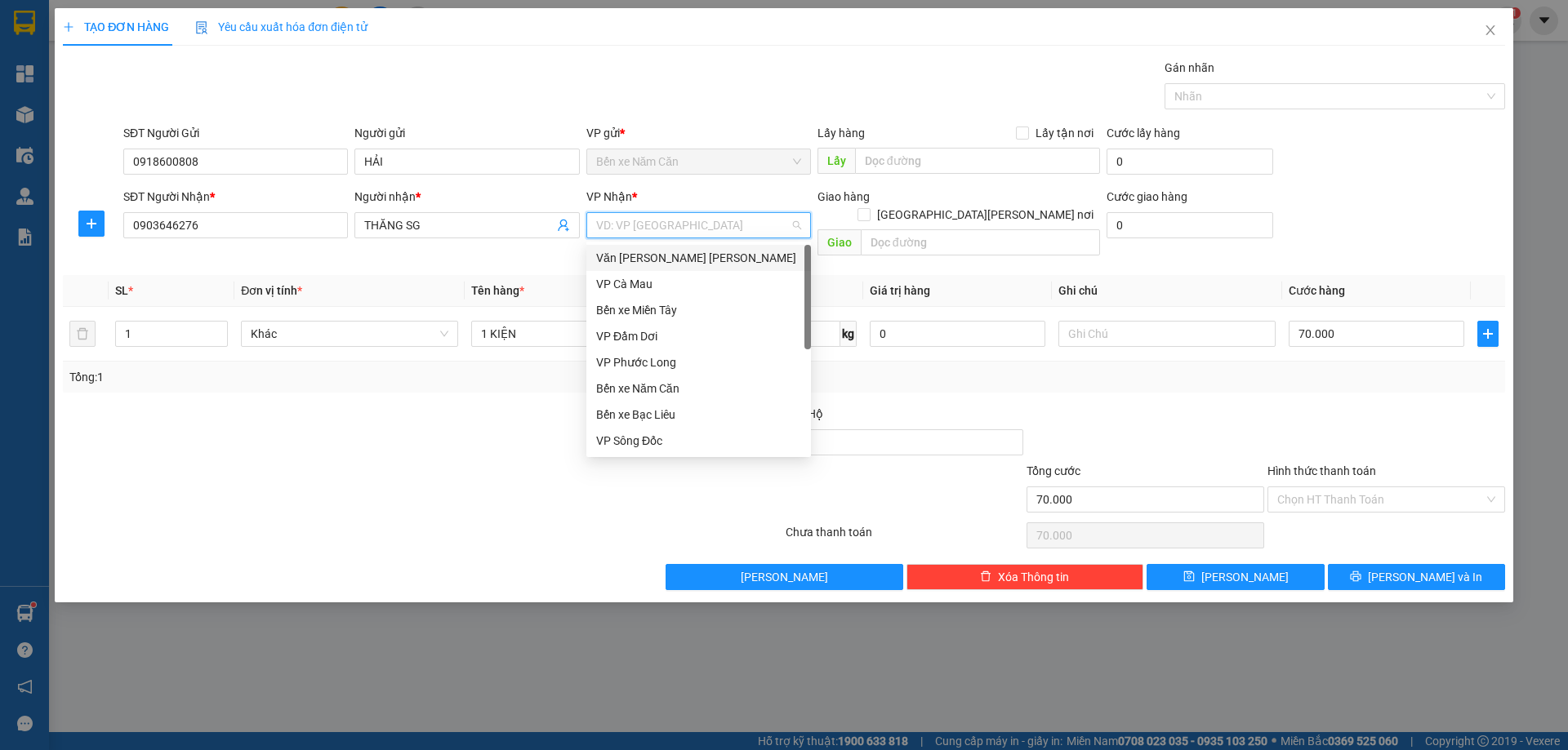
click at [680, 254] on div "Văn phòng [PERSON_NAME]" at bounding box center [698, 258] width 205 height 18
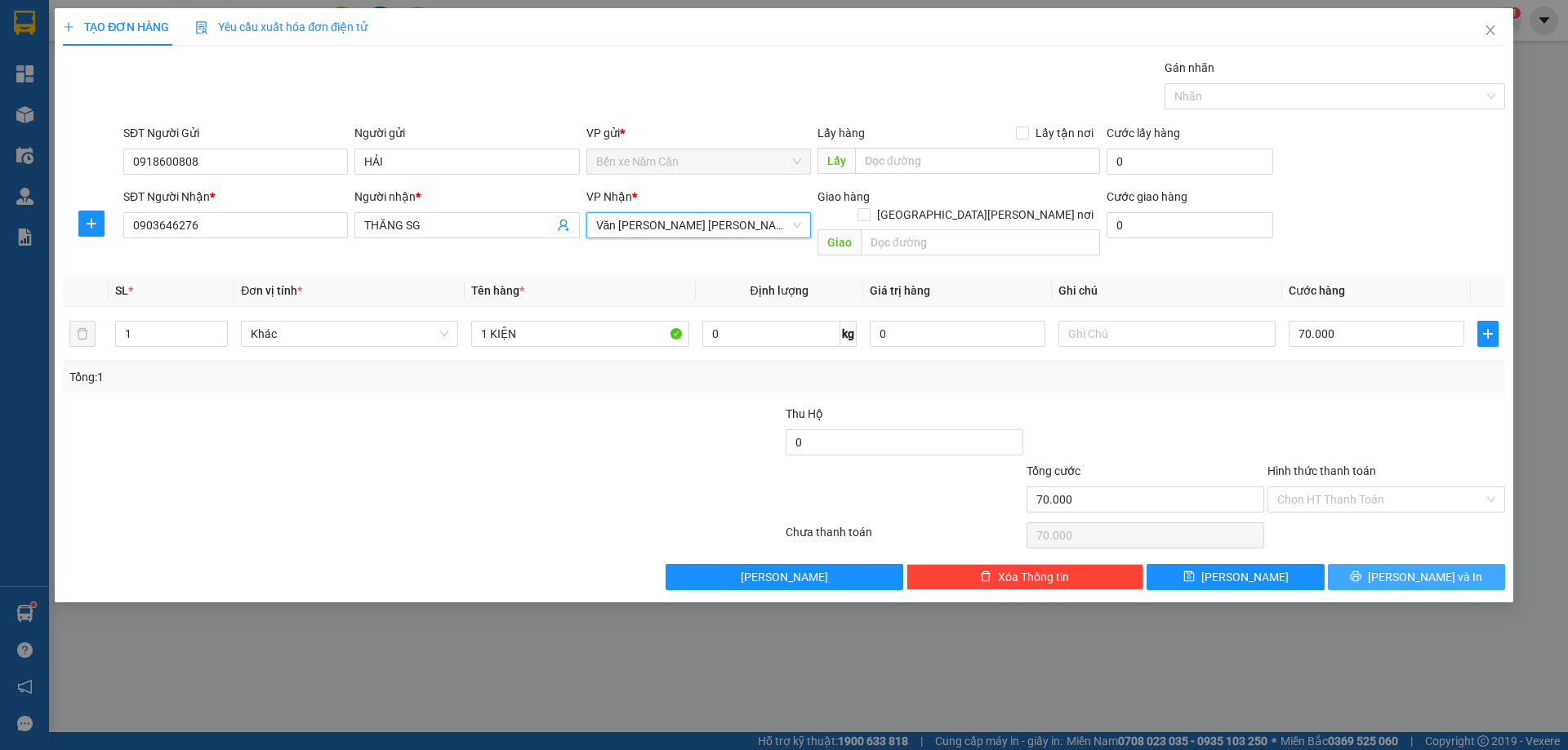
click at [1485, 566] on button "Lưu và In" at bounding box center [1416, 577] width 177 height 26
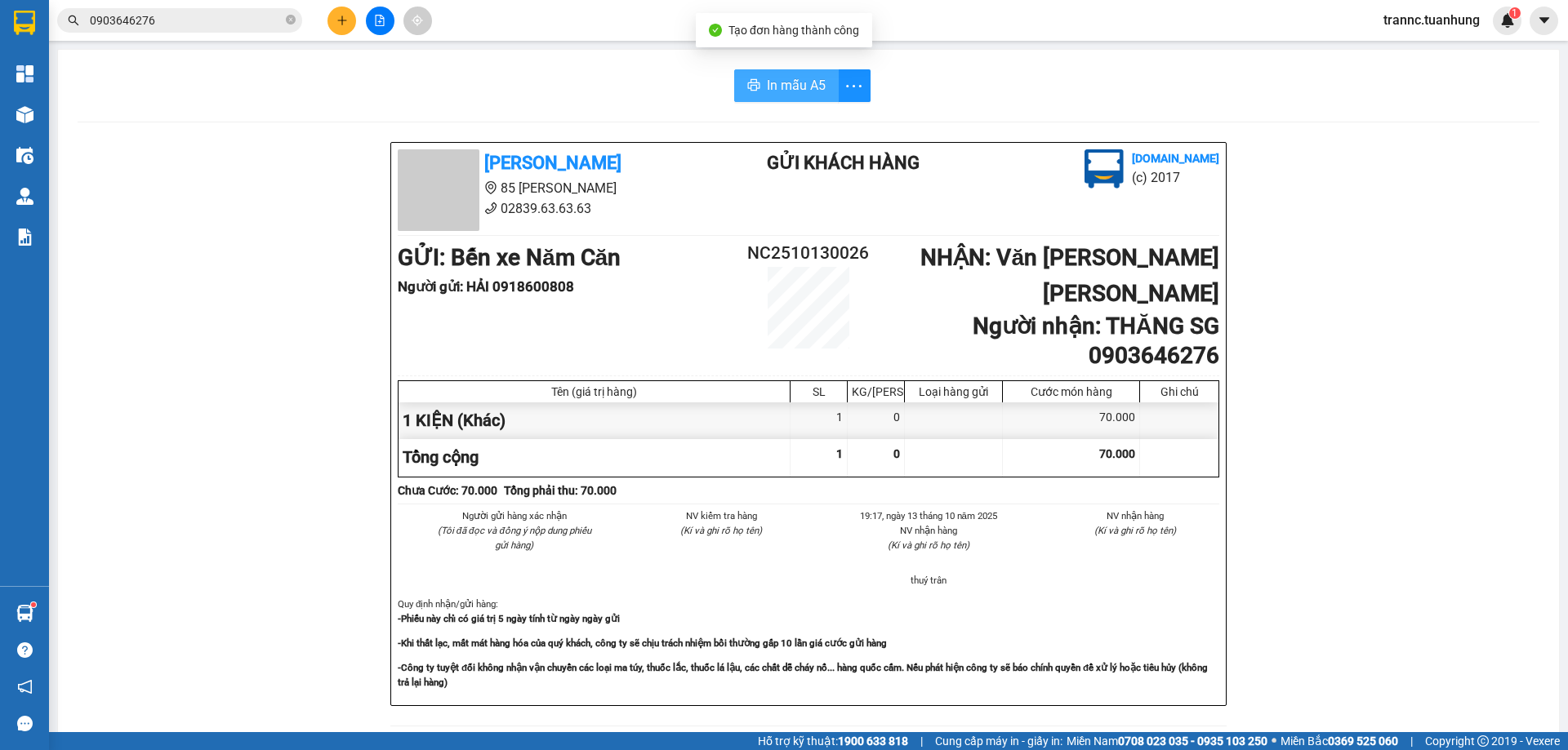
click at [799, 83] on span "In mẫu A5" at bounding box center [796, 85] width 58 height 20
click at [516, 120] on div "In mẫu A5 Tuấn Hưng 85 Lý Chiêu Hoàng 02839.63.63.63 Gửi khách hàng Vexere.com …" at bounding box center [809, 697] width 1500 height 1294
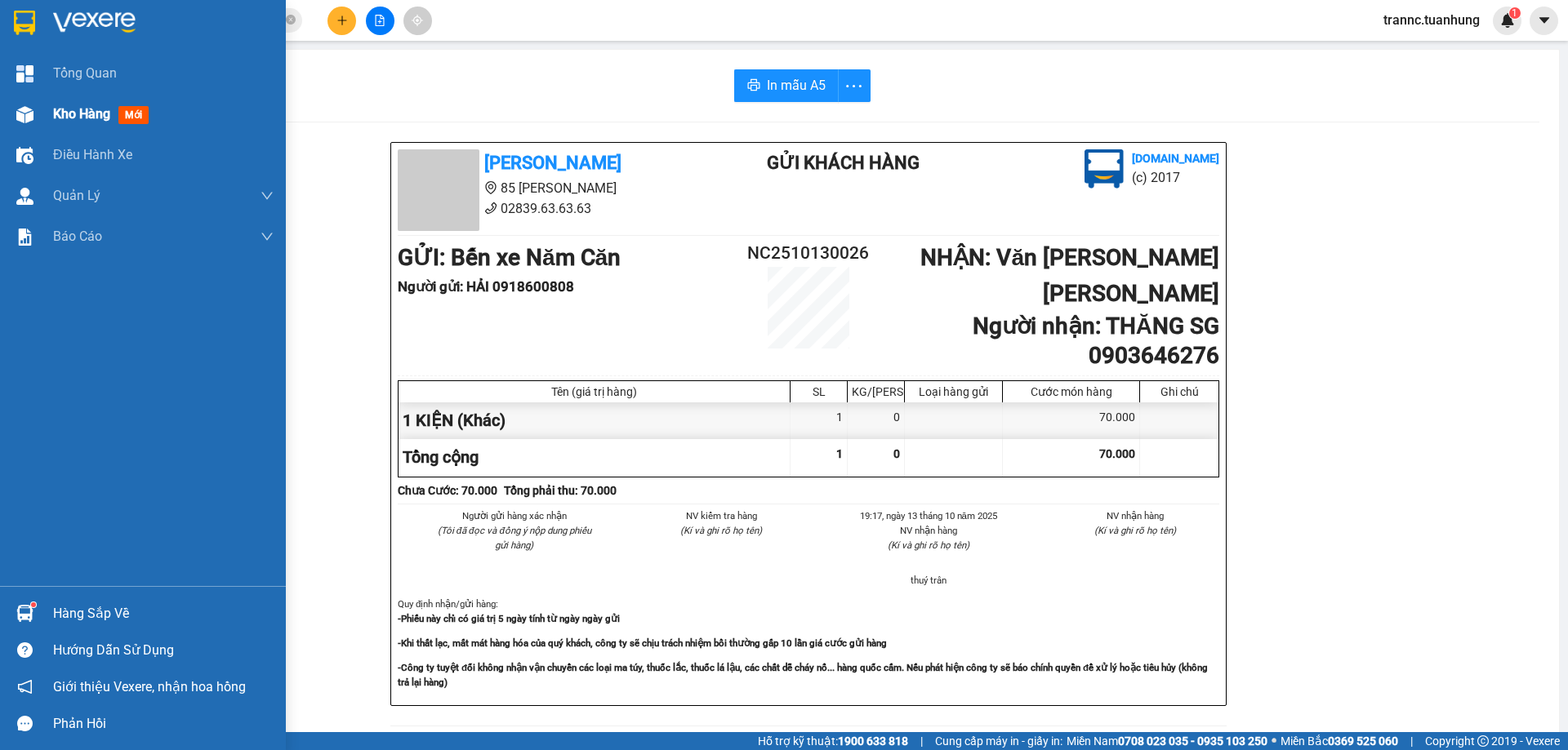
click at [131, 115] on span "mới" at bounding box center [133, 115] width 30 height 18
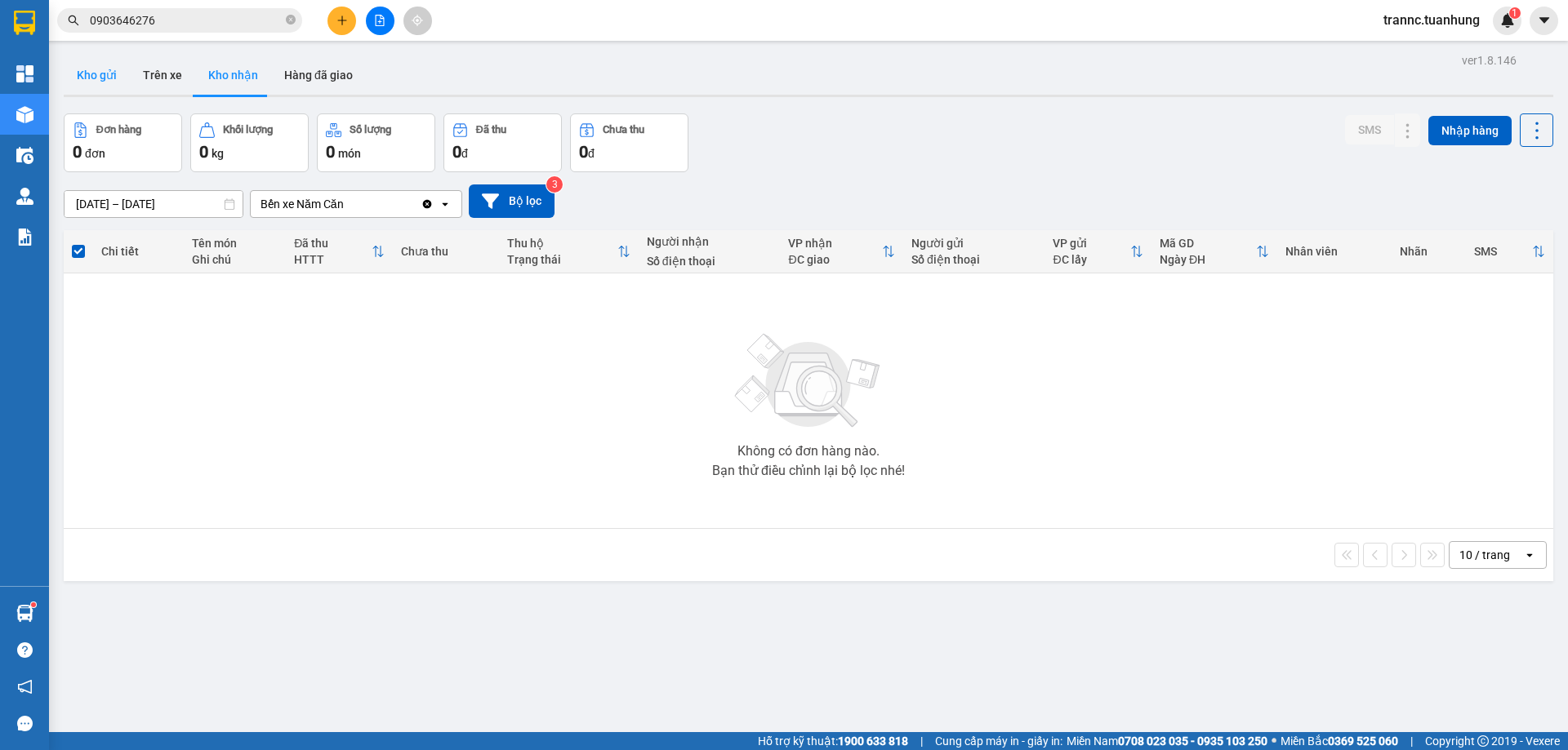
click at [114, 80] on button "Kho gửi" at bounding box center [97, 75] width 66 height 39
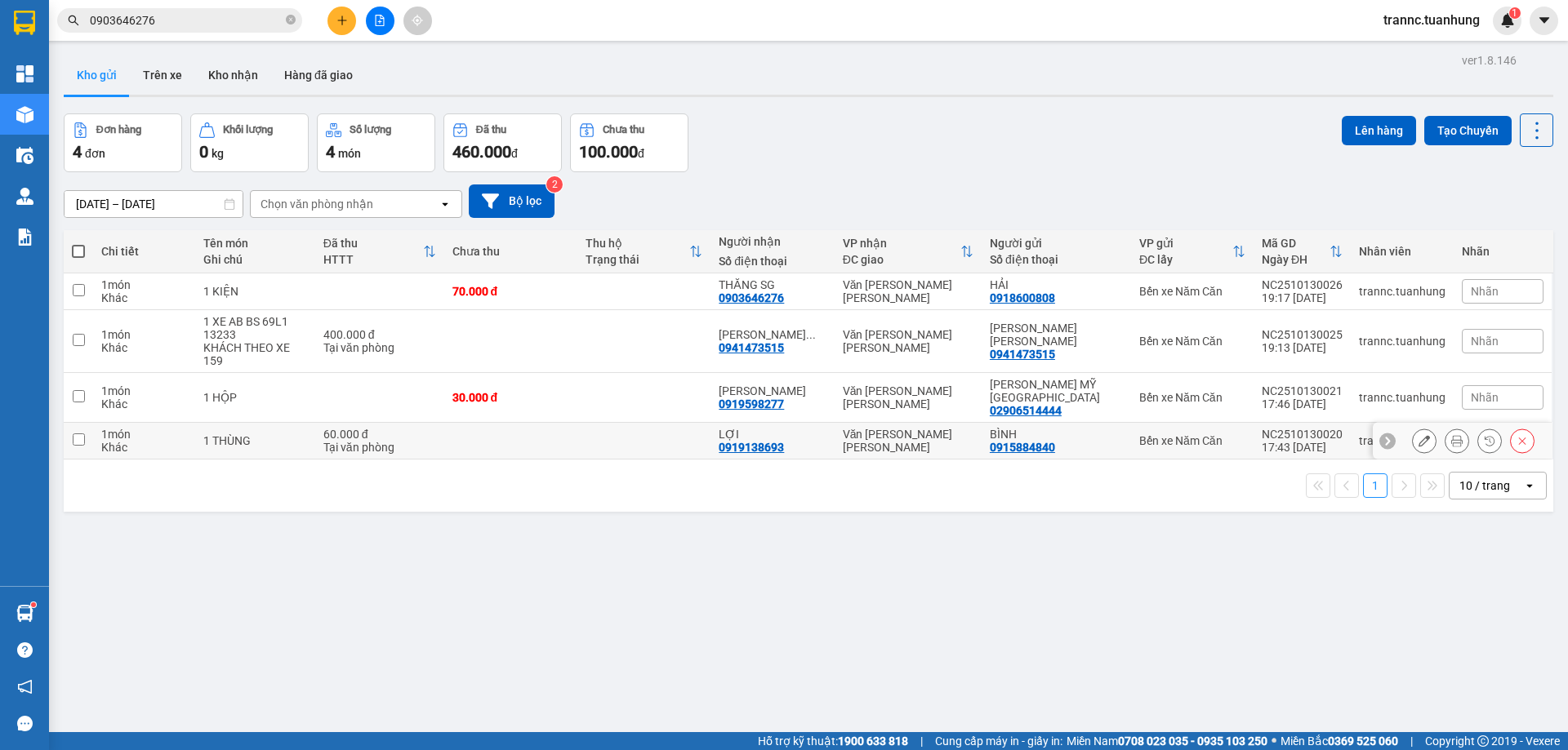
click at [409, 441] on div "Tại văn phòng" at bounding box center [379, 447] width 112 height 13
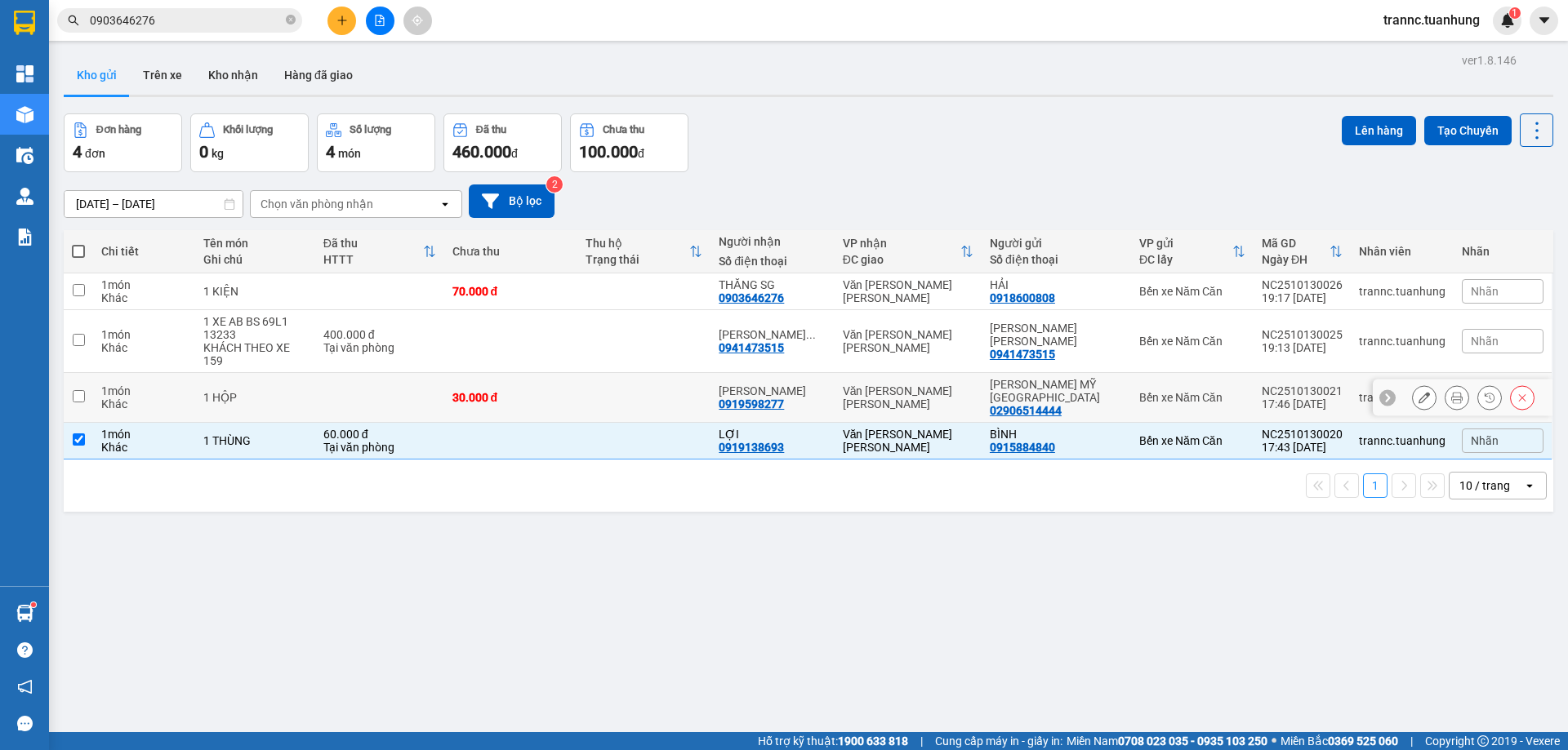
click at [374, 383] on td at bounding box center [379, 398] width 129 height 50
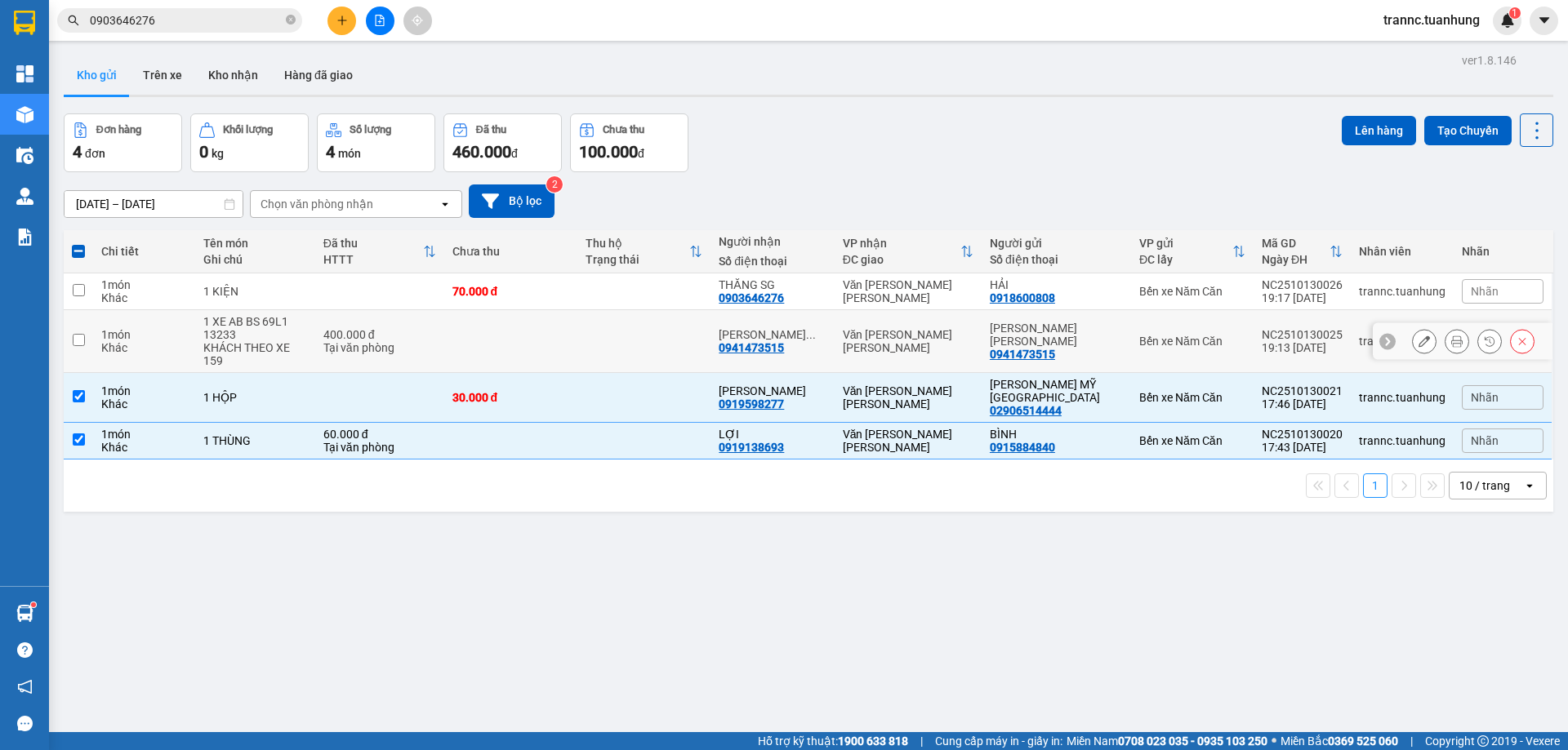
click at [370, 349] on td "400.000 đ Tại văn phòng" at bounding box center [379, 341] width 129 height 63
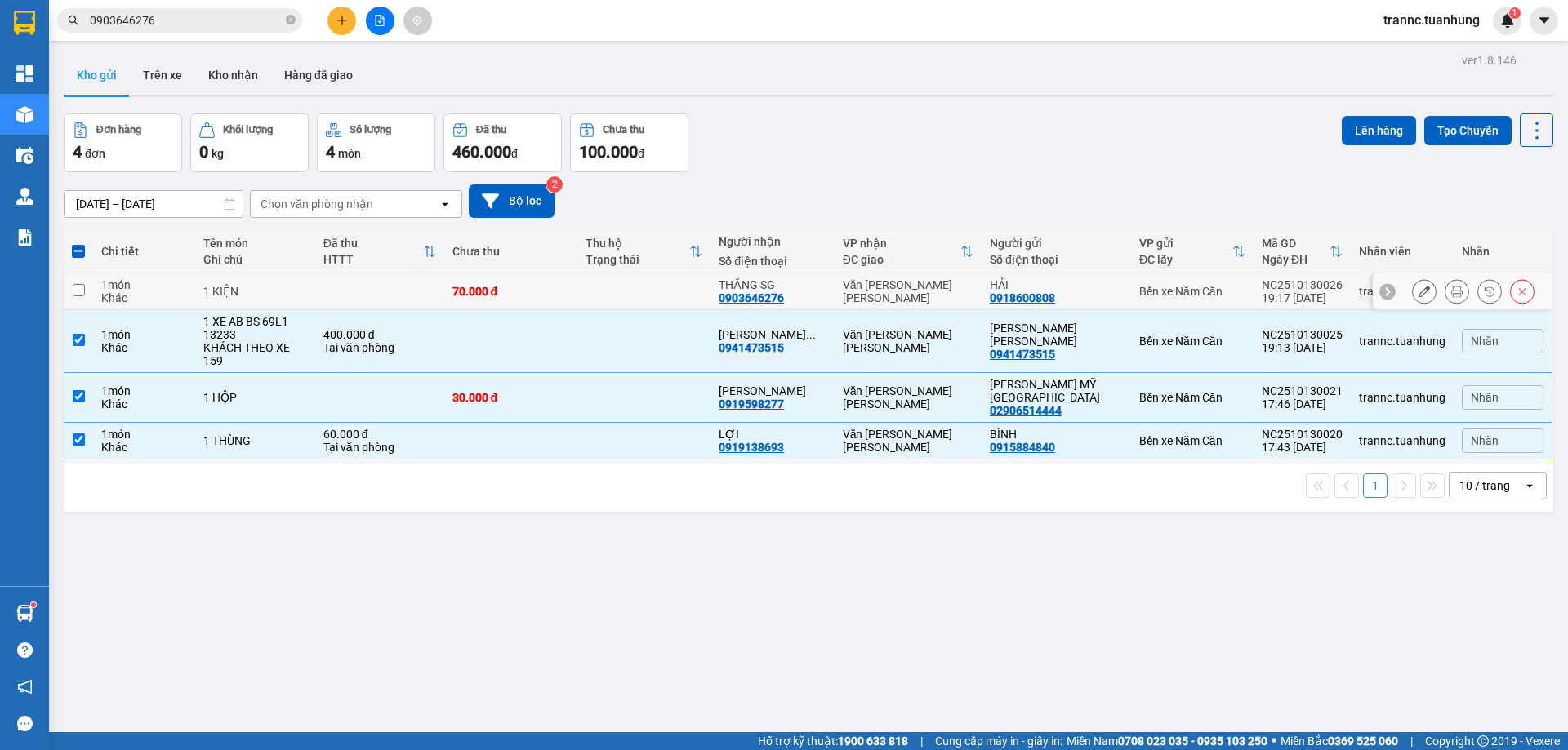
click at [347, 291] on td at bounding box center [379, 292] width 129 height 36
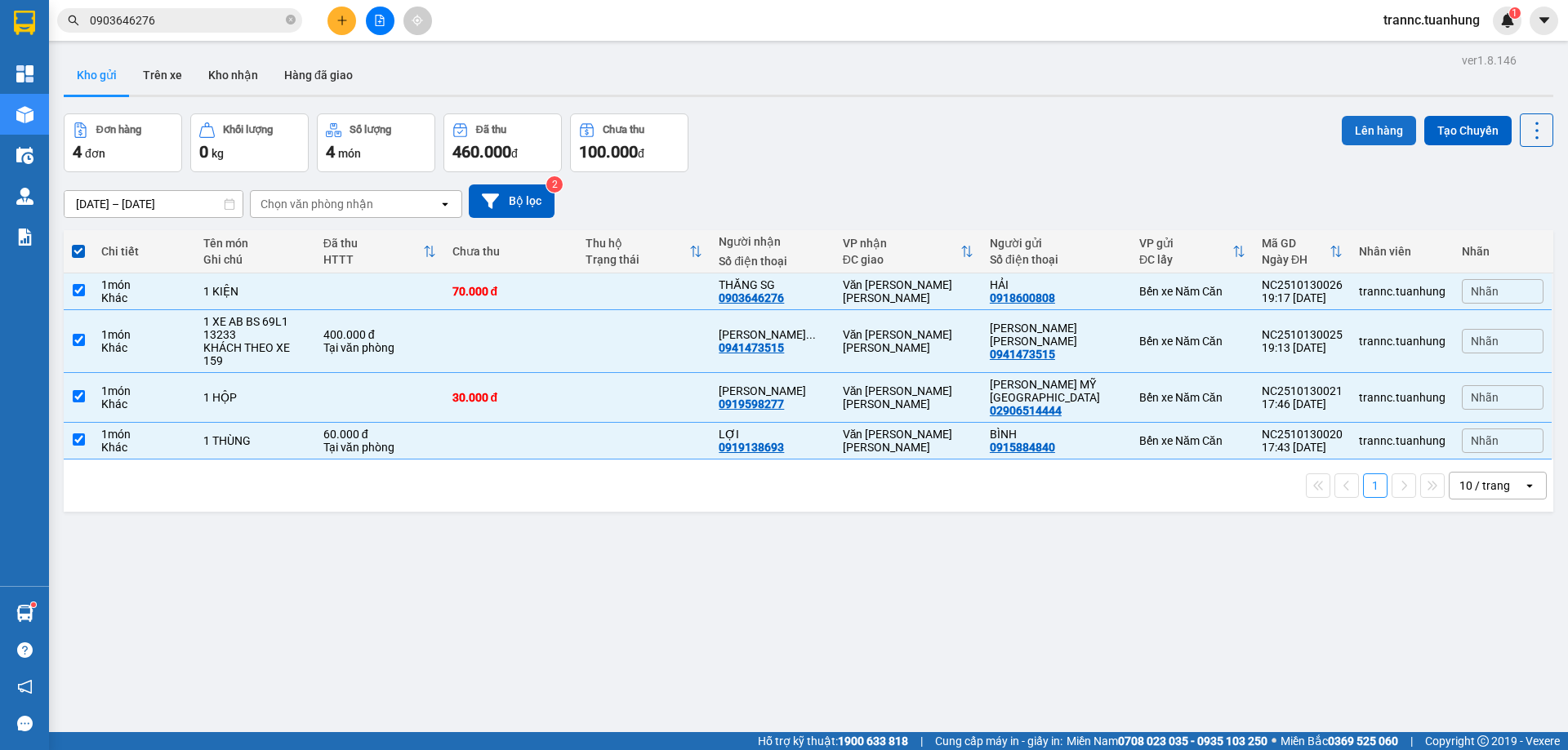
click at [1345, 125] on button "Lên hàng" at bounding box center [1378, 130] width 74 height 29
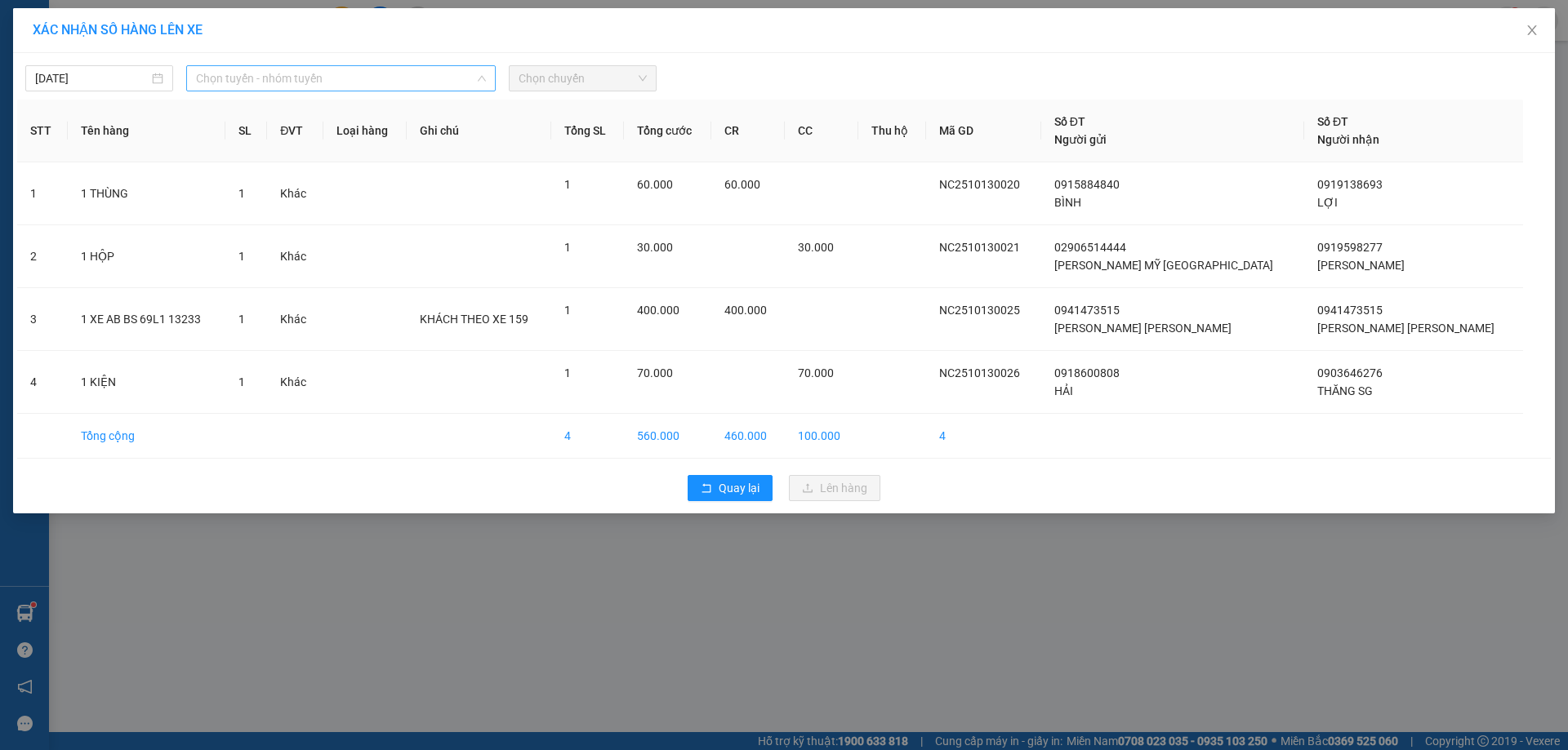
click at [319, 74] on span "Chọn tuyến - nhóm tuyến" at bounding box center [341, 78] width 290 height 25
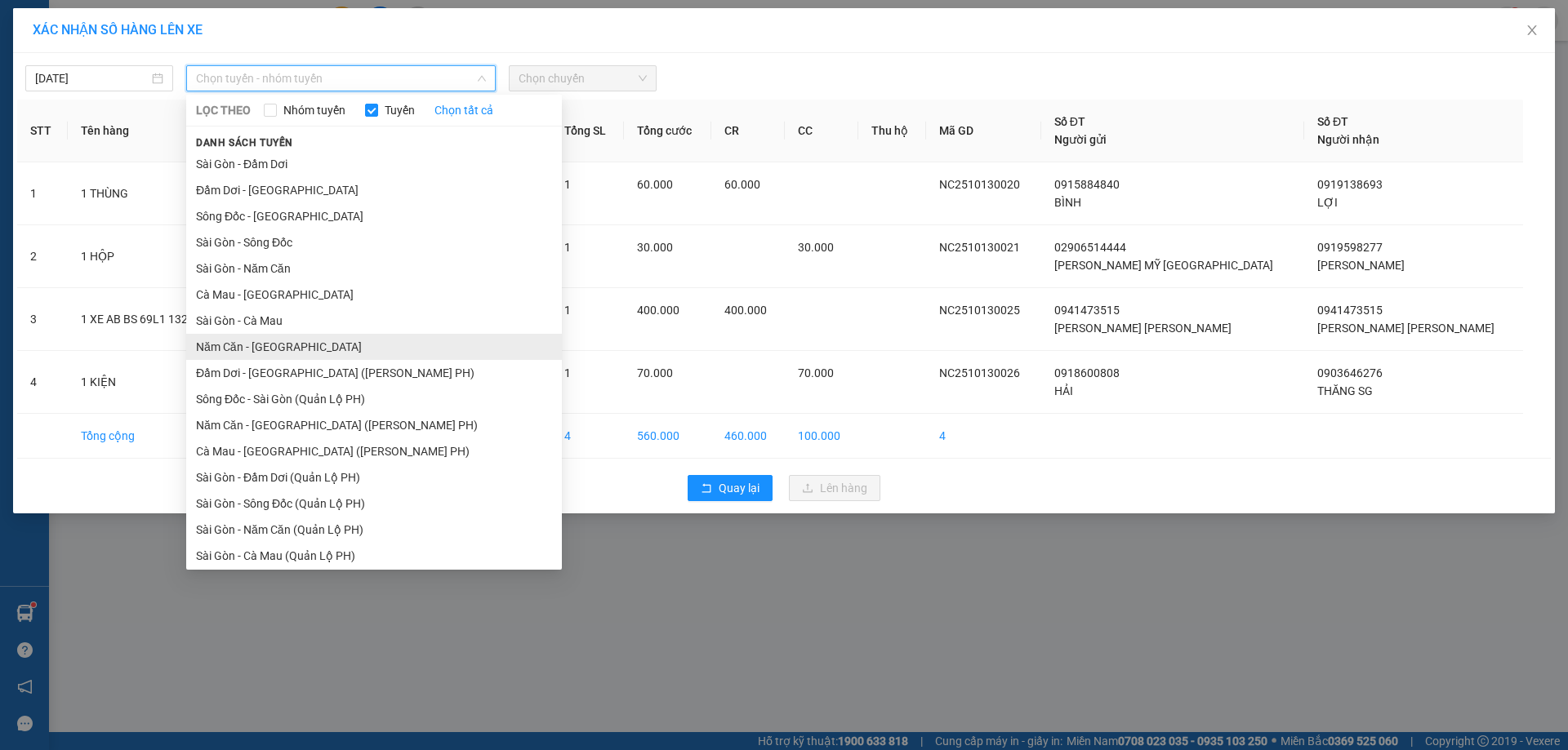
click at [248, 346] on li "Năm Căn - [GEOGRAPHIC_DATA]" at bounding box center [374, 347] width 376 height 26
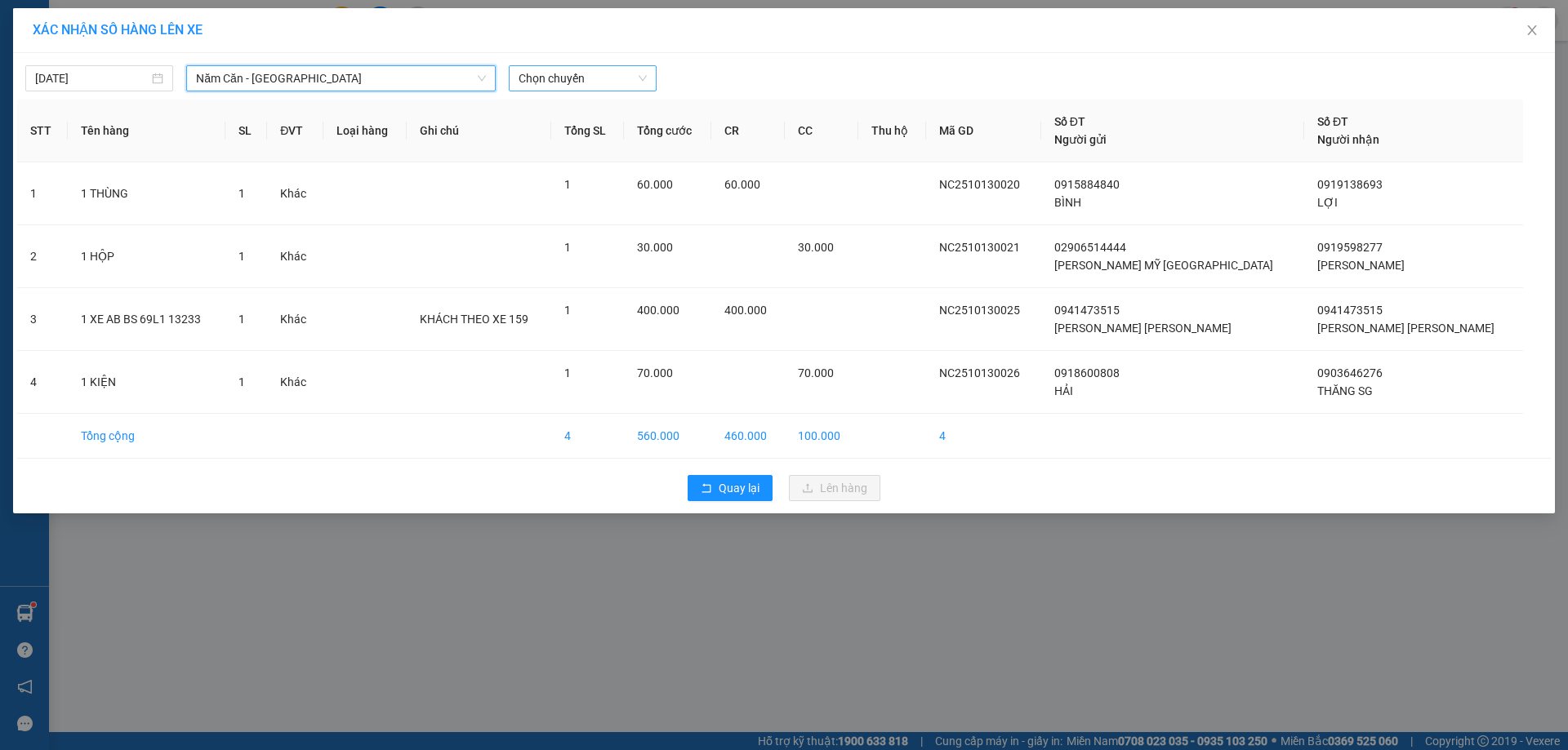
click at [567, 81] on span "Chọn chuyến" at bounding box center [582, 78] width 128 height 25
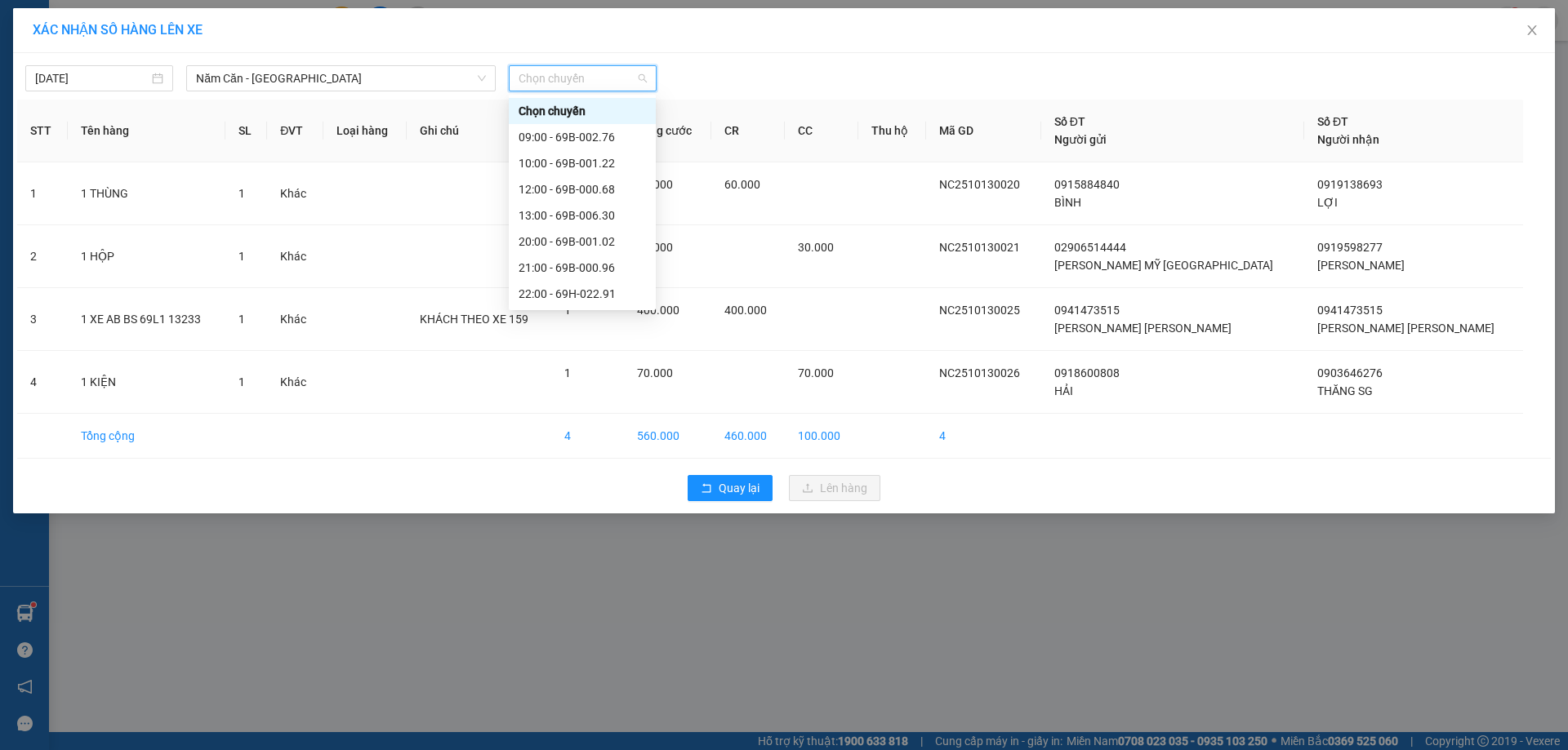
click at [591, 337] on div "22:02 - 69E-001.59" at bounding box center [582, 346] width 128 height 18
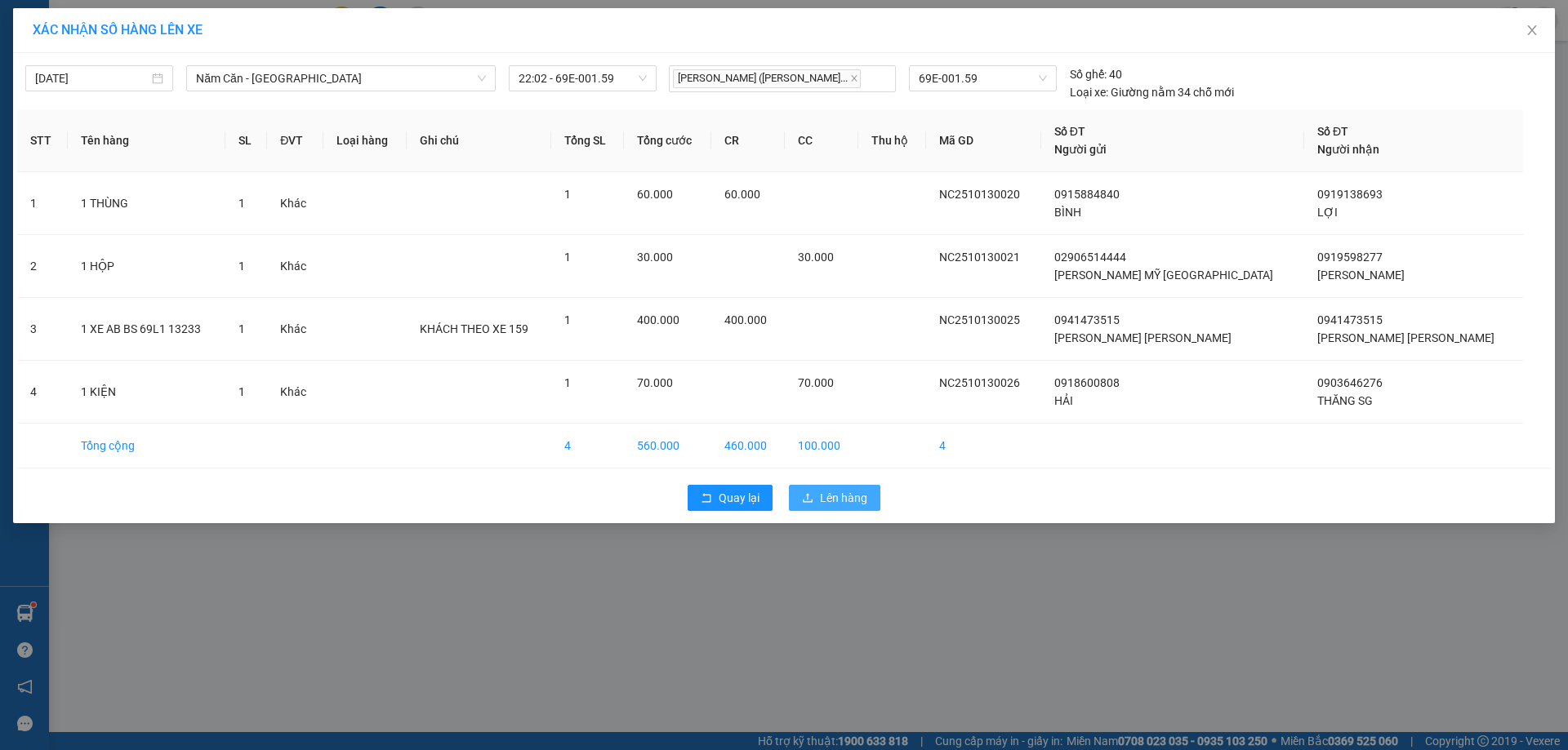
click at [828, 499] on span "Lên hàng" at bounding box center [843, 498] width 47 height 18
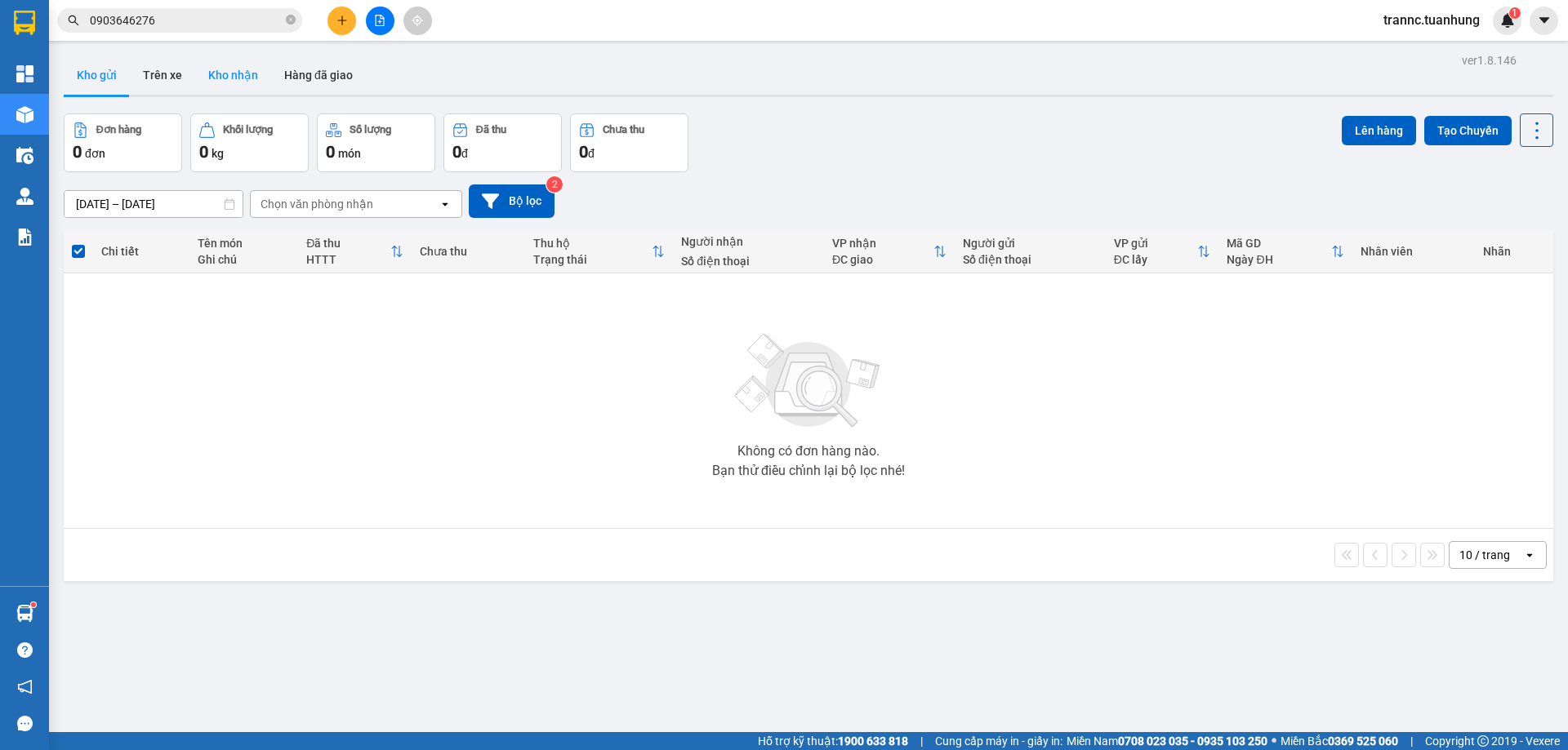
click at [225, 74] on button "Kho nhận" at bounding box center [233, 75] width 76 height 39
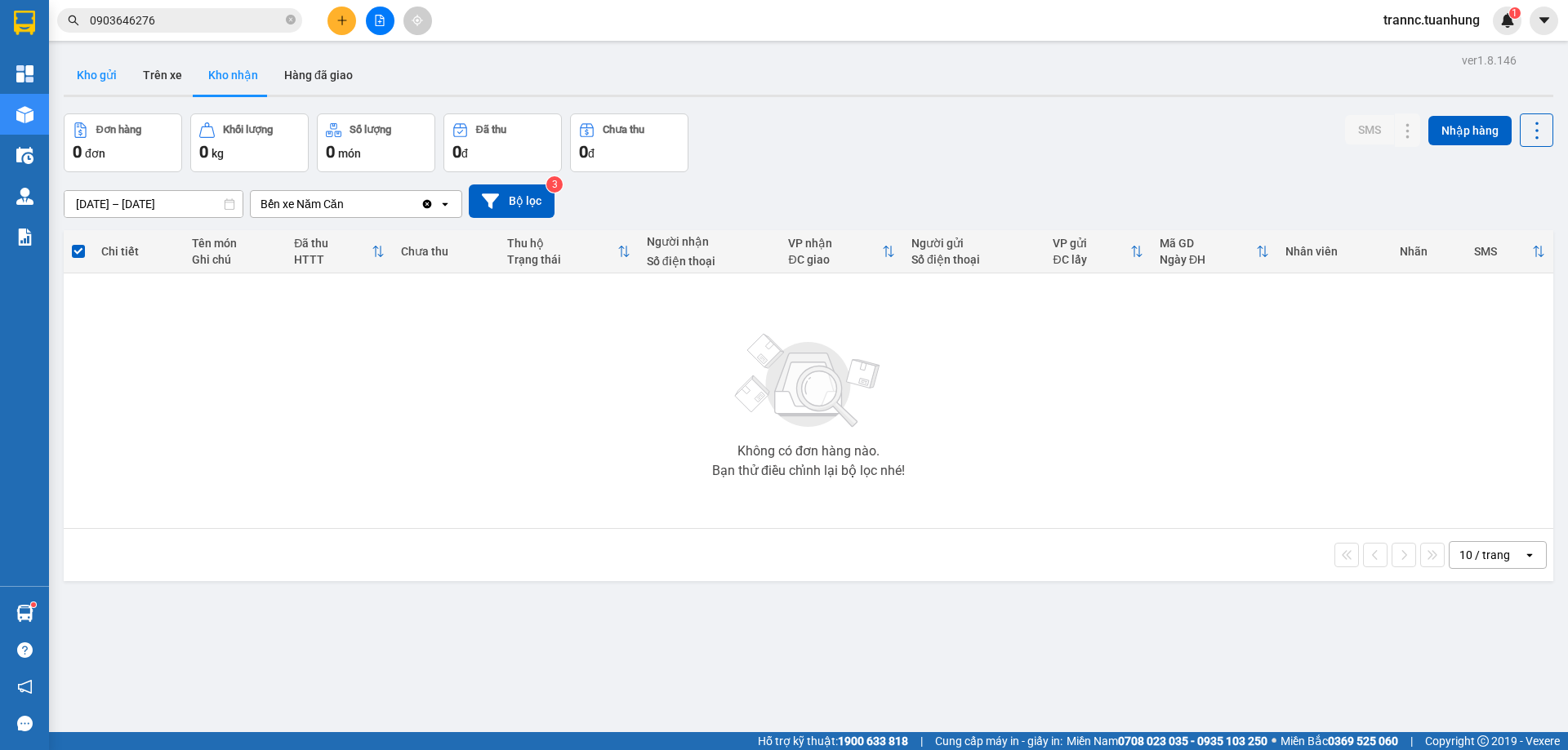
click at [112, 87] on button "Kho gửi" at bounding box center [97, 75] width 66 height 39
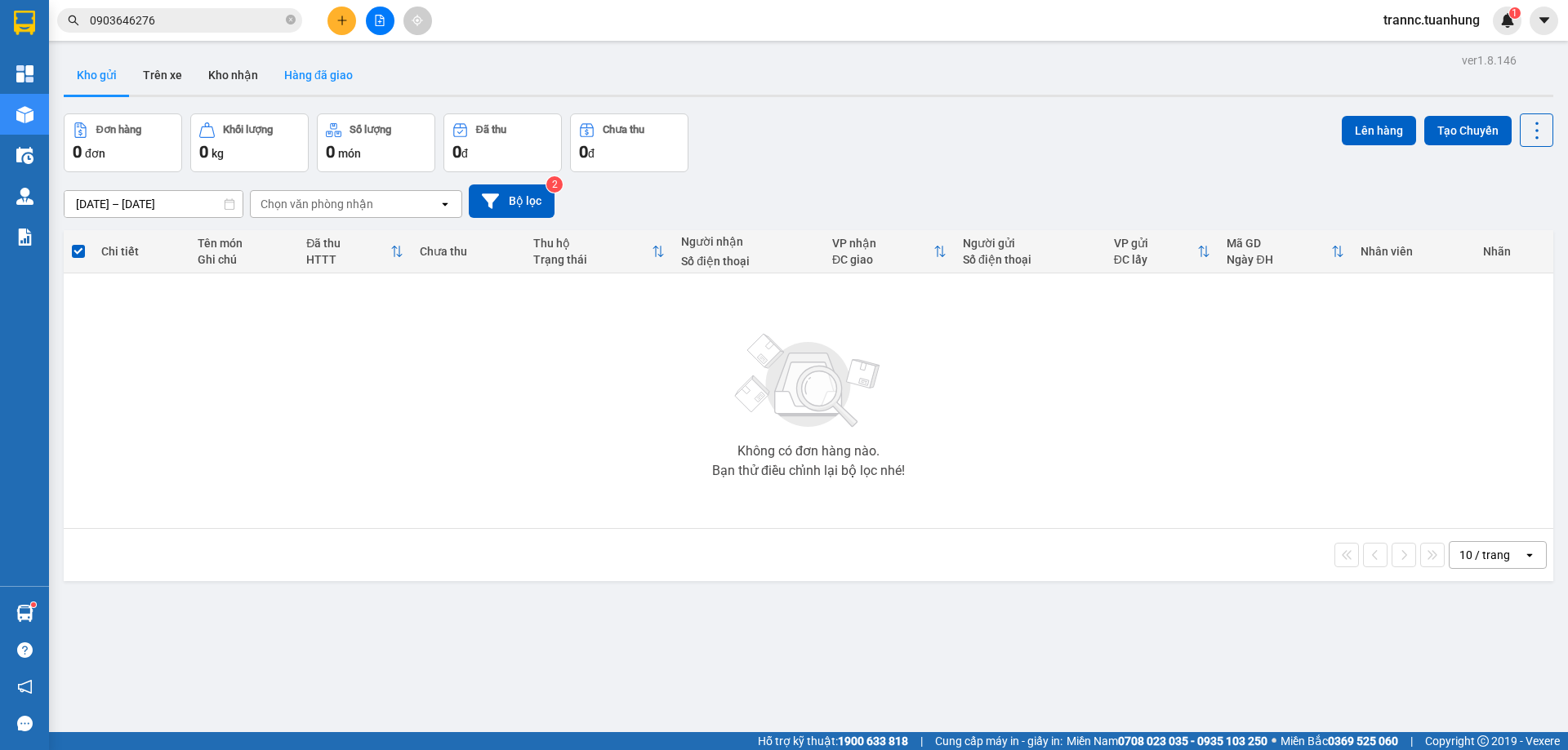
click at [346, 87] on button "Hàng đã giao" at bounding box center [319, 75] width 95 height 39
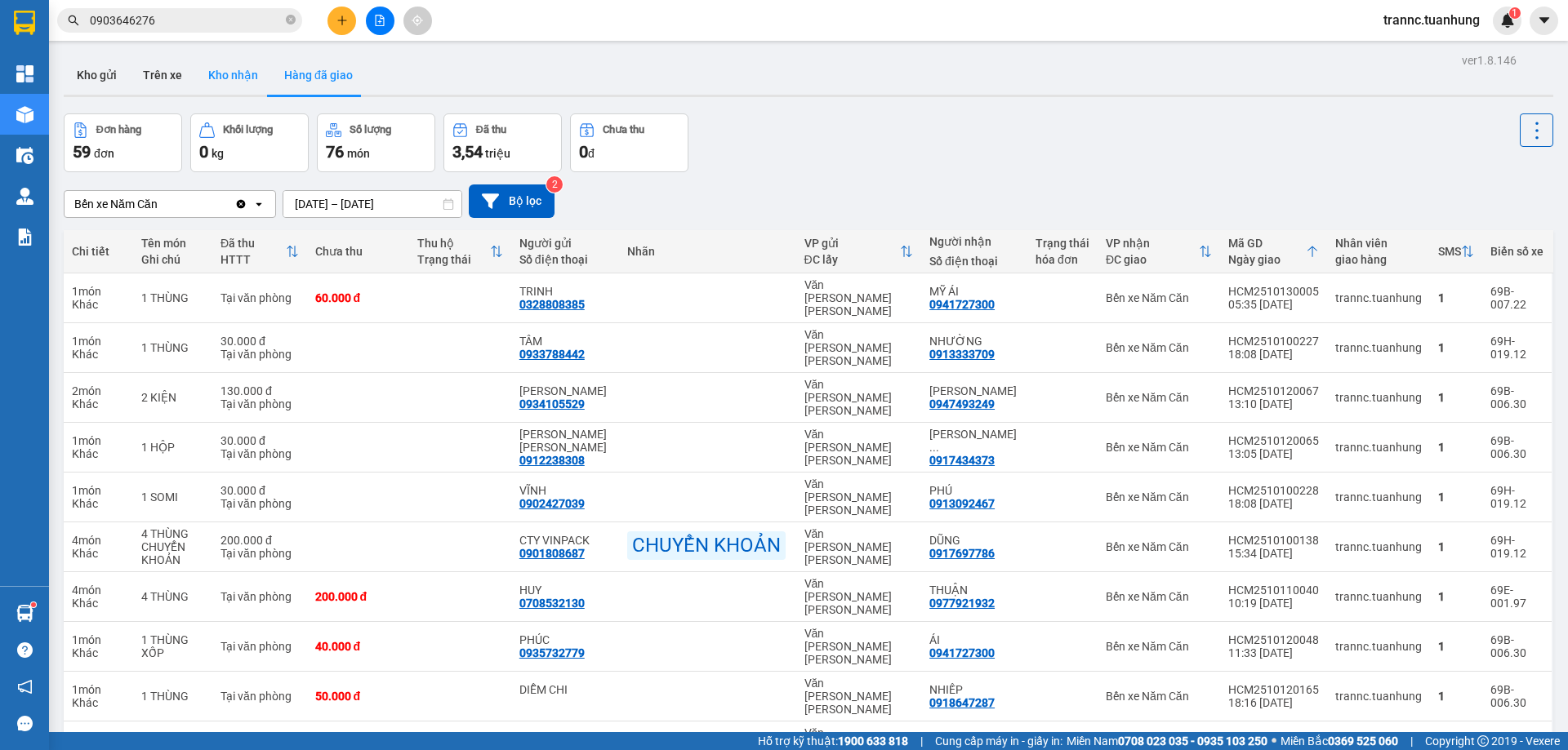
click at [235, 88] on button "Kho nhận" at bounding box center [233, 75] width 76 height 39
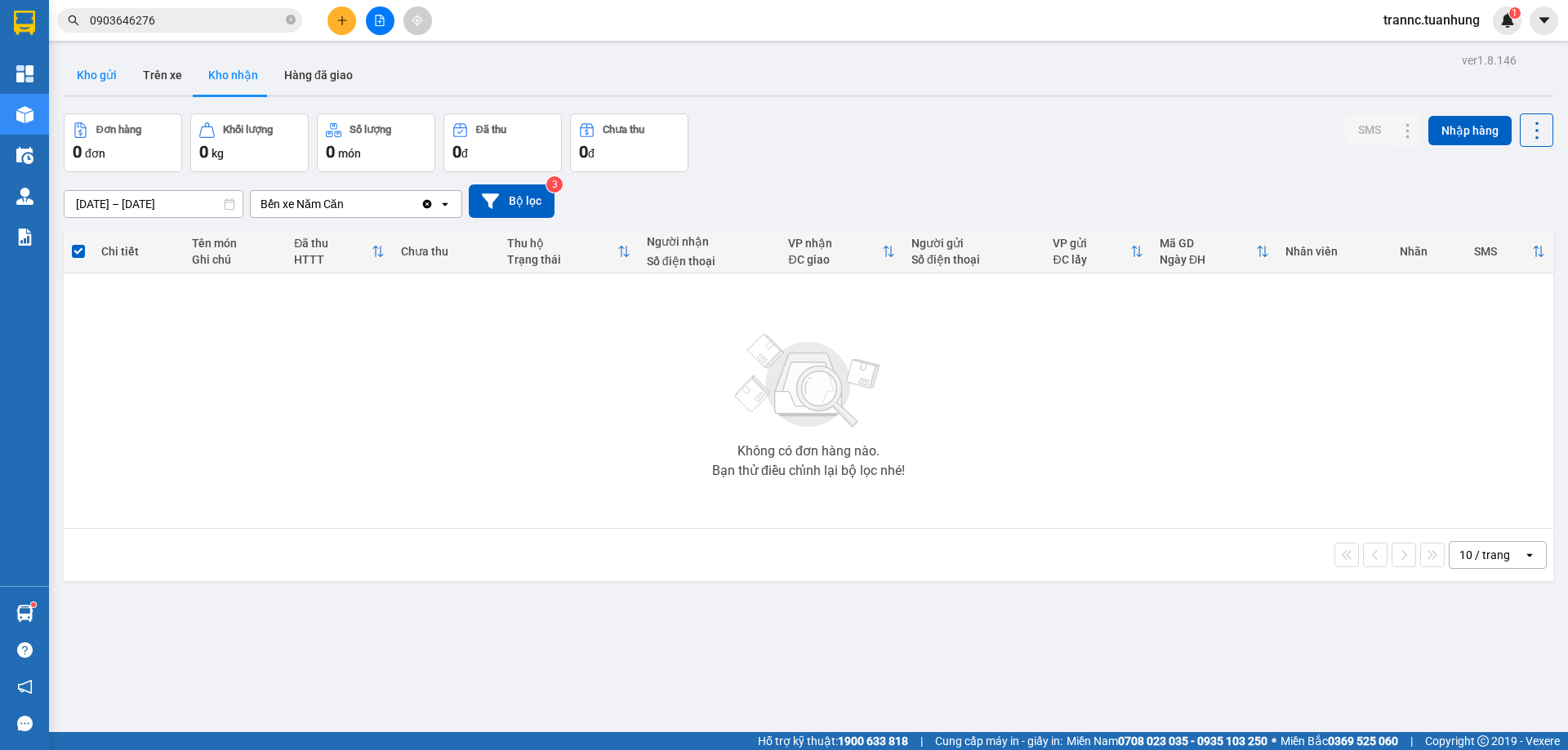
click at [104, 79] on button "Kho gửi" at bounding box center [97, 75] width 66 height 39
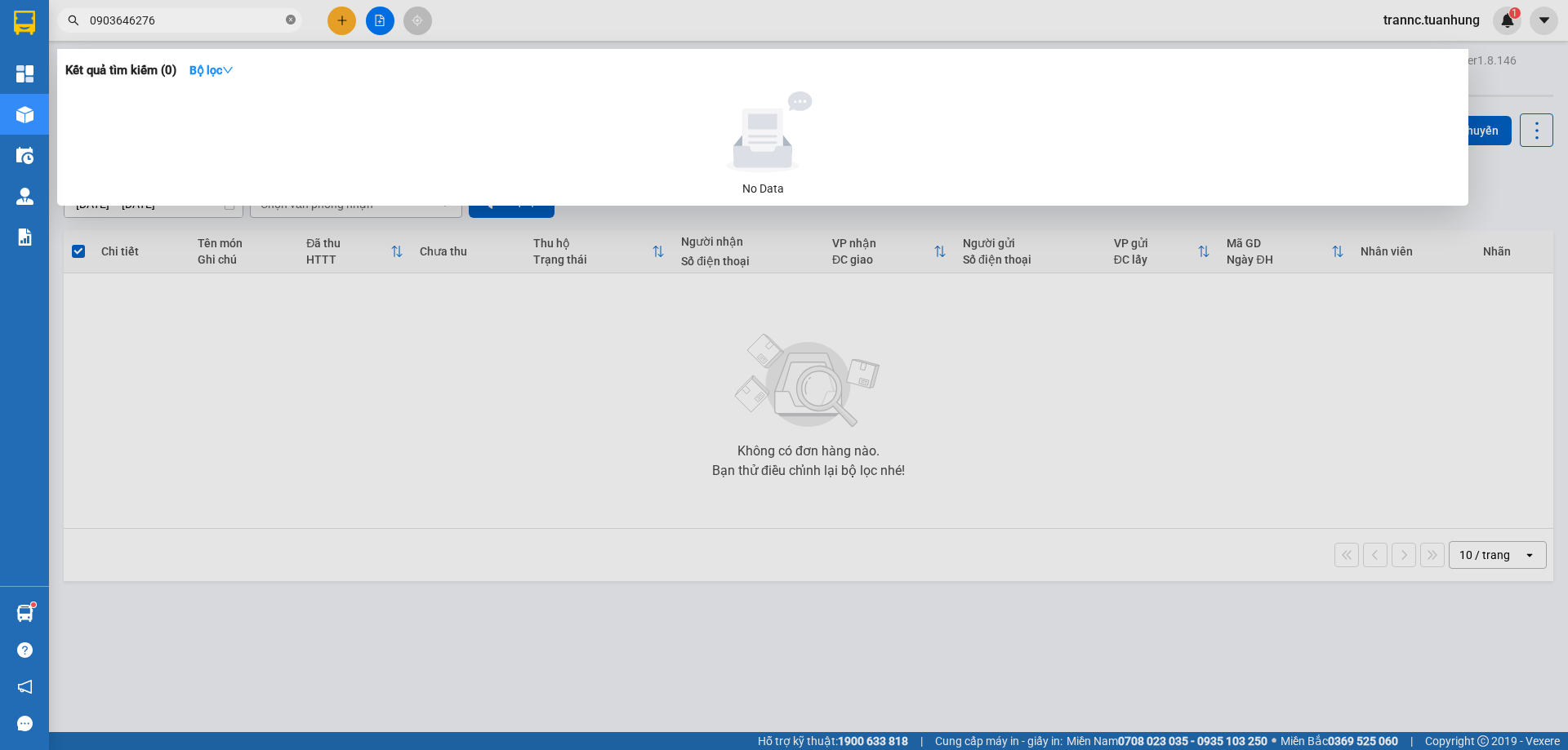
click at [291, 22] on icon "close-circle" at bounding box center [290, 19] width 10 height 10
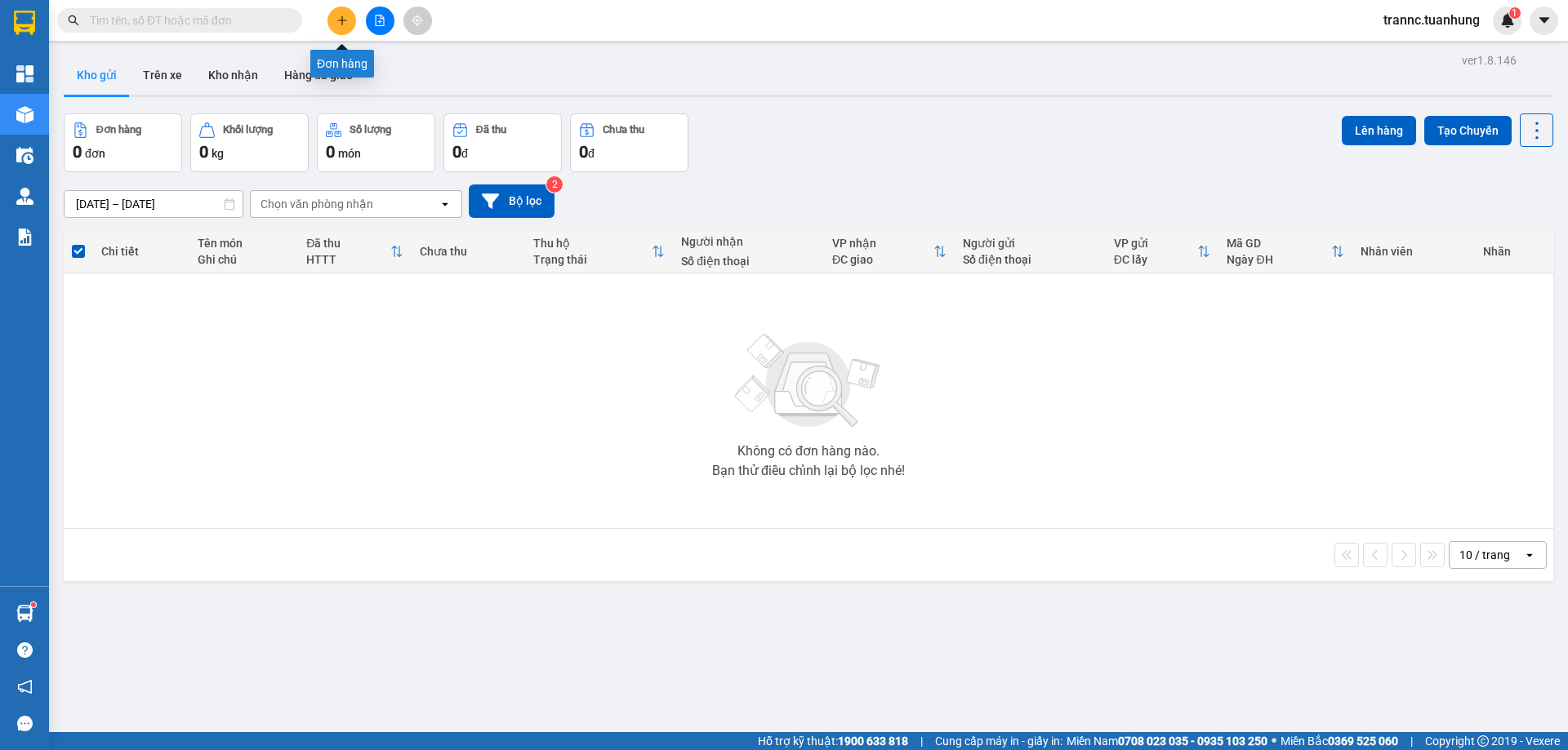
click at [339, 24] on icon "plus" at bounding box center [342, 20] width 12 height 12
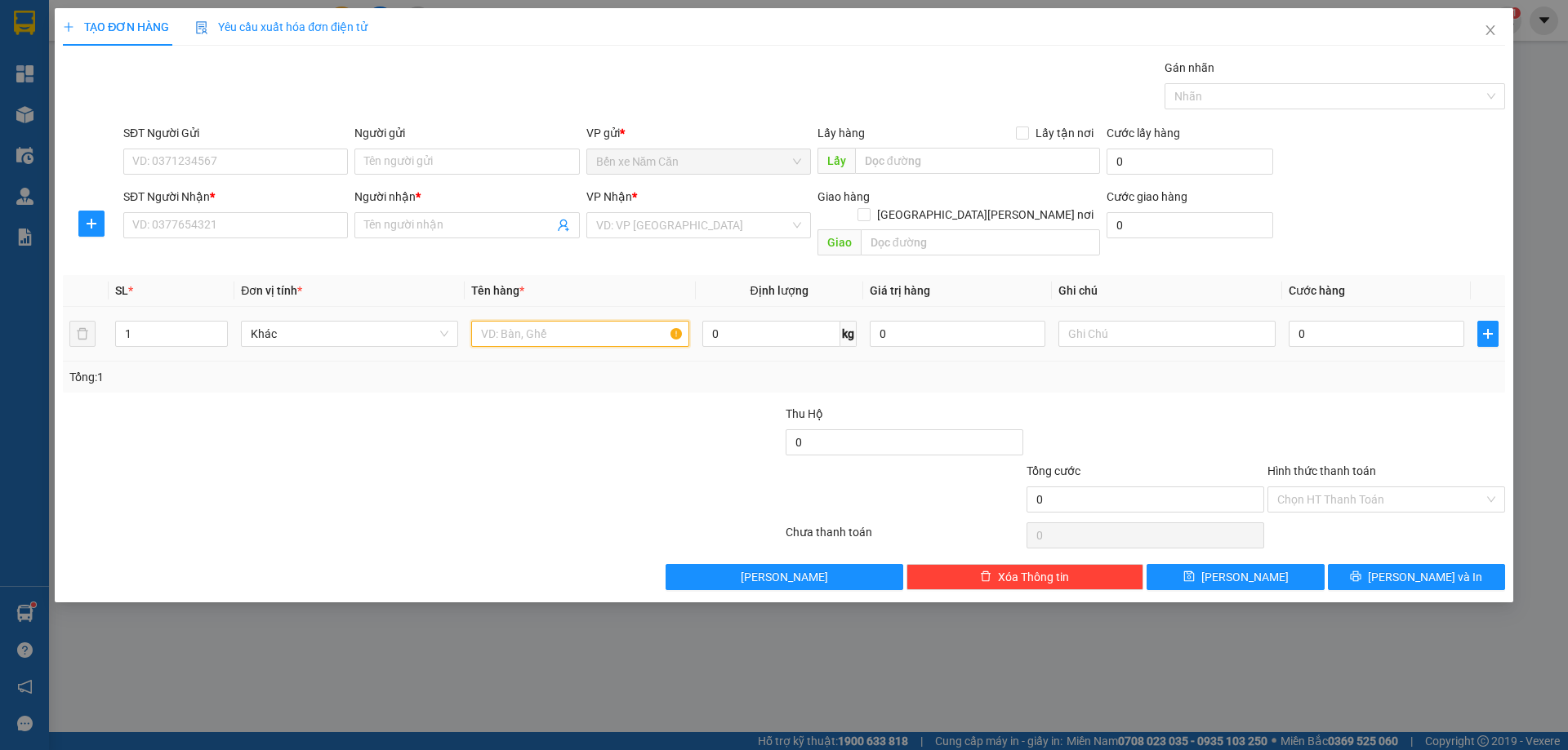
click at [490, 321] on input "text" at bounding box center [580, 334] width 217 height 26
click at [1489, 28] on icon "close" at bounding box center [1490, 30] width 9 height 10
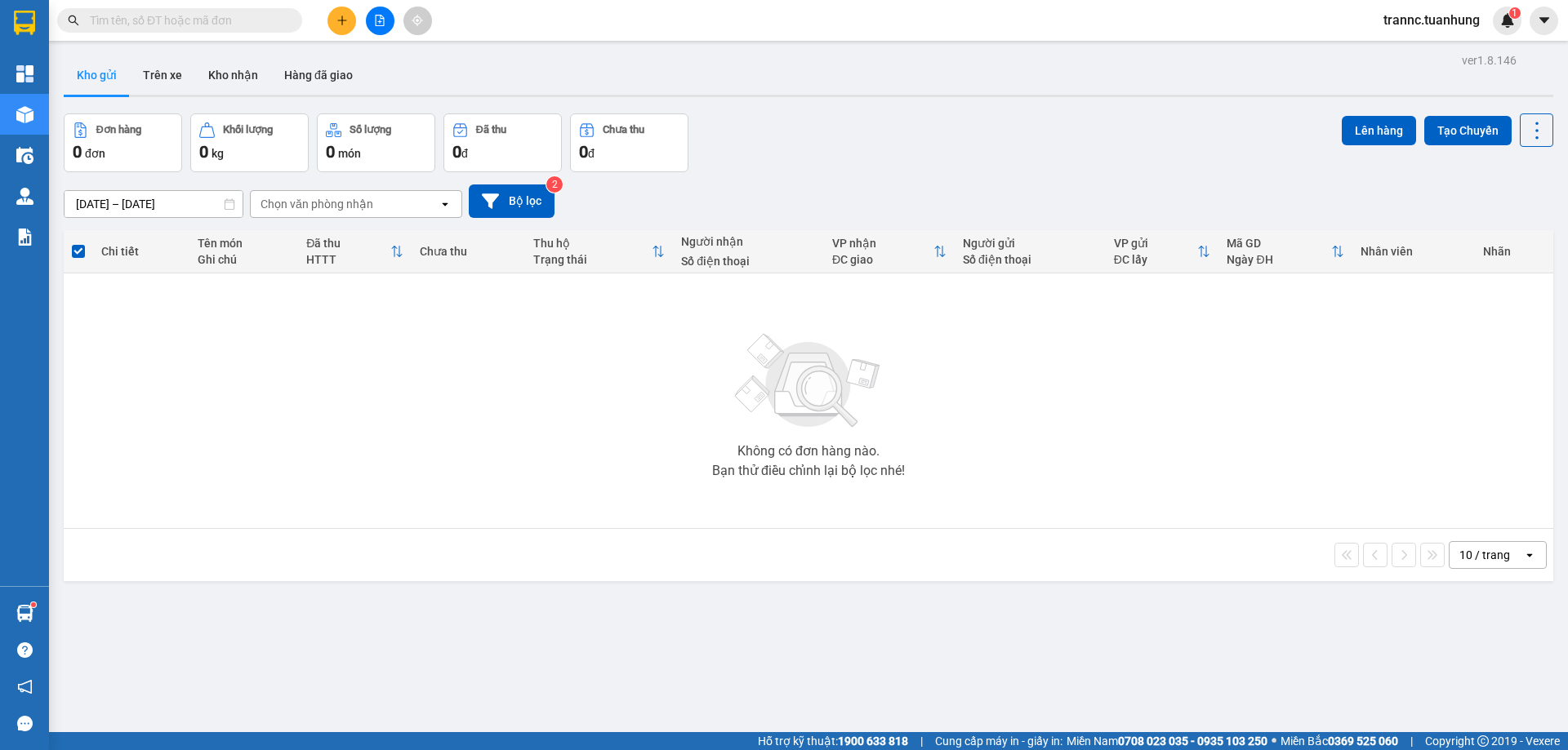
click at [169, 24] on input "text" at bounding box center [185, 21] width 193 height 18
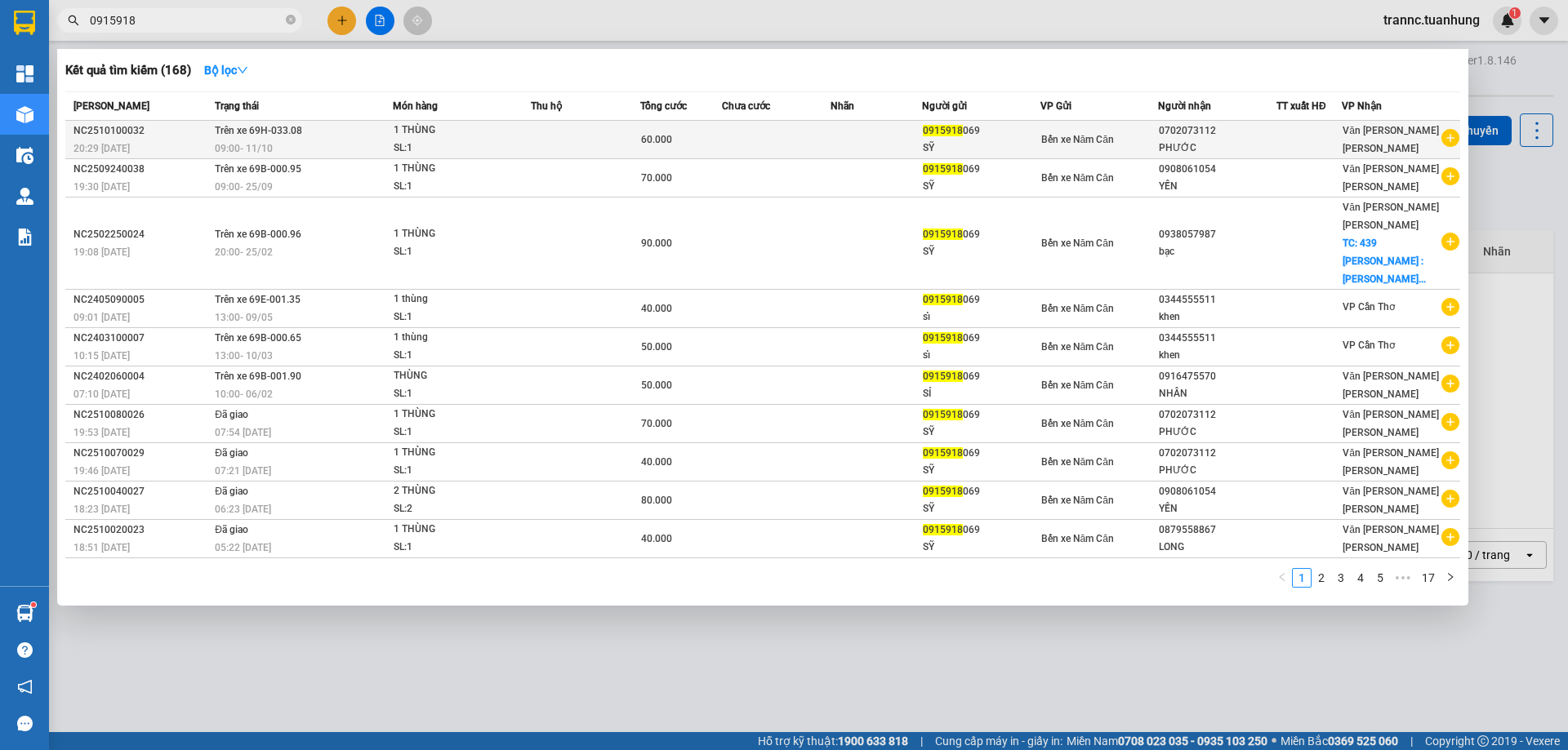
click at [1455, 141] on icon "plus-circle" at bounding box center [1450, 138] width 18 height 18
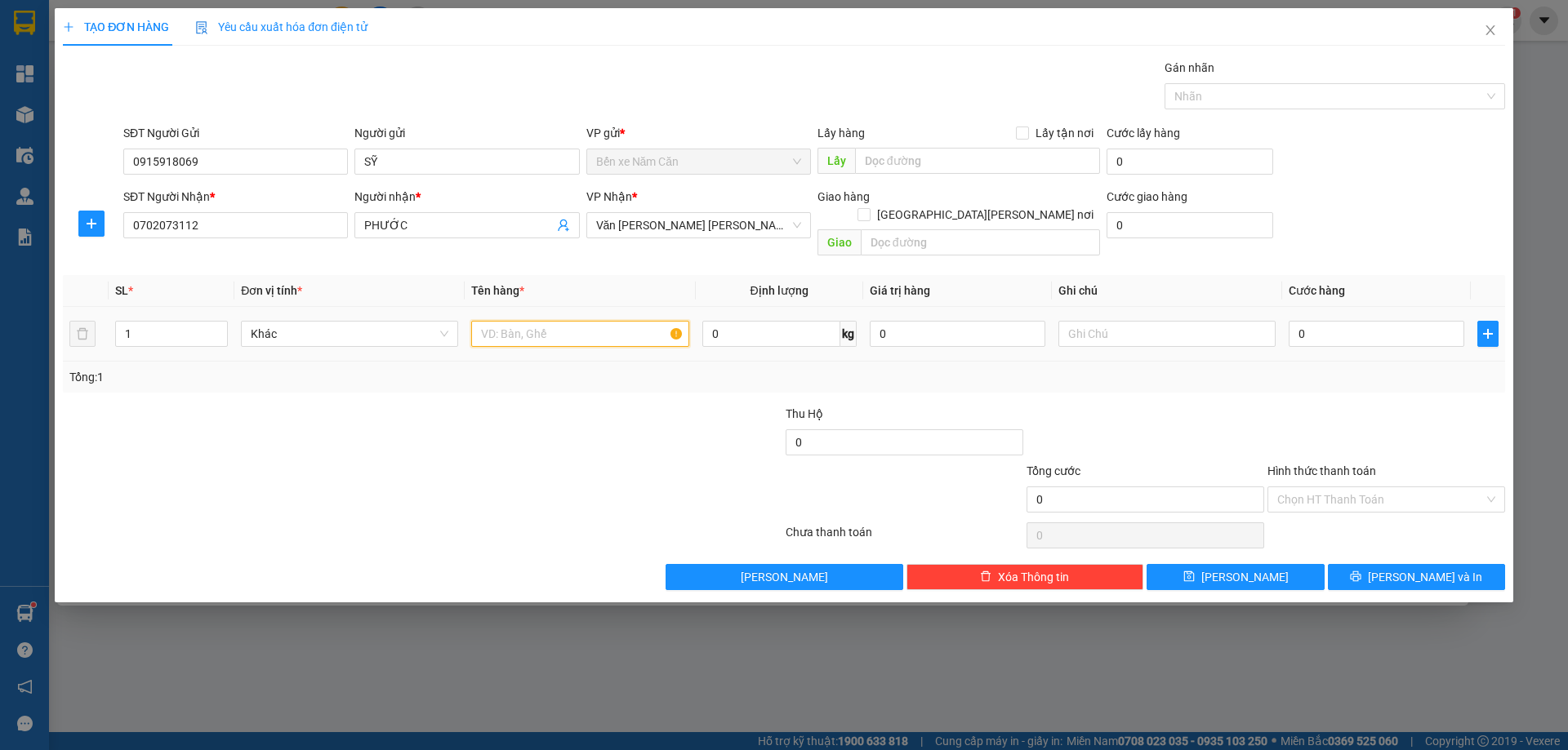
click at [622, 326] on input "text" at bounding box center [580, 334] width 217 height 26
click at [1354, 321] on input "0" at bounding box center [1376, 334] width 175 height 26
click at [1317, 405] on div at bounding box center [1386, 433] width 241 height 57
click at [1329, 488] on input "Hình thức thanh toán" at bounding box center [1380, 499] width 206 height 25
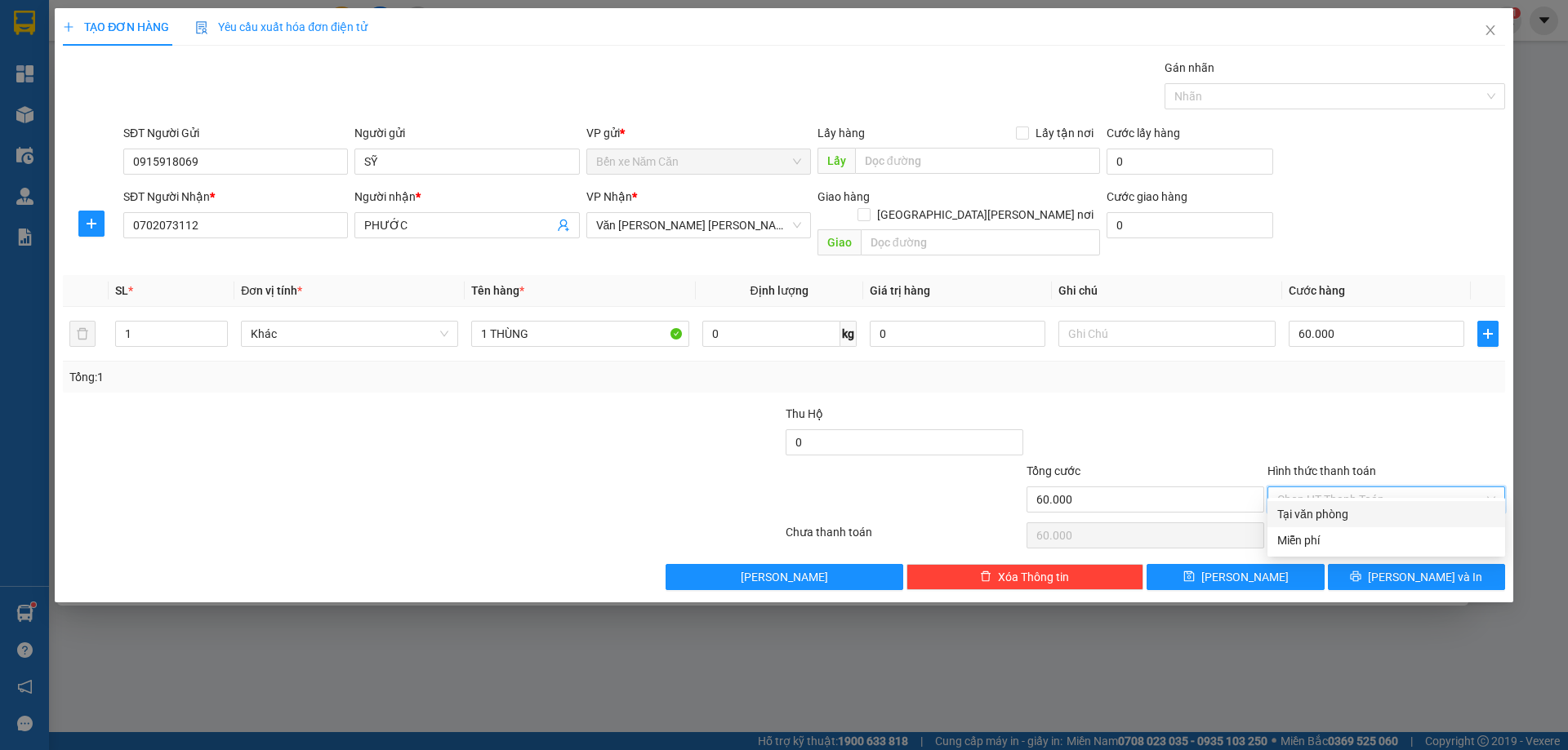
click at [1333, 507] on div "Tại văn phòng" at bounding box center [1385, 515] width 218 height 18
click at [1383, 564] on button "Lưu và In" at bounding box center [1416, 577] width 177 height 26
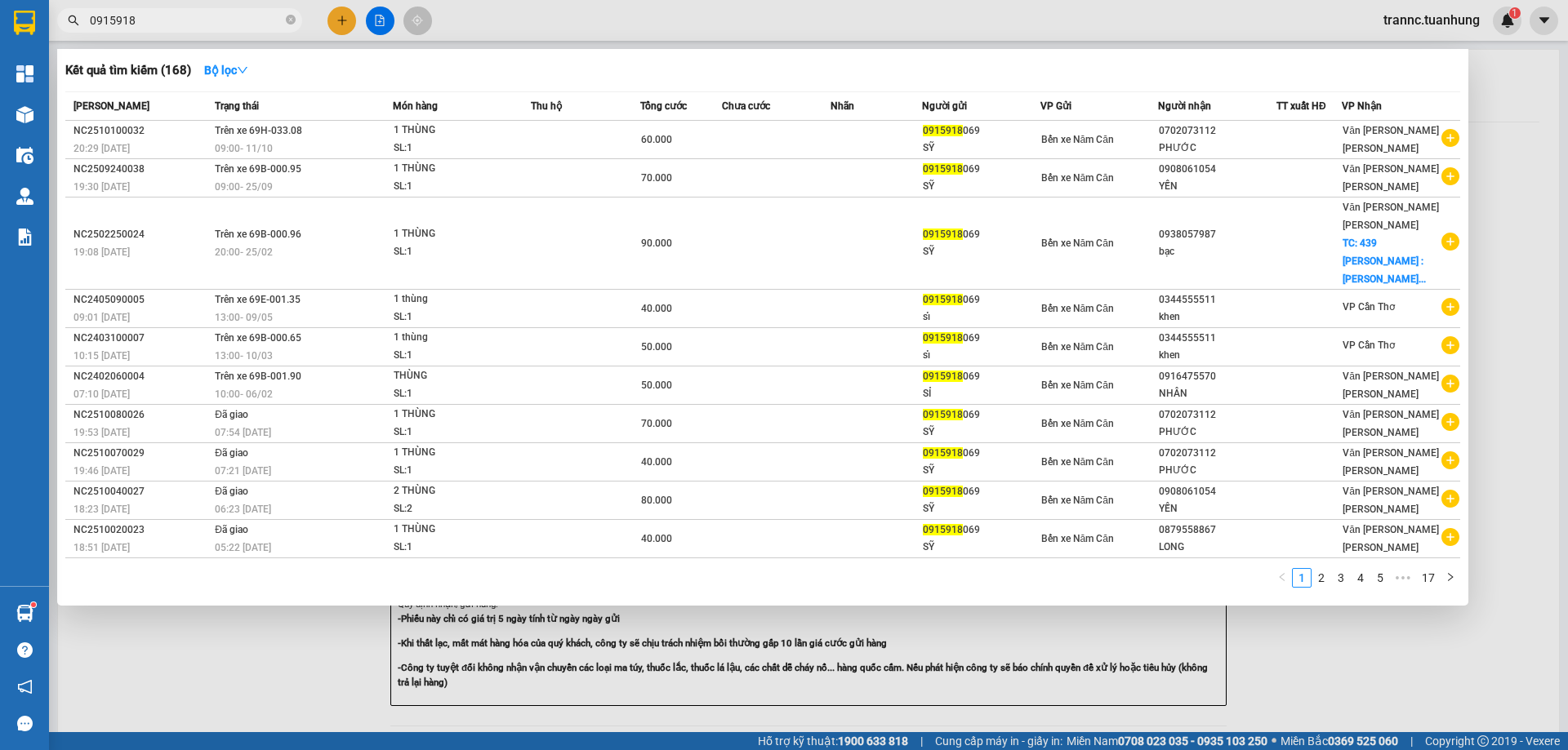
click at [1567, 484] on div at bounding box center [784, 375] width 1568 height 750
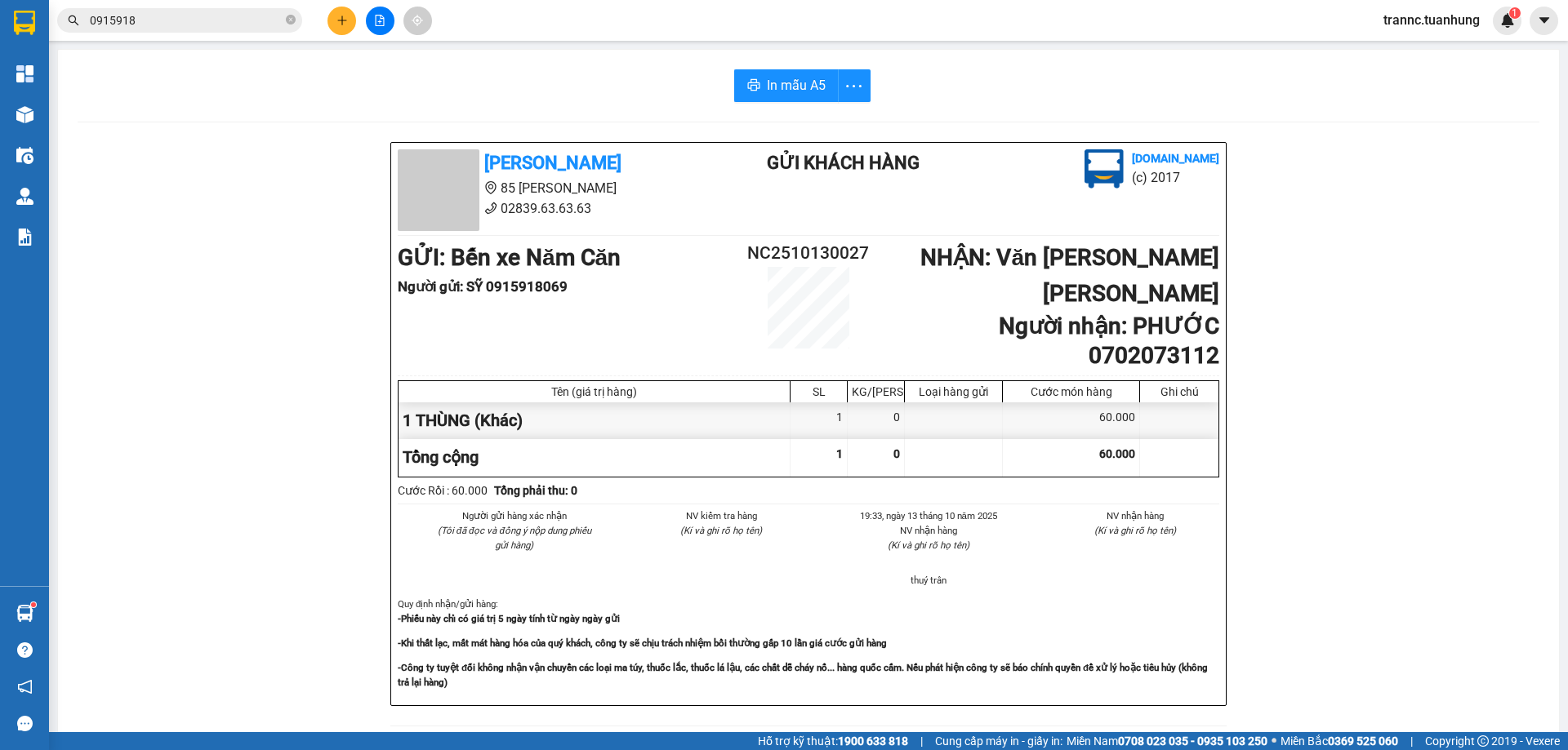
click at [799, 67] on div "In mẫu A5 Tuấn Hưng 85 Lý Chiêu Hoàng 02839.63.63.63 Gửi khách hàng Vexere.com …" at bounding box center [809, 697] width 1500 height 1294
click at [803, 79] on span "In mẫu A5" at bounding box center [796, 85] width 58 height 20
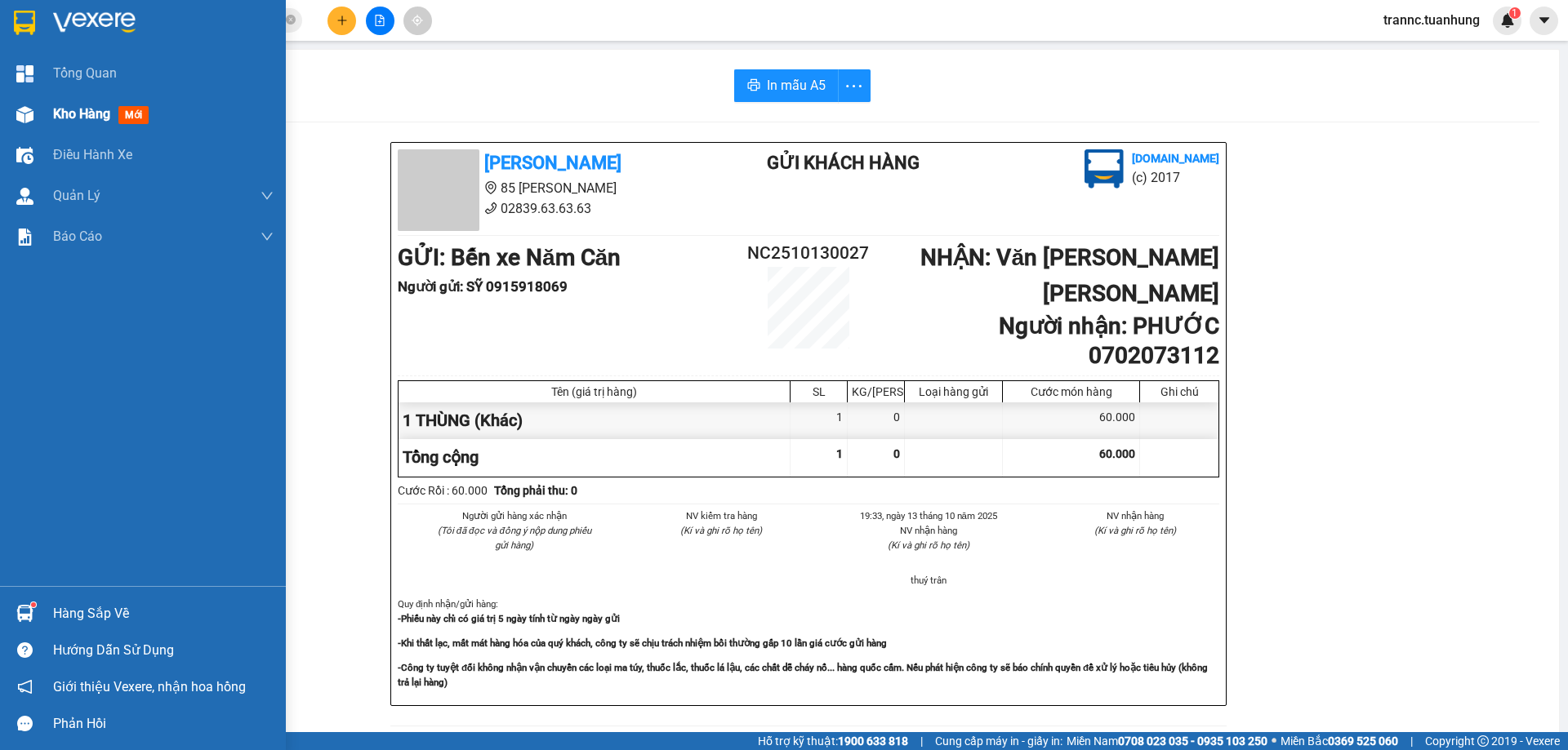
click at [149, 120] on span "mới" at bounding box center [133, 115] width 30 height 18
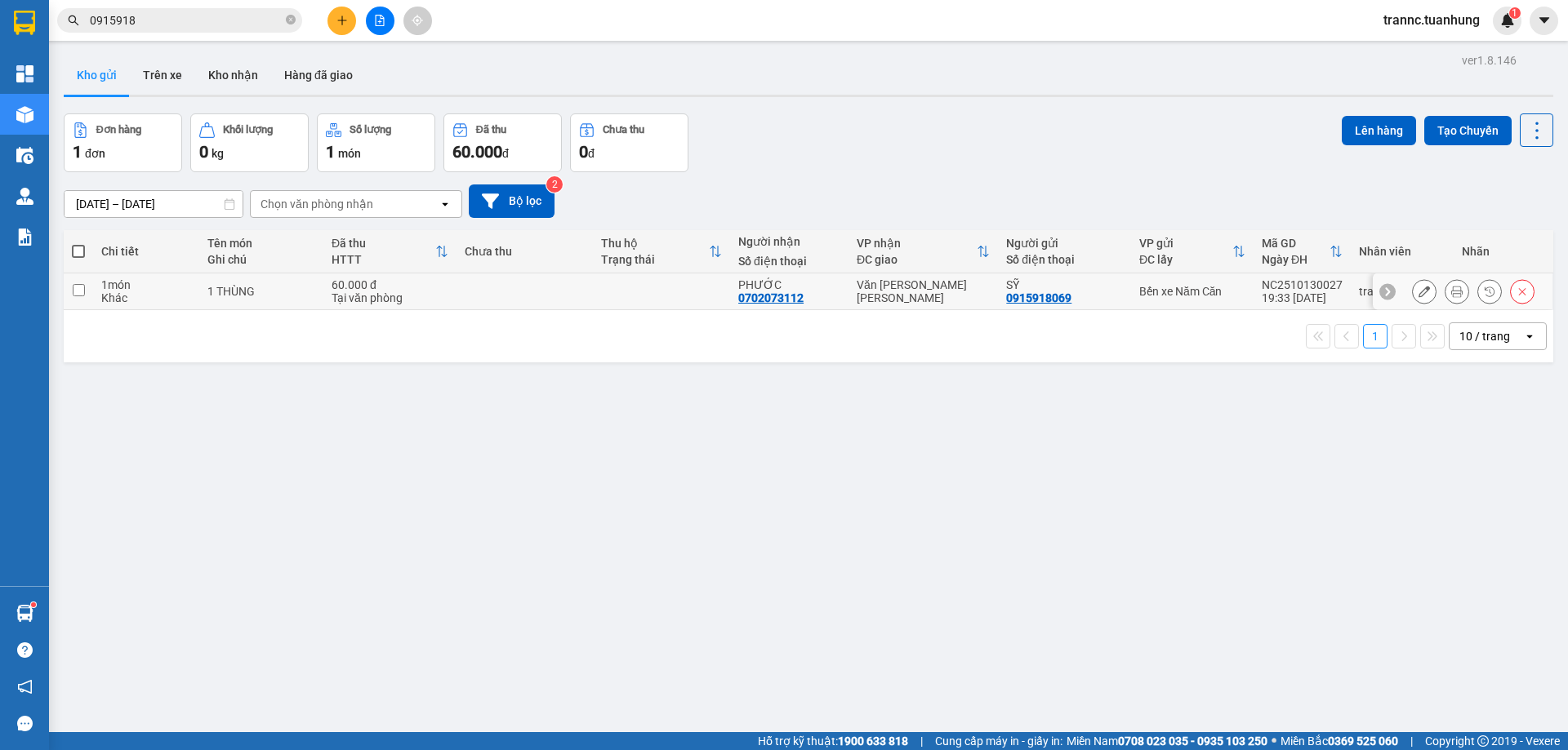
click at [507, 298] on td at bounding box center [525, 292] width 137 height 36
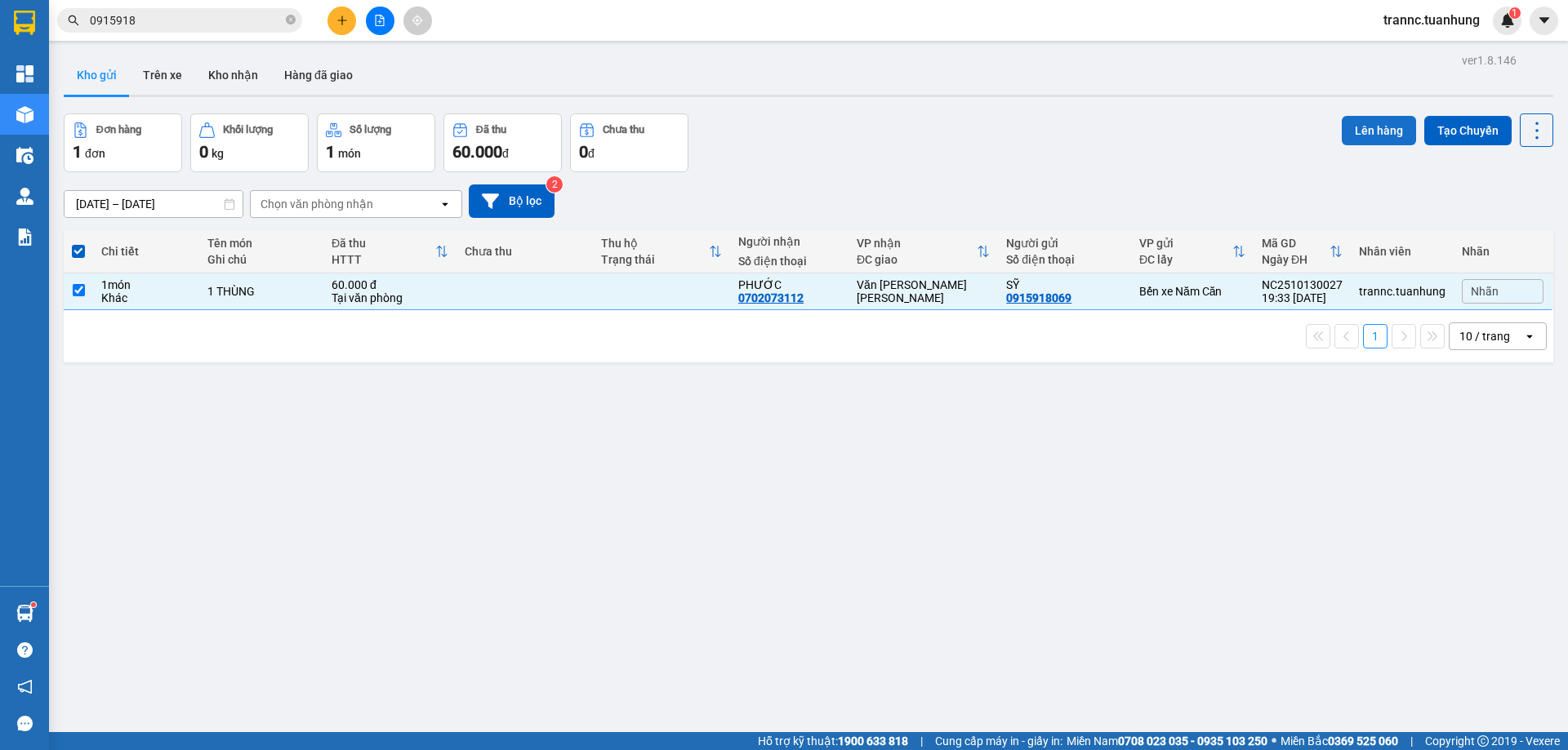
click at [1353, 134] on button "Lên hàng" at bounding box center [1378, 130] width 74 height 29
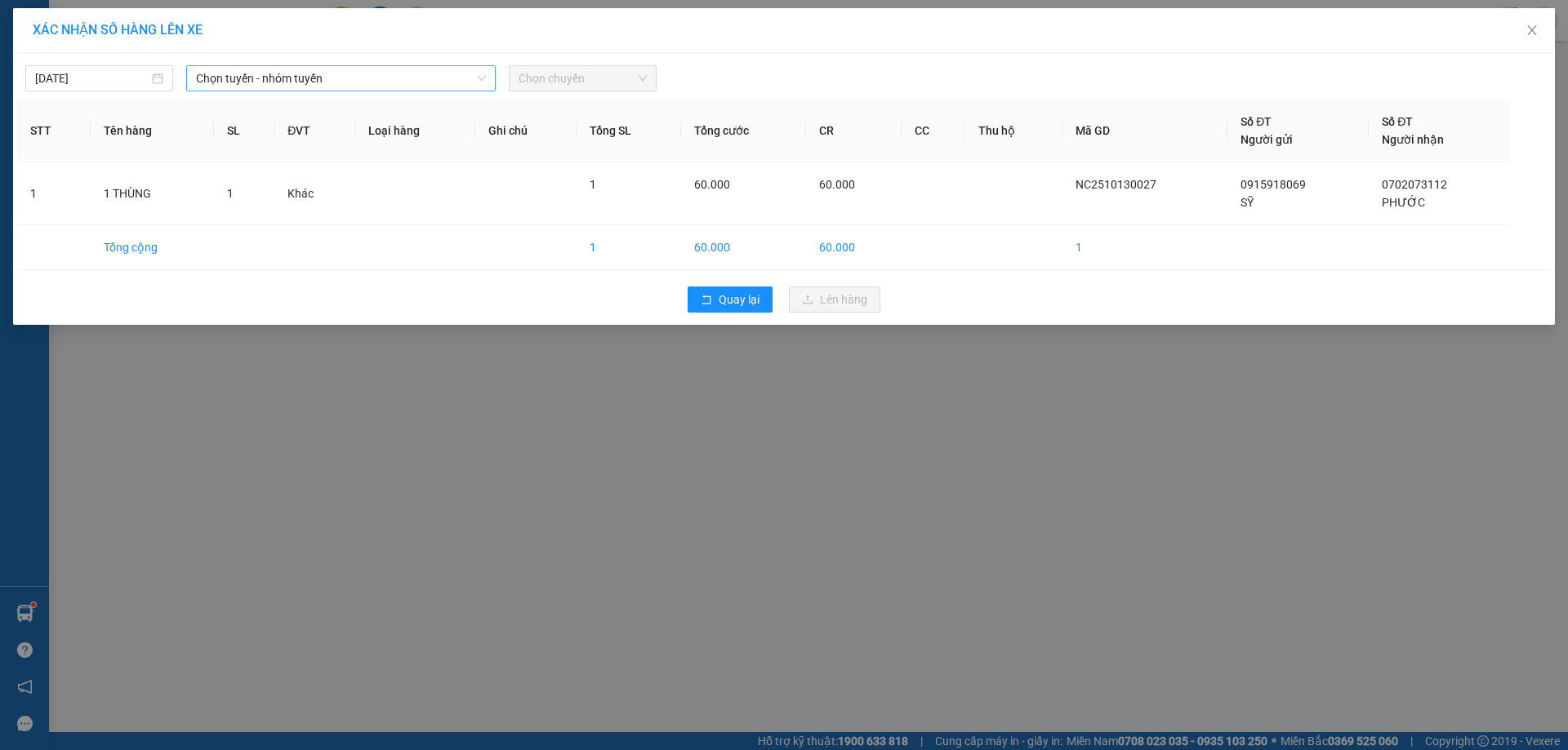
click at [366, 78] on span "Chọn tuyến - nhóm tuyến" at bounding box center [341, 78] width 290 height 25
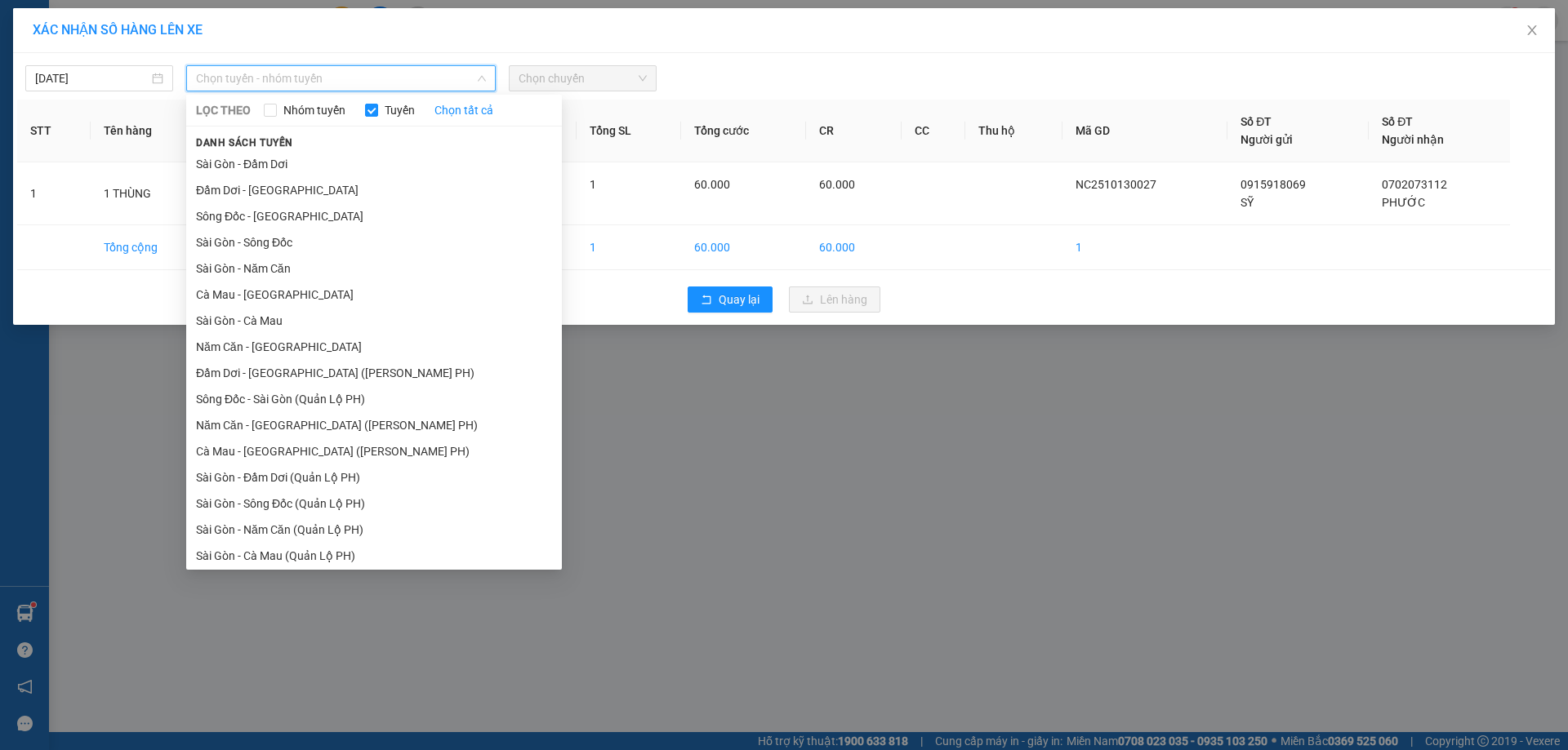
click at [244, 341] on li "Năm Căn - [GEOGRAPHIC_DATA]" at bounding box center [374, 347] width 376 height 26
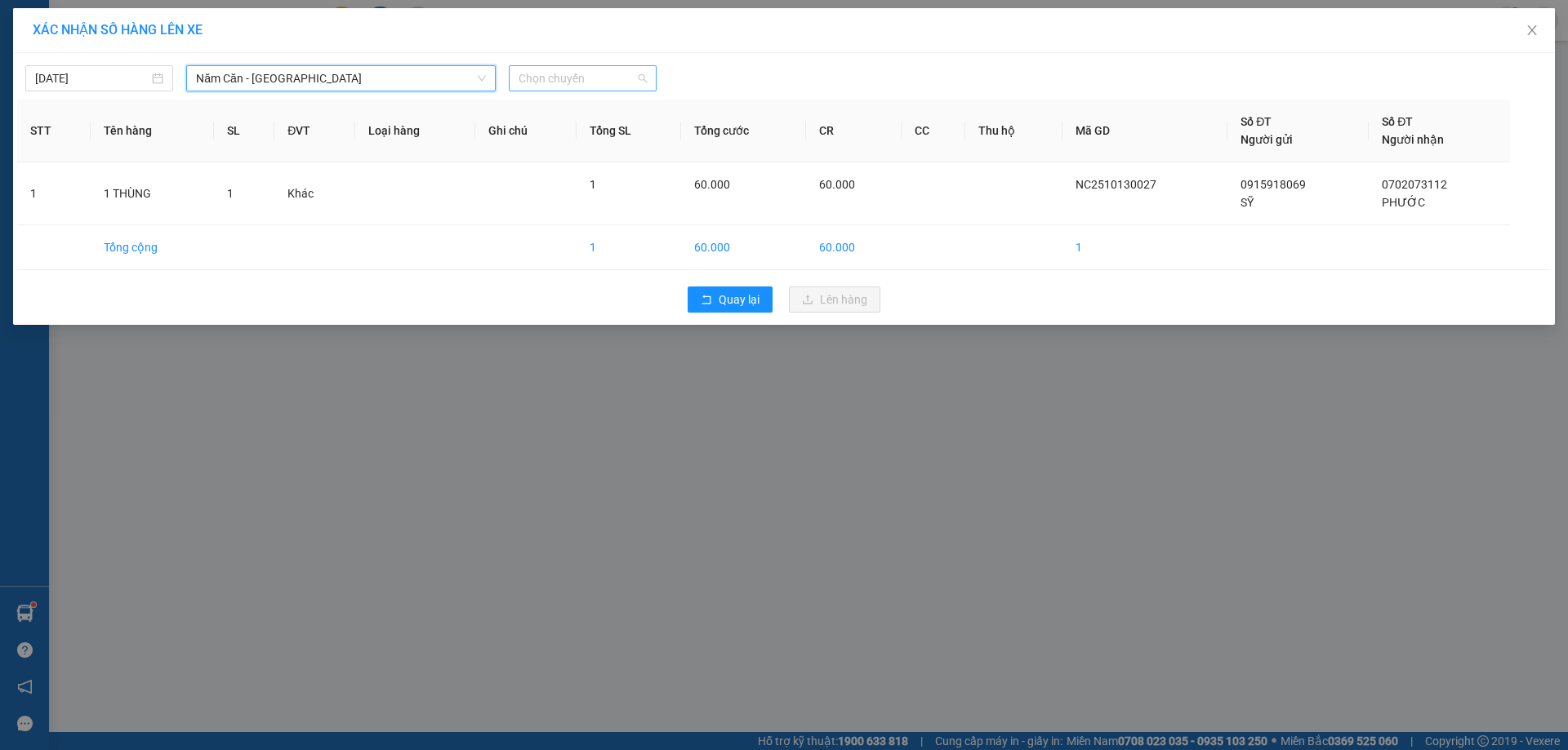
click at [590, 74] on span "Chọn chuyến" at bounding box center [582, 78] width 128 height 25
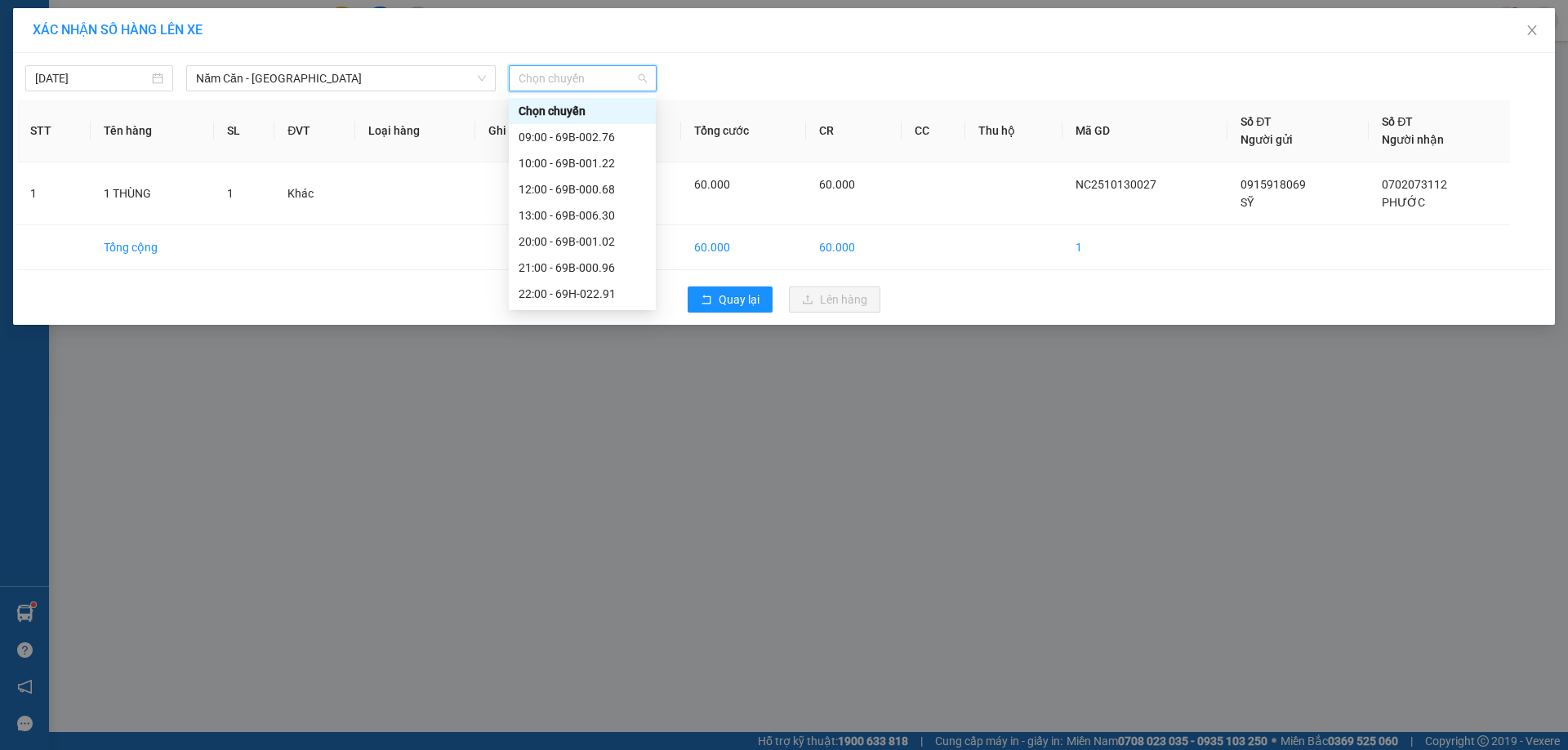
click at [610, 337] on div "22:02 - 69E-001.59" at bounding box center [582, 346] width 128 height 18
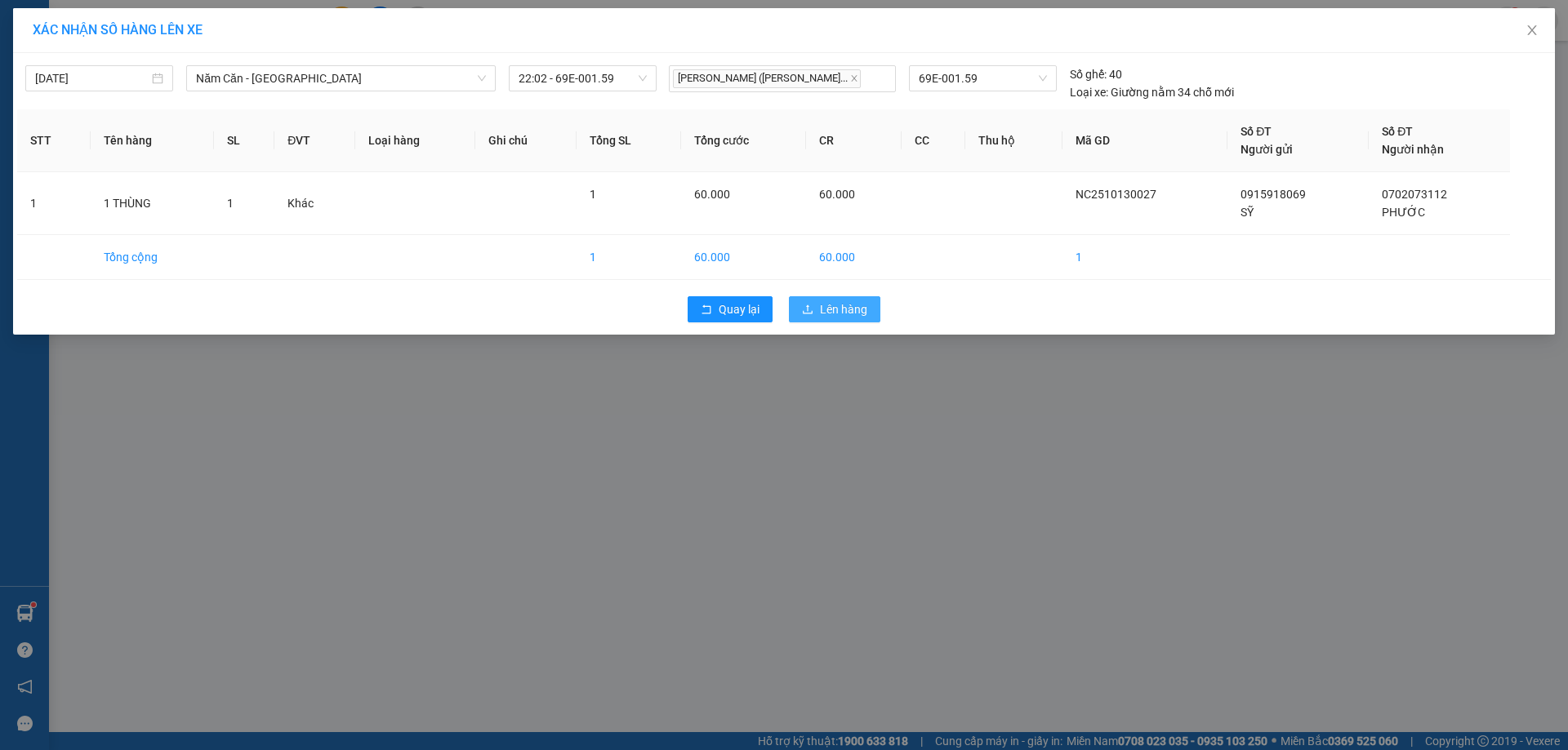
click at [819, 307] on button "Lên hàng" at bounding box center [834, 309] width 91 height 26
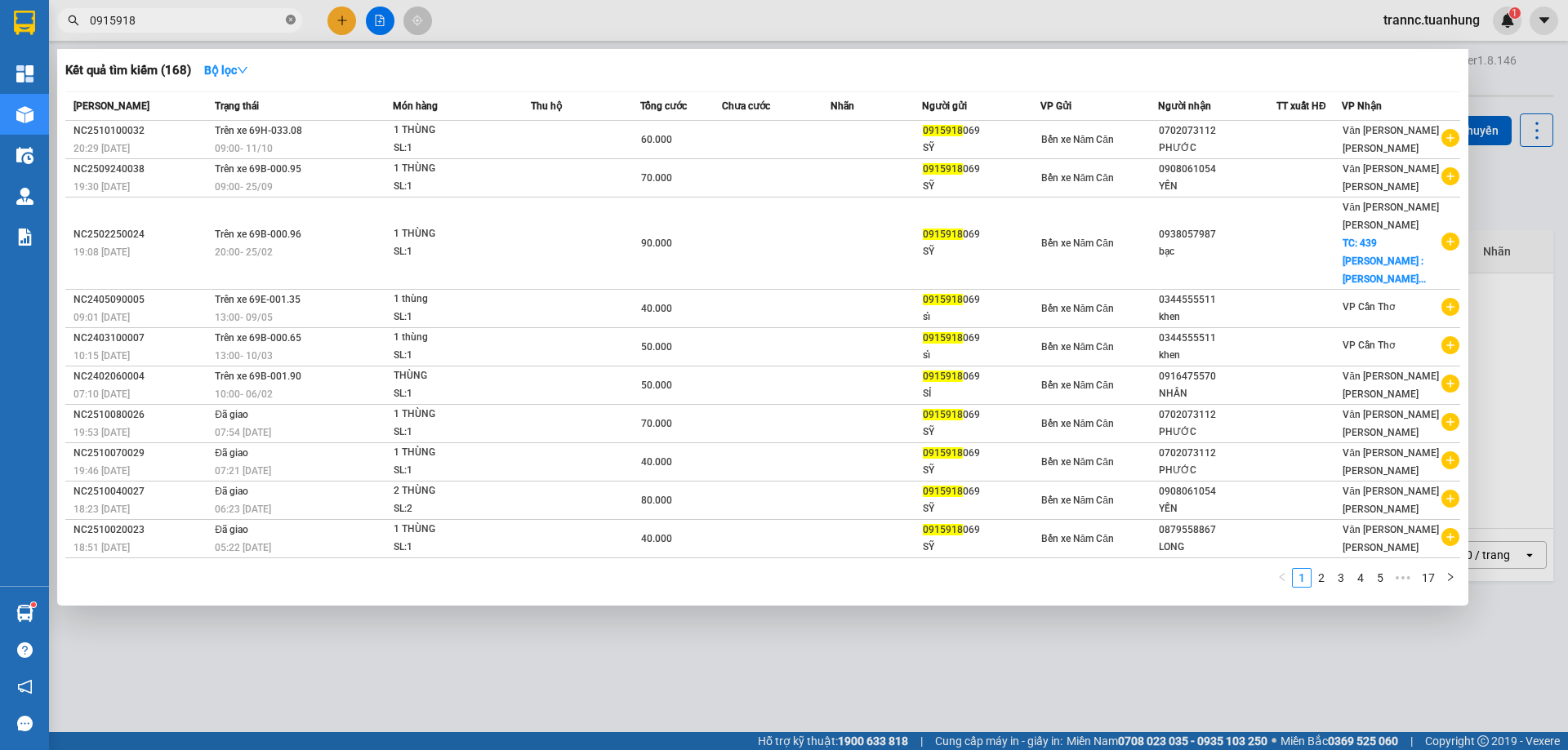
click at [290, 21] on icon "close-circle" at bounding box center [290, 19] width 10 height 10
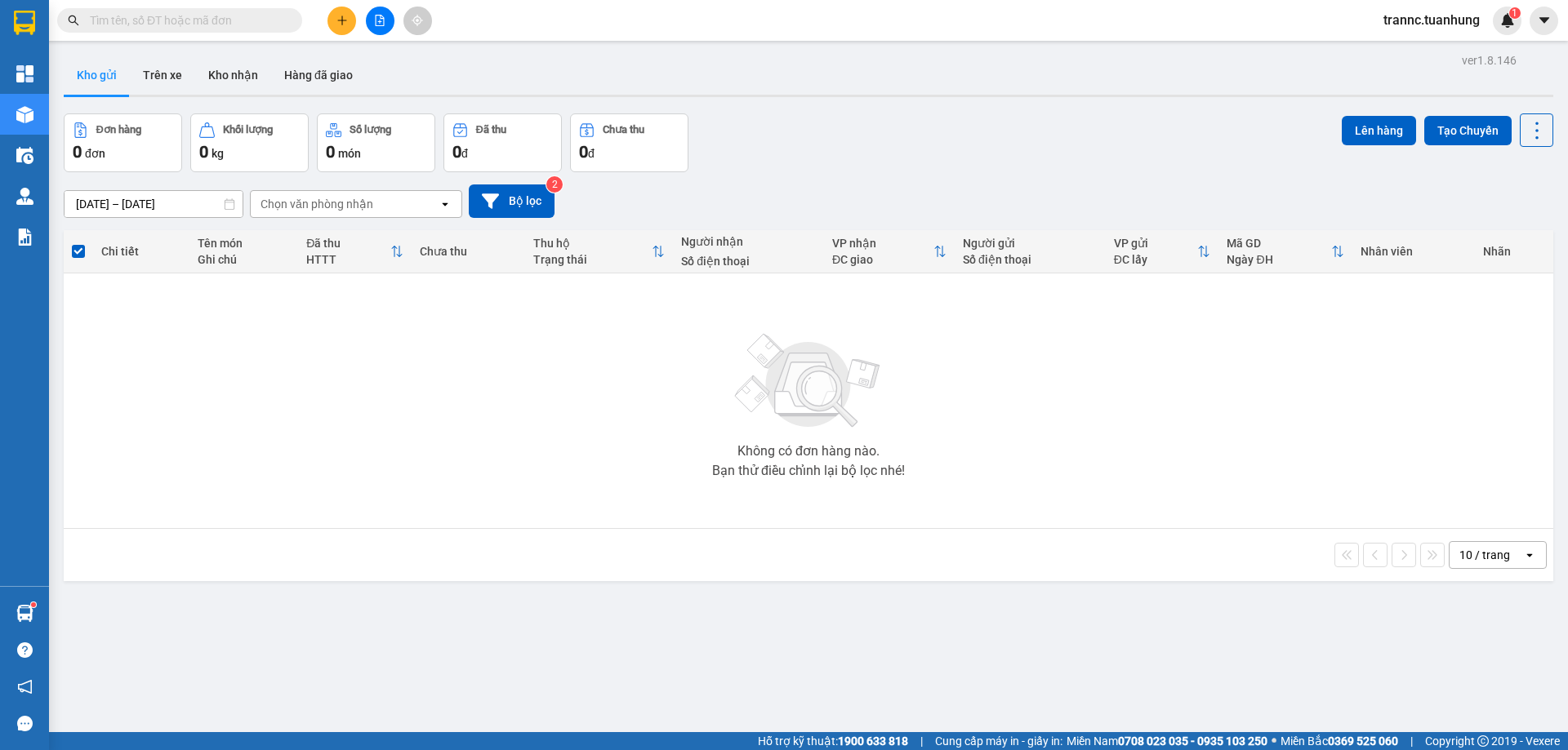
click at [280, 19] on input "text" at bounding box center [185, 21] width 193 height 18
click at [277, 22] on input "text" at bounding box center [185, 21] width 193 height 18
click at [243, 74] on button "Kho nhận" at bounding box center [233, 75] width 76 height 39
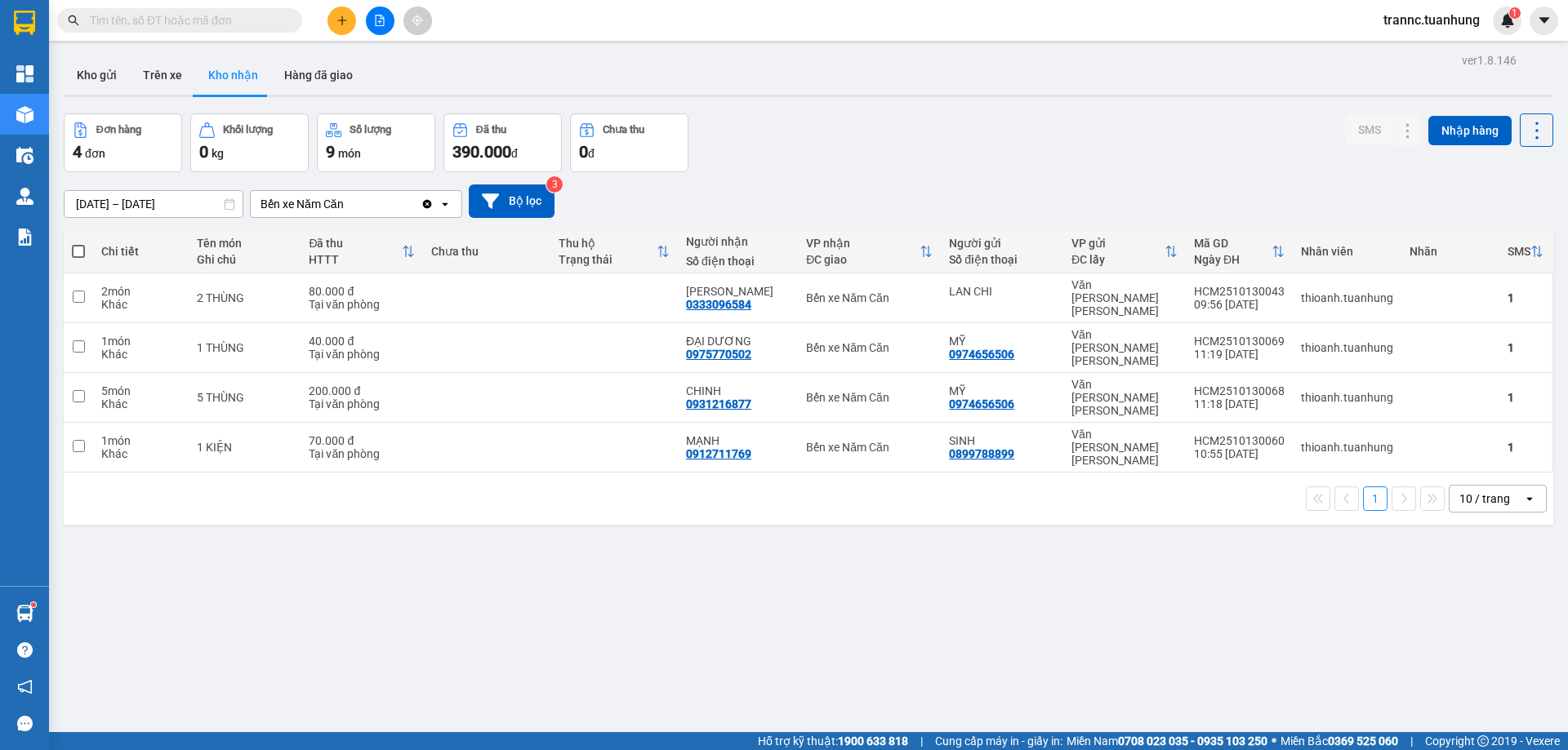
click at [265, 26] on input "text" at bounding box center [185, 21] width 193 height 18
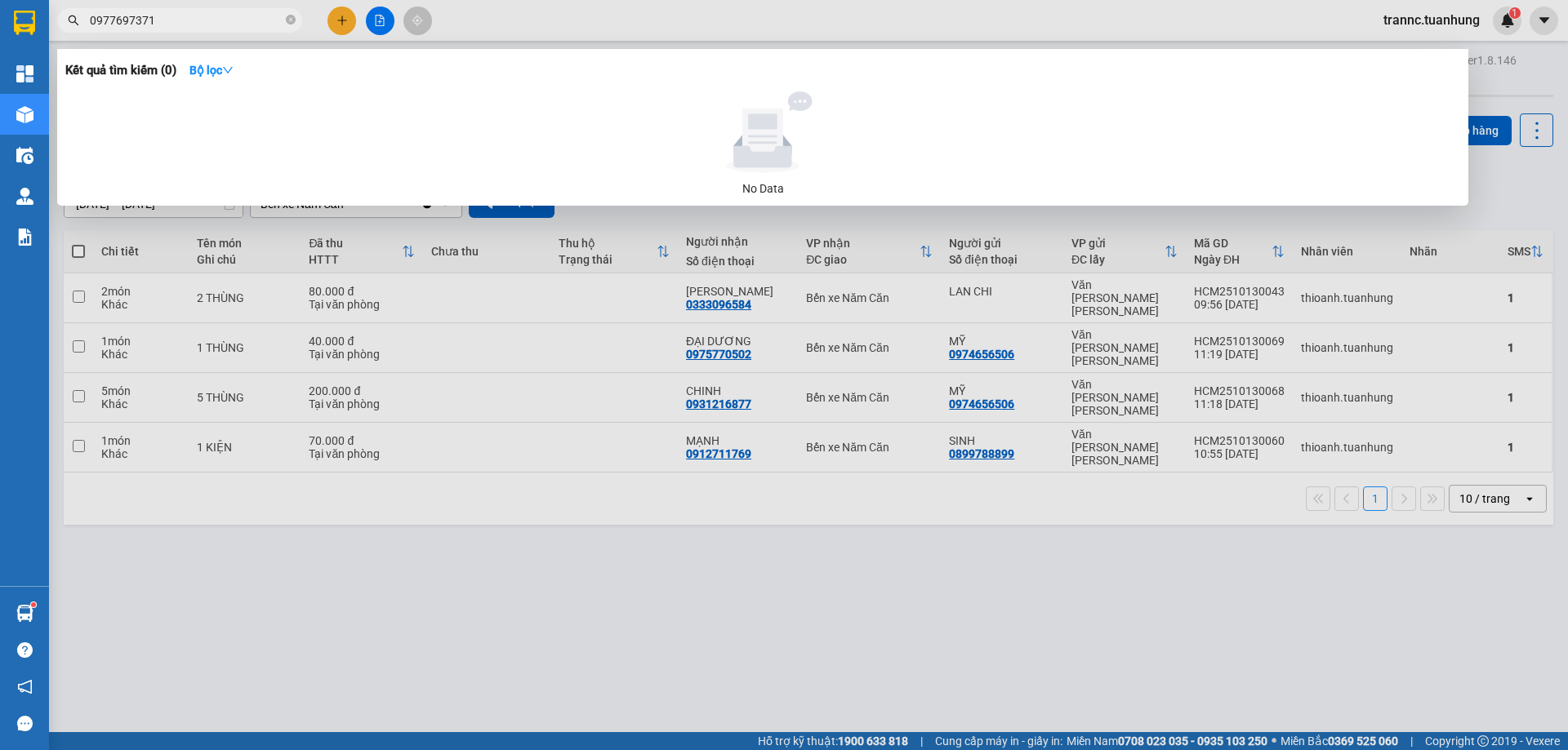
drag, startPoint x: 265, startPoint y: 26, endPoint x: 71, endPoint y: 33, distance: 194.1
click at [71, 33] on div "Kết quả tìm kiếm ( 0 ) Bộ lọc No Data 0977697371" at bounding box center [159, 20] width 319 height 28
click at [342, 26] on div at bounding box center [784, 375] width 1568 height 750
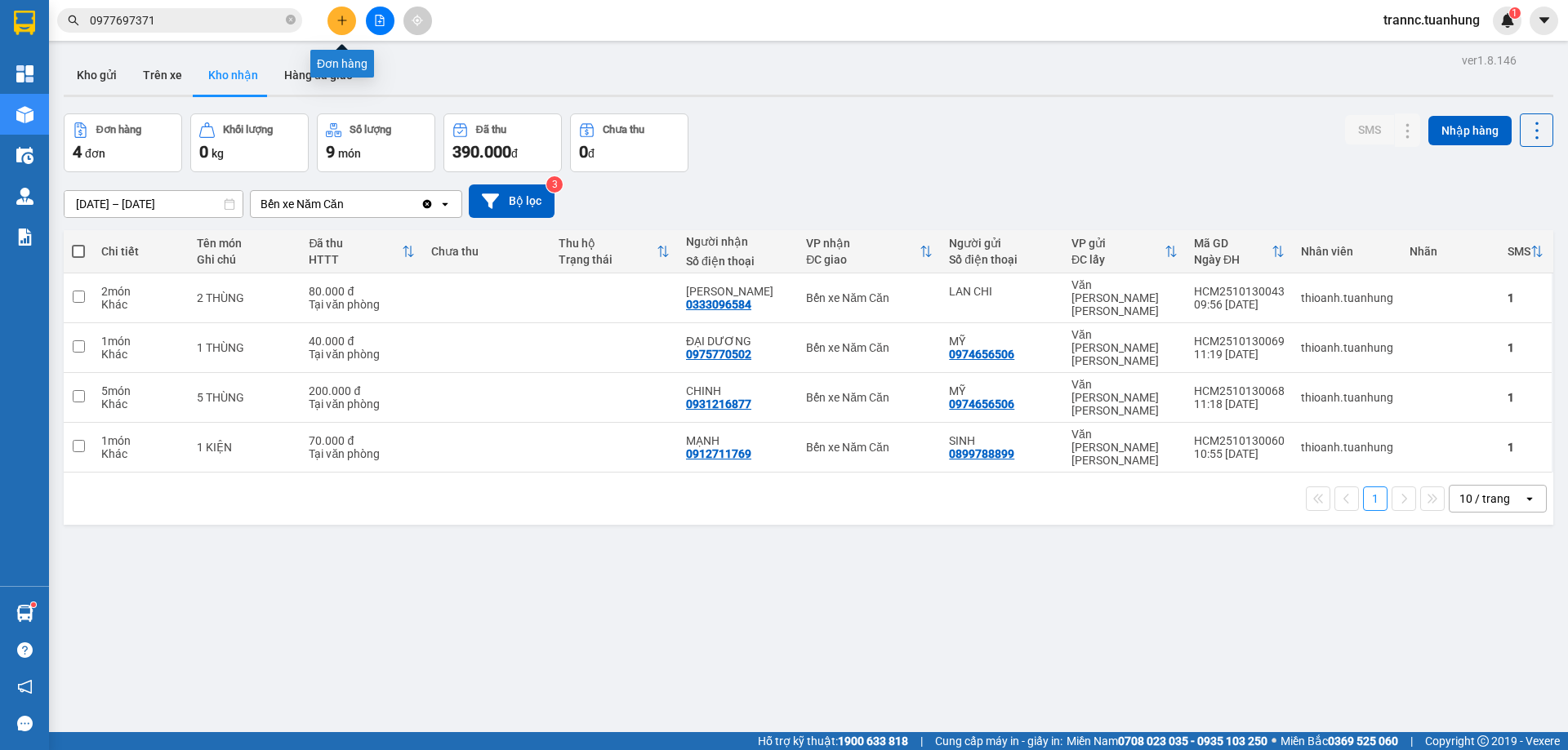
click at [345, 21] on icon "plus" at bounding box center [342, 20] width 12 height 12
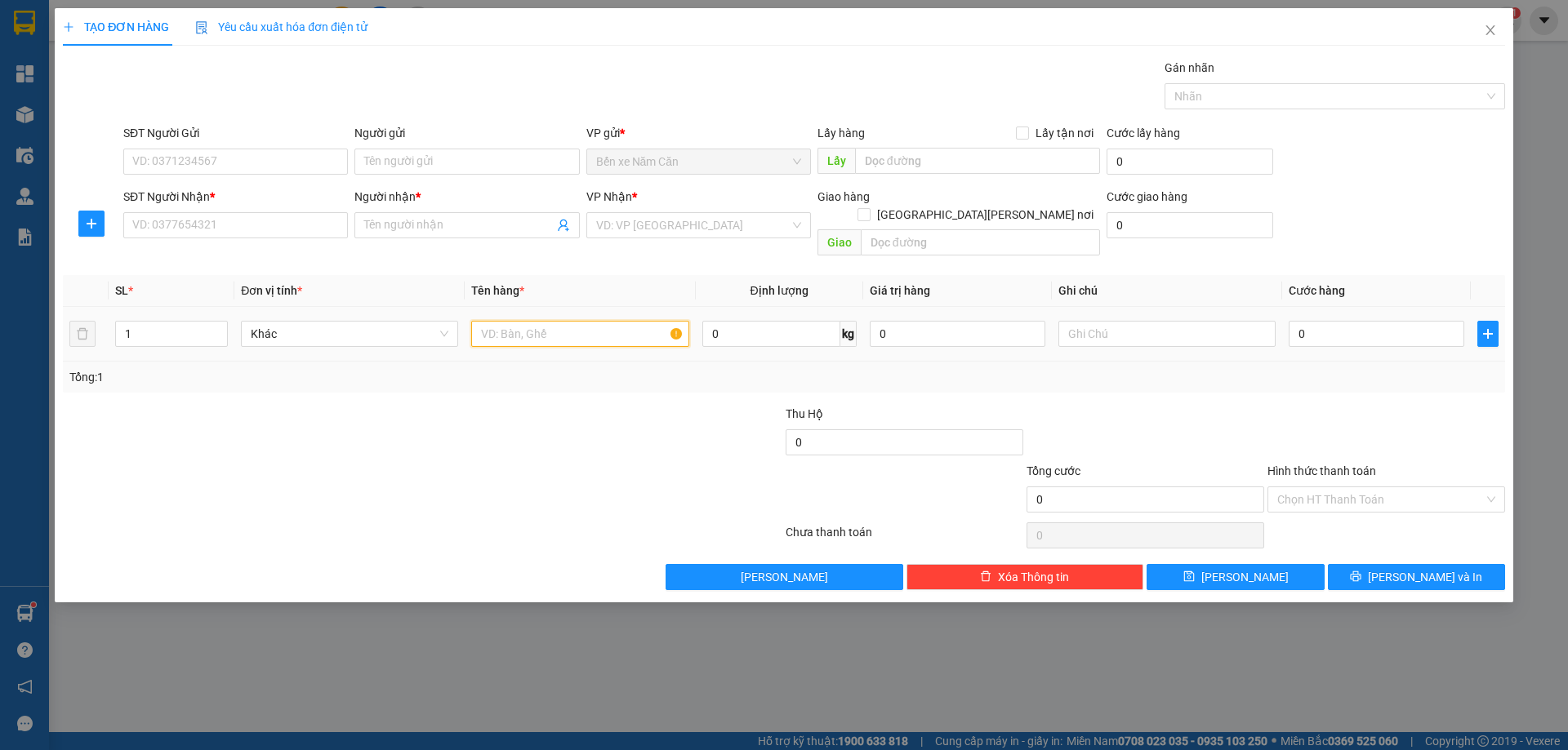
click at [497, 324] on input "text" at bounding box center [580, 334] width 217 height 26
click at [228, 164] on input "SĐT Người Gửi" at bounding box center [235, 161] width 225 height 26
click at [232, 221] on input "SĐT Người Nhận *" at bounding box center [235, 225] width 225 height 26
click at [386, 218] on input "Người nhận *" at bounding box center [458, 225] width 189 height 18
click at [368, 224] on input "XIA HIẾU" at bounding box center [458, 225] width 189 height 18
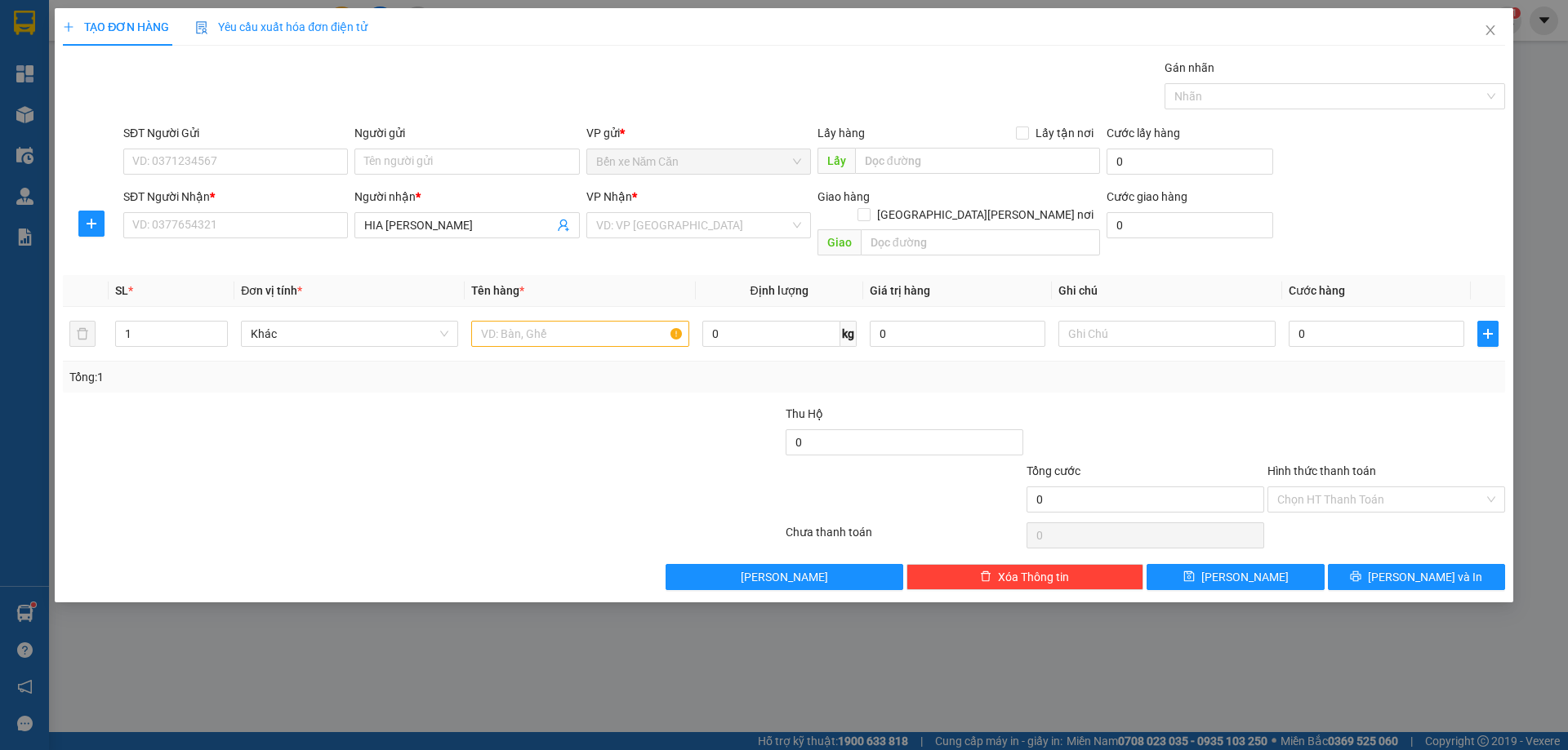
click at [183, 210] on div "SĐT Người Nhận *" at bounding box center [235, 200] width 225 height 25
click at [197, 234] on input "SĐT Người Nhận *" at bounding box center [235, 225] width 225 height 26
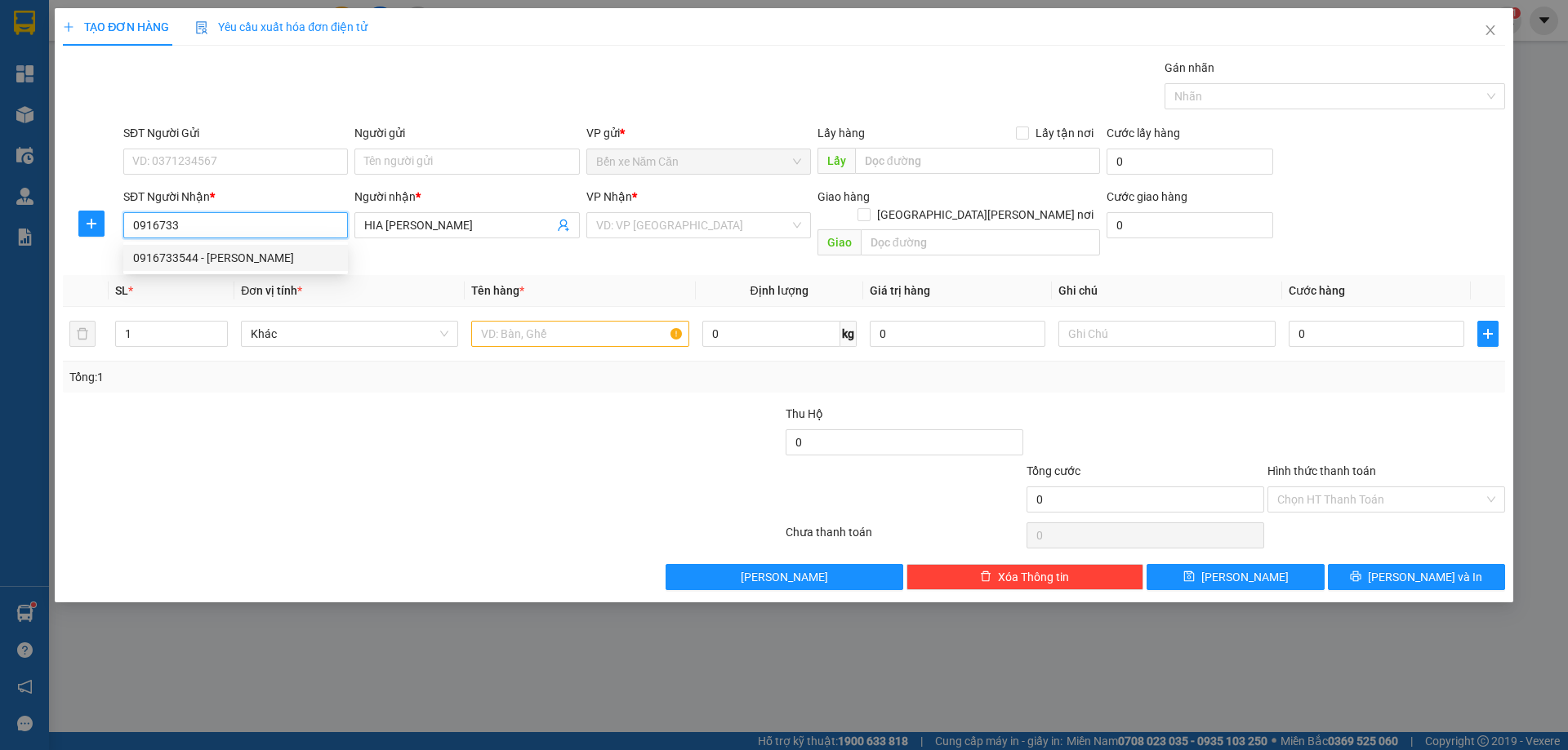
click at [210, 255] on div "0916733544 - HIA XIẾU" at bounding box center [235, 258] width 205 height 18
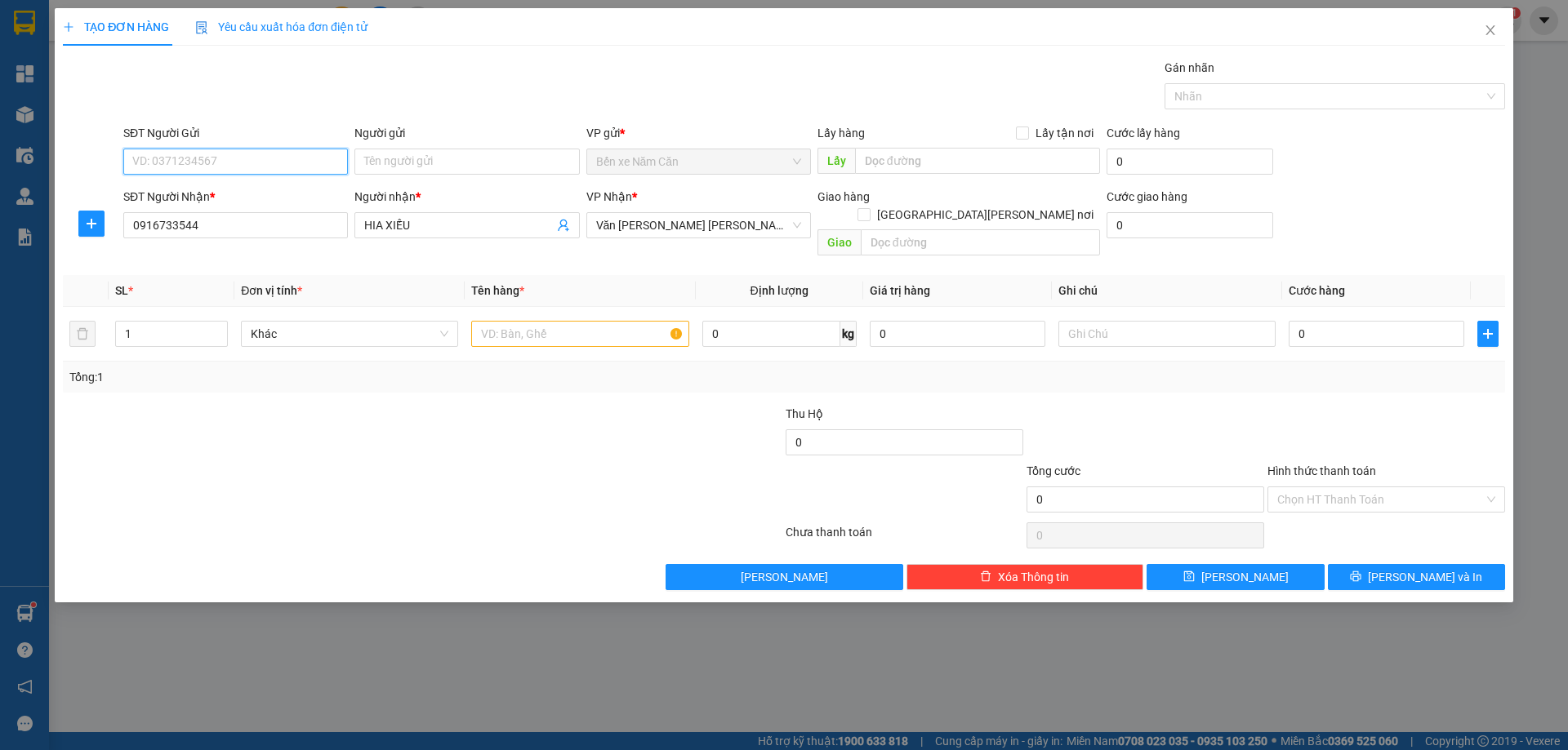
click at [228, 165] on input "SĐT Người Gửi" at bounding box center [235, 161] width 225 height 26
click at [266, 192] on div "0947252039 - NGA NC" at bounding box center [235, 194] width 205 height 18
click at [520, 321] on input "text" at bounding box center [580, 334] width 217 height 26
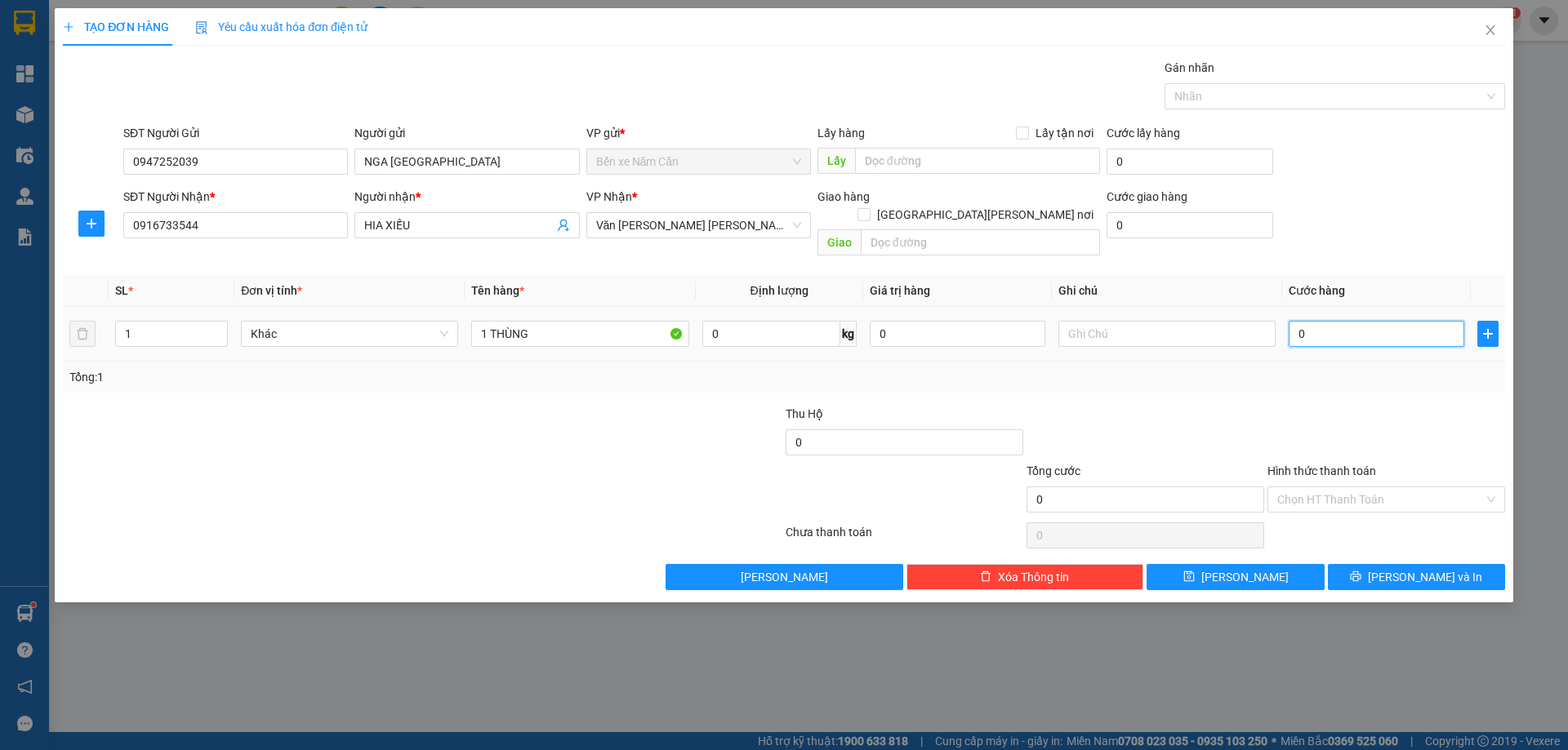
click at [1354, 321] on input "0" at bounding box center [1376, 334] width 175 height 26
click at [1381, 380] on div "Transit Pickup Surcharge Ids Transit Deliver Surcharge Ids Transit Deliver Surc…" at bounding box center [784, 324] width 1442 height 531
click at [1400, 564] on button "Lưu và In" at bounding box center [1416, 577] width 177 height 26
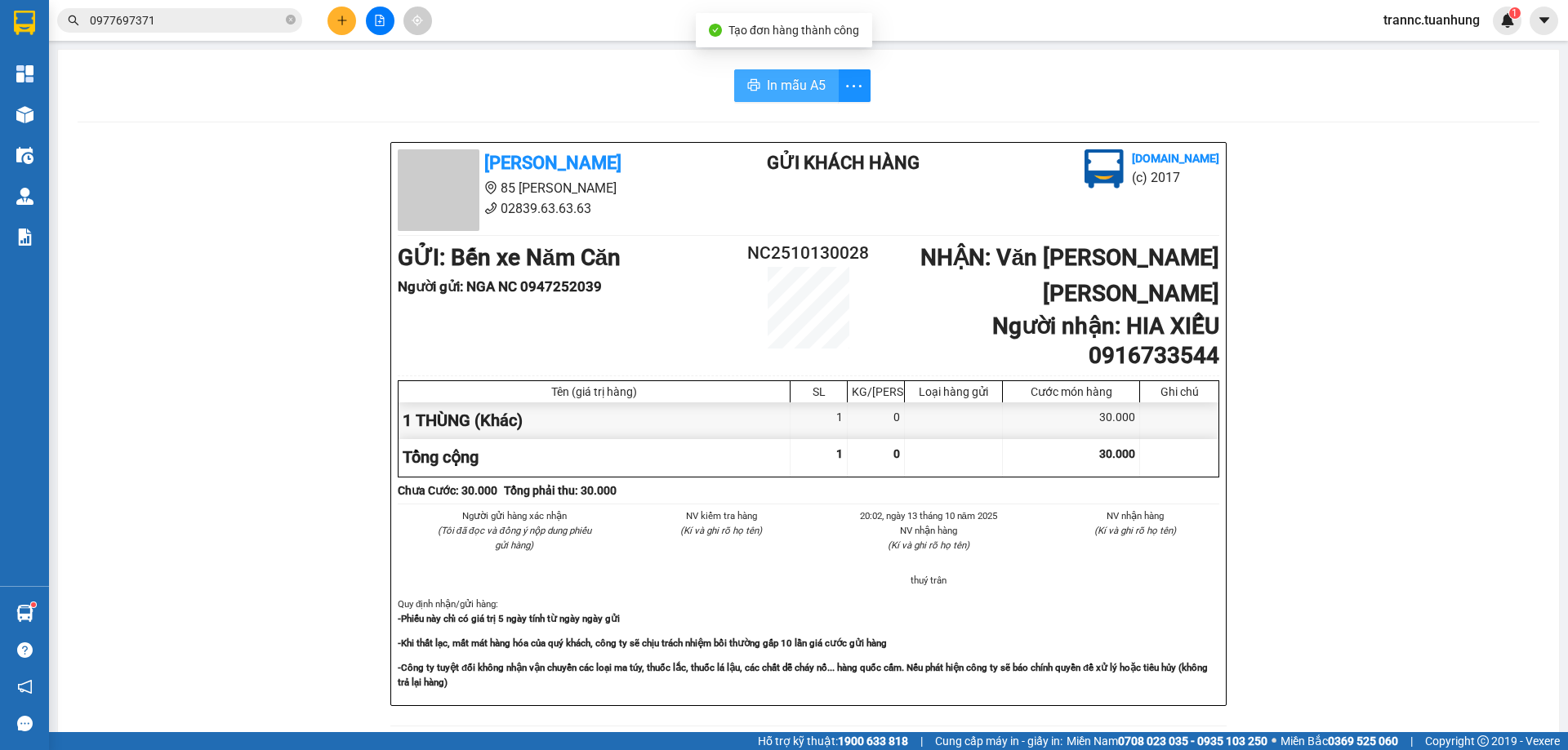
click at [813, 73] on button "In mẫu A5" at bounding box center [786, 86] width 105 height 33
click at [1360, 302] on div "Tuấn Hưng 85 Lý Chiêu Hoàng 02839.63.63.63 Gửi khách hàng Vexere.com (c) 2017 G…" at bounding box center [808, 733] width 1461 height 1182
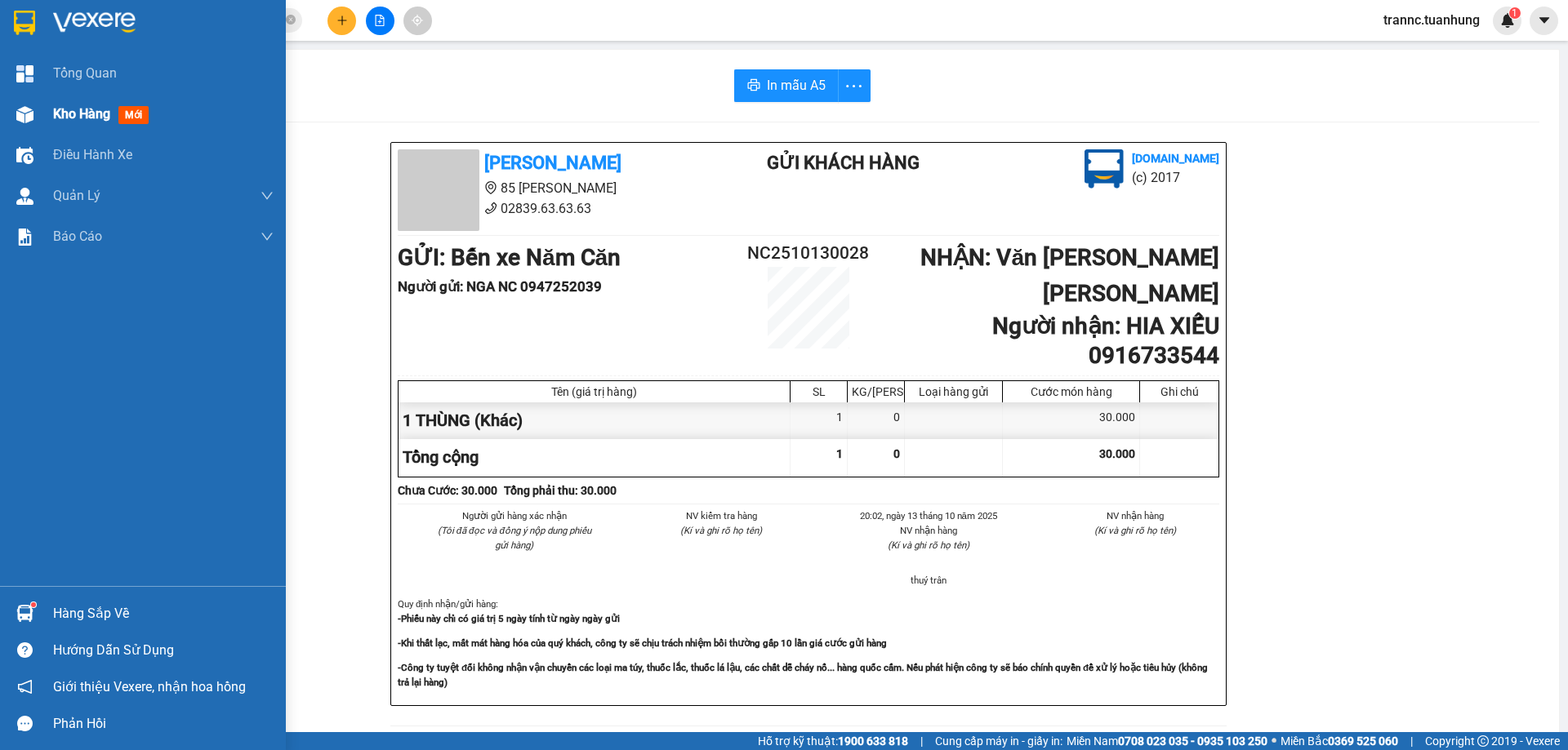
click at [23, 117] on img at bounding box center [25, 114] width 17 height 17
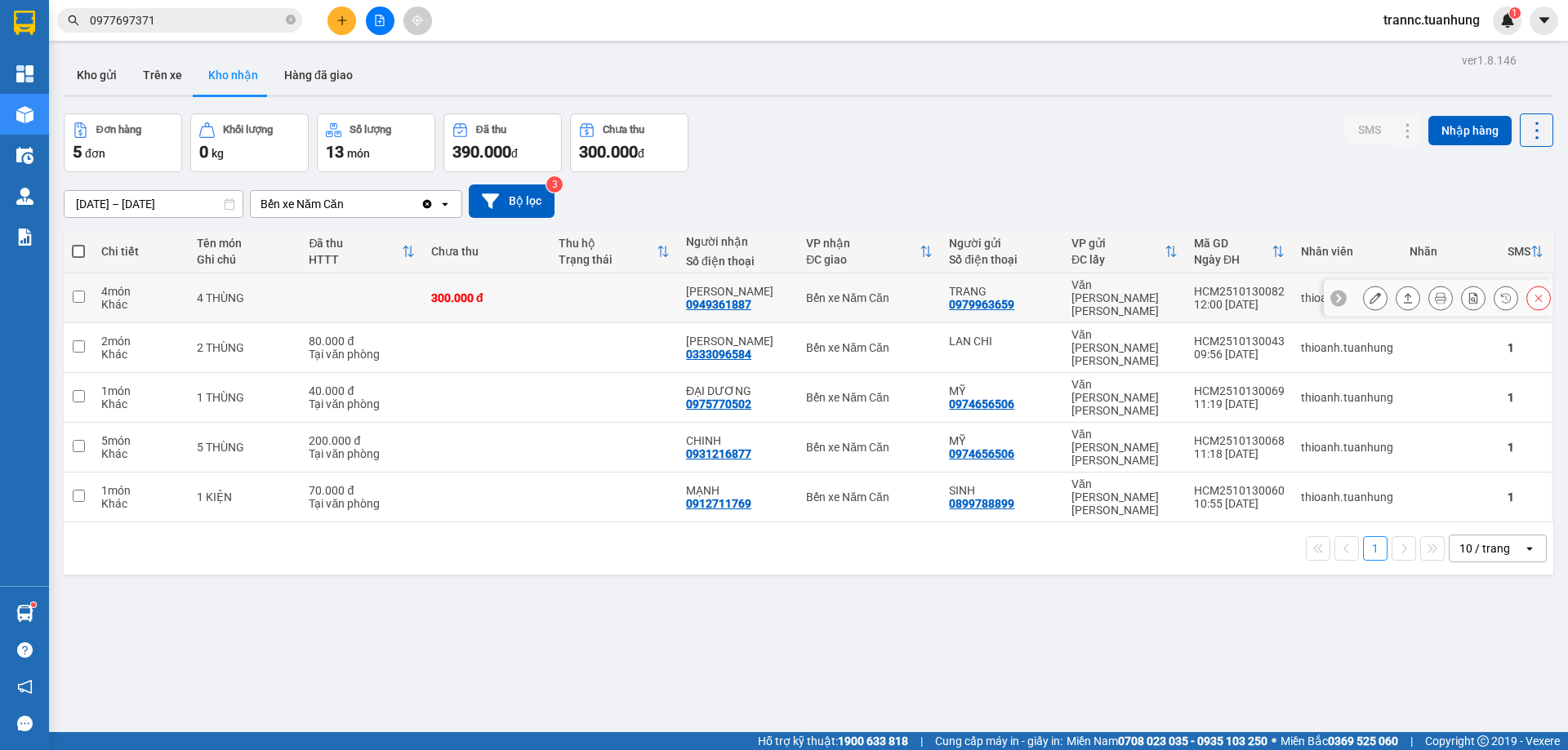
click at [772, 294] on div "TẤN NHUNG 0949361887" at bounding box center [737, 297] width 104 height 26
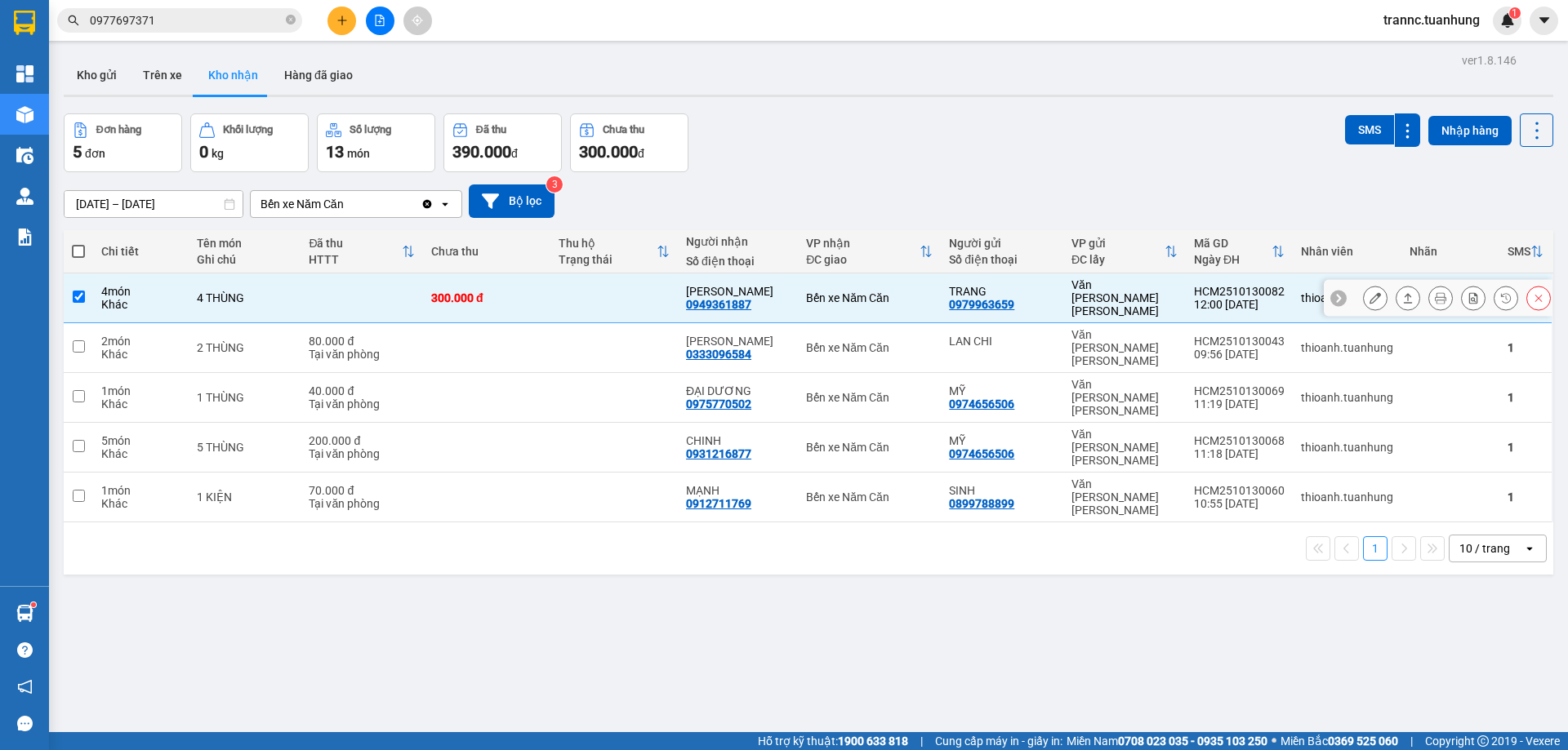
click at [772, 294] on div "TẤN NHUNG 0949361887" at bounding box center [737, 297] width 104 height 26
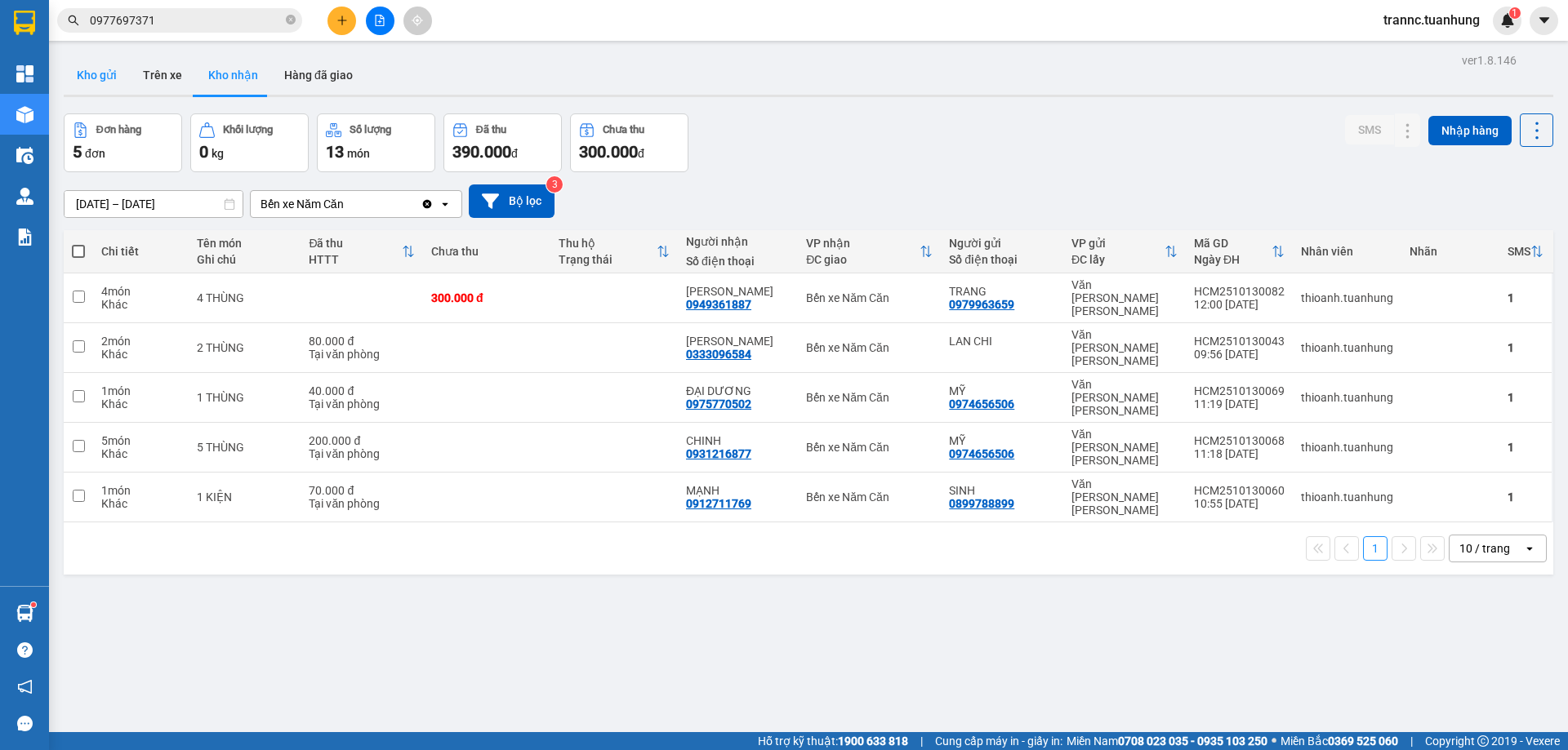
click at [112, 72] on button "Kho gửi" at bounding box center [97, 75] width 66 height 39
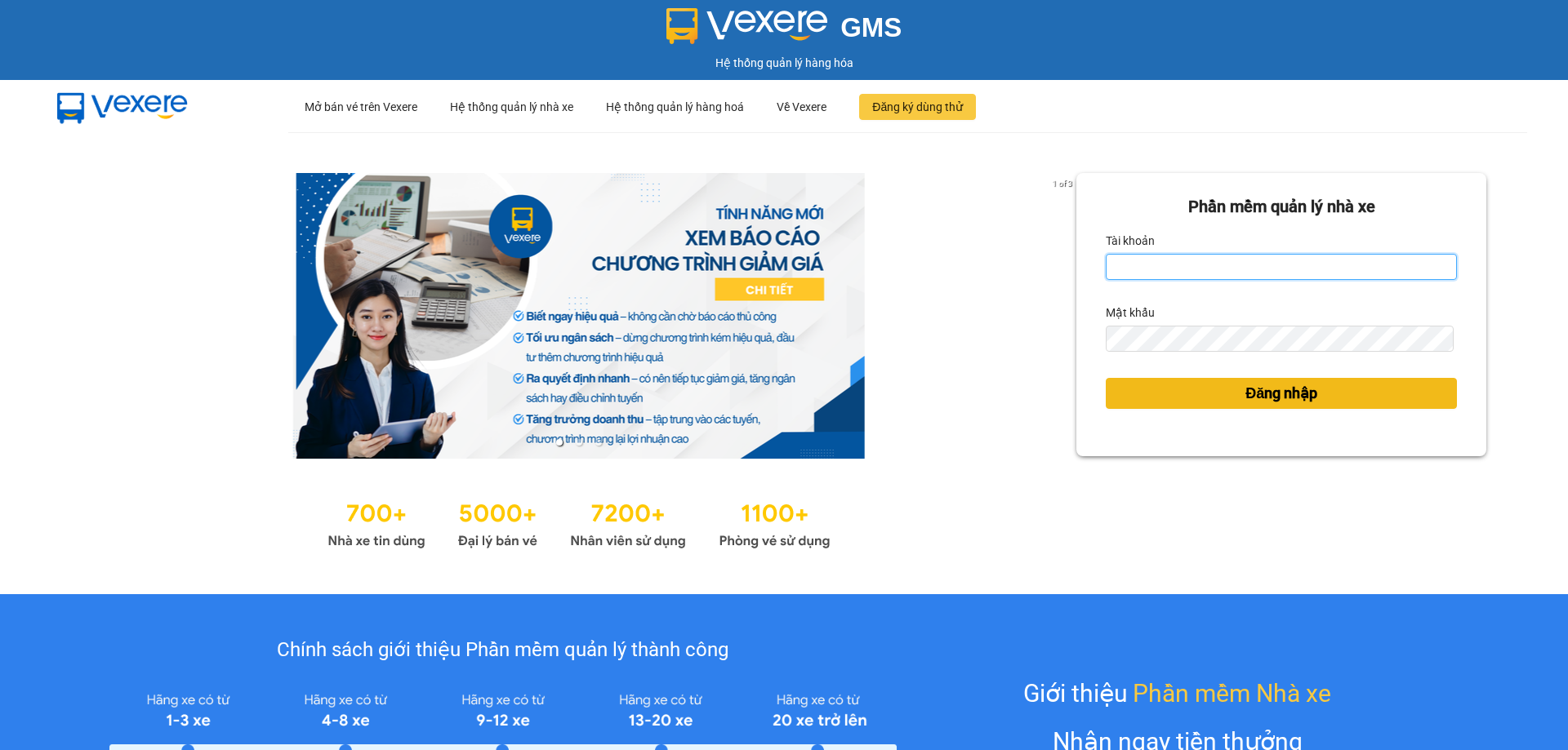
type input "trannc.tuanhung"
click at [1189, 387] on button "Đăng nhập" at bounding box center [1281, 393] width 351 height 31
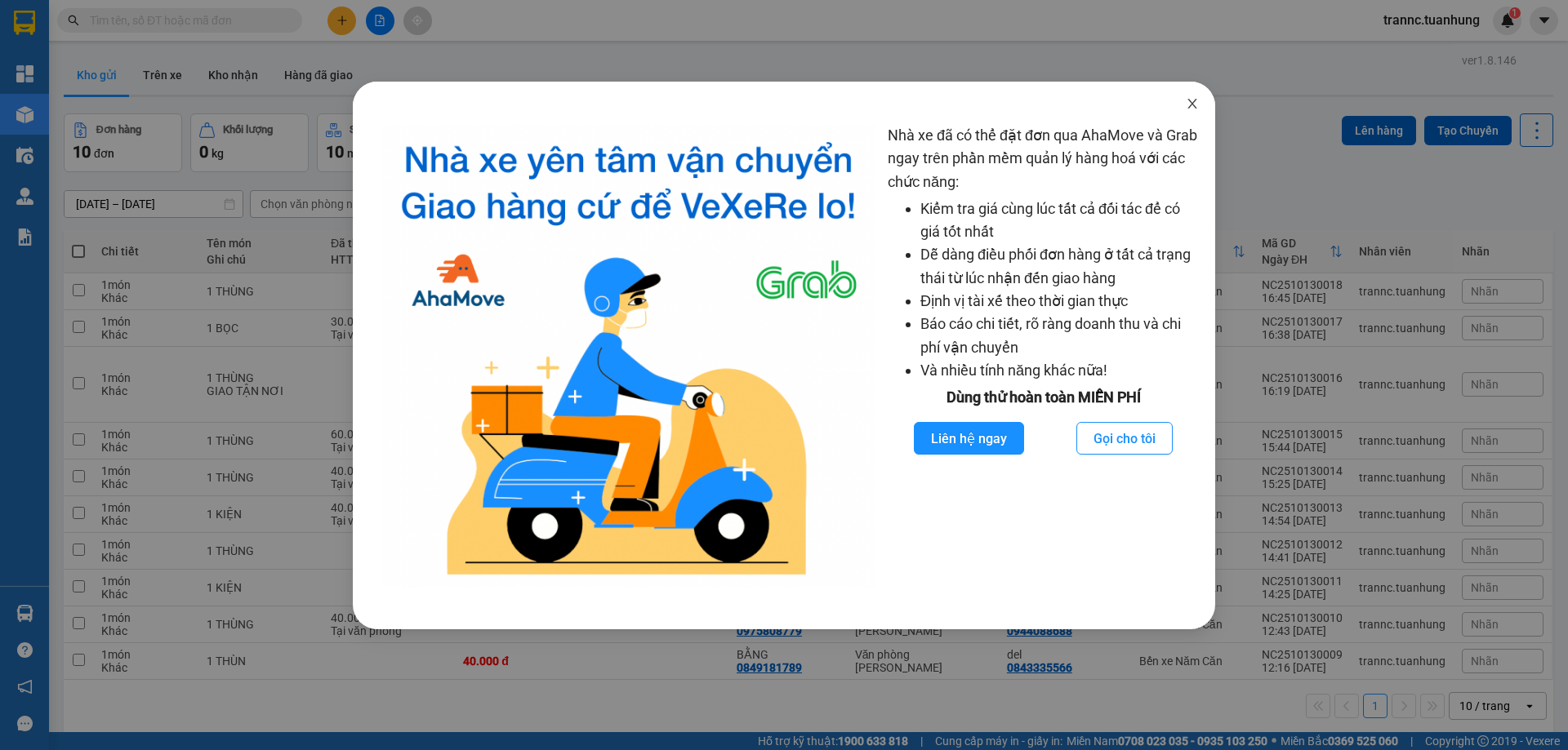
click at [1190, 98] on icon "close" at bounding box center [1192, 103] width 13 height 13
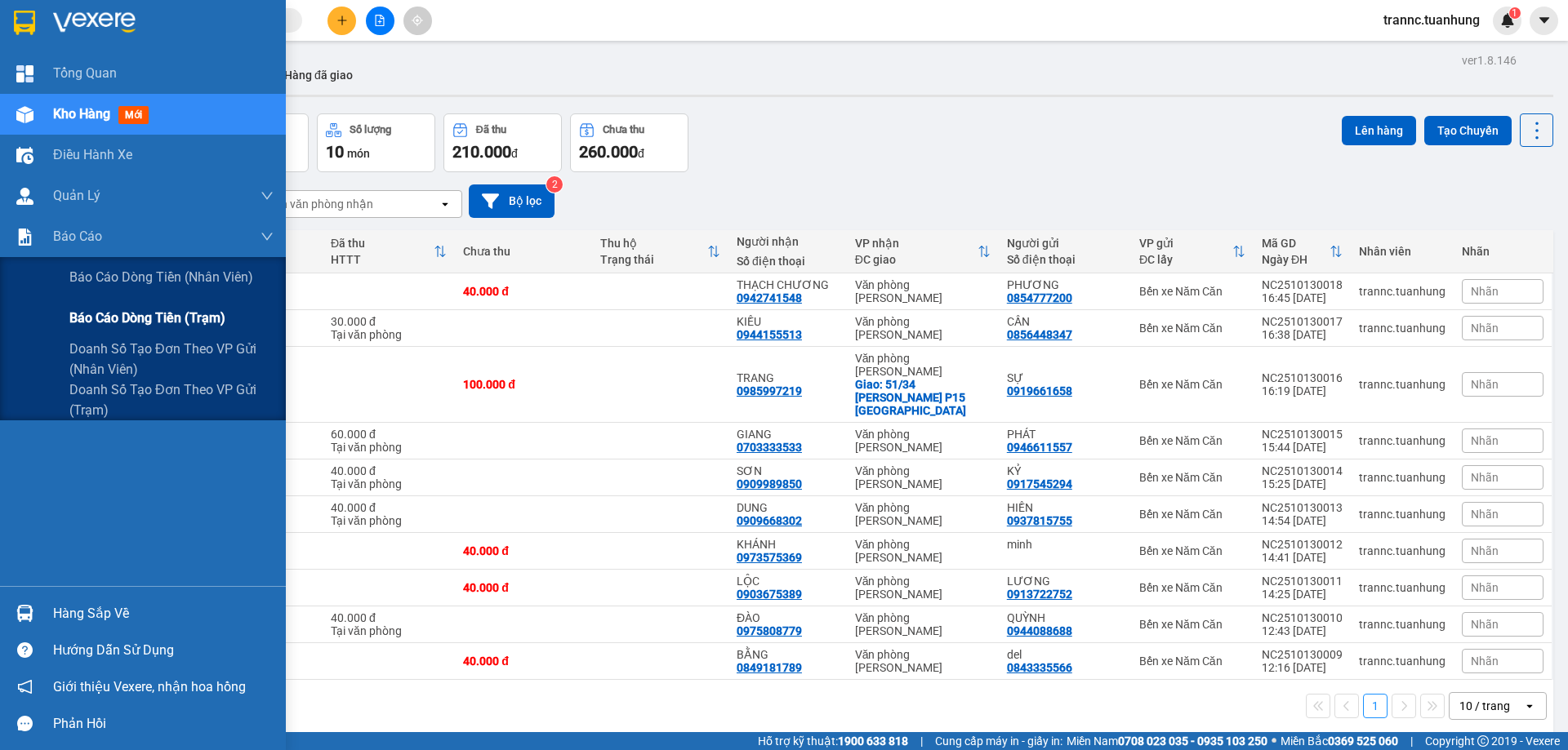
click at [151, 321] on span "Báo cáo dòng tiền (trạm)" at bounding box center [147, 318] width 156 height 20
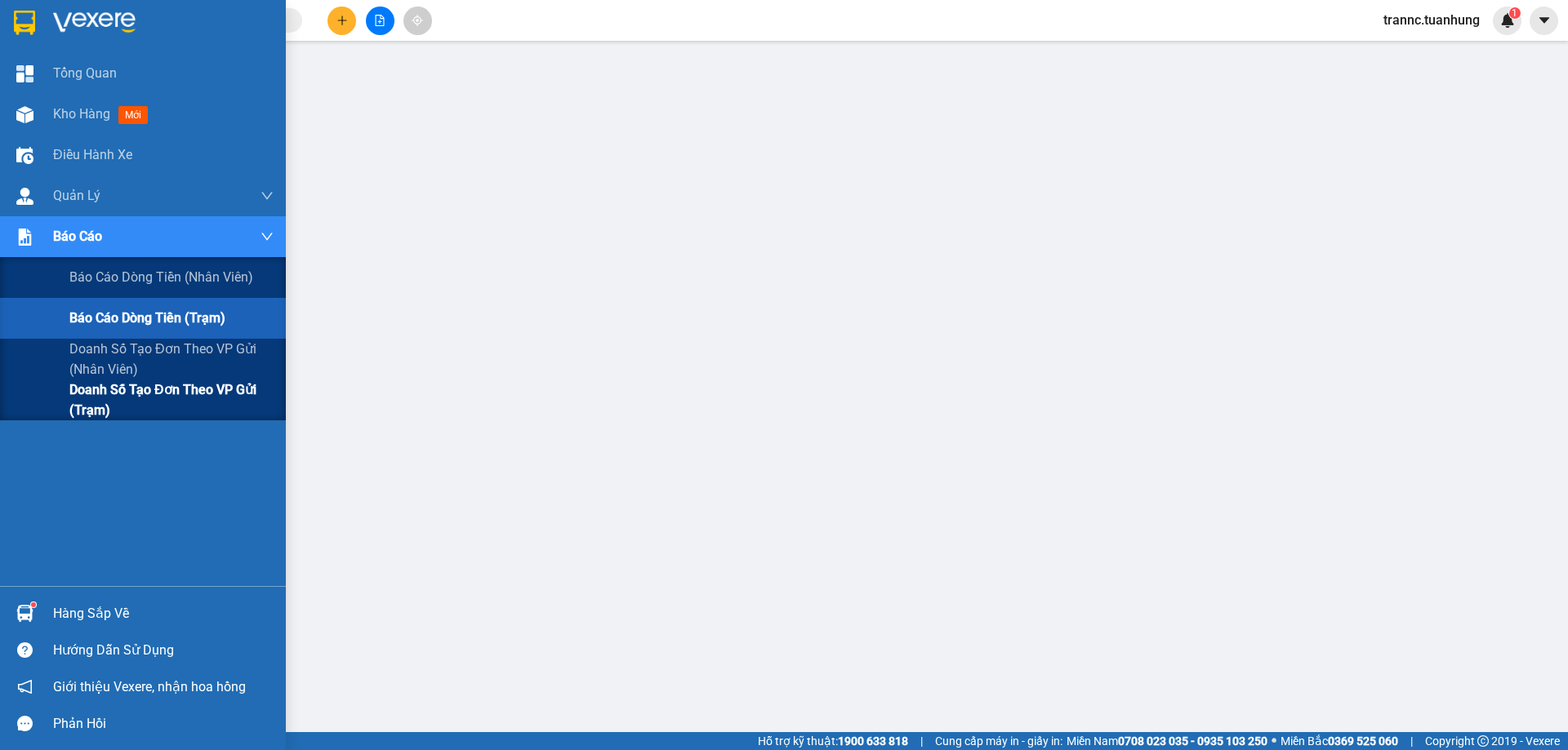
click at [228, 393] on span "Doanh số tạo đơn theo VP gửi (trạm)" at bounding box center [172, 400] width 204 height 41
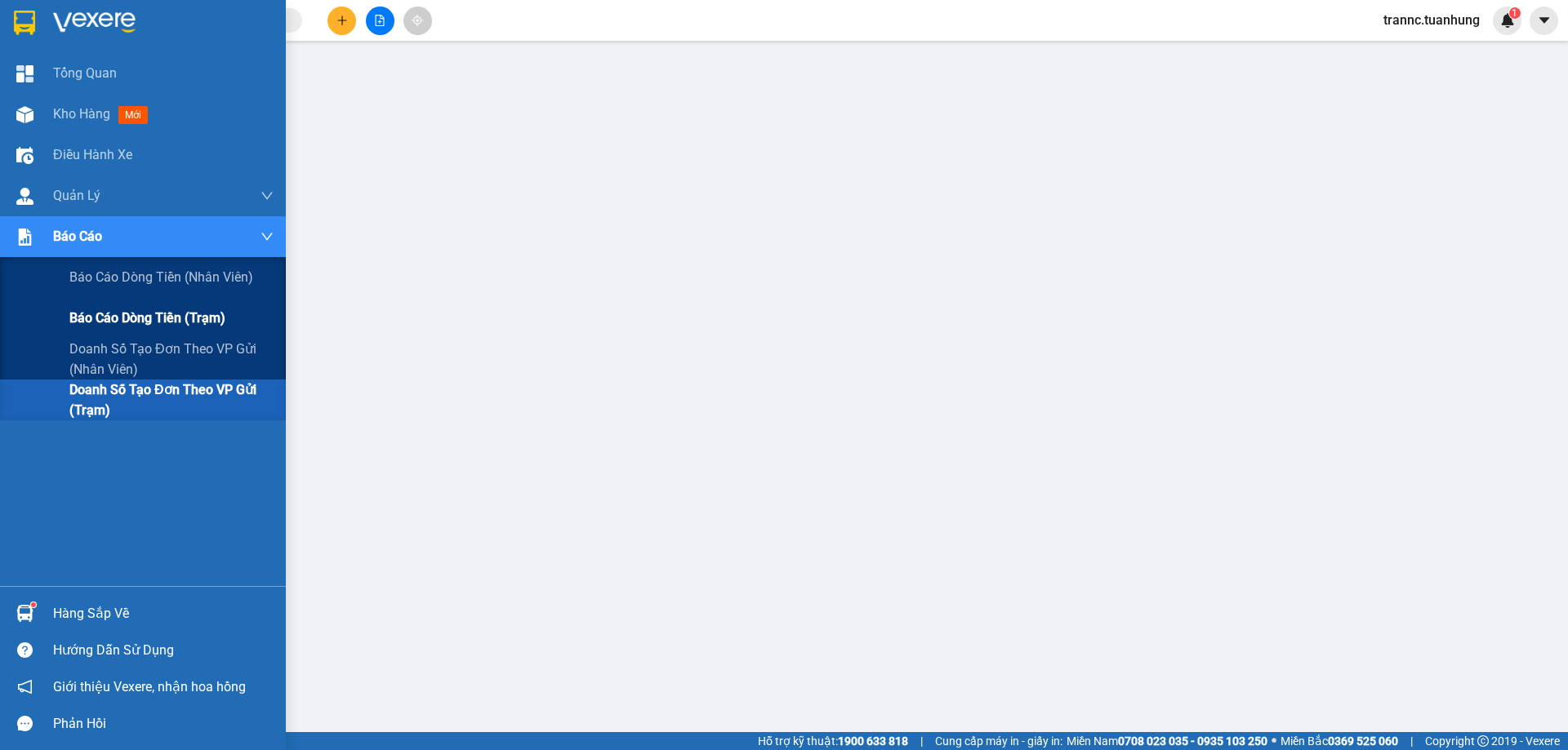
click at [236, 318] on div "Báo cáo dòng tiền (trạm)" at bounding box center [172, 318] width 204 height 41
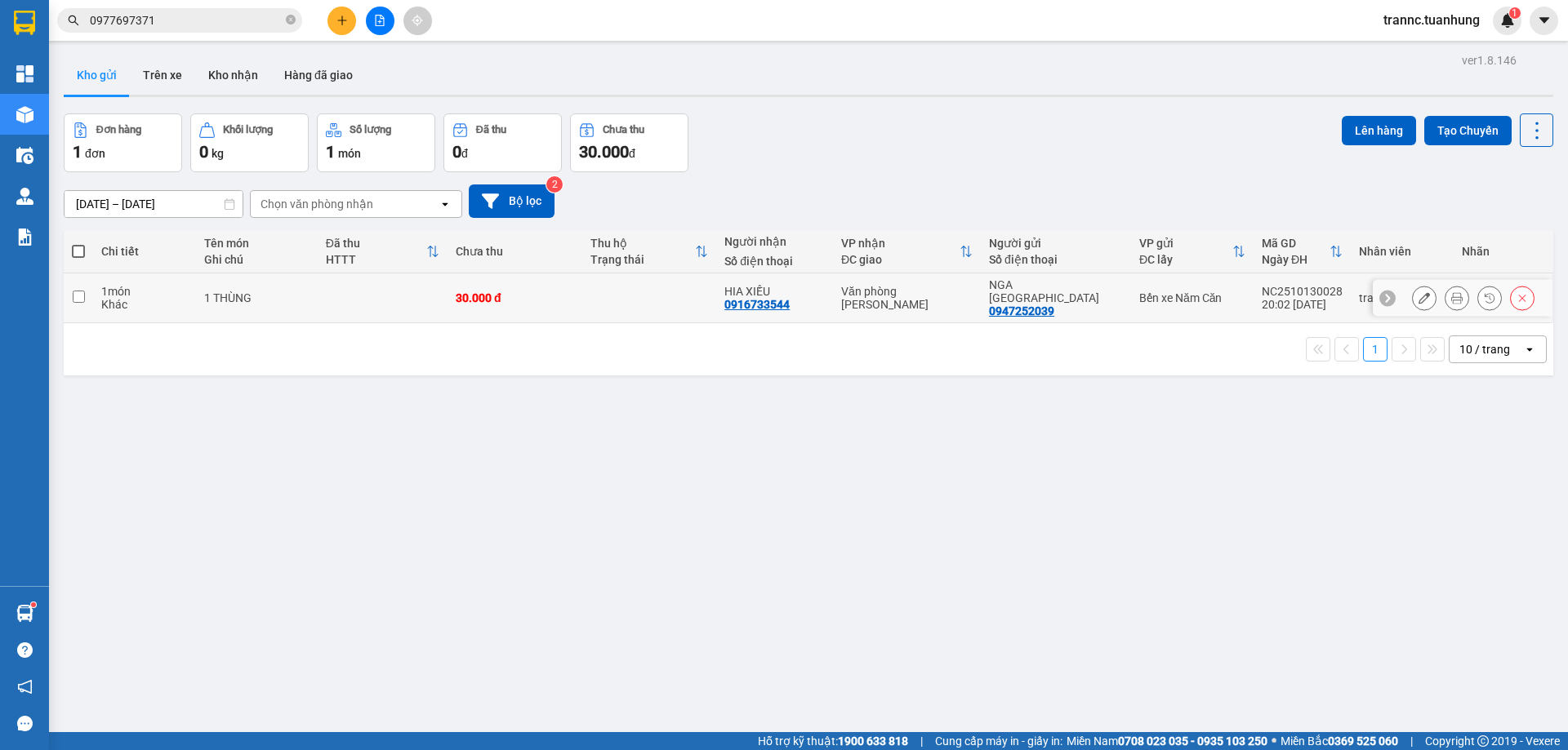
click at [422, 288] on td at bounding box center [382, 298] width 130 height 50
checkbox input "true"
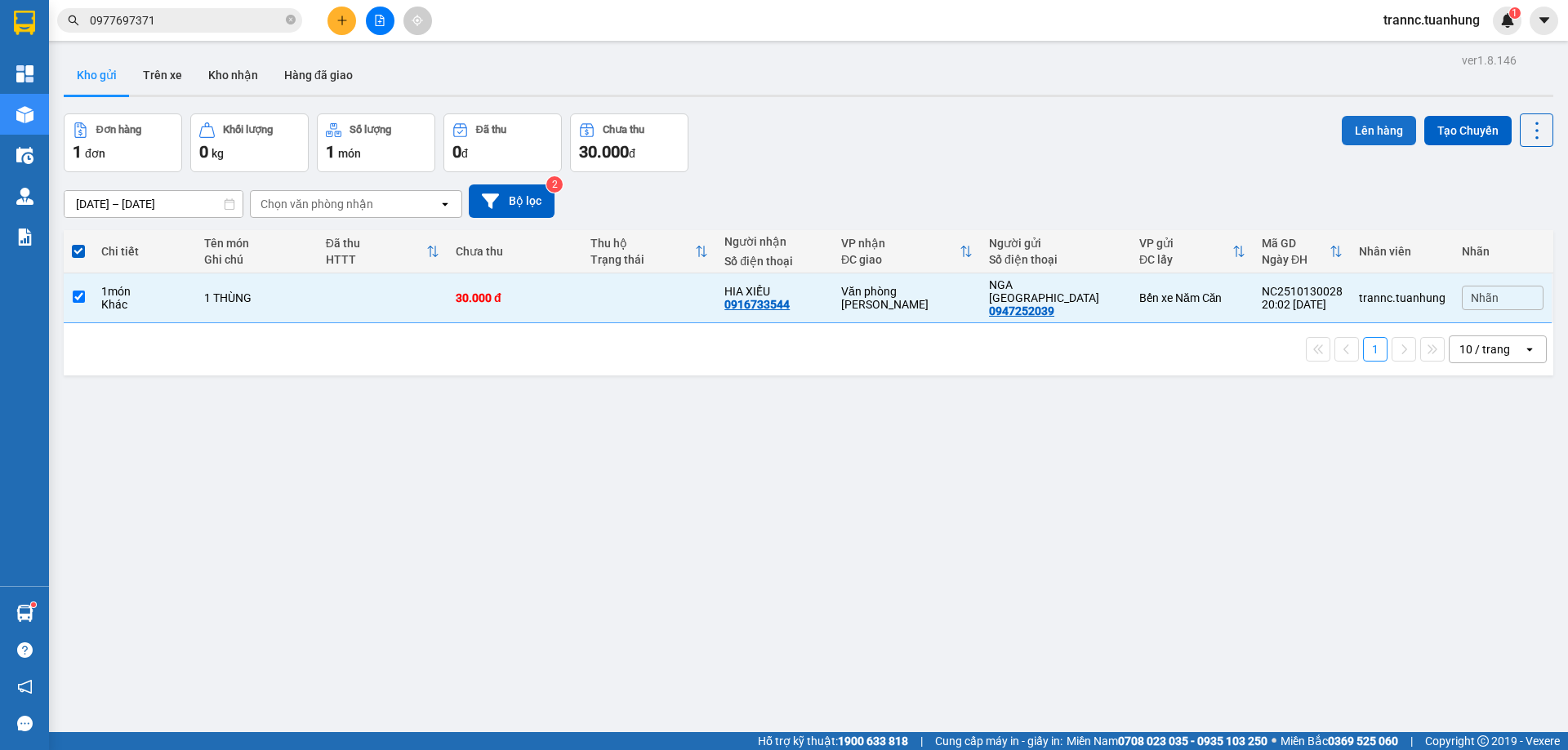
click at [1363, 132] on button "Lên hàng" at bounding box center [1378, 130] width 74 height 29
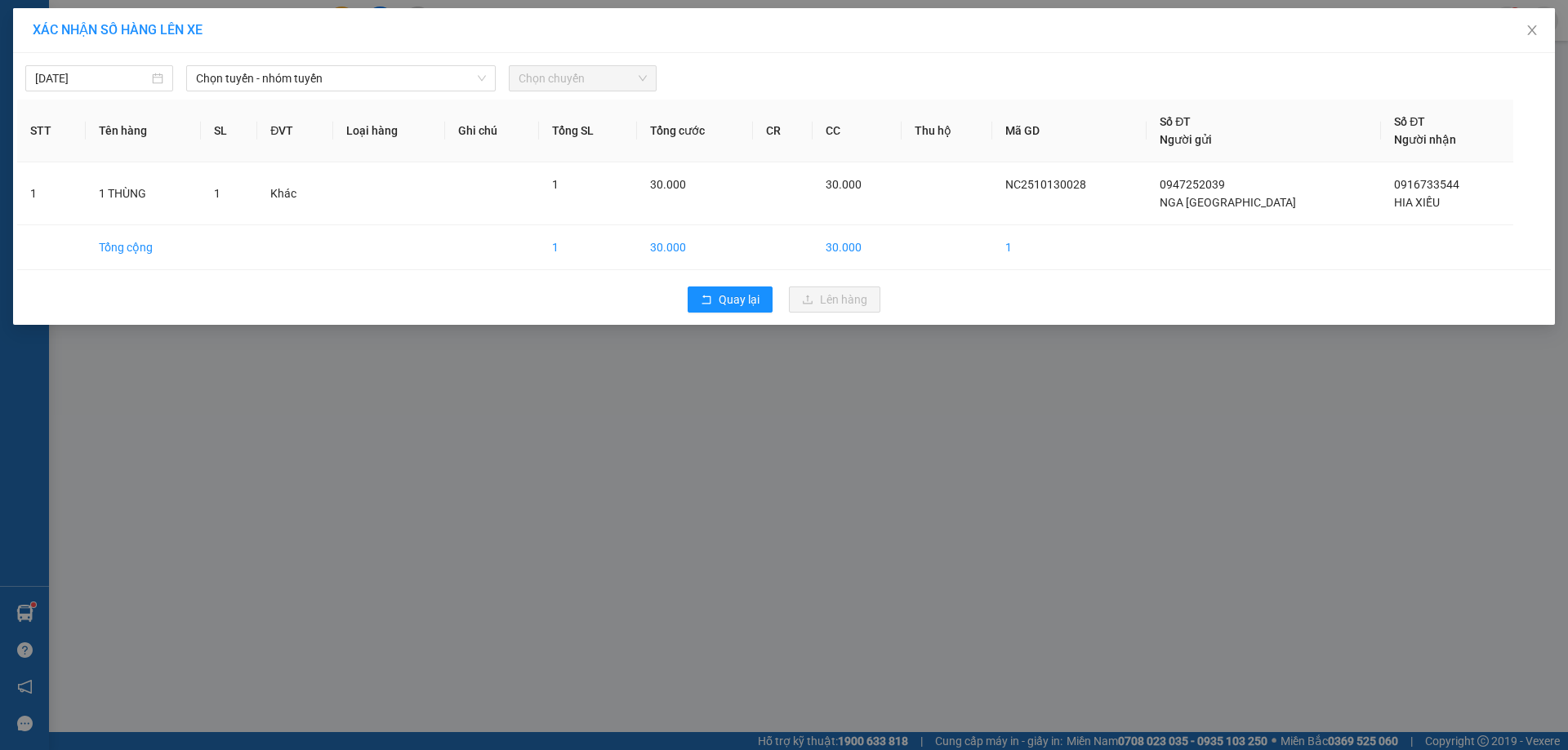
click at [359, 93] on div "[DATE] Chọn tuyến - nhóm tuyến Chọn chuyến STT Tên hàng SL ĐVT Loại hàng Ghi ch…" at bounding box center [783, 189] width 1542 height 272
click at [350, 76] on span "Chọn tuyến - nhóm tuyến" at bounding box center [341, 78] width 290 height 25
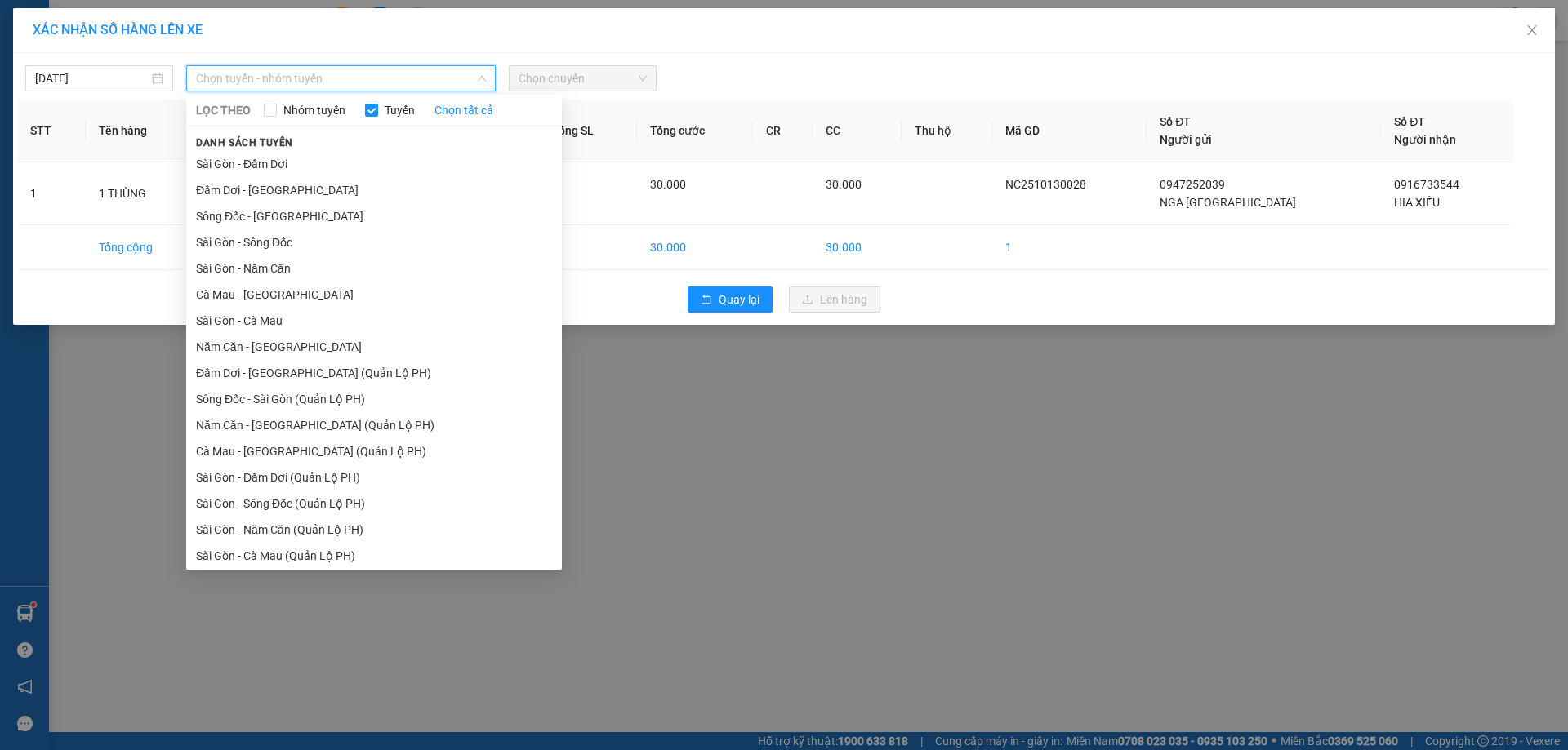
click at [252, 347] on li "Năm Căn - [GEOGRAPHIC_DATA]" at bounding box center [374, 347] width 376 height 26
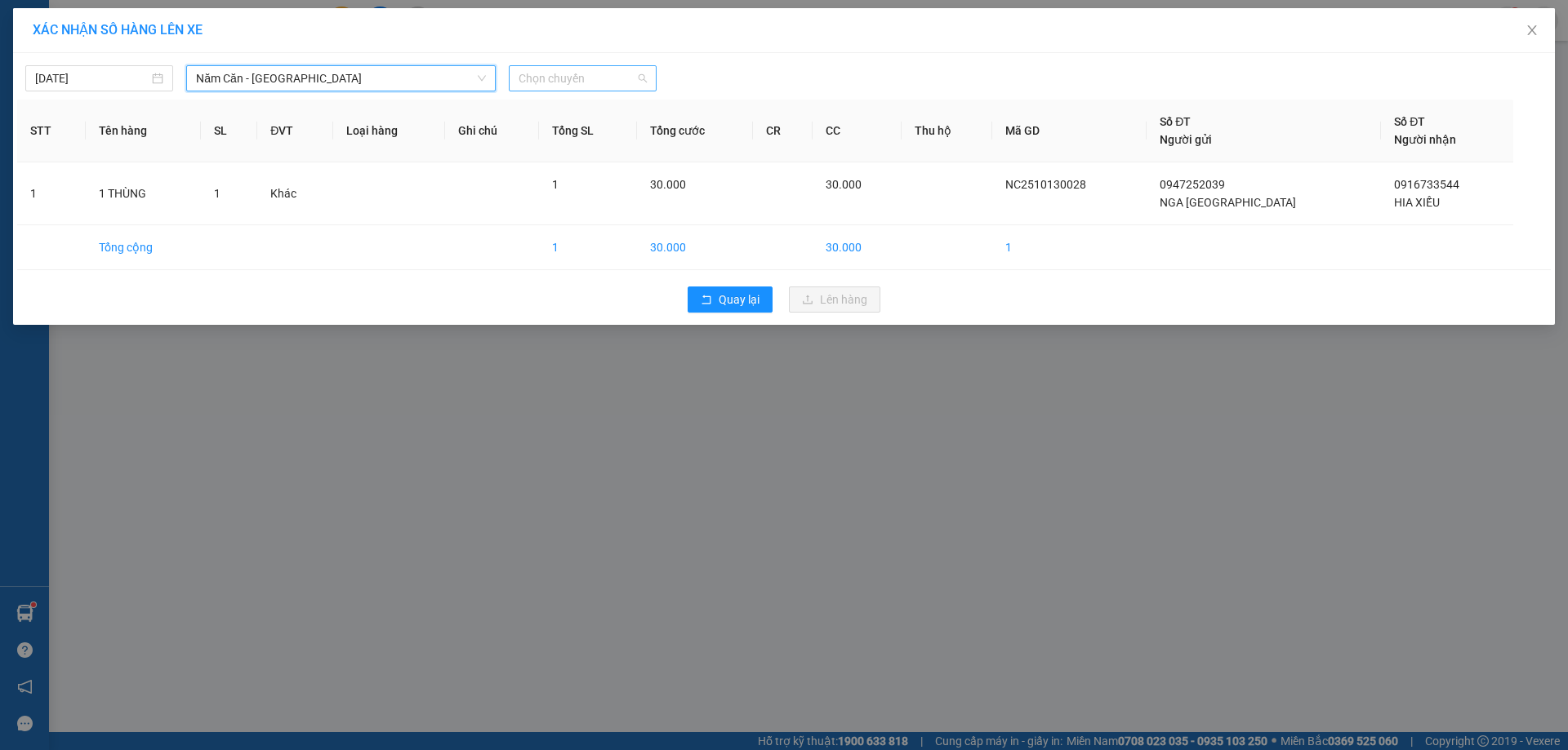
click at [613, 85] on span "Chọn chuyến" at bounding box center [582, 78] width 128 height 25
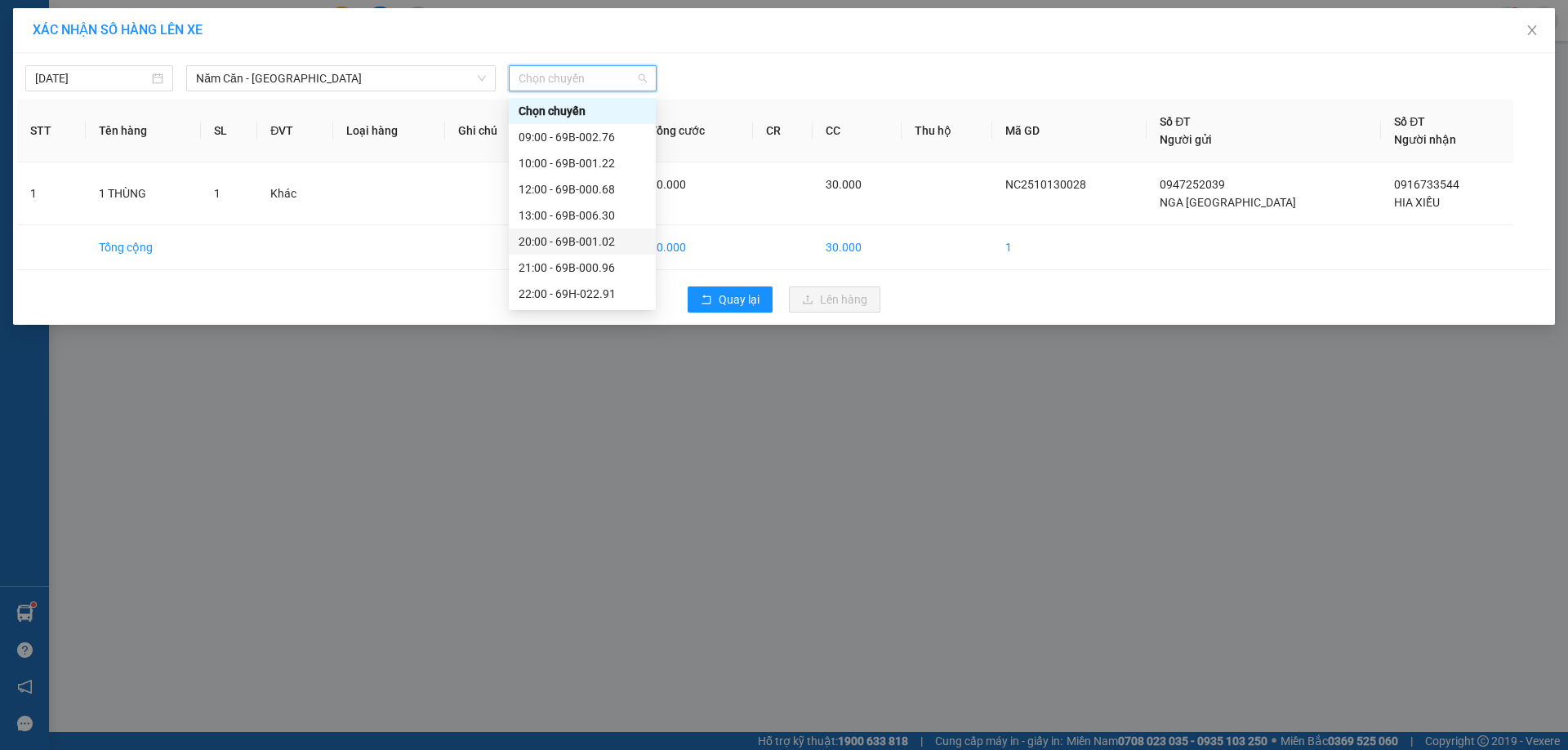
scroll to position [78, 0]
click at [135, 81] on input "[DATE]" at bounding box center [91, 78] width 113 height 18
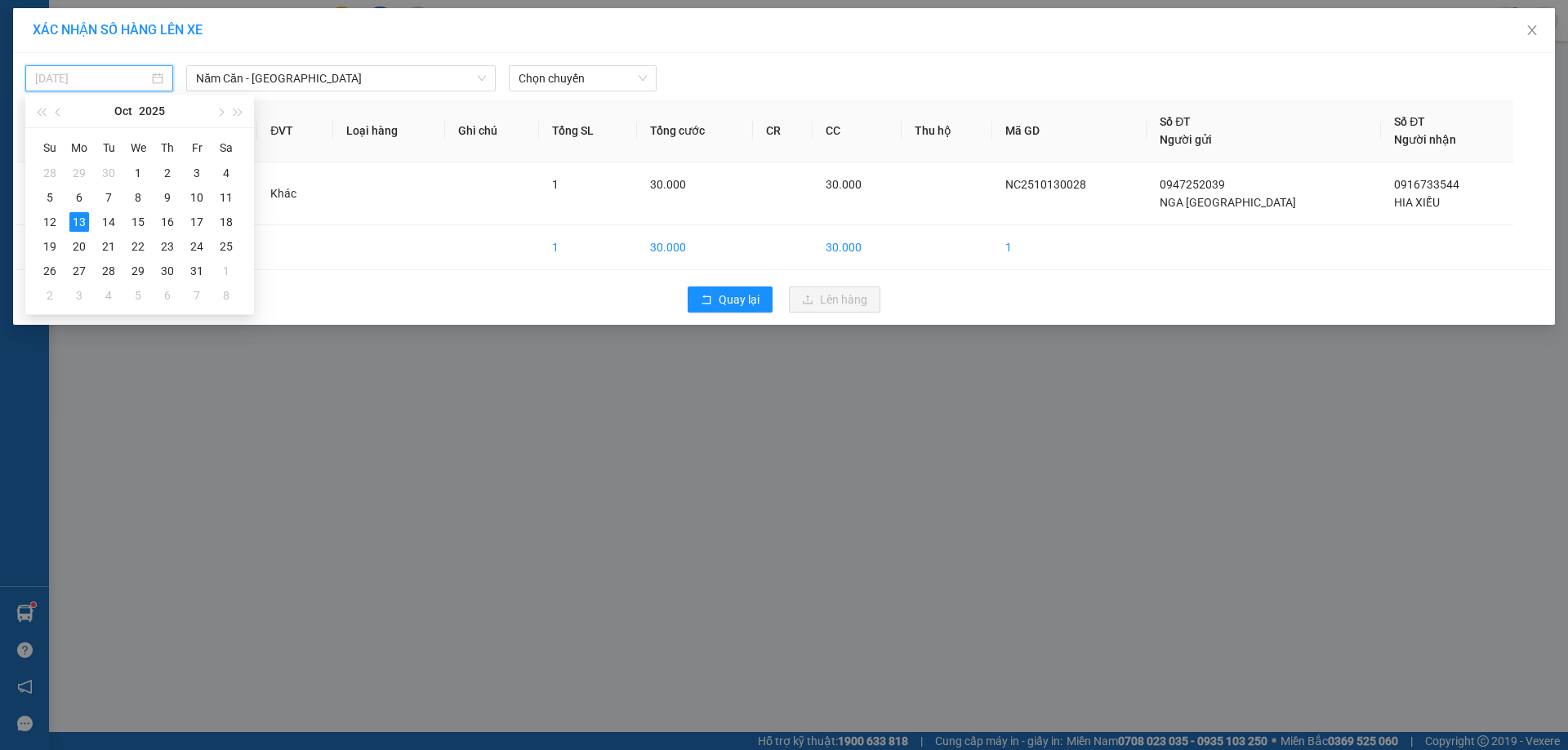
type input "[DATE]"
click at [579, 77] on span "Chọn chuyến" at bounding box center [582, 78] width 128 height 25
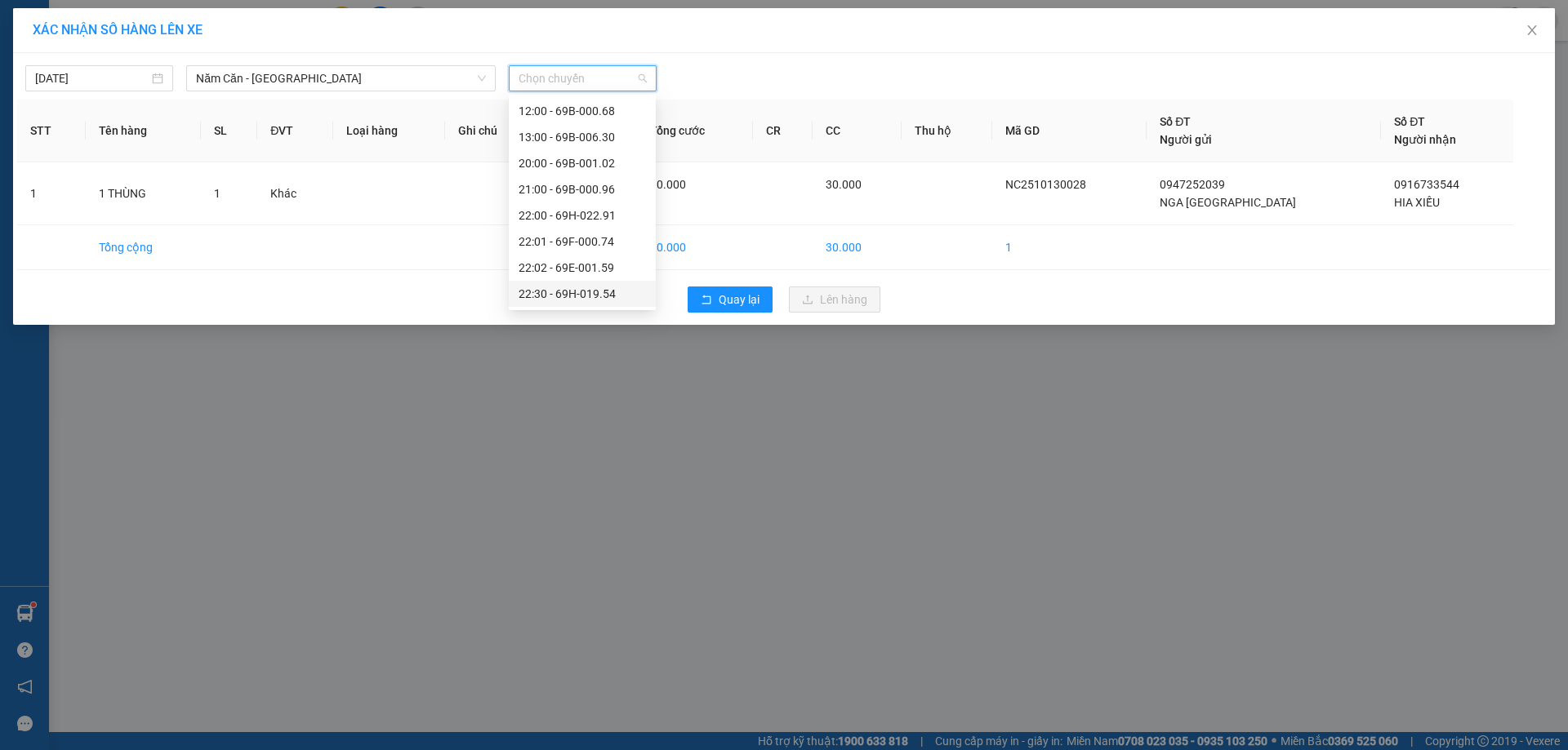
click at [607, 288] on div "22:30 - 69H-019.54" at bounding box center [582, 294] width 128 height 18
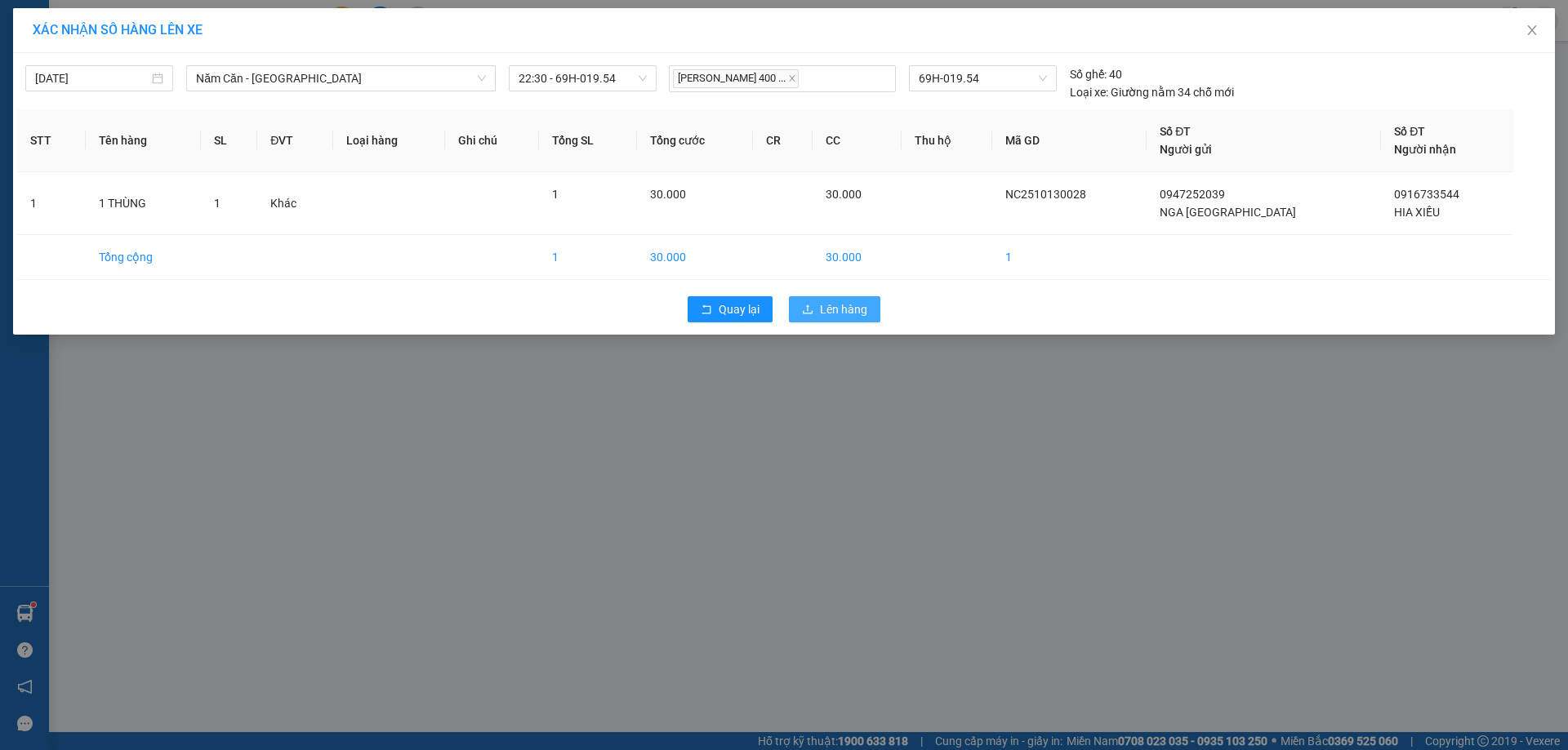
click at [872, 307] on button "Lên hàng" at bounding box center [834, 309] width 91 height 26
